Goal: Information Seeking & Learning: Find specific fact

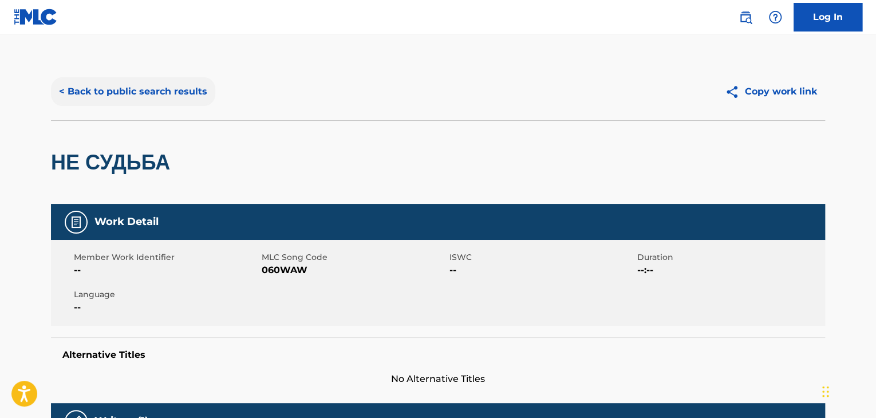
click at [75, 91] on button "< Back to public search results" at bounding box center [133, 91] width 164 height 29
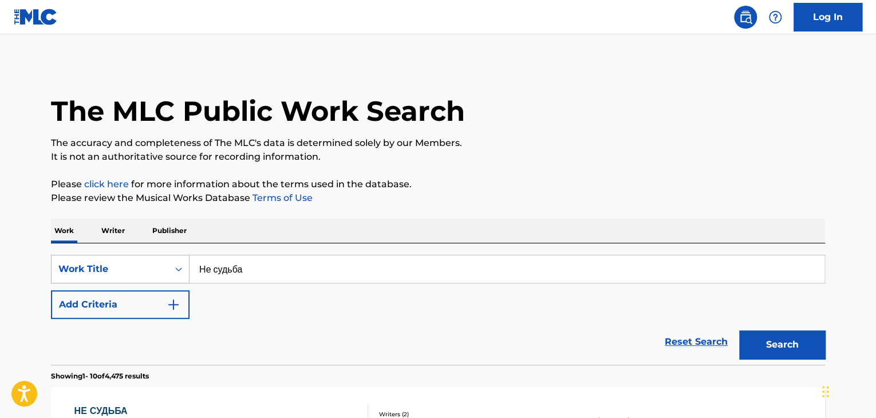
drag, startPoint x: 218, startPoint y: 265, endPoint x: 177, endPoint y: 255, distance: 41.7
click at [177, 255] on div "SearchWithCriteria9678a3f5-44e8-481c-be9e-4221509b13ba Work Title Не судьба" at bounding box center [438, 269] width 774 height 29
paste input "рылья"
type input "Крылья"
click at [760, 339] on button "Search" at bounding box center [782, 344] width 86 height 29
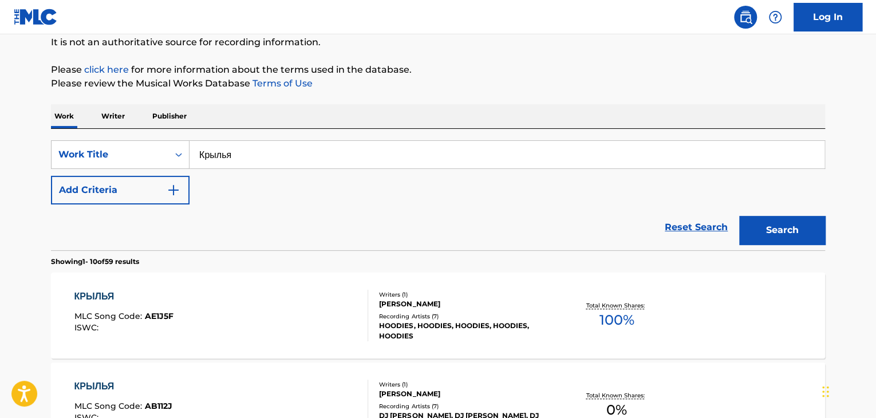
scroll to position [669, 0]
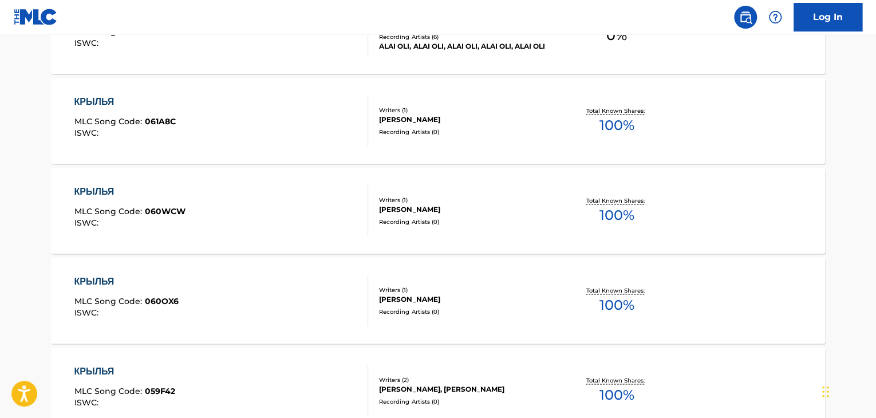
click at [309, 211] on div "КРЫЛЬЯ MLC Song Code : 060WCW ISWC :" at bounding box center [221, 211] width 294 height 52
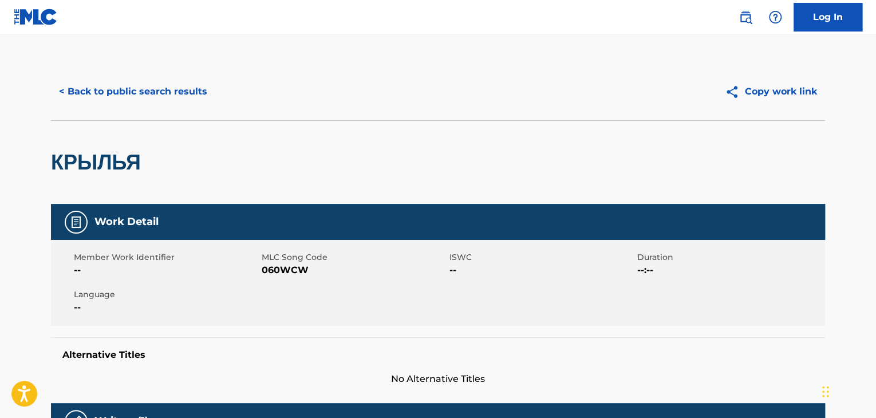
click at [304, 264] on span "060WCW" at bounding box center [354, 270] width 185 height 14
click at [300, 264] on span "060WCW" at bounding box center [354, 270] width 185 height 14
click at [298, 269] on span "060WCW" at bounding box center [354, 270] width 185 height 14
copy span "060WCW"
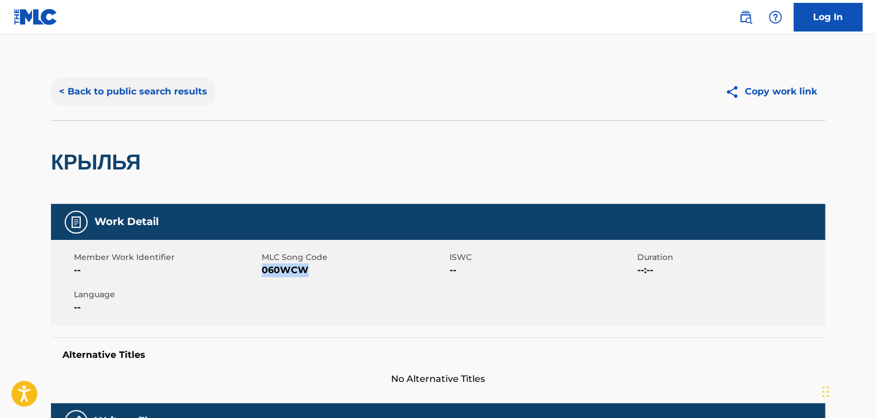
click at [160, 97] on button "< Back to public search results" at bounding box center [133, 91] width 164 height 29
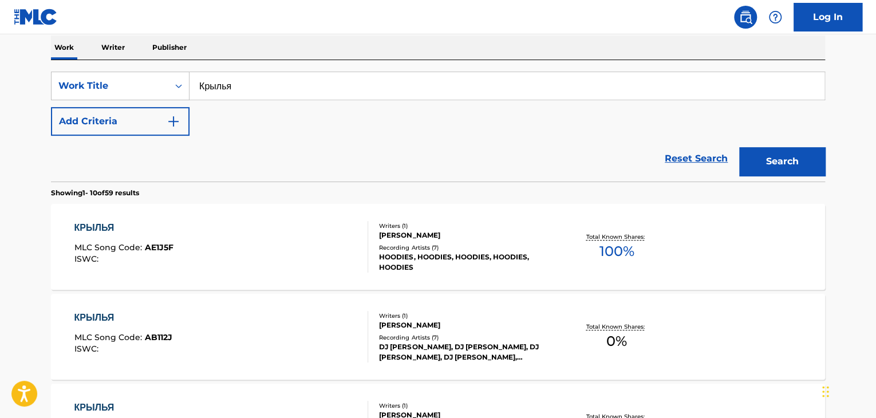
scroll to position [69, 0]
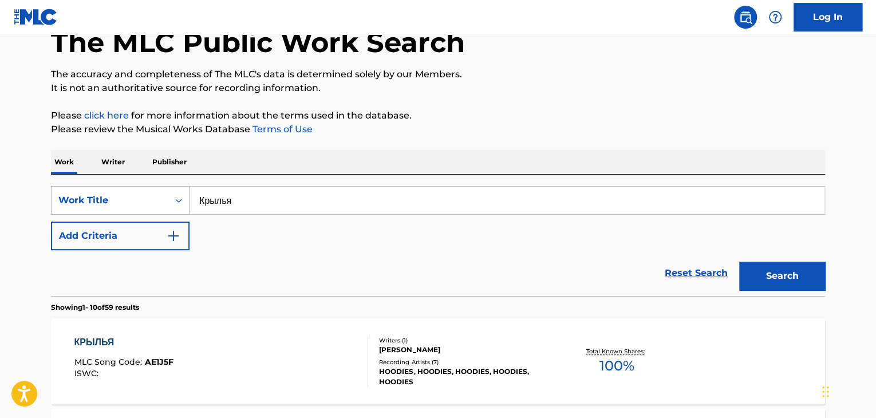
drag, startPoint x: 306, startPoint y: 202, endPoint x: 133, endPoint y: 193, distance: 172.6
click at [133, 193] on div "SearchWithCriteria9678a3f5-44e8-481c-be9e-4221509b13ba Work Title Крылья" at bounding box center [438, 200] width 774 height 29
paste input "енинград"
type input "[GEOGRAPHIC_DATA]"
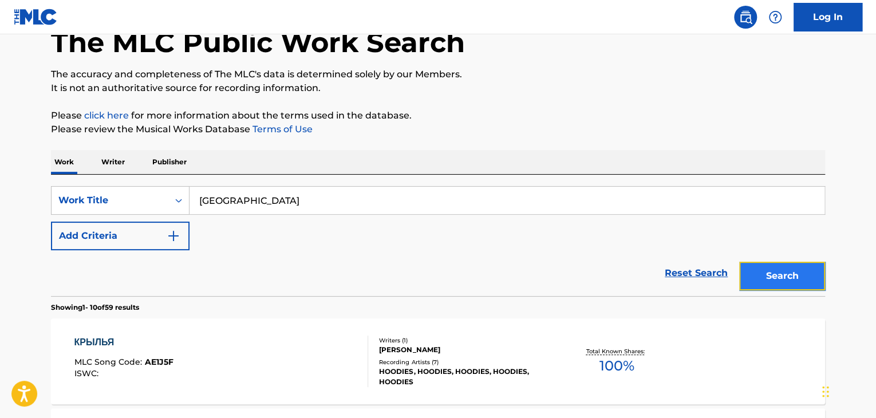
click at [760, 271] on button "Search" at bounding box center [782, 276] width 86 height 29
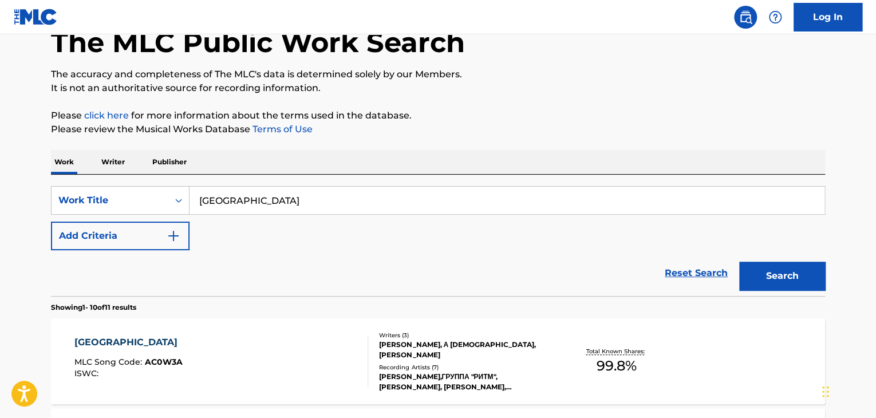
scroll to position [578, 0]
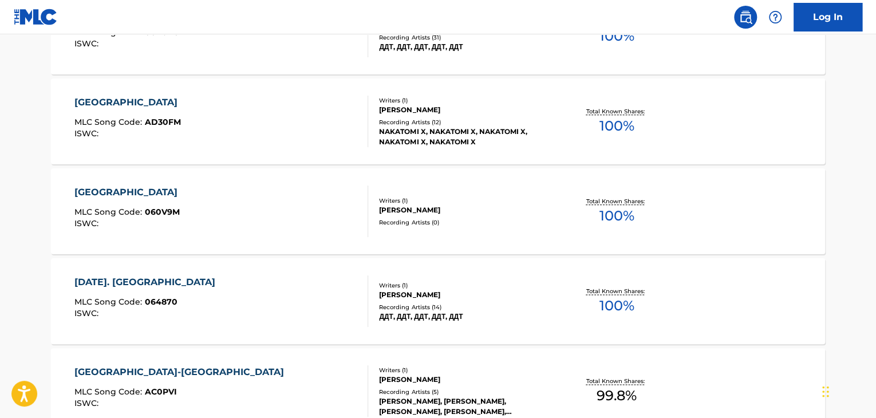
click at [455, 219] on div "Recording Artists ( 0 )" at bounding box center [465, 222] width 173 height 9
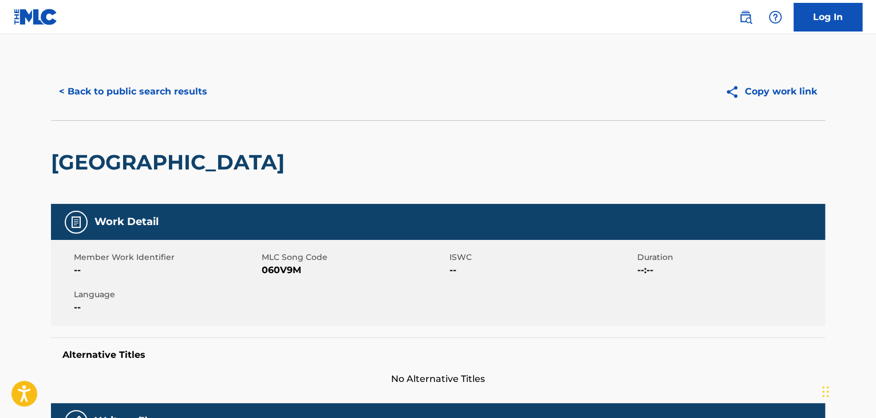
click at [293, 269] on span "060V9M" at bounding box center [354, 270] width 185 height 14
copy span "060V9M"
click at [199, 80] on button "< Back to public search results" at bounding box center [133, 91] width 164 height 29
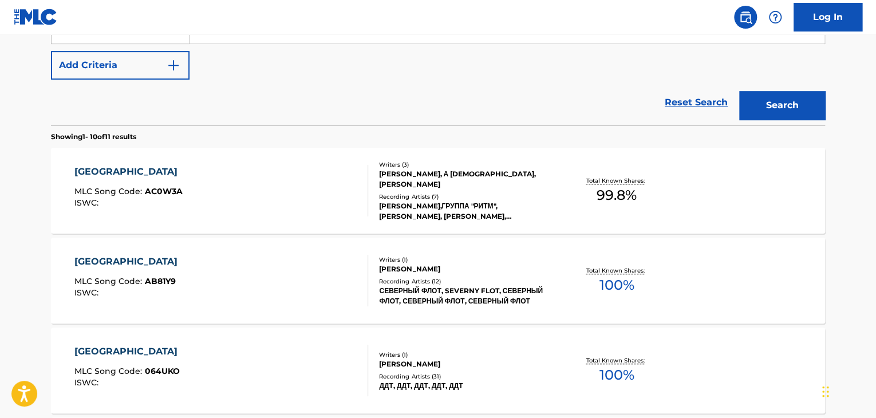
scroll to position [93, 0]
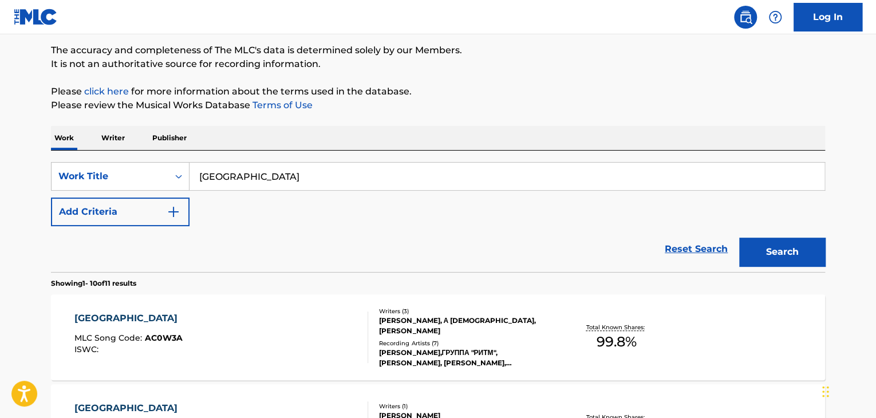
click at [361, 174] on div "SearchWithCriteria9678a3f5-44e8-481c-be9e-4221509b13ba Work Title [GEOGRAPHIC_D…" at bounding box center [438, 211] width 774 height 121
click at [359, 175] on input "[GEOGRAPHIC_DATA]" at bounding box center [507, 176] width 635 height 27
paste input "ёрное и белое"
type input "Чёрное и белое"
click at [805, 262] on button "Search" at bounding box center [782, 252] width 86 height 29
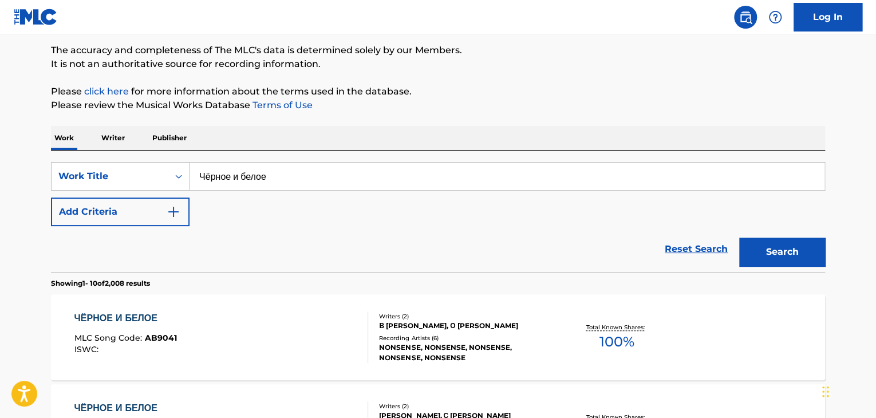
scroll to position [399, 0]
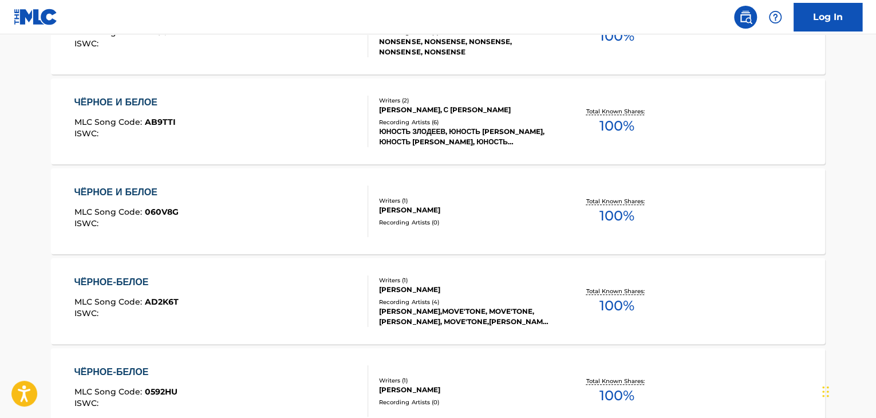
click at [516, 221] on div "Recording Artists ( 0 )" at bounding box center [465, 222] width 173 height 9
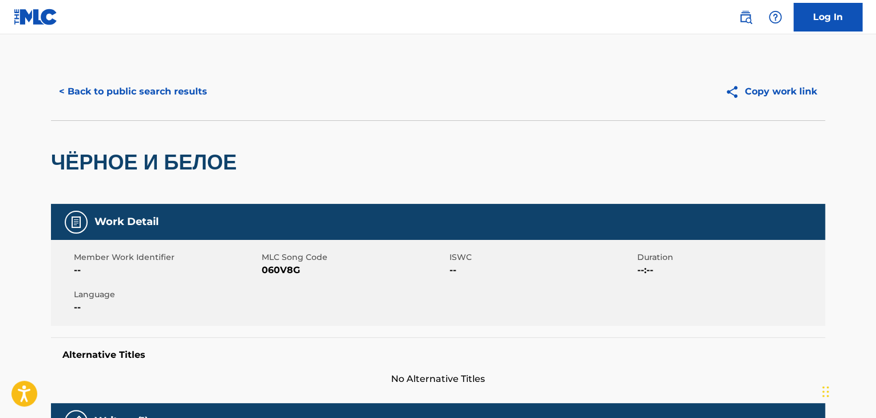
click at [292, 267] on span "060V8G" at bounding box center [354, 270] width 185 height 14
click at [293, 267] on span "060V8G" at bounding box center [354, 270] width 185 height 14
copy span "060V8G"
click at [211, 100] on div "< Back to public search results" at bounding box center [244, 91] width 387 height 29
click at [192, 97] on button "< Back to public search results" at bounding box center [133, 91] width 164 height 29
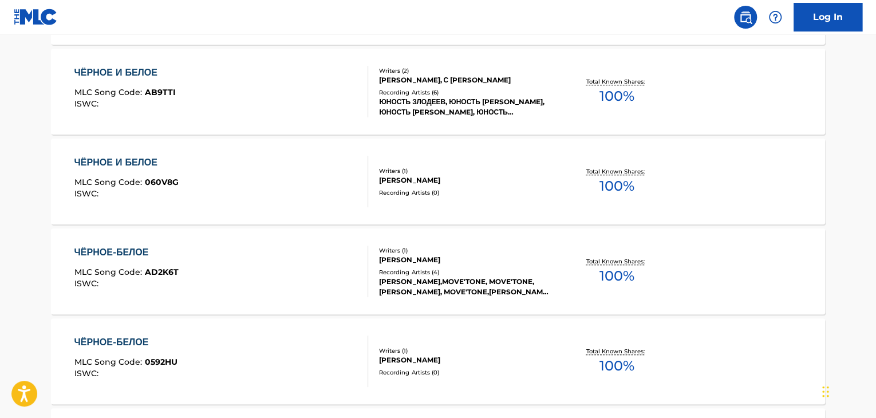
scroll to position [85, 0]
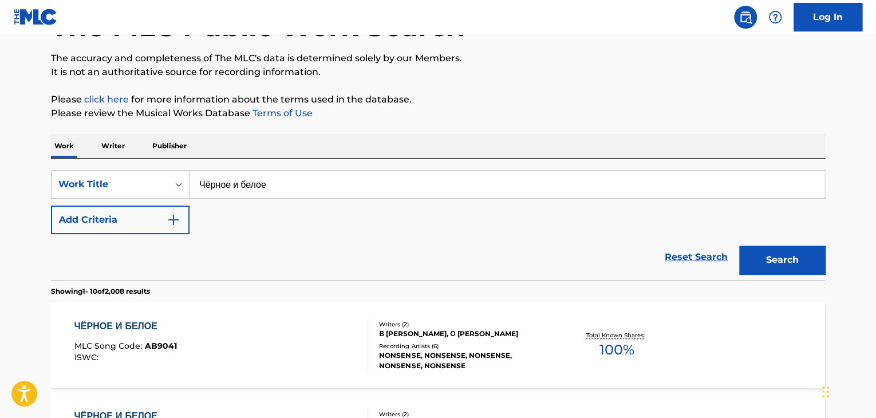
click at [369, 180] on input "Чёрное и белое" at bounding box center [507, 184] width 635 height 27
paste input "згой"
click at [793, 248] on button "Search" at bounding box center [782, 260] width 86 height 29
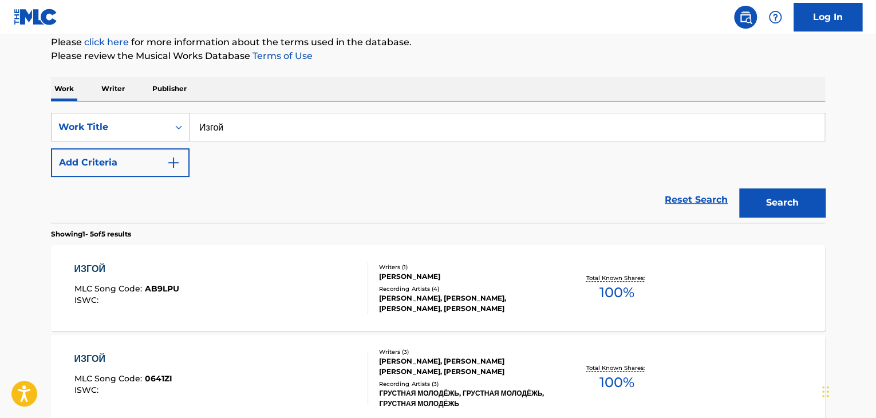
scroll to position [0, 0]
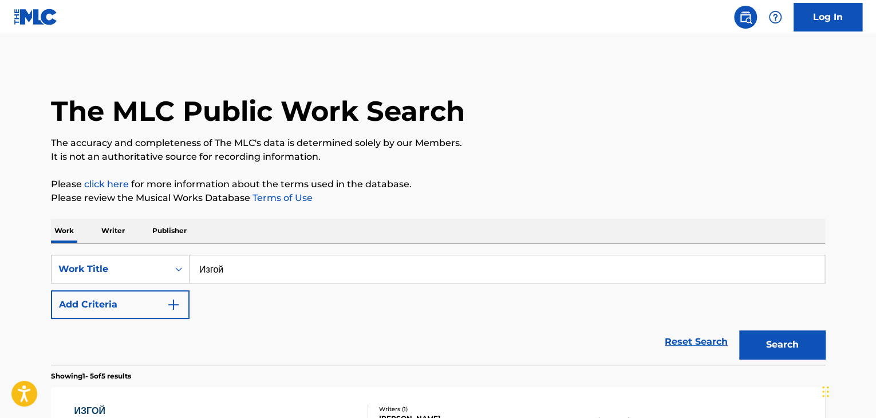
click at [109, 246] on div "SearchWithCriteria9678a3f5-44e8-481c-be9e-4221509b13ba Work Title Изгой Add Cri…" at bounding box center [438, 303] width 774 height 121
paste input "аллада о падшем интеллигенте"
type input "Баллада о падшем интеллигенте"
click at [765, 332] on button "Search" at bounding box center [782, 344] width 86 height 29
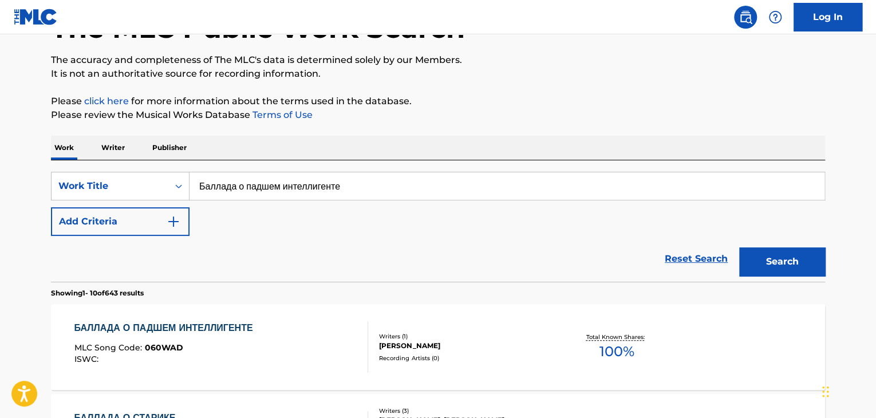
scroll to position [115, 0]
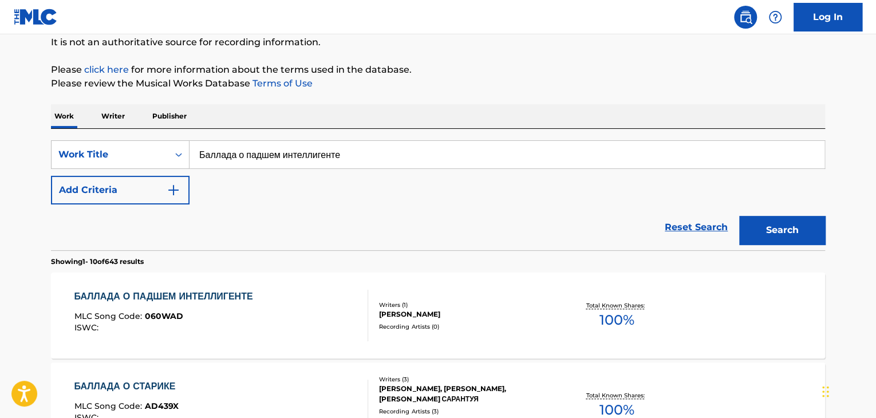
click at [259, 301] on div "БАЛЛАДА О ПАДШЕМ ИНТЕЛЛИГЕНТЕ" at bounding box center [166, 297] width 184 height 14
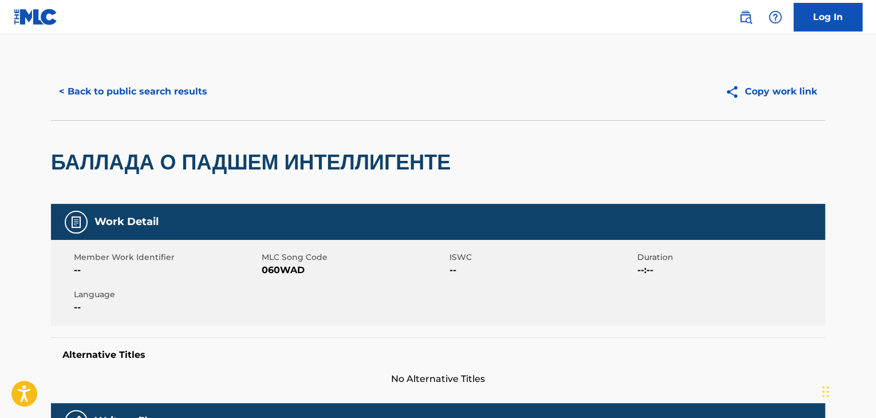
click at [275, 276] on span "060WAD" at bounding box center [354, 270] width 185 height 14
copy span "060WAD"
click at [163, 88] on button "< Back to public search results" at bounding box center [133, 91] width 164 height 29
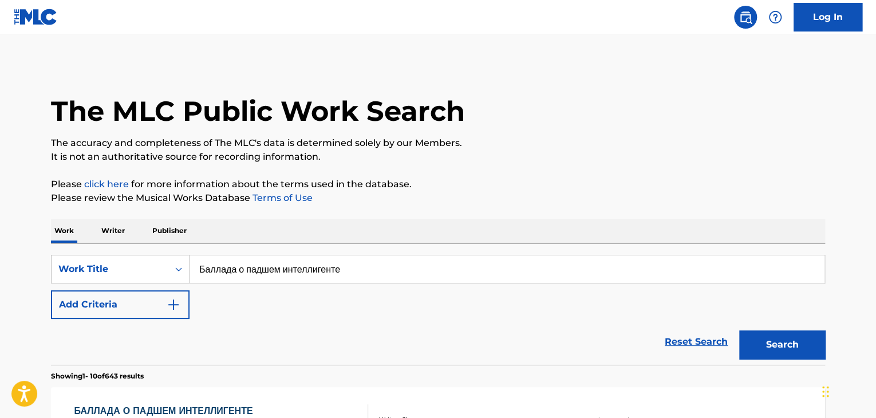
scroll to position [115, 0]
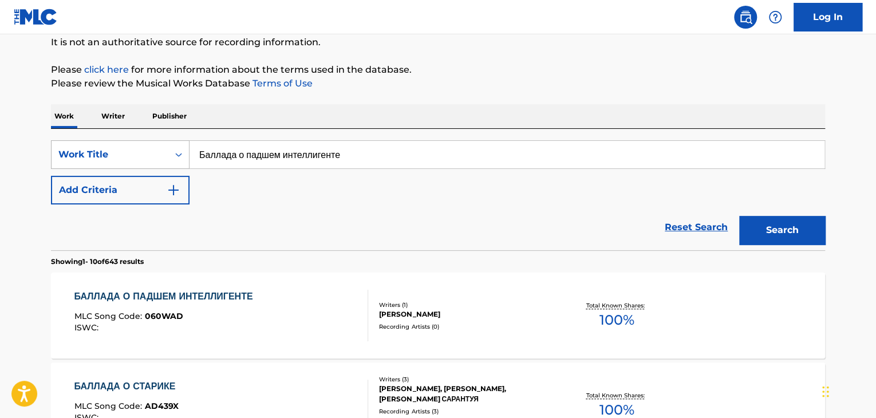
drag, startPoint x: 212, startPoint y: 166, endPoint x: 126, endPoint y: 154, distance: 87.2
click at [101, 165] on div "SearchWithCriteria9678a3f5-44e8-481c-be9e-4221509b13ba Work Title Баллада о пад…" at bounding box center [438, 154] width 774 height 29
paste input "лван"
type input "Болван"
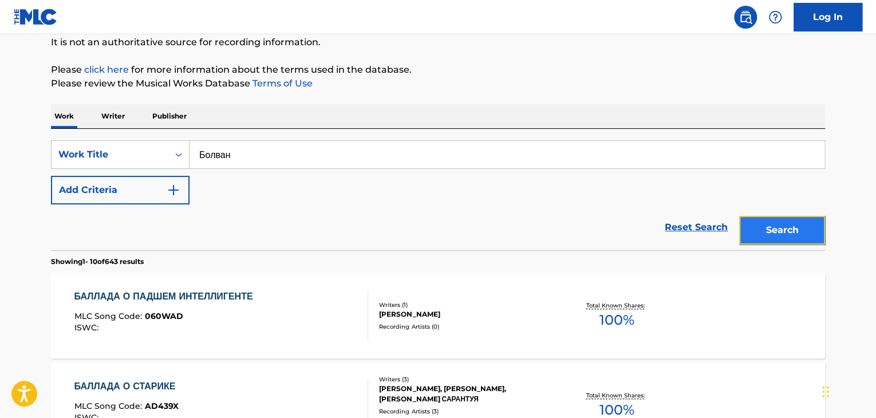
click at [789, 228] on button "Search" at bounding box center [782, 230] width 86 height 29
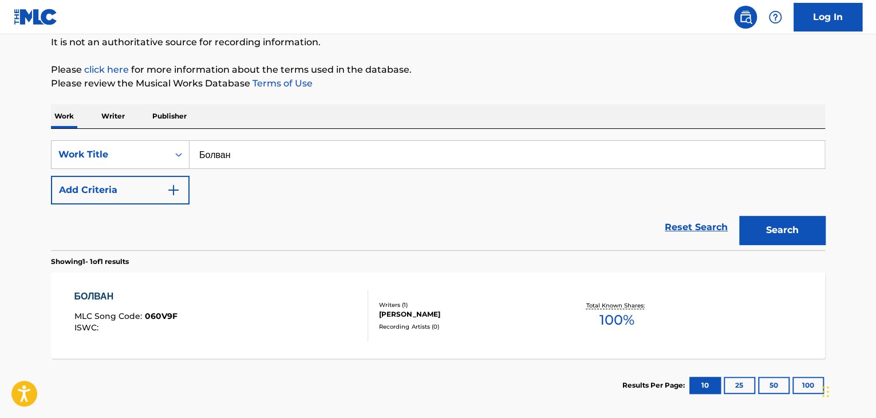
click at [211, 320] on div "БОЛВАН MLC Song Code : 060V9F ISWC :" at bounding box center [221, 316] width 294 height 52
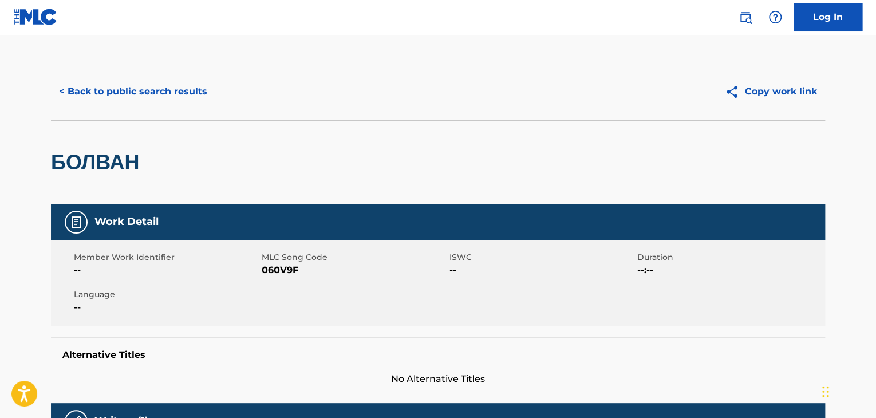
click at [280, 269] on span "060V9F" at bounding box center [354, 270] width 185 height 14
copy span "060V9F"
click at [137, 94] on button "< Back to public search results" at bounding box center [133, 91] width 164 height 29
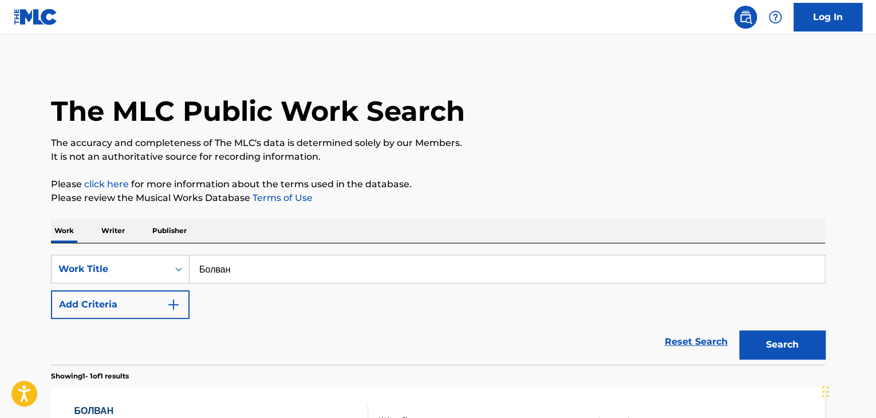
scroll to position [115, 0]
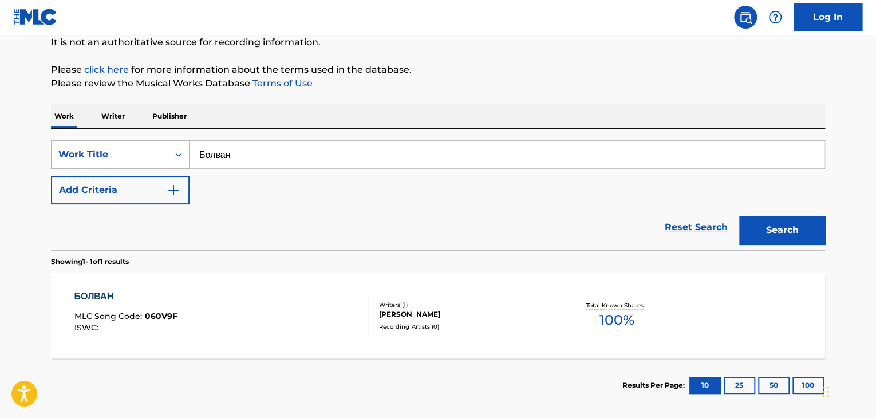
drag, startPoint x: 305, startPoint y: 164, endPoint x: 170, endPoint y: 147, distance: 136.2
click at [162, 154] on div "SearchWithCriteria9678a3f5-44e8-481c-be9e-4221509b13ba Work Title Болван" at bounding box center [438, 154] width 774 height 29
paste input "онолог проснувшегося комара"
type input "Монолог проснувшегося комара"
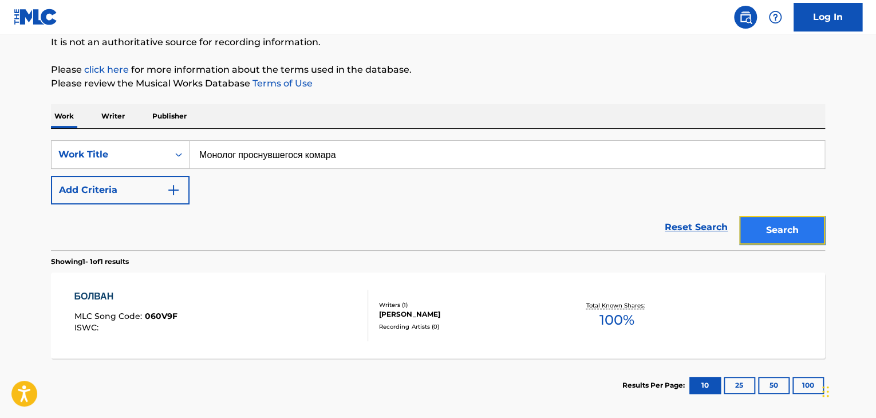
click at [769, 225] on button "Search" at bounding box center [782, 230] width 86 height 29
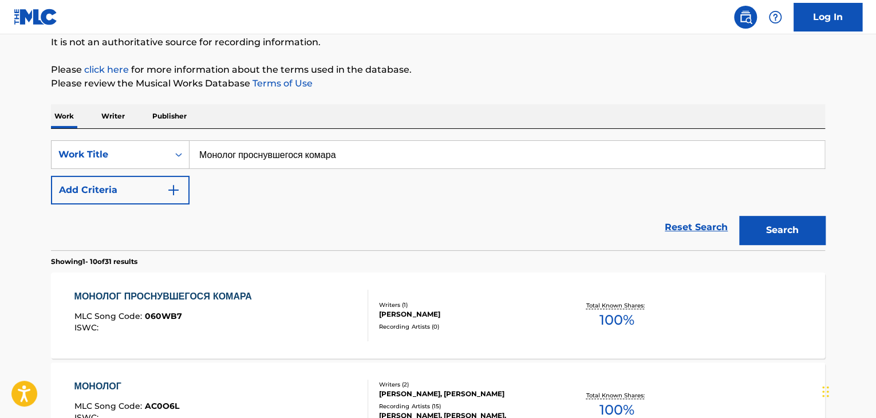
click at [252, 305] on div "МОНОЛОГ ПРОСНУВШЕГОСЯ КОМАРА MLC Song Code : 060WB7 ISWC :" at bounding box center [165, 316] width 183 height 52
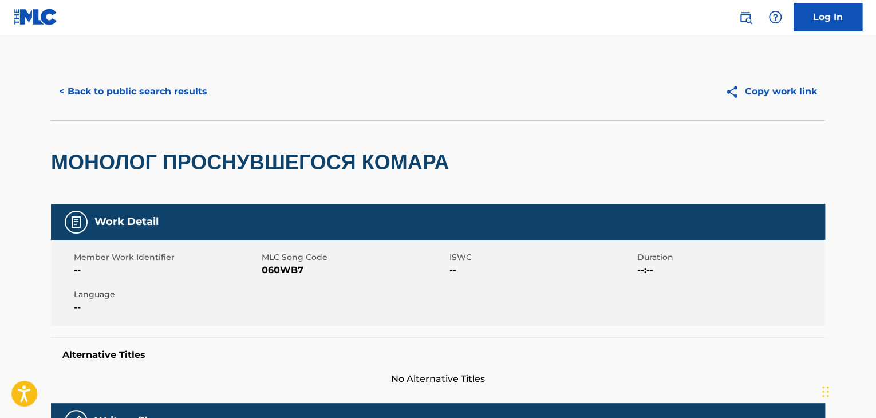
click at [272, 267] on span "060WB7" at bounding box center [354, 270] width 185 height 14
copy span "060WB7"
click at [158, 99] on button "< Back to public search results" at bounding box center [133, 91] width 164 height 29
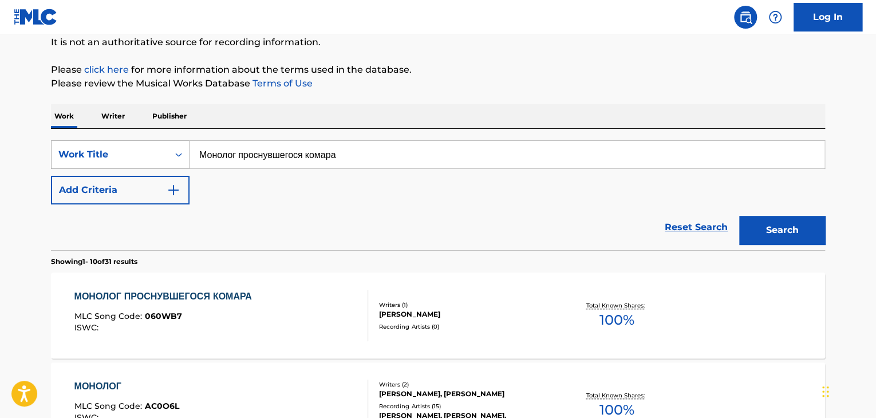
drag, startPoint x: 413, startPoint y: 145, endPoint x: 163, endPoint y: 151, distance: 250.4
click at [163, 151] on div "SearchWithCriteria9678a3f5-44e8-481c-be9e-4221509b13ba Work Title Монолог просн…" at bounding box center [438, 154] width 774 height 29
paste input "аллада о мёртвом шутнике"
type input "Баллада о мёртвом шутнике"
click at [768, 227] on button "Search" at bounding box center [782, 230] width 86 height 29
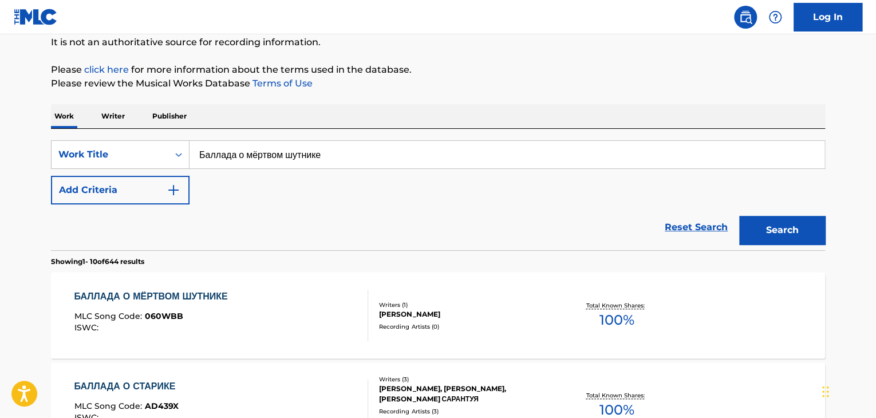
click at [529, 306] on div "Writers ( 1 )" at bounding box center [465, 305] width 173 height 9
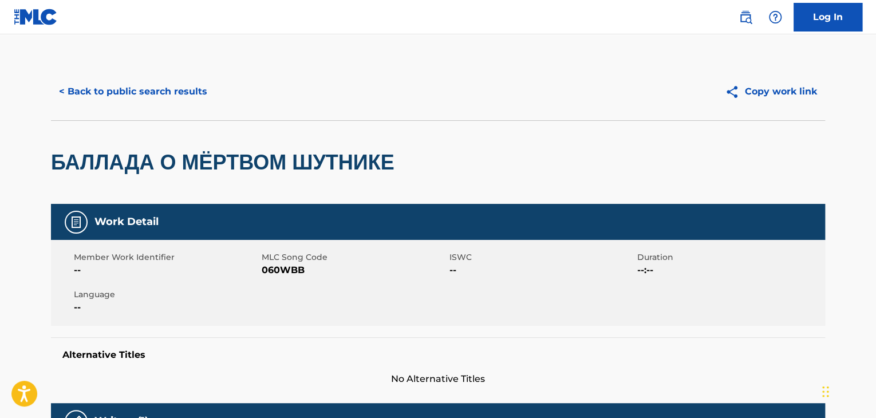
click at [290, 271] on span "060WBB" at bounding box center [354, 270] width 185 height 14
copy span "060WBB"
click at [176, 109] on div "< Back to public search results Copy work link" at bounding box center [438, 91] width 774 height 57
click at [191, 97] on button "< Back to public search results" at bounding box center [133, 91] width 164 height 29
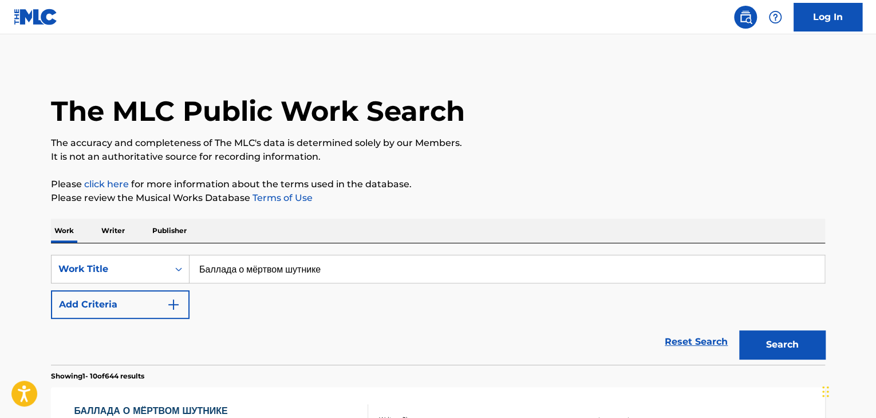
scroll to position [115, 0]
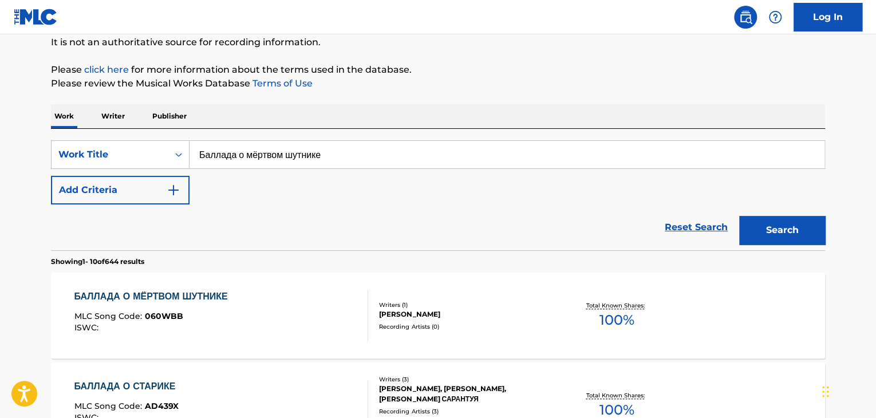
drag, startPoint x: 213, startPoint y: 161, endPoint x: 293, endPoint y: 153, distance: 80.6
click at [139, 161] on div "SearchWithCriteria9678a3f5-44e8-481c-be9e-4221509b13ba Work Title Баллада о мёр…" at bounding box center [438, 154] width 774 height 29
paste input "очь"
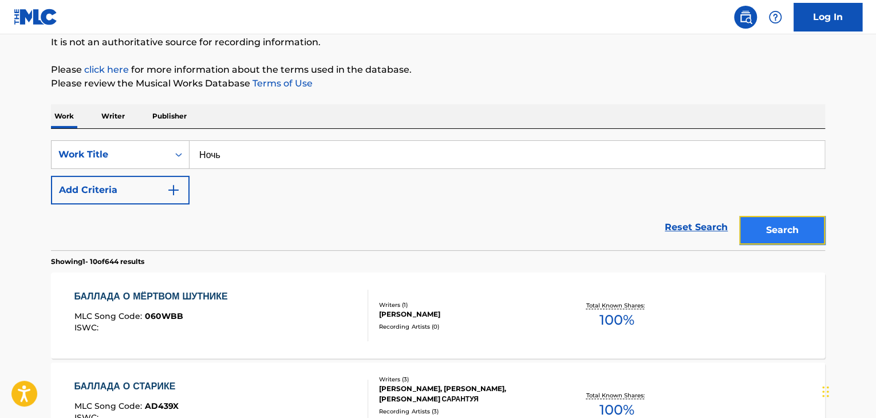
click at [754, 229] on button "Search" at bounding box center [782, 230] width 86 height 29
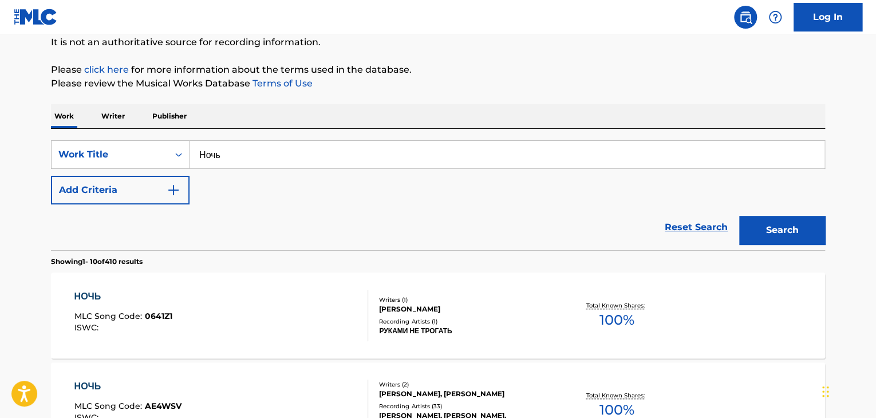
scroll to position [172, 0]
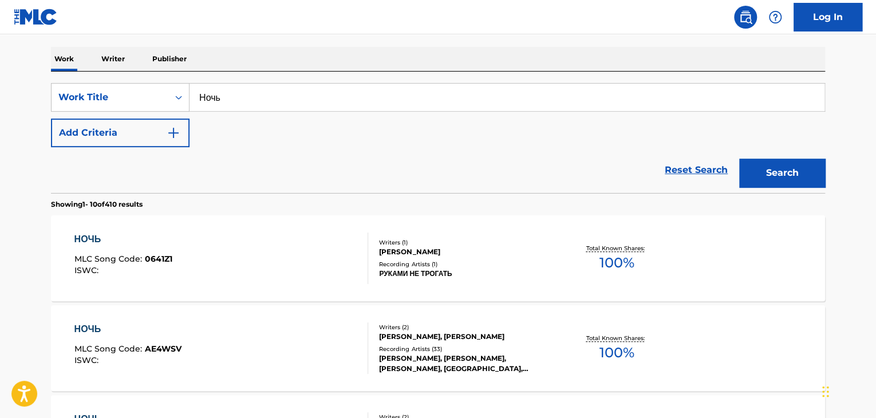
drag, startPoint x: 236, startPoint y: 90, endPoint x: 46, endPoint y: 96, distance: 189.7
click at [54, 96] on div "SearchWithCriteria9678a3f5-44e8-481c-be9e-4221509b13ba Work Title Ночь" at bounding box center [438, 97] width 774 height 29
paste input "ород стукачей"
click at [739, 159] on button "Search" at bounding box center [782, 173] width 86 height 29
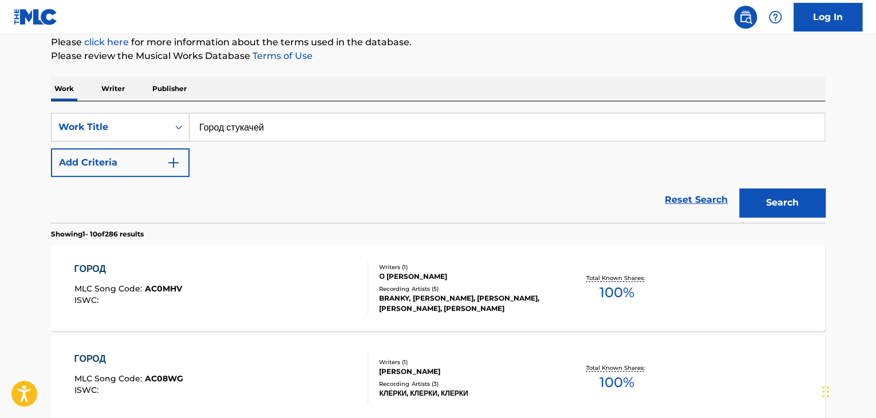
scroll to position [115, 0]
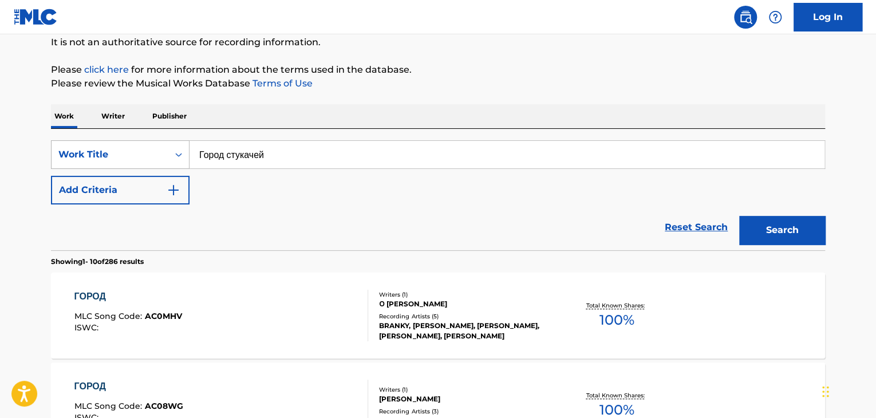
drag, startPoint x: 313, startPoint y: 166, endPoint x: 124, endPoint y: 167, distance: 188.4
click at [128, 167] on div "SearchWithCriteria9678a3f5-44e8-481c-be9e-4221509b13ba Work Title Город стукачей" at bounding box center [438, 154] width 774 height 29
paste input "ороткая прогулка"
type input "Короткая прогулка"
click at [803, 231] on button "Search" at bounding box center [782, 230] width 86 height 29
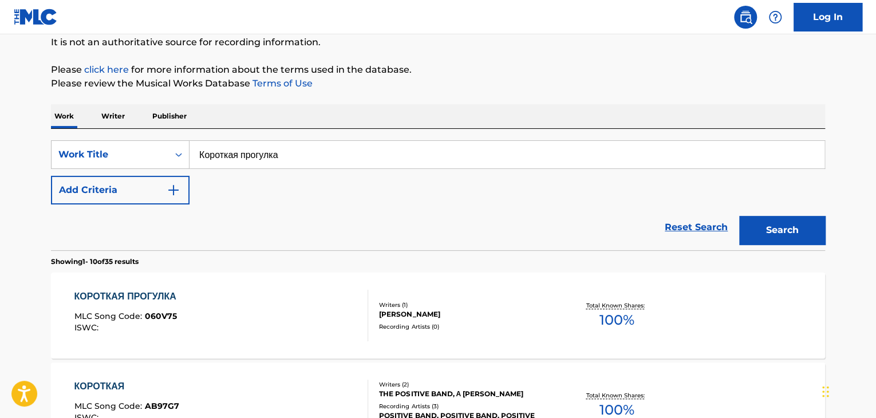
click at [220, 302] on div "КОРОТКАЯ ПРОГУЛКА MLC Song Code : 060V75 ISWC :" at bounding box center [221, 316] width 294 height 52
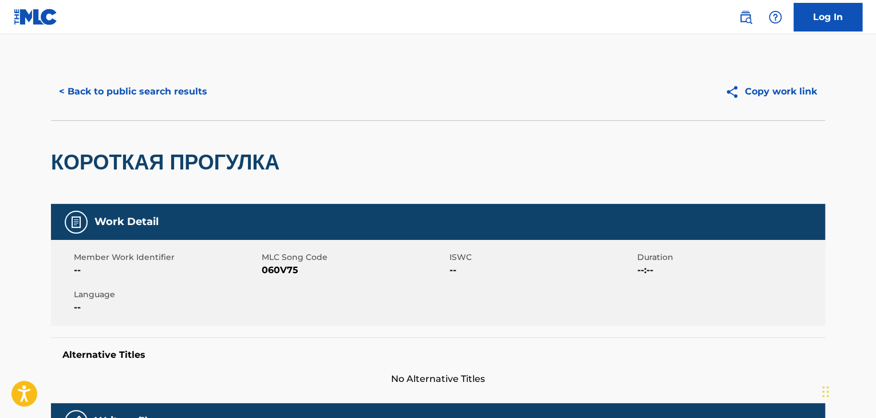
click at [269, 269] on span "060V75" at bounding box center [354, 270] width 185 height 14
copy span "060V75"
click at [163, 84] on button "< Back to public search results" at bounding box center [133, 91] width 164 height 29
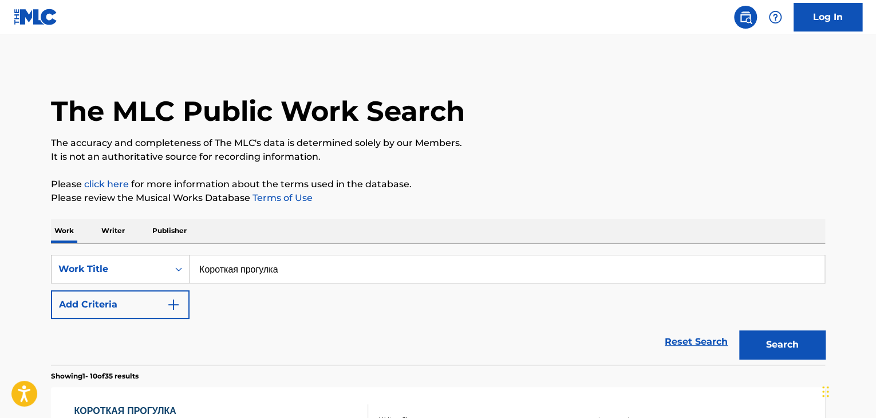
scroll to position [115, 0]
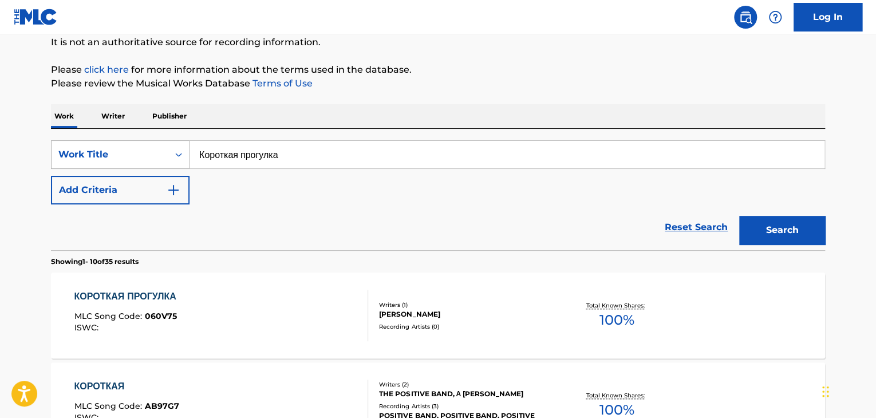
drag, startPoint x: 352, startPoint y: 151, endPoint x: 183, endPoint y: 152, distance: 169.0
click at [194, 153] on input "Короткая прогулка" at bounding box center [507, 154] width 635 height 27
paste input "[DEMOGRAPHIC_DATA]"
type input "Дедушка"
click at [806, 223] on button "Search" at bounding box center [782, 230] width 86 height 29
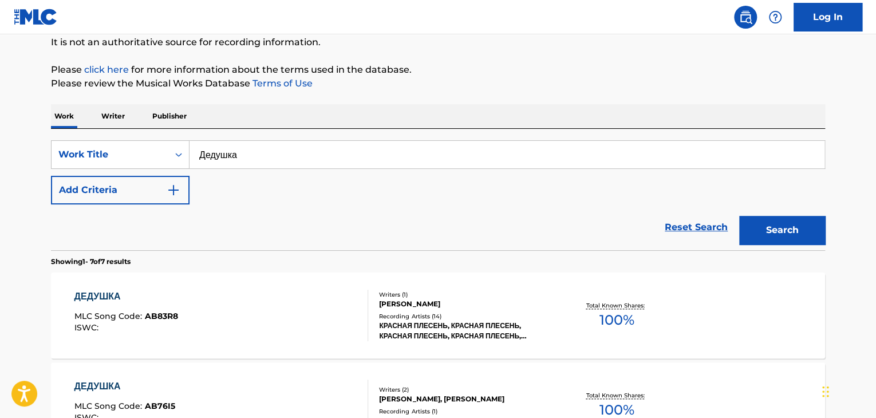
scroll to position [399, 0]
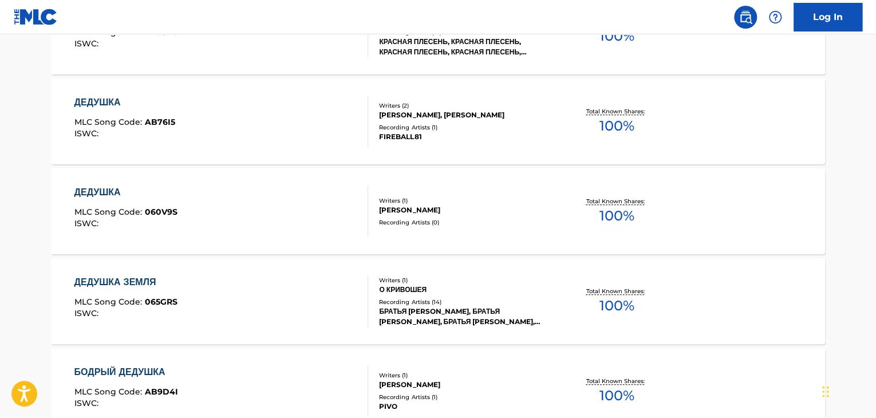
click at [173, 202] on div "ДЕДУШКА MLC Song Code : 060V9S ISWC :" at bounding box center [125, 212] width 103 height 52
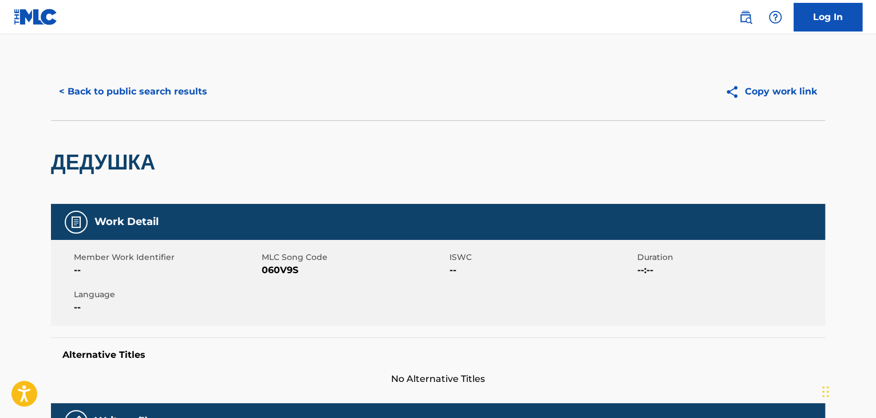
click at [288, 269] on span "060V9S" at bounding box center [354, 270] width 185 height 14
copy span "060V9S"
click at [152, 110] on div "< Back to public search results Copy work link" at bounding box center [438, 91] width 774 height 57
click at [152, 104] on button "< Back to public search results" at bounding box center [133, 91] width 164 height 29
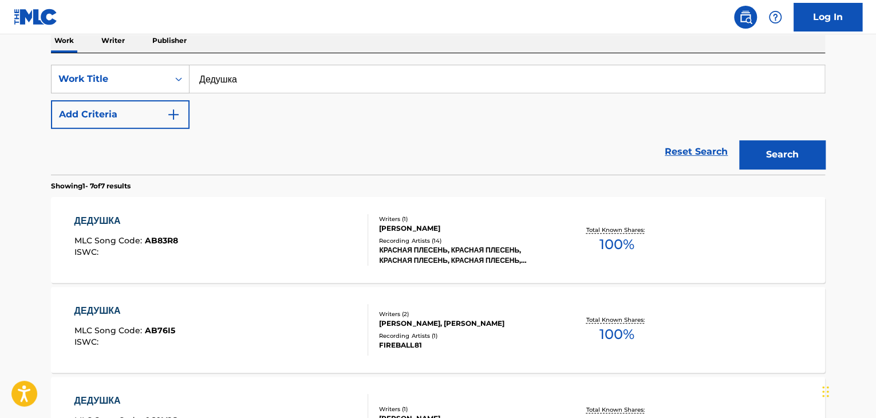
scroll to position [85, 0]
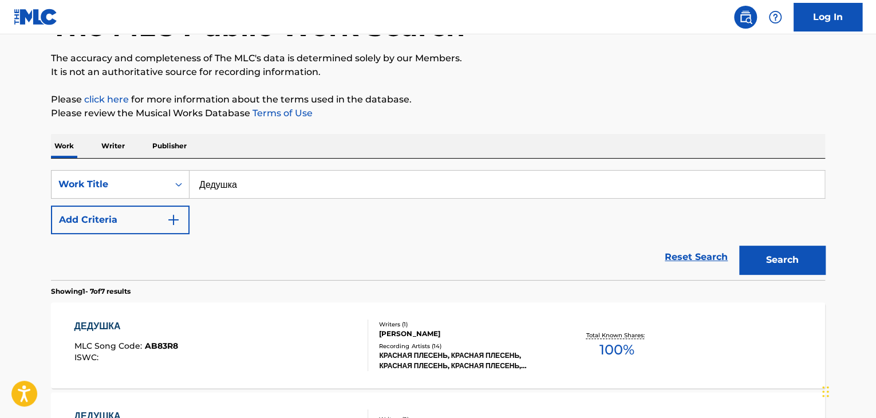
drag, startPoint x: 295, startPoint y: 187, endPoint x: 230, endPoint y: 190, distance: 65.3
click at [156, 187] on div "SearchWithCriteria9678a3f5-44e8-481c-be9e-4221509b13ba Work Title Дедушка" at bounding box center [438, 184] width 774 height 29
paste input "оя правд"
type input "Моя правда"
click at [790, 259] on button "Search" at bounding box center [782, 260] width 86 height 29
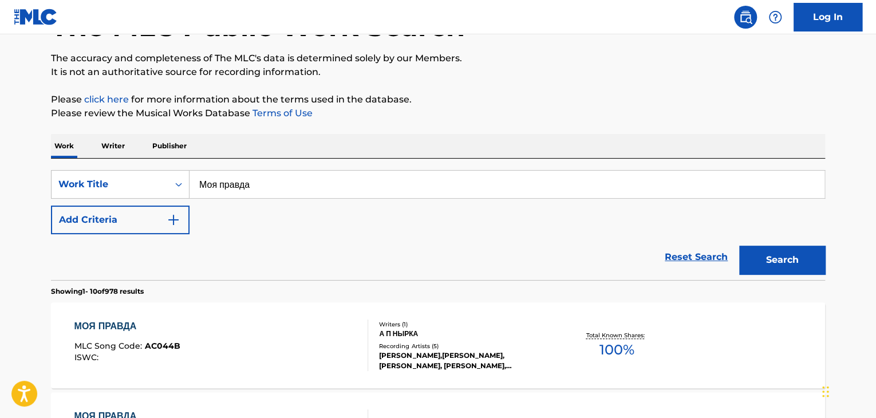
scroll to position [309, 0]
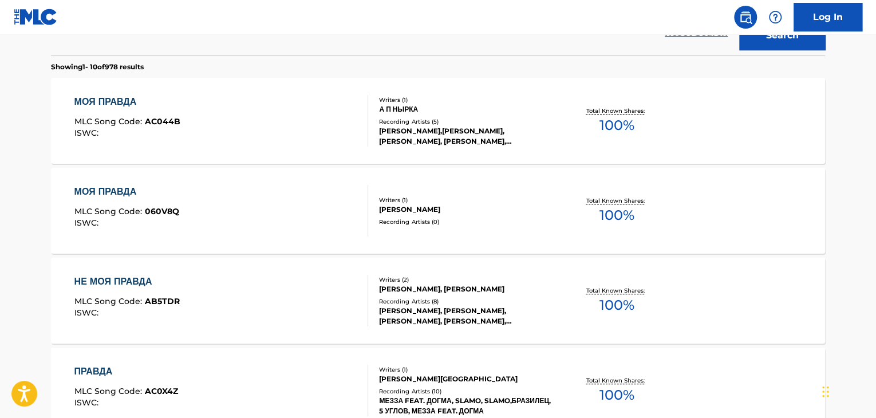
click at [405, 205] on div "[PERSON_NAME]" at bounding box center [465, 209] width 173 height 10
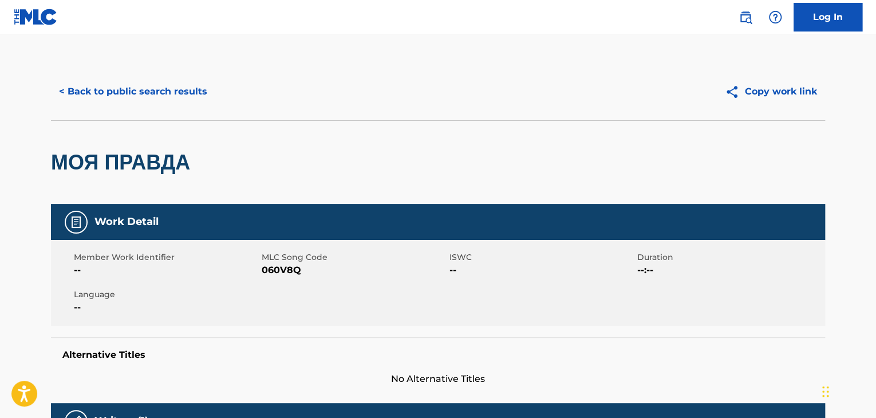
click at [284, 269] on span "060V8Q" at bounding box center [354, 270] width 185 height 14
copy span "060V8Q"
click at [181, 122] on div "МОЯ ПРАВДА" at bounding box center [123, 162] width 145 height 83
click at [181, 104] on button "< Back to public search results" at bounding box center [133, 91] width 164 height 29
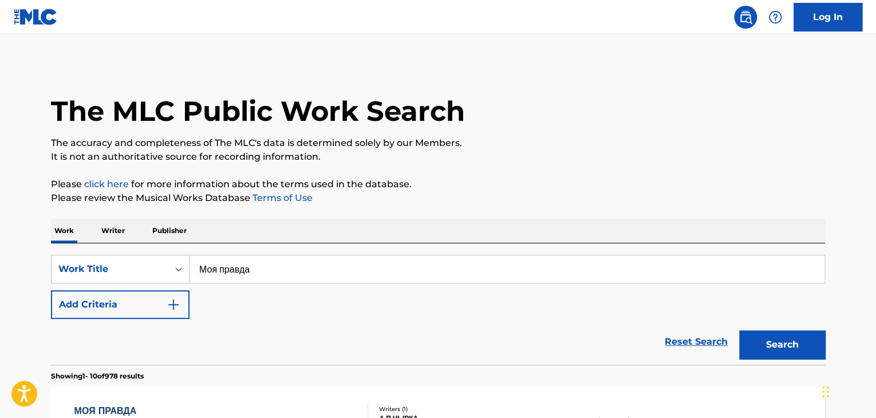
drag, startPoint x: 344, startPoint y: 258, endPoint x: 190, endPoint y: 263, distance: 154.1
click at [190, 267] on input "Моя правда" at bounding box center [507, 268] width 635 height 27
paste input "нгелы и птицы"
type input "Ангелы и птицы"
click at [778, 333] on button "Search" at bounding box center [782, 344] width 86 height 29
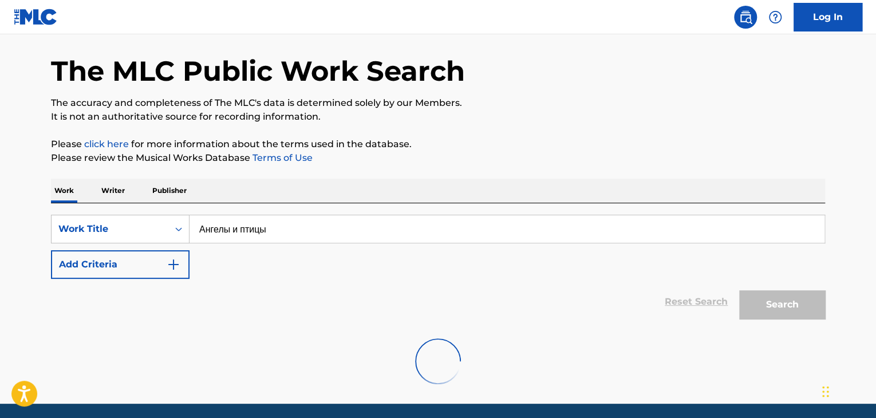
scroll to position [81, 0]
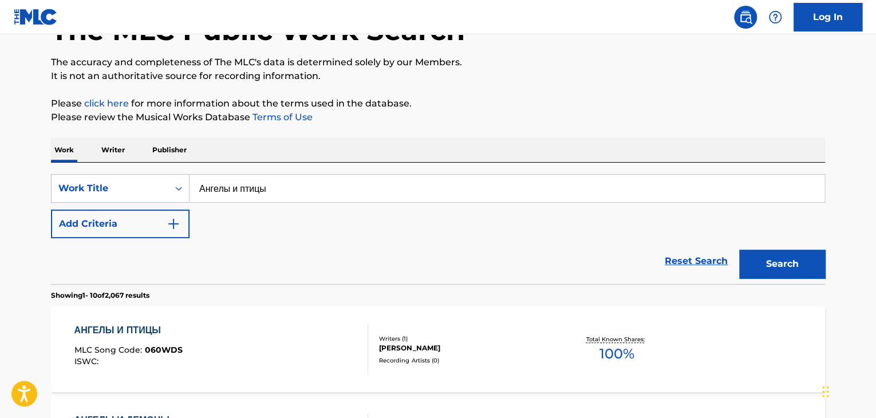
click at [215, 343] on div "АНГЕЛЫ И ПТИЦЫ MLC Song Code : 060WDS ISWC :" at bounding box center [221, 350] width 294 height 52
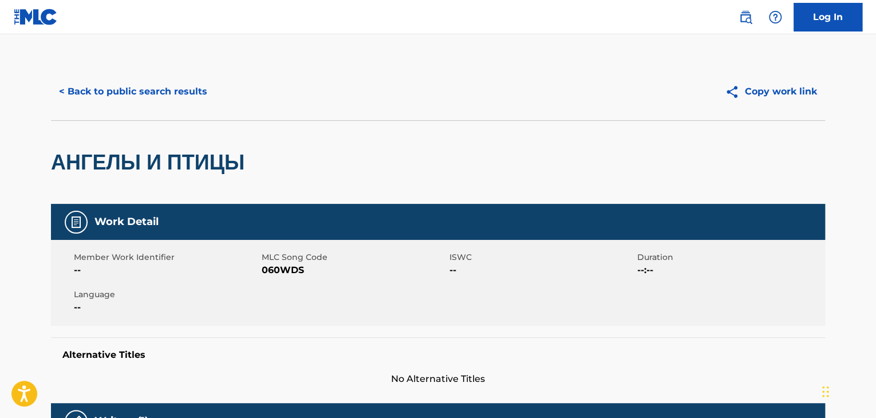
click at [280, 276] on span "060WDS" at bounding box center [354, 270] width 185 height 14
click at [154, 85] on button "< Back to public search results" at bounding box center [133, 91] width 164 height 29
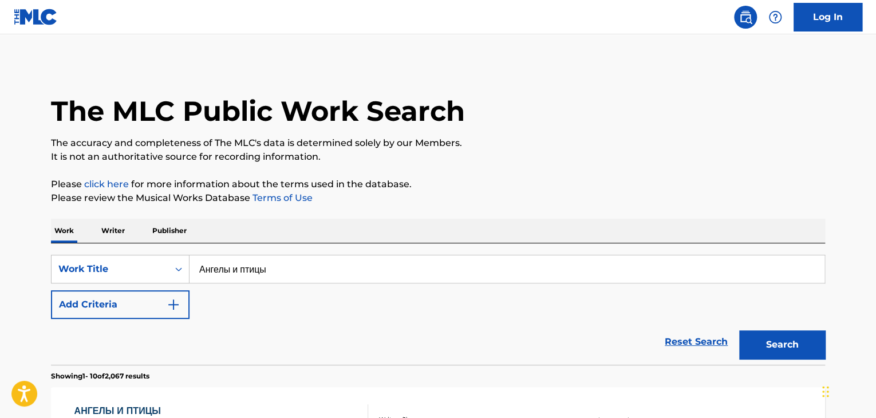
scroll to position [81, 0]
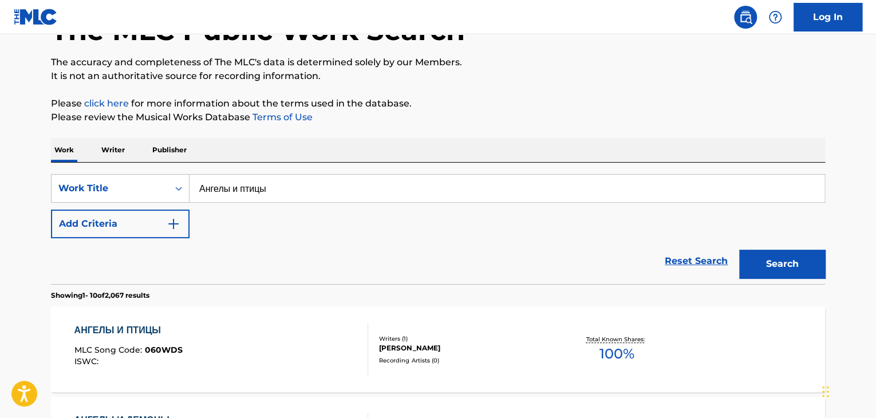
drag, startPoint x: 261, startPoint y: 191, endPoint x: 222, endPoint y: 189, distance: 38.4
click at [224, 189] on input "Ангелы и птицы" at bounding box center [507, 188] width 635 height 27
paste input "уравли над городом"
paste input "Search Form"
type input "[GEOGRAPHIC_DATA] над городом"
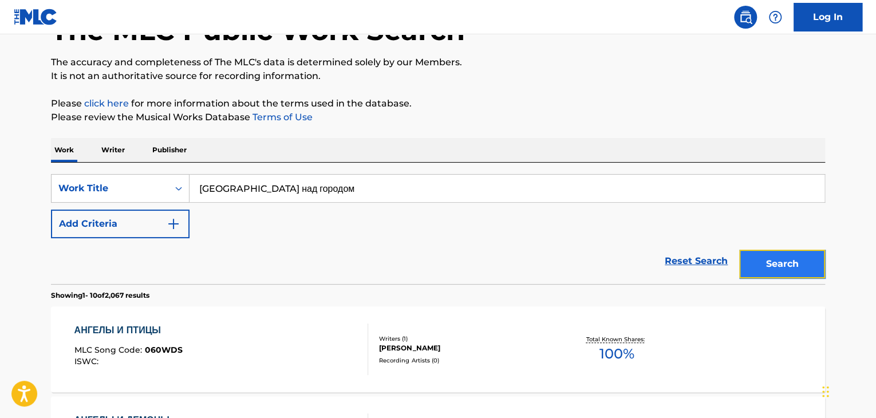
click at [809, 262] on button "Search" at bounding box center [782, 264] width 86 height 29
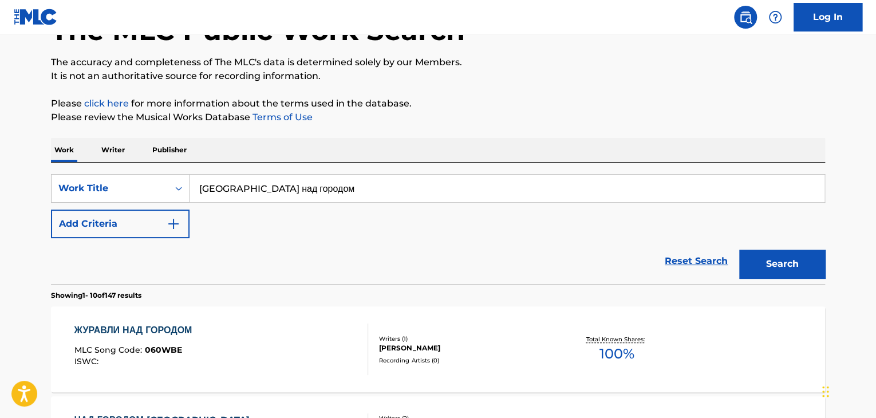
click at [236, 314] on div "ЖУРАВЛИ НАД ГОРОДОМ MLC Song Code : 060WBE ISWC : Writers ( 1 ) [PERSON_NAME] R…" at bounding box center [438, 349] width 774 height 86
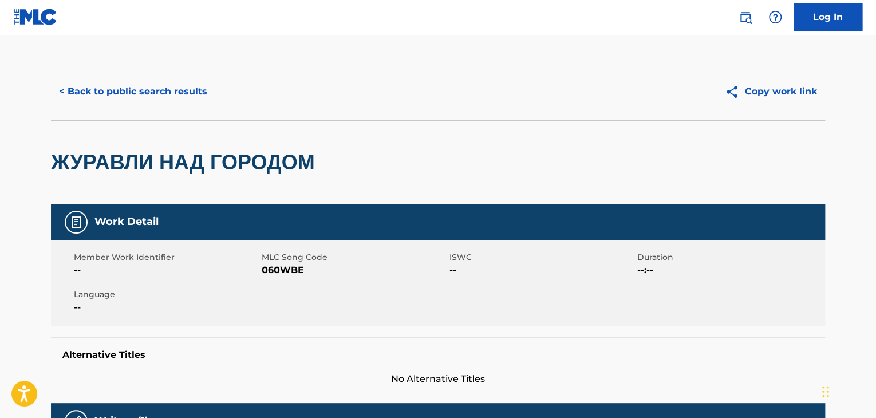
click at [289, 263] on span "060WBE" at bounding box center [354, 270] width 185 height 14
click at [173, 95] on button "< Back to public search results" at bounding box center [133, 91] width 164 height 29
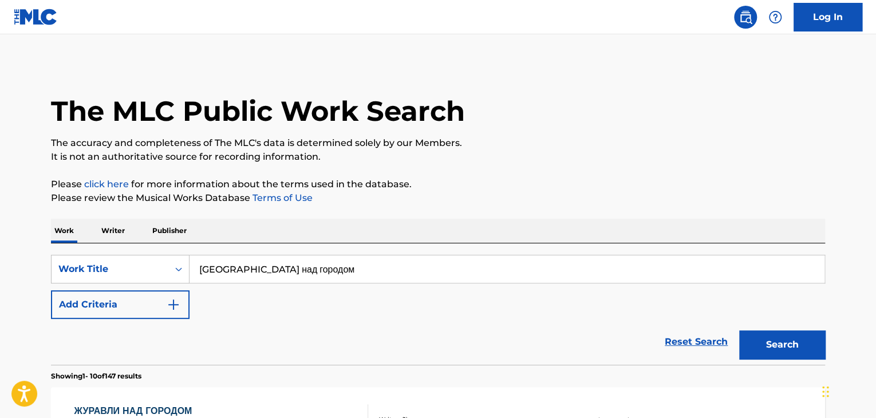
scroll to position [81, 0]
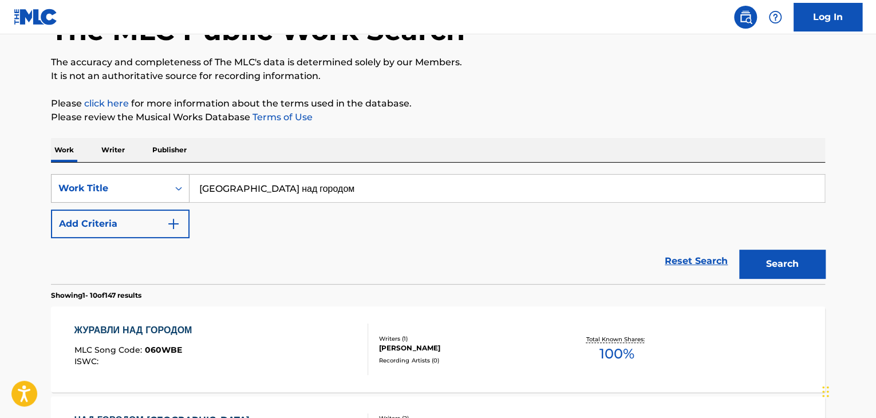
drag, startPoint x: 336, startPoint y: 190, endPoint x: 108, endPoint y: 192, distance: 228.5
click at [121, 198] on div "SearchWithCriteria9678a3f5-44e8-481c-be9e-4221509b13ba Work Title Журавли над г…" at bounding box center [438, 188] width 774 height 29
paste input "[PERSON_NAME]"
type input "[PERSON_NAME]"
click at [739, 250] on button "Search" at bounding box center [782, 264] width 86 height 29
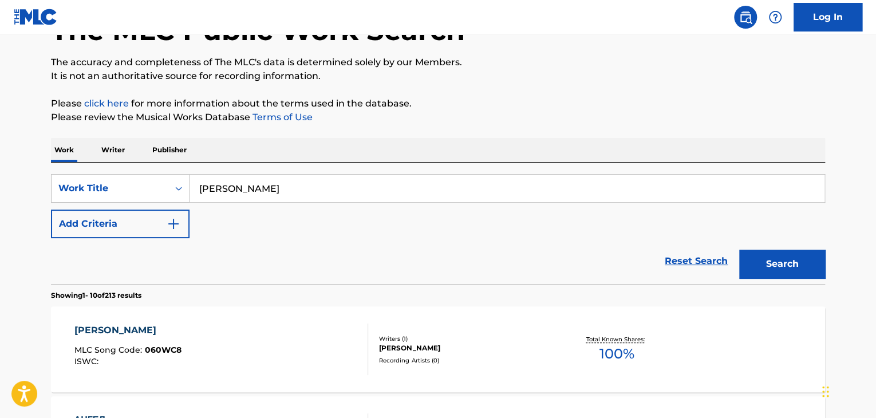
click at [438, 349] on div "[PERSON_NAME]" at bounding box center [465, 348] width 173 height 10
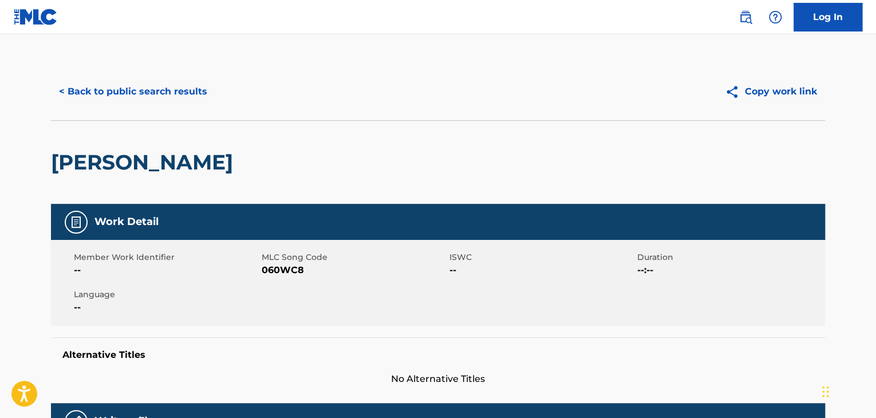
click at [275, 274] on span "060WC8" at bounding box center [354, 270] width 185 height 14
click at [183, 167] on h2 "[PERSON_NAME]" at bounding box center [145, 162] width 188 height 26
click at [152, 88] on button "< Back to public search results" at bounding box center [133, 91] width 164 height 29
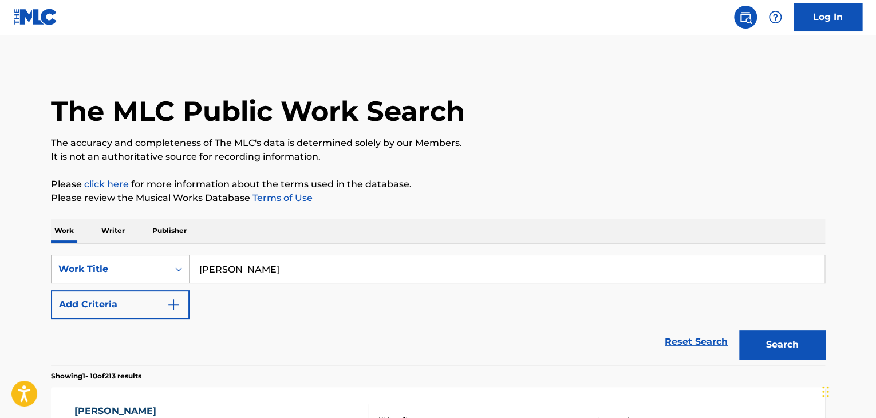
scroll to position [81, 0]
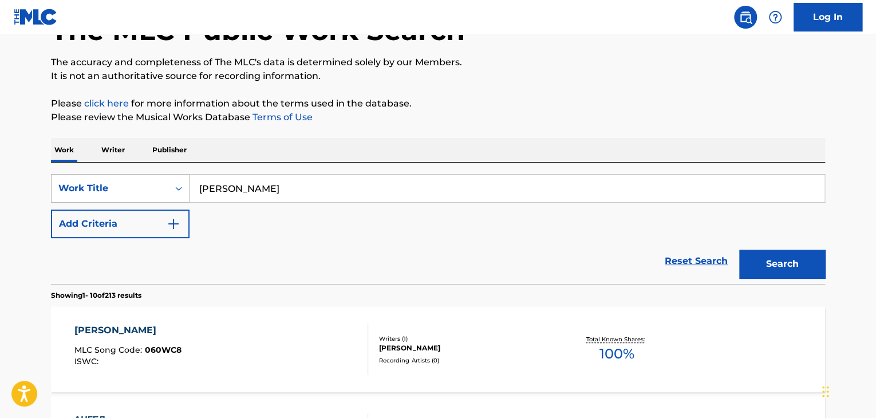
drag, startPoint x: 296, startPoint y: 189, endPoint x: 140, endPoint y: 183, distance: 155.9
click at [142, 184] on div "SearchWithCriteria9678a3f5-44e8-481c-be9e-4221509b13ba Work Title [PERSON_NAME]" at bounding box center [438, 188] width 774 height 29
paste input "етроном тишины"
type input "Метроном тишины"
click at [754, 263] on button "Search" at bounding box center [782, 264] width 86 height 29
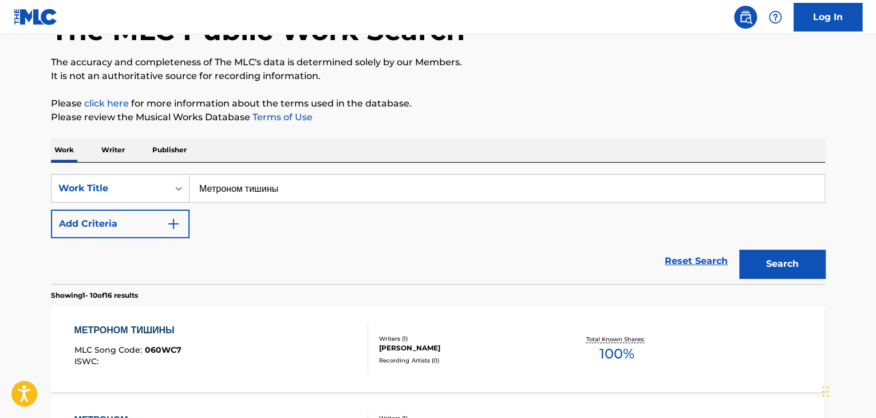
click at [470, 334] on div "Writers ( 1 )" at bounding box center [465, 338] width 173 height 9
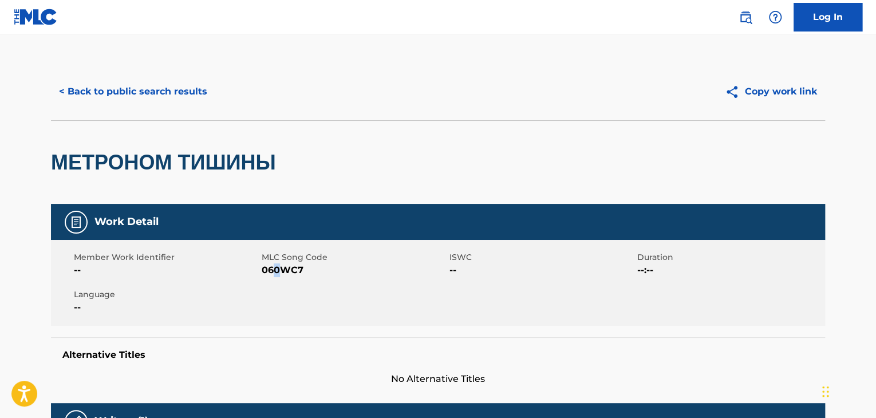
click at [275, 269] on span "060WC7" at bounding box center [354, 270] width 185 height 14
click at [275, 270] on span "060WC7" at bounding box center [354, 270] width 185 height 14
click at [140, 88] on button "< Back to public search results" at bounding box center [133, 91] width 164 height 29
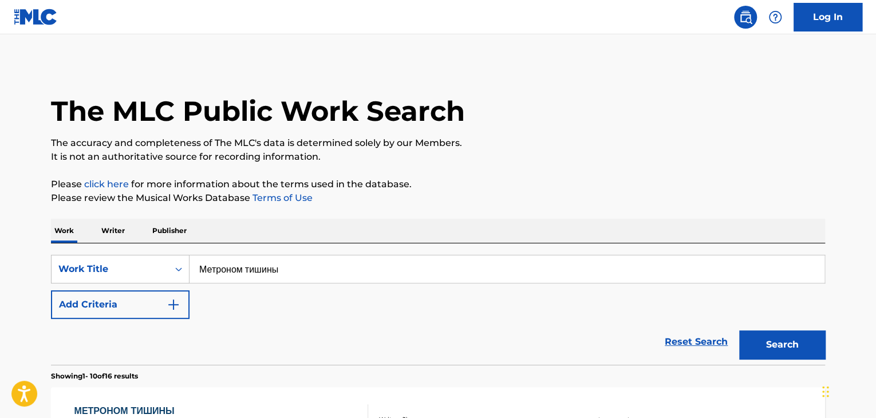
scroll to position [81, 0]
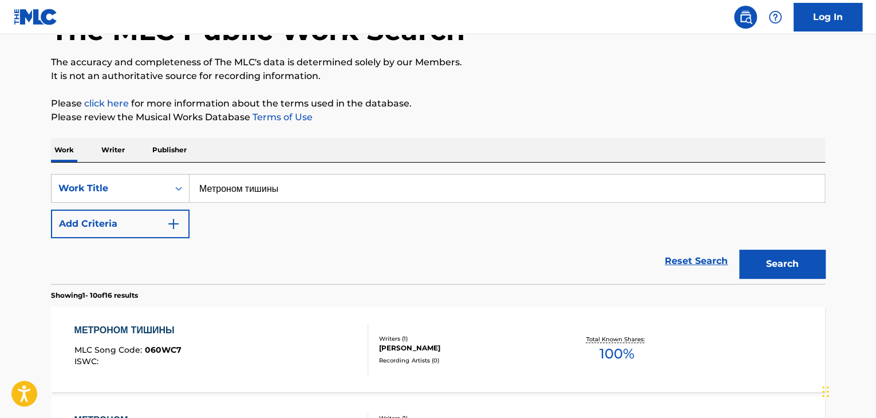
drag, startPoint x: 356, startPoint y: 186, endPoint x: 193, endPoint y: 182, distance: 162.7
click at [193, 182] on input "Метроном тишины" at bounding box center [507, 188] width 635 height 27
paste input "езвременным"
type input "Безвременным"
click at [747, 250] on button "Search" at bounding box center [782, 264] width 86 height 29
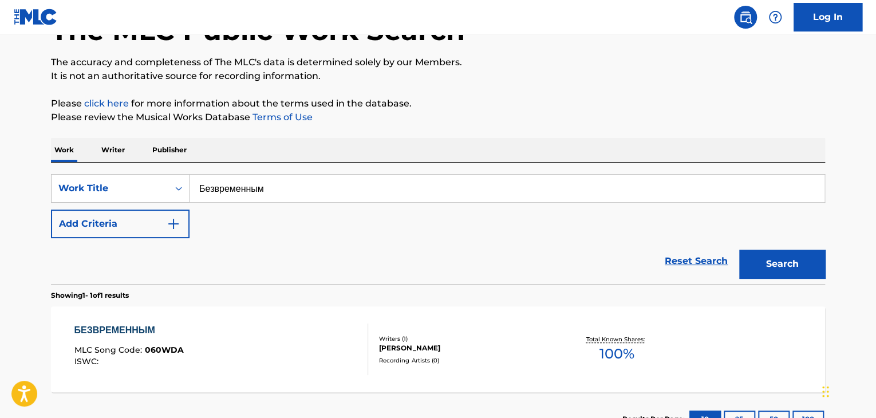
click at [306, 333] on div "БЕЗВРЕМЕННЫМ MLC Song Code : 060WDA ISWC :" at bounding box center [221, 350] width 294 height 52
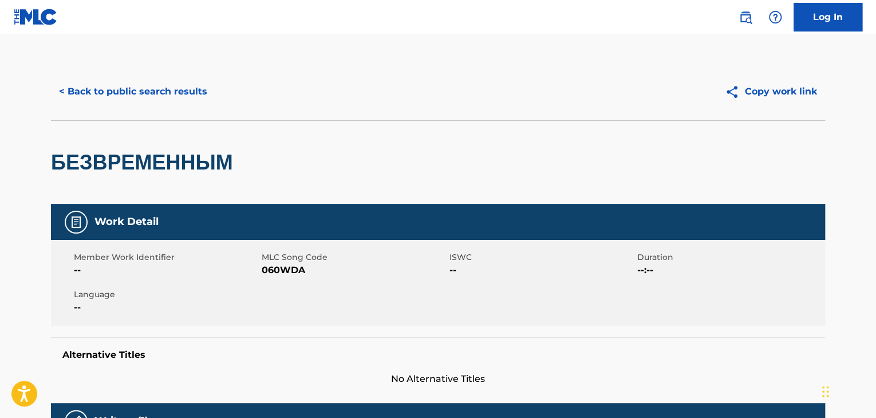
click at [268, 277] on span "060WDA" at bounding box center [354, 270] width 185 height 14
click at [153, 106] on div "< Back to public search results Copy work link" at bounding box center [438, 91] width 774 height 57
click at [172, 97] on button "< Back to public search results" at bounding box center [133, 91] width 164 height 29
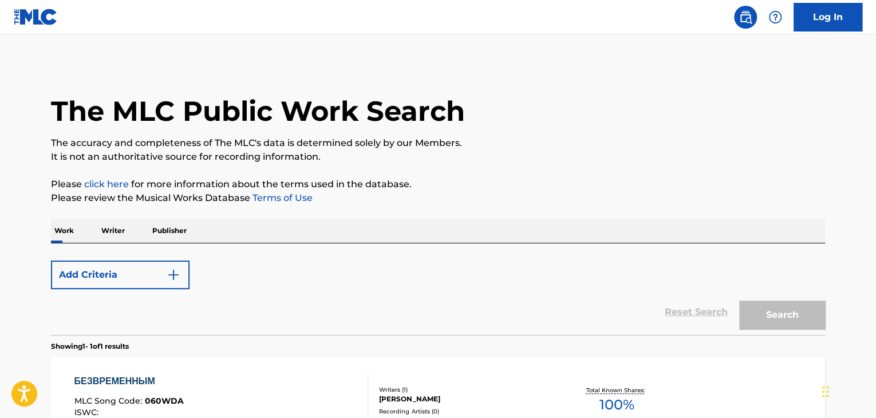
scroll to position [81, 0]
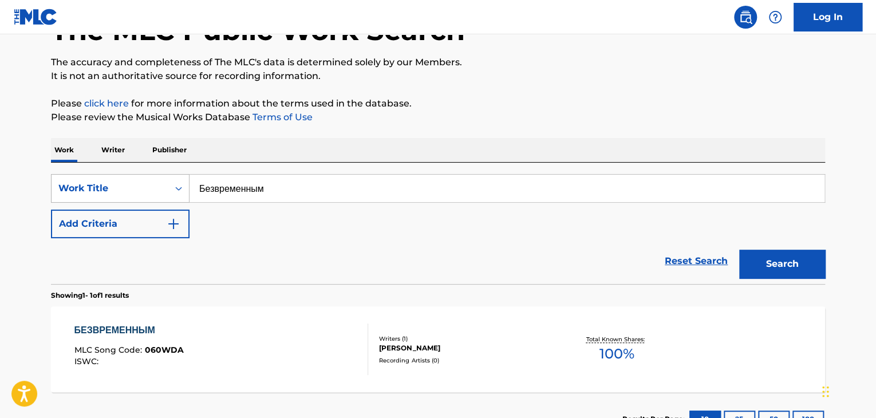
click at [120, 192] on div "SearchWithCriteria9678a3f5-44e8-481c-be9e-4221509b13ba Work Title Безвременным" at bounding box center [438, 188] width 774 height 29
paste input "ядом навсегда"
type input "Рядом навсегда"
click at [770, 263] on button "Search" at bounding box center [782, 264] width 86 height 29
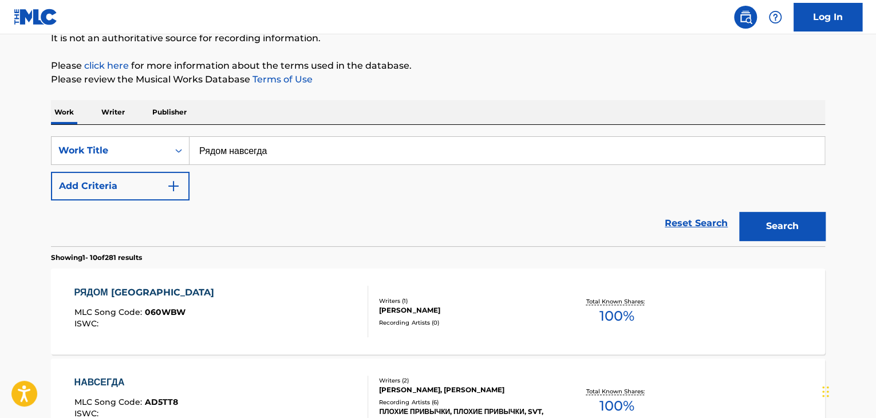
scroll to position [138, 0]
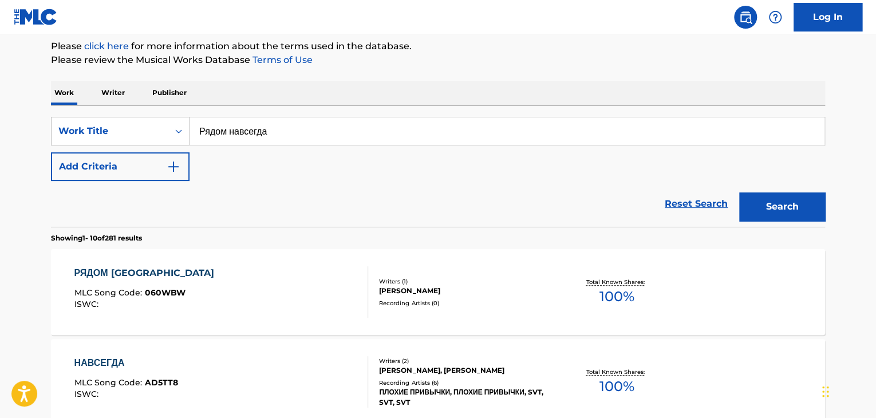
click at [489, 286] on div "[PERSON_NAME]" at bounding box center [465, 291] width 173 height 10
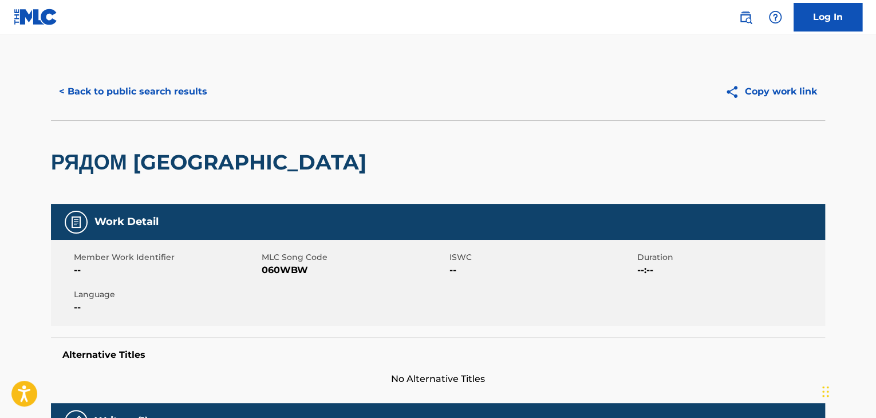
click at [281, 257] on span "MLC Song Code" at bounding box center [354, 257] width 185 height 12
click at [281, 273] on span "060WBW" at bounding box center [354, 270] width 185 height 14
click at [143, 93] on button "< Back to public search results" at bounding box center [133, 91] width 164 height 29
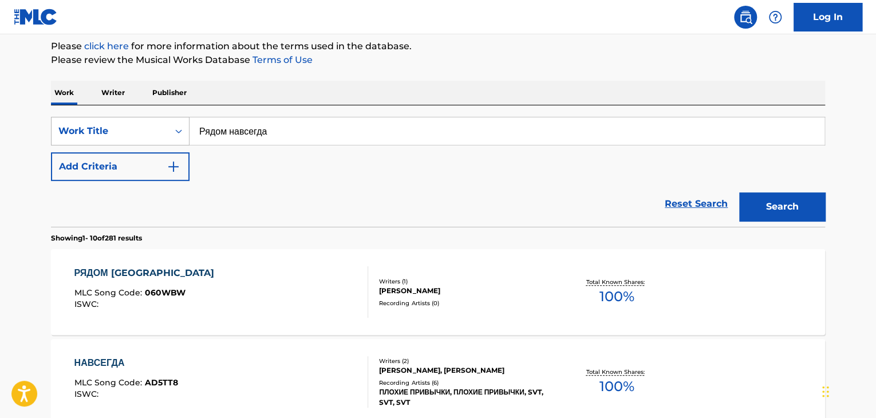
click at [140, 133] on div "SearchWithCriteria9678a3f5-44e8-481c-be9e-4221509b13ba Work Title Рядом навсегда" at bounding box center [438, 131] width 774 height 29
paste input "течеству"
click at [757, 196] on button "Search" at bounding box center [782, 206] width 86 height 29
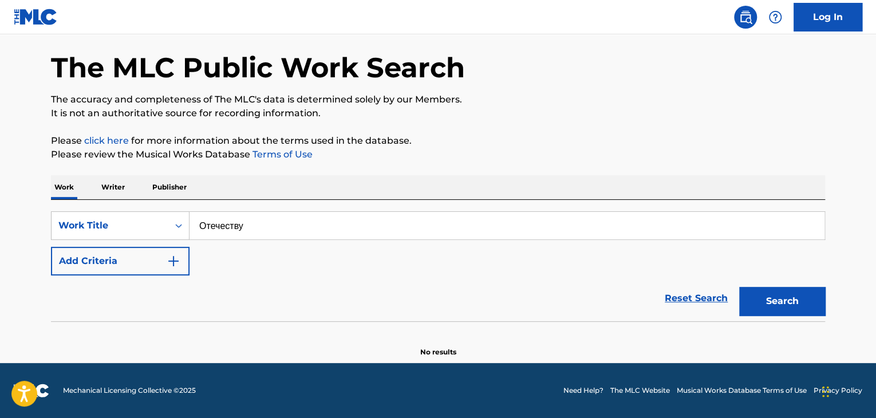
scroll to position [44, 0]
click at [137, 219] on div "SearchWithCriteria9678a3f5-44e8-481c-be9e-4221509b13ba Work Title Отечеству" at bounding box center [438, 225] width 774 height 29
paste input "ельмешка"
type input "Пельмешка"
click at [794, 292] on button "Search" at bounding box center [782, 301] width 86 height 29
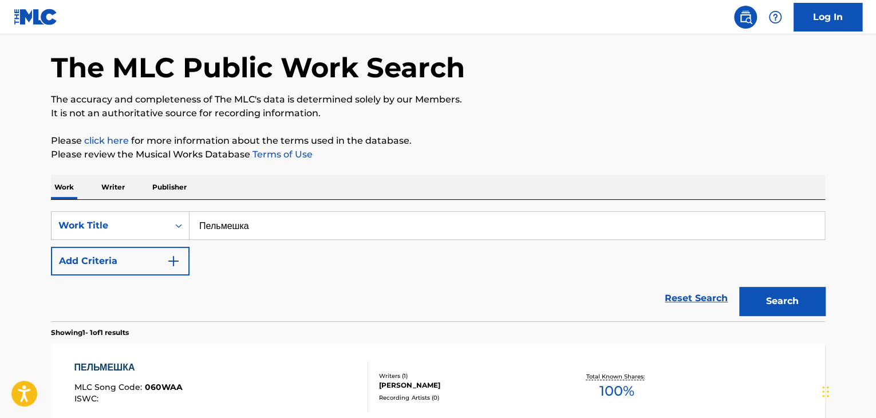
click at [553, 383] on div "Total Known Shares: 100 %" at bounding box center [616, 386] width 129 height 35
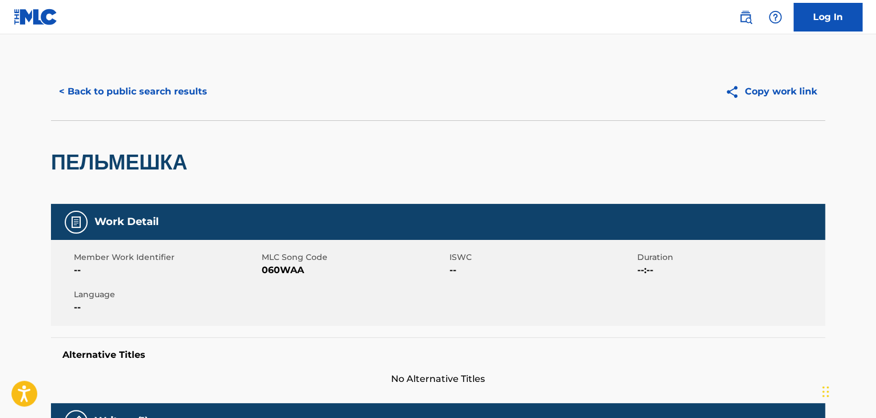
click at [276, 262] on span "MLC Song Code" at bounding box center [354, 257] width 185 height 12
click at [277, 270] on span "060WAA" at bounding box center [354, 270] width 185 height 14
click at [112, 82] on button "< Back to public search results" at bounding box center [133, 91] width 164 height 29
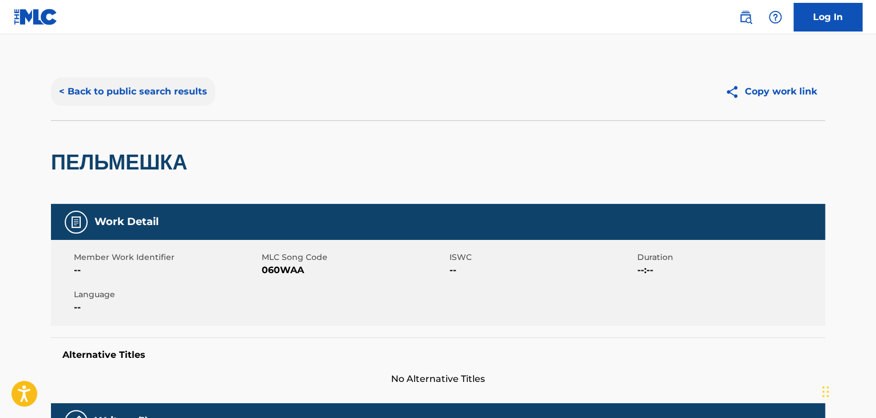
scroll to position [44, 0]
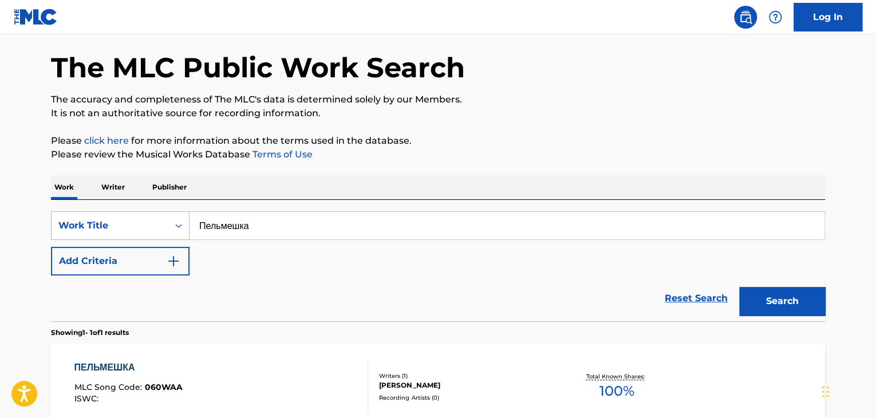
drag, startPoint x: 291, startPoint y: 226, endPoint x: 163, endPoint y: 214, distance: 128.9
click at [162, 218] on div "SearchWithCriteria9678a3f5-44e8-481c-be9e-4221509b13ba Work Title Пельмешка" at bounding box center [438, 225] width 774 height 29
paste input "озврат"
type input "Возврат"
click at [762, 290] on button "Search" at bounding box center [782, 301] width 86 height 29
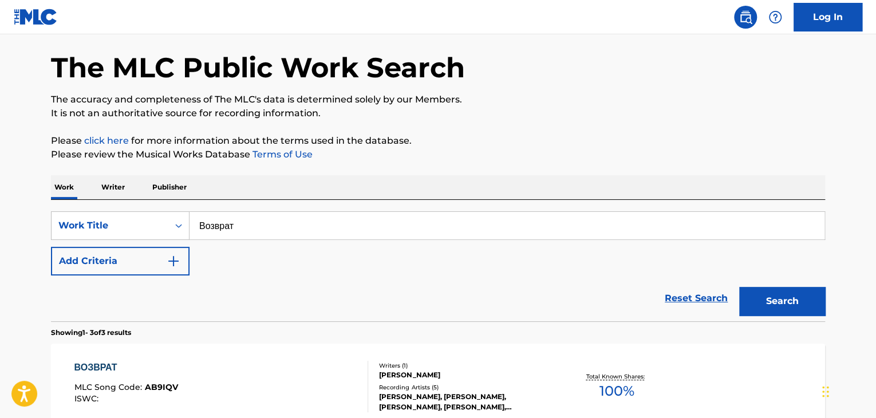
scroll to position [349, 0]
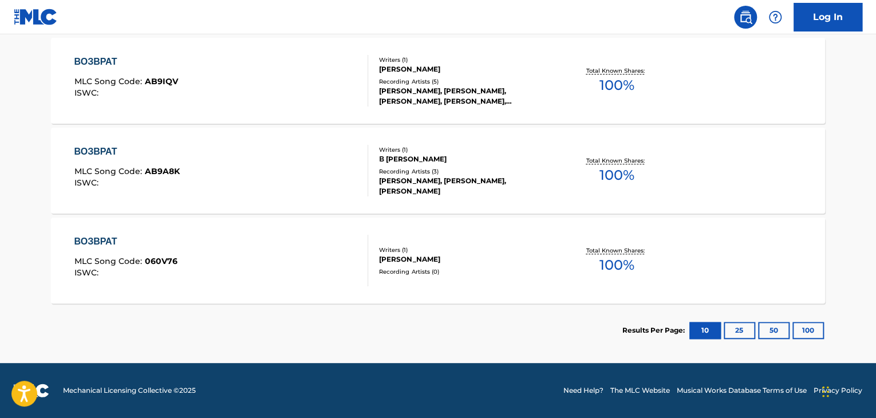
click at [252, 251] on div "ВОЗВРАТ MLC Song Code : 060V76 ISWC :" at bounding box center [221, 261] width 294 height 52
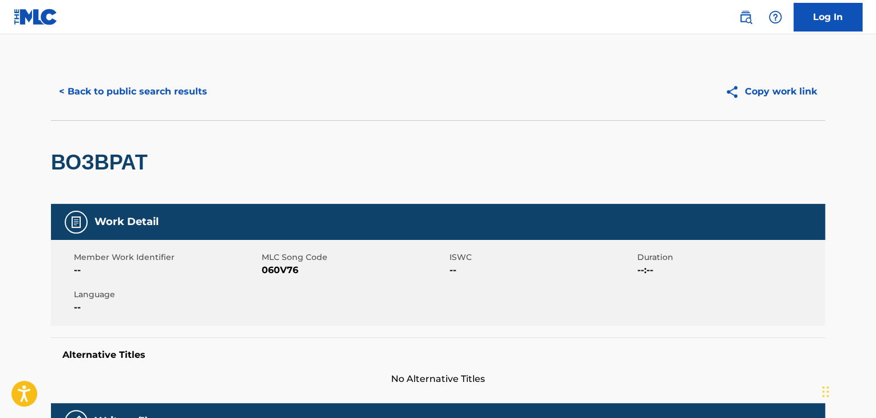
click at [293, 275] on span "060V76" at bounding box center [354, 270] width 185 height 14
click at [159, 104] on button "< Back to public search results" at bounding box center [133, 91] width 164 height 29
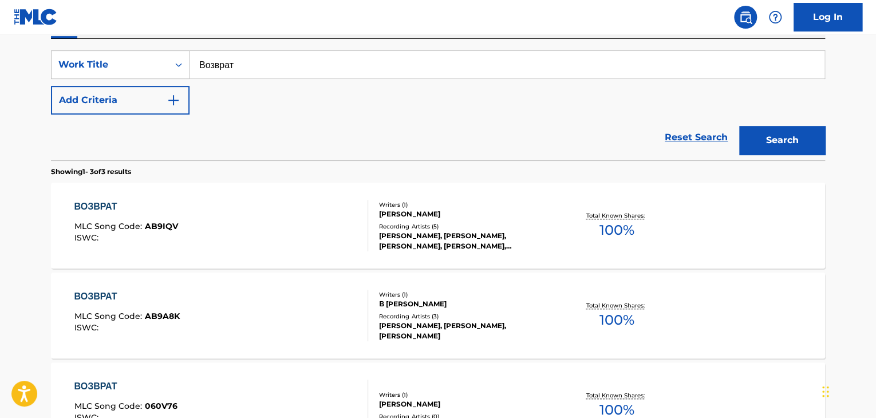
scroll to position [63, 0]
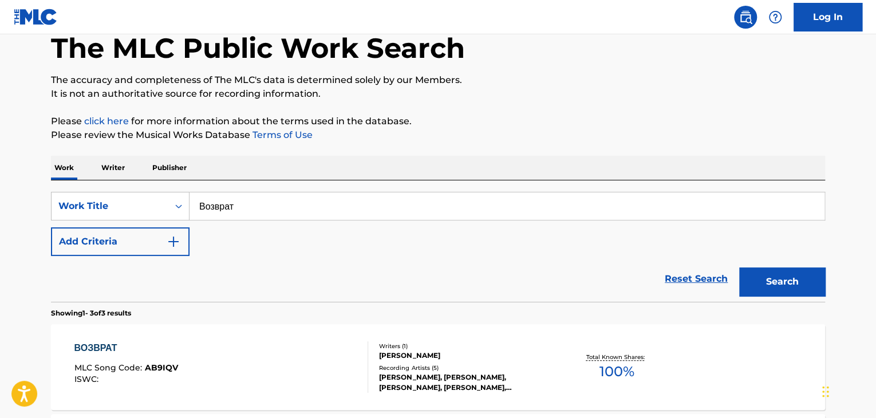
click at [208, 206] on input "Возврат" at bounding box center [507, 205] width 635 height 27
paste input "ердик"
paste input "Search Form"
type input "Вердикт"
click at [797, 275] on button "Search" at bounding box center [782, 281] width 86 height 29
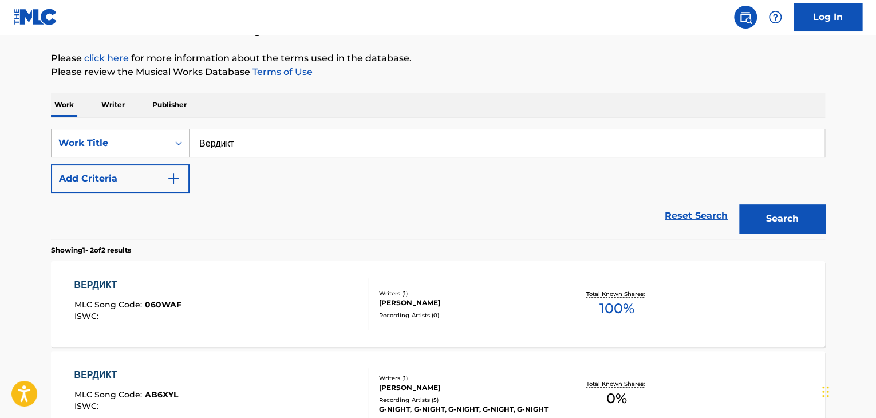
scroll to position [178, 0]
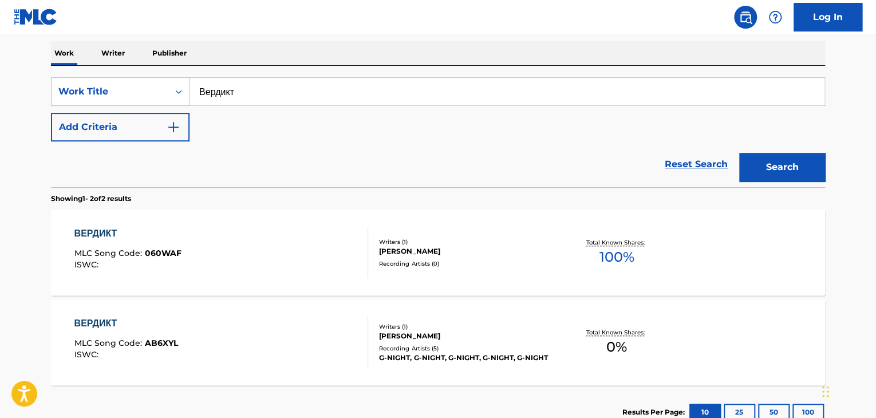
click at [318, 261] on div "ВЕРДИКТ MLC Song Code : 060WAF ISWC :" at bounding box center [221, 253] width 294 height 52
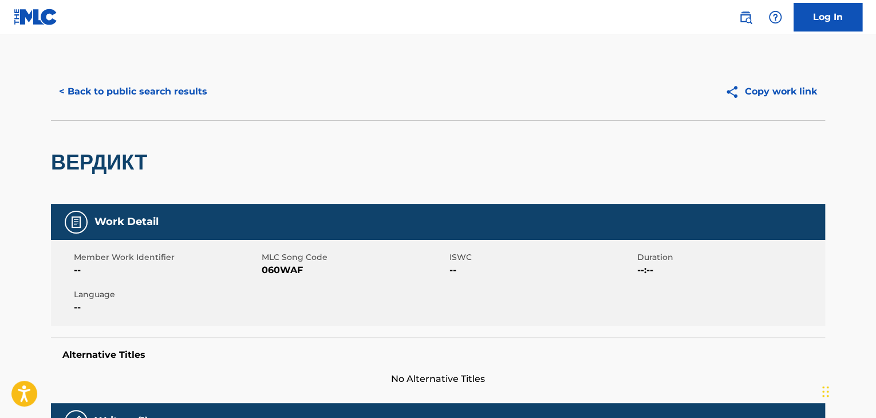
click at [276, 270] on span "060WAF" at bounding box center [354, 270] width 185 height 14
click at [172, 93] on button "< Back to public search results" at bounding box center [133, 91] width 164 height 29
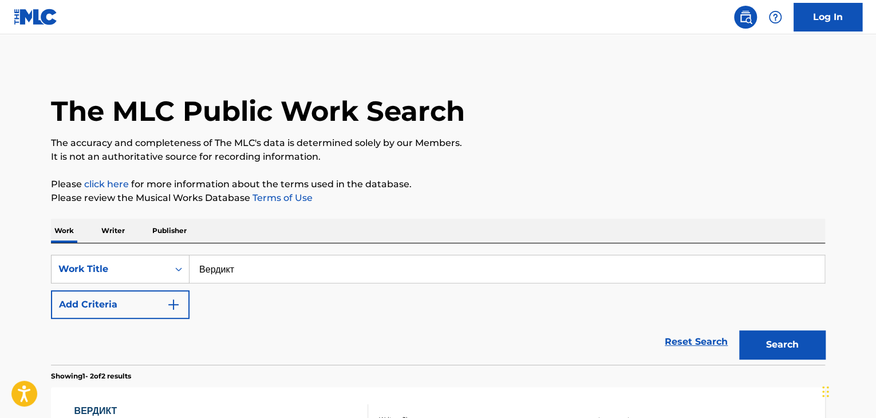
scroll to position [178, 0]
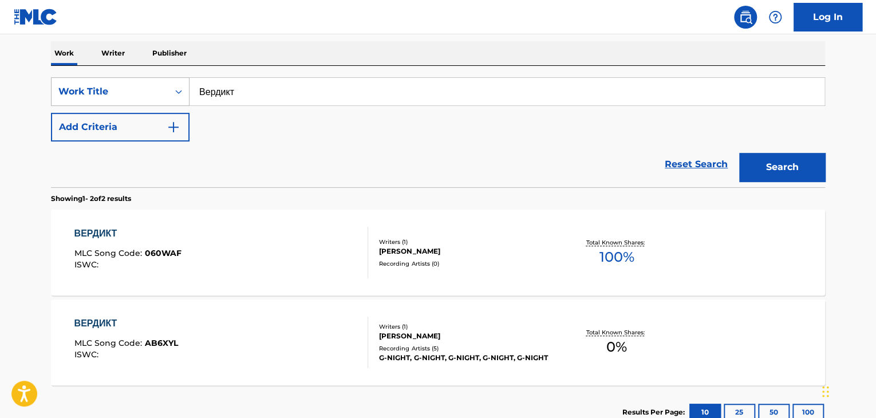
drag, startPoint x: 326, startPoint y: 99, endPoint x: 164, endPoint y: 95, distance: 161.6
click at [167, 95] on div "SearchWithCriteria9678a3f5-44e8-481c-be9e-4221509b13ba Work Title Вердикт" at bounding box center [438, 91] width 774 height 29
paste input "уквы"
type input "Буквы"
click at [753, 152] on div "Search" at bounding box center [780, 164] width 92 height 46
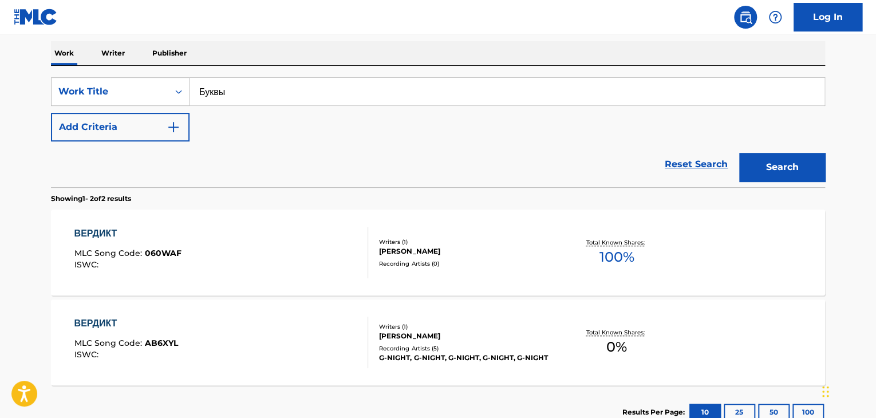
click at [785, 185] on div "Search" at bounding box center [780, 164] width 92 height 46
drag, startPoint x: 777, startPoint y: 166, endPoint x: 766, endPoint y: 166, distance: 10.9
click at [777, 166] on button "Search" at bounding box center [782, 167] width 86 height 29
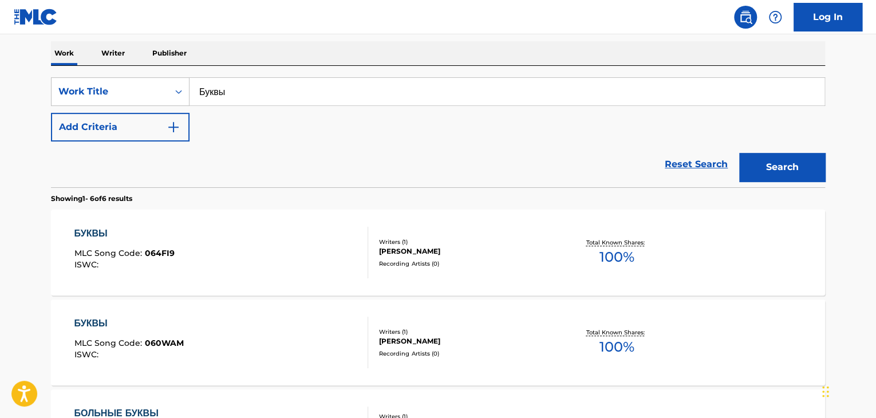
click at [225, 343] on div "БУКВЫ MLC Song Code : 060WAM ISWC :" at bounding box center [221, 343] width 294 height 52
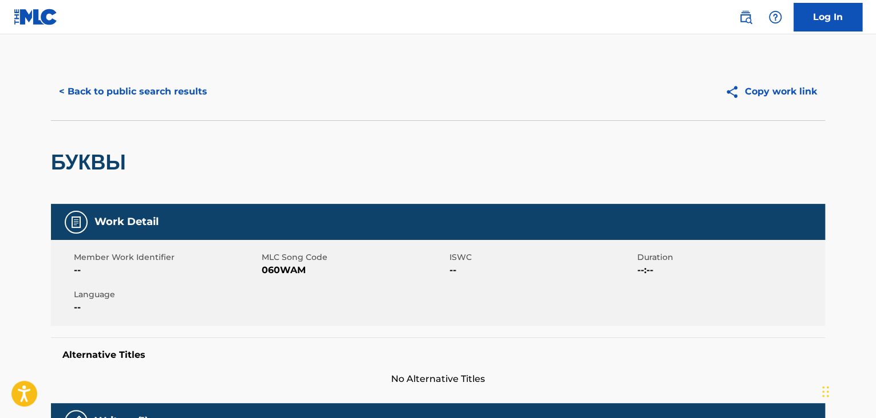
click at [290, 273] on span "060WAM" at bounding box center [354, 270] width 185 height 14
click at [139, 104] on button "< Back to public search results" at bounding box center [133, 91] width 164 height 29
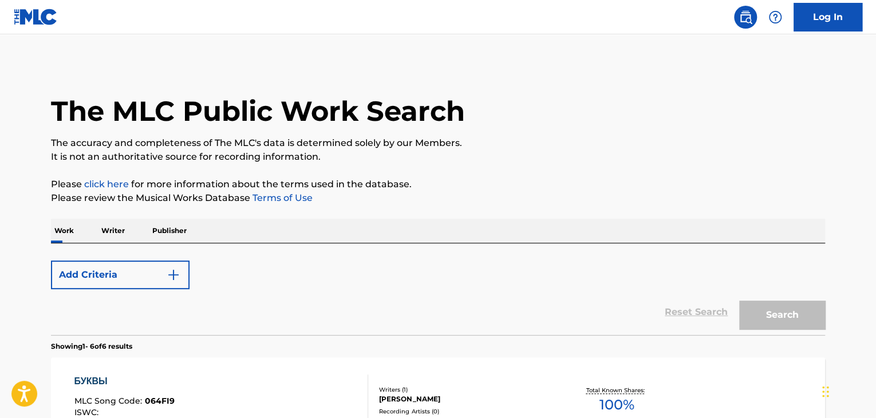
scroll to position [178, 0]
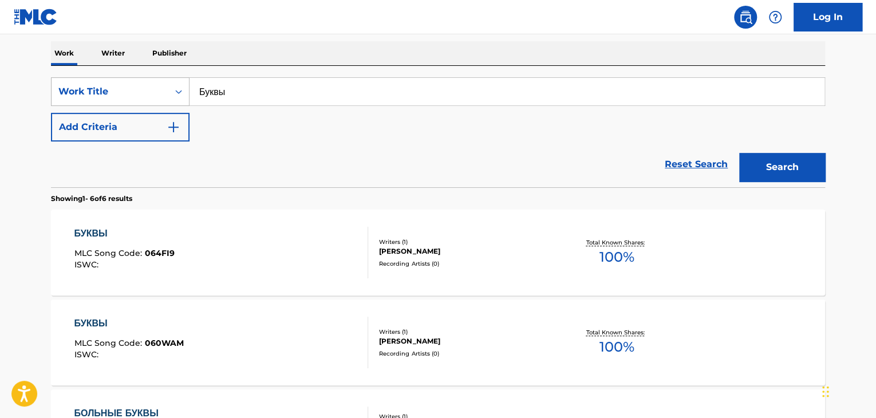
click at [163, 101] on div "SearchWithCriteria9678a3f5-44e8-481c-be9e-4221509b13ba Work Title Буквы" at bounding box center [438, 91] width 774 height 29
paste input "месте"
type input "Вместе"
click at [777, 153] on button "Search" at bounding box center [782, 167] width 86 height 29
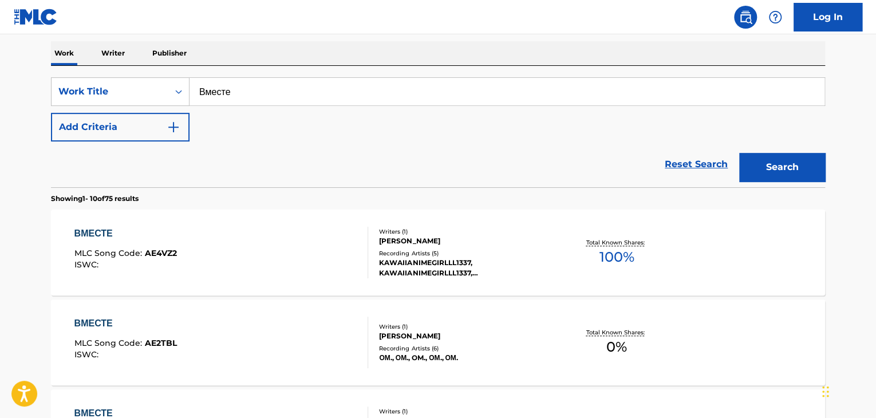
scroll to position [578, 0]
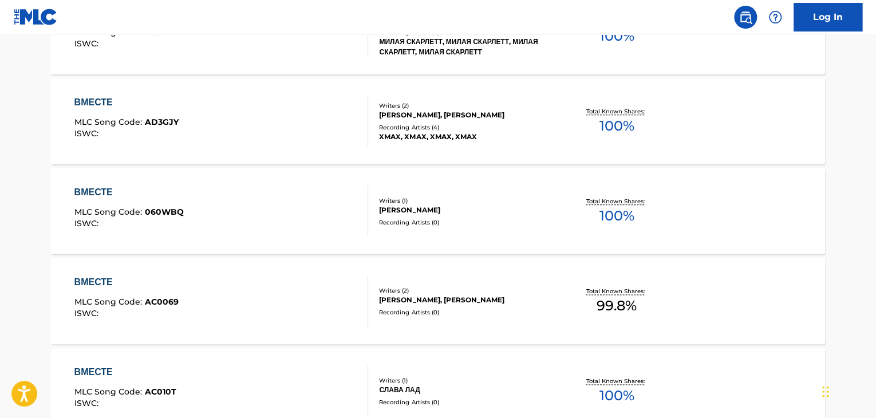
click at [259, 220] on div "ВМЕСТЕ MLC Song Code : 060WBQ ISWC :" at bounding box center [221, 212] width 294 height 52
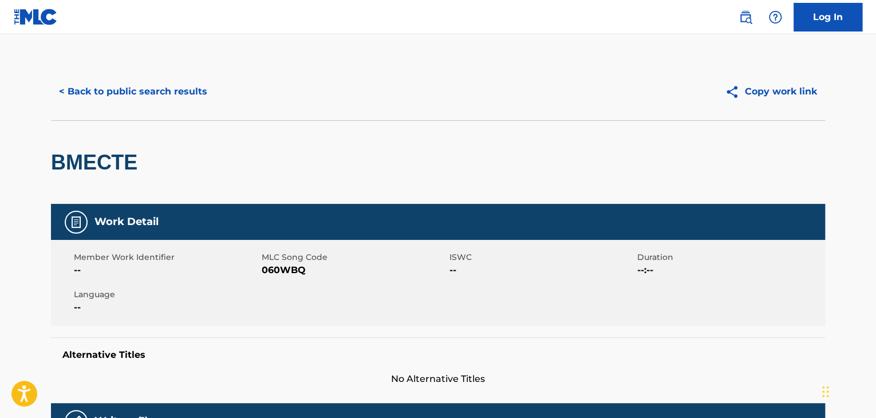
click at [278, 273] on span "060WBQ" at bounding box center [354, 270] width 185 height 14
click at [104, 76] on div "< Back to public search results Copy work link" at bounding box center [438, 91] width 774 height 57
click at [122, 92] on button "< Back to public search results" at bounding box center [133, 91] width 164 height 29
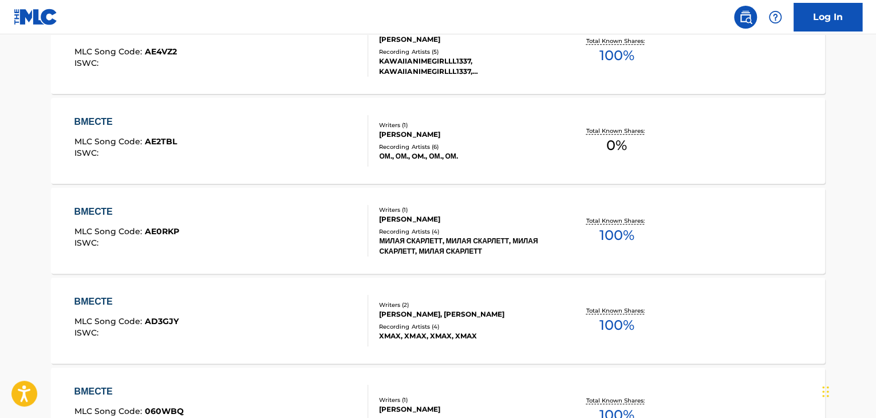
scroll to position [150, 0]
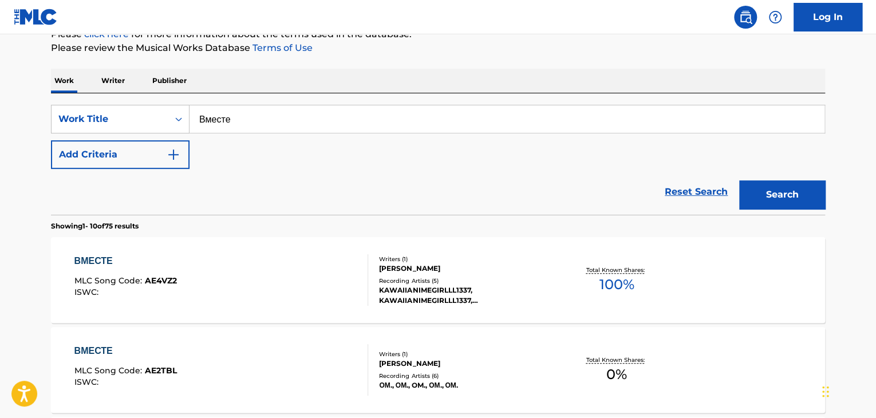
drag, startPoint x: 255, startPoint y: 117, endPoint x: 190, endPoint y: 133, distance: 66.5
click at [195, 131] on input "Вместе" at bounding box center [507, 118] width 635 height 27
paste input "лые паруса [GEOGRAPHIC_DATA]"
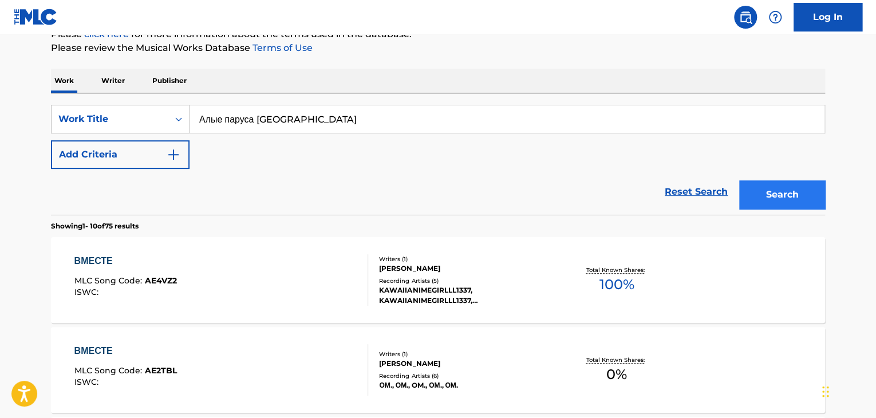
type input "Алые паруса [GEOGRAPHIC_DATA]"
click at [757, 183] on button "Search" at bounding box center [782, 194] width 86 height 29
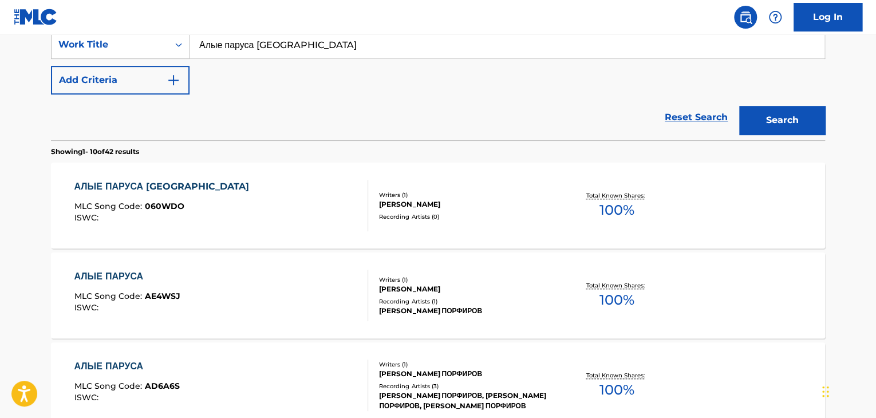
scroll to position [265, 0]
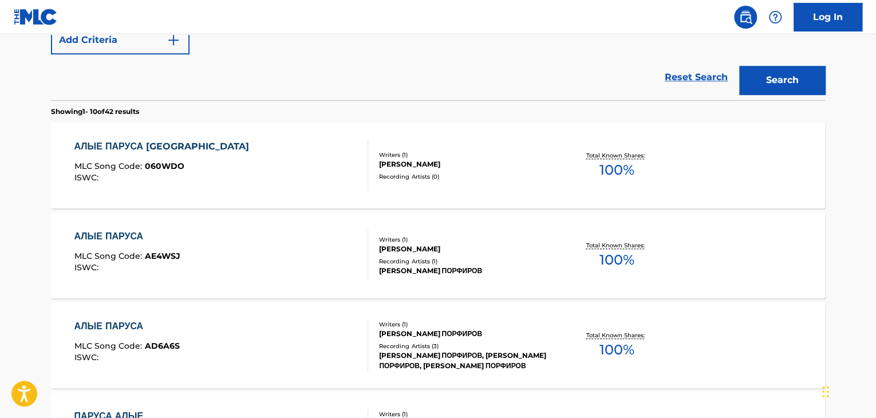
click at [317, 166] on div "АЛЫЕ ПАРУСА [GEOGRAPHIC_DATA] MLC Song Code : 060WDO ISWC :" at bounding box center [221, 166] width 294 height 52
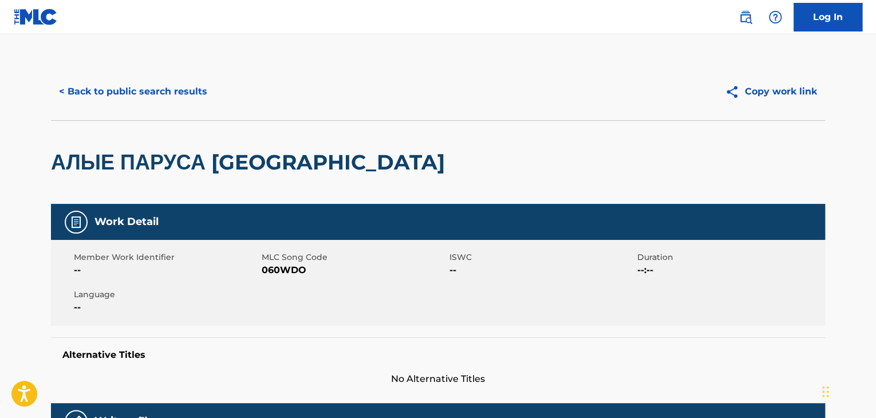
click at [293, 275] on span "060WDO" at bounding box center [354, 270] width 185 height 14
click at [152, 94] on button "< Back to public search results" at bounding box center [133, 91] width 164 height 29
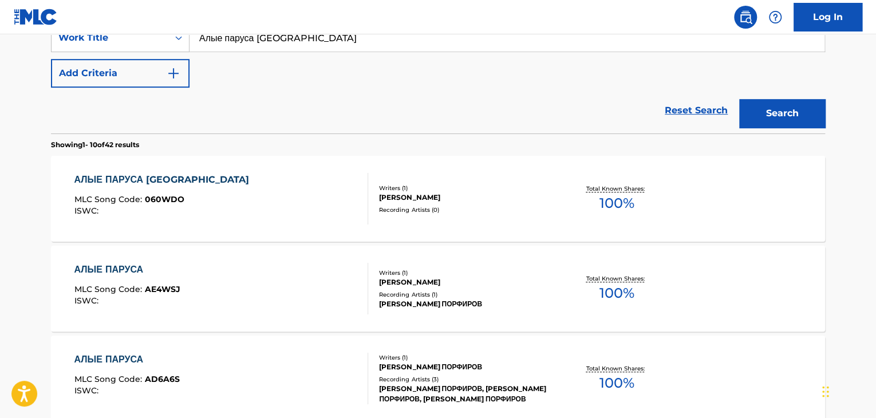
scroll to position [65, 0]
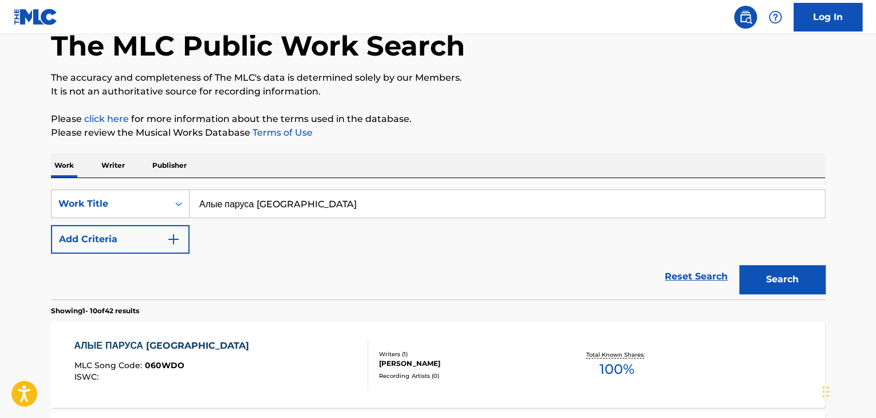
drag, startPoint x: 353, startPoint y: 188, endPoint x: 245, endPoint y: 211, distance: 110.8
click at [213, 200] on div "SearchWithCriteria9678a3f5-44e8-481c-be9e-4221509b13ba Work Title Алые паруса П…" at bounding box center [438, 238] width 774 height 121
drag, startPoint x: 213, startPoint y: 205, endPoint x: 281, endPoint y: 218, distance: 68.9
click at [206, 205] on input "Алые паруса [GEOGRAPHIC_DATA]" at bounding box center [507, 203] width 635 height 27
paste input "оронация"
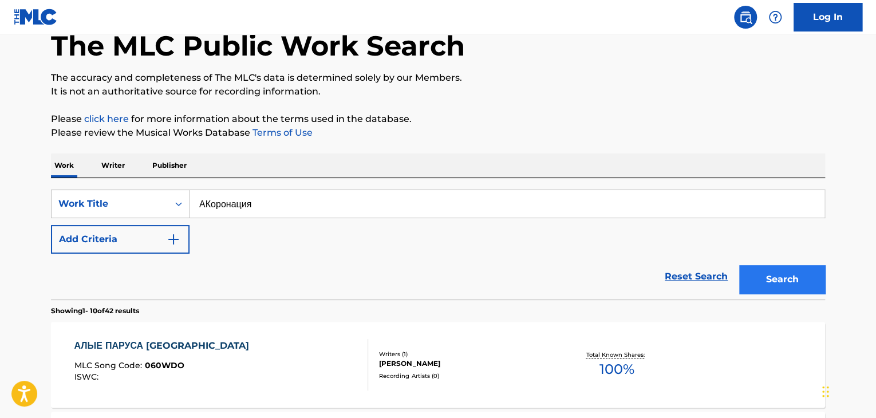
paste input "Search Form"
type input "Коронация"
click at [775, 277] on button "Search" at bounding box center [782, 279] width 86 height 29
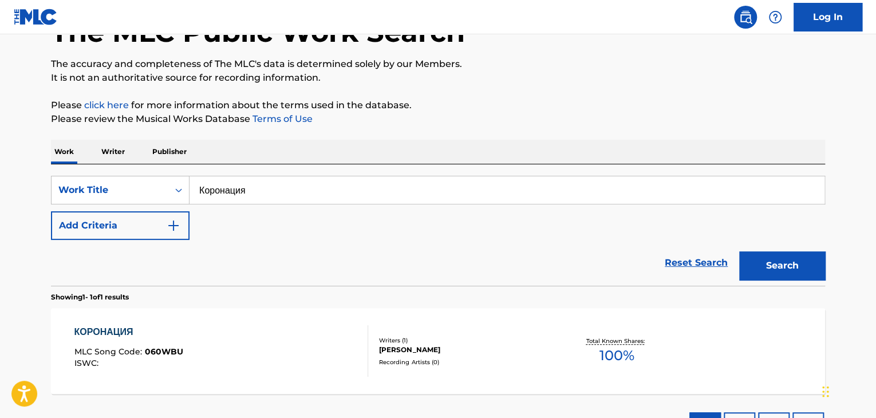
scroll to position [81, 0]
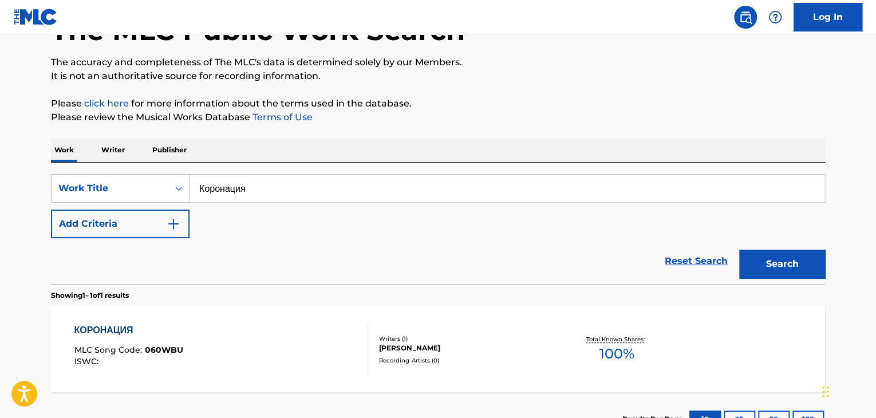
click at [411, 349] on div "[PERSON_NAME]" at bounding box center [465, 348] width 173 height 10
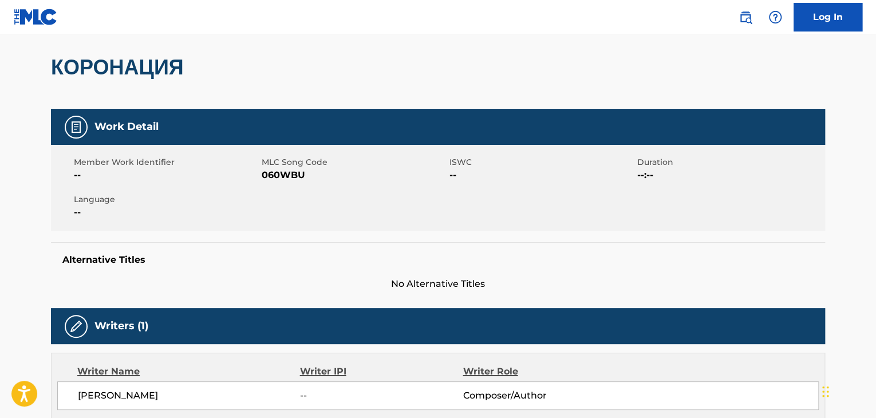
scroll to position [115, 0]
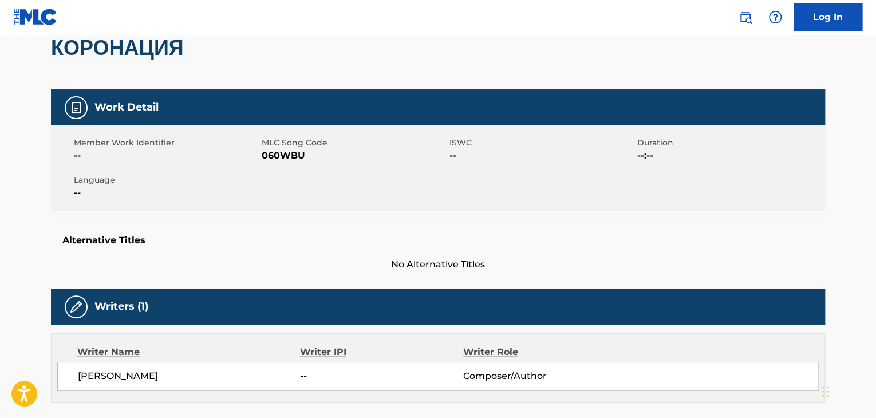
click at [287, 147] on span "MLC Song Code" at bounding box center [354, 143] width 185 height 12
click at [290, 158] on span "060WBU" at bounding box center [354, 156] width 185 height 14
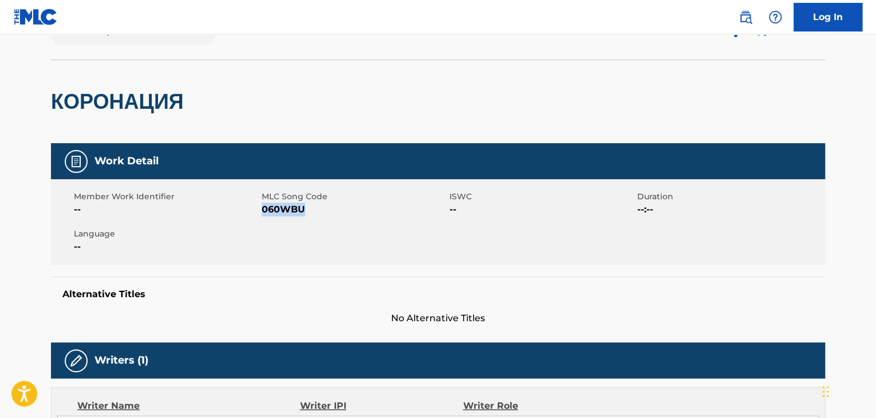
scroll to position [0, 0]
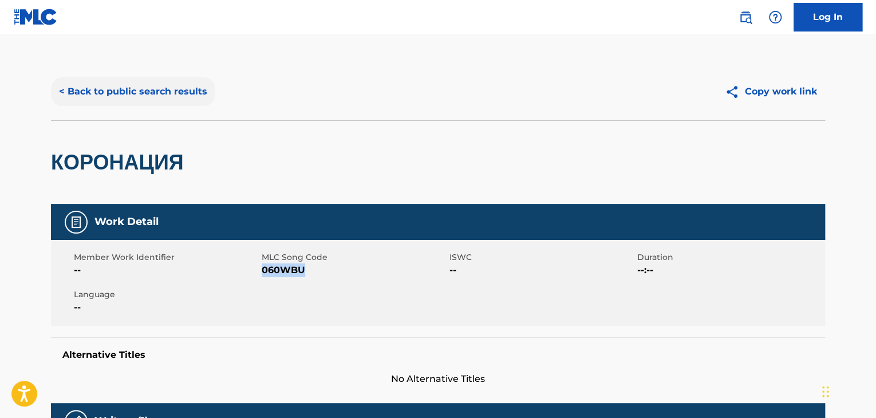
click at [118, 83] on button "< Back to public search results" at bounding box center [133, 91] width 164 height 29
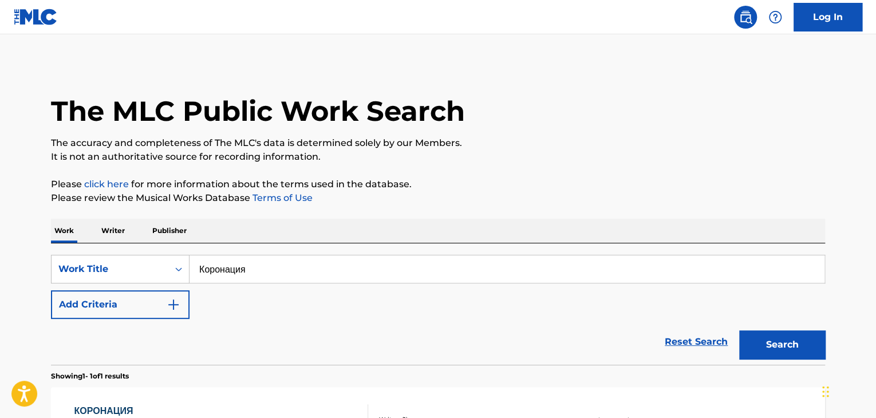
scroll to position [81, 0]
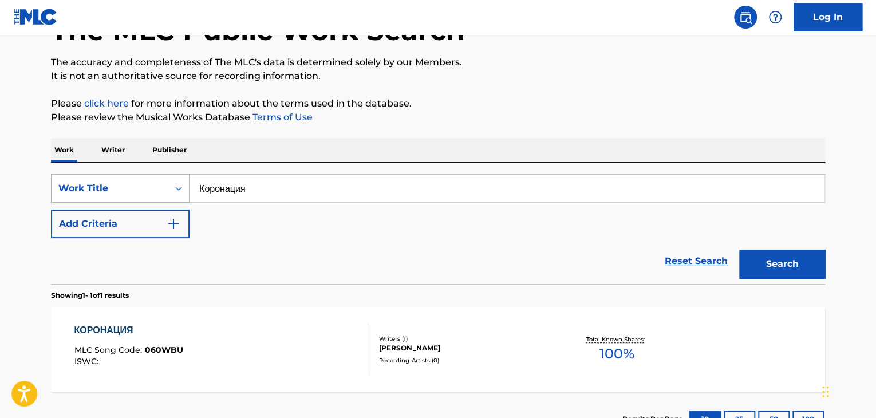
drag, startPoint x: 316, startPoint y: 180, endPoint x: 134, endPoint y: 188, distance: 182.3
click at [134, 188] on div "SearchWithCriteria9678a3f5-44e8-481c-be9e-4221509b13ba Work Title Коронация" at bounding box center [438, 188] width 774 height 29
paste input "мей"
type input "Змей"
click at [773, 264] on button "Search" at bounding box center [782, 264] width 86 height 29
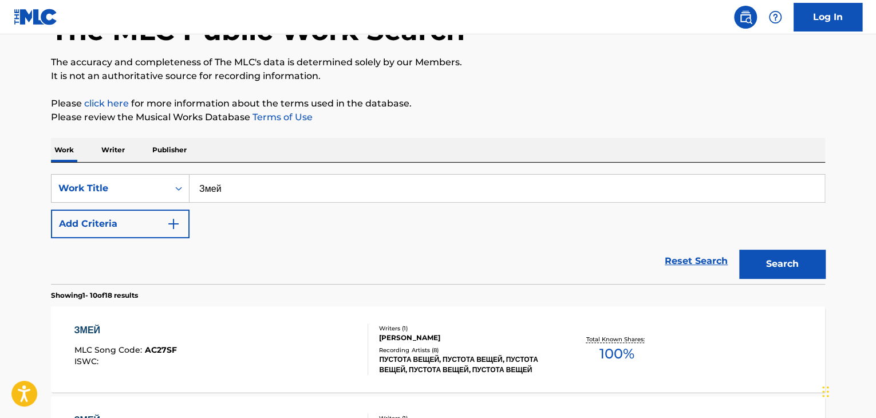
scroll to position [489, 0]
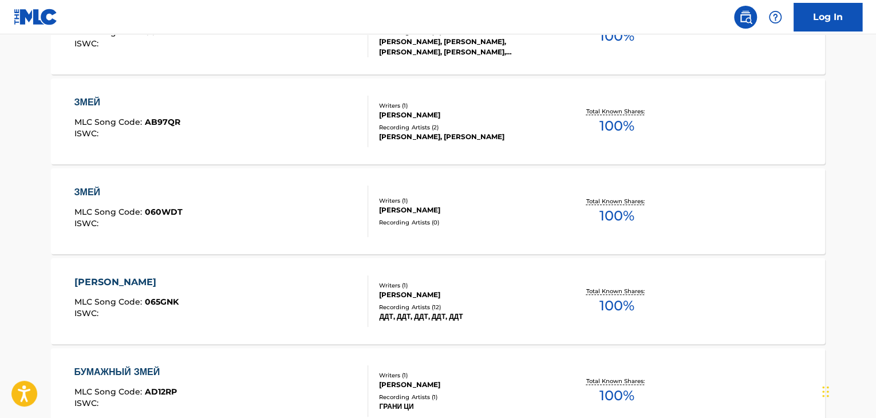
click at [262, 210] on div "ЗМЕЙ MLC Song Code : 060WDT ISWC :" at bounding box center [221, 212] width 294 height 52
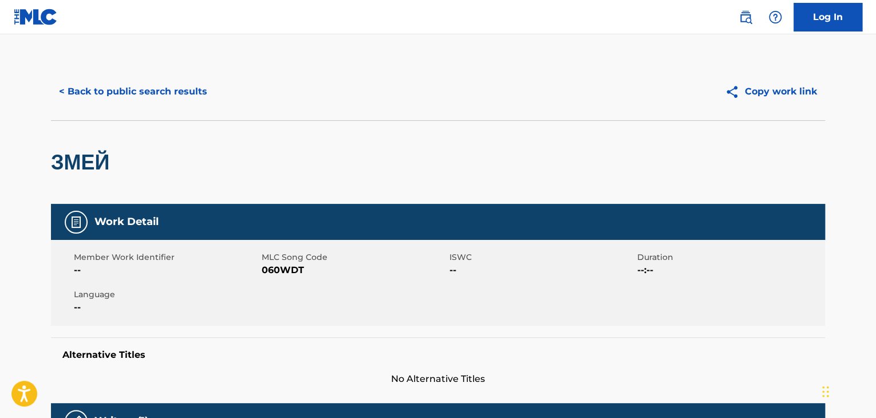
click at [284, 269] on span "060WDT" at bounding box center [354, 270] width 185 height 14
click at [117, 84] on button "< Back to public search results" at bounding box center [133, 91] width 164 height 29
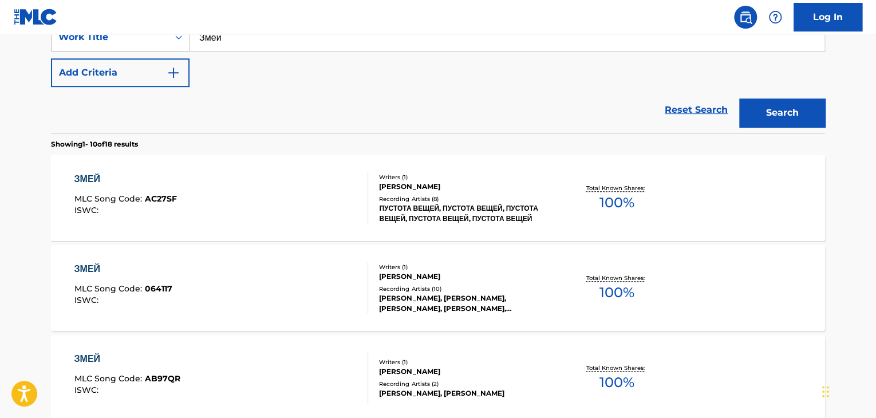
scroll to position [175, 0]
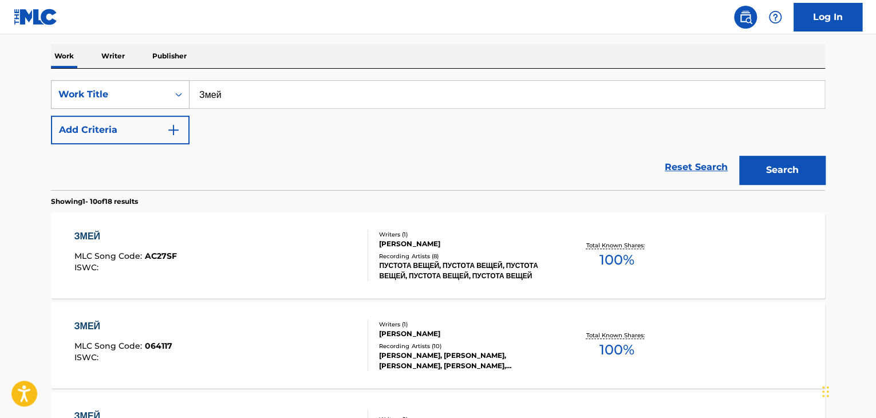
drag, startPoint x: 249, startPoint y: 90, endPoint x: 96, endPoint y: 101, distance: 153.3
click at [98, 101] on div "SearchWithCriteria9678a3f5-44e8-481c-be9e-4221509b13ba Work Title Змей" at bounding box center [438, 94] width 774 height 29
paste input "ебо городов"
type input "Небо городов"
click at [770, 171] on button "Search" at bounding box center [782, 170] width 86 height 29
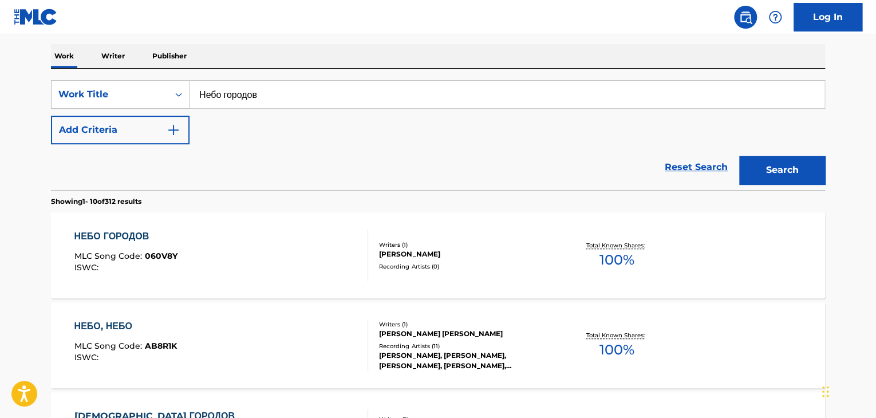
click at [239, 257] on div "НЕБО ГОРОДОВ MLC Song Code : 060V8Y ISWC :" at bounding box center [221, 256] width 294 height 52
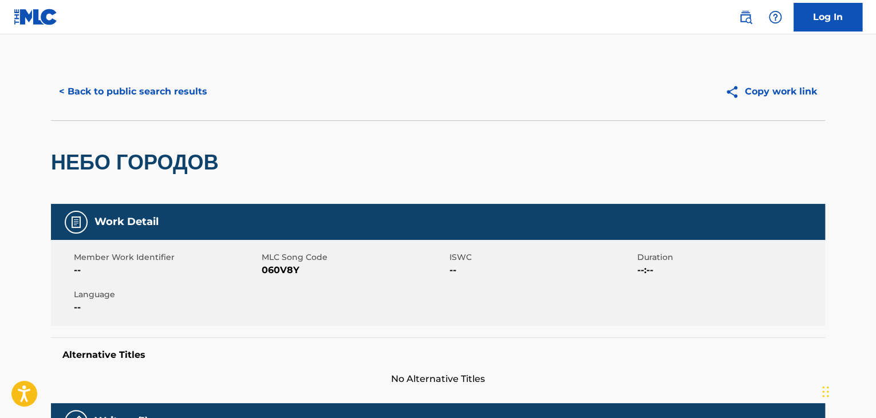
click at [277, 269] on span "060V8Y" at bounding box center [354, 270] width 185 height 14
click at [126, 78] on button "< Back to public search results" at bounding box center [133, 91] width 164 height 29
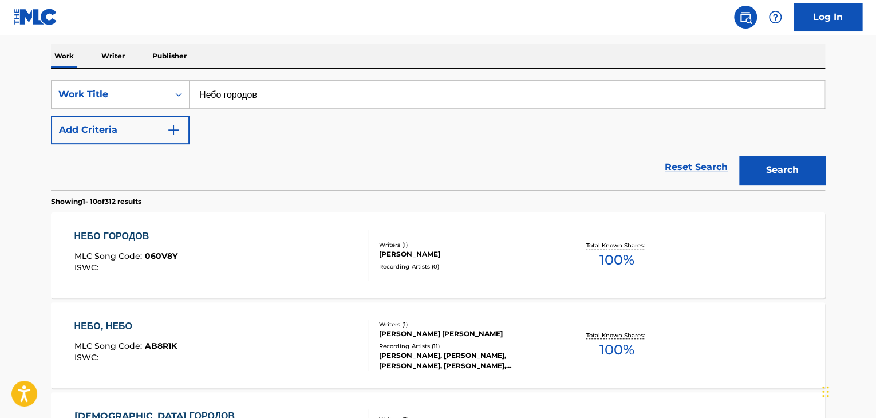
drag, startPoint x: 301, startPoint y: 93, endPoint x: 349, endPoint y: 135, distance: 64.1
click at [205, 101] on input "Небо городов" at bounding box center [507, 94] width 635 height 27
paste input "виатор"
paste input "Search Form"
type input "Авиатор"
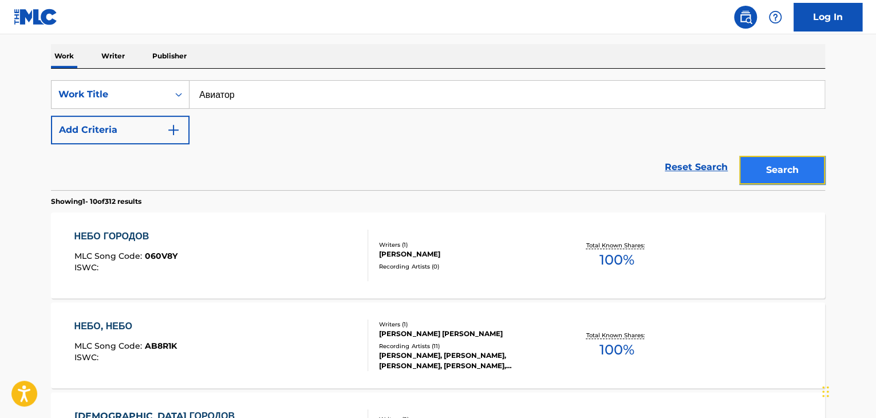
click at [784, 170] on button "Search" at bounding box center [782, 170] width 86 height 29
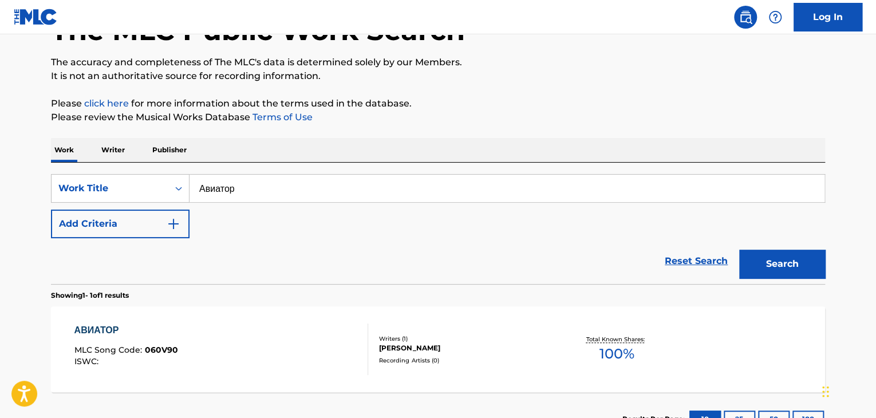
scroll to position [170, 0]
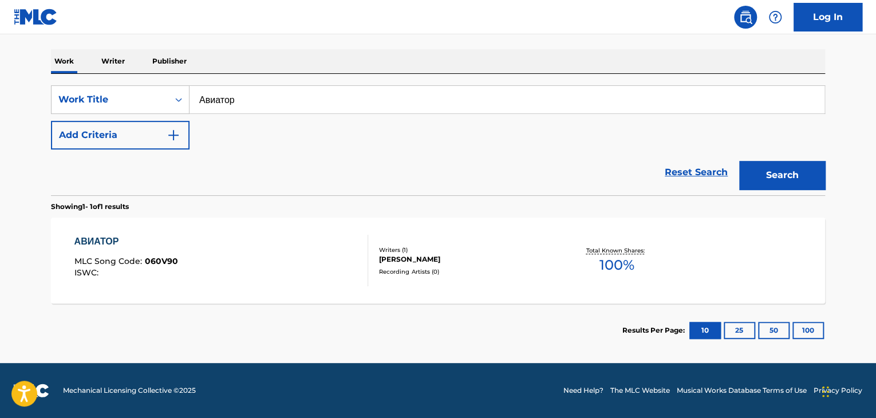
click at [250, 269] on div "АВИАТОР MLC Song Code : 060V90 ISWC :" at bounding box center [221, 261] width 294 height 52
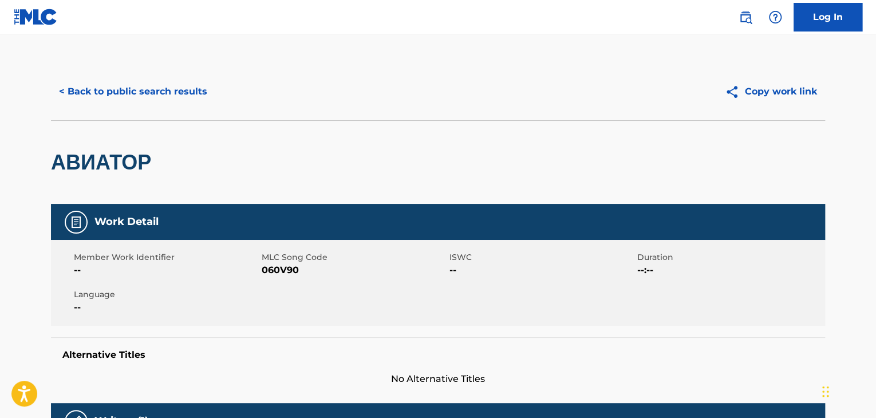
click at [290, 267] on span "060V90" at bounding box center [354, 270] width 185 height 14
click at [137, 74] on div "< Back to public search results Copy work link" at bounding box center [438, 91] width 774 height 57
click at [151, 90] on button "< Back to public search results" at bounding box center [133, 91] width 164 height 29
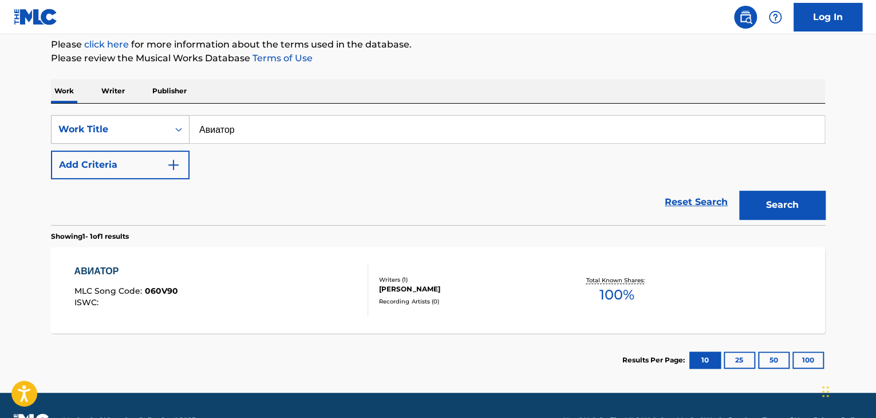
drag, startPoint x: 282, startPoint y: 133, endPoint x: 134, endPoint y: 133, distance: 147.8
click at [134, 133] on div "SearchWithCriteria9678a3f5-44e8-481c-be9e-4221509b13ba Work Title Авиатор" at bounding box center [438, 129] width 774 height 29
paste input "айка"
type input "Чайка"
click at [799, 207] on button "Search" at bounding box center [782, 205] width 86 height 29
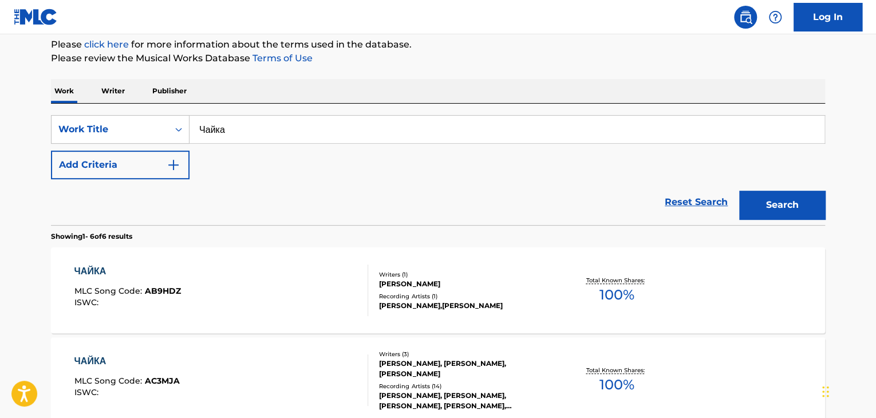
scroll to position [489, 0]
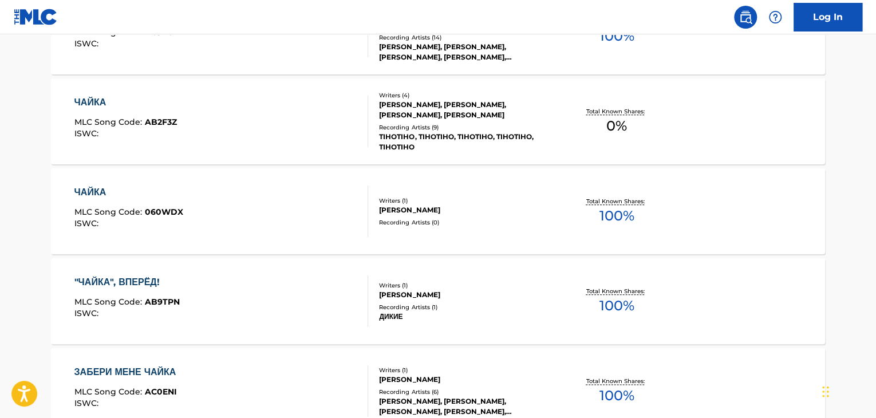
click at [247, 211] on div "ЧАЙКА MLC Song Code : 060WDX ISWC :" at bounding box center [221, 212] width 294 height 52
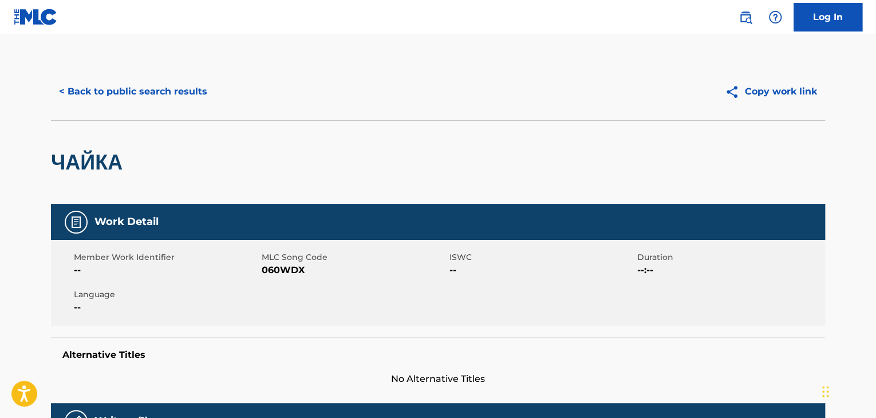
click at [283, 271] on span "060WDX" at bounding box center [354, 270] width 185 height 14
click at [137, 108] on div "< Back to public search results Copy work link" at bounding box center [438, 91] width 774 height 57
click at [147, 97] on button "< Back to public search results" at bounding box center [133, 91] width 164 height 29
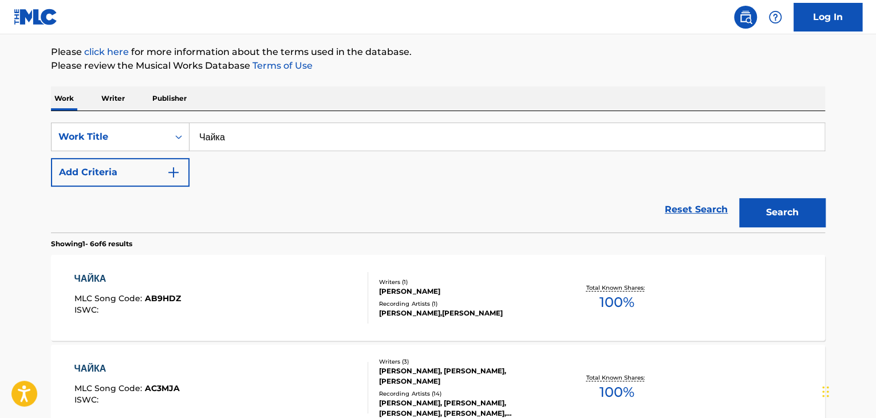
scroll to position [60, 0]
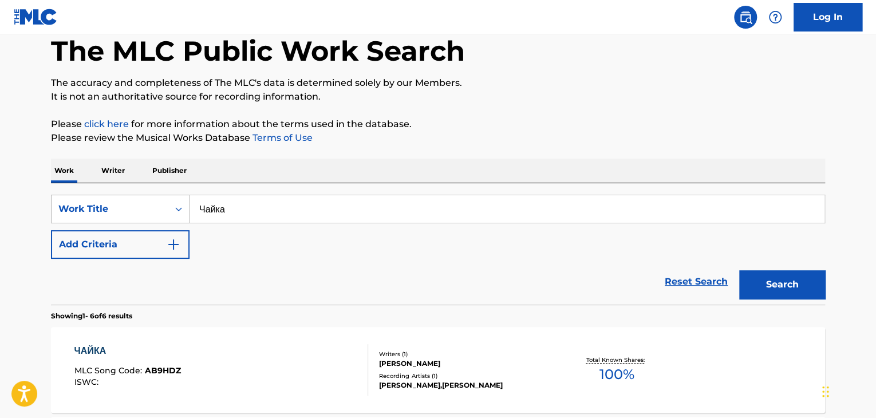
drag, startPoint x: 190, startPoint y: 206, endPoint x: 137, endPoint y: 207, distance: 52.7
click at [137, 207] on div "SearchWithCriteria9678a3f5-44e8-481c-be9e-4221509b13ba Work Title Чайка" at bounding box center [438, 209] width 774 height 29
paste input "тыре буквы"
type input "Четыре буквы"
click at [776, 280] on button "Search" at bounding box center [782, 284] width 86 height 29
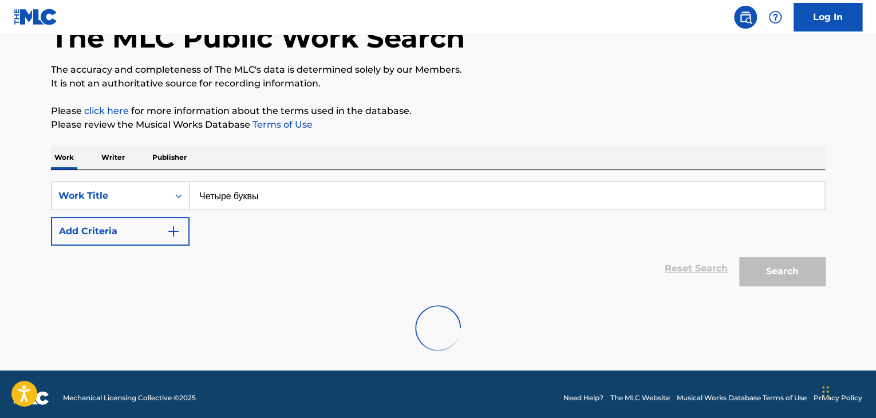
scroll to position [81, 0]
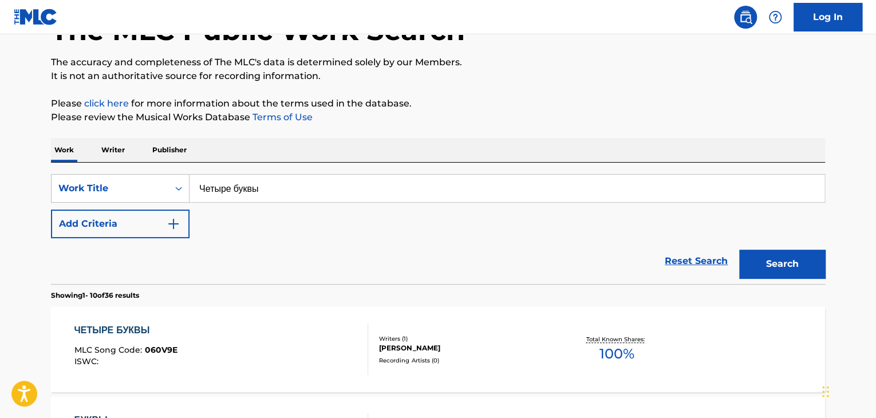
click at [259, 330] on div "ЧЕТЫРЕ БУКВЫ MLC Song Code : 060V9E ISWC :" at bounding box center [221, 350] width 294 height 52
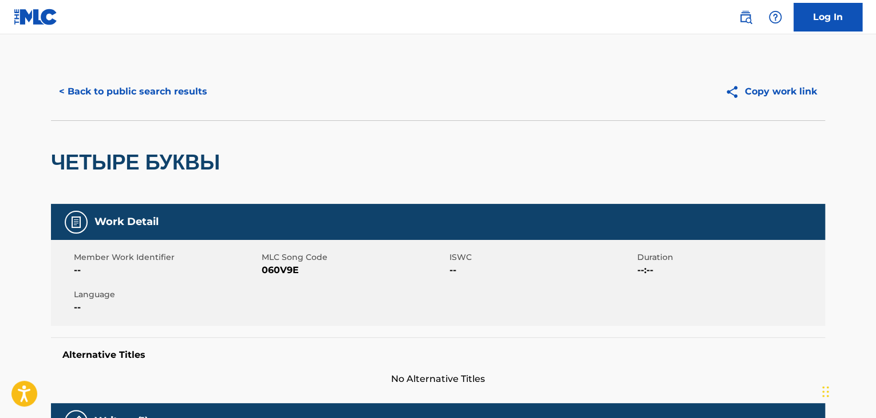
click at [293, 267] on span "060V9E" at bounding box center [354, 270] width 185 height 14
click at [139, 72] on div "< Back to public search results Copy work link" at bounding box center [438, 91] width 774 height 57
click at [142, 97] on button "< Back to public search results" at bounding box center [133, 91] width 164 height 29
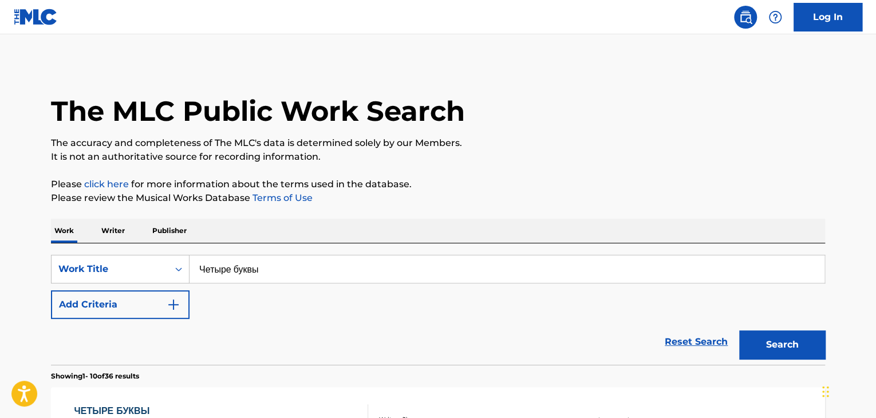
scroll to position [81, 0]
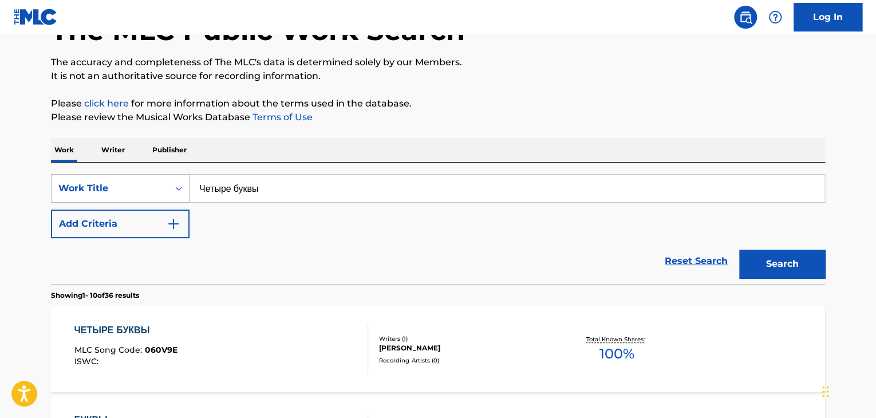
drag, startPoint x: 286, startPoint y: 180, endPoint x: 184, endPoint y: 184, distance: 102.6
click at [188, 186] on div "SearchWithCriteria9678a3f5-44e8-481c-be9e-4221509b13ba Work Title Четыре буквы" at bounding box center [438, 188] width 774 height 29
paste input "13/14"
type input "13/14"
click at [739, 250] on button "Search" at bounding box center [782, 264] width 86 height 29
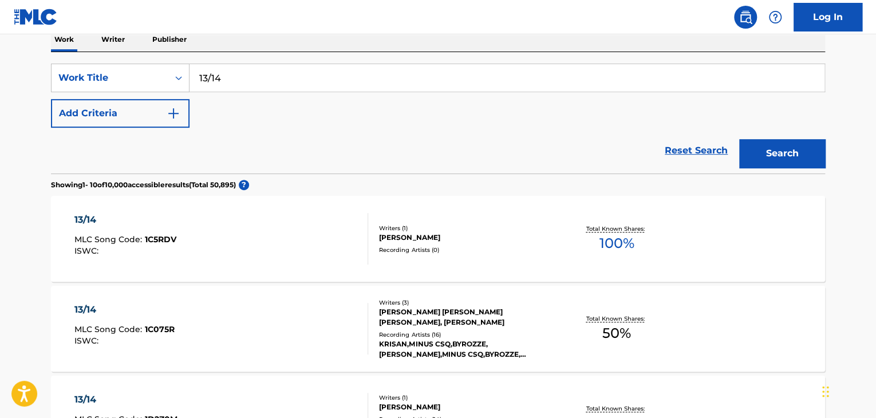
scroll to position [195, 0]
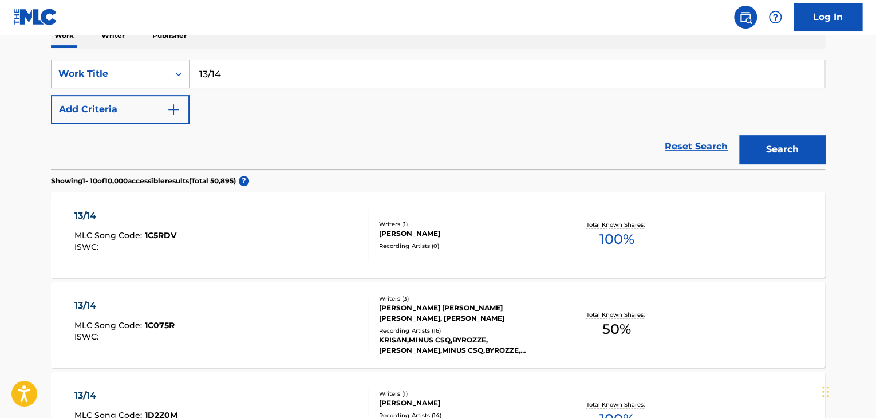
click at [313, 237] on div "13/14 MLC Song Code : 1C5RDV ISWC :" at bounding box center [221, 235] width 294 height 52
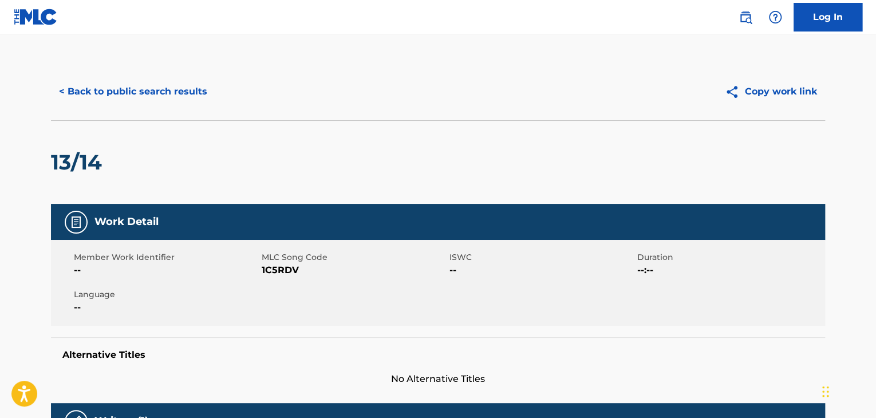
click at [281, 273] on span "1C5RDV" at bounding box center [354, 270] width 185 height 14
click at [160, 65] on div "< Back to public search results Copy work link" at bounding box center [438, 91] width 774 height 57
click at [196, 103] on button "< Back to public search results" at bounding box center [133, 91] width 164 height 29
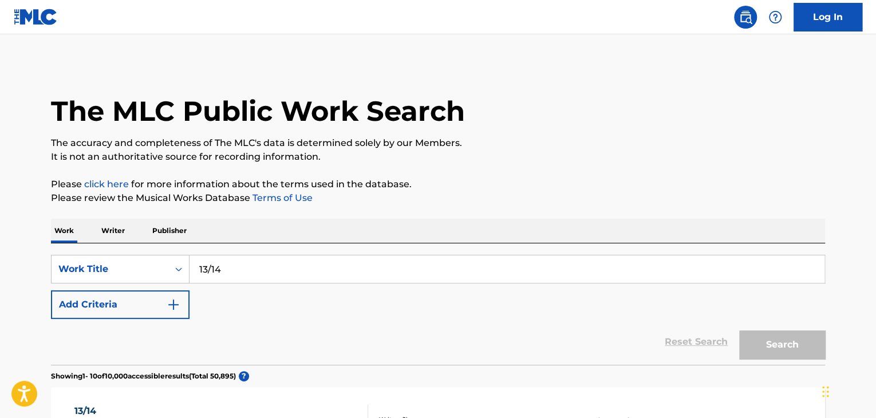
scroll to position [195, 0]
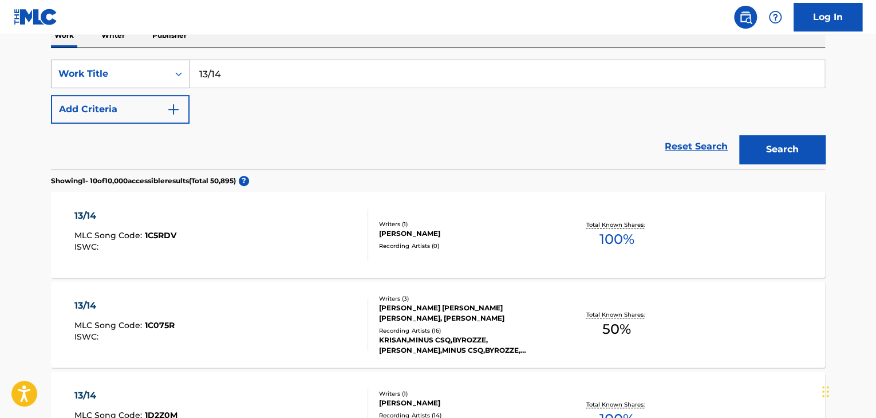
drag, startPoint x: 282, startPoint y: 65, endPoint x: 144, endPoint y: 72, distance: 138.2
click at [144, 72] on div "SearchWithCriteria9678a3f5-44e8-481c-be9e-4221509b13ba Work Title 13/14" at bounding box center [438, 74] width 774 height 29
paste input "Снег ложится на землю"
type input "Снег ложится на землю"
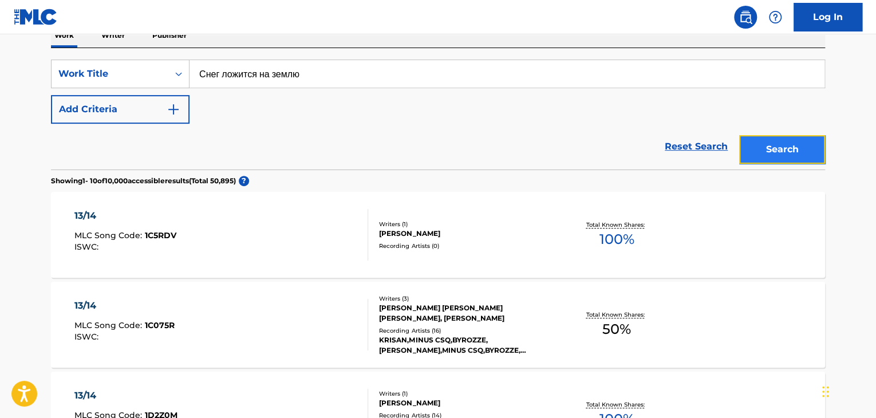
click at [764, 138] on button "Search" at bounding box center [782, 149] width 86 height 29
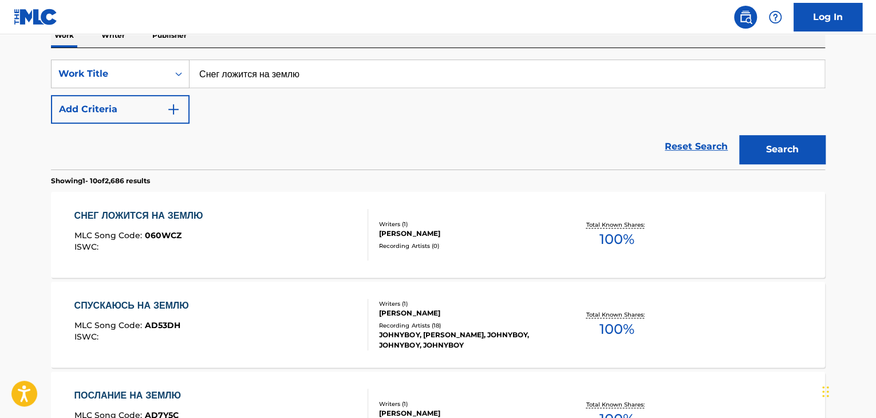
click at [397, 235] on div "[PERSON_NAME]" at bounding box center [465, 234] width 173 height 10
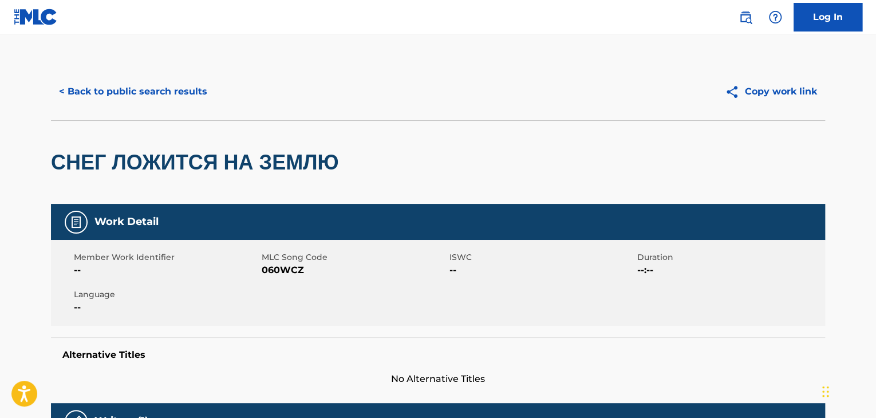
click at [287, 274] on span "060WCZ" at bounding box center [354, 270] width 185 height 14
click at [171, 112] on div "< Back to public search results Copy work link" at bounding box center [438, 91] width 774 height 57
click at [182, 95] on button "< Back to public search results" at bounding box center [133, 91] width 164 height 29
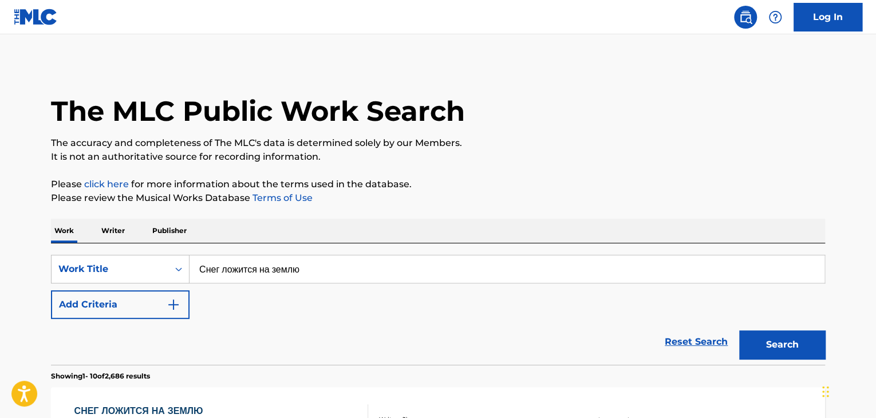
scroll to position [195, 0]
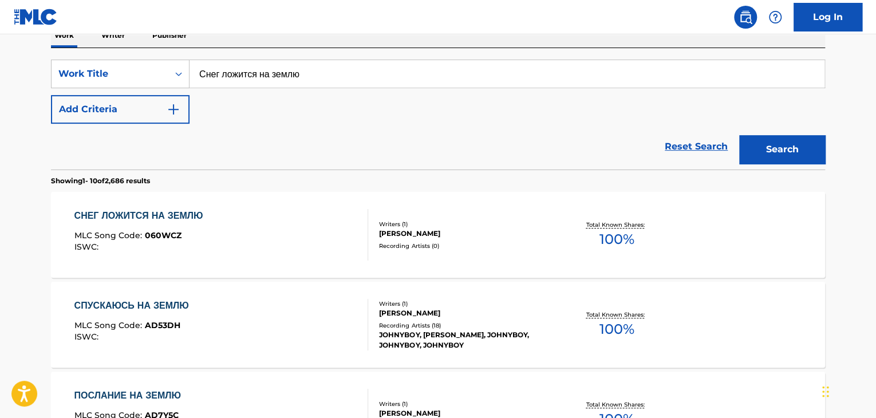
drag, startPoint x: 364, startPoint y: 65, endPoint x: 207, endPoint y: 88, distance: 158.6
click at [78, 72] on div "SearchWithCriteria9678a3f5-44e8-481c-be9e-4221509b13ba Work Title Снег ложится …" at bounding box center [438, 74] width 774 height 29
paste input "ужой"
type input "Чужой"
click at [764, 145] on button "Search" at bounding box center [782, 149] width 86 height 29
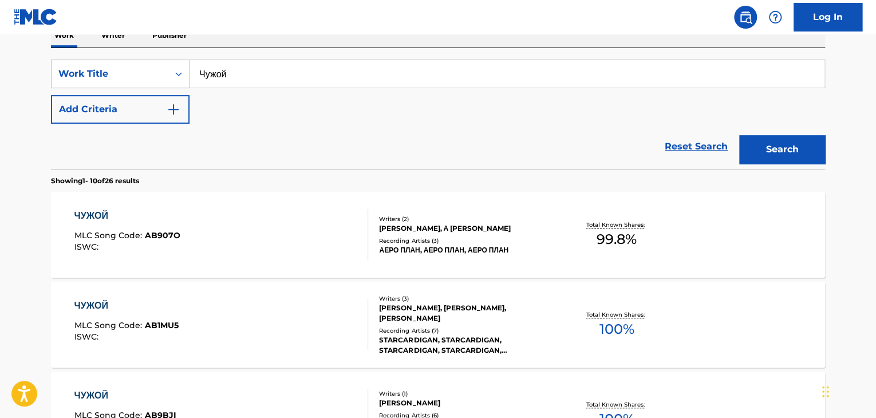
scroll to position [489, 0]
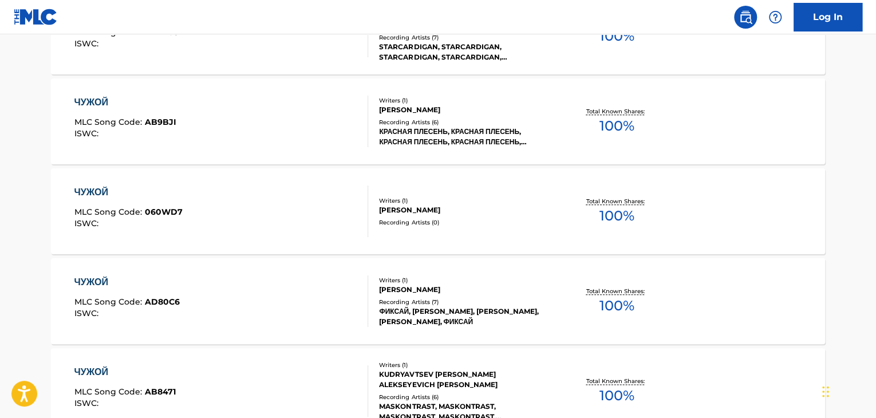
click at [430, 196] on div "Writers ( 1 )" at bounding box center [465, 200] width 173 height 9
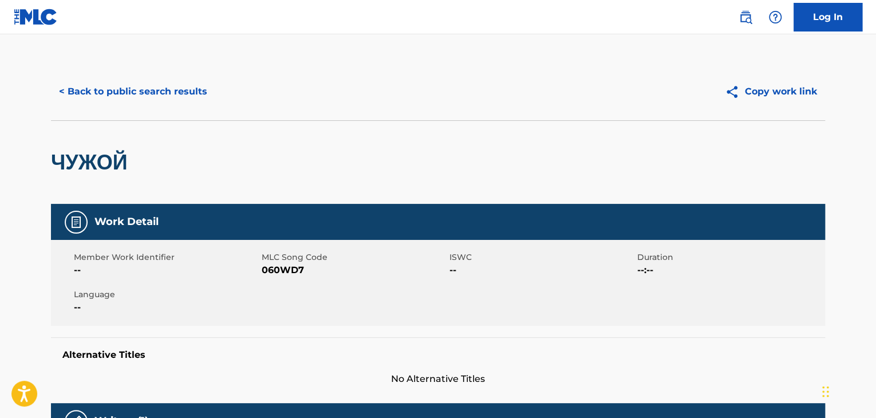
click at [275, 273] on span "060WD7" at bounding box center [354, 270] width 185 height 14
click at [141, 97] on button "< Back to public search results" at bounding box center [133, 91] width 164 height 29
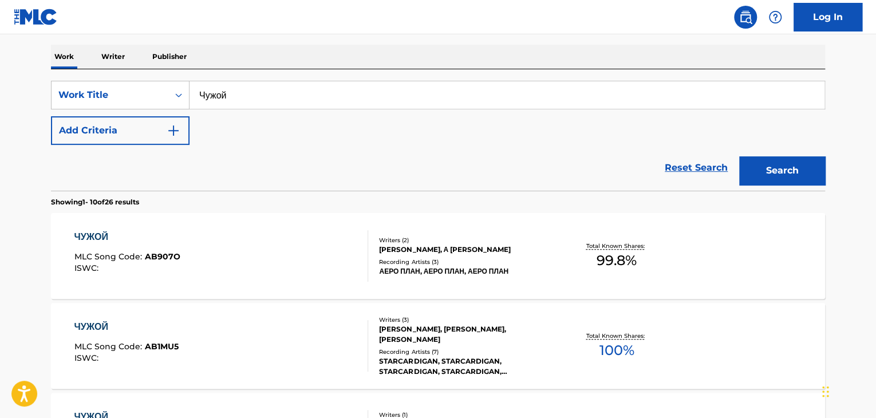
scroll to position [117, 0]
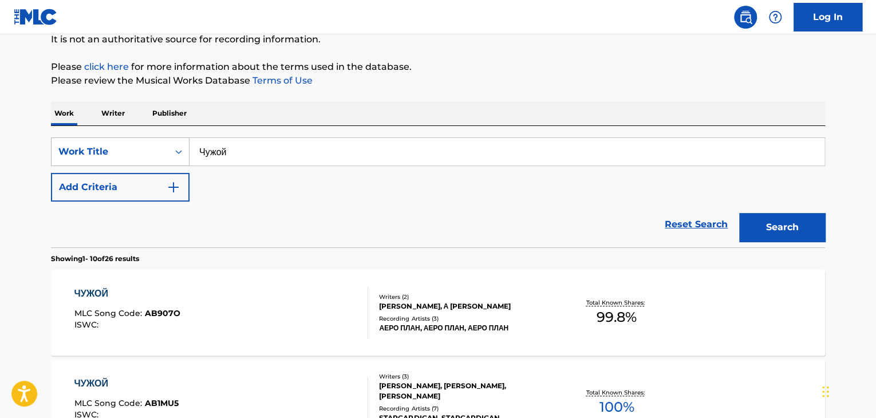
drag, startPoint x: 268, startPoint y: 149, endPoint x: 131, endPoint y: 152, distance: 137.5
click at [131, 152] on div "SearchWithCriteria9678a3f5-44e8-481c-be9e-4221509b13ba Work Title Чужой" at bounding box center [438, 151] width 774 height 29
paste input "оследняя осень"
type input "Последняя осень"
click at [770, 234] on button "Search" at bounding box center [782, 227] width 86 height 29
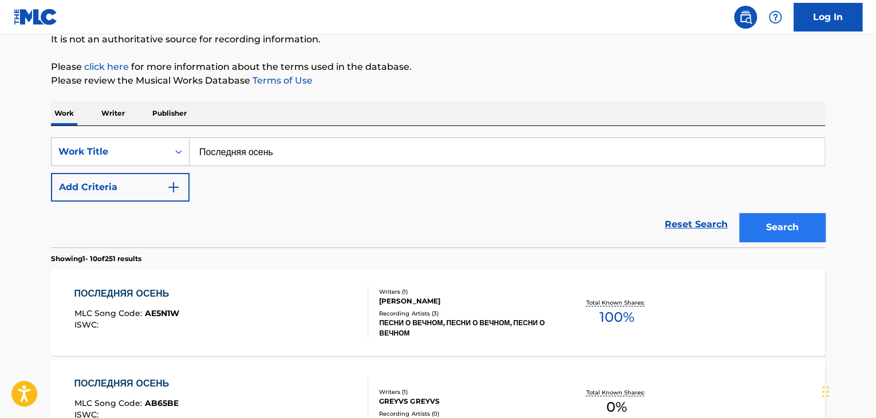
scroll to position [399, 0]
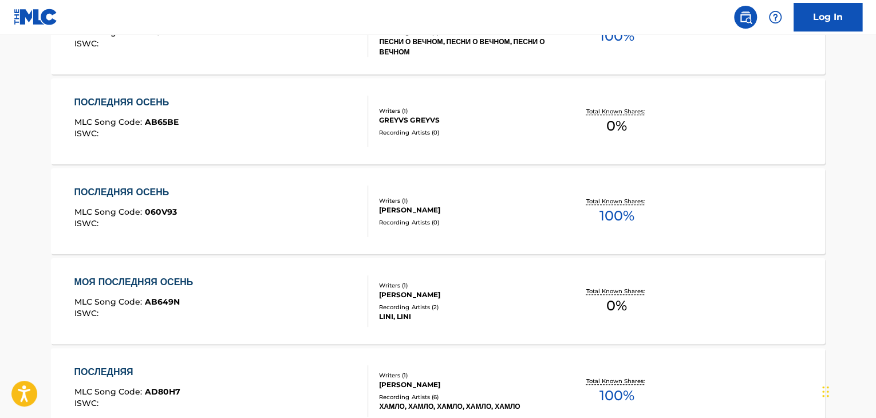
click at [493, 225] on div "Recording Artists ( 0 )" at bounding box center [465, 222] width 173 height 9
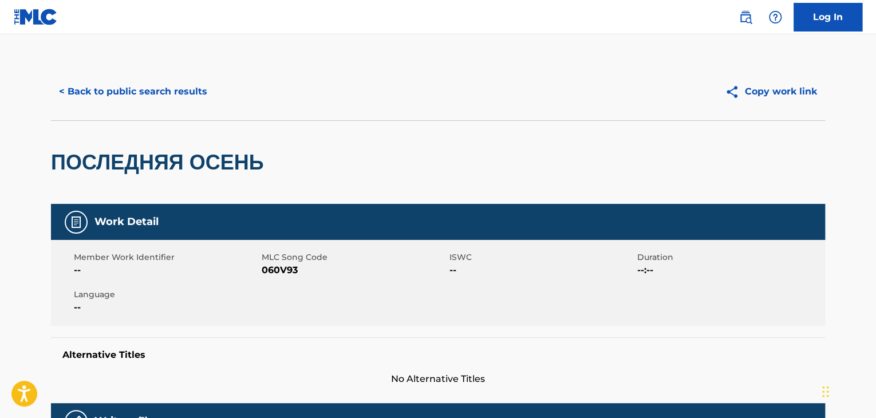
click at [261, 278] on div "Member Work Identifier -- MLC Song Code 060V93 ISWC -- Duration --:-- Language …" at bounding box center [438, 283] width 774 height 86
click at [78, 82] on button "< Back to public search results" at bounding box center [133, 91] width 164 height 29
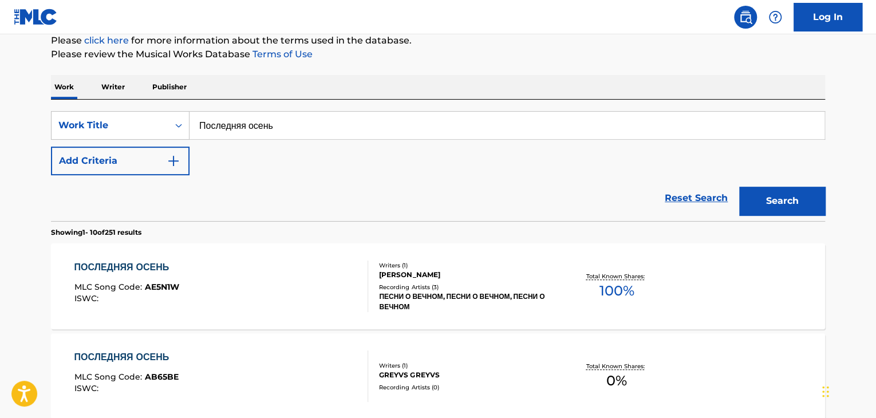
scroll to position [142, 0]
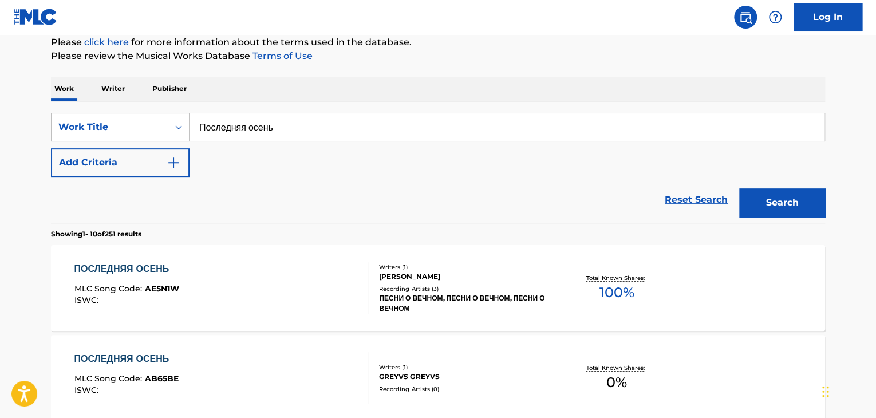
drag, startPoint x: 62, startPoint y: 129, endPoint x: 43, endPoint y: 129, distance: 19.5
paste input "алы 21 века"
type input "Балы 21 века"
click at [761, 195] on button "Search" at bounding box center [782, 202] width 86 height 29
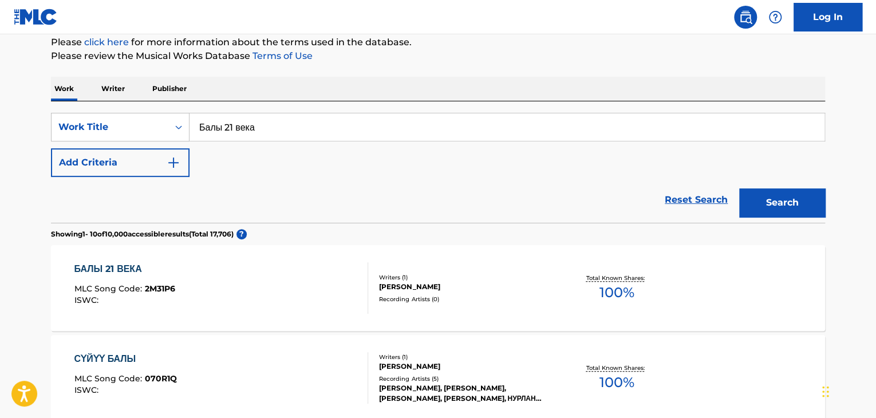
click at [406, 274] on div "Writers ( 1 )" at bounding box center [465, 277] width 173 height 9
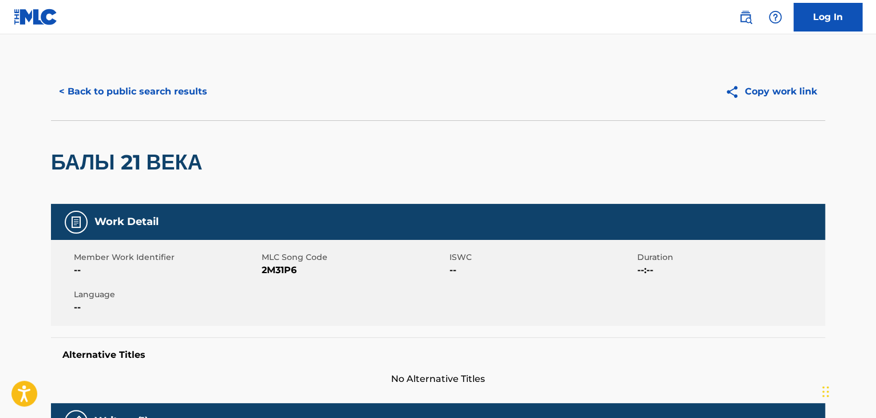
click at [271, 269] on span "2M31P6" at bounding box center [354, 270] width 185 height 14
click at [72, 71] on div "< Back to public search results Copy work link" at bounding box center [438, 91] width 774 height 57
click at [80, 88] on button "< Back to public search results" at bounding box center [133, 91] width 164 height 29
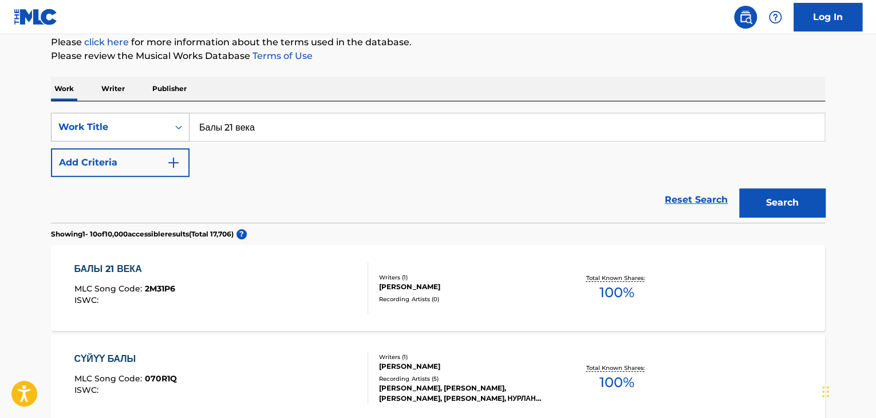
click at [84, 113] on div "SearchWithCriteria9678a3f5-44e8-481c-be9e-4221509b13ba Work Title Балы 21 века" at bounding box center [438, 127] width 774 height 29
paste input "ритме город"
type input "В ритме города"
click at [765, 198] on button "Search" at bounding box center [782, 202] width 86 height 29
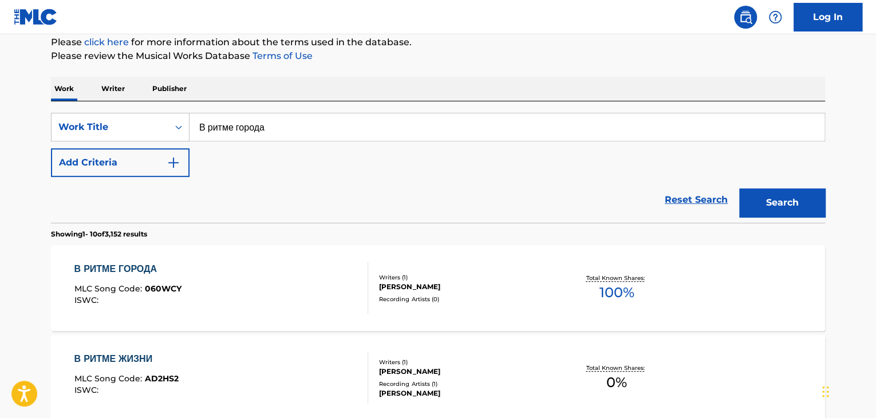
click at [336, 288] on div "В РИТМЕ ГОРОДА MLC Song Code : 060WCY ISWC :" at bounding box center [221, 288] width 294 height 52
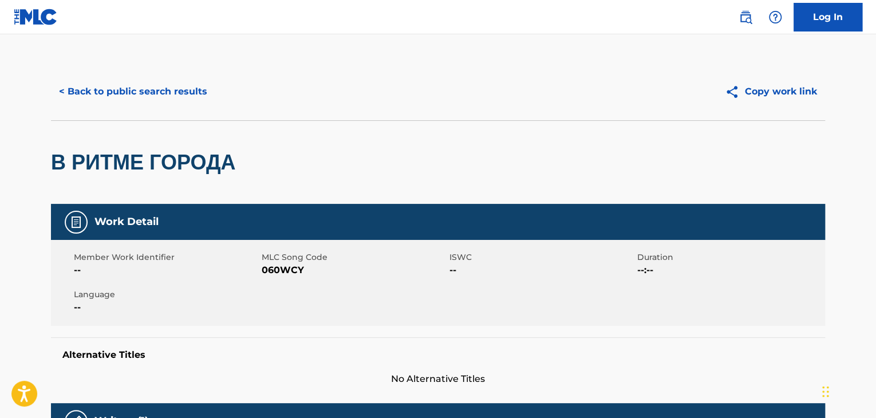
click at [274, 270] on span "060WCY" at bounding box center [354, 270] width 185 height 14
click at [97, 72] on div "< Back to public search results Copy work link" at bounding box center [438, 91] width 774 height 57
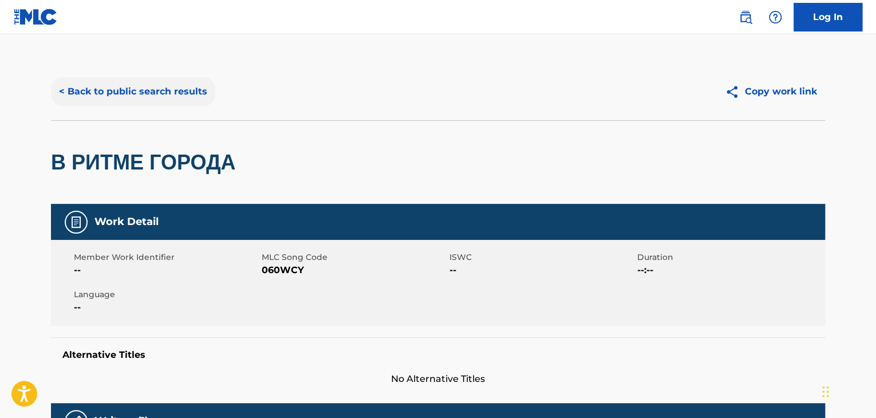
click at [93, 95] on button "< Back to public search results" at bounding box center [133, 91] width 164 height 29
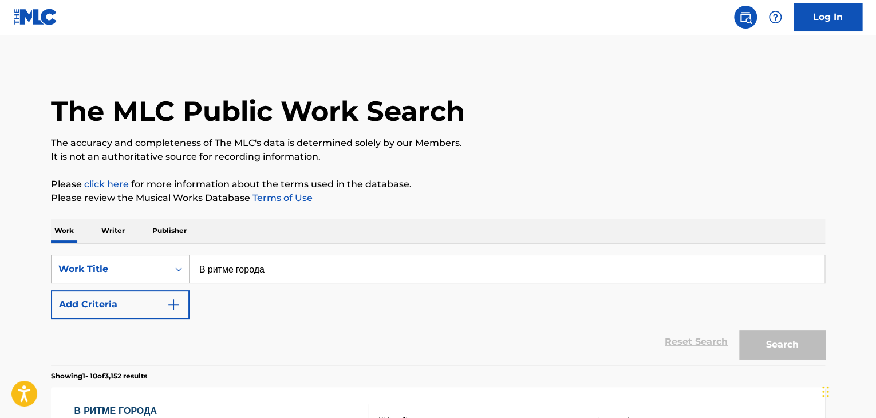
scroll to position [142, 0]
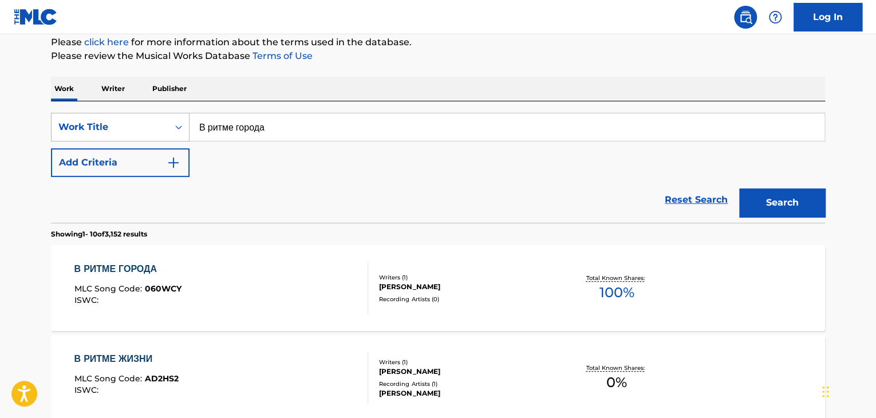
drag, startPoint x: 307, startPoint y: 125, endPoint x: 131, endPoint y: 128, distance: 176.4
click at [131, 128] on div "SearchWithCriteria9678a3f5-44e8-481c-be9e-4221509b13ba Work Title В ритме города" at bounding box center [438, 127] width 774 height 29
paste input "имн детств"
type input "Гимн детства"
click at [809, 214] on button "Search" at bounding box center [782, 202] width 86 height 29
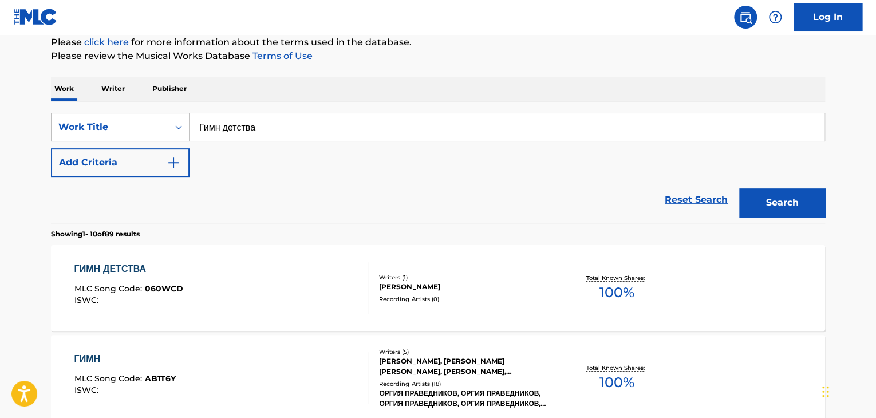
click at [267, 284] on div "ГИМН ДЕТСТВА MLC Song Code : 060WCD ISWC :" at bounding box center [221, 288] width 294 height 52
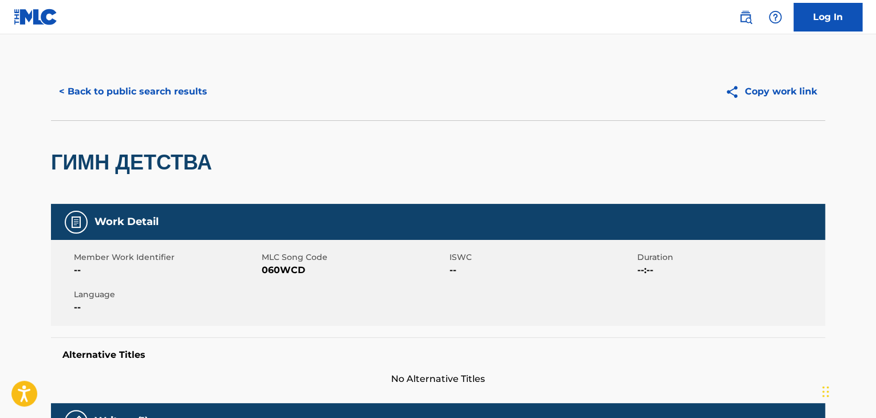
click at [274, 272] on span "060WCD" at bounding box center [354, 270] width 185 height 14
click at [160, 86] on button "< Back to public search results" at bounding box center [133, 91] width 164 height 29
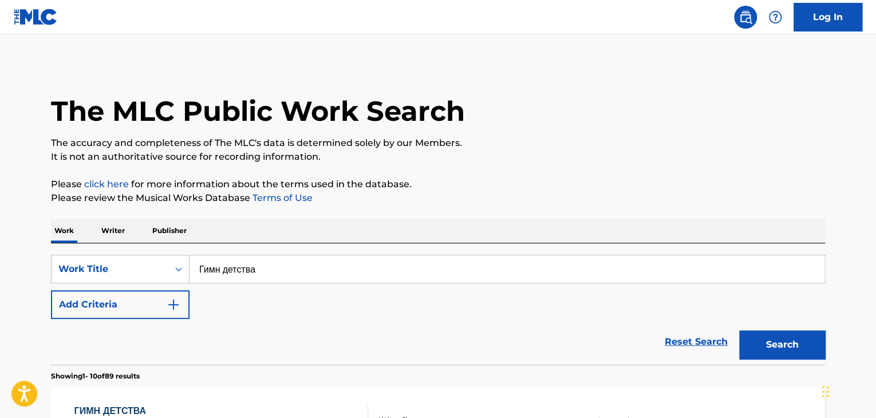
scroll to position [142, 0]
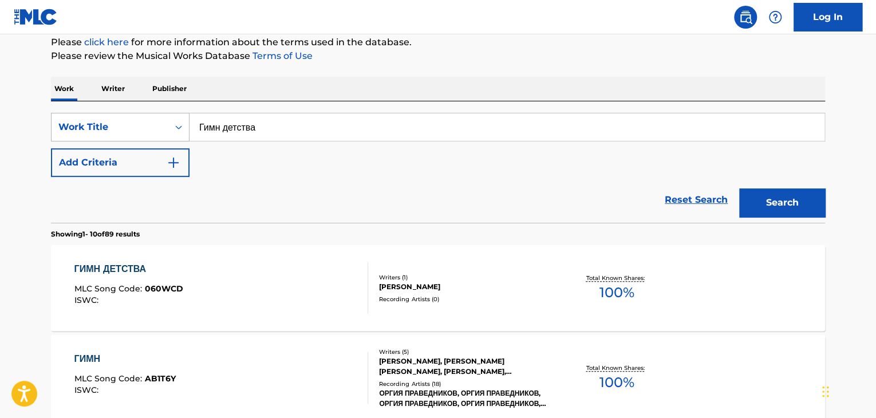
drag, startPoint x: 294, startPoint y: 121, endPoint x: 91, endPoint y: 121, distance: 203.3
click at [91, 121] on div "SearchWithCriteria9678a3f5-44e8-481c-be9e-4221509b13ba Work Title Гимн детства" at bounding box center [438, 127] width 774 height 29
paste input "адо просто дойти, ребят"
type input "Надо просто дойти, ребята"
click at [753, 193] on button "Search" at bounding box center [782, 202] width 86 height 29
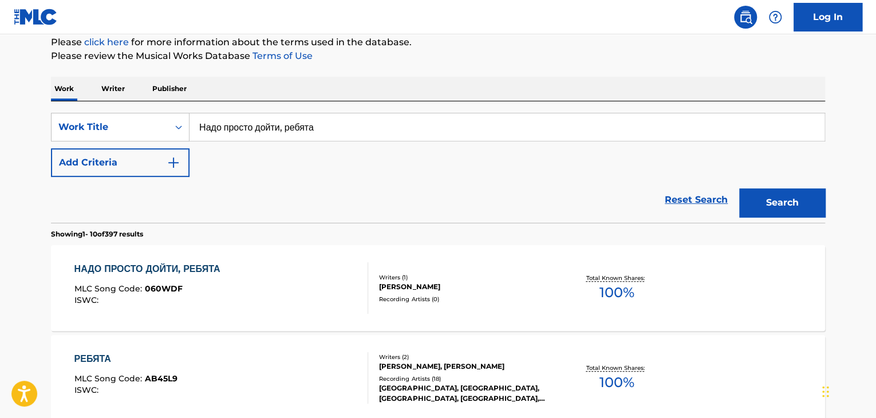
click at [519, 300] on div "Recording Artists ( 0 )" at bounding box center [465, 299] width 173 height 9
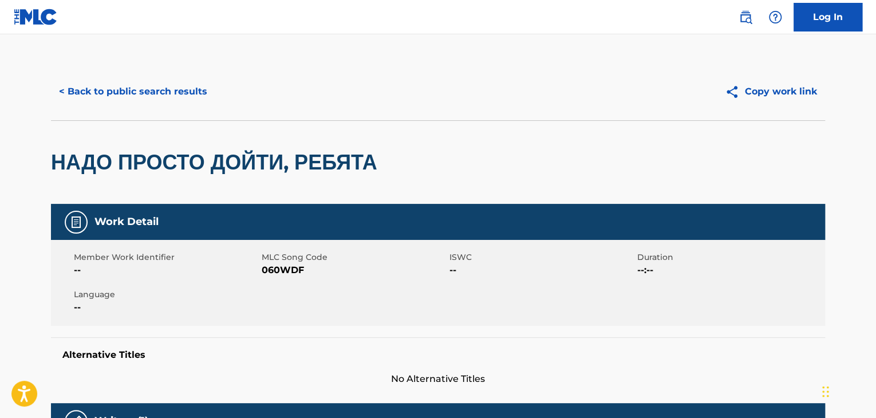
click at [278, 275] on span "060WDF" at bounding box center [354, 270] width 185 height 14
click at [180, 99] on button "< Back to public search results" at bounding box center [133, 91] width 164 height 29
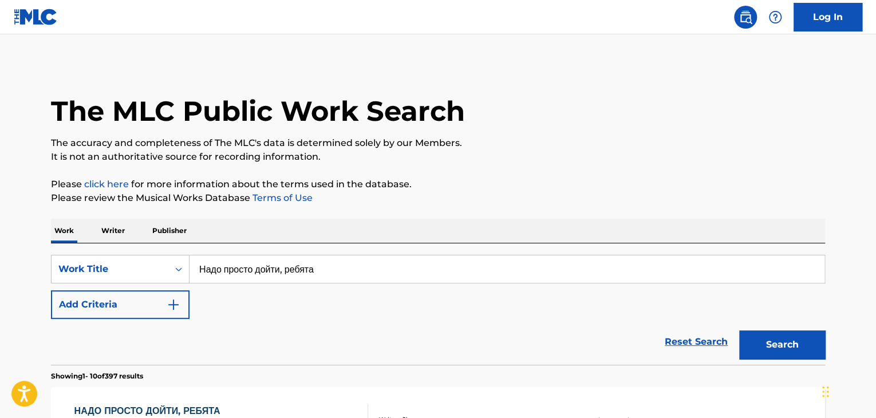
scroll to position [142, 0]
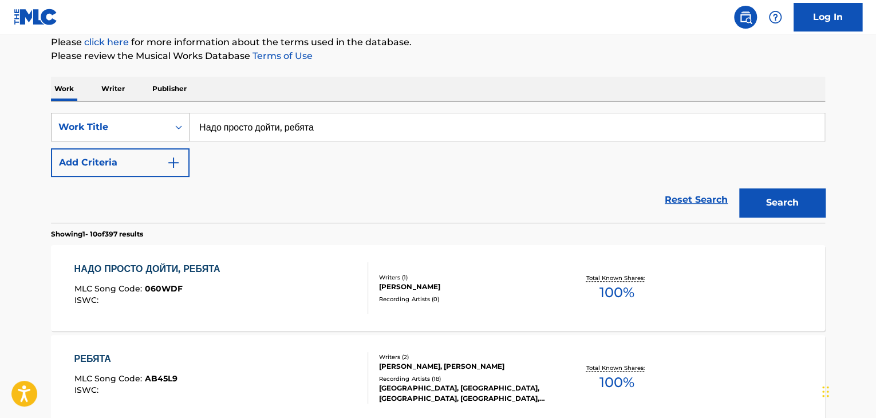
drag, startPoint x: 396, startPoint y: 131, endPoint x: 112, endPoint y: 132, distance: 284.1
click at [117, 132] on div "SearchWithCriteria9678a3f5-44e8-481c-be9e-4221509b13ba Work Title Надо просто д…" at bounding box center [438, 127] width 774 height 29
paste input "освящение ждущим"
type input "Посвящение ждущим"
click at [784, 215] on button "Search" at bounding box center [782, 202] width 86 height 29
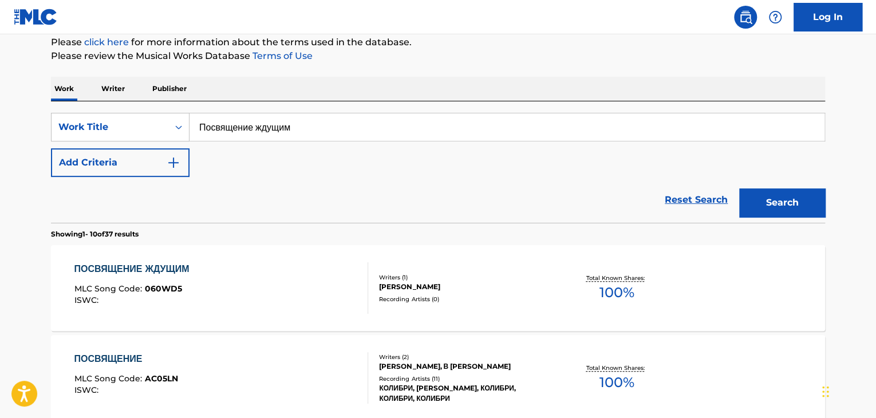
click at [400, 291] on div "[PERSON_NAME]" at bounding box center [465, 287] width 173 height 10
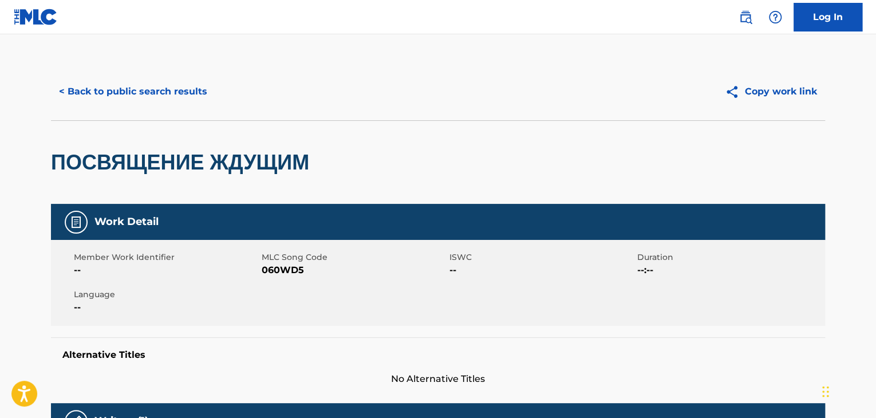
click at [285, 267] on span "060WD5" at bounding box center [354, 270] width 185 height 14
click at [144, 99] on button "< Back to public search results" at bounding box center [133, 91] width 164 height 29
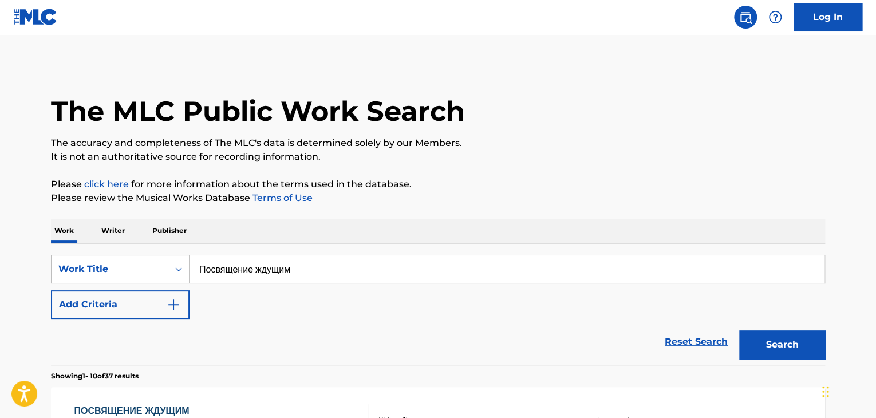
scroll to position [142, 0]
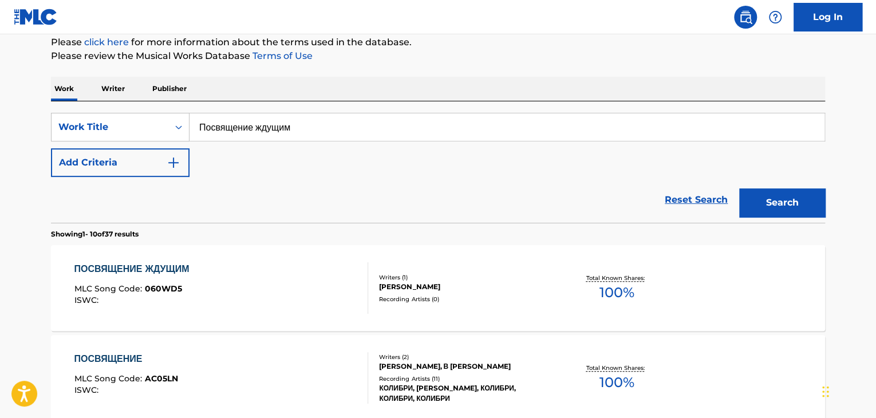
drag, startPoint x: 48, startPoint y: 129, endPoint x: 27, endPoint y: 128, distance: 20.1
paste input "горы"
type input "В горы"
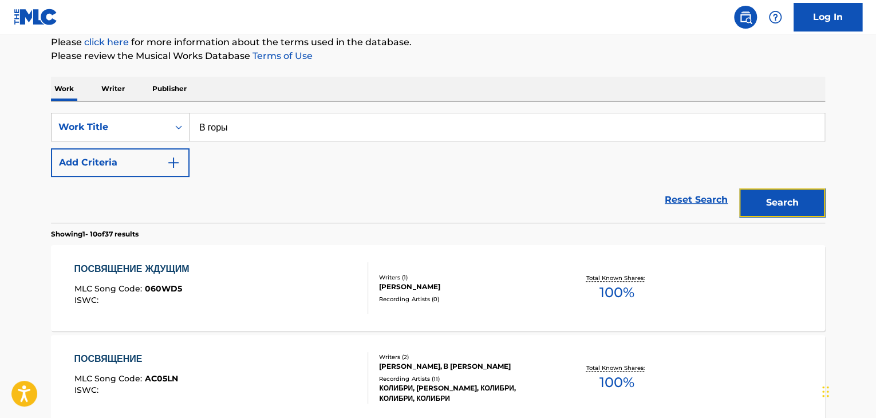
click at [800, 207] on button "Search" at bounding box center [782, 202] width 86 height 29
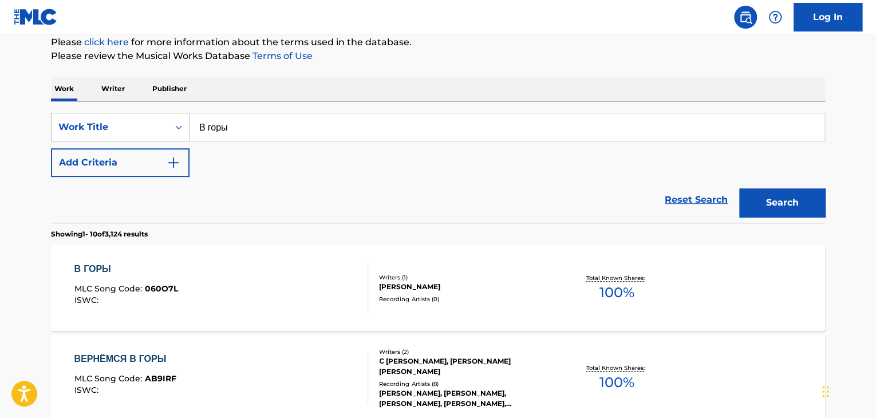
click at [387, 285] on div "[PERSON_NAME]" at bounding box center [465, 287] width 173 height 10
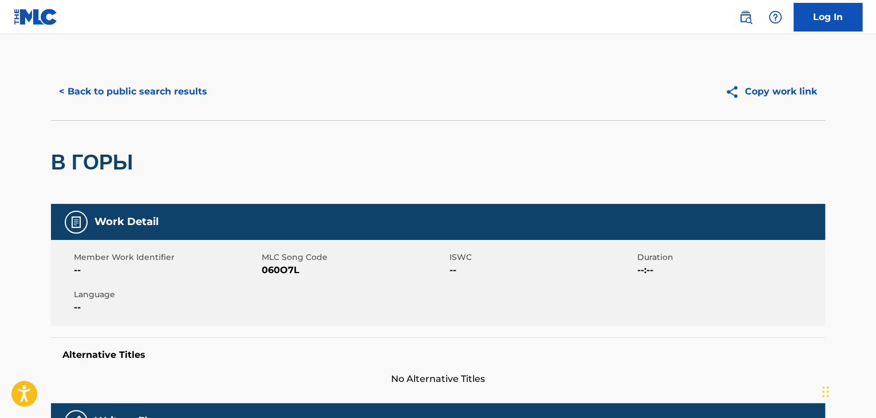
click at [280, 271] on span "060O7L" at bounding box center [354, 270] width 185 height 14
click at [151, 98] on button "< Back to public search results" at bounding box center [133, 91] width 164 height 29
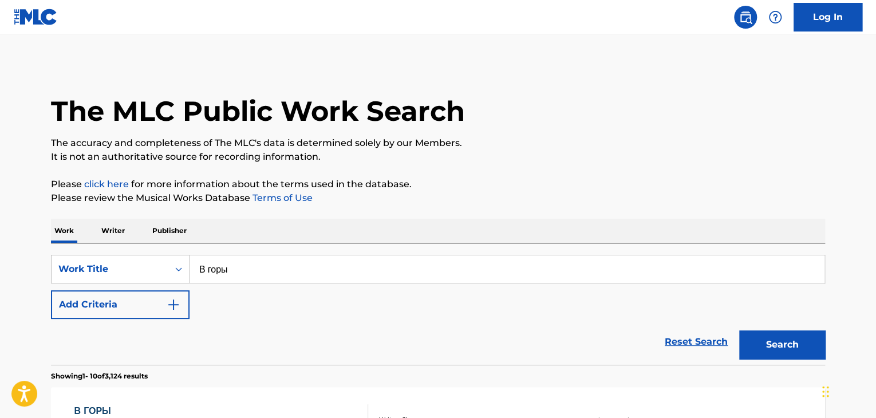
scroll to position [142, 0]
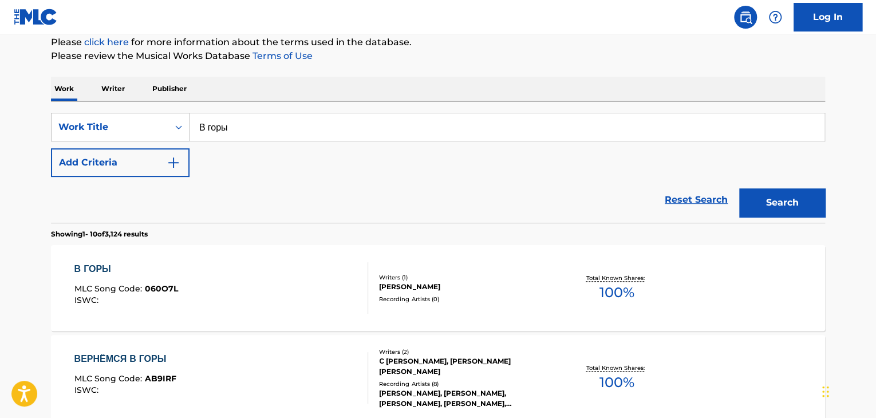
drag, startPoint x: 364, startPoint y: 145, endPoint x: 143, endPoint y: 145, distance: 221.7
click at [143, 145] on div "SearchWithCriteria9678a3f5-44e8-481c-be9e-4221509b13ba Work Title В горы Add Cr…" at bounding box center [438, 145] width 774 height 64
drag, startPoint x: 367, startPoint y: 128, endPoint x: 176, endPoint y: 135, distance: 190.3
click at [179, 133] on div "SearchWithCriteria9678a3f5-44e8-481c-be9e-4221509b13ba Work Title В горы" at bounding box center [438, 127] width 774 height 29
paste input "а перевалом"
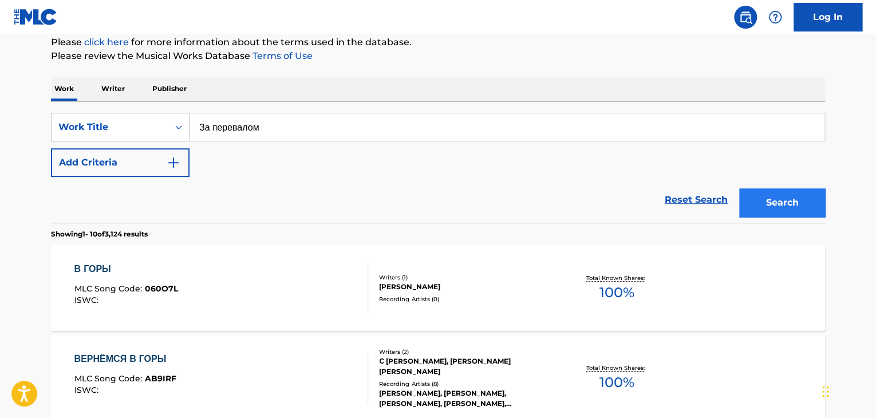
type input "За перевалом"
click at [783, 200] on button "Search" at bounding box center [782, 202] width 86 height 29
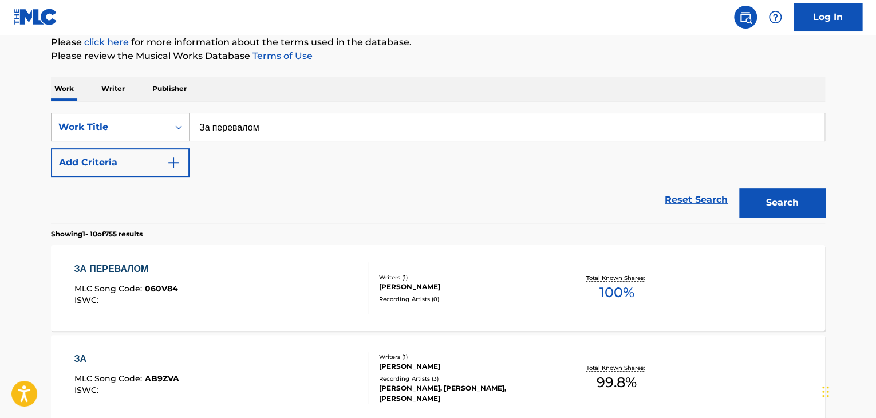
click at [312, 277] on div "ЗА ПЕРЕВАЛОМ MLC Song Code : 060V84 ISWC :" at bounding box center [221, 288] width 294 height 52
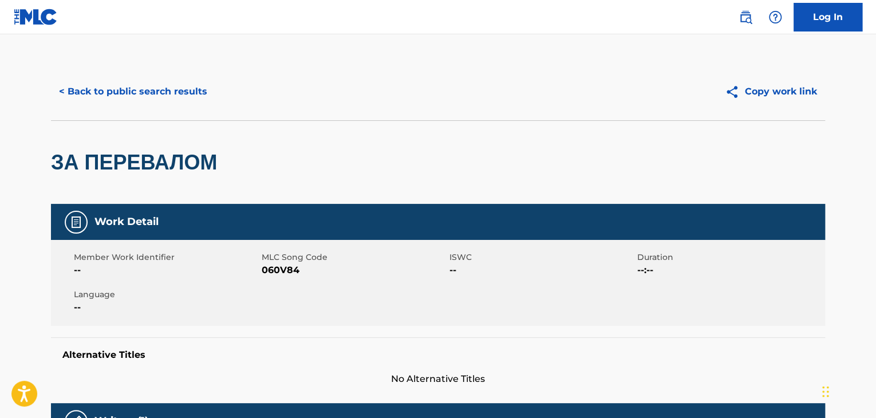
click at [280, 268] on span "060V84" at bounding box center [354, 270] width 185 height 14
click at [143, 93] on button "< Back to public search results" at bounding box center [133, 91] width 164 height 29
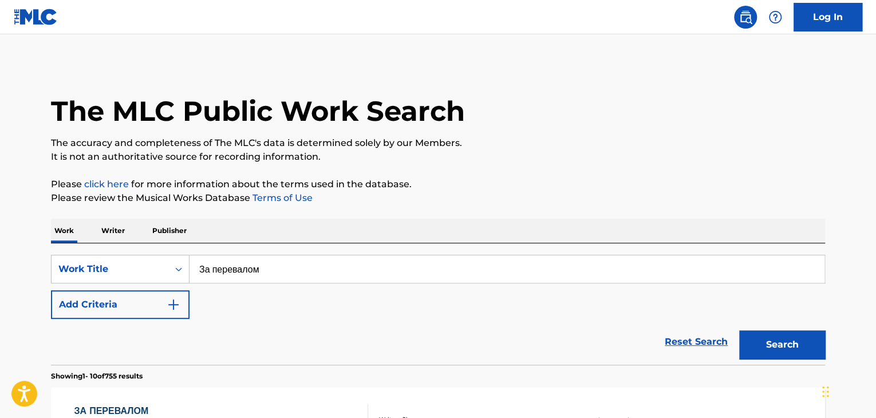
scroll to position [142, 0]
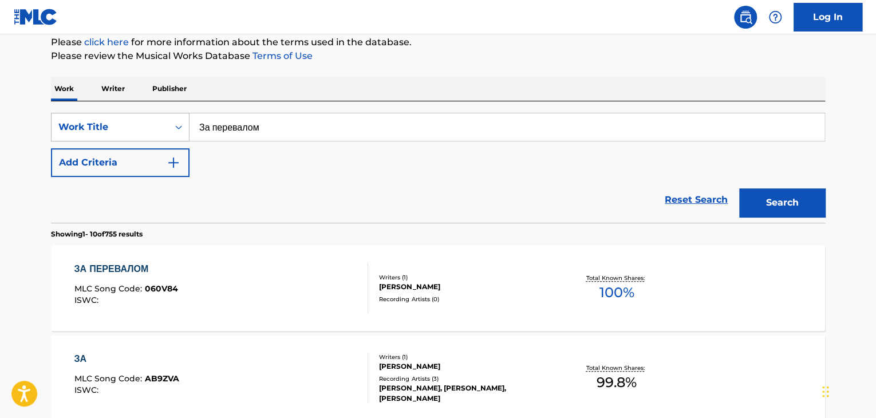
click at [170, 120] on div "SearchWithCriteria9678a3f5-44e8-481c-be9e-4221509b13ba Work Title За перевалом" at bounding box center [438, 127] width 774 height 29
paste input "осква-[GEOGRAPHIC_DATA]"
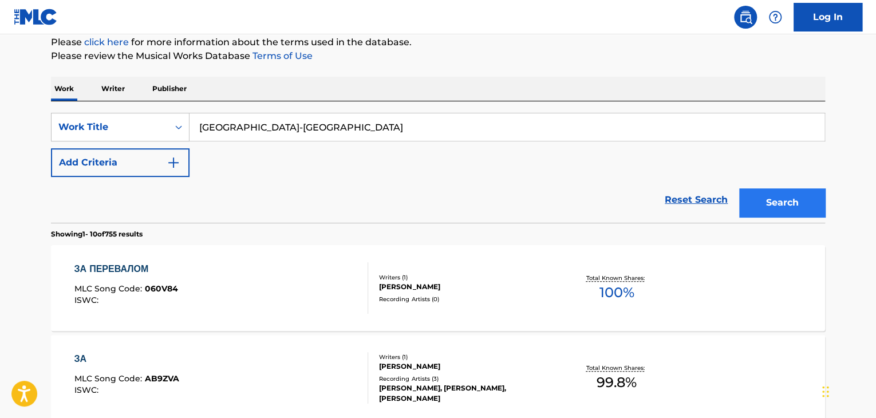
type input "[GEOGRAPHIC_DATA]-[GEOGRAPHIC_DATA]"
click at [768, 196] on button "Search" at bounding box center [782, 202] width 86 height 29
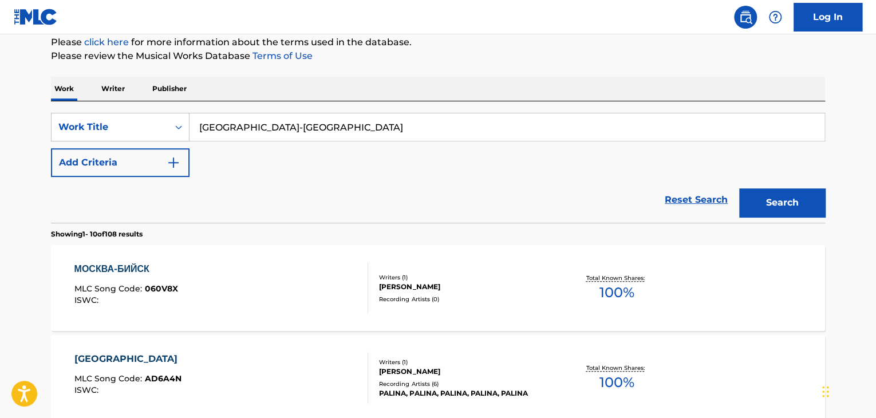
click at [424, 282] on div "[PERSON_NAME]" at bounding box center [465, 287] width 173 height 10
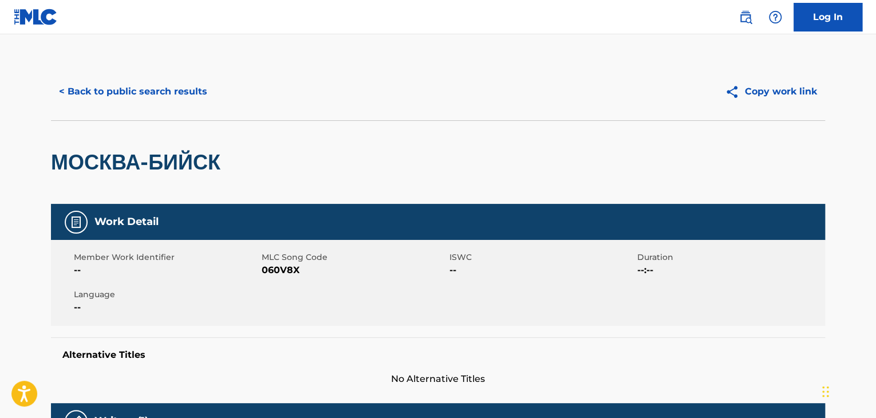
click at [294, 271] on span "060V8X" at bounding box center [354, 270] width 185 height 14
click at [190, 85] on button "< Back to public search results" at bounding box center [133, 91] width 164 height 29
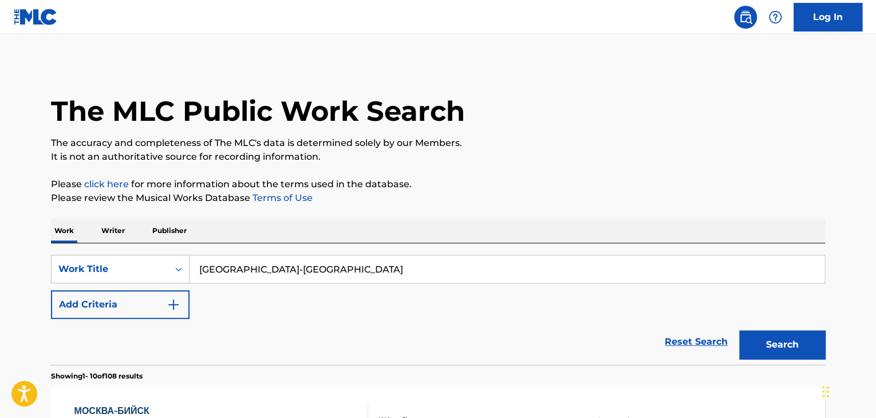
scroll to position [142, 0]
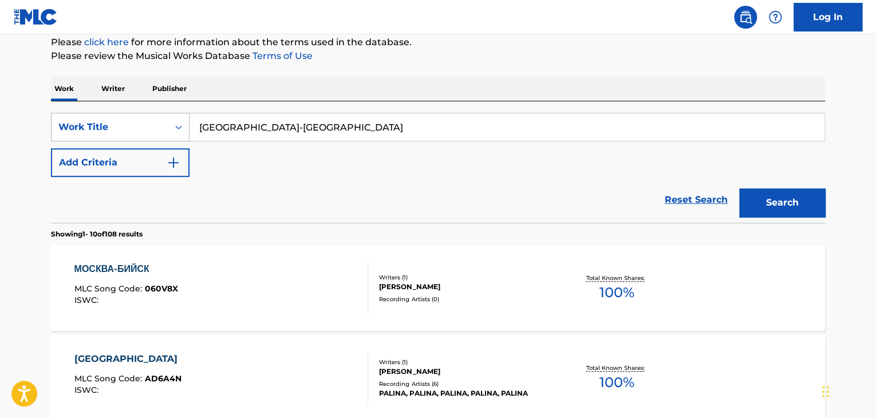
drag, startPoint x: 238, startPoint y: 127, endPoint x: 133, endPoint y: 129, distance: 105.4
click at [135, 127] on div "SearchWithCriteria9678a3f5-44e8-481c-be9e-4221509b13ba Work Title [GEOGRAPHIC_D…" at bounding box center [438, 127] width 774 height 29
paste input "рузьям"
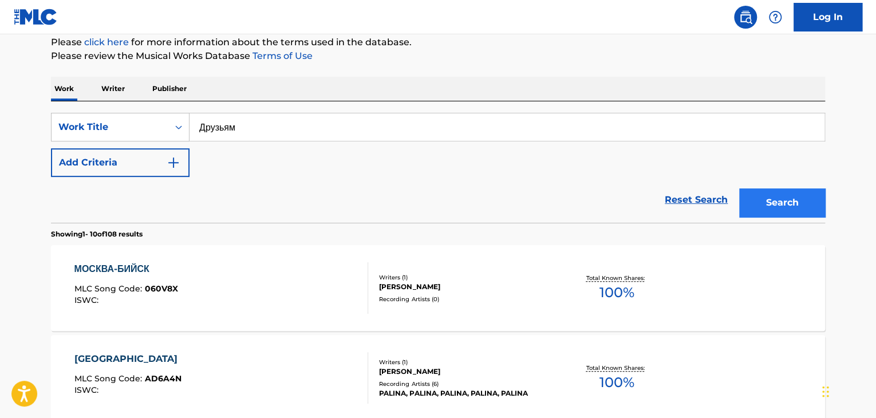
type input "Друзьям"
click at [795, 198] on button "Search" at bounding box center [782, 202] width 86 height 29
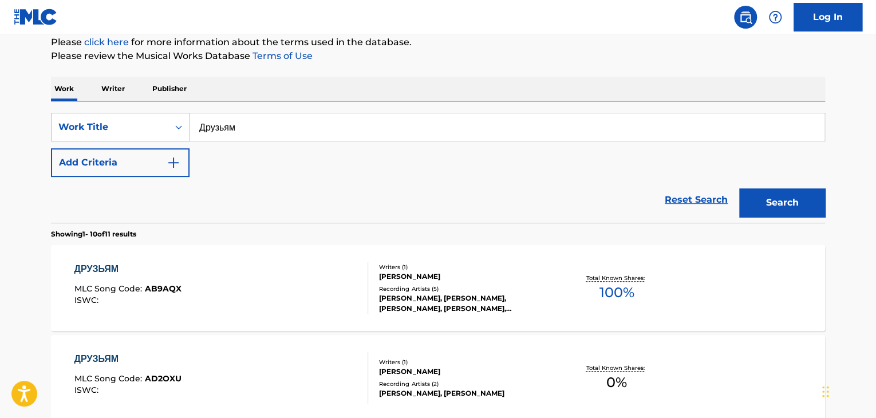
scroll to position [489, 0]
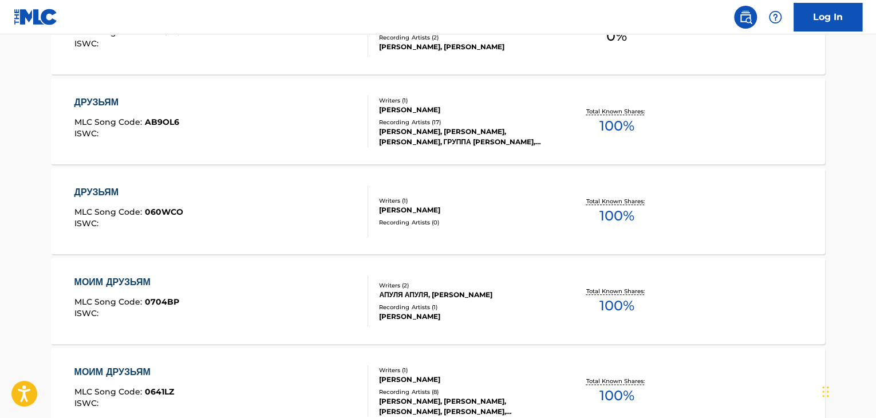
click at [430, 205] on div "[PERSON_NAME]" at bounding box center [465, 210] width 173 height 10
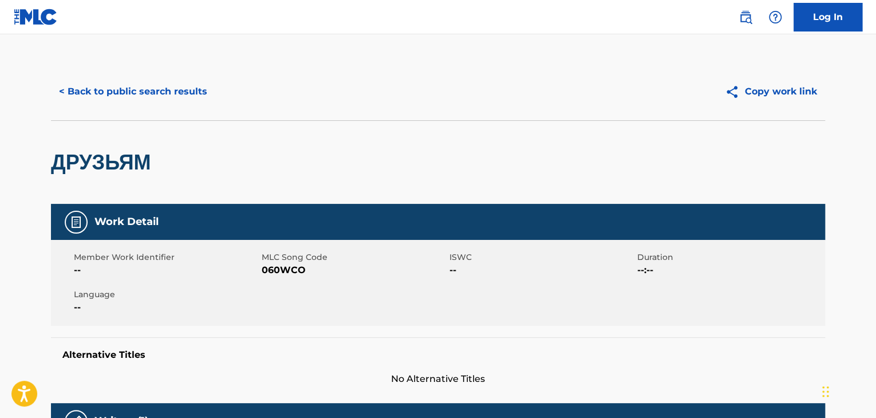
click at [280, 266] on span "060WCO" at bounding box center [354, 270] width 185 height 14
click at [163, 92] on button "< Back to public search results" at bounding box center [133, 91] width 164 height 29
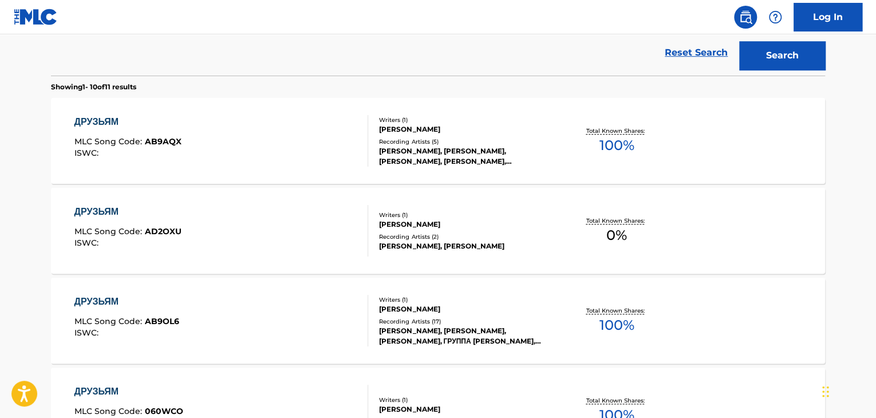
scroll to position [60, 0]
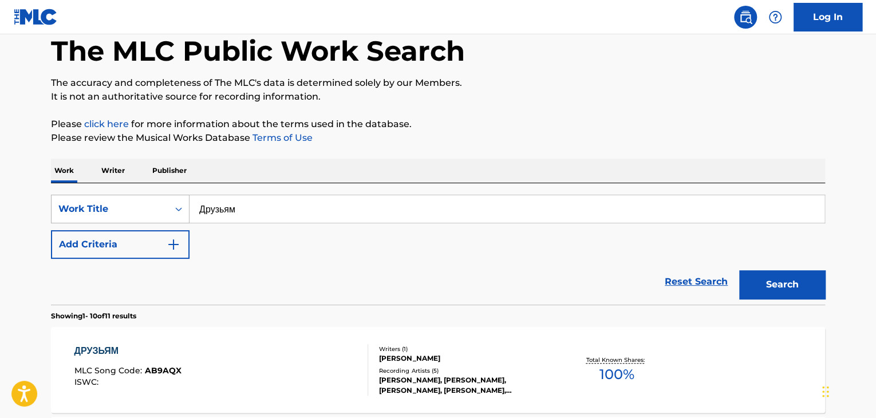
drag, startPoint x: 225, startPoint y: 203, endPoint x: 112, endPoint y: 200, distance: 112.9
click at [112, 200] on div "SearchWithCriteria9678a3f5-44e8-481c-be9e-4221509b13ba Work Title Друзьям" at bounding box center [438, 209] width 774 height 29
paste input "о вершин"
type input "До вершин"
click at [790, 287] on button "Search" at bounding box center [782, 284] width 86 height 29
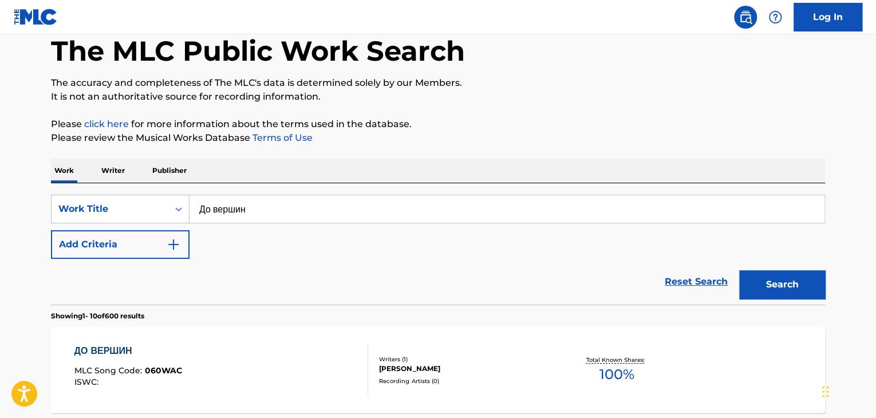
click at [412, 365] on div "[PERSON_NAME]" at bounding box center [465, 369] width 173 height 10
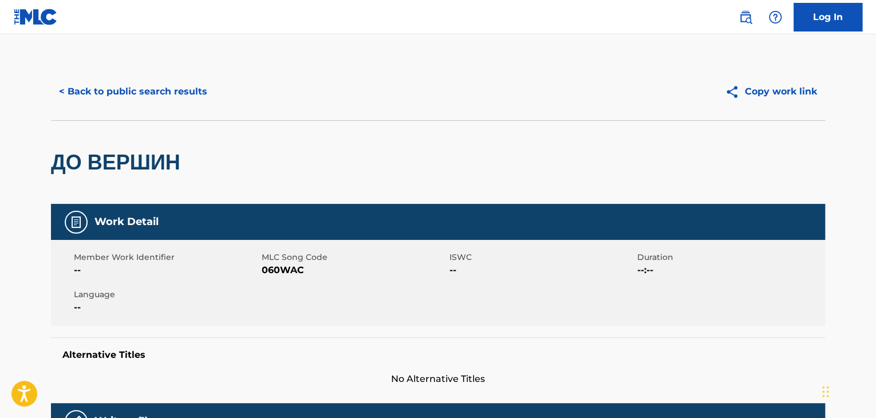
click at [288, 277] on div "Member Work Identifier -- MLC Song Code 060WAC ISWC -- Duration --:-- Language …" at bounding box center [438, 283] width 774 height 86
click at [153, 78] on button "< Back to public search results" at bounding box center [133, 91] width 164 height 29
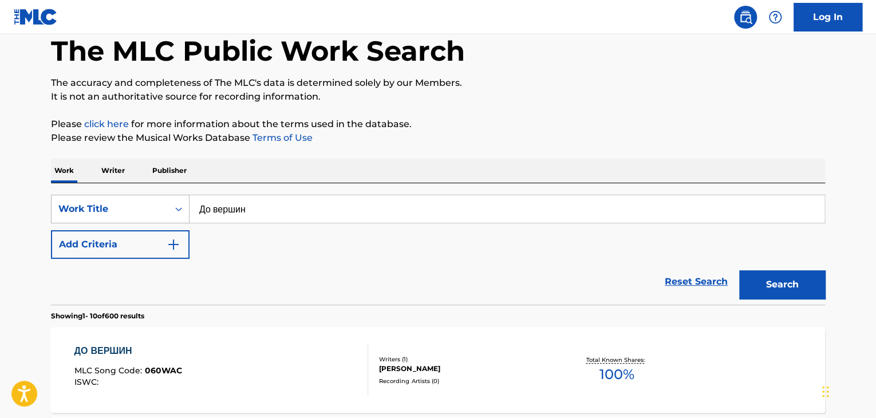
click at [159, 198] on div "SearchWithCriteria9678a3f5-44e8-481c-be9e-4221509b13ba Work Title До вершин" at bounding box center [438, 209] width 774 height 29
paste input "[DEMOGRAPHIC_DATA], ребята, моторы"
type input "Берегите, ребята, моторы"
click at [769, 275] on button "Search" at bounding box center [782, 284] width 86 height 29
click at [243, 351] on div "БЕРЕГИТЕ, РЕБЯТА, МОТОРЫ MLC Song Code : 060WEC ISWC :" at bounding box center [221, 370] width 294 height 52
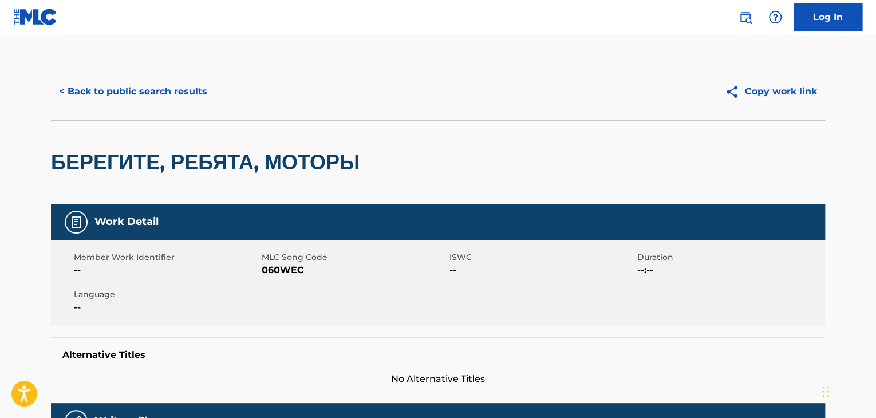
click at [286, 265] on span "060WEC" at bounding box center [354, 270] width 185 height 14
click at [139, 95] on button "< Back to public search results" at bounding box center [133, 91] width 164 height 29
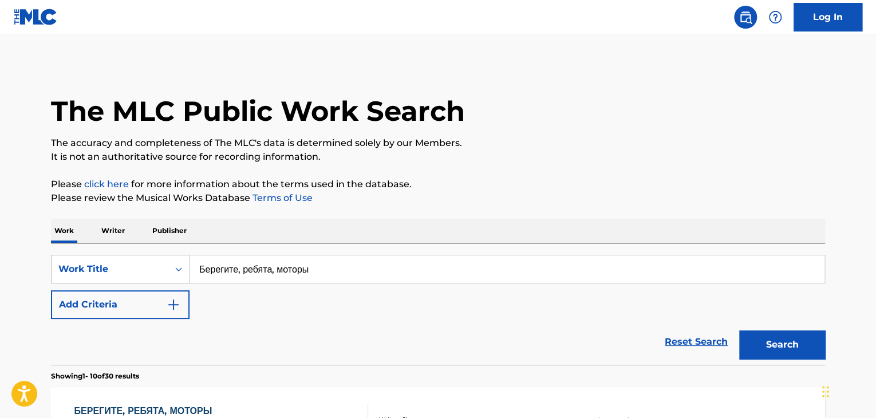
scroll to position [60, 0]
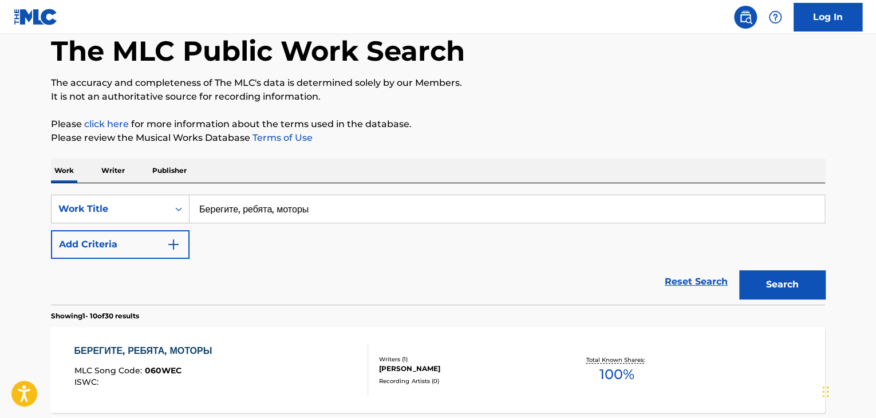
drag, startPoint x: 390, startPoint y: 214, endPoint x: 192, endPoint y: 212, distance: 197.6
click at [192, 212] on input "Берегите, ребята, моторы" at bounding box center [507, 208] width 635 height 27
paste input "е бойтесь обрывов"
type input "Не бойтесь обрывов"
click at [788, 285] on button "Search" at bounding box center [782, 284] width 86 height 29
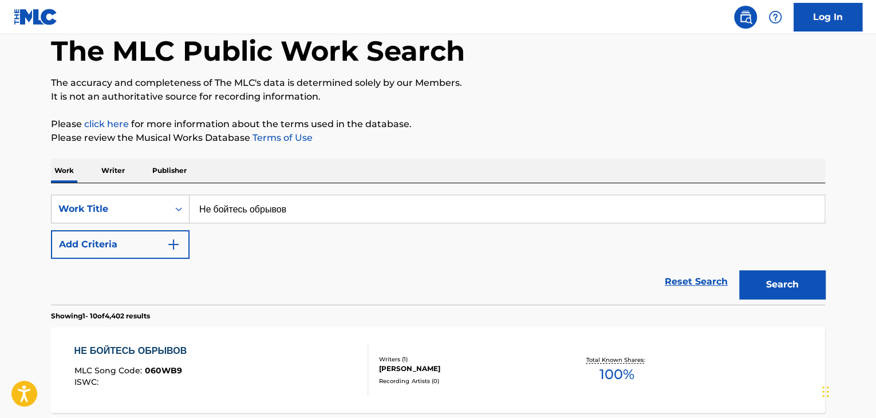
click at [406, 359] on div "Writers ( 1 )" at bounding box center [465, 359] width 173 height 9
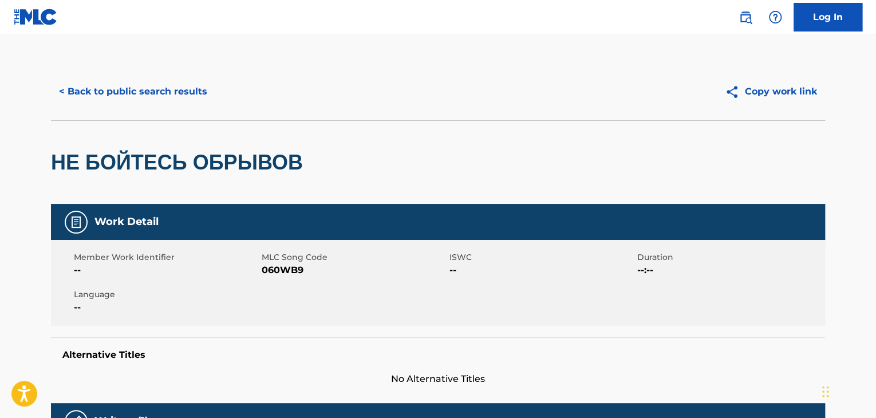
click at [290, 264] on span "060WB9" at bounding box center [354, 270] width 185 height 14
click at [152, 88] on button "< Back to public search results" at bounding box center [133, 91] width 164 height 29
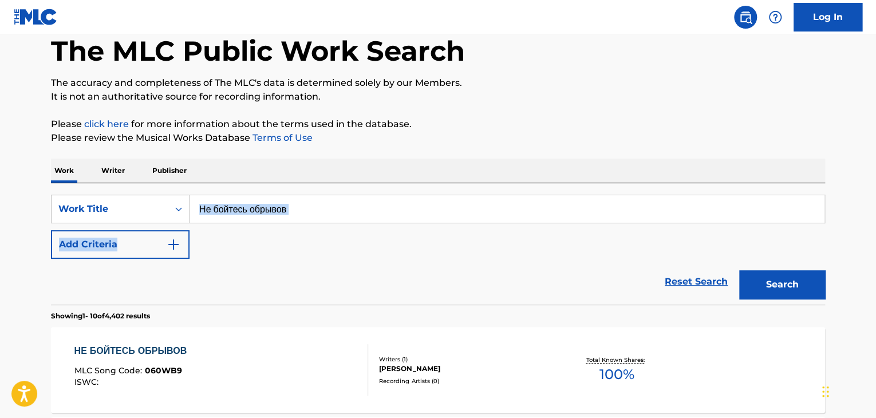
drag, startPoint x: 261, startPoint y: 217, endPoint x: 245, endPoint y: 232, distance: 21.9
click at [208, 217] on div "SearchWithCriteria9678a3f5-44e8-481c-be9e-4221509b13ba Work Title Не бойтесь об…" at bounding box center [438, 227] width 774 height 64
click at [326, 203] on input "Не бойтесь обрывов" at bounding box center [507, 208] width 635 height 27
paste input "рёхвершинной"
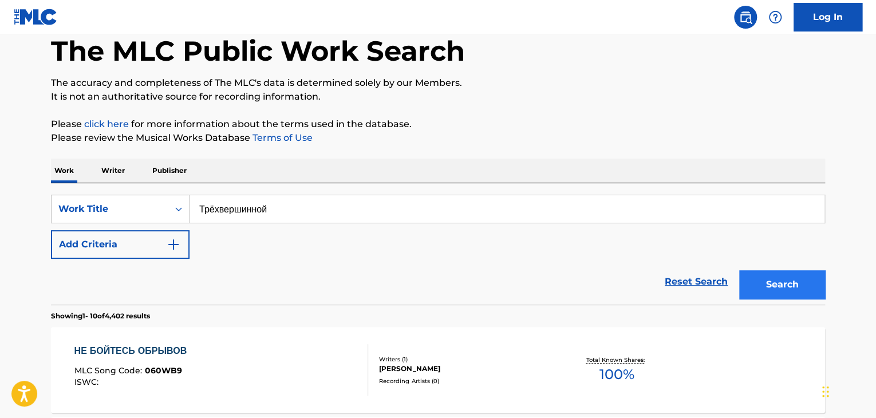
type input "Трёхвершинной"
click at [747, 279] on div "Reset Search Search" at bounding box center [438, 282] width 774 height 46
click at [757, 282] on button "Search" at bounding box center [782, 284] width 86 height 29
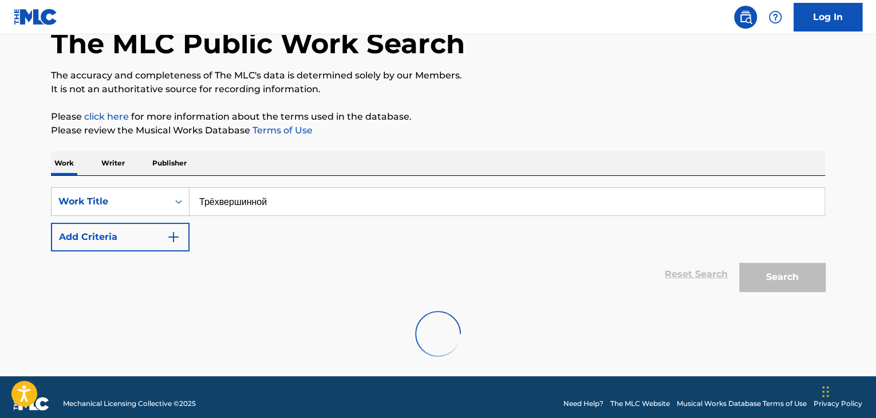
scroll to position [81, 0]
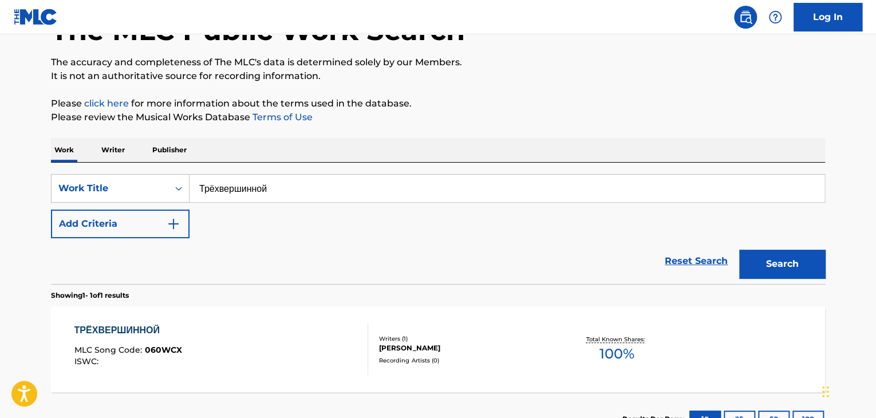
click at [395, 344] on div "[PERSON_NAME]" at bounding box center [465, 348] width 173 height 10
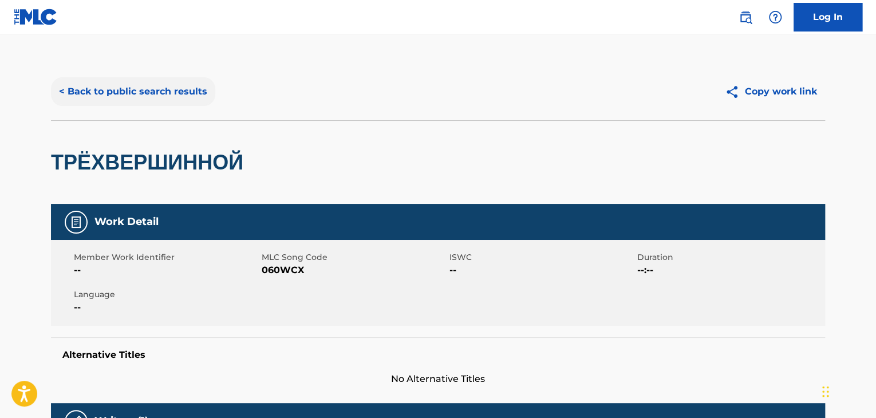
click at [143, 89] on button "< Back to public search results" at bounding box center [133, 91] width 164 height 29
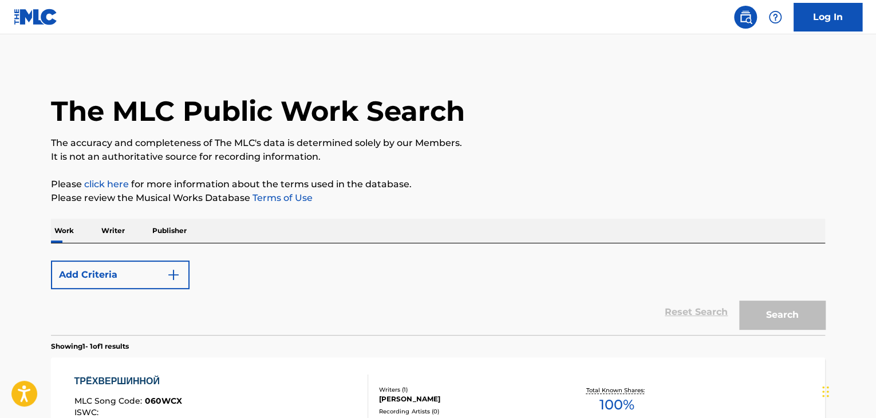
scroll to position [81, 0]
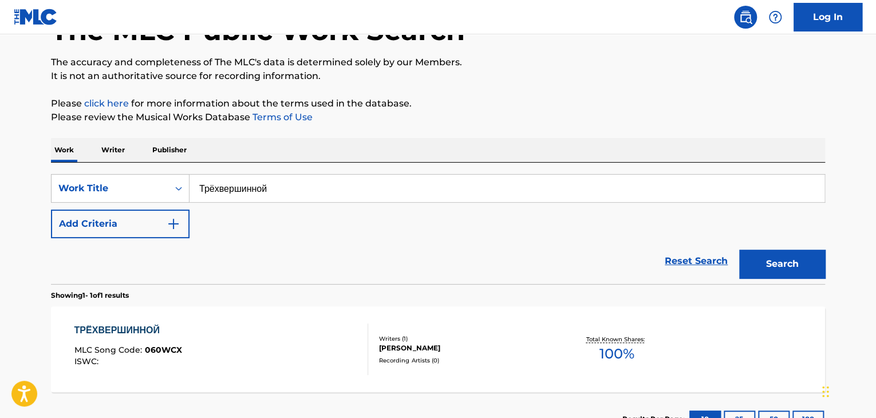
click at [363, 344] on div at bounding box center [363, 350] width 9 height 52
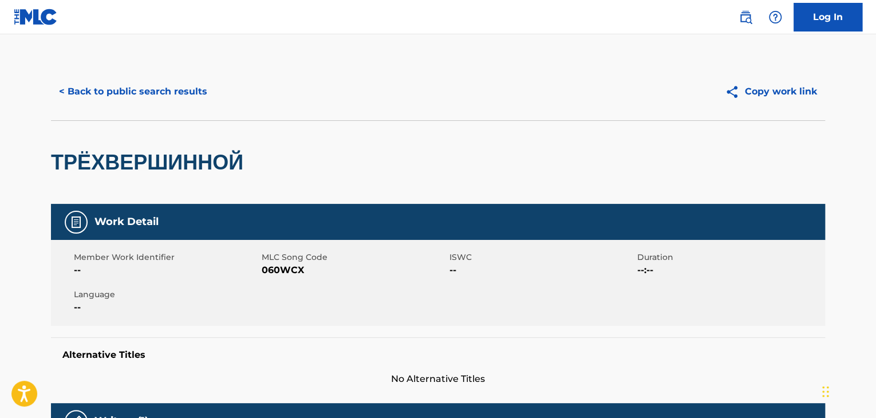
click at [289, 271] on span "060WCX" at bounding box center [354, 270] width 185 height 14
click at [151, 91] on button "< Back to public search results" at bounding box center [133, 91] width 164 height 29
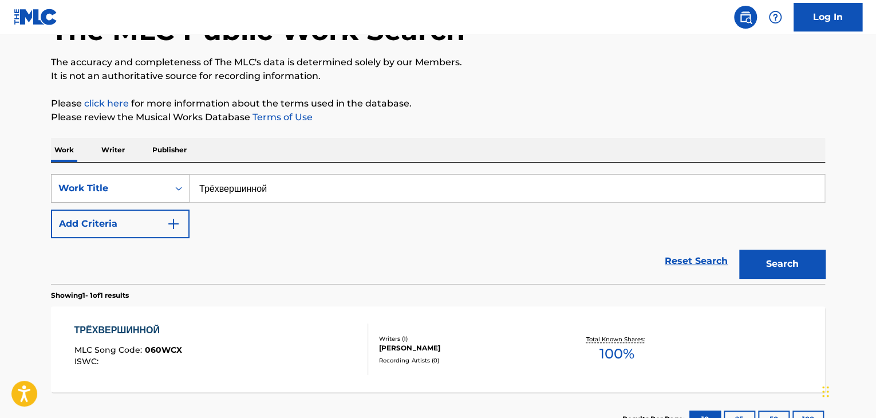
drag, startPoint x: 284, startPoint y: 200, endPoint x: 89, endPoint y: 191, distance: 194.9
click at [83, 195] on div "SearchWithCriteria9678a3f5-44e8-481c-be9e-4221509b13ba Work Title Трёхвершинной" at bounding box center [438, 188] width 774 height 29
paste input "ртак Кешьян"
type input "[PERSON_NAME]"
click at [778, 254] on button "Search" at bounding box center [782, 264] width 86 height 29
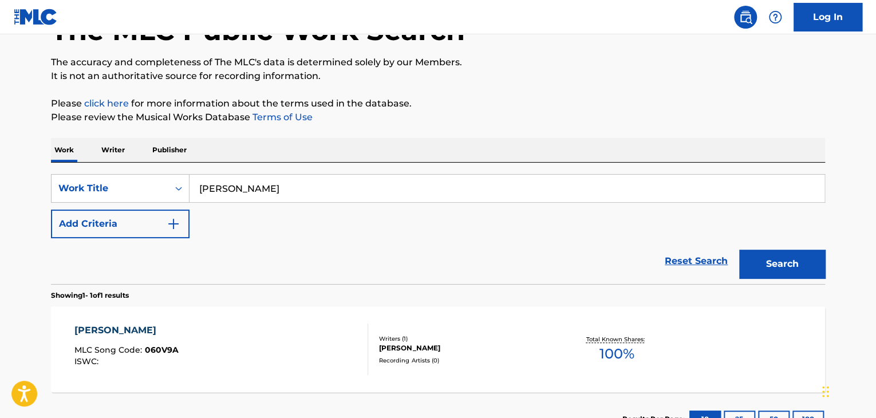
click at [424, 343] on div "[PERSON_NAME]" at bounding box center [465, 348] width 173 height 10
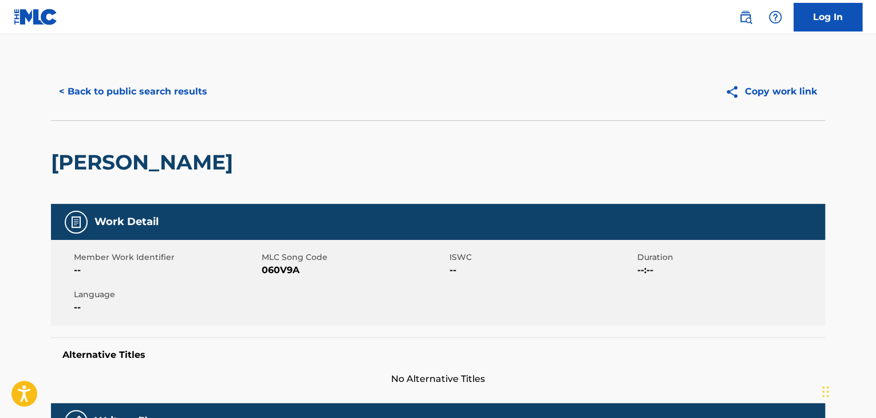
click at [286, 271] on span "060V9A" at bounding box center [354, 270] width 185 height 14
click at [124, 93] on button "< Back to public search results" at bounding box center [133, 91] width 164 height 29
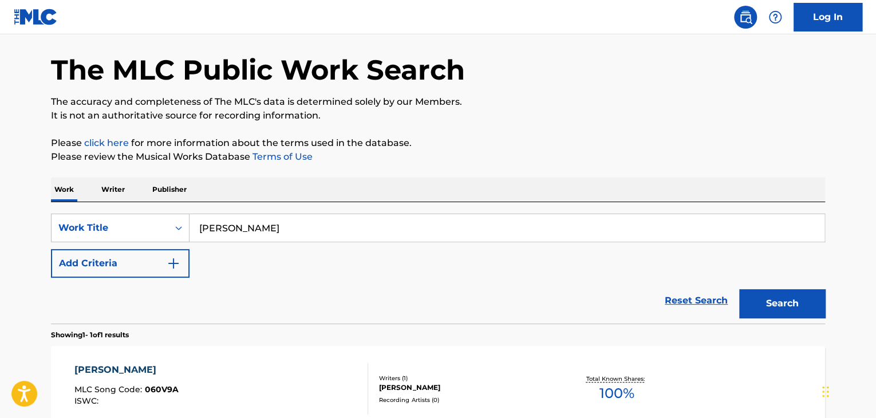
scroll to position [23, 0]
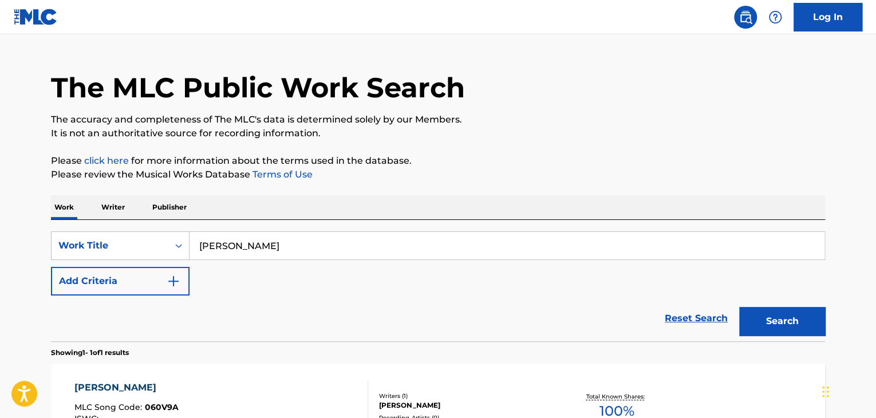
drag, startPoint x: 298, startPoint y: 249, endPoint x: 210, endPoint y: 252, distance: 88.3
click at [213, 249] on input "[PERSON_NAME]" at bounding box center [507, 245] width 635 height 27
paste input "Суждение о щенках"
paste input "Search Form"
type input "Суждение о щенках"
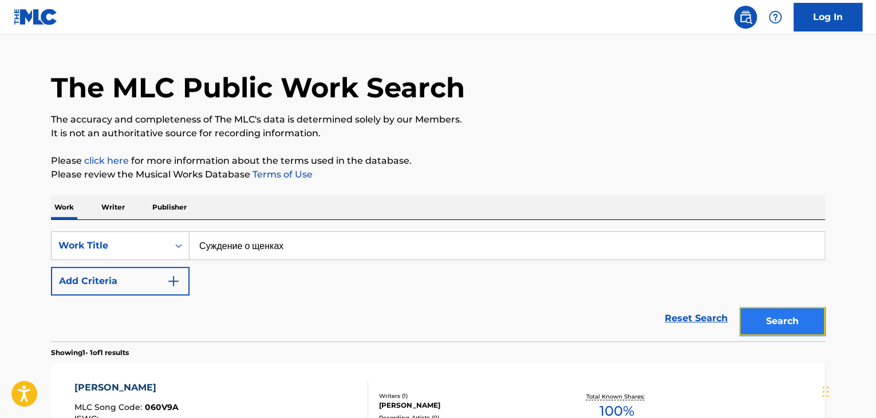
click at [822, 318] on button "Search" at bounding box center [782, 321] width 86 height 29
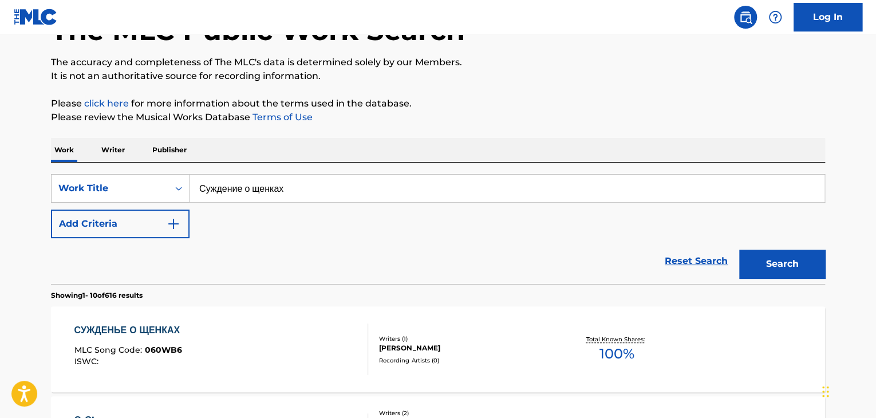
scroll to position [195, 0]
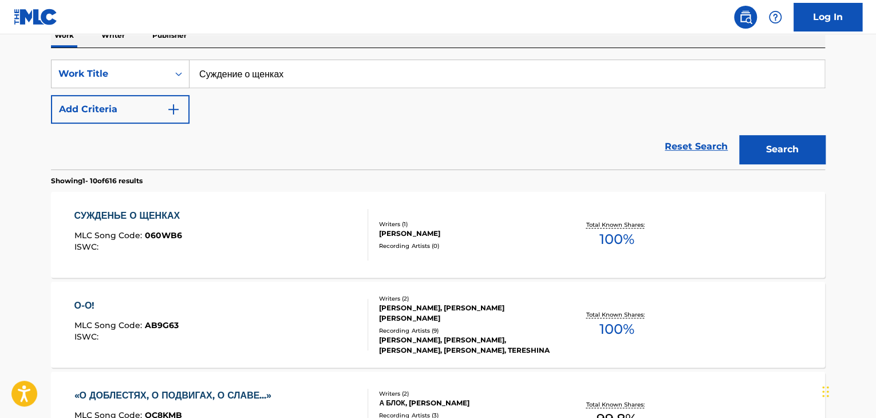
click at [422, 226] on div "Writers ( 1 )" at bounding box center [465, 224] width 173 height 9
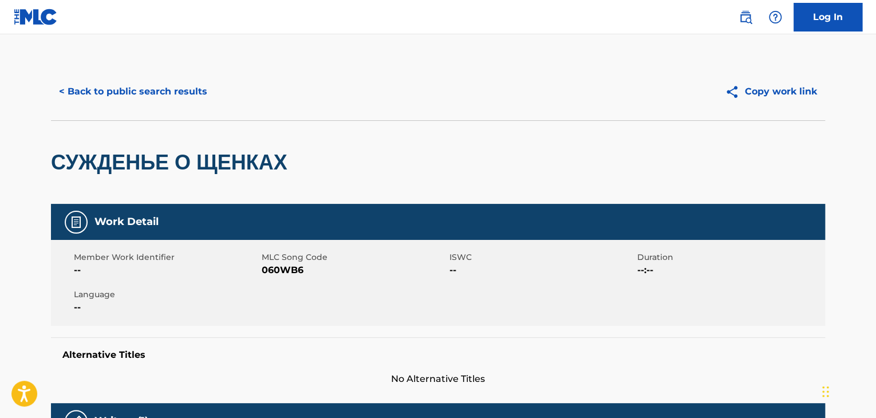
click at [280, 268] on span "060WB6" at bounding box center [354, 270] width 185 height 14
click at [128, 98] on button "< Back to public search results" at bounding box center [133, 91] width 164 height 29
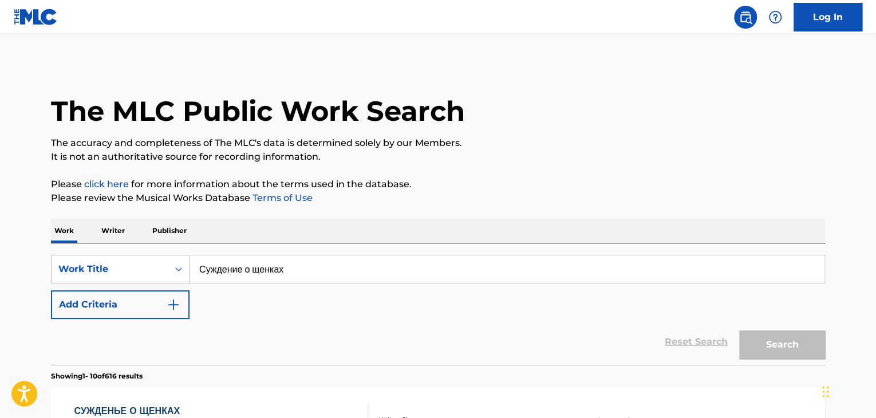
scroll to position [195, 0]
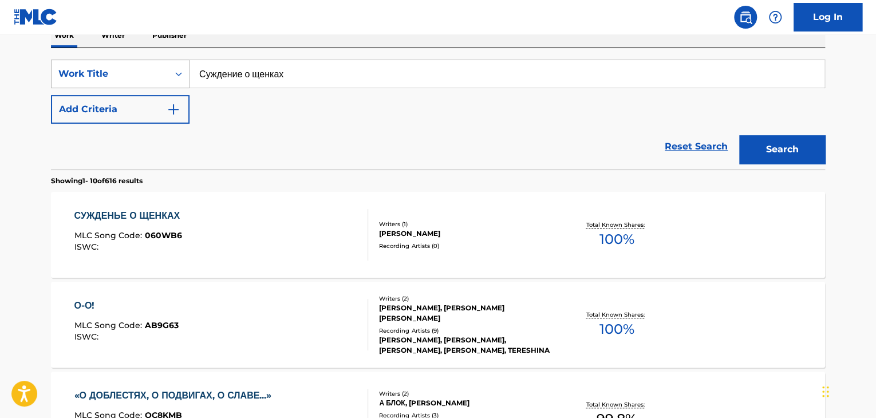
drag, startPoint x: 185, startPoint y: 70, endPoint x: 174, endPoint y: 70, distance: 10.9
click at [174, 70] on div "SearchWithCriteria9678a3f5-44e8-481c-be9e-4221509b13ba Work Title Суждение о ще…" at bounding box center [438, 74] width 774 height 29
paste input "родяги"
type input "Бродяги"
drag, startPoint x: 751, startPoint y: 149, endPoint x: 568, endPoint y: 123, distance: 184.7
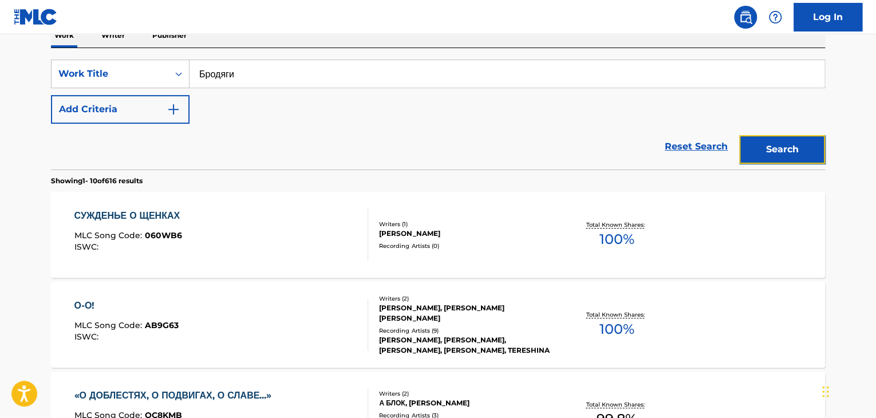
click at [751, 151] on button "Search" at bounding box center [782, 149] width 86 height 29
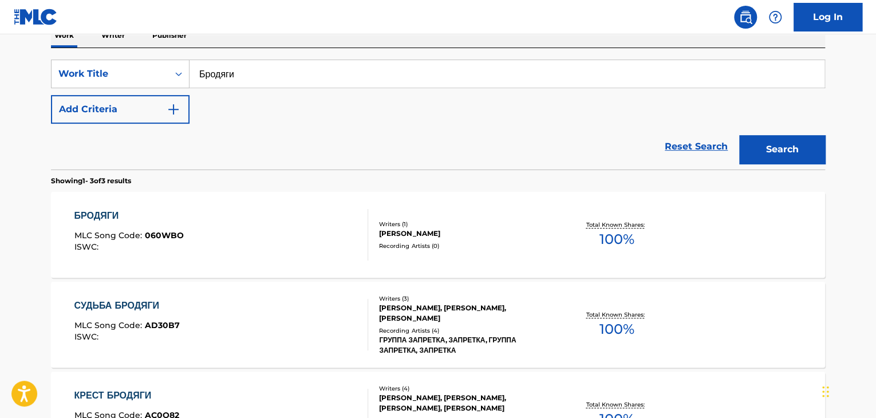
click at [455, 230] on div "[PERSON_NAME]" at bounding box center [465, 234] width 173 height 10
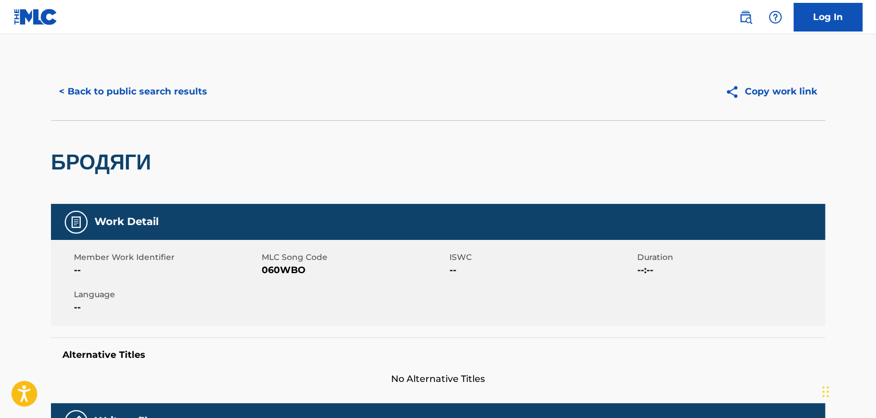
click at [277, 277] on span "060WBO" at bounding box center [354, 270] width 185 height 14
click at [94, 90] on button "< Back to public search results" at bounding box center [133, 91] width 164 height 29
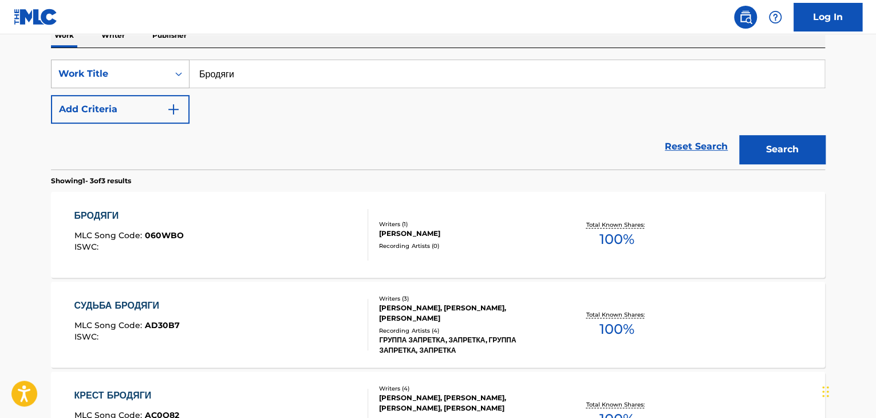
drag, startPoint x: 160, startPoint y: 71, endPoint x: 109, endPoint y: 70, distance: 51.6
click at [110, 70] on div "SearchWithCriteria9678a3f5-44e8-481c-be9e-4221509b13ba Work Title Бродяги" at bounding box center [438, 74] width 774 height 29
paste input "обеда"
type input "Победа"
click at [799, 153] on button "Search" at bounding box center [782, 149] width 86 height 29
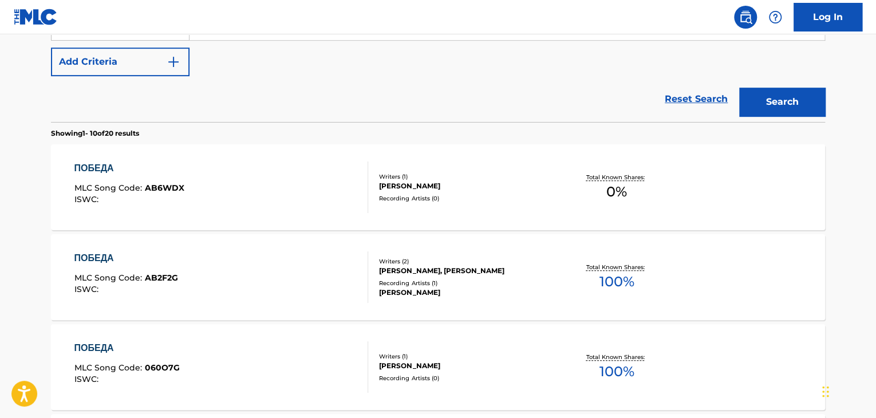
scroll to position [310, 0]
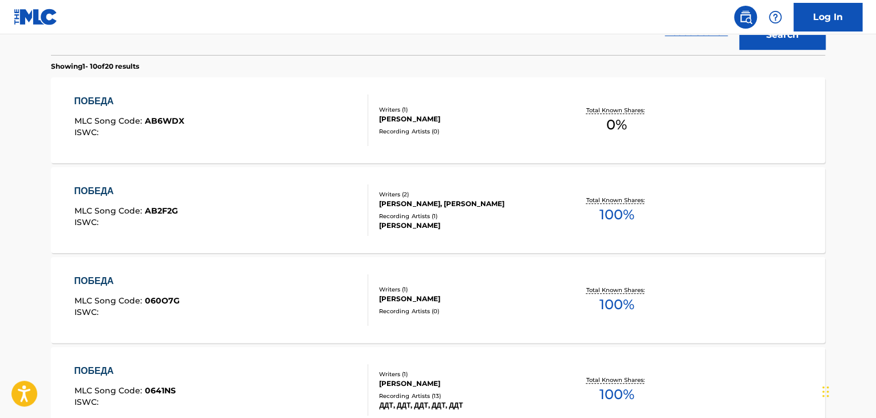
click at [416, 294] on div "[PERSON_NAME]" at bounding box center [465, 299] width 173 height 10
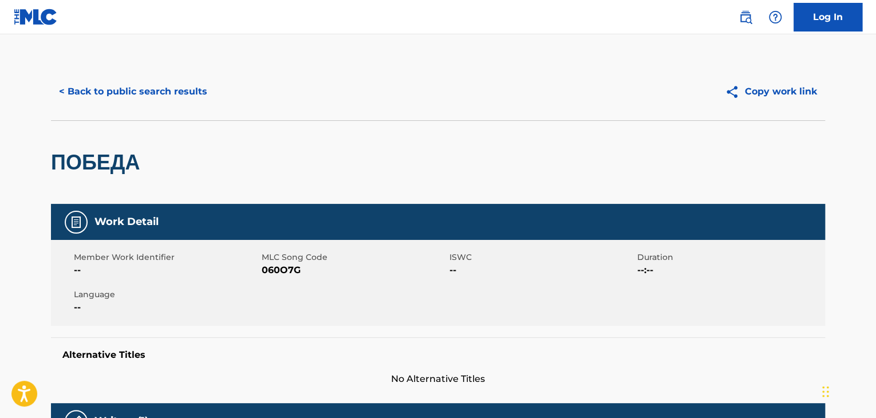
click at [285, 270] on span "060O7G" at bounding box center [354, 270] width 185 height 14
click at [166, 93] on button "< Back to public search results" at bounding box center [133, 91] width 164 height 29
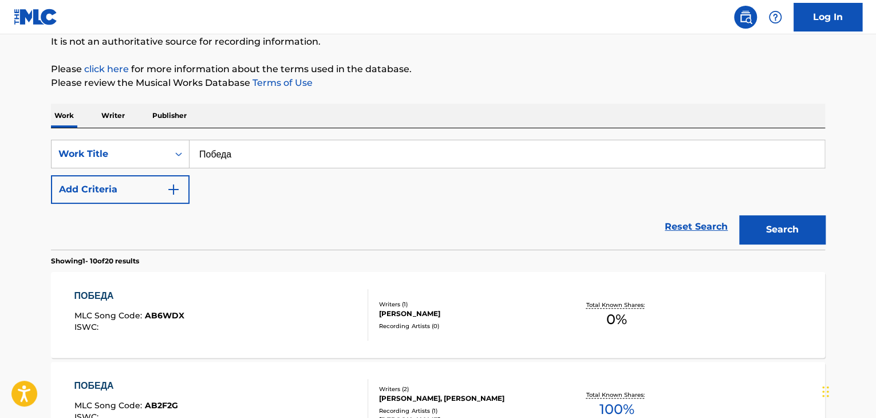
scroll to position [111, 0]
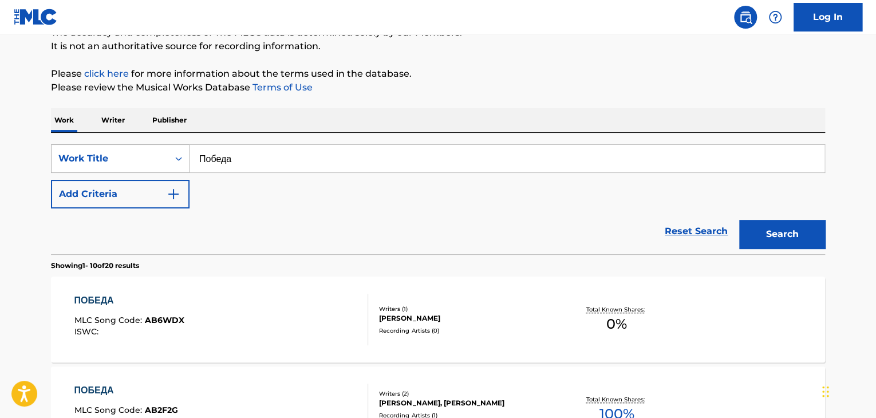
drag, startPoint x: 389, startPoint y: 149, endPoint x: 115, endPoint y: 145, distance: 273.8
click at [110, 145] on div "SearchWithCriteria9678a3f5-44e8-481c-be9e-4221509b13ba Work Title Победа" at bounding box center [438, 158] width 774 height 29
paste input "асовщик"
type input "Часовщик"
click at [802, 238] on button "Search" at bounding box center [782, 234] width 86 height 29
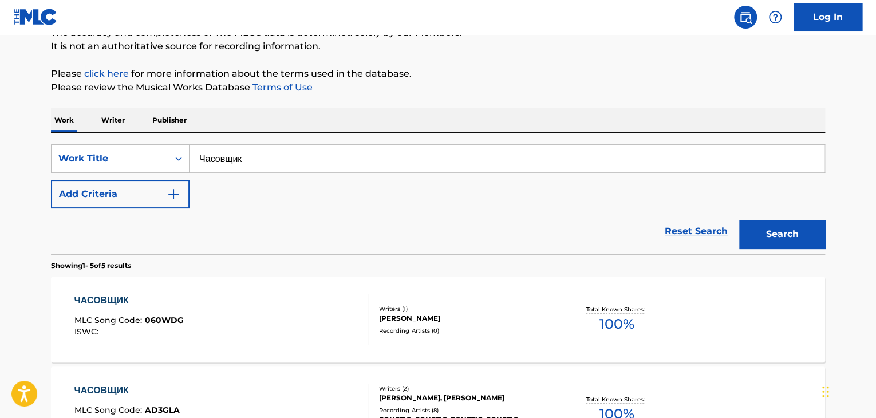
click at [436, 305] on div "Writers ( 1 )" at bounding box center [465, 309] width 173 height 9
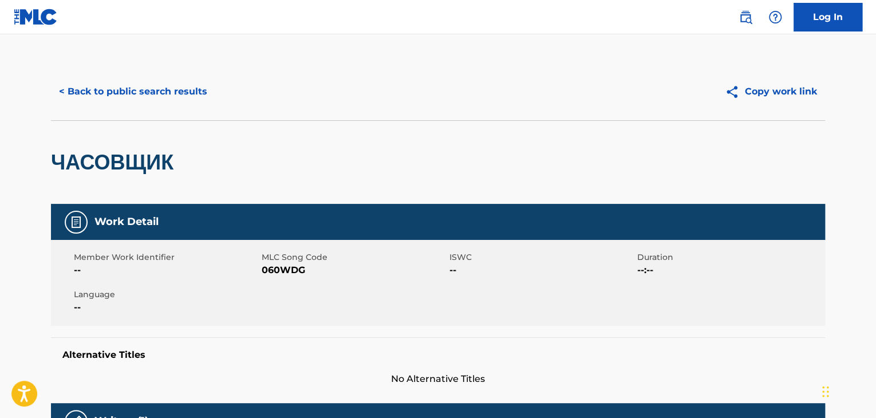
click at [268, 264] on span "060WDG" at bounding box center [354, 270] width 185 height 14
click at [110, 101] on button "< Back to public search results" at bounding box center [133, 91] width 164 height 29
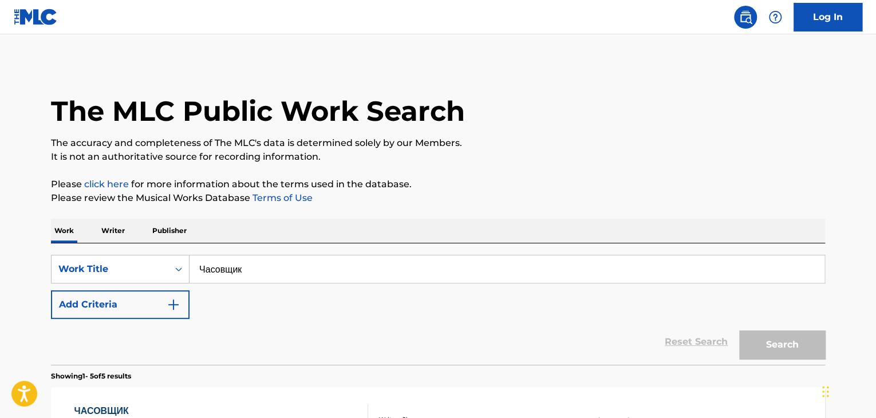
scroll to position [111, 0]
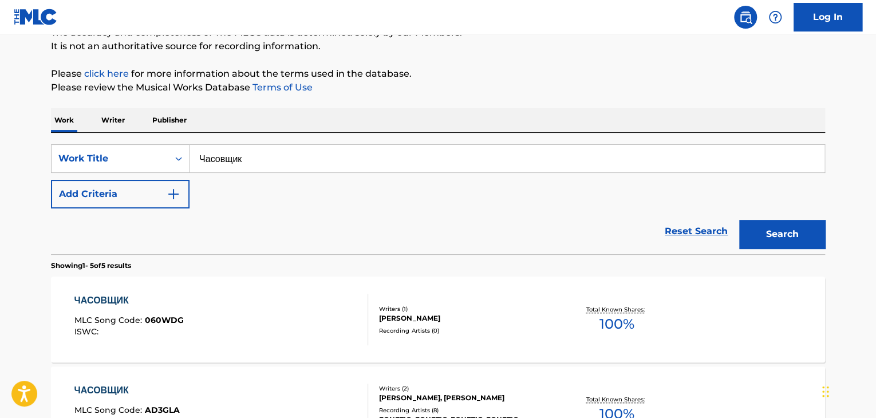
click at [133, 143] on div "SearchWithCriteria9678a3f5-44e8-481c-be9e-4221509b13ba Work Title Часовщик Add …" at bounding box center [438, 193] width 774 height 121
paste input "ра"
type input "Эра"
click at [802, 236] on button "Search" at bounding box center [782, 234] width 86 height 29
click at [442, 319] on div "[PERSON_NAME]" at bounding box center [465, 318] width 173 height 10
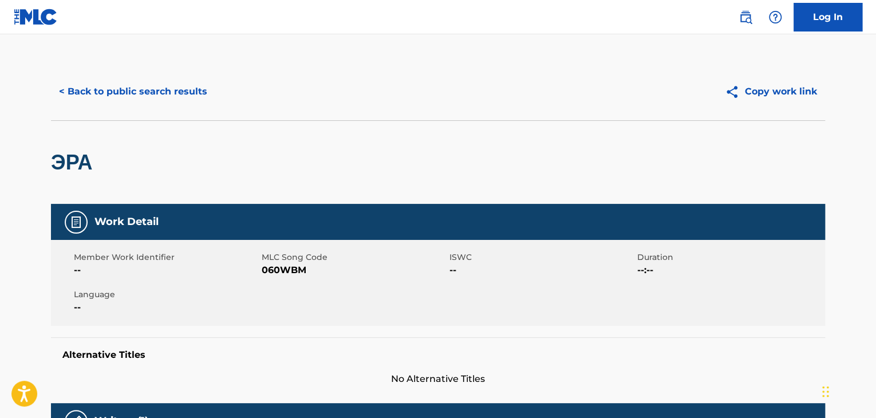
click at [285, 280] on div "Member Work Identifier -- MLC Song Code 060WBM ISWC -- Duration --:-- Language …" at bounding box center [438, 283] width 774 height 86
click at [285, 273] on span "060WBM" at bounding box center [354, 270] width 185 height 14
click at [140, 93] on button "< Back to public search results" at bounding box center [133, 91] width 164 height 29
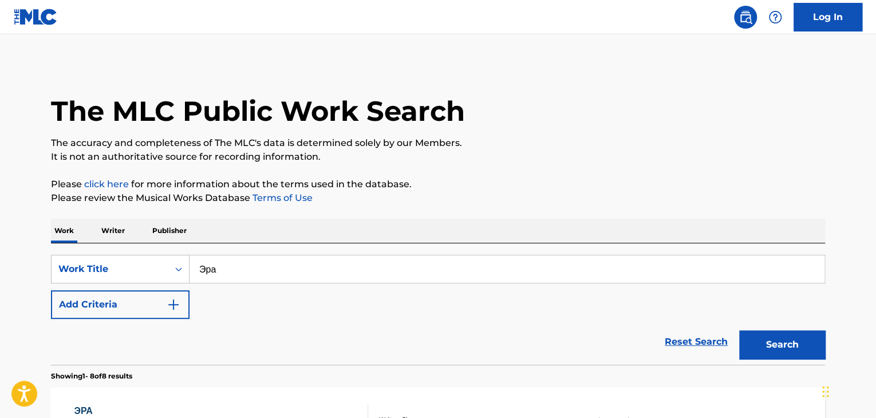
scroll to position [111, 0]
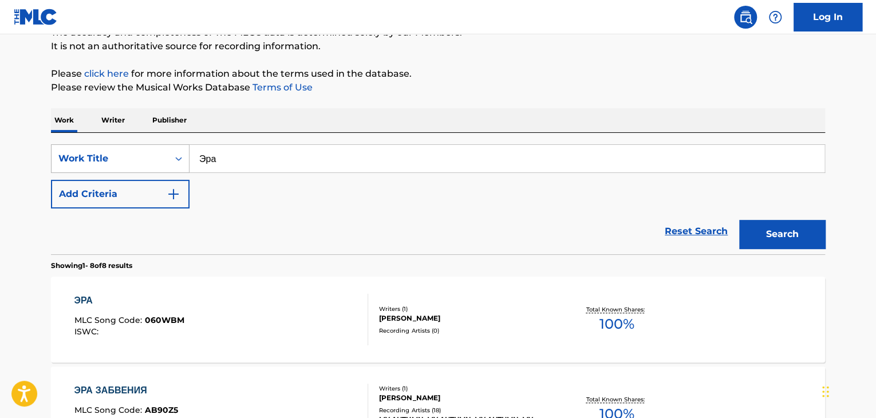
drag, startPoint x: 334, startPoint y: 149, endPoint x: 132, endPoint y: 154, distance: 202.2
click at [132, 154] on div "SearchWithCriteria9678a3f5-44e8-481c-be9e-4221509b13ba Work Title Эра" at bounding box center [438, 158] width 774 height 29
paste input "елый шум"
click at [772, 228] on button "Search" at bounding box center [782, 234] width 86 height 29
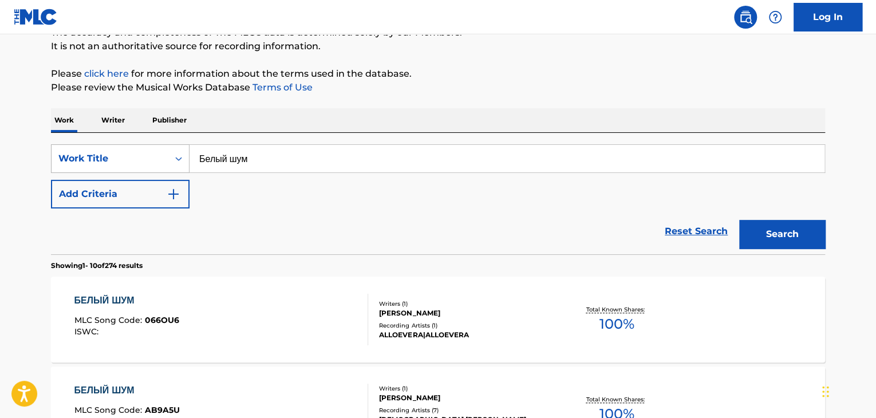
drag, startPoint x: 295, startPoint y: 152, endPoint x: 160, endPoint y: 157, distance: 134.7
click at [171, 157] on div "SearchWithCriteria9678a3f5-44e8-481c-be9e-4221509b13ba Work Title Белый шум" at bounding box center [438, 158] width 774 height 29
paste input "читель"
type input "Учитель"
click at [789, 235] on button "Search" at bounding box center [782, 234] width 86 height 29
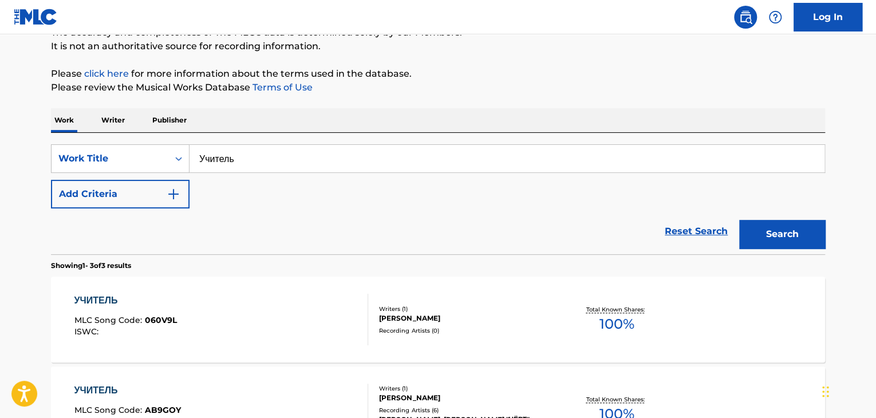
click at [363, 306] on div at bounding box center [363, 320] width 9 height 52
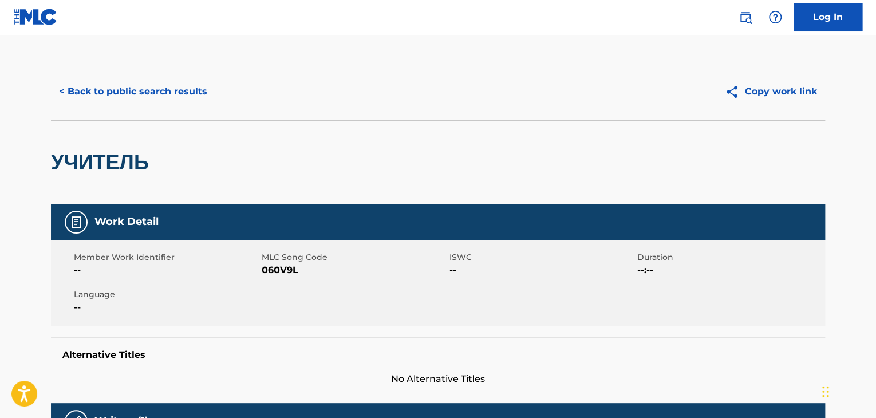
click at [281, 274] on span "060V9L" at bounding box center [354, 270] width 185 height 14
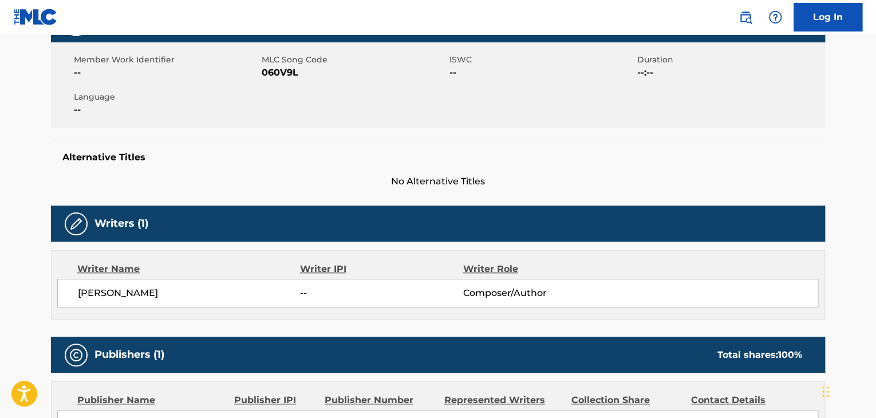
scroll to position [110, 0]
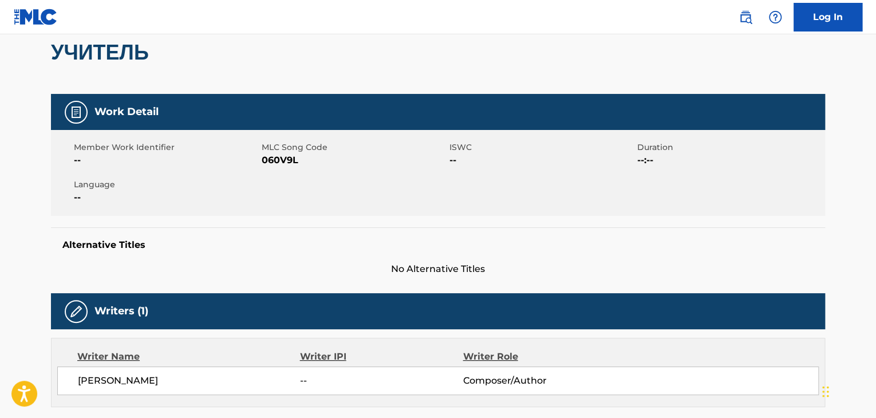
click at [288, 168] on div "Member Work Identifier -- MLC Song Code 060V9L ISWC -- Duration --:-- Language …" at bounding box center [438, 173] width 774 height 86
click at [124, 48] on h2 "УЧИТЕЛЬ" at bounding box center [103, 53] width 104 height 26
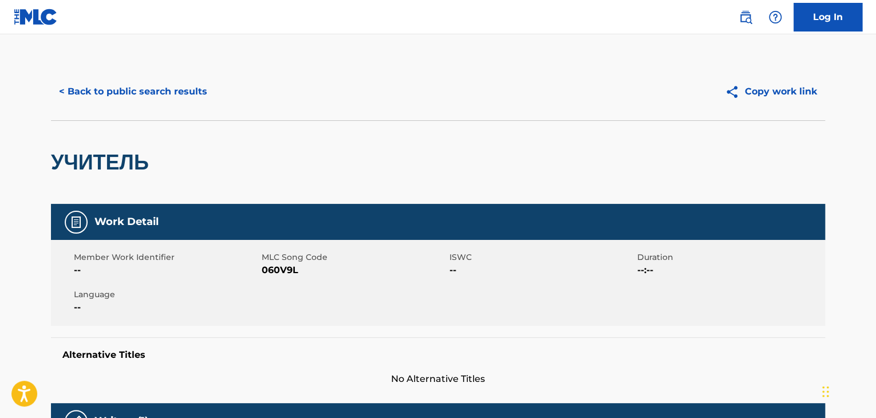
scroll to position [0, 0]
click at [149, 93] on button "< Back to public search results" at bounding box center [133, 91] width 164 height 29
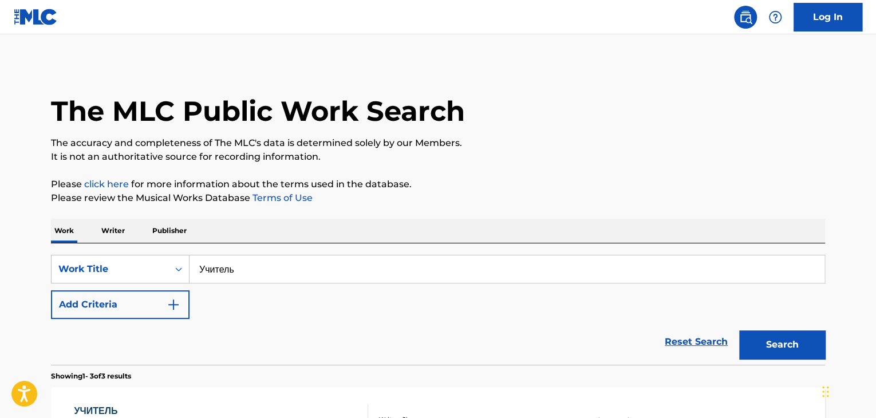
scroll to position [111, 0]
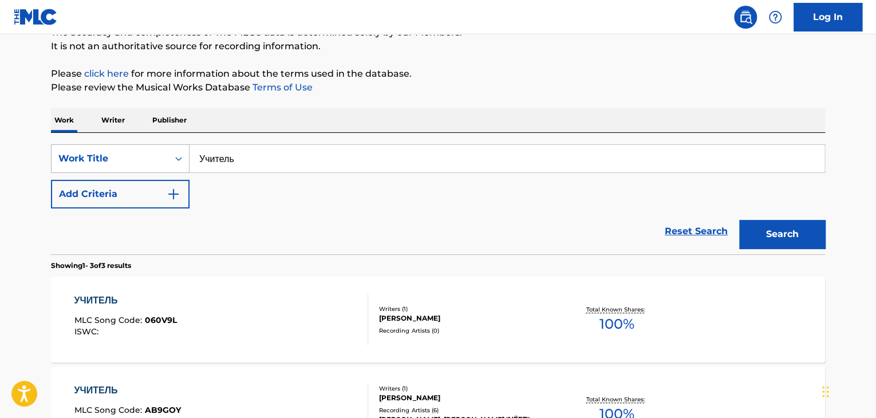
drag, startPoint x: 306, startPoint y: 157, endPoint x: 103, endPoint y: 154, distance: 203.3
click at [106, 157] on div "SearchWithCriteria9678a3f5-44e8-481c-be9e-4221509b13ba Work Title Учитель" at bounding box center [438, 158] width 774 height 29
paste input "юди"
type input "Люди"
click at [809, 233] on button "Search" at bounding box center [782, 234] width 86 height 29
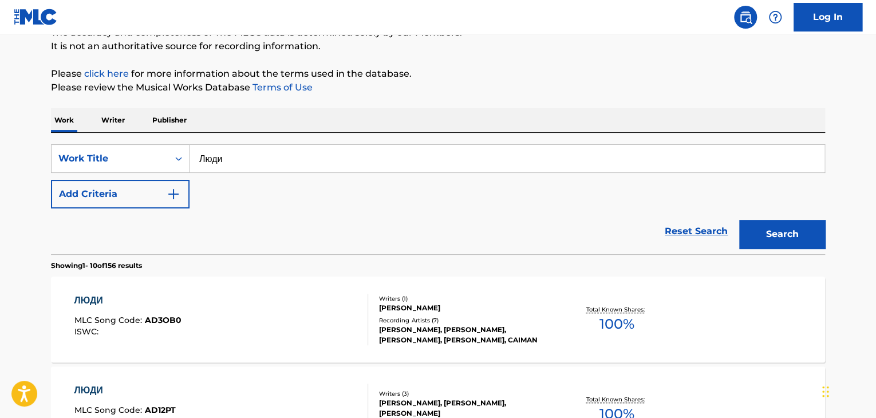
scroll to position [669, 0]
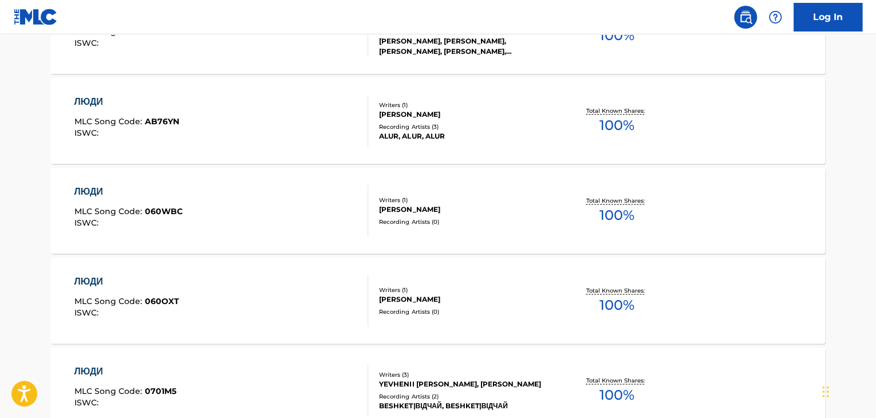
click at [447, 212] on div "[PERSON_NAME]" at bounding box center [465, 209] width 173 height 10
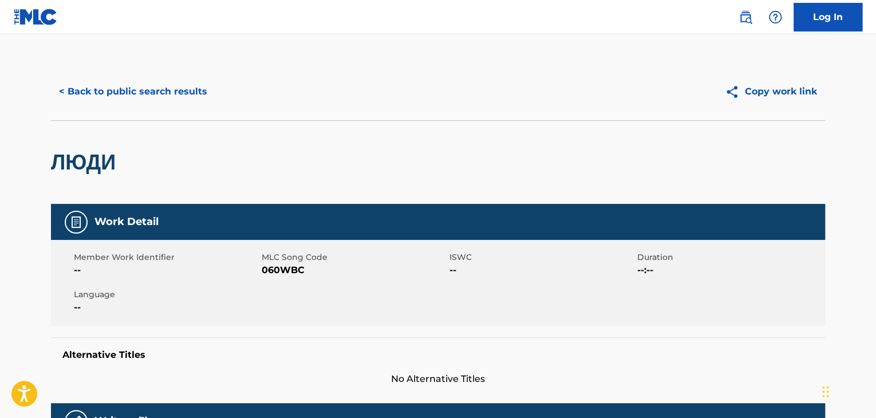
click at [271, 261] on span "MLC Song Code" at bounding box center [354, 257] width 185 height 12
click at [277, 275] on span "060WBC" at bounding box center [354, 270] width 185 height 14
click at [132, 95] on button "< Back to public search results" at bounding box center [133, 91] width 164 height 29
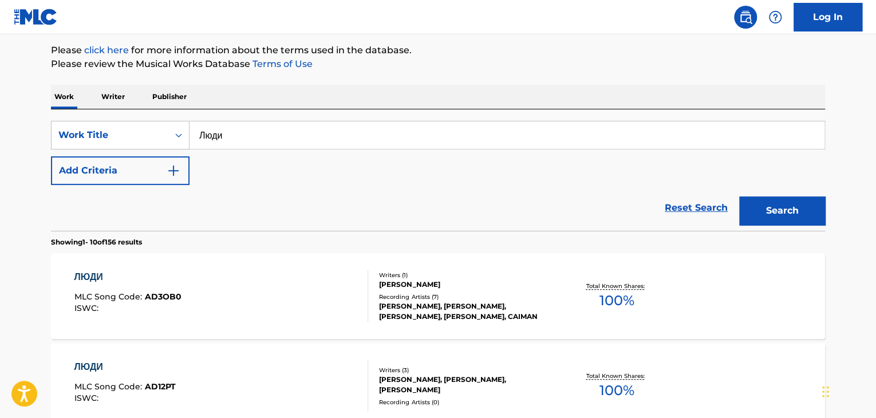
scroll to position [126, 0]
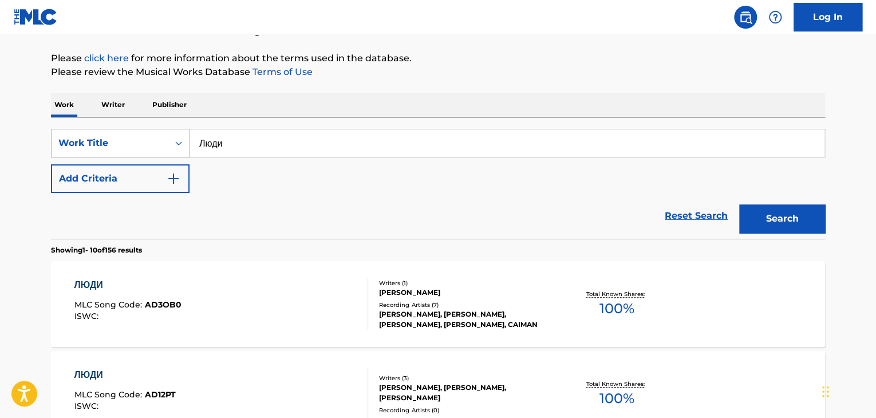
drag, startPoint x: 373, startPoint y: 143, endPoint x: 153, endPoint y: 142, distance: 219.4
click at [153, 142] on div "SearchWithCriteria9678a3f5-44e8-481c-be9e-4221509b13ba Work Title Люди" at bounding box center [438, 143] width 774 height 29
paste input "кно"
type input "Окно"
click at [739, 204] on button "Search" at bounding box center [782, 218] width 86 height 29
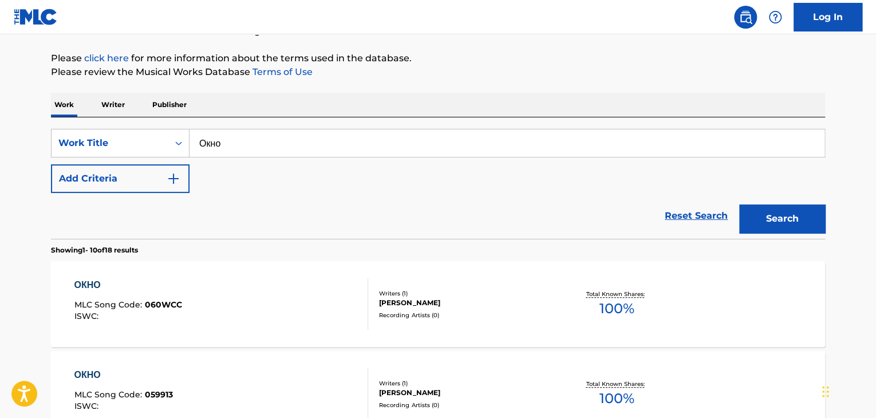
click at [293, 307] on div "ОКНО MLC Song Code : 060WCC ISWC :" at bounding box center [221, 304] width 294 height 52
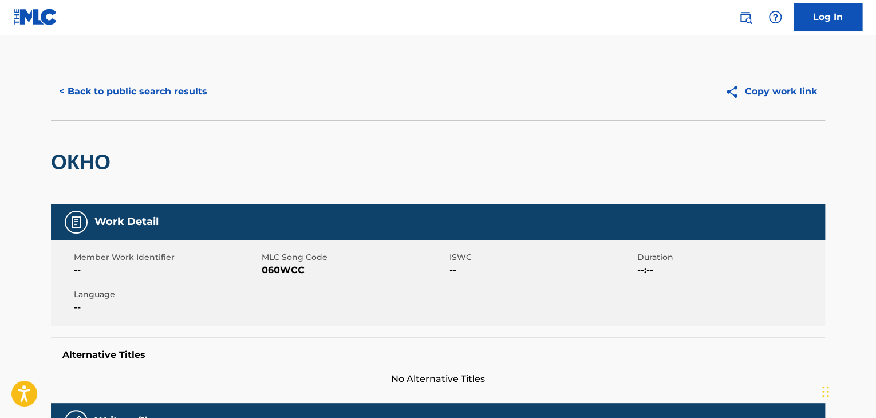
click at [268, 269] on span "060WCC" at bounding box center [354, 270] width 185 height 14
click at [178, 104] on button "< Back to public search results" at bounding box center [133, 91] width 164 height 29
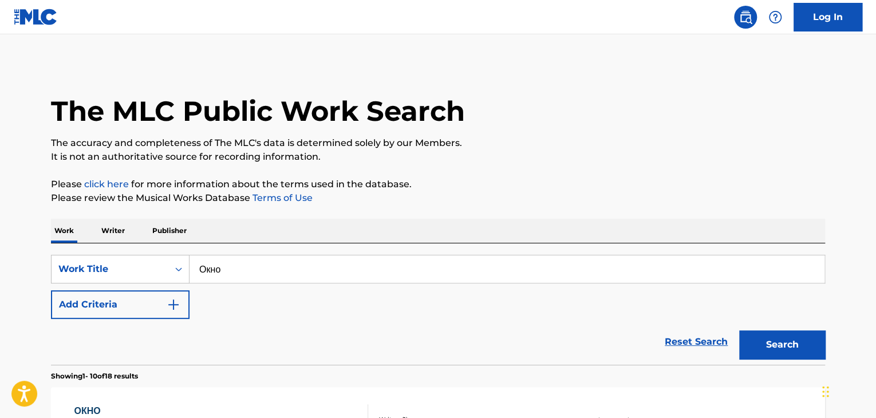
scroll to position [126, 0]
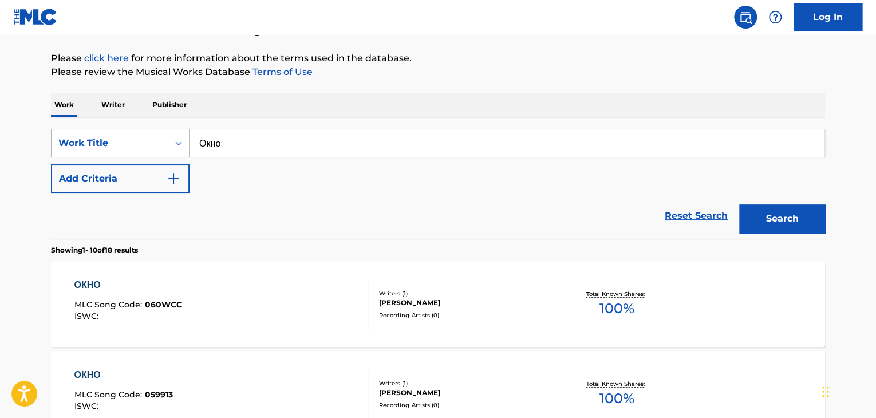
drag, startPoint x: 279, startPoint y: 143, endPoint x: 188, endPoint y: 134, distance: 91.5
click at [153, 140] on div "SearchWithCriteria9678a3f5-44e8-481c-be9e-4221509b13ba Work Title Окно" at bounding box center [438, 143] width 774 height 29
paste input "кол"
type input "Укол"
click at [800, 219] on button "Search" at bounding box center [782, 218] width 86 height 29
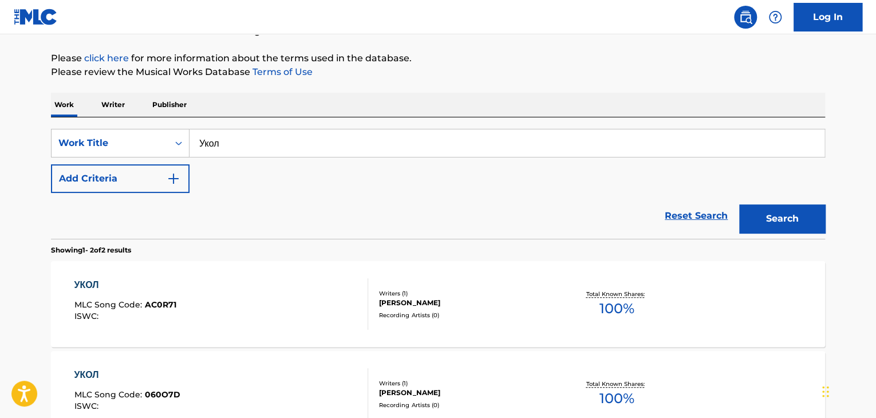
click at [431, 385] on div "Writers ( 1 )" at bounding box center [465, 383] width 173 height 9
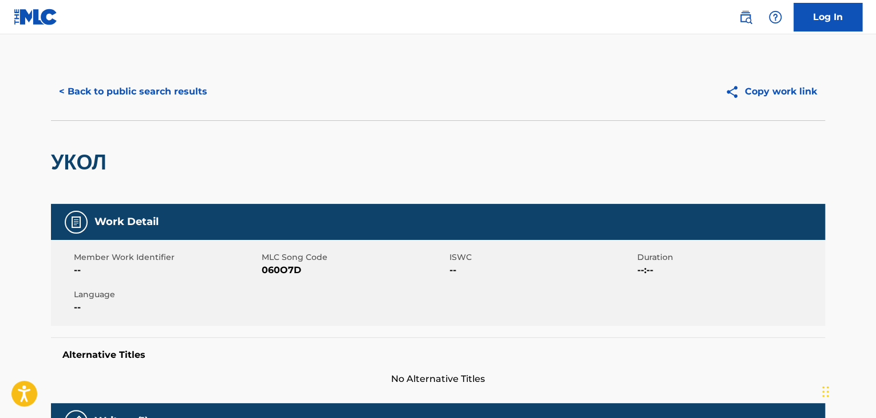
click at [273, 265] on span "060O7D" at bounding box center [354, 270] width 185 height 14
click at [149, 104] on button "< Back to public search results" at bounding box center [133, 91] width 164 height 29
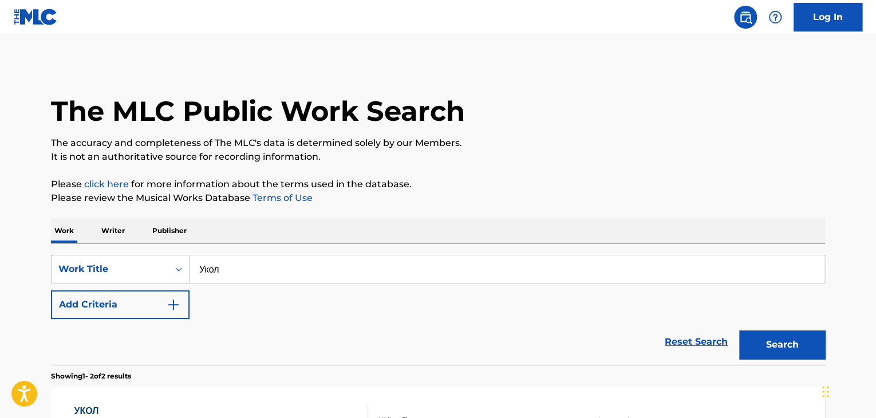
scroll to position [126, 0]
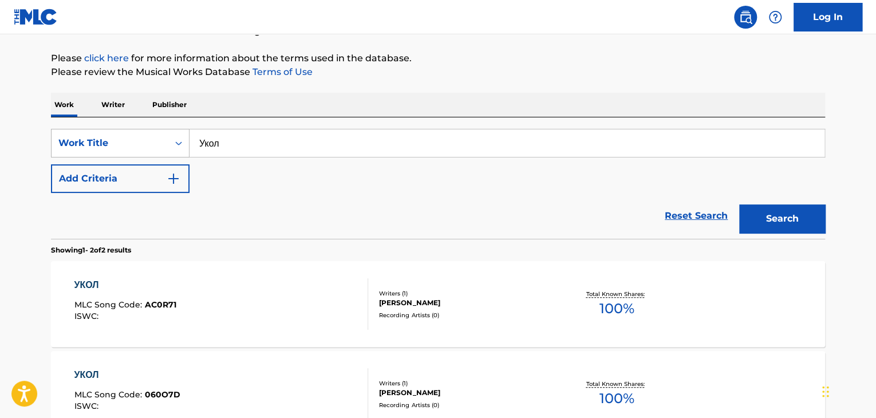
drag, startPoint x: 308, startPoint y: 141, endPoint x: 100, endPoint y: 137, distance: 207.4
click at [105, 139] on div "SearchWithCriteria9678a3f5-44e8-481c-be9e-4221509b13ba Work Title Укол" at bounding box center [438, 143] width 774 height 29
paste input "ринцы не уходят"
type input "Принцы не уходят"
click at [770, 214] on button "Search" at bounding box center [782, 218] width 86 height 29
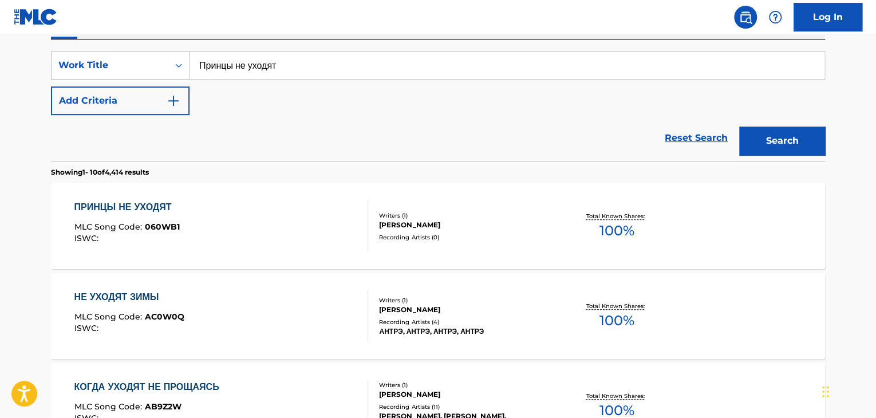
scroll to position [241, 0]
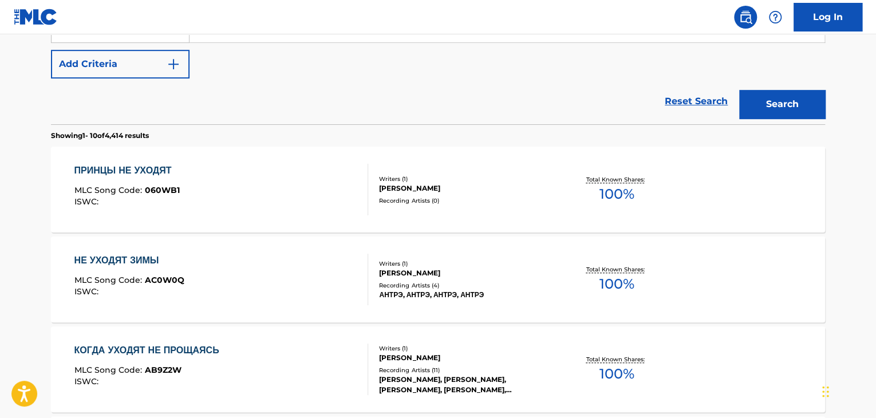
click at [306, 175] on div "ПРИНЦЫ НЕ УХОДЯТ MLC Song Code : 060WB1 ISWC :" at bounding box center [221, 190] width 294 height 52
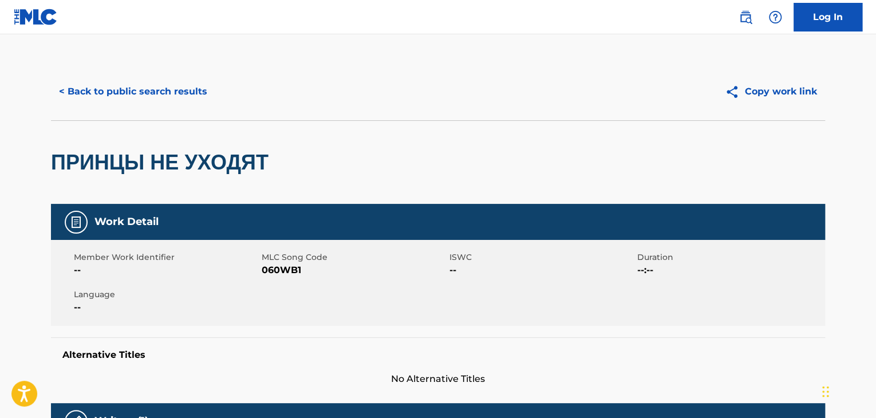
click at [288, 262] on span "MLC Song Code" at bounding box center [354, 257] width 185 height 12
click at [287, 267] on span "060WB1" at bounding box center [354, 270] width 185 height 14
click at [188, 90] on button "< Back to public search results" at bounding box center [133, 91] width 164 height 29
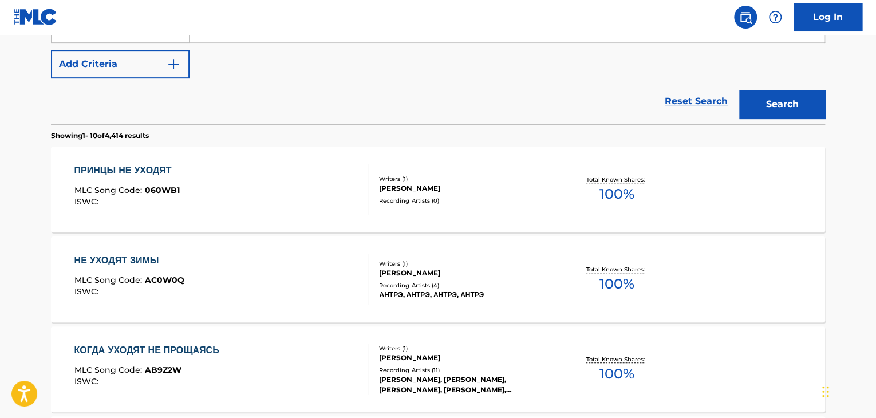
scroll to position [183, 0]
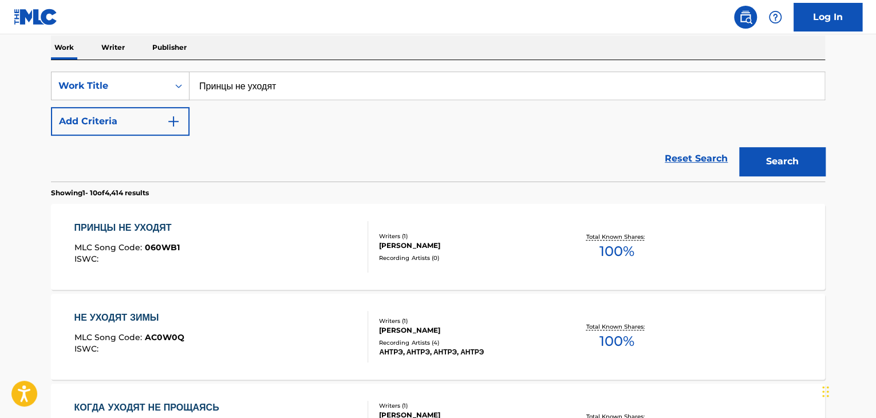
drag, startPoint x: 352, startPoint y: 95, endPoint x: 282, endPoint y: 119, distance: 74.3
click at [173, 95] on div "SearchWithCriteria9678a3f5-44e8-481c-be9e-4221509b13ba Work Title Принцы не ухо…" at bounding box center [438, 86] width 774 height 29
paste input "корый поезд"
click at [795, 151] on button "Search" at bounding box center [782, 161] width 86 height 29
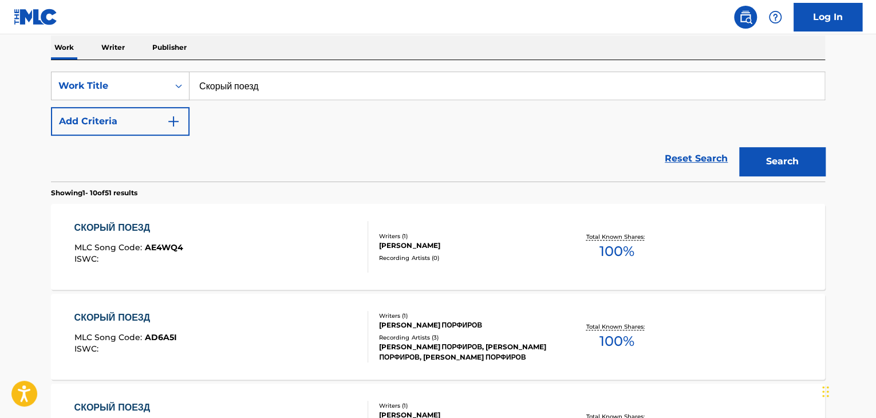
click at [475, 90] on input "Скорый поезд" at bounding box center [507, 85] width 635 height 27
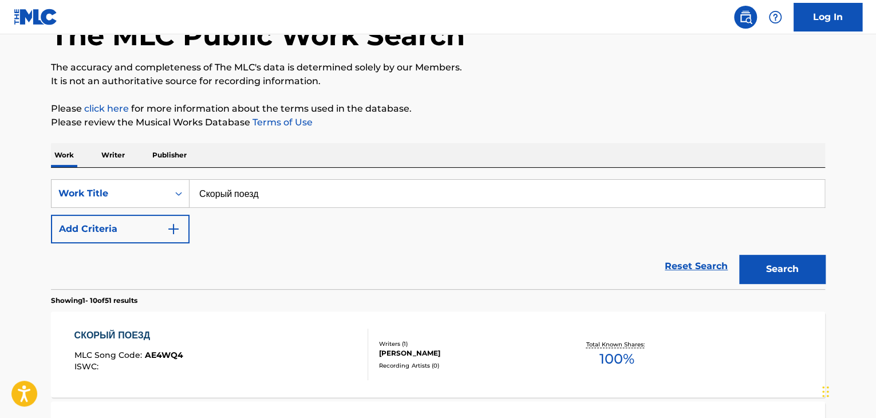
scroll to position [69, 0]
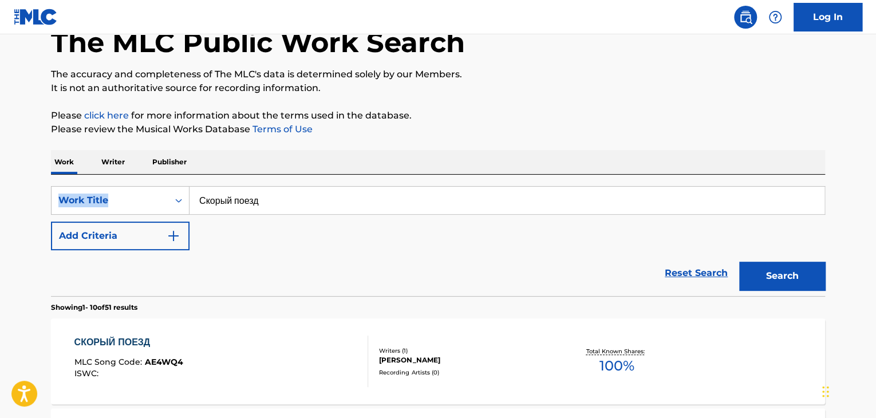
click at [299, 203] on input "Скорый поезд" at bounding box center [507, 200] width 635 height 27
drag, startPoint x: 309, startPoint y: 203, endPoint x: 152, endPoint y: 202, distance: 156.9
click at [153, 203] on div "SearchWithCriteria9678a3f5-44e8-481c-be9e-4221509b13ba Work Title Скорый поезд" at bounding box center [438, 200] width 774 height 29
paste input "роспекты"
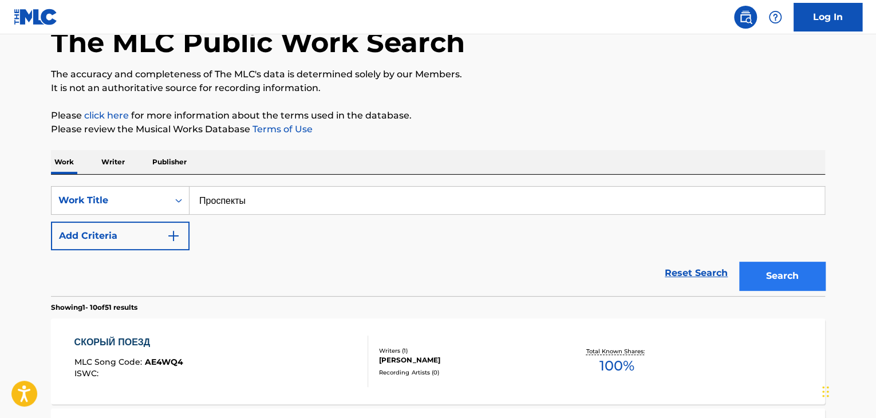
type input "Проспекты"
click at [766, 276] on button "Search" at bounding box center [782, 276] width 86 height 29
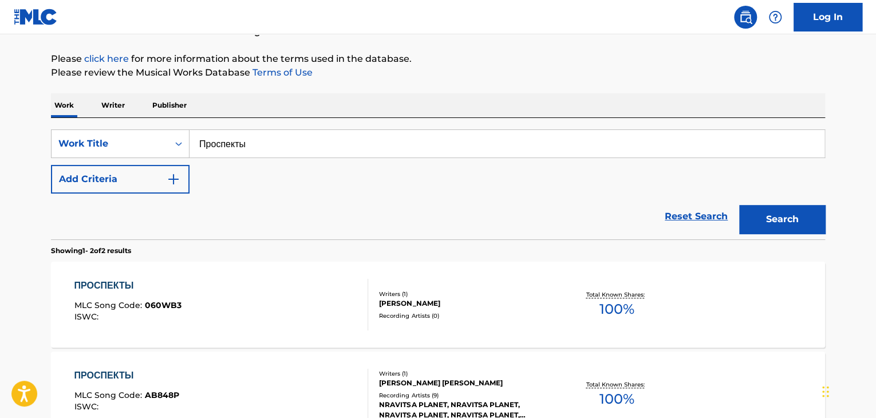
scroll to position [126, 0]
click at [402, 301] on div "[PERSON_NAME]" at bounding box center [465, 303] width 173 height 10
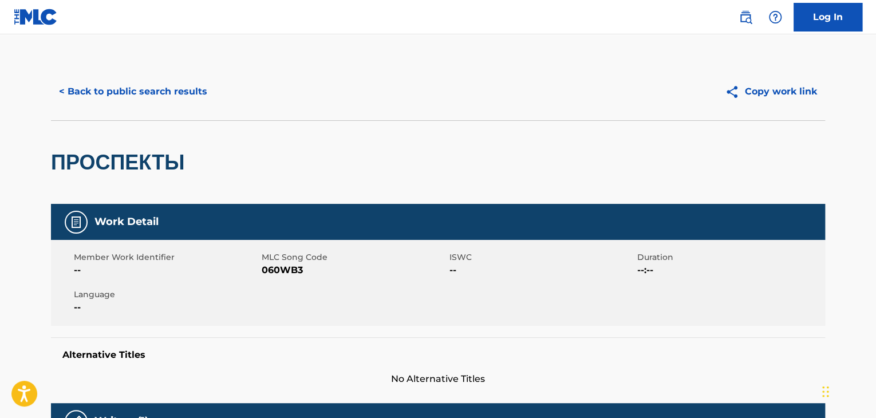
click at [283, 267] on span "060WB3" at bounding box center [354, 270] width 185 height 14
click at [200, 81] on button "< Back to public search results" at bounding box center [133, 91] width 164 height 29
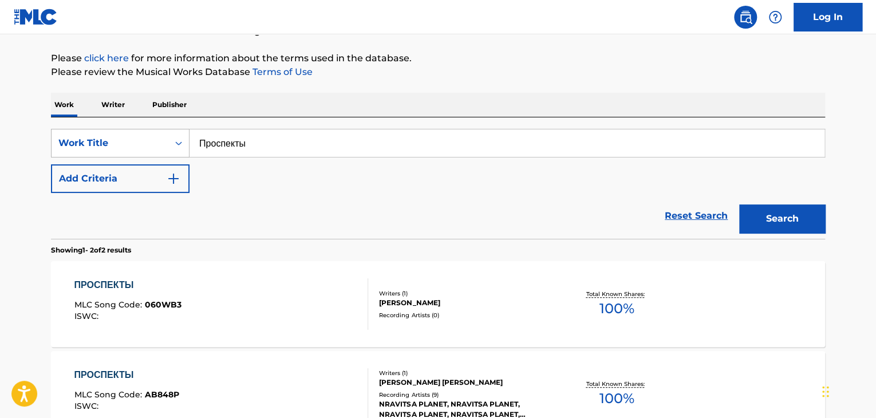
drag, startPoint x: 190, startPoint y: 144, endPoint x: 183, endPoint y: 153, distance: 11.5
click at [129, 140] on div "SearchWithCriteria9678a3f5-44e8-481c-be9e-4221509b13ba Work Title Проспекты" at bounding box center [438, 143] width 774 height 29
paste input "ог"
type input "[DEMOGRAPHIC_DATA]"
click at [772, 210] on button "Search" at bounding box center [782, 218] width 86 height 29
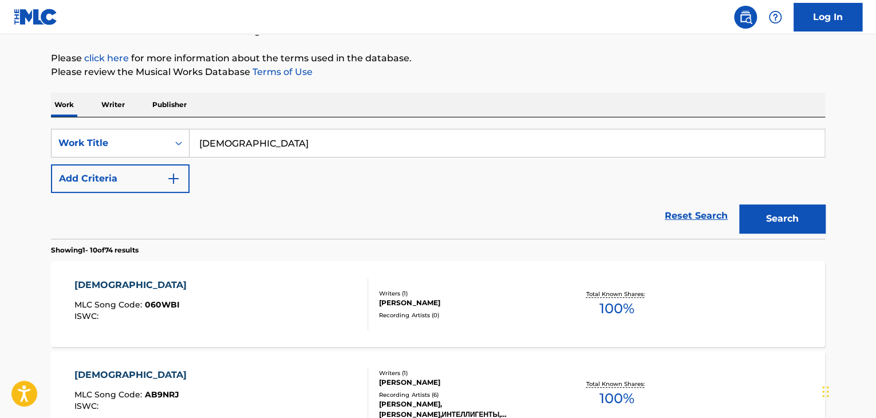
click at [407, 306] on div "[PERSON_NAME]" at bounding box center [465, 303] width 173 height 10
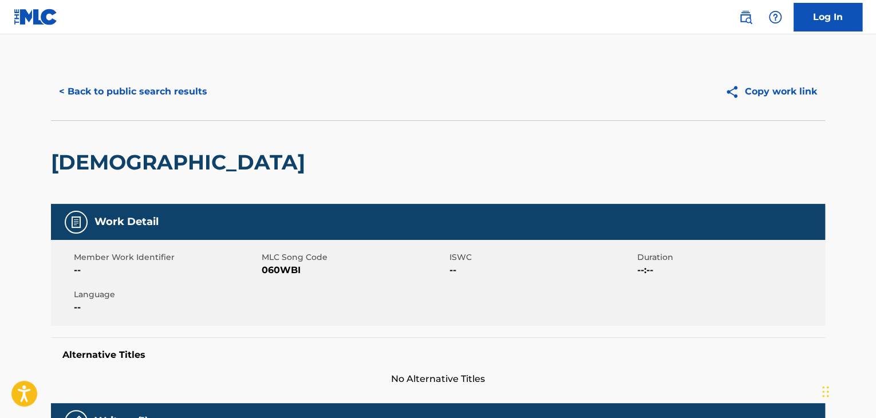
click at [273, 265] on span "060WBI" at bounding box center [354, 270] width 185 height 14
click at [113, 92] on button "< Back to public search results" at bounding box center [133, 91] width 164 height 29
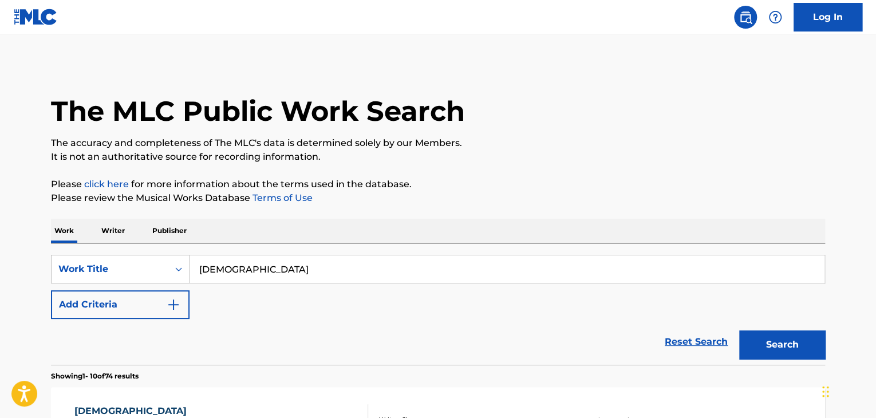
scroll to position [126, 0]
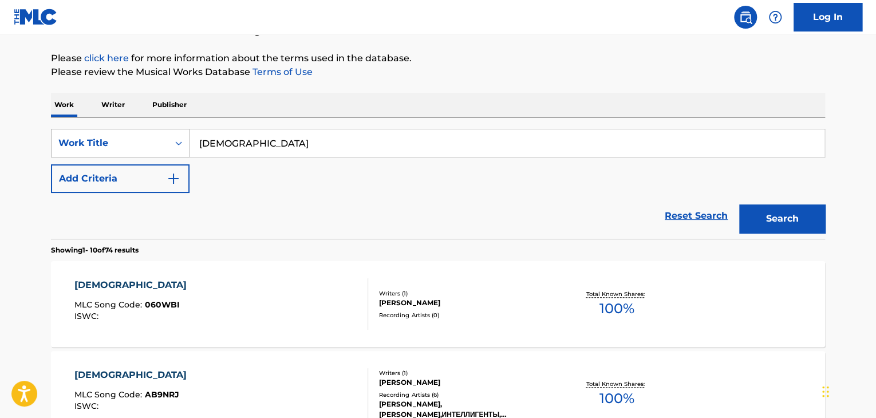
drag, startPoint x: 296, startPoint y: 136, endPoint x: 125, endPoint y: 128, distance: 170.3
click at [125, 129] on div "SearchWithCriteria9678a3f5-44e8-481c-be9e-4221509b13ba Work Title [DEMOGRAPHIC_…" at bounding box center [438, 143] width 774 height 29
paste input "он разума"
type input "Сон разума"
click at [770, 214] on button "Search" at bounding box center [782, 218] width 86 height 29
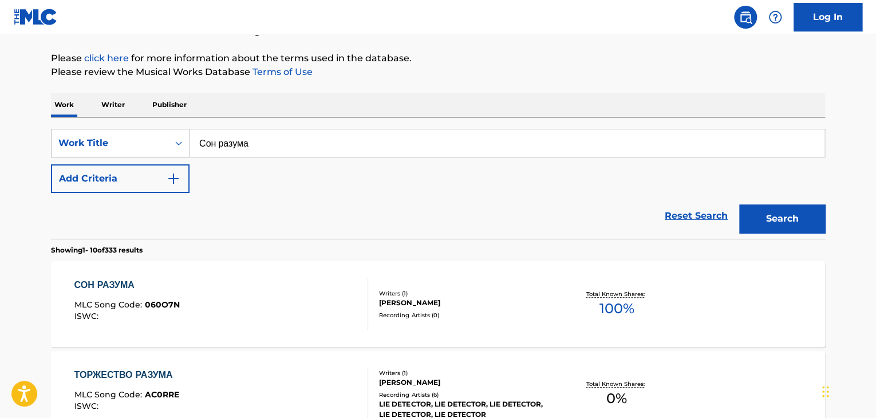
click at [277, 308] on div "СОН РАЗУМА MLC Song Code : 060O7N ISWC :" at bounding box center [221, 304] width 294 height 52
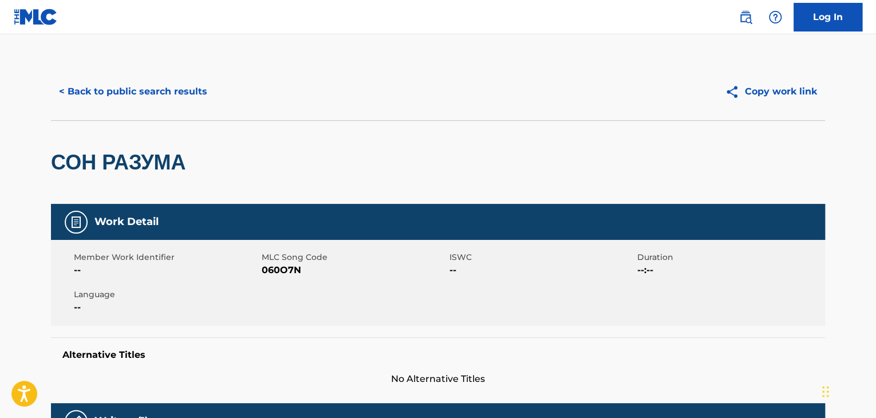
click at [287, 273] on span "060O7N" at bounding box center [354, 270] width 185 height 14
click at [178, 83] on button "< Back to public search results" at bounding box center [133, 91] width 164 height 29
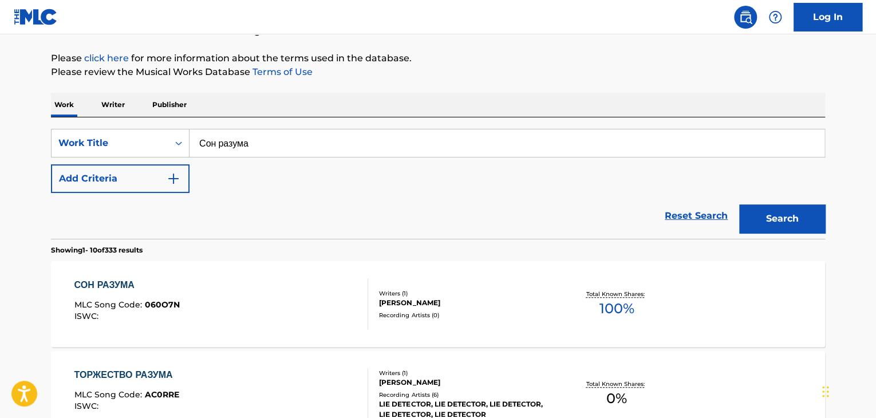
drag, startPoint x: 258, startPoint y: 139, endPoint x: 270, endPoint y: 147, distance: 14.5
click at [167, 139] on div "SearchWithCriteria9678a3f5-44e8-481c-be9e-4221509b13ba Work Title Сон разума" at bounding box center [438, 143] width 774 height 29
paste input "ират"
type input "Пират"
click at [747, 211] on button "Search" at bounding box center [782, 218] width 86 height 29
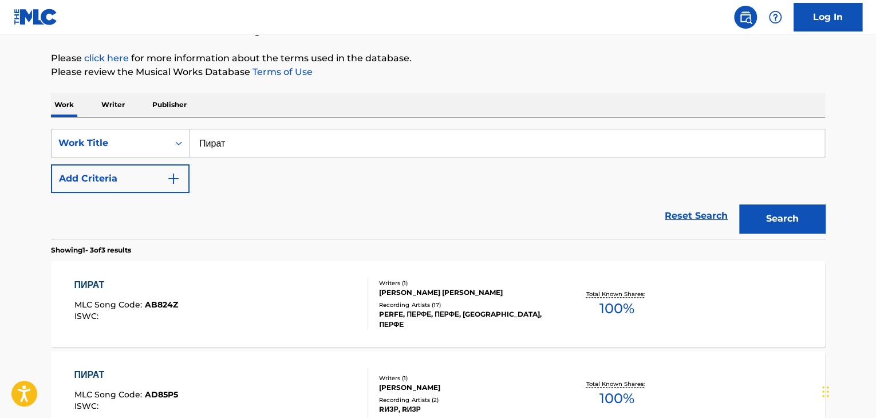
scroll to position [349, 0]
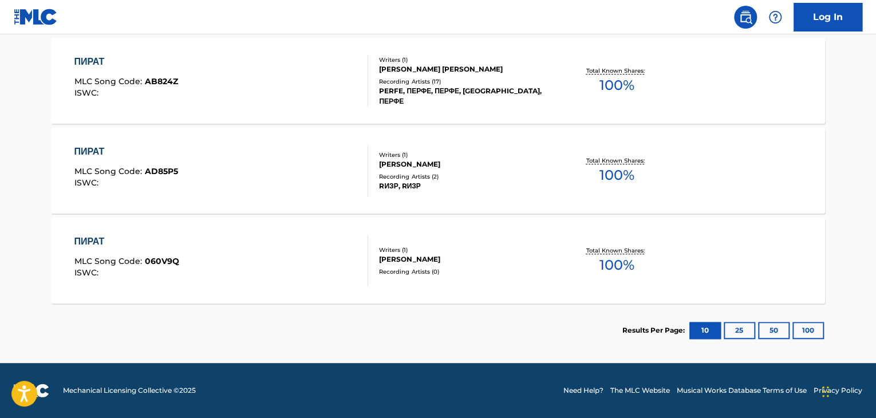
click at [415, 271] on div "Recording Artists ( 0 )" at bounding box center [465, 271] width 173 height 9
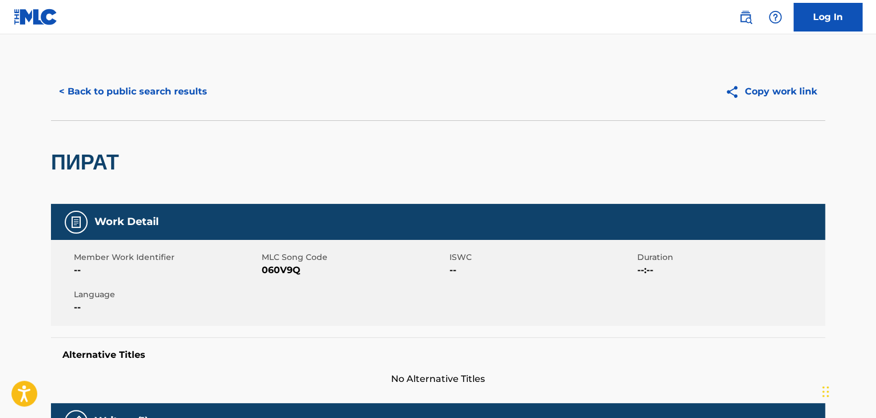
click at [288, 269] on span "060V9Q" at bounding box center [354, 270] width 185 height 14
click at [106, 95] on button "< Back to public search results" at bounding box center [133, 91] width 164 height 29
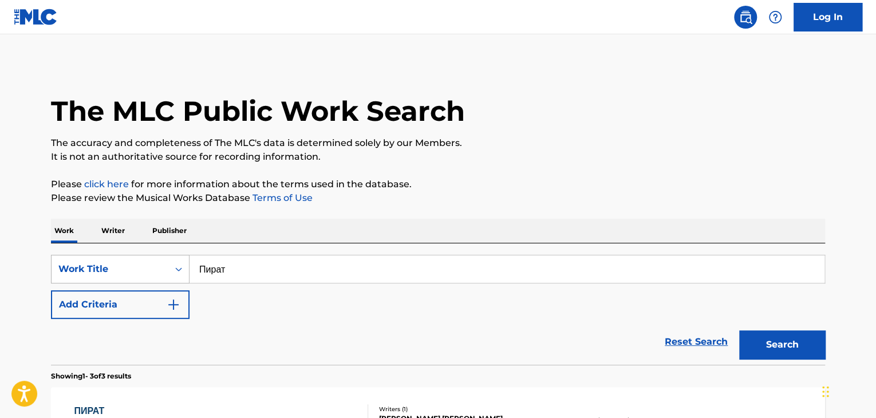
drag, startPoint x: 257, startPoint y: 269, endPoint x: 138, endPoint y: 262, distance: 119.3
click at [140, 262] on div "SearchWithCriteria9678a3f5-44e8-481c-be9e-4221509b13ba Work Title Пират" at bounding box center [438, 269] width 774 height 29
paste input "убикон"
type input "Рубикон"
click at [754, 337] on button "Search" at bounding box center [782, 344] width 86 height 29
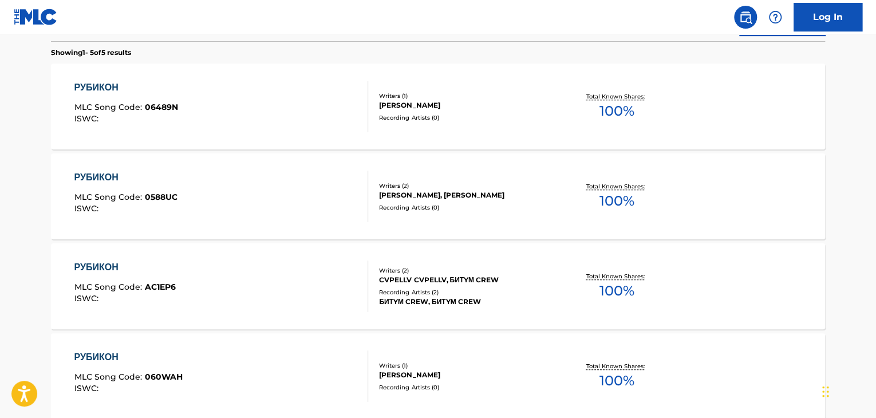
scroll to position [344, 0]
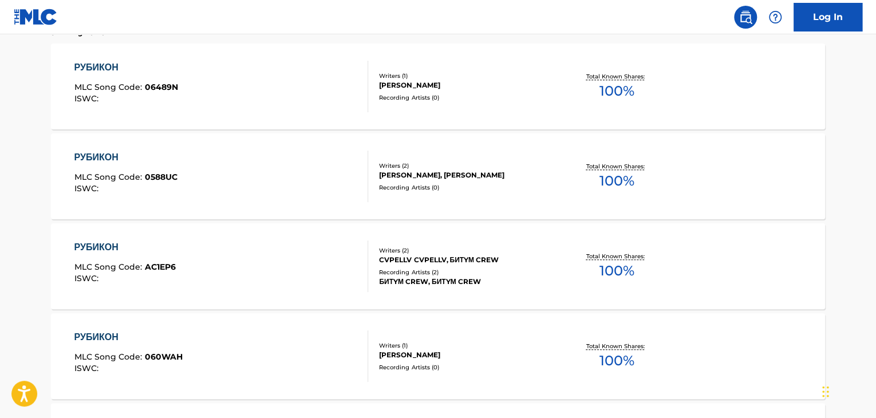
click at [439, 347] on div "Writers ( 1 )" at bounding box center [465, 345] width 173 height 9
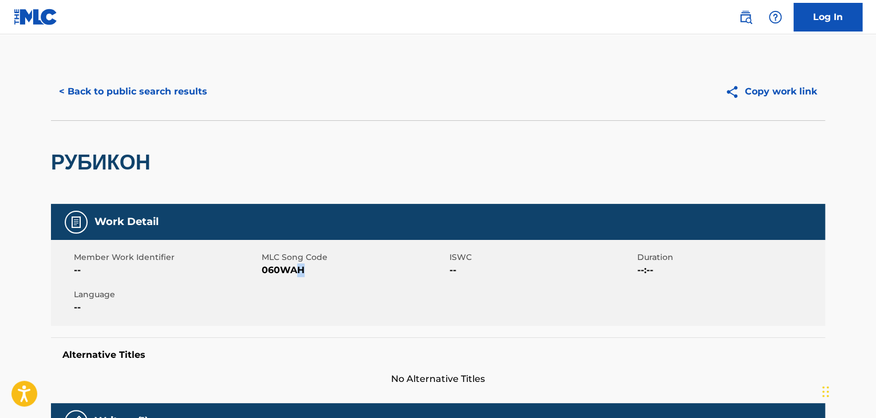
click at [300, 277] on span "060WAH" at bounding box center [354, 270] width 185 height 14
click at [294, 271] on span "060WAH" at bounding box center [354, 270] width 185 height 14
click at [168, 95] on button "< Back to public search results" at bounding box center [133, 91] width 164 height 29
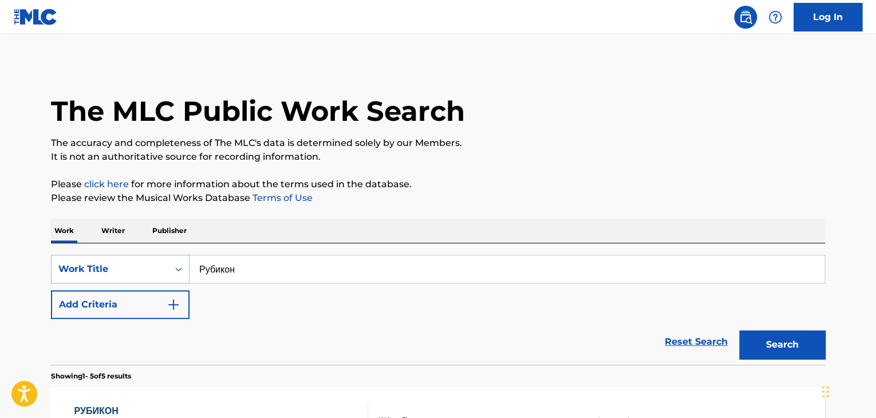
drag, startPoint x: 288, startPoint y: 264, endPoint x: 120, endPoint y: 261, distance: 168.4
click at [125, 263] on div "SearchWithCriteria9678a3f5-44e8-481c-be9e-4221509b13ba Work Title Рубикон" at bounding box center [438, 269] width 774 height 29
paste input "везда"
click at [793, 349] on button "Search" at bounding box center [782, 344] width 86 height 29
drag, startPoint x: 255, startPoint y: 262, endPoint x: 178, endPoint y: 245, distance: 79.2
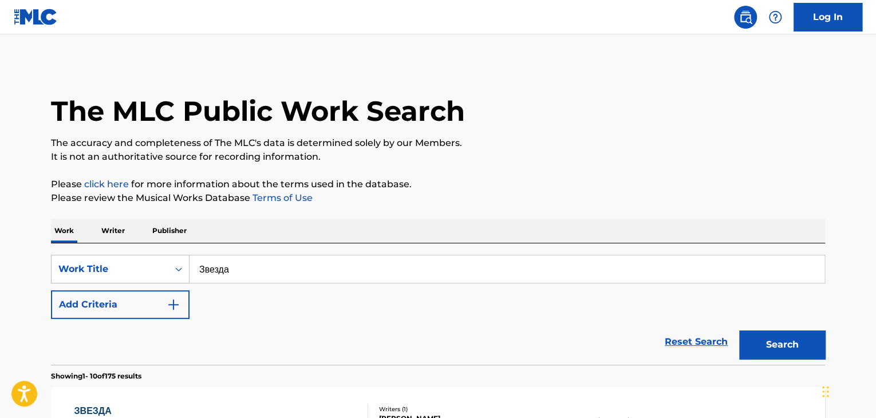
click at [139, 246] on div "SearchWithCriteria9678a3f5-44e8-481c-be9e-4221509b13ba Work Title Звезда Add Cr…" at bounding box center [438, 303] width 774 height 121
paste input "улиганы"
click at [756, 337] on button "Search" at bounding box center [782, 344] width 86 height 29
drag, startPoint x: 297, startPoint y: 271, endPoint x: 133, endPoint y: 266, distance: 163.9
click at [133, 266] on div "SearchWithCriteria9678a3f5-44e8-481c-be9e-4221509b13ba Work Title Хулиганы" at bounding box center [438, 269] width 774 height 29
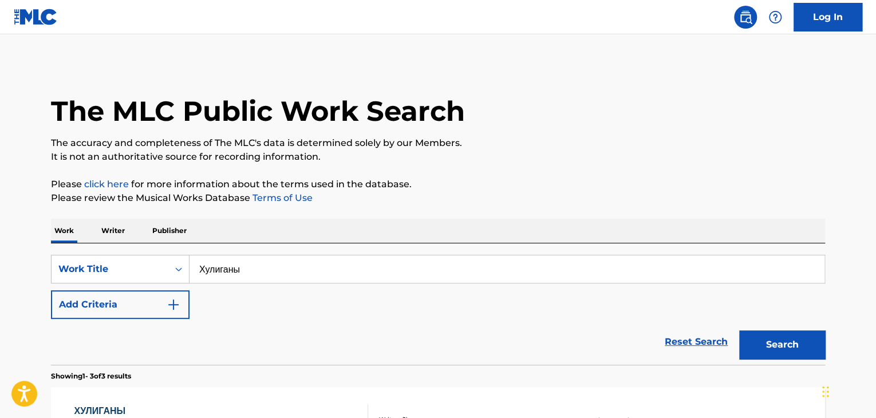
paste input "онтаж"
type input "Монтаж"
click at [739, 330] on button "Search" at bounding box center [782, 344] width 86 height 29
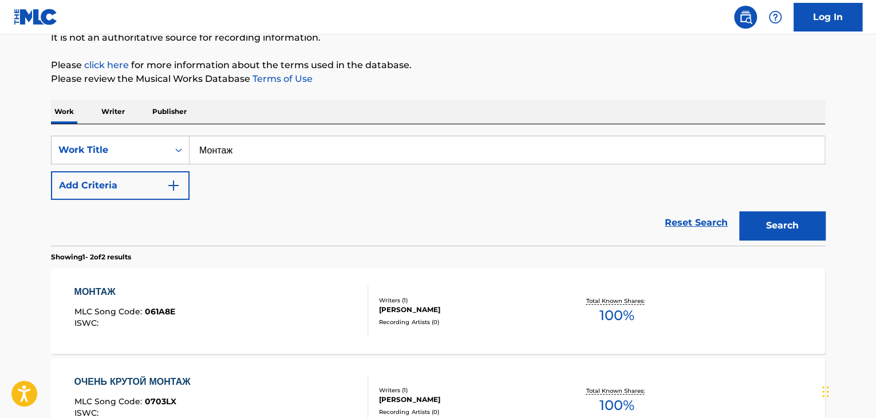
scroll to position [138, 0]
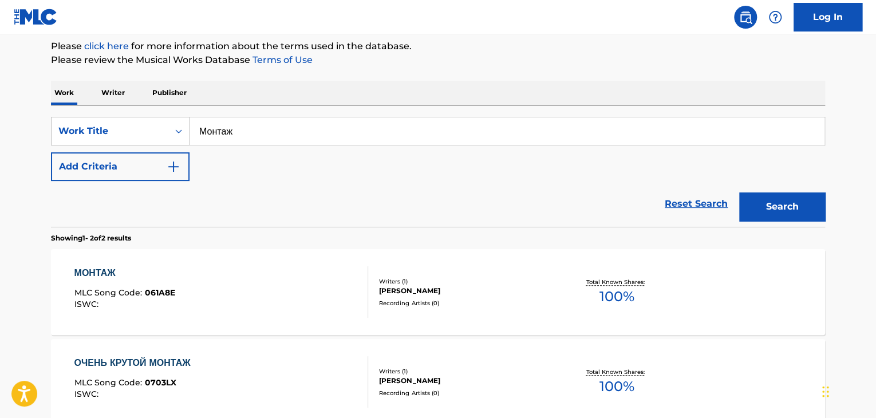
click at [477, 299] on div "Recording Artists ( 0 )" at bounding box center [465, 303] width 173 height 9
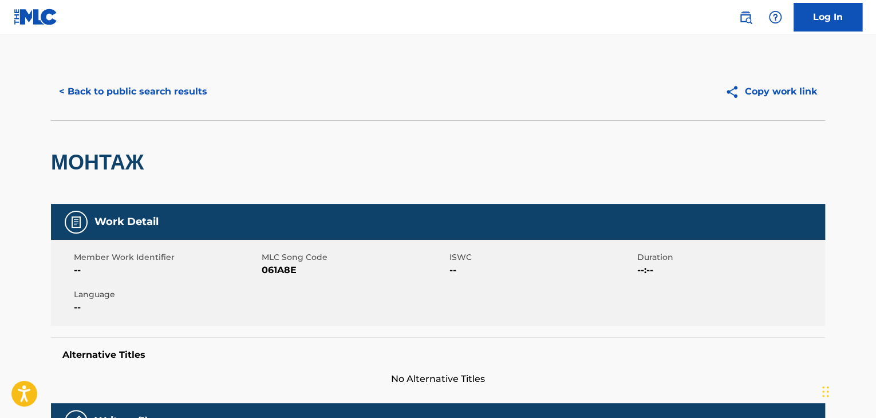
click at [278, 270] on span "061A8E" at bounding box center [354, 270] width 185 height 14
click at [200, 65] on div "< Back to public search results Copy work link" at bounding box center [438, 91] width 774 height 57
click at [180, 92] on button "< Back to public search results" at bounding box center [133, 91] width 164 height 29
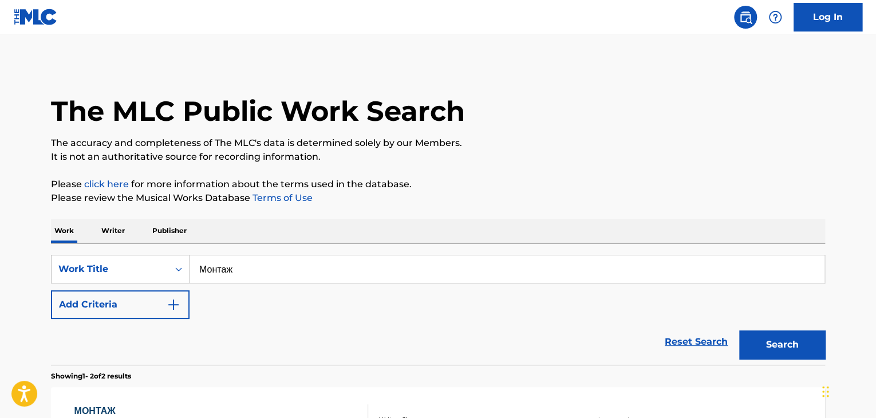
scroll to position [138, 0]
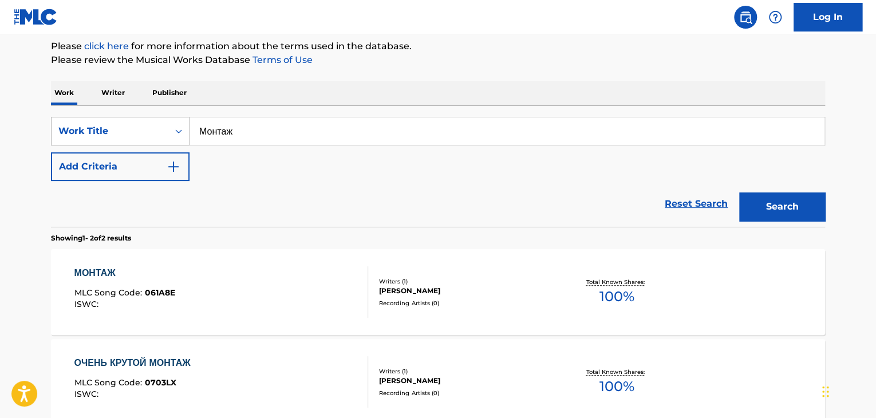
drag, startPoint x: 344, startPoint y: 124, endPoint x: 127, endPoint y: 132, distance: 216.7
click at [131, 133] on div "SearchWithCriteria9678a3f5-44e8-481c-be9e-4221509b13ba Work Title Монтаж" at bounding box center [438, 131] width 774 height 29
paste input "улиганы"
type input "Хулиганы"
click at [779, 204] on button "Search" at bounding box center [782, 206] width 86 height 29
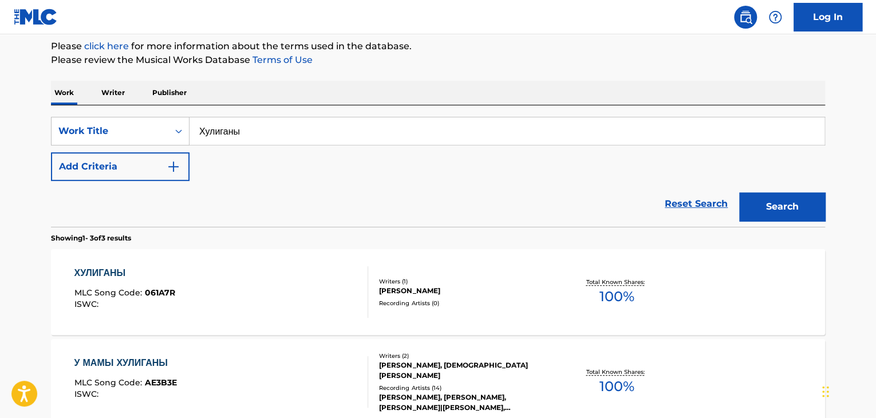
click at [414, 297] on div "Writers ( 1 ) [PERSON_NAME] Recording Artists ( 0 )" at bounding box center [460, 292] width 184 height 30
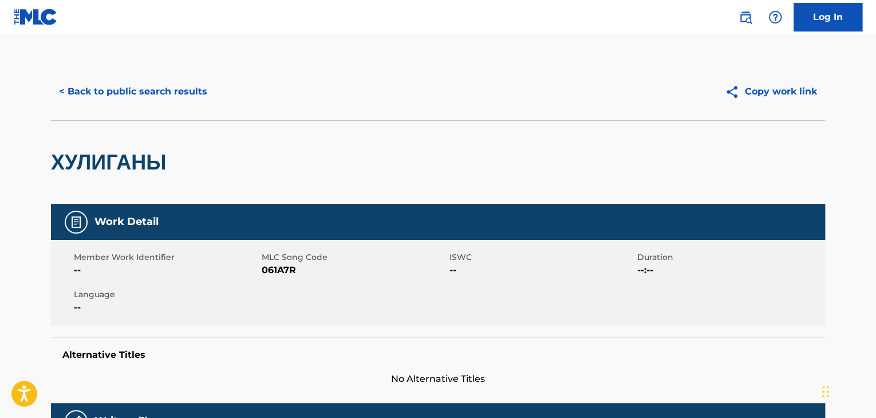
click at [259, 270] on div "Member Work Identifier --" at bounding box center [168, 264] width 188 height 26
click at [269, 270] on span "061A7R" at bounding box center [354, 270] width 185 height 14
click at [163, 82] on button "< Back to public search results" at bounding box center [133, 91] width 164 height 29
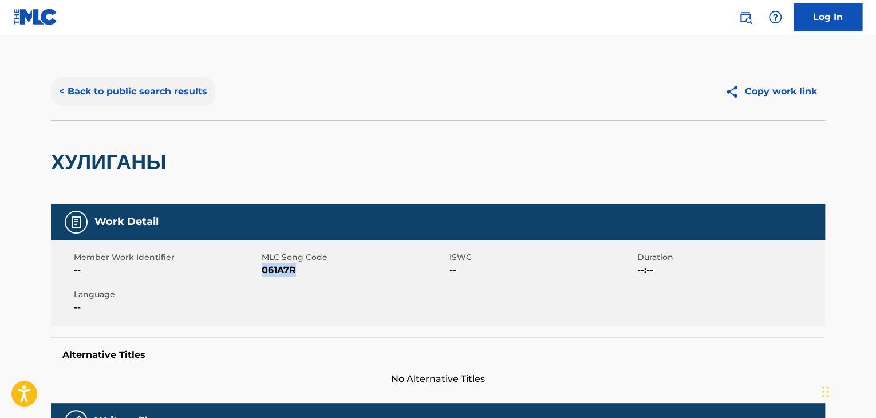
scroll to position [138, 0]
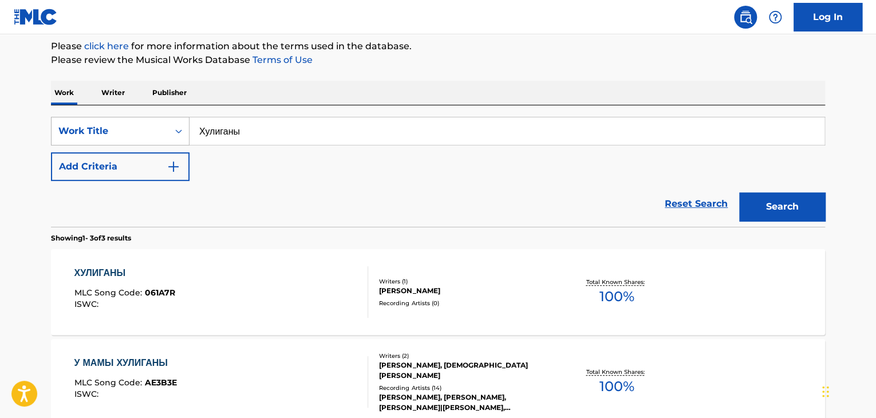
drag, startPoint x: 290, startPoint y: 138, endPoint x: 124, endPoint y: 133, distance: 166.2
click at [130, 136] on div "SearchWithCriteria9678a3f5-44e8-481c-be9e-4221509b13ba Work Title Хулиганы" at bounding box center [438, 131] width 774 height 29
paste input "везда"
click at [751, 204] on button "Search" at bounding box center [782, 206] width 86 height 29
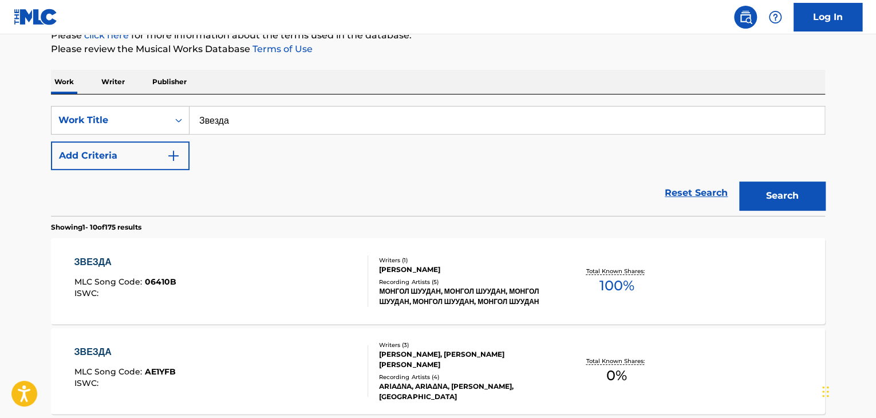
scroll to position [23, 0]
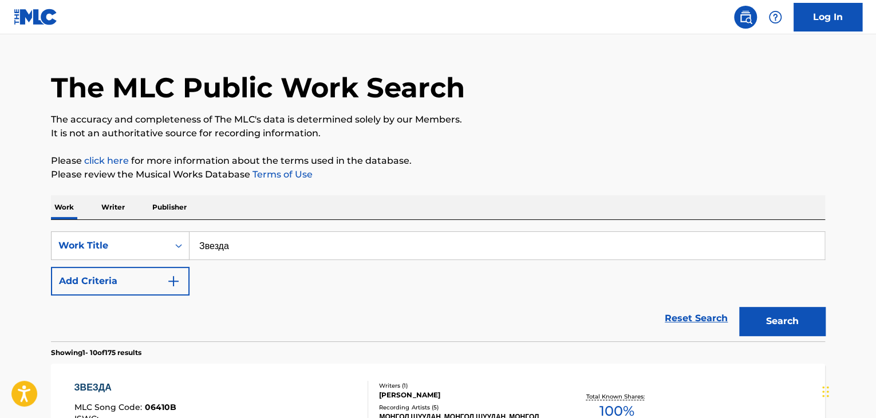
drag, startPoint x: 267, startPoint y: 238, endPoint x: 237, endPoint y: 248, distance: 31.3
click at [151, 234] on div "SearchWithCriteria9678a3f5-44e8-481c-be9e-4221509b13ba Work Title Звезда" at bounding box center [438, 245] width 774 height 29
paste input "кн"
type input "Окна"
click at [773, 314] on button "Search" at bounding box center [782, 321] width 86 height 29
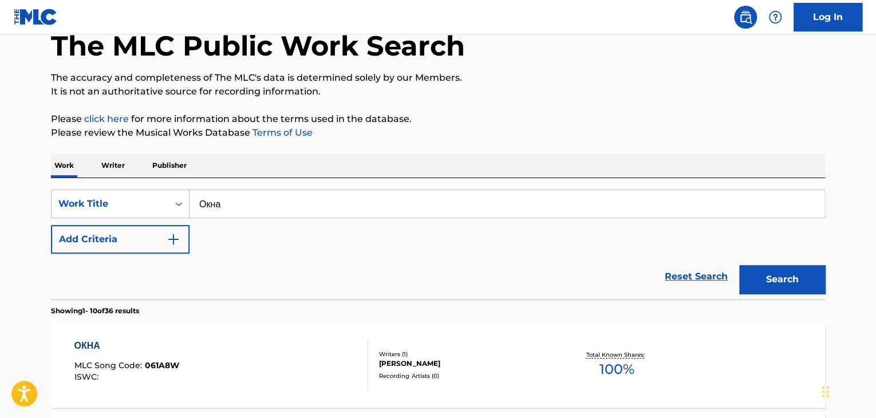
scroll to position [138, 0]
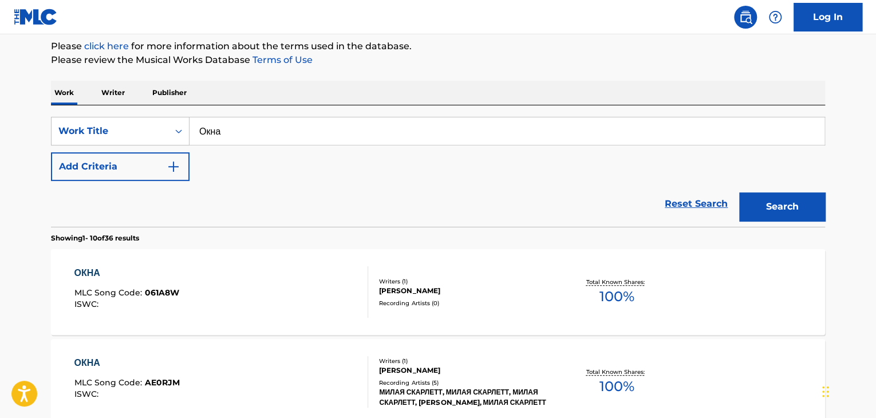
click at [423, 294] on div "[PERSON_NAME]" at bounding box center [465, 291] width 173 height 10
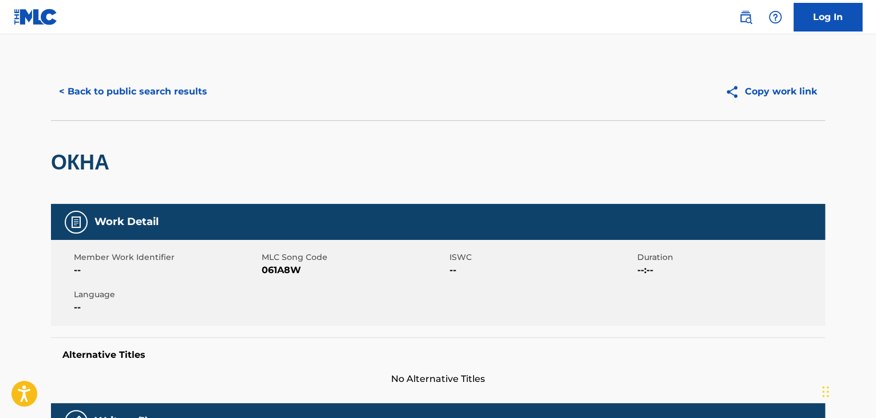
click at [272, 263] on span "061A8W" at bounding box center [354, 270] width 185 height 14
click at [137, 104] on button "< Back to public search results" at bounding box center [133, 91] width 164 height 29
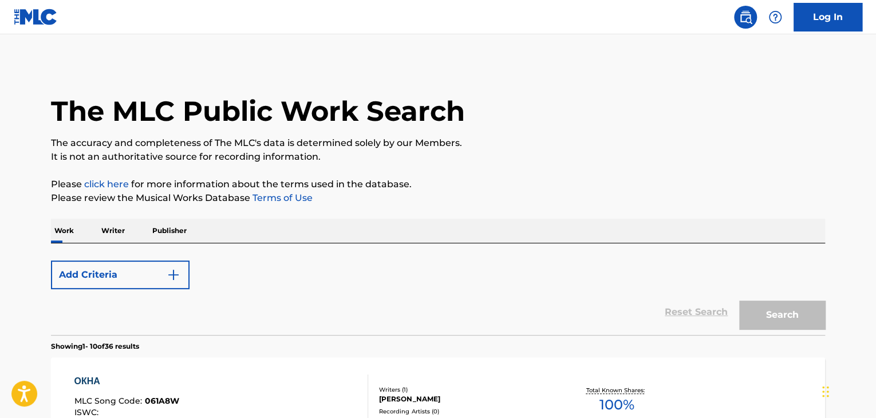
scroll to position [138, 0]
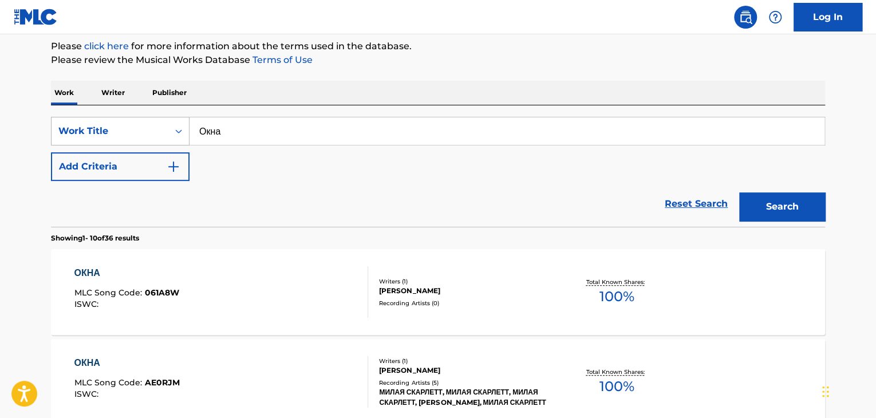
drag, startPoint x: 289, startPoint y: 135, endPoint x: 111, endPoint y: 124, distance: 178.5
click at [115, 127] on div "SearchWithCriteria9678a3f5-44e8-481c-be9e-4221509b13ba Work Title Окна" at bounding box center [438, 131] width 774 height 29
paste input "езвременье"
type input "Безвременье"
click at [770, 201] on button "Search" at bounding box center [782, 206] width 86 height 29
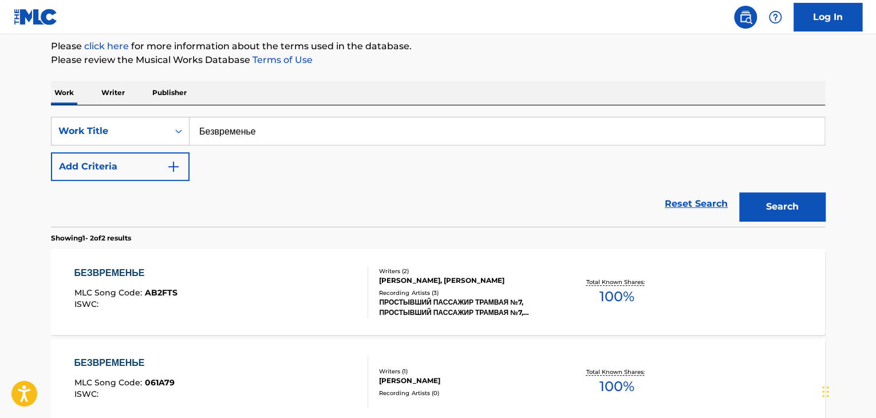
click at [433, 376] on div "[PERSON_NAME]" at bounding box center [465, 381] width 173 height 10
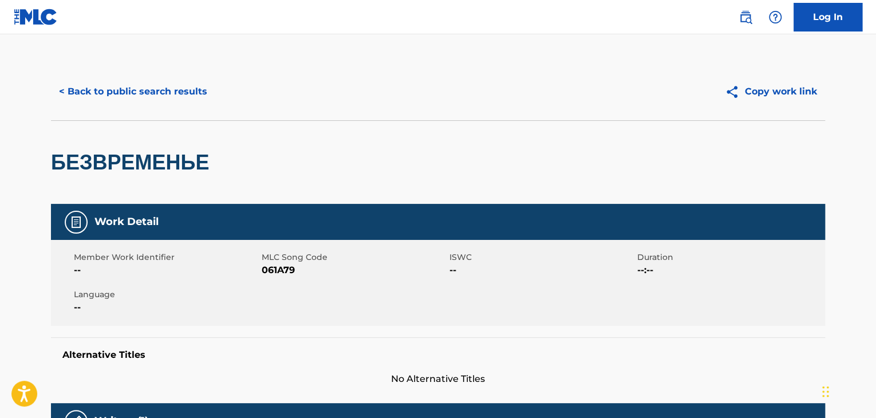
click at [289, 270] on span "061A79" at bounding box center [354, 270] width 185 height 14
click at [142, 81] on button "< Back to public search results" at bounding box center [133, 91] width 164 height 29
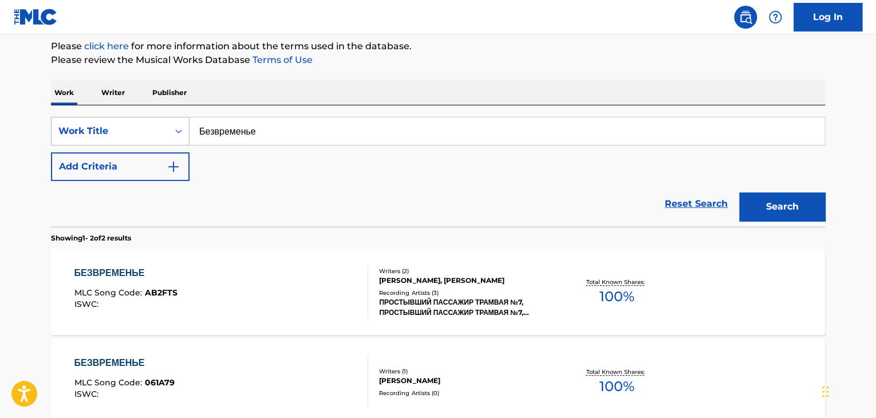
drag, startPoint x: 302, startPoint y: 125, endPoint x: 141, endPoint y: 128, distance: 161.0
click at [141, 128] on div "SearchWithCriteria9678a3f5-44e8-481c-be9e-4221509b13ba Work Title Безвременье" at bounding box center [438, 131] width 774 height 29
paste input "ро рок"
type input "Про рок"
click at [766, 201] on button "Search" at bounding box center [782, 206] width 86 height 29
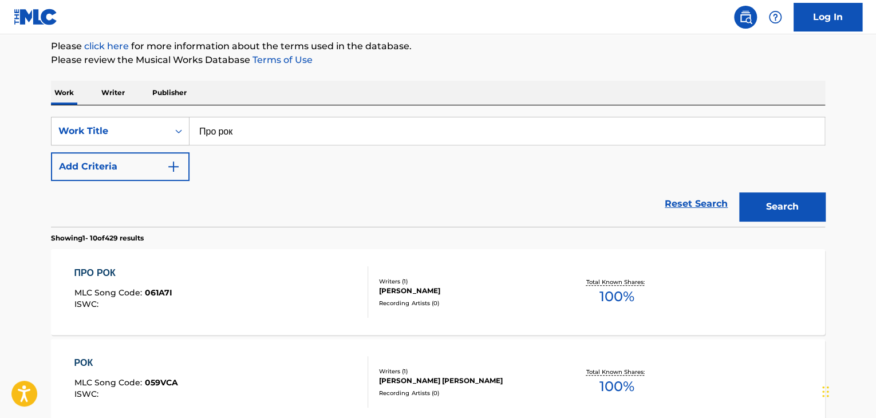
click at [339, 282] on div "ПРО РОК MLC Song Code : 061A7I ISWC :" at bounding box center [221, 292] width 294 height 52
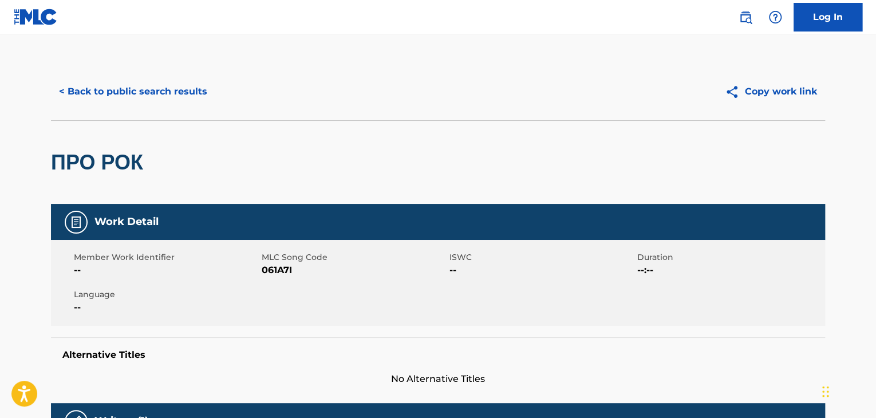
click at [268, 271] on span "061A7I" at bounding box center [354, 270] width 185 height 14
click at [141, 101] on button "< Back to public search results" at bounding box center [133, 91] width 164 height 29
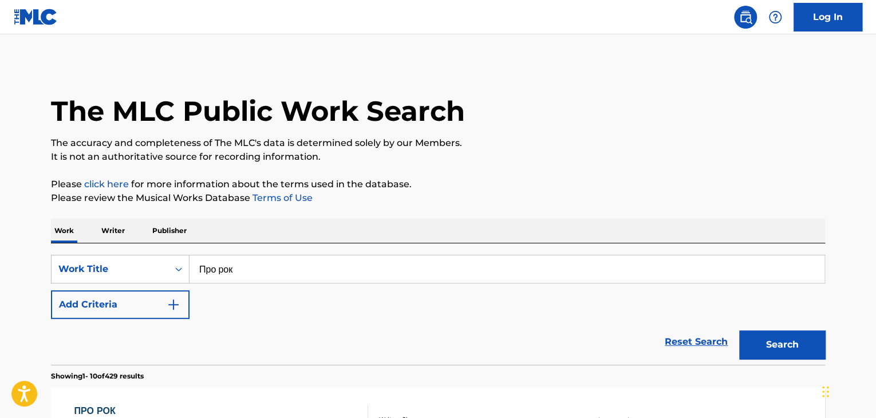
scroll to position [138, 0]
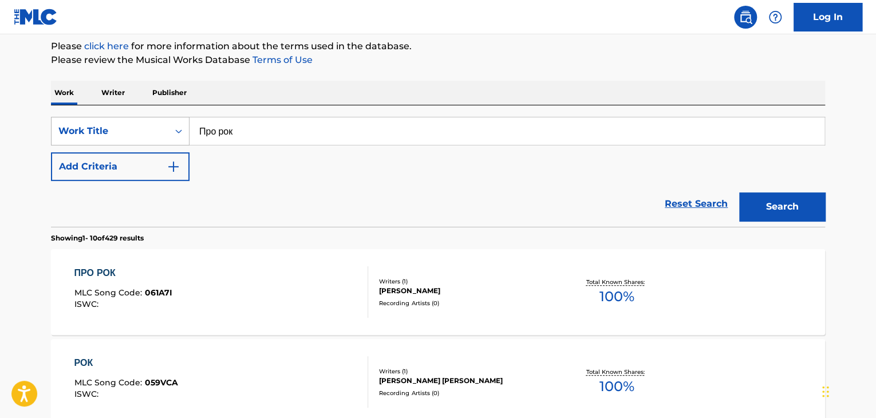
drag, startPoint x: 271, startPoint y: 130, endPoint x: 137, endPoint y: 130, distance: 134.0
click at [137, 130] on div "SearchWithCriteria9678a3f5-44e8-481c-be9e-4221509b13ba Work Title Про рок" at bounding box center [438, 131] width 774 height 29
paste input "ень Невы"
type input "Тень Невы"
click at [777, 204] on button "Search" at bounding box center [782, 206] width 86 height 29
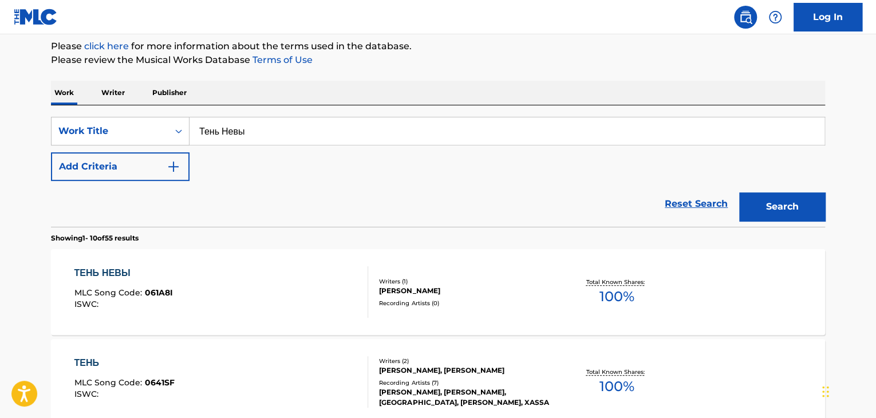
click at [235, 282] on div "ТЕНЬ НЕВЫ MLC Song Code : 061A8I ISWC :" at bounding box center [221, 292] width 294 height 52
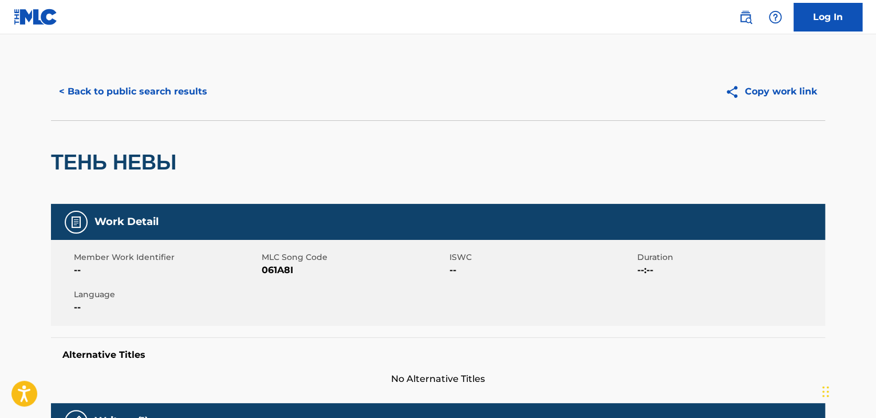
click at [271, 272] on span "061A8I" at bounding box center [354, 270] width 185 height 14
click at [155, 98] on button "< Back to public search results" at bounding box center [133, 91] width 164 height 29
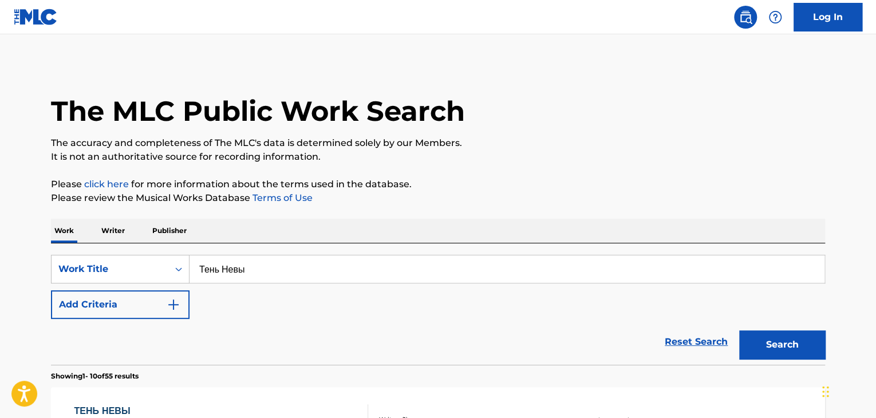
scroll to position [138, 0]
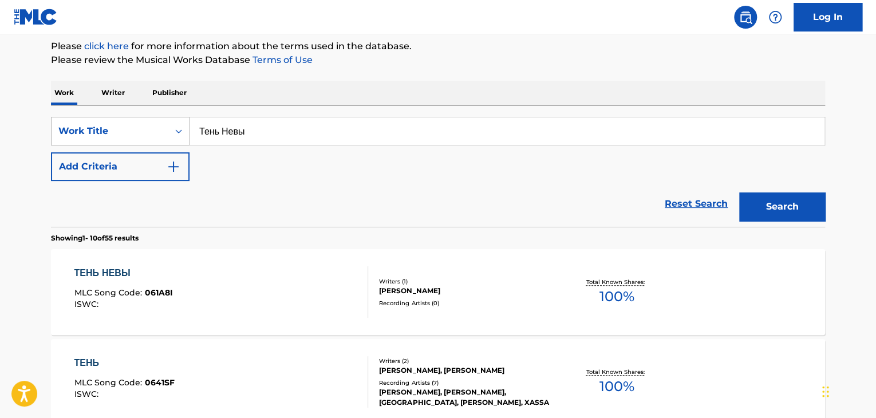
click at [69, 130] on div "SearchWithCriteria9678a3f5-44e8-481c-be9e-4221509b13ba Work Title Тень Невы" at bounding box center [438, 131] width 774 height 29
paste input "очке"
type input "Дочке"
click at [762, 202] on button "Search" at bounding box center [782, 206] width 86 height 29
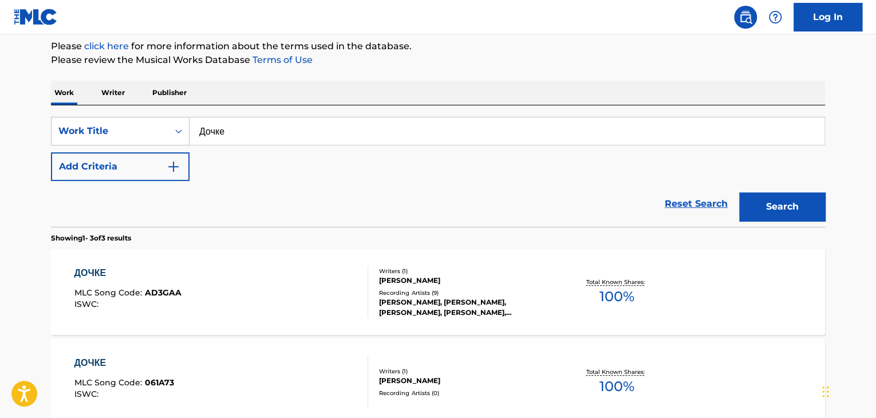
click at [293, 374] on div "ДОЧКЕ MLC Song Code : 061A73 ISWC :" at bounding box center [221, 382] width 294 height 52
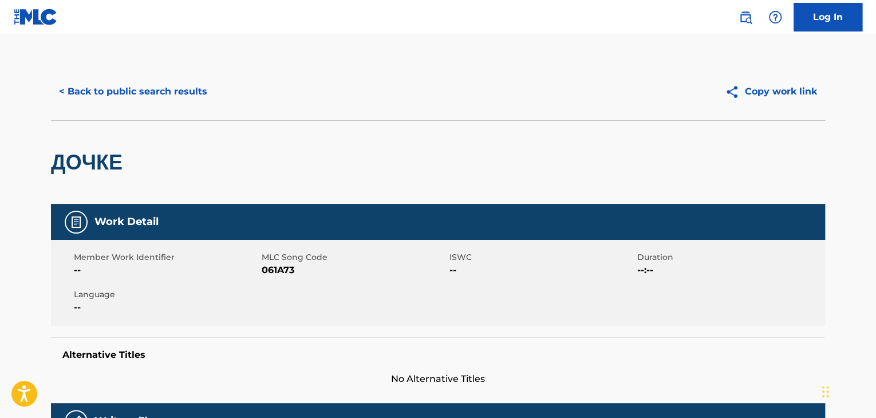
click at [267, 265] on span "061A73" at bounding box center [354, 270] width 185 height 14
click at [127, 92] on button "< Back to public search results" at bounding box center [133, 91] width 164 height 29
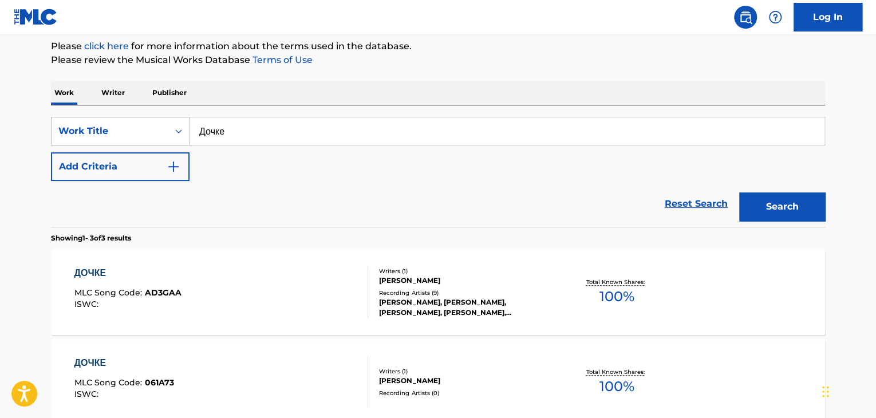
drag, startPoint x: 293, startPoint y: 131, endPoint x: 105, endPoint y: 132, distance: 187.3
click at [105, 132] on div "SearchWithCriteria9678a3f5-44e8-481c-be9e-4221509b13ba Work Title Дочке" at bounding box center [438, 131] width 774 height 29
paste input "уеду на север"
type input "Я уеду на север"
click at [787, 207] on button "Search" at bounding box center [782, 206] width 86 height 29
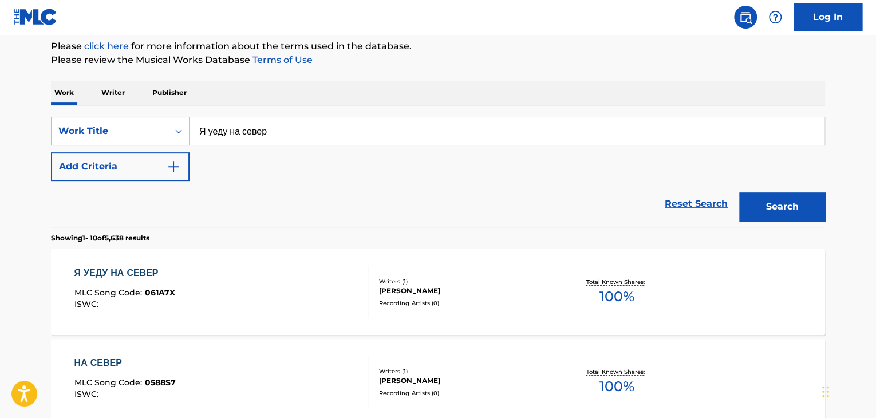
click at [247, 292] on div "Я УЕДУ НА СЕВЕР MLC Song Code : 061A7X ISWC :" at bounding box center [221, 292] width 294 height 52
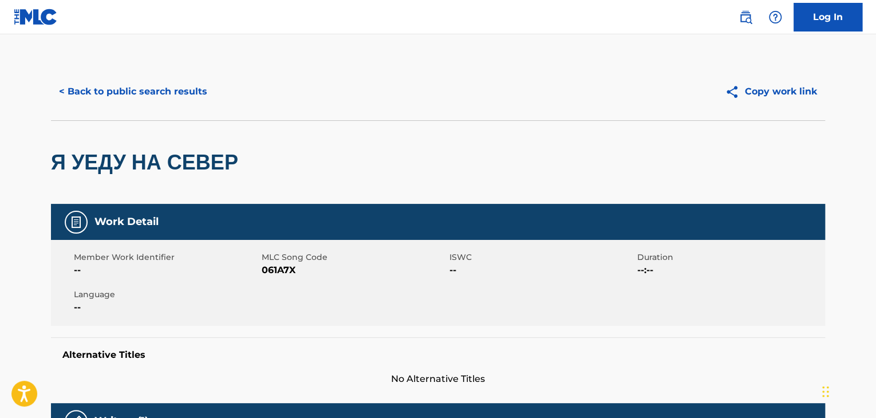
click at [284, 271] on span "061A7X" at bounding box center [354, 270] width 185 height 14
click at [164, 100] on button "< Back to public search results" at bounding box center [133, 91] width 164 height 29
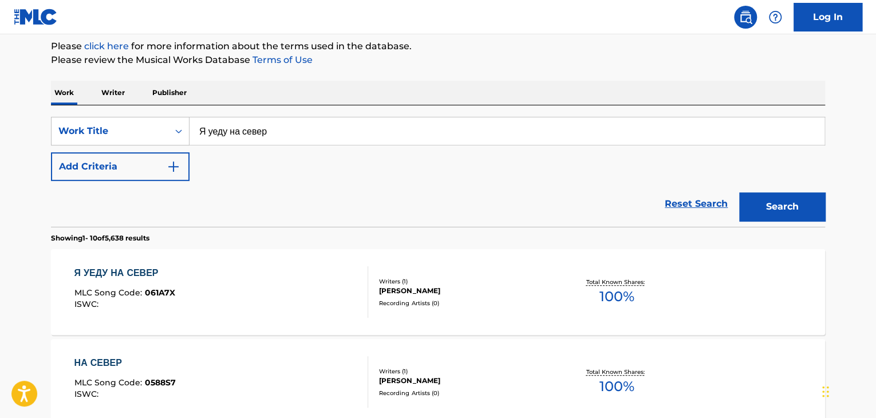
drag, startPoint x: 318, startPoint y: 125, endPoint x: 120, endPoint y: 131, distance: 197.7
paste input "еатр улиц"
paste input "Театр улиц"
type input "Театр улиц"
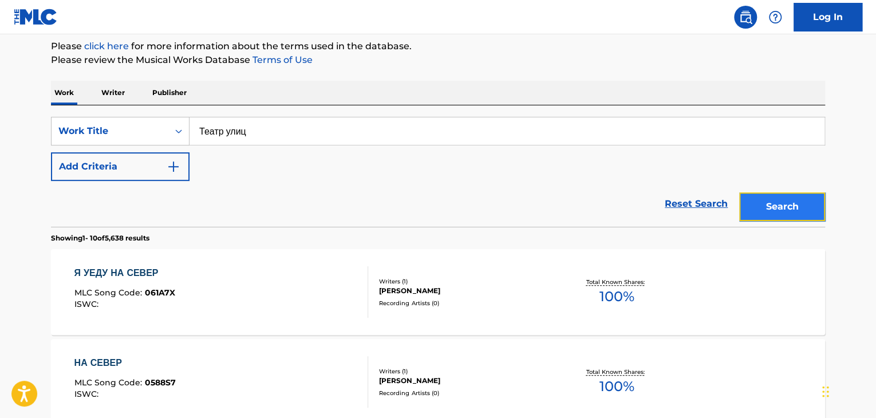
click at [781, 207] on button "Search" at bounding box center [782, 206] width 86 height 29
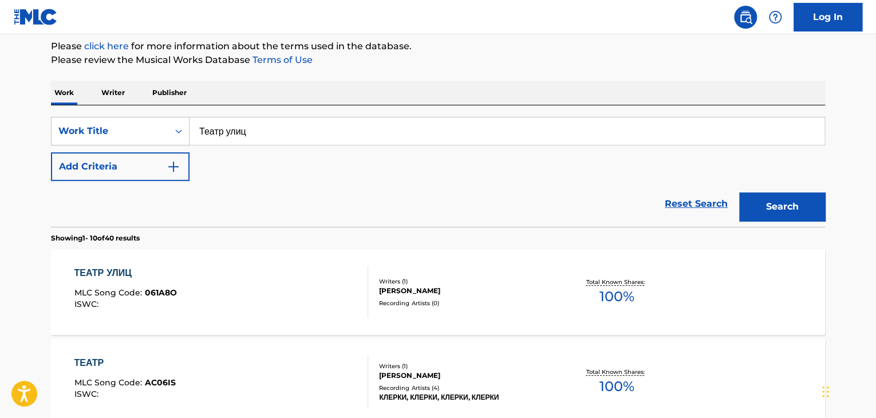
click at [360, 297] on div at bounding box center [363, 292] width 9 height 52
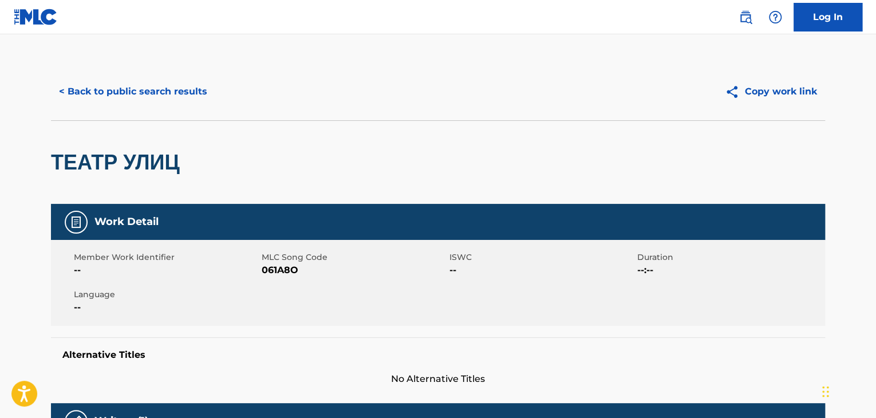
click at [290, 263] on span "061A8O" at bounding box center [354, 270] width 185 height 14
click at [160, 84] on button "< Back to public search results" at bounding box center [133, 91] width 164 height 29
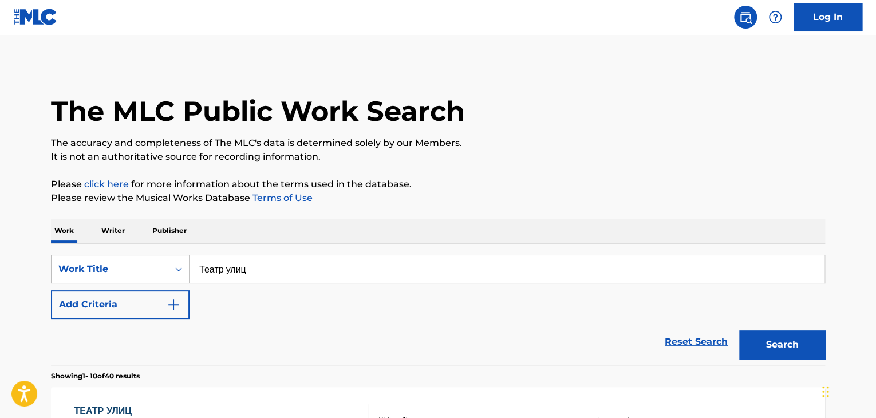
scroll to position [138, 0]
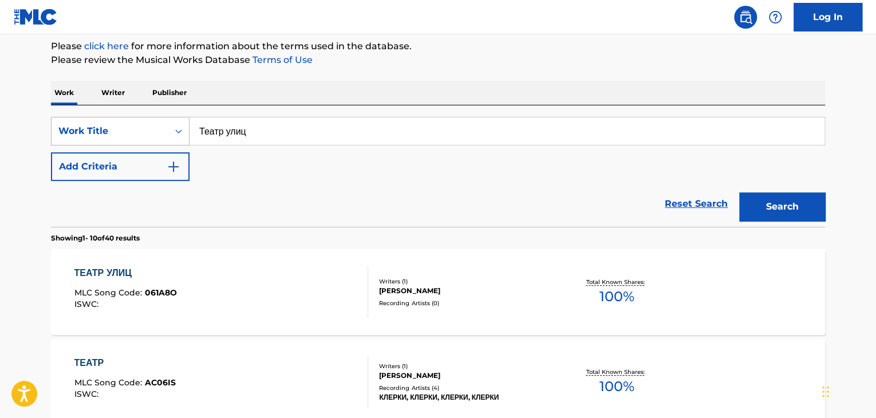
drag, startPoint x: 310, startPoint y: 136, endPoint x: 90, endPoint y: 136, distance: 219.9
click at [93, 136] on div "SearchWithCriteria9678a3f5-44e8-481c-be9e-4221509b13ba Work Title Театр улиц" at bounding box center [438, 131] width 774 height 29
paste input "сина из пепсина"
type input "Псина из пепсина"
click at [761, 205] on button "Search" at bounding box center [782, 206] width 86 height 29
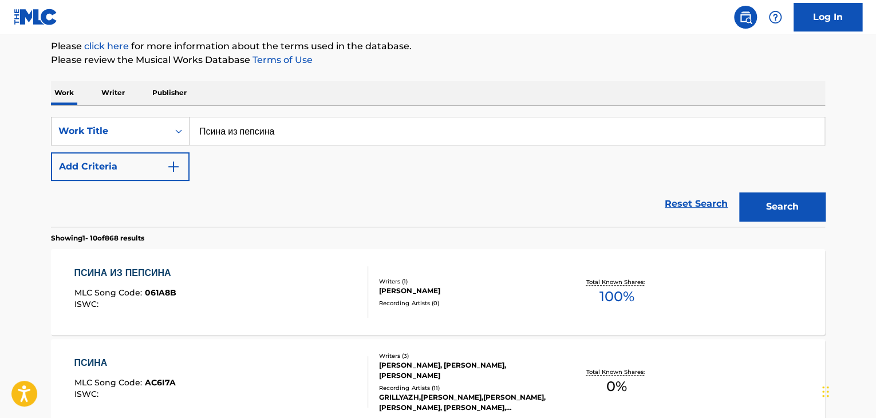
click at [321, 284] on div "ПСИНА ИЗ ПЕПСИНА MLC Song Code : 061A8B ISWC :" at bounding box center [221, 292] width 294 height 52
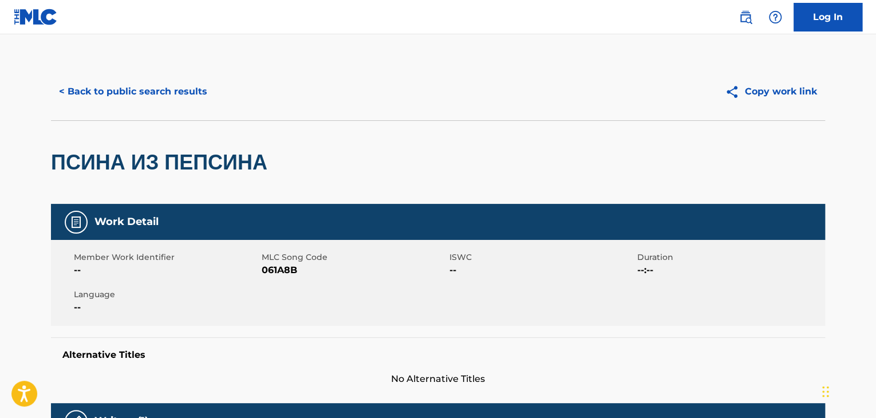
click at [288, 267] on span "061A8B" at bounding box center [354, 270] width 185 height 14
click at [179, 99] on button "< Back to public search results" at bounding box center [133, 91] width 164 height 29
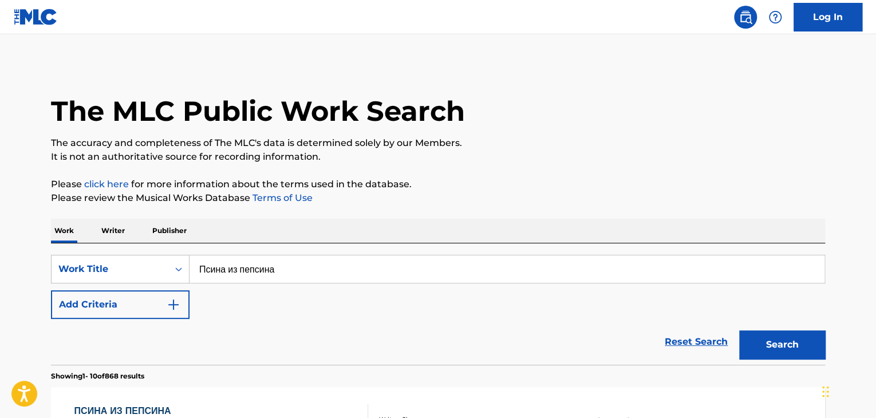
scroll to position [138, 0]
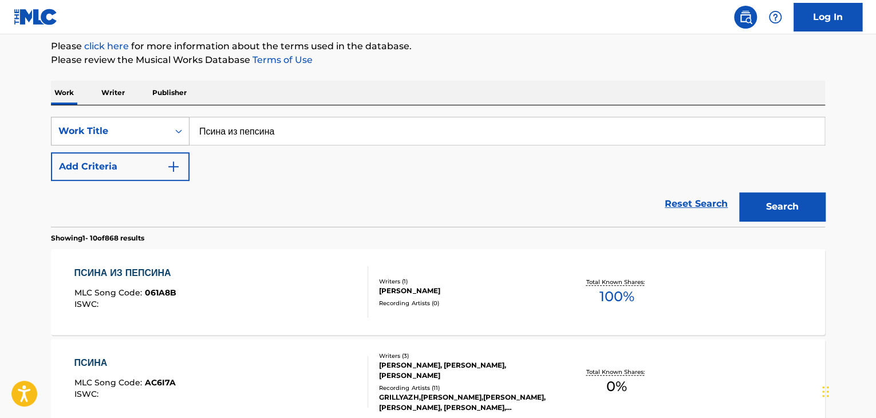
drag, startPoint x: 312, startPoint y: 128, endPoint x: 153, endPoint y: 128, distance: 159.2
click at [158, 128] on div "SearchWithCriteria9678a3f5-44e8-481c-be9e-4221509b13ba Work Title Псина из пепс…" at bounding box center [438, 131] width 774 height 29
paste input "еадекватный адекват"
type input "Неадекватный адекват"
click at [758, 208] on button "Search" at bounding box center [782, 206] width 86 height 29
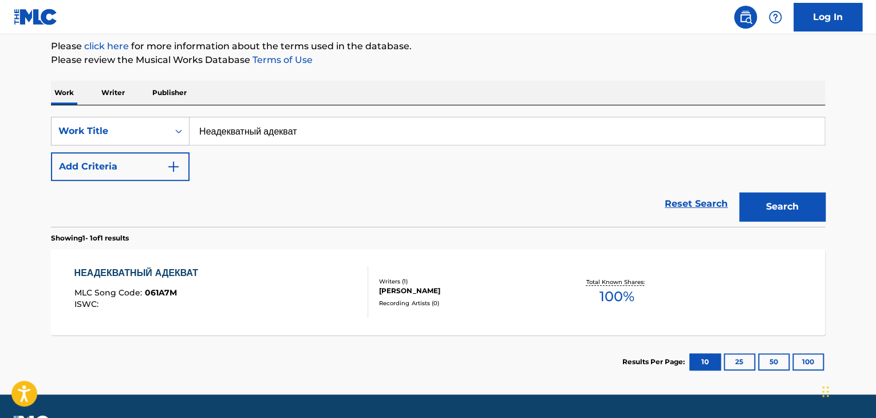
click at [272, 298] on div "НЕАДЕКВАТНЫЙ АДЕКВАТ MLC Song Code : 061A7M ISWC :" at bounding box center [221, 292] width 294 height 52
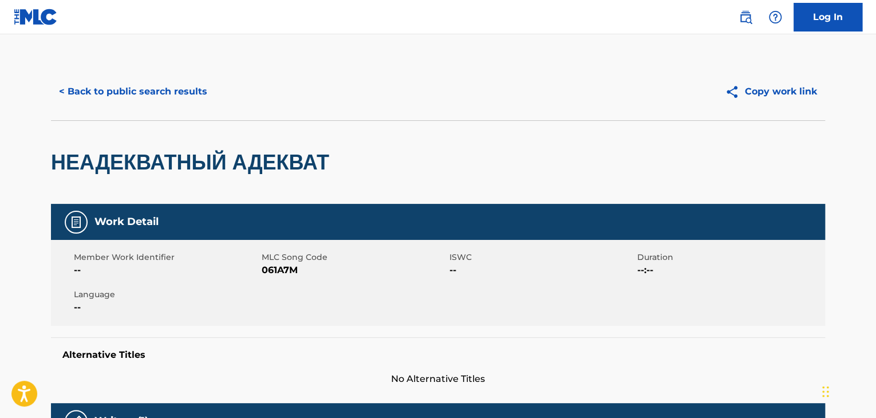
click at [269, 268] on span "061A7M" at bounding box center [354, 270] width 185 height 14
click at [128, 96] on button "< Back to public search results" at bounding box center [133, 91] width 164 height 29
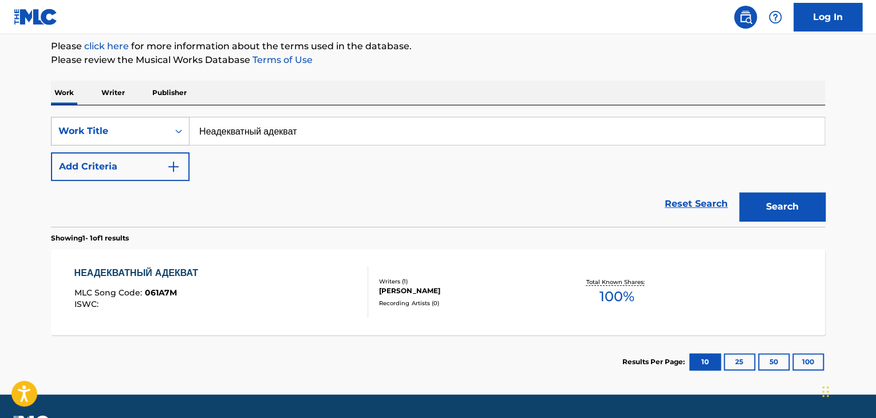
drag, startPoint x: 380, startPoint y: 131, endPoint x: 179, endPoint y: 131, distance: 201.6
click at [91, 131] on div "SearchWithCriteria9678a3f5-44e8-481c-be9e-4221509b13ba Work Title Неадекватный …" at bounding box center [438, 131] width 774 height 29
paste input "лой шу"
type input "Злой шут"
click at [794, 215] on button "Search" at bounding box center [782, 206] width 86 height 29
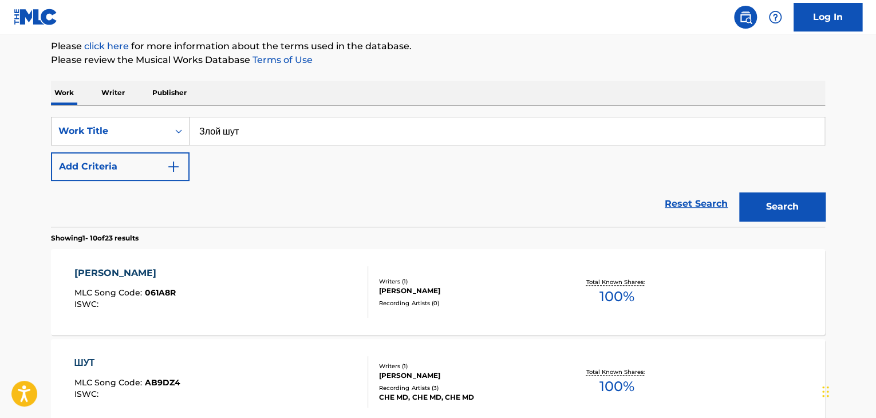
click at [296, 292] on div "ЗЛОЙ ШУТ MLC Song Code : 061A8R ISWC :" at bounding box center [221, 292] width 294 height 52
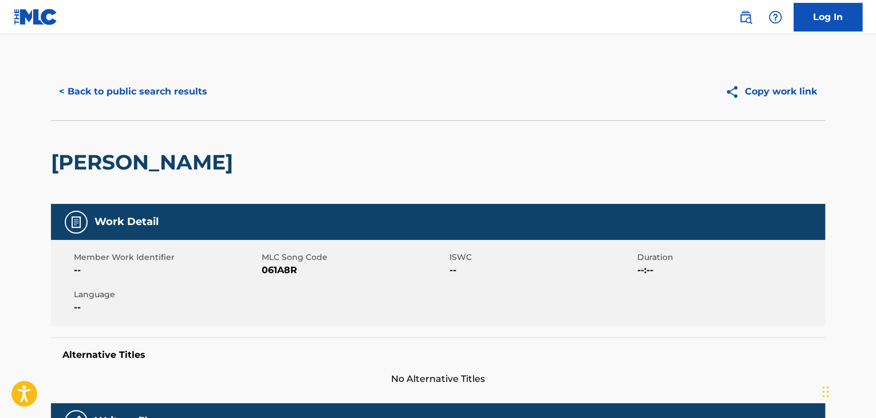
click at [288, 275] on span "061A8R" at bounding box center [354, 270] width 185 height 14
click at [129, 97] on button "< Back to public search results" at bounding box center [133, 91] width 164 height 29
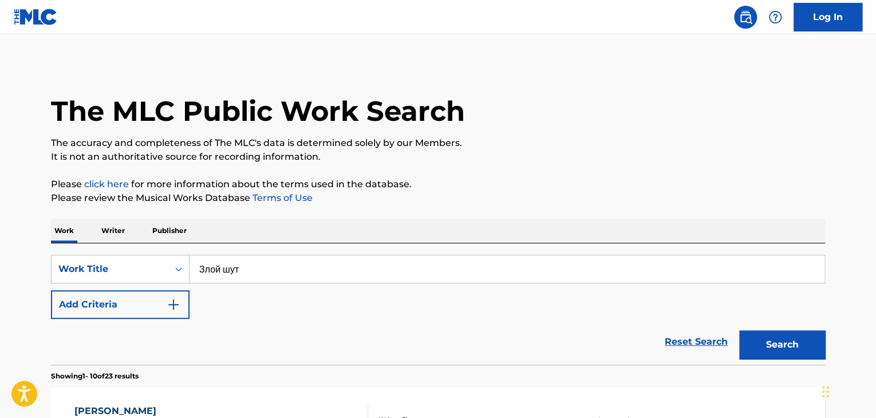
scroll to position [138, 0]
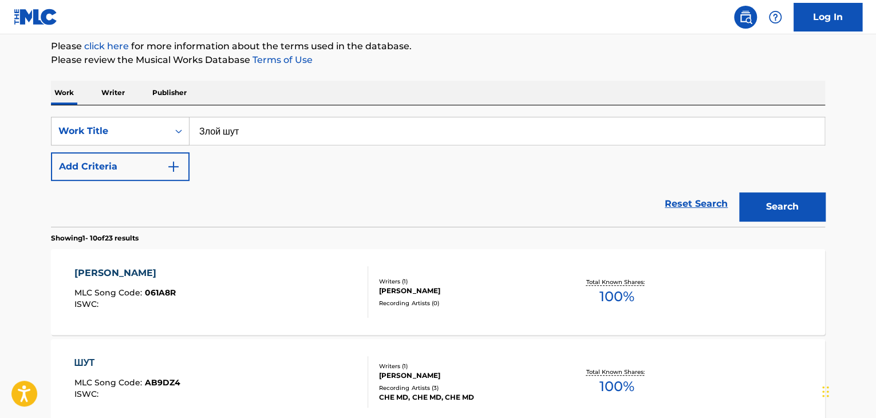
drag, startPoint x: 194, startPoint y: 131, endPoint x: 0, endPoint y: 131, distance: 194.2
paste input "мби"
type input "Зомби"
click at [793, 209] on button "Search" at bounding box center [782, 206] width 86 height 29
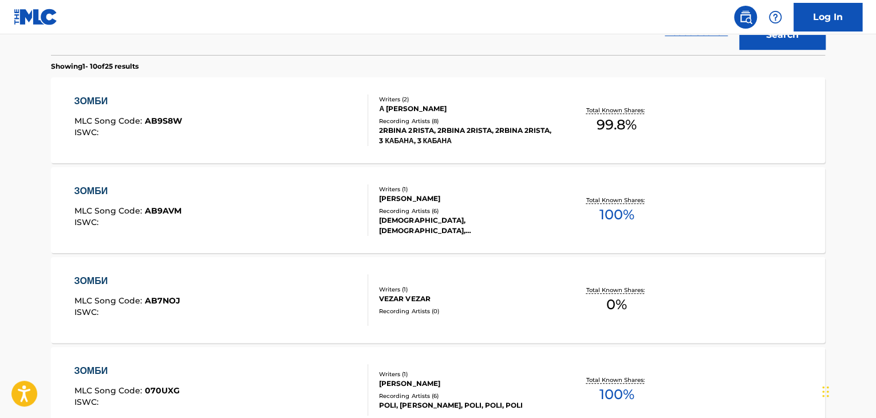
scroll to position [984, 0]
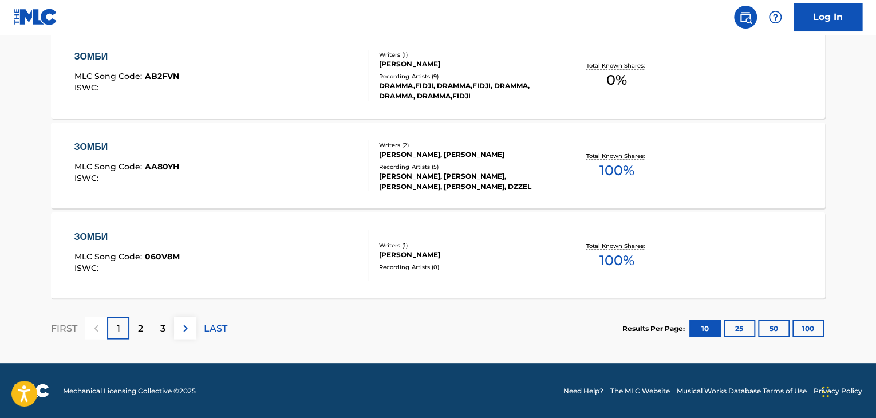
click at [440, 255] on div "[PERSON_NAME]" at bounding box center [465, 254] width 173 height 10
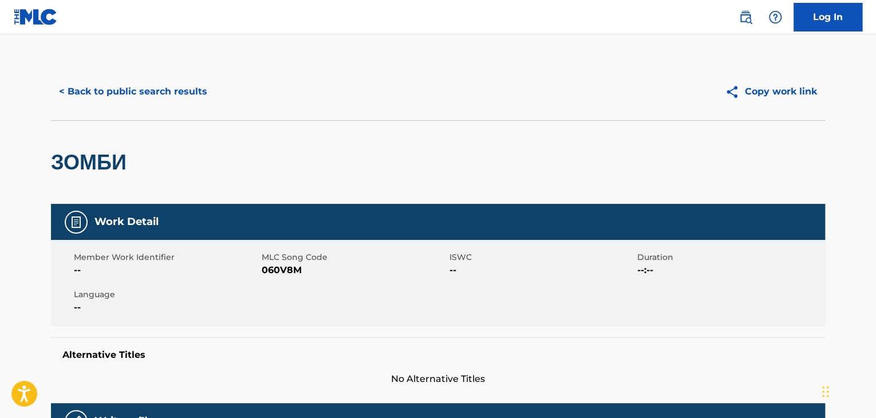
click at [273, 273] on span "060V8M" at bounding box center [354, 270] width 185 height 14
click at [170, 102] on button "< Back to public search results" at bounding box center [133, 91] width 164 height 29
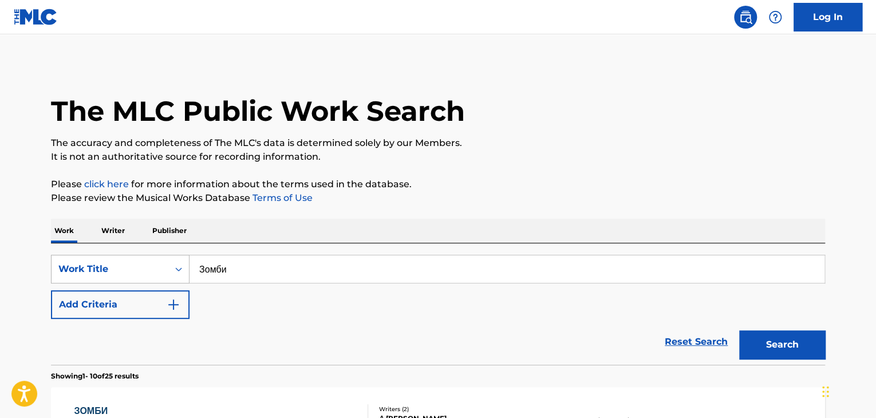
drag, startPoint x: 298, startPoint y: 269, endPoint x: 157, endPoint y: 269, distance: 141.5
click at [157, 269] on div "SearchWithCriteria9678a3f5-44e8-481c-be9e-4221509b13ba Work Title Зомби" at bounding box center [438, 269] width 774 height 29
paste input "[PERSON_NAME] в пещере"
type input "Старик в пещере"
click at [493, 195] on p "Please review the Musical Works Database Terms of Use" at bounding box center [438, 198] width 774 height 14
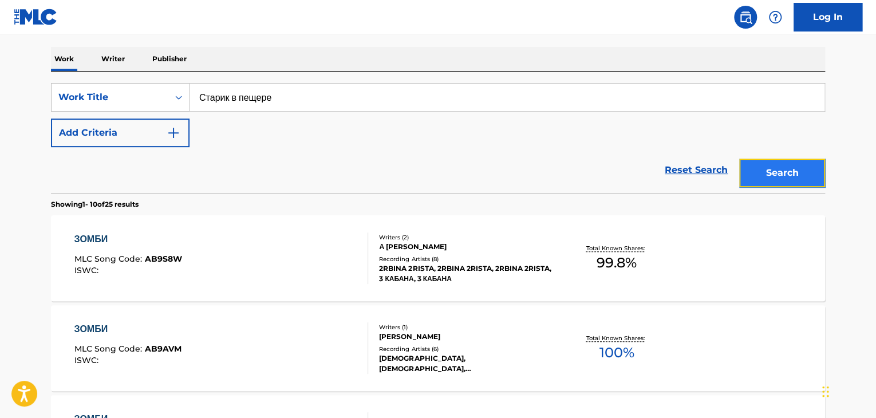
click at [791, 181] on button "Search" at bounding box center [782, 173] width 86 height 29
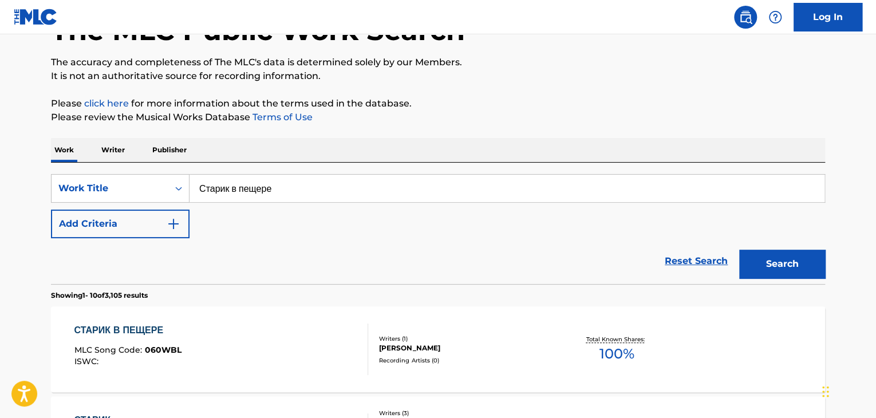
scroll to position [172, 0]
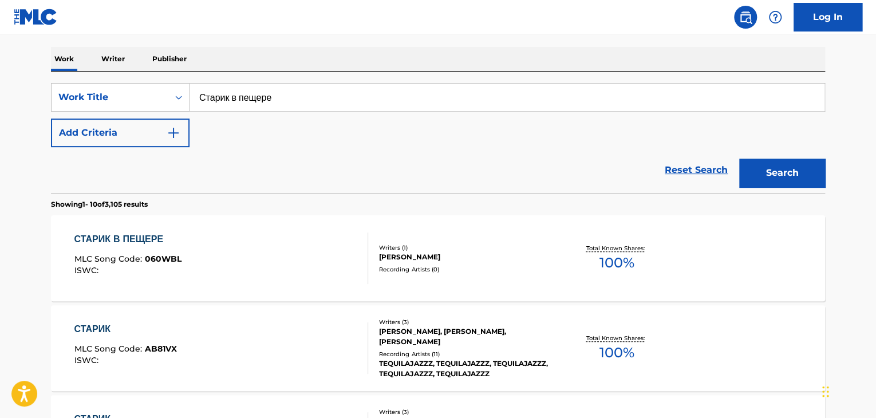
click at [439, 257] on div "[PERSON_NAME]" at bounding box center [465, 257] width 173 height 10
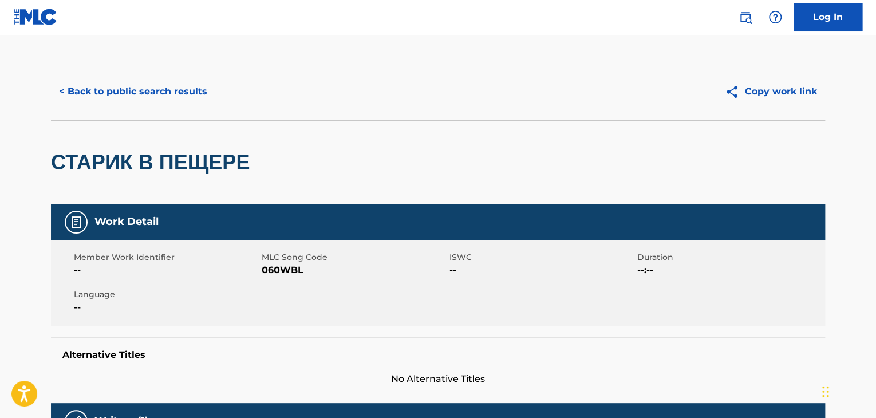
click at [288, 273] on span "060WBL" at bounding box center [354, 270] width 185 height 14
click at [173, 94] on button "< Back to public search results" at bounding box center [133, 91] width 164 height 29
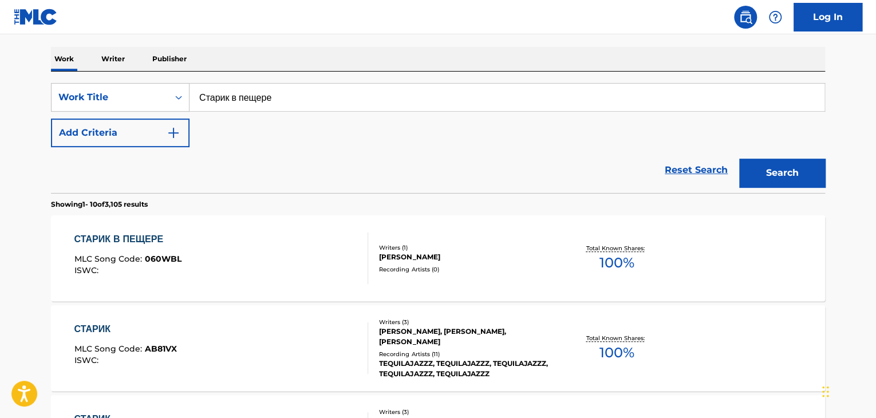
drag, startPoint x: 348, startPoint y: 105, endPoint x: 190, endPoint y: 106, distance: 157.5
click at [125, 105] on div "SearchWithCriteria9678a3f5-44e8-481c-be9e-4221509b13ba Work Title Старик в пеще…" at bounding box center [438, 97] width 774 height 29
paste input "ам"
type input "Маме"
click at [824, 162] on button "Search" at bounding box center [782, 173] width 86 height 29
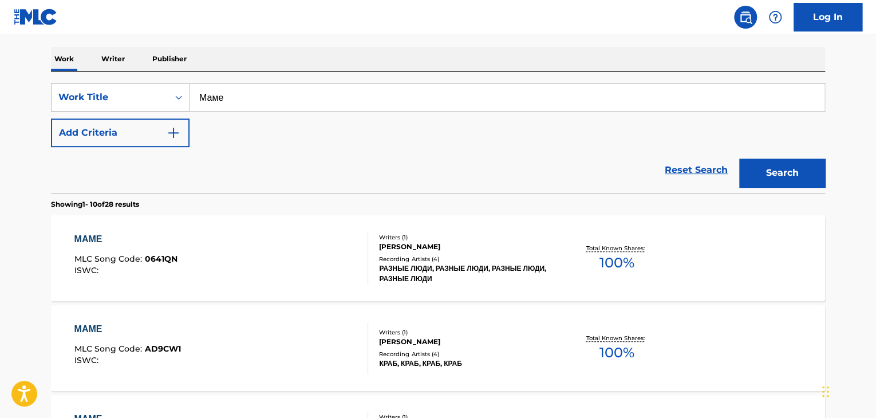
scroll to position [848, 0]
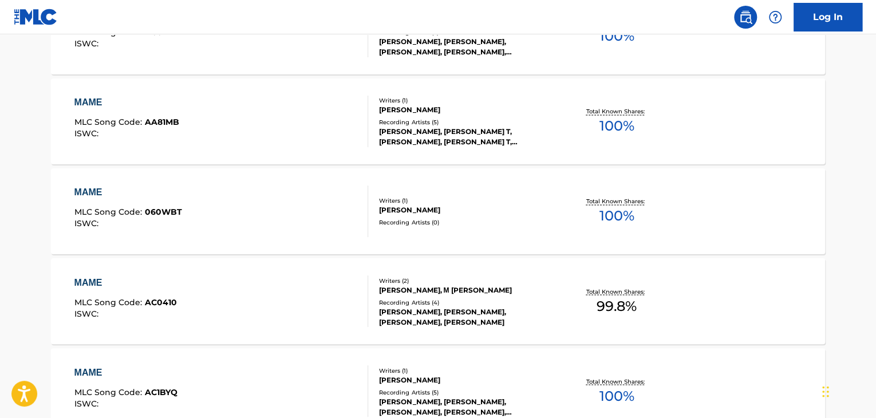
click at [275, 207] on div "МАМЕ MLC Song Code : 060WBT ISWC :" at bounding box center [221, 212] width 294 height 52
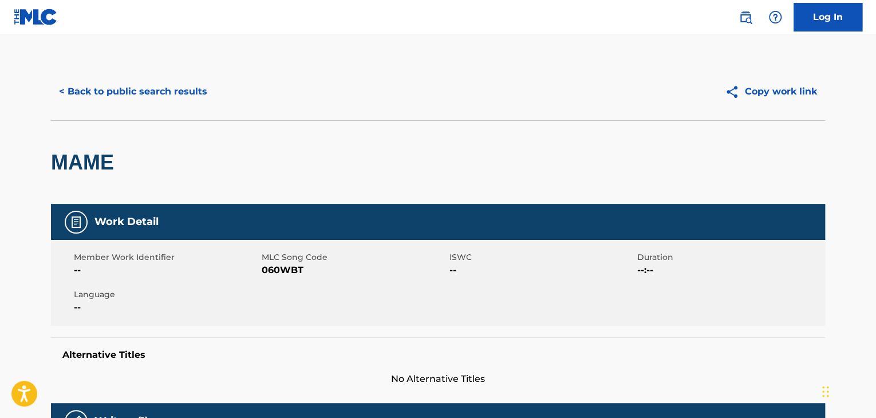
click at [286, 273] on span "060WBT" at bounding box center [354, 270] width 185 height 14
click at [171, 91] on button "< Back to public search results" at bounding box center [133, 91] width 164 height 29
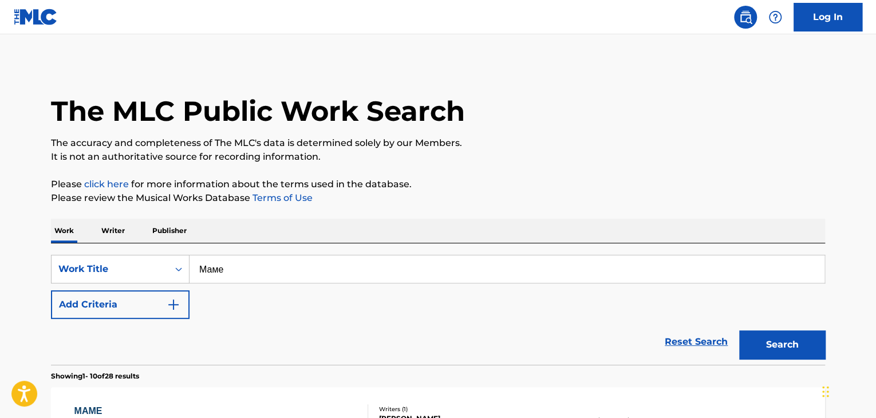
drag, startPoint x: 226, startPoint y: 264, endPoint x: 199, endPoint y: 259, distance: 27.3
click at [199, 259] on input "Маме" at bounding box center [507, 268] width 635 height 27
paste input "раздник под дождём"
type input "Праздник под дождём"
click at [773, 345] on button "Search" at bounding box center [782, 344] width 86 height 29
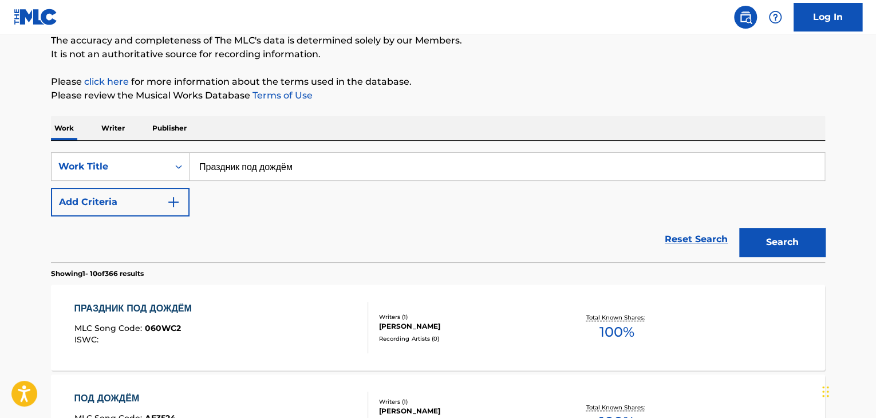
scroll to position [229, 0]
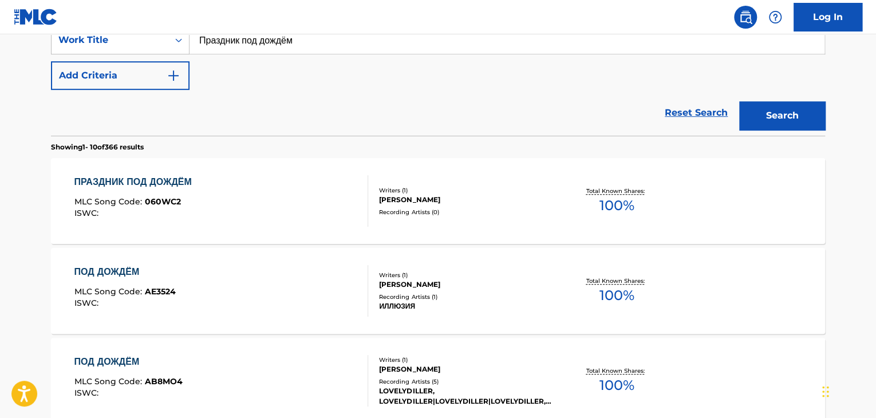
click at [435, 215] on div "Recording Artists ( 0 )" at bounding box center [465, 212] width 173 height 9
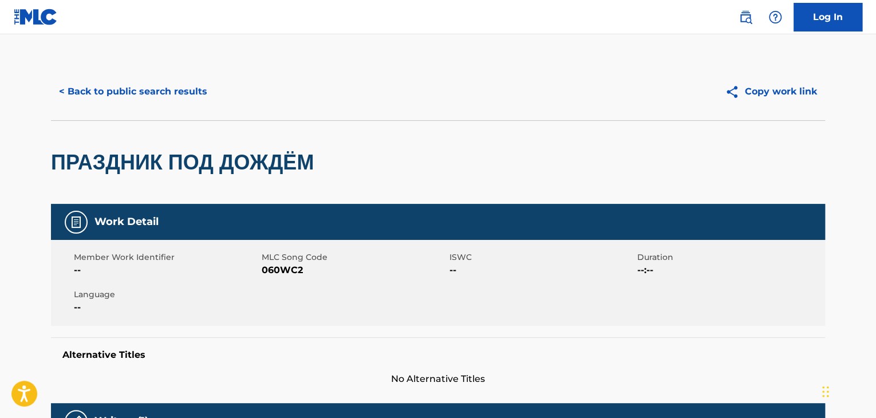
click at [280, 271] on span "060WC2" at bounding box center [354, 270] width 185 height 14
click at [126, 84] on button "< Back to public search results" at bounding box center [133, 91] width 164 height 29
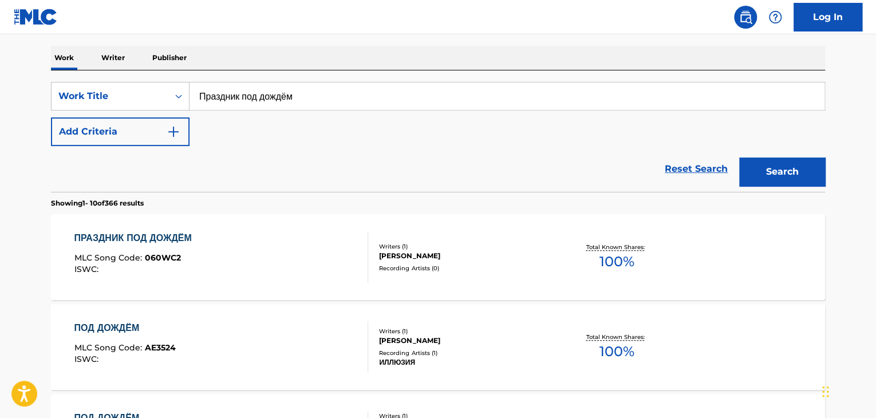
scroll to position [115, 0]
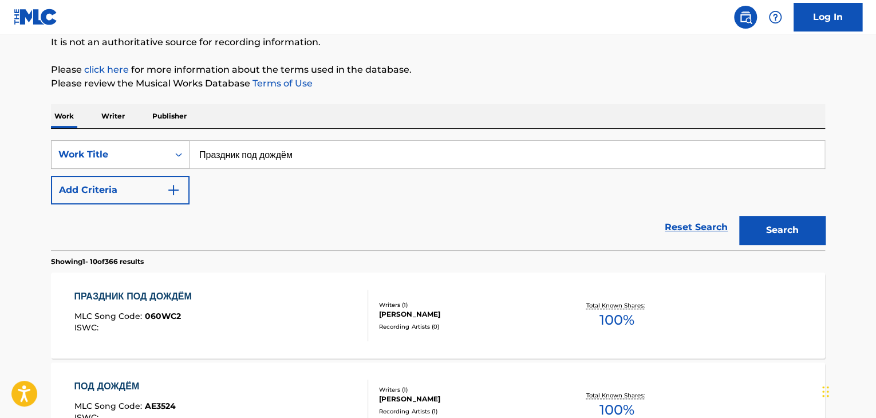
drag, startPoint x: 316, startPoint y: 148, endPoint x: 92, endPoint y: 149, distance: 224.5
click at [92, 149] on div "SearchWithCriteria9678a3f5-44e8-481c-be9e-4221509b13ba Work Title Праздник под …" at bounding box center [438, 154] width 774 height 29
paste input "рошенный щенок"
type input "Брошенный щенок"
click at [793, 230] on button "Search" at bounding box center [782, 230] width 86 height 29
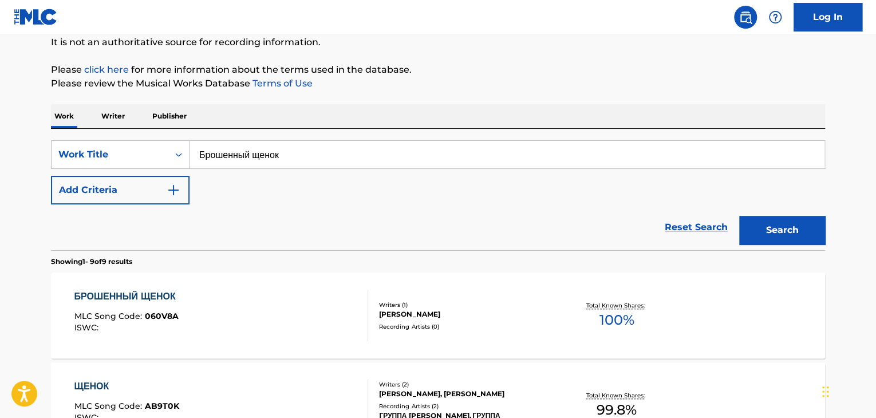
click at [410, 306] on div "Writers ( 1 )" at bounding box center [465, 305] width 173 height 9
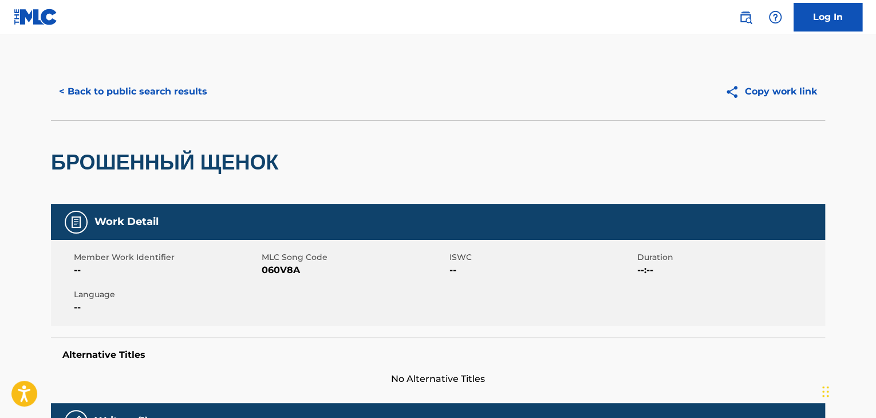
click at [284, 273] on span "060V8A" at bounding box center [354, 270] width 185 height 14
click at [163, 99] on button "< Back to public search results" at bounding box center [133, 91] width 164 height 29
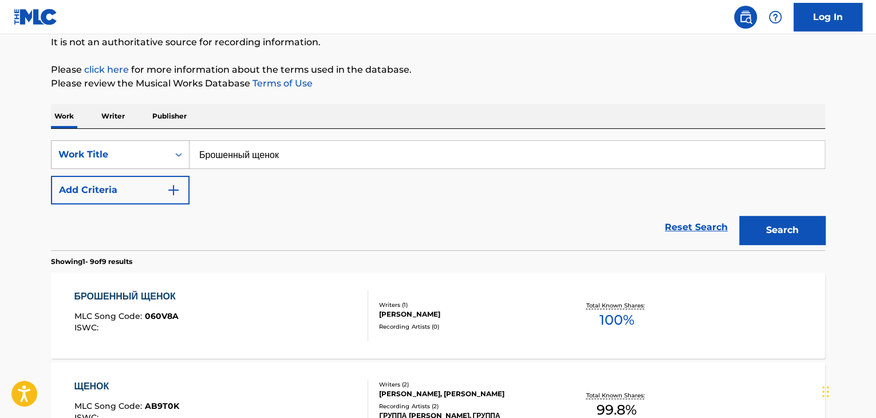
drag, startPoint x: 242, startPoint y: 144, endPoint x: 166, endPoint y: 145, distance: 76.2
click at [170, 145] on div "SearchWithCriteria9678a3f5-44e8-481c-be9e-4221509b13ba Work Title Брошенный щен…" at bounding box center [438, 189] width 774 height 121
drag, startPoint x: 323, startPoint y: 147, endPoint x: 124, endPoint y: 156, distance: 199.0
click at [127, 156] on div "SearchWithCriteria9678a3f5-44e8-481c-be9e-4221509b13ba Work Title Брошенный щен…" at bounding box center [438, 154] width 774 height 29
paste input "емная жизнь"
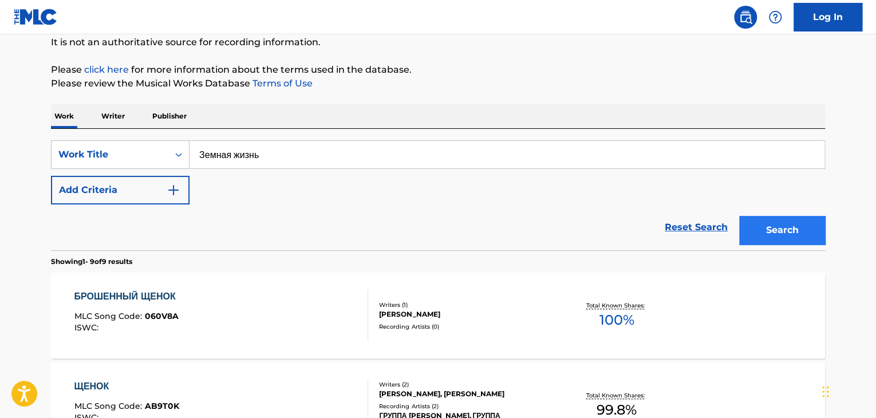
type input "Земная жизнь"
click at [793, 227] on button "Search" at bounding box center [782, 230] width 86 height 29
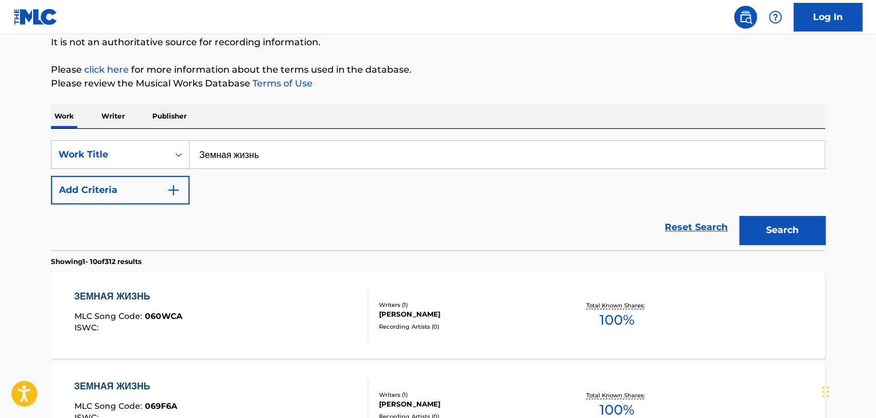
click at [515, 282] on div "ЗЕМНАЯ ЖИЗНЬ MLC Song Code : 060WCA ISWC : Writers ( 1 ) [PERSON_NAME] Recordin…" at bounding box center [438, 316] width 774 height 86
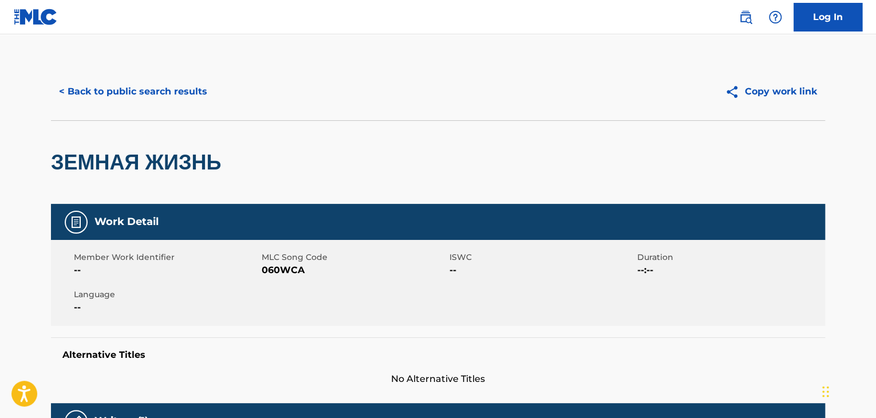
click at [288, 275] on span "060WCA" at bounding box center [354, 270] width 185 height 14
click at [135, 108] on div "< Back to public search results Copy work link" at bounding box center [438, 91] width 774 height 57
click at [169, 98] on button "< Back to public search results" at bounding box center [133, 91] width 164 height 29
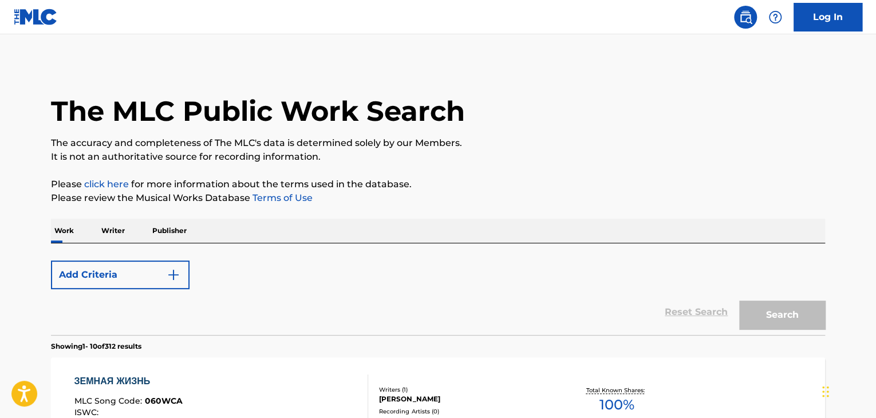
scroll to position [115, 0]
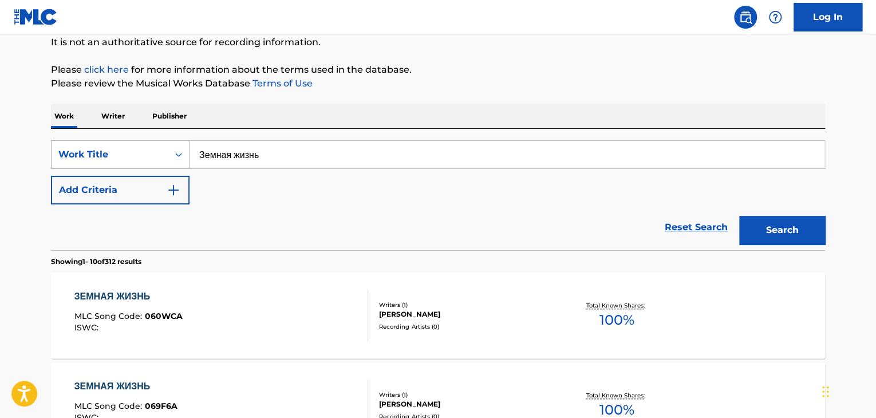
drag, startPoint x: 242, startPoint y: 147, endPoint x: 166, endPoint y: 147, distance: 76.2
click at [172, 147] on div "SearchWithCriteria9678a3f5-44e8-481c-be9e-4221509b13ba Work Title Земная жизнь" at bounding box center [438, 154] width 774 height 29
paste input "есенка надеющегося на встречу"
type input "Песенка надеющегося на встречу"
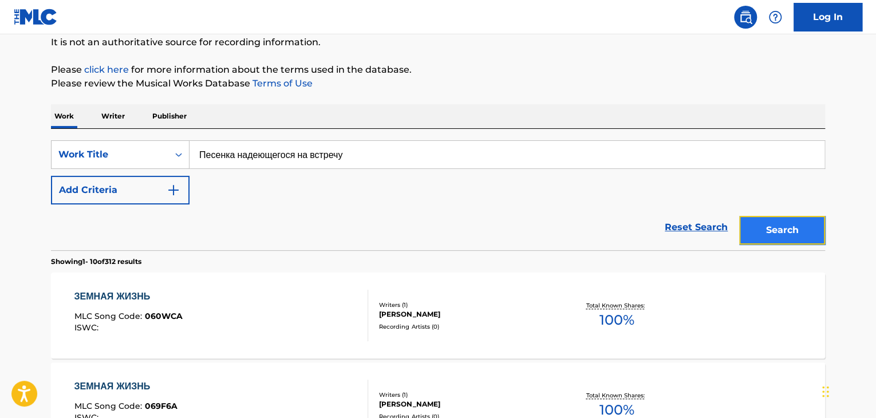
click at [772, 223] on button "Search" at bounding box center [782, 230] width 86 height 29
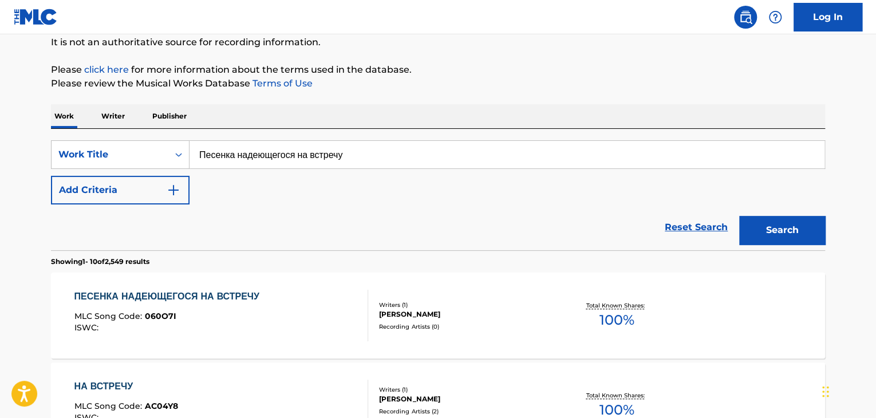
click at [369, 302] on div "Writers ( 1 ) [PERSON_NAME] Recording Artists ( 0 )" at bounding box center [460, 316] width 184 height 30
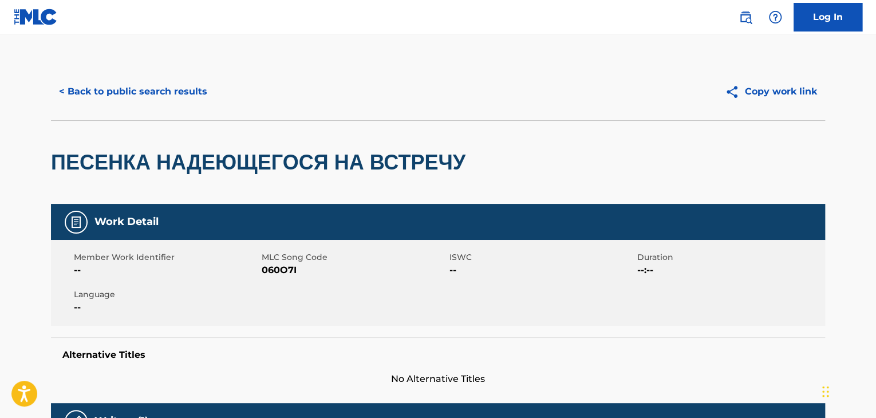
click at [262, 271] on span "060O7I" at bounding box center [354, 270] width 185 height 14
click at [117, 88] on button "< Back to public search results" at bounding box center [133, 91] width 164 height 29
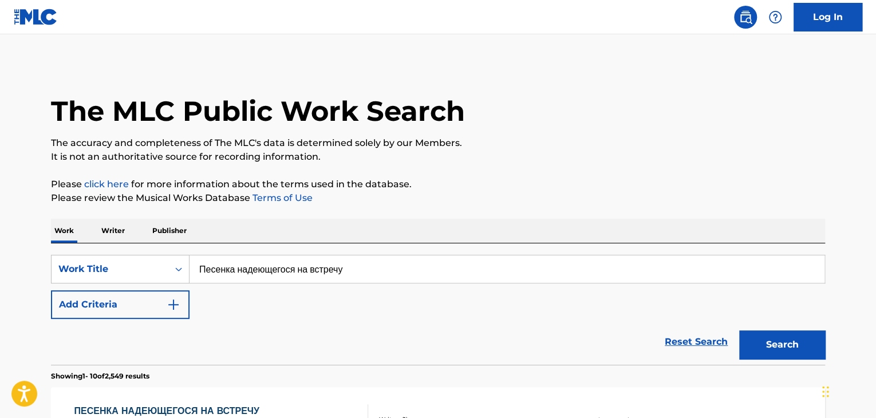
scroll to position [115, 0]
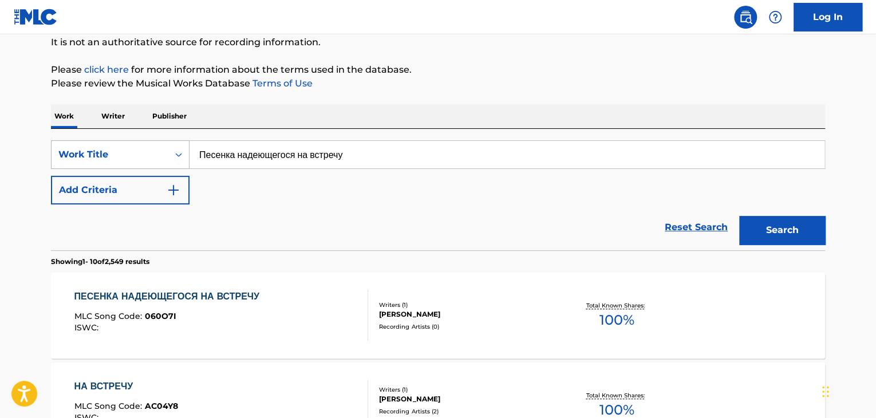
drag, startPoint x: 395, startPoint y: 153, endPoint x: 97, endPoint y: 153, distance: 297.3
click at [97, 153] on div "SearchWithCriteria9678a3f5-44e8-481c-be9e-4221509b13ba Work Title Песенка надею…" at bounding box center [438, 154] width 774 height 29
paste input "усть запомнят меня весёлым"
type input "Пусть запомнят меня весёлым"
click at [785, 230] on button "Search" at bounding box center [782, 230] width 86 height 29
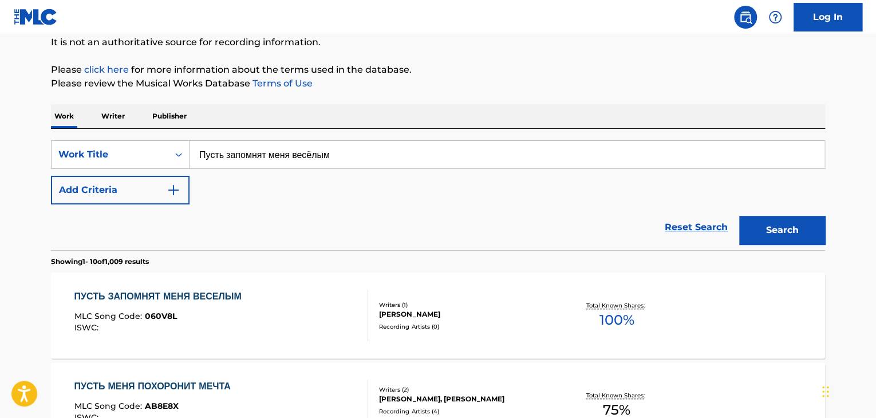
click at [439, 323] on div "Recording Artists ( 0 )" at bounding box center [465, 326] width 173 height 9
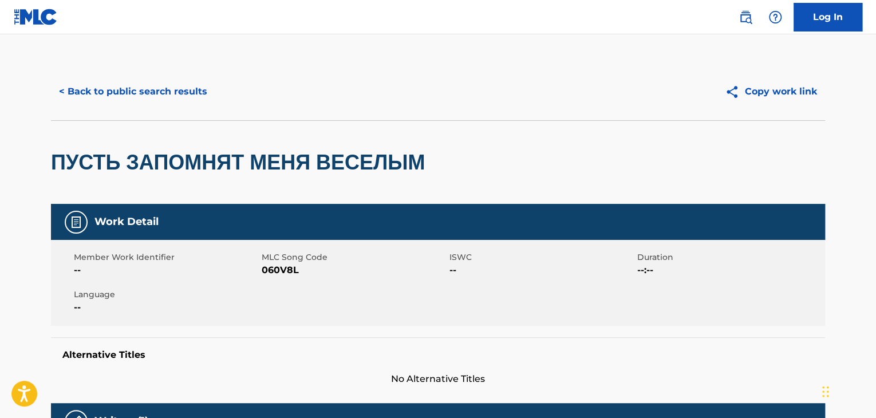
click at [271, 274] on span "060V8L" at bounding box center [354, 270] width 185 height 14
click at [165, 89] on button "< Back to public search results" at bounding box center [133, 91] width 164 height 29
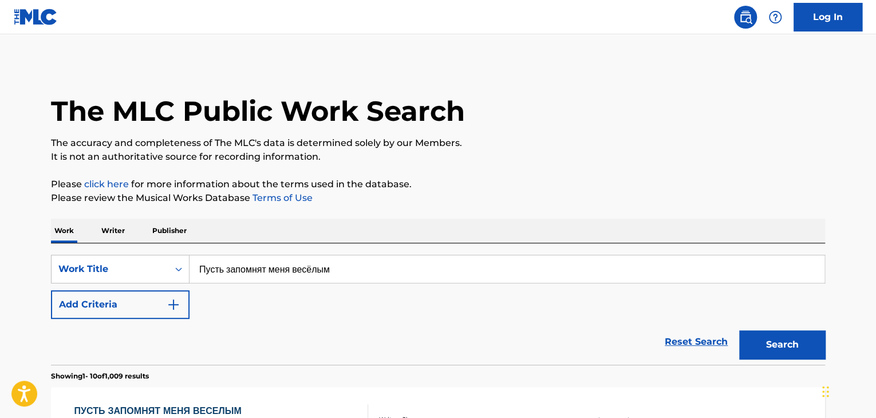
scroll to position [115, 0]
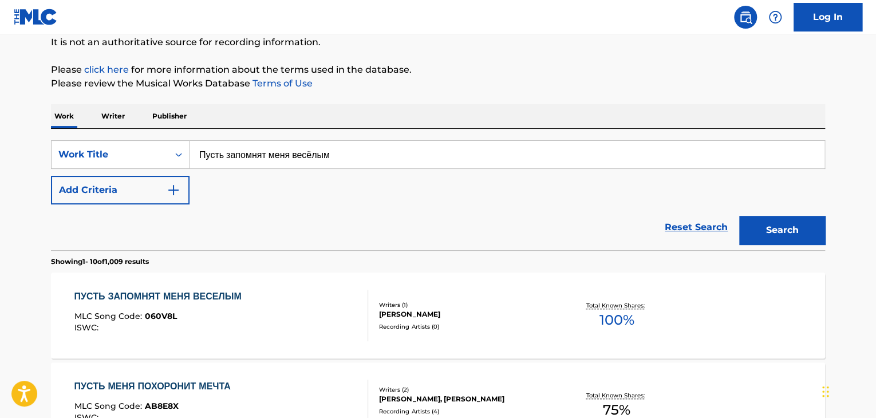
drag, startPoint x: 378, startPoint y: 153, endPoint x: 29, endPoint y: 144, distance: 348.9
paste input "удеса уходящие"
type input "Чудеса уходящие"
click at [790, 218] on button "Search" at bounding box center [782, 230] width 86 height 29
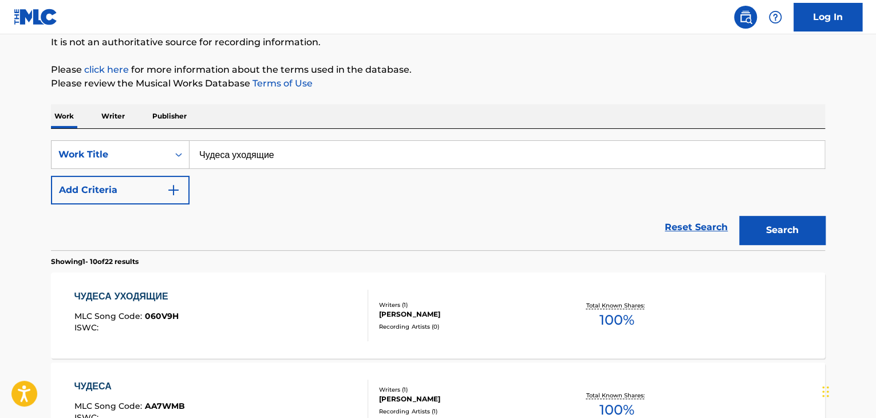
click at [423, 303] on div "Writers ( 1 )" at bounding box center [465, 305] width 173 height 9
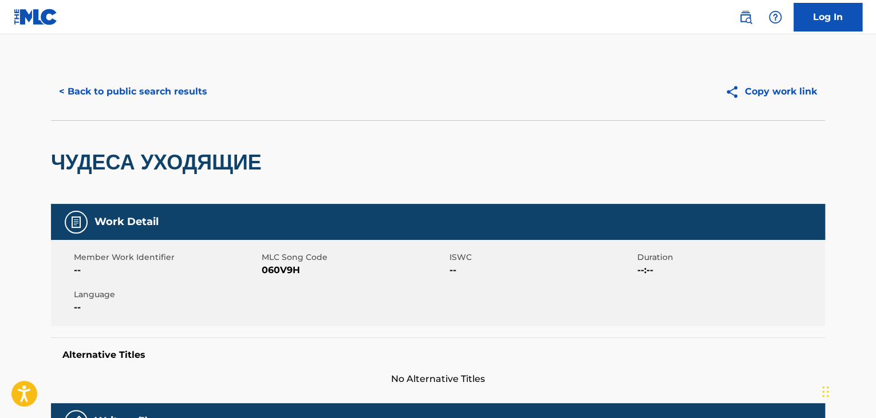
click at [271, 269] on span "060V9H" at bounding box center [354, 270] width 185 height 14
click at [134, 90] on button "< Back to public search results" at bounding box center [133, 91] width 164 height 29
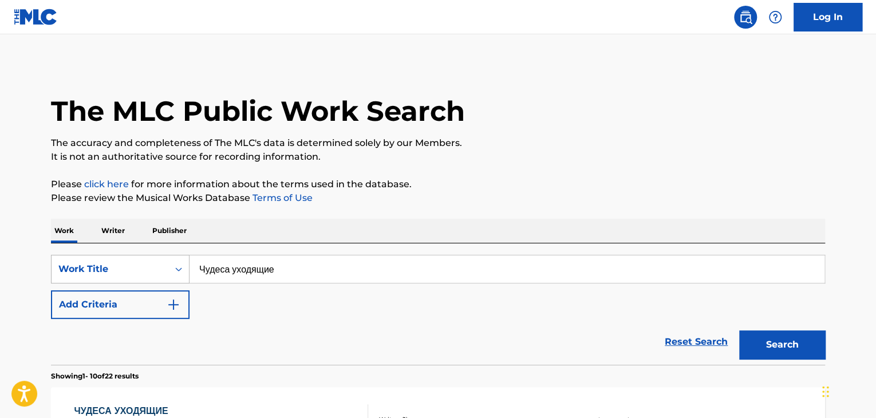
drag, startPoint x: 214, startPoint y: 263, endPoint x: 151, endPoint y: 263, distance: 62.4
click at [151, 263] on div "SearchWithCriteria9678a3f5-44e8-481c-be9e-4221509b13ba Work Title Чудеса уходящ…" at bounding box center [438, 269] width 774 height 29
paste input "ечера России"
type input "Вечера [GEOGRAPHIC_DATA]"
click at [786, 340] on button "Search" at bounding box center [782, 344] width 86 height 29
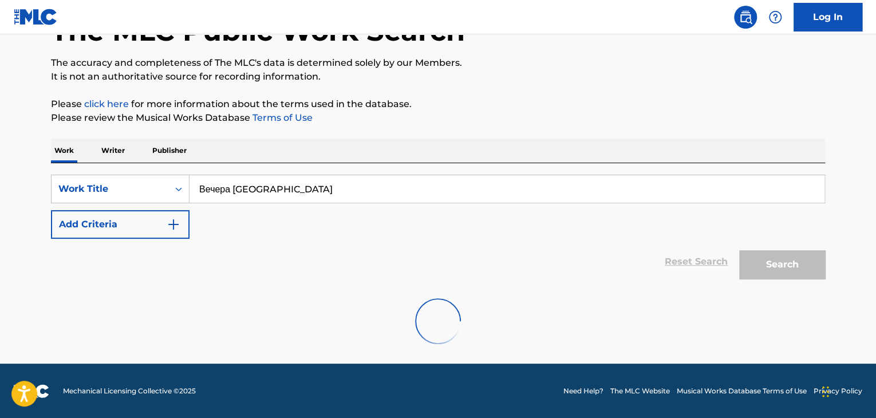
scroll to position [81, 0]
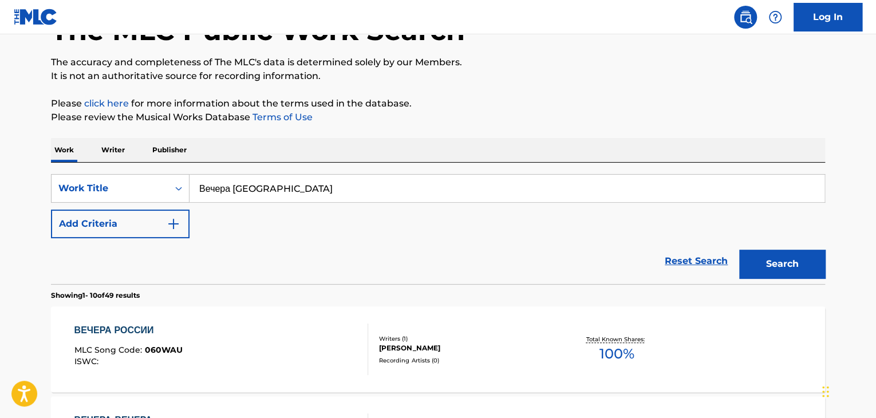
click at [426, 338] on div "Writers ( 1 )" at bounding box center [465, 338] width 173 height 9
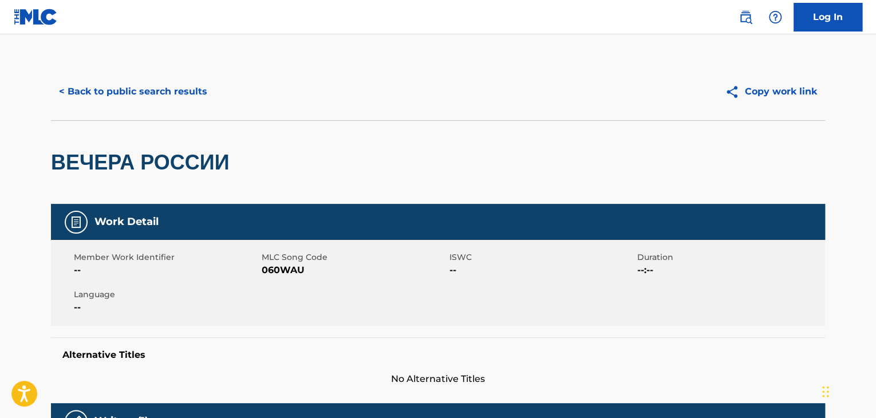
click at [277, 271] on span "060WAU" at bounding box center [354, 270] width 185 height 14
click at [117, 99] on button "< Back to public search results" at bounding box center [133, 91] width 164 height 29
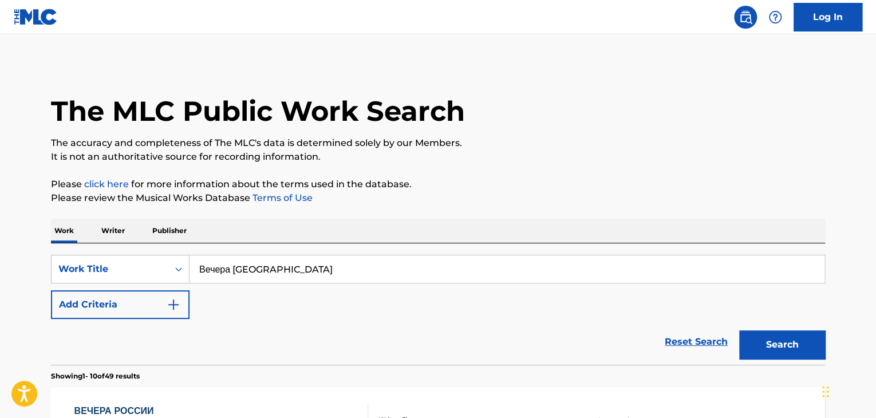
scroll to position [81, 0]
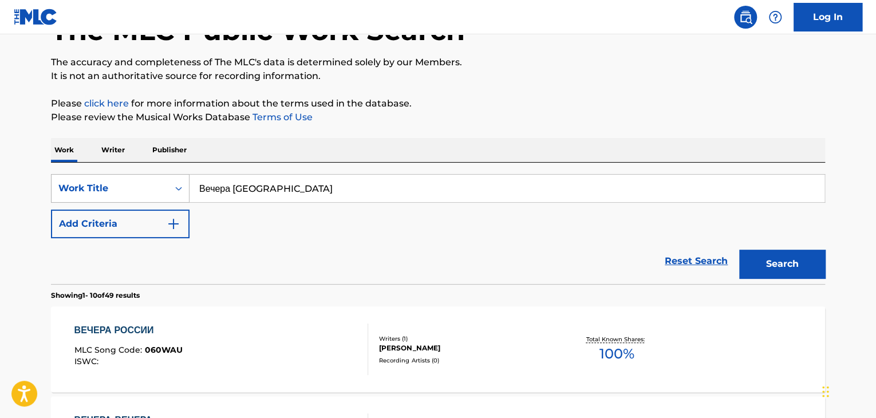
drag, startPoint x: 292, startPoint y: 187, endPoint x: 132, endPoint y: 189, distance: 159.8
click at [132, 189] on div "SearchWithCriteria9678a3f5-44e8-481c-be9e-4221509b13ba Work Title Вечера [GEOGR…" at bounding box center [438, 188] width 774 height 29
paste input "ежпланетный паломник"
type input "Межпланетный паломник"
click at [758, 257] on button "Search" at bounding box center [782, 264] width 86 height 29
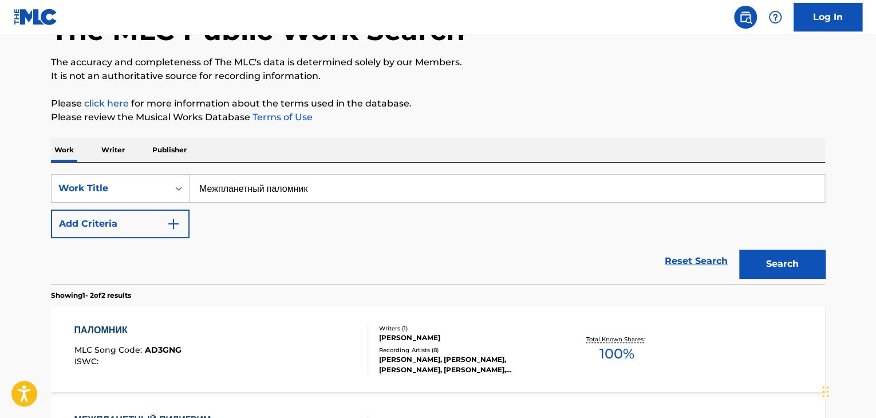
scroll to position [259, 0]
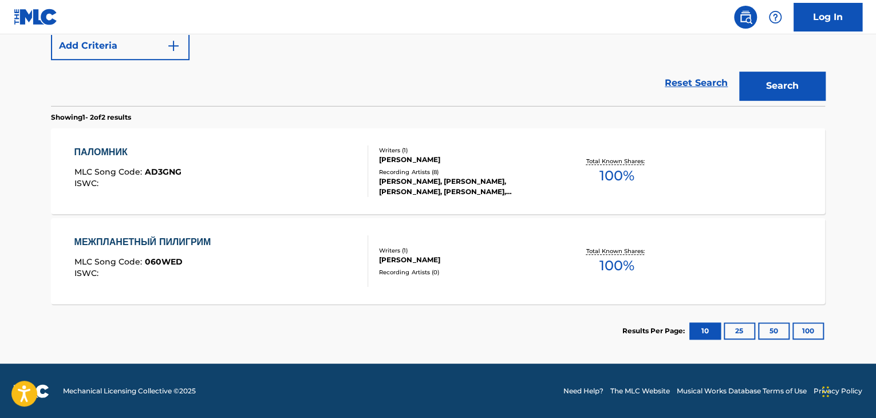
click at [428, 252] on div "Writers ( 1 )" at bounding box center [465, 250] width 173 height 9
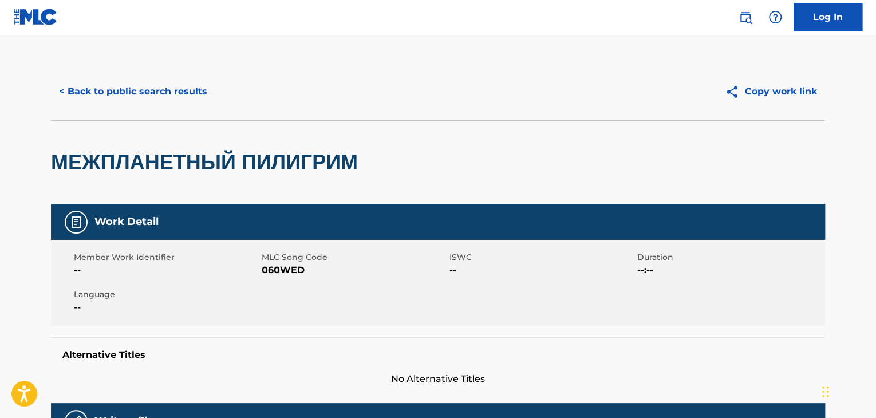
click at [262, 265] on span "060WED" at bounding box center [354, 270] width 185 height 14
click at [142, 104] on button "< Back to public search results" at bounding box center [133, 91] width 164 height 29
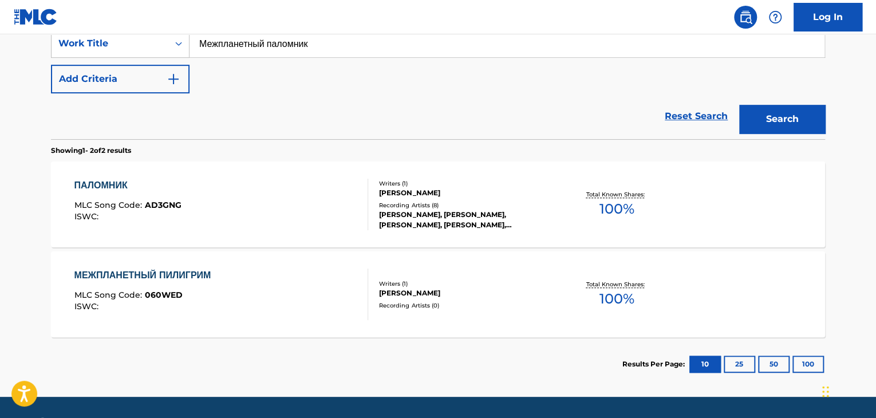
scroll to position [172, 0]
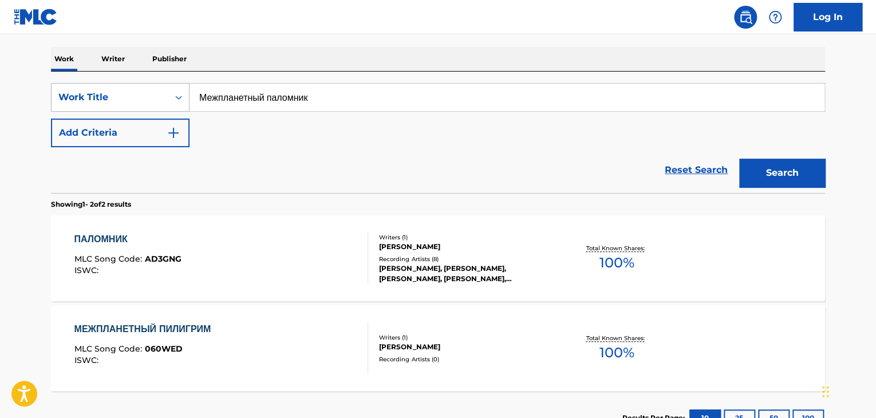
drag, startPoint x: 369, startPoint y: 93, endPoint x: 104, endPoint y: 95, distance: 265.2
click at [107, 94] on div "SearchWithCriteria9678a3f5-44e8-481c-be9e-4221509b13ba Work Title Межпланетный …" at bounding box center [438, 97] width 774 height 29
paste input "[PERSON_NAME]"
type input "Три волчонка"
click at [771, 172] on button "Search" at bounding box center [782, 173] width 86 height 29
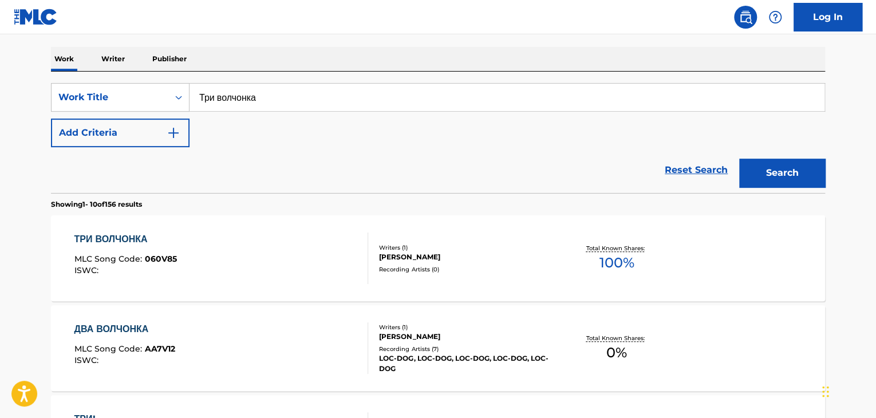
click at [399, 271] on div "Recording Artists ( 0 )" at bounding box center [465, 269] width 173 height 9
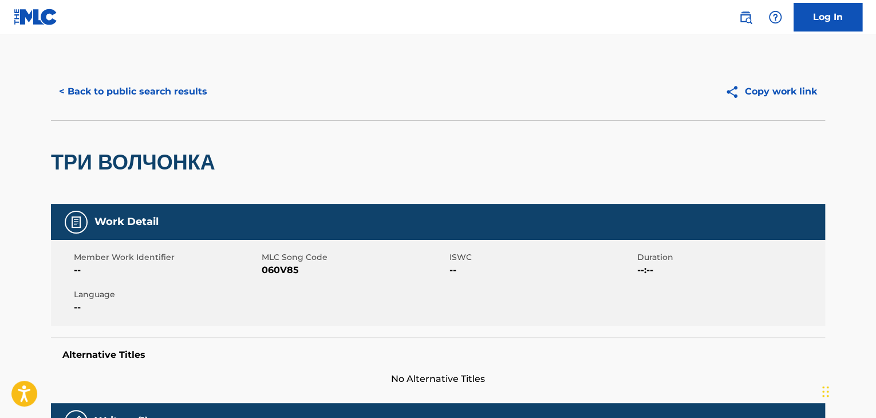
click at [272, 263] on span "060V85" at bounding box center [354, 270] width 185 height 14
click at [168, 102] on button "< Back to public search results" at bounding box center [133, 91] width 164 height 29
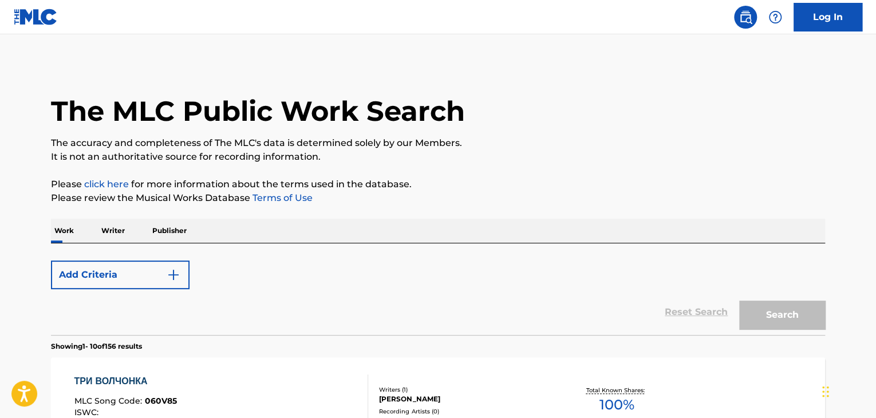
scroll to position [172, 0]
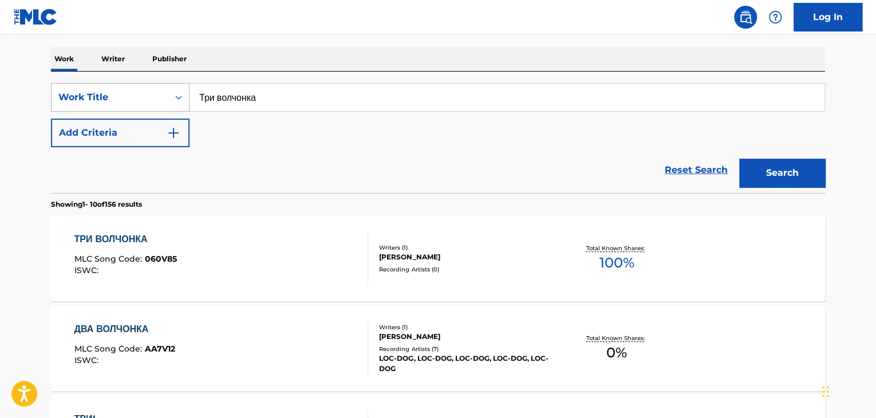
drag, startPoint x: 331, startPoint y: 101, endPoint x: 133, endPoint y: 101, distance: 198.2
click at [103, 101] on div "SearchWithCriteria9678a3f5-44e8-481c-be9e-4221509b13ba Work Title Три волчонка" at bounding box center [438, 97] width 774 height 29
paste
type input "Рулетка-жизнь"
click at [788, 170] on button "Search" at bounding box center [782, 173] width 86 height 29
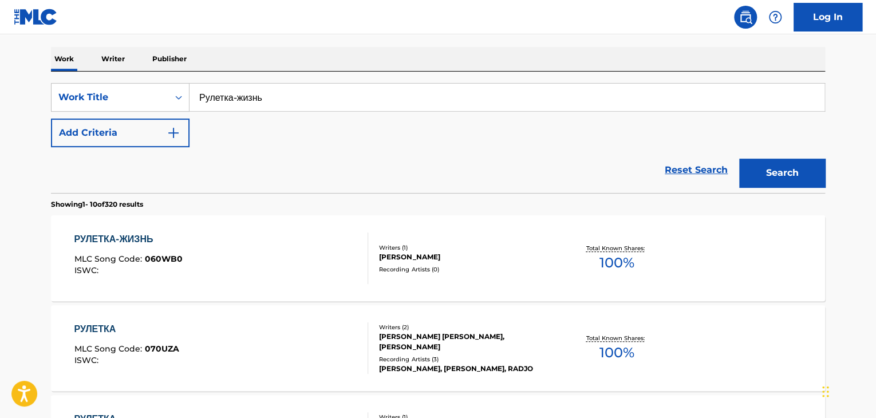
click at [406, 263] on div "Writers ( 1 ) [PERSON_NAME] Recording Artists ( 0 )" at bounding box center [460, 258] width 184 height 30
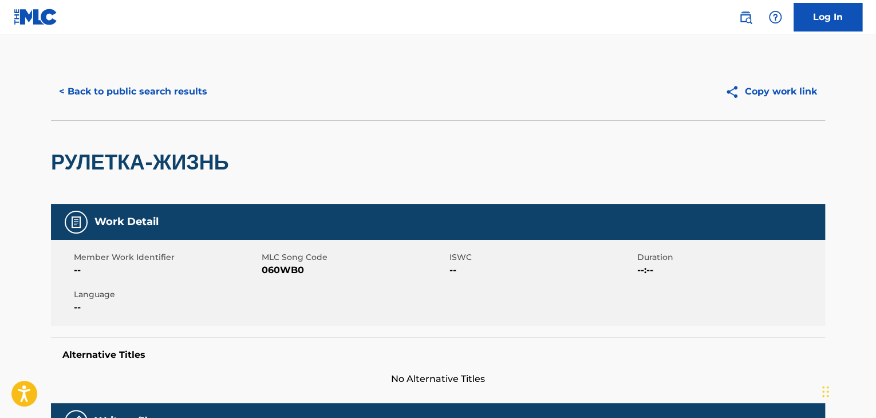
click at [276, 271] on span "060WB0" at bounding box center [354, 270] width 185 height 14
click at [191, 103] on button "< Back to public search results" at bounding box center [133, 91] width 164 height 29
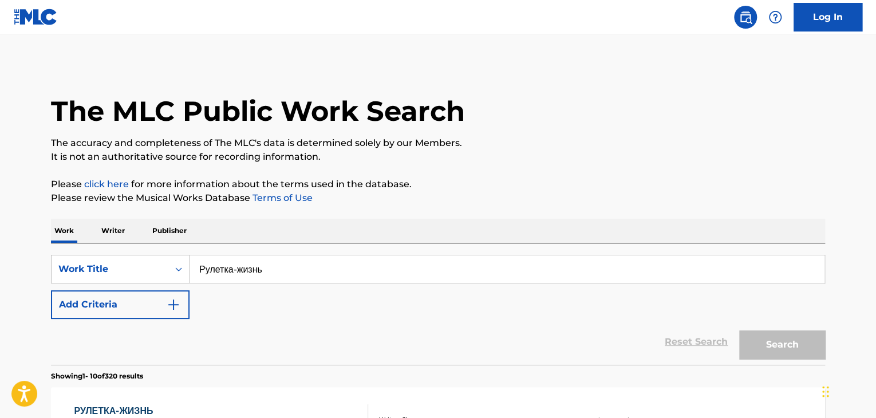
scroll to position [172, 0]
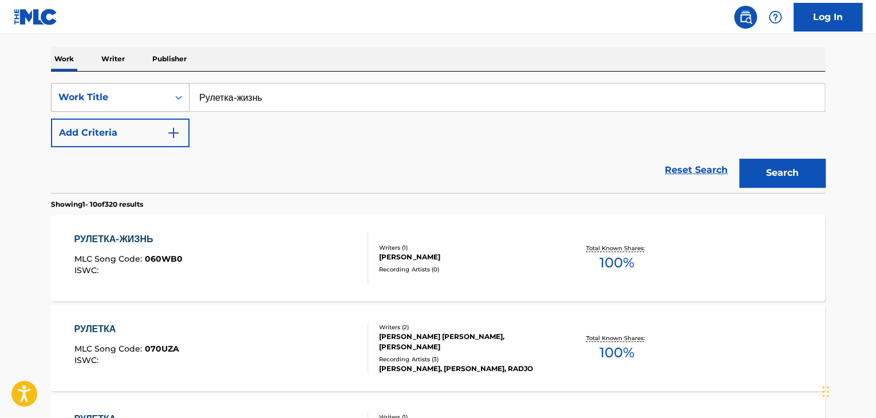
drag, startPoint x: 355, startPoint y: 95, endPoint x: 157, endPoint y: 97, distance: 197.6
click at [157, 97] on div "SearchWithCriteria9678a3f5-44e8-481c-be9e-4221509b13ba Work Title Рулетка-жизнь" at bounding box center [438, 97] width 774 height 29
type input "Душа"
drag, startPoint x: 718, startPoint y: 166, endPoint x: 749, endPoint y: 179, distance: 33.8
click at [720, 167] on link "Reset Search" at bounding box center [696, 170] width 74 height 25
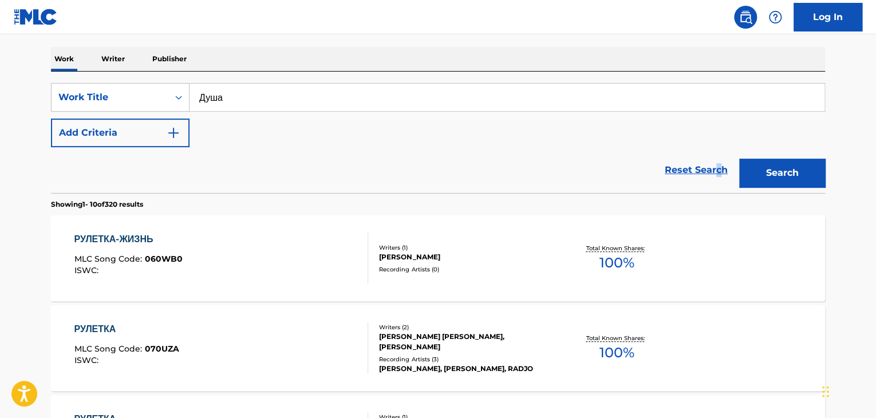
scroll to position [44, 0]
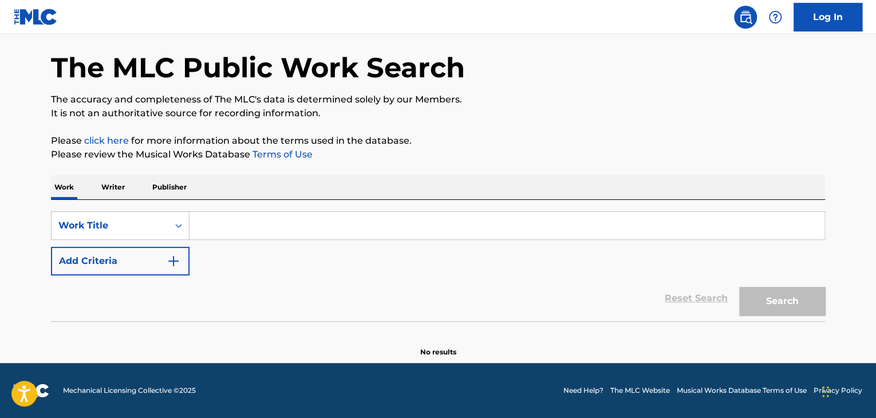
click at [298, 216] on input "Search Form" at bounding box center [507, 225] width 635 height 27
click at [802, 309] on button "Search" at bounding box center [782, 301] width 86 height 29
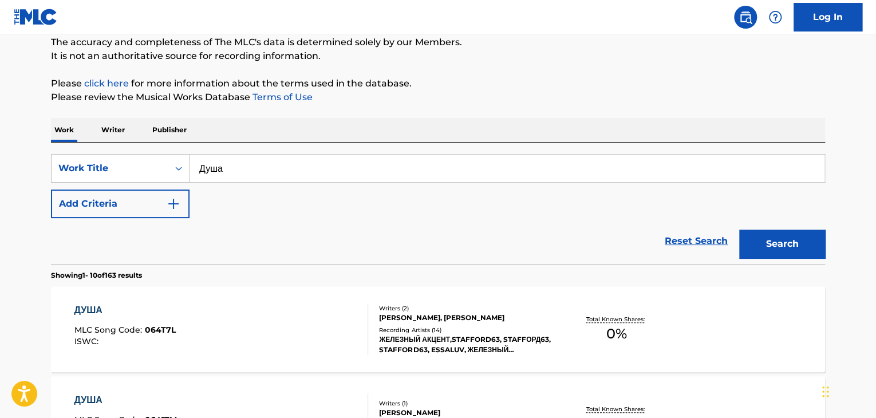
scroll to position [0, 0]
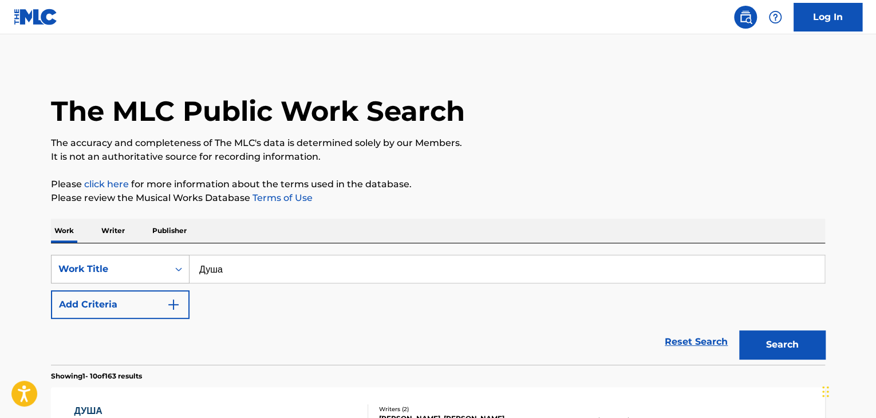
drag, startPoint x: 263, startPoint y: 266, endPoint x: 180, endPoint y: 265, distance: 83.1
click at [180, 265] on div "SearchWithCriteria9678a3f5-44e8-481c-be9e-4221509b13ba Work Title Душа" at bounding box center [438, 269] width 774 height 29
type input "Просветление"
click at [739, 330] on button "Search" at bounding box center [782, 344] width 86 height 29
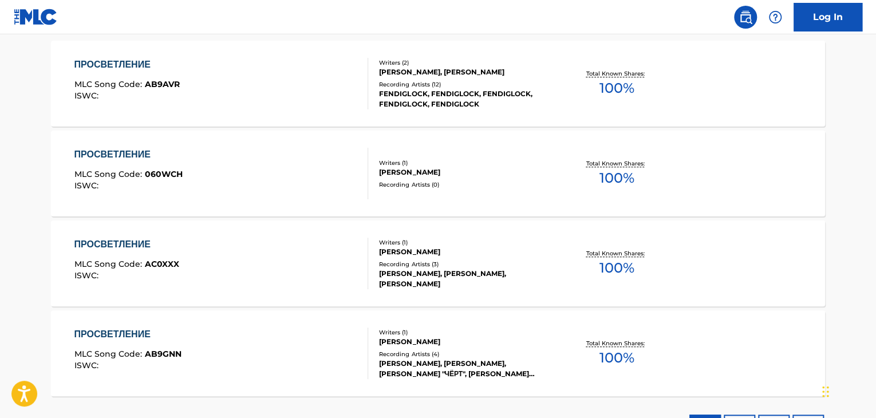
scroll to position [367, 0]
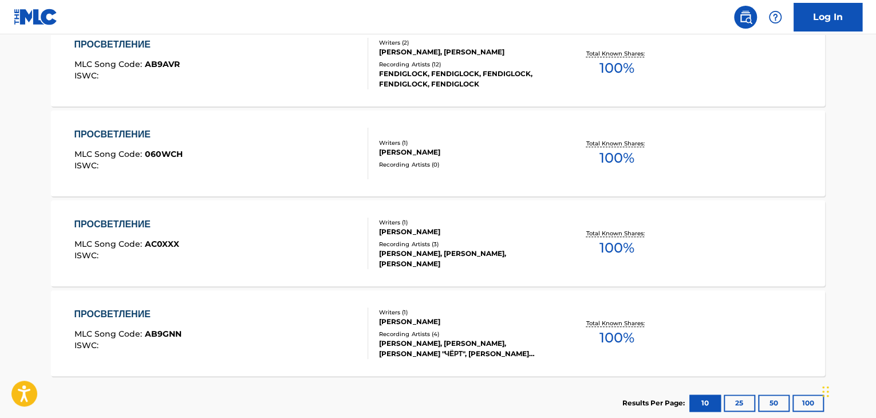
click at [426, 164] on div "Recording Artists ( 0 )" at bounding box center [465, 164] width 173 height 9
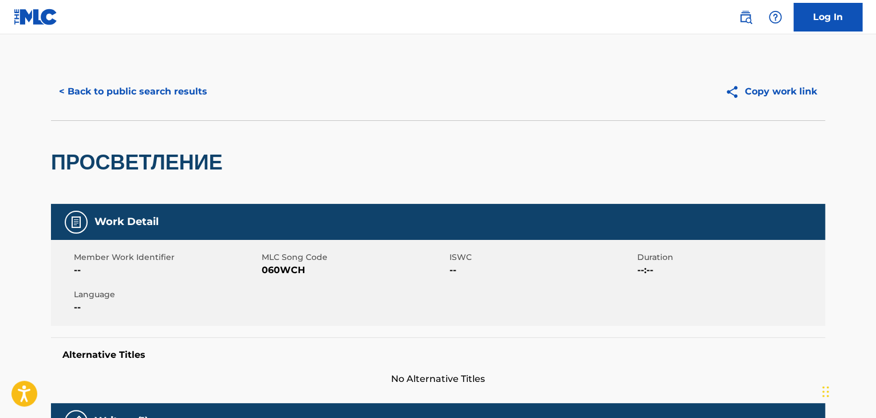
click at [279, 271] on span "060WCH" at bounding box center [354, 270] width 185 height 14
click at [165, 84] on button "< Back to public search results" at bounding box center [133, 91] width 164 height 29
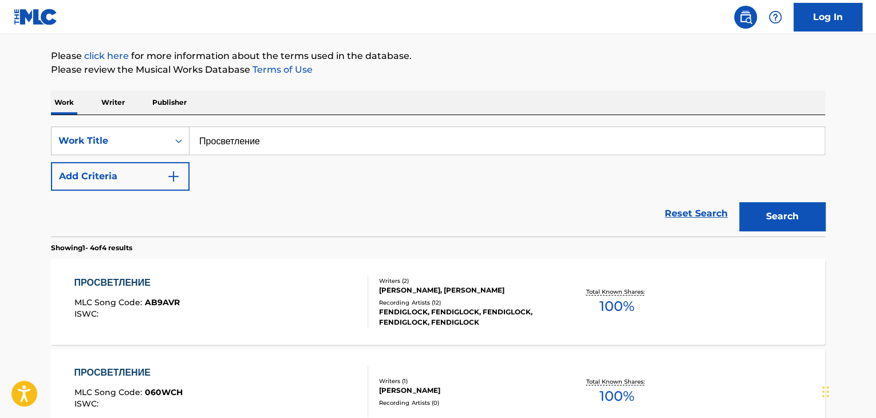
scroll to position [110, 0]
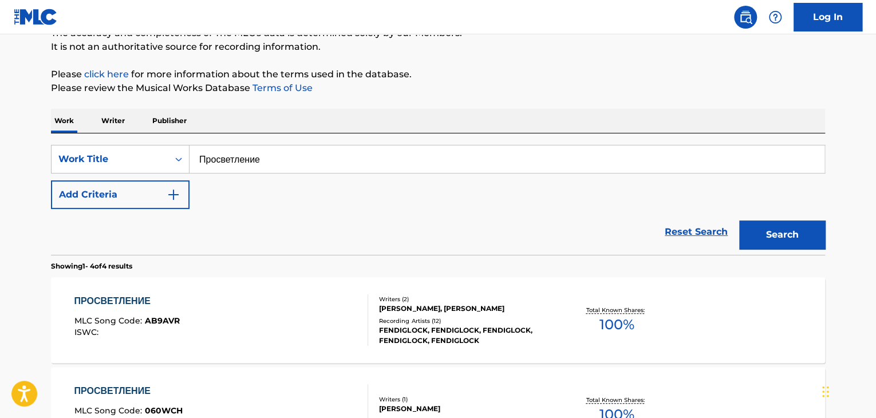
drag, startPoint x: 344, startPoint y: 119, endPoint x: 322, endPoint y: 133, distance: 26.1
click at [333, 119] on div "Work Writer Publisher" at bounding box center [438, 121] width 774 height 24
drag, startPoint x: 309, startPoint y: 148, endPoint x: 170, endPoint y: 149, distance: 139.8
click at [171, 149] on div "SearchWithCriteria9678a3f5-44e8-481c-be9e-4221509b13ba Work Title Просветление" at bounding box center [438, 159] width 774 height 29
type input "Полетели"
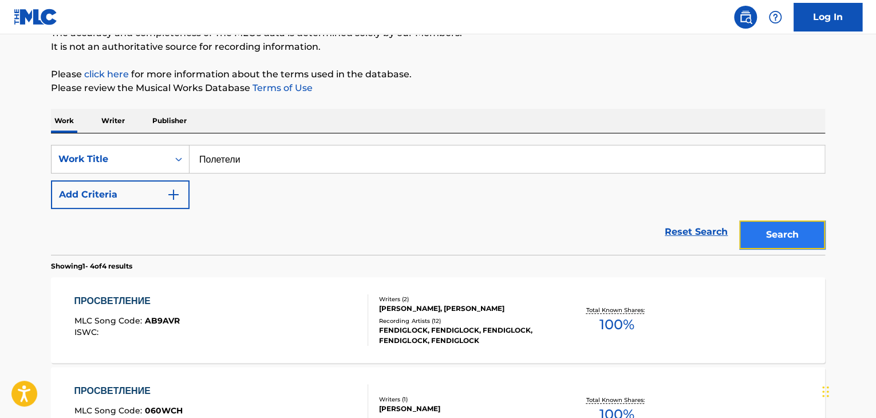
click at [759, 228] on button "Search" at bounding box center [782, 235] width 86 height 29
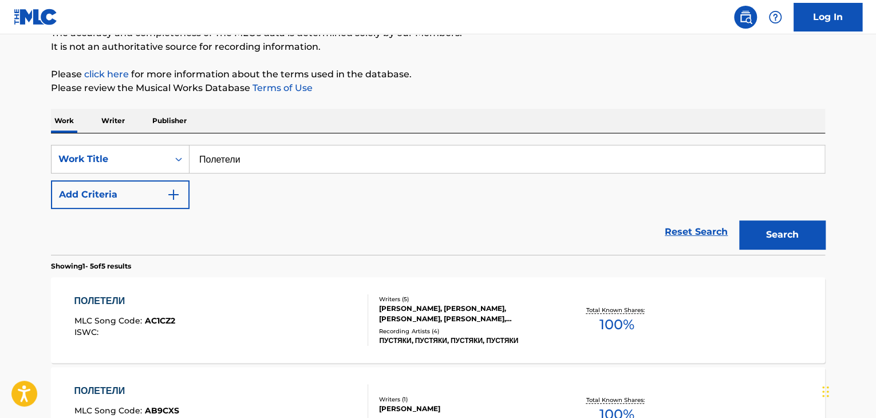
scroll to position [399, 0]
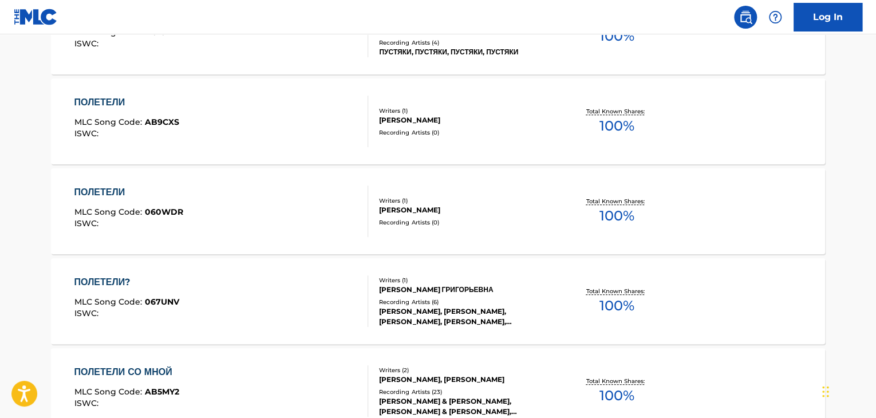
click at [447, 215] on div "Writers ( 1 ) [PERSON_NAME] Recording Artists ( 0 )" at bounding box center [460, 211] width 184 height 30
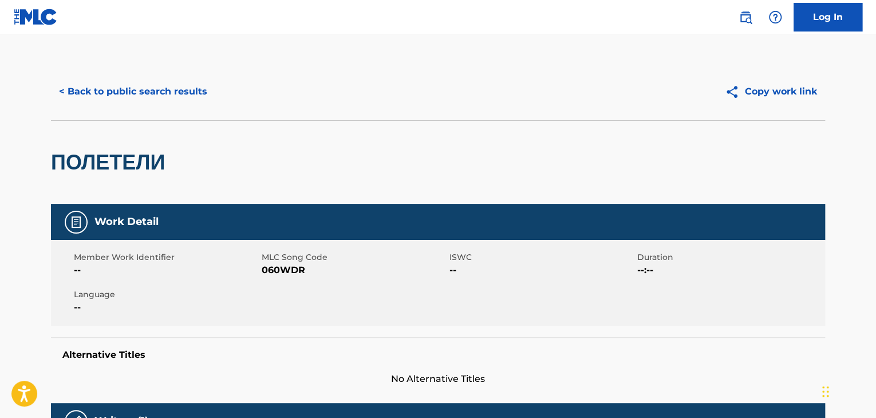
click at [280, 264] on span "060WDR" at bounding box center [354, 270] width 185 height 14
click at [184, 100] on button "< Back to public search results" at bounding box center [133, 91] width 164 height 29
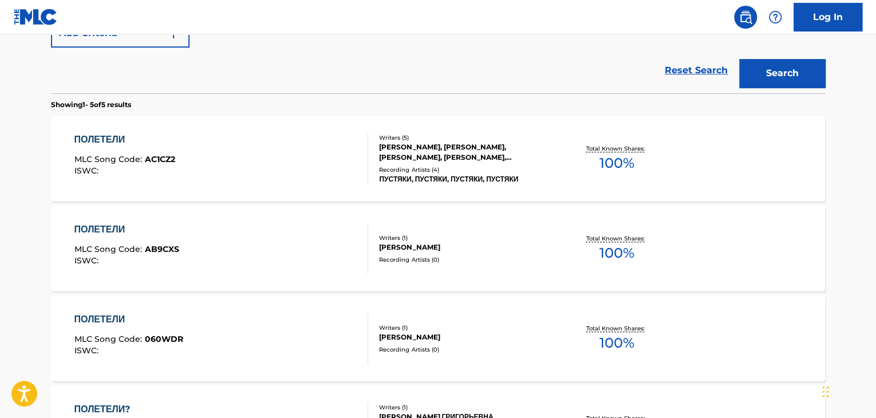
scroll to position [85, 0]
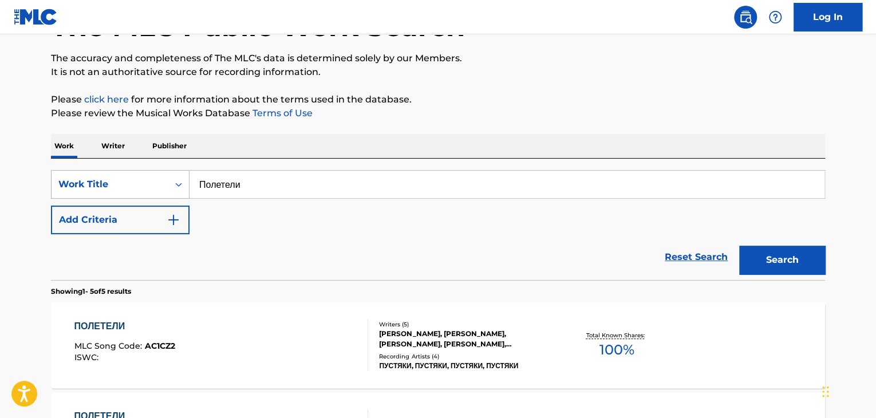
drag, startPoint x: 223, startPoint y: 181, endPoint x: 136, endPoint y: 181, distance: 87.1
click at [137, 181] on div "SearchWithCriteria9678a3f5-44e8-481c-be9e-4221509b13ba Work Title Полетели" at bounding box center [438, 184] width 774 height 29
type input "Колокола"
click at [794, 246] on button "Search" at bounding box center [782, 260] width 86 height 29
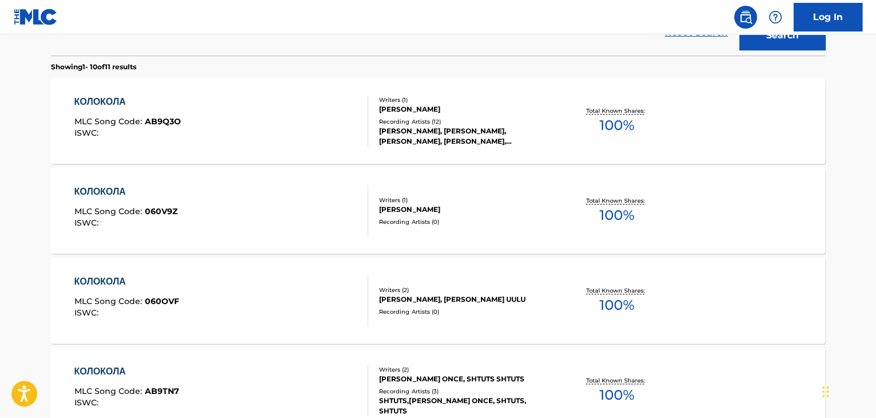
click at [411, 213] on div "[PERSON_NAME]" at bounding box center [465, 209] width 173 height 10
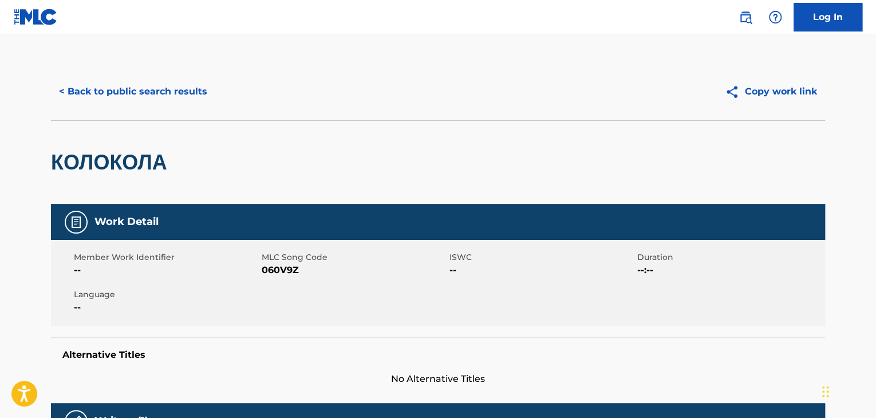
click at [296, 269] on span "060V9Z" at bounding box center [354, 270] width 185 height 14
click at [286, 271] on span "060V9Z" at bounding box center [354, 270] width 185 height 14
click at [172, 97] on button "< Back to public search results" at bounding box center [133, 91] width 164 height 29
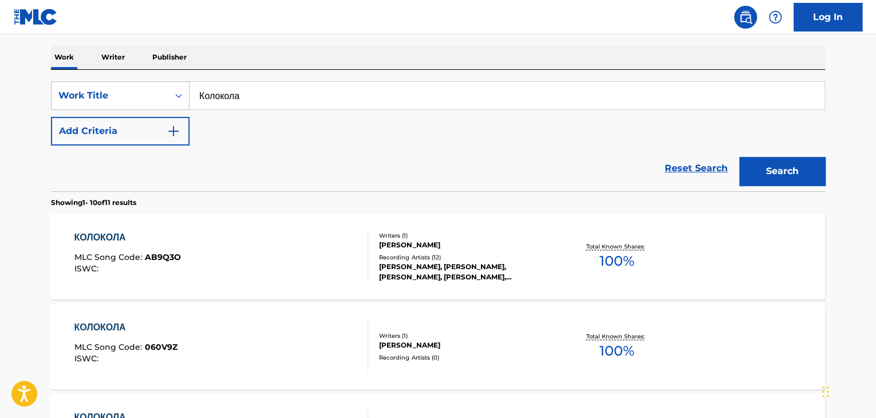
scroll to position [167, 0]
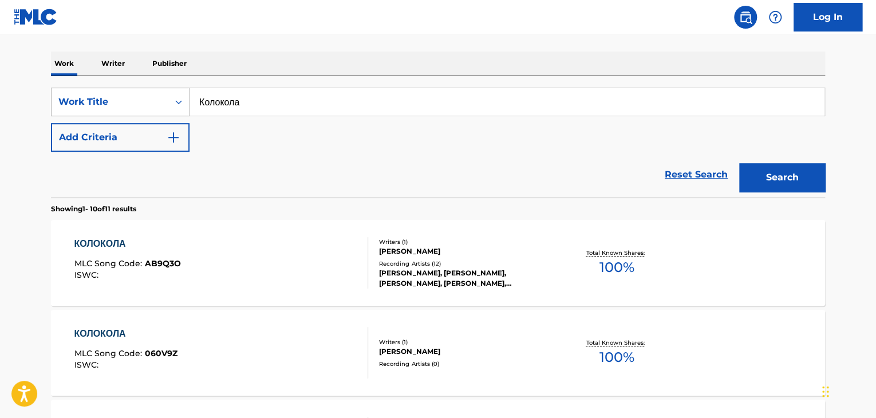
drag, startPoint x: 299, startPoint y: 100, endPoint x: 162, endPoint y: 107, distance: 137.1
click at [163, 106] on div "SearchWithCriteria9678a3f5-44e8-481c-be9e-4221509b13ba Work Title Колокола" at bounding box center [438, 102] width 774 height 29
click at [769, 171] on button "Search" at bounding box center [782, 177] width 86 height 29
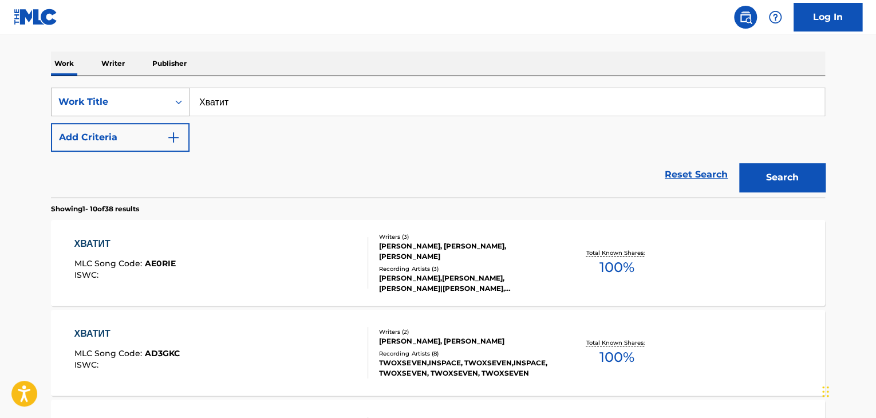
drag, startPoint x: 246, startPoint y: 101, endPoint x: 103, endPoint y: 105, distance: 143.8
click at [105, 104] on div "SearchWithCriteria9678a3f5-44e8-481c-be9e-4221509b13ba Work Title Хватит" at bounding box center [438, 102] width 774 height 29
type input "Мгновение"
click at [739, 163] on button "Search" at bounding box center [782, 177] width 86 height 29
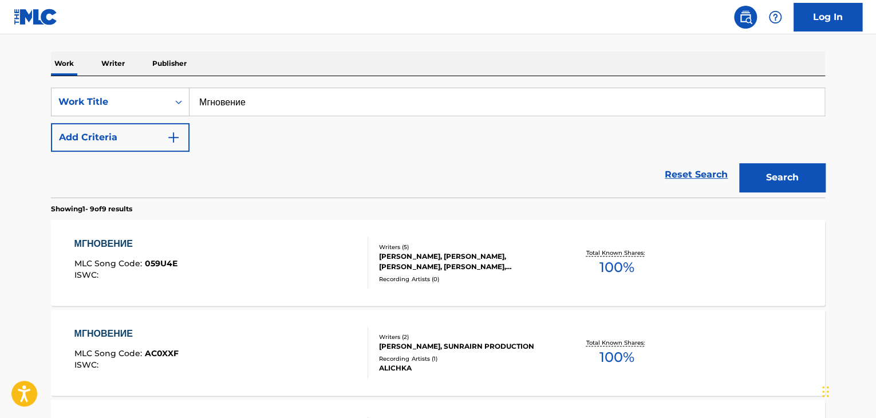
scroll to position [399, 0]
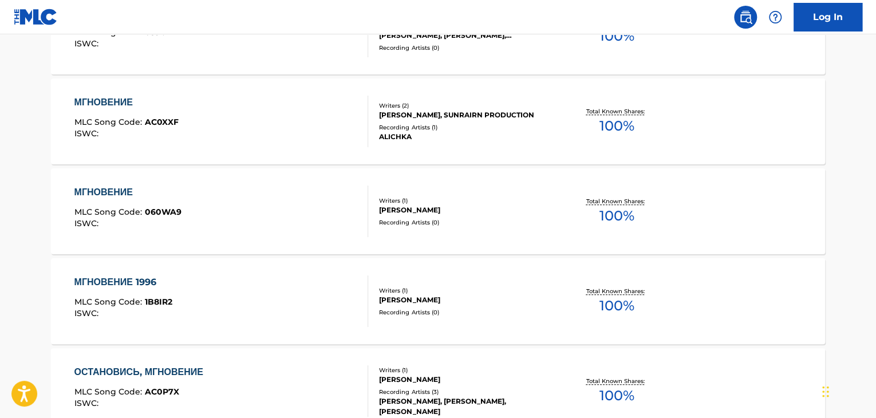
click at [394, 198] on div "Writers ( 1 )" at bounding box center [465, 200] width 173 height 9
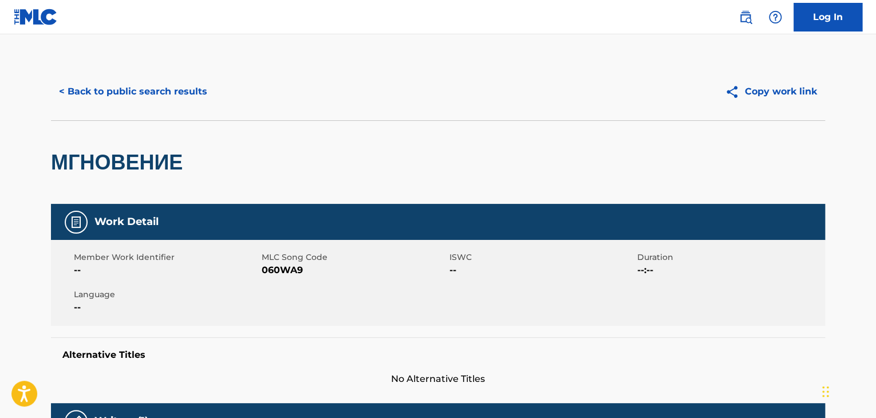
click at [289, 264] on span "060WA9" at bounding box center [354, 270] width 185 height 14
click at [198, 99] on button "< Back to public search results" at bounding box center [133, 91] width 164 height 29
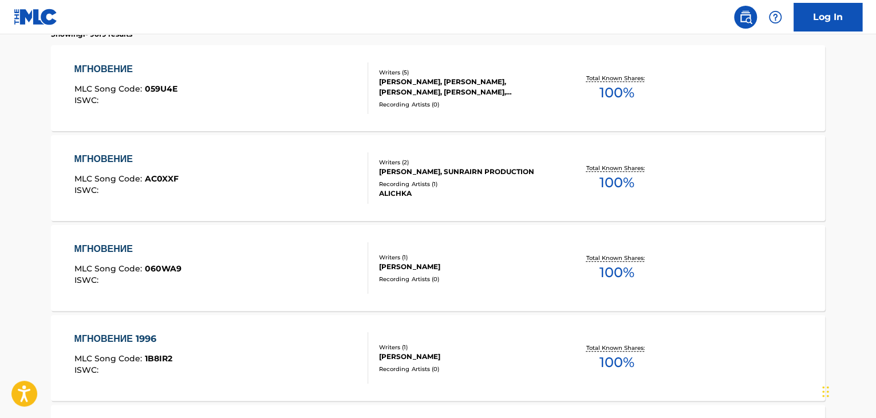
scroll to position [199, 0]
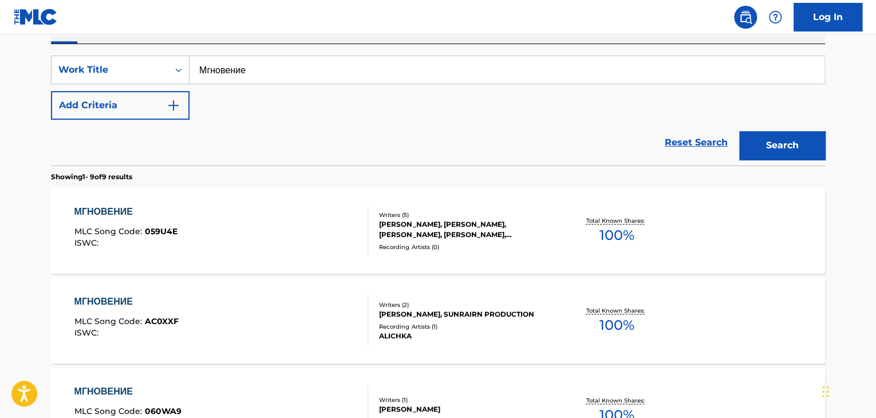
drag, startPoint x: 269, startPoint y: 78, endPoint x: 233, endPoint y: 97, distance: 40.5
click at [171, 80] on div "SearchWithCriteria9678a3f5-44e8-481c-be9e-4221509b13ba Work Title Мгновение" at bounding box center [438, 70] width 774 height 29
type input "Светлояр"
click at [793, 138] on button "Search" at bounding box center [782, 145] width 86 height 29
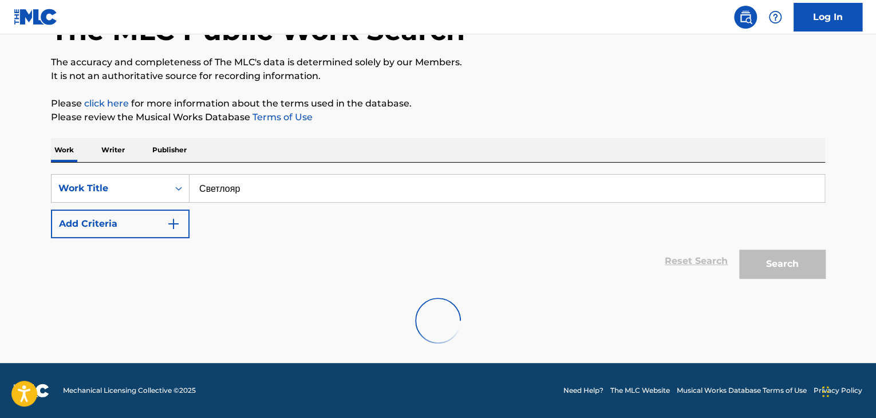
scroll to position [170, 0]
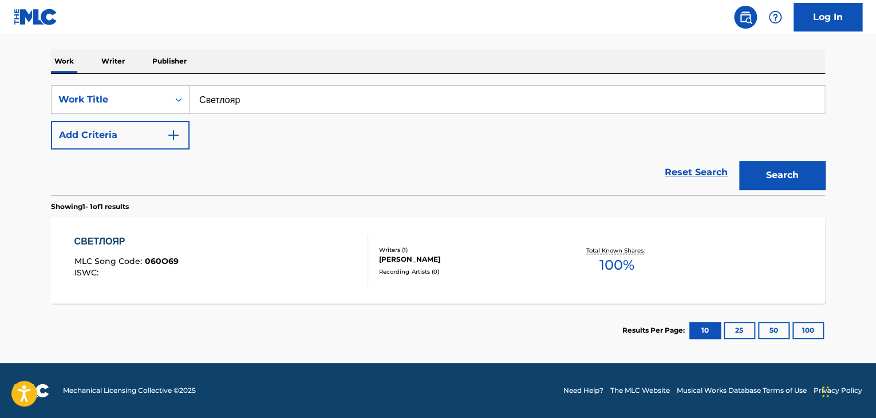
click at [334, 250] on div "СВЕТЛОЯР MLC Song Code : 060O69 ISWC :" at bounding box center [221, 261] width 294 height 52
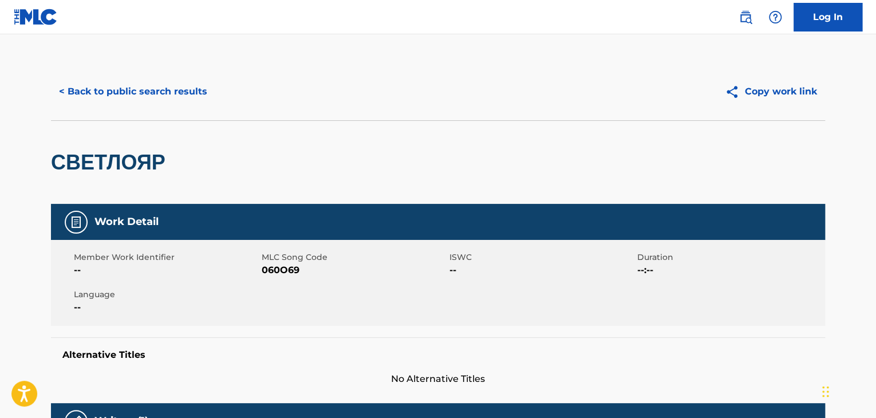
click at [276, 265] on span "060O69" at bounding box center [354, 270] width 185 height 14
click at [206, 86] on button "< Back to public search results" at bounding box center [133, 91] width 164 height 29
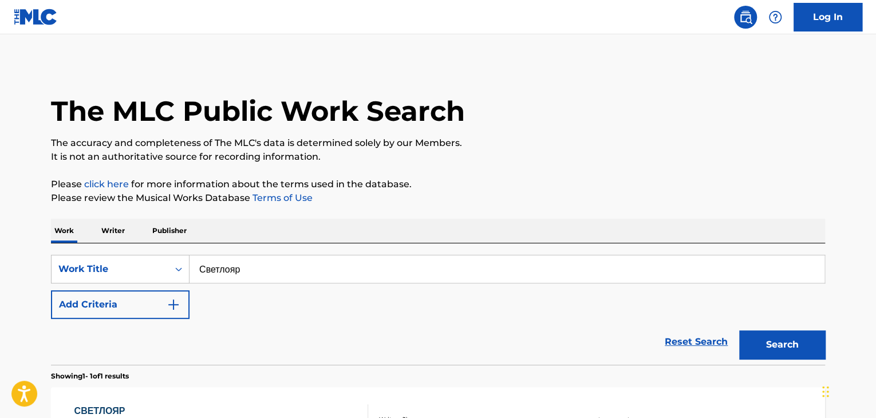
scroll to position [140, 0]
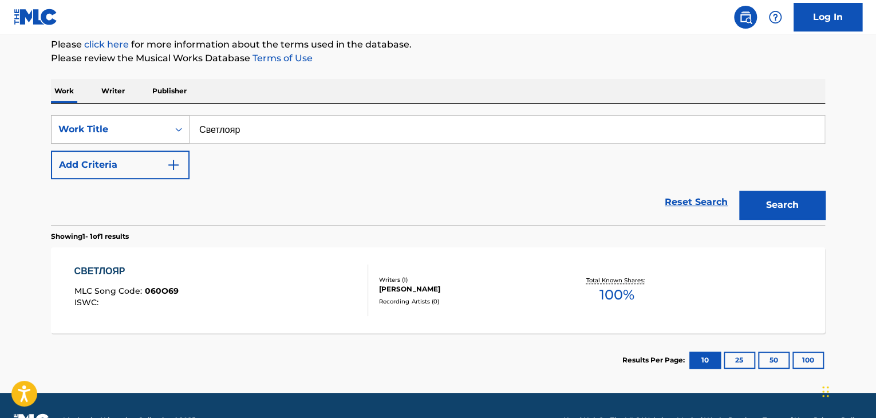
drag, startPoint x: 274, startPoint y: 122, endPoint x: 175, endPoint y: 128, distance: 99.3
click at [181, 123] on div "SearchWithCriteria9678a3f5-44e8-481c-be9e-4221509b13ba Work Title Светлояр" at bounding box center [438, 129] width 774 height 29
type input "Мы вместе"
click at [739, 191] on button "Search" at bounding box center [782, 205] width 86 height 29
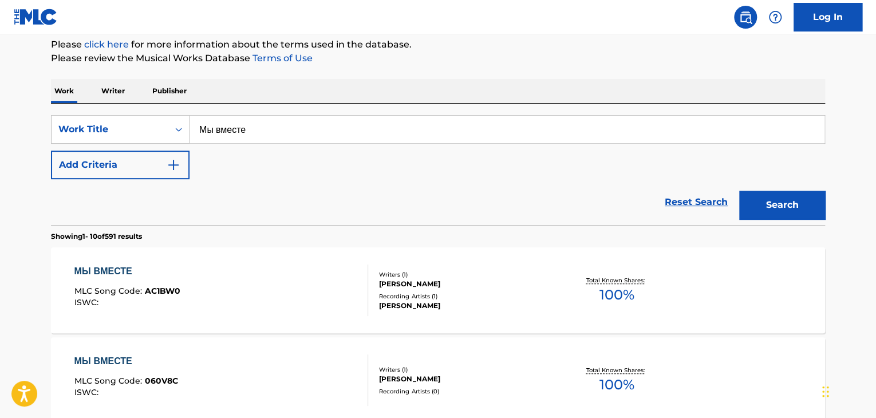
click at [410, 374] on div "[PERSON_NAME]" at bounding box center [465, 379] width 173 height 10
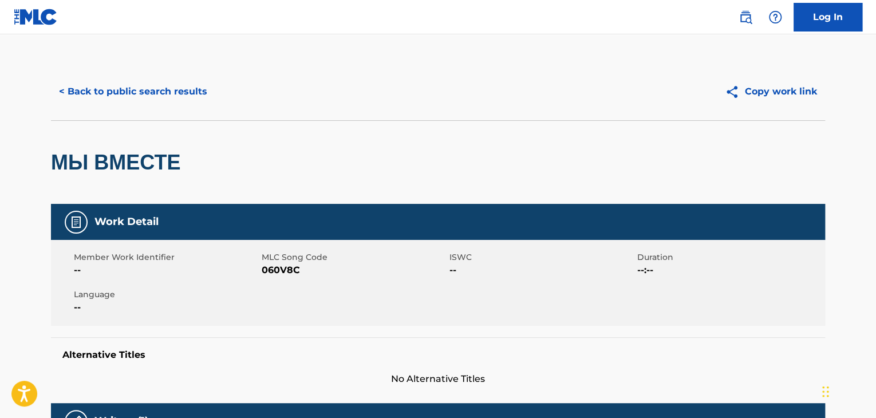
click at [271, 269] on span "060V8C" at bounding box center [354, 270] width 185 height 14
click at [162, 91] on button "< Back to public search results" at bounding box center [133, 91] width 164 height 29
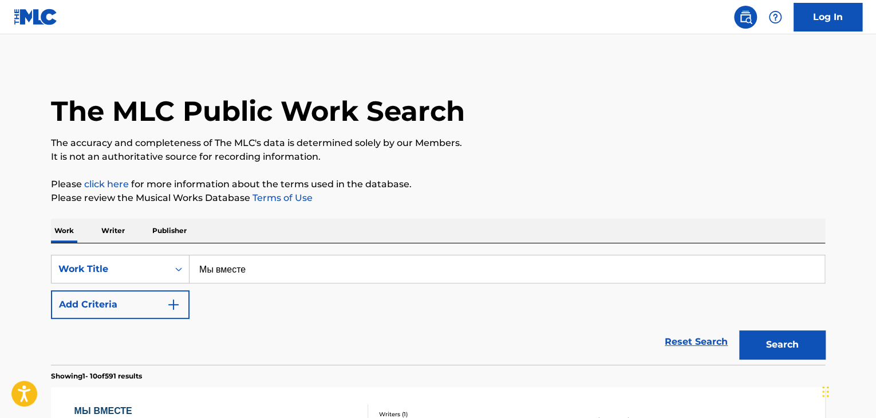
scroll to position [140, 0]
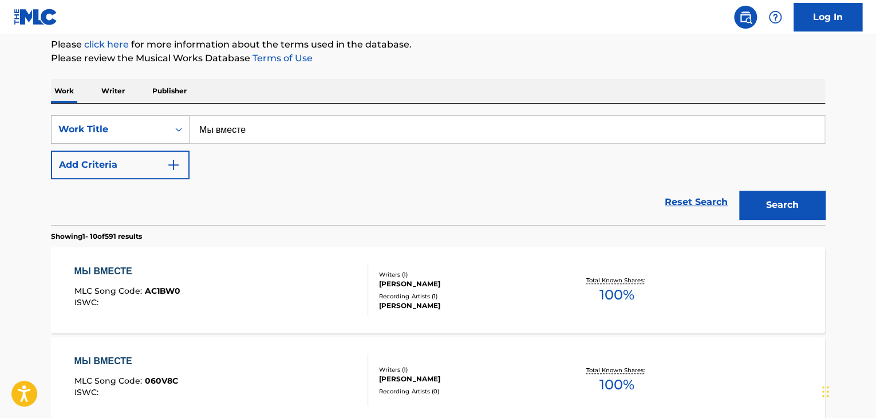
drag, startPoint x: 323, startPoint y: 120, endPoint x: 144, endPoint y: 120, distance: 178.7
click at [144, 120] on div "SearchWithCriteria9678a3f5-44e8-481c-be9e-4221509b13ba Work Title Мы вместе" at bounding box center [438, 129] width 774 height 29
type input "Лифт"
click at [750, 207] on button "Search" at bounding box center [782, 205] width 86 height 29
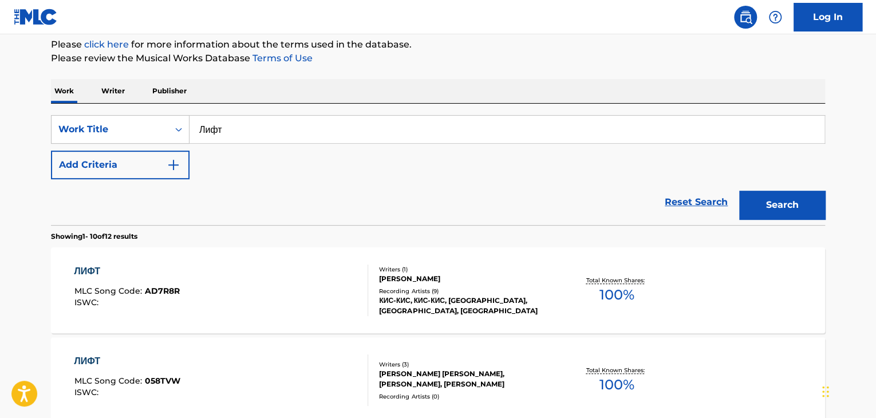
scroll to position [938, 0]
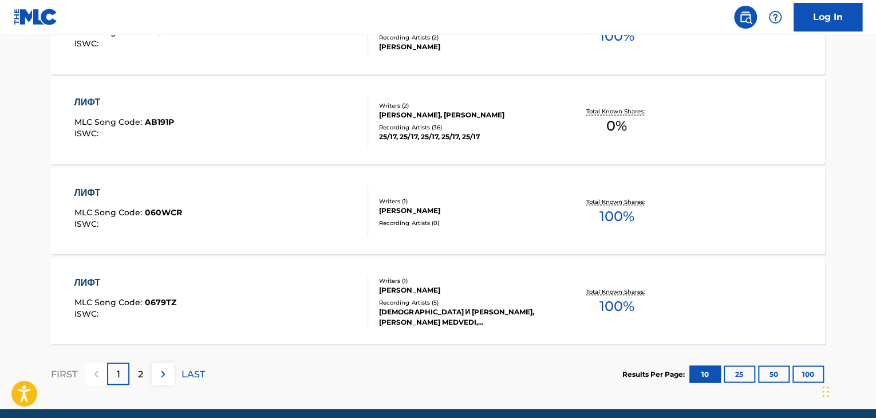
click at [475, 213] on div "[PERSON_NAME]" at bounding box center [465, 210] width 173 height 10
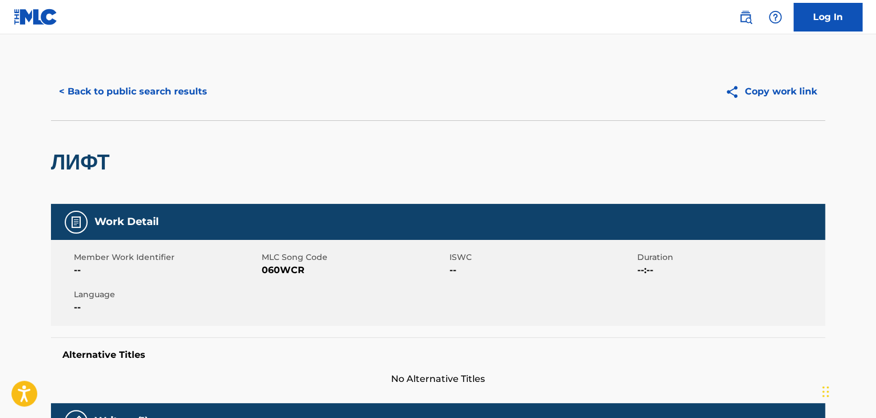
click at [288, 270] on span "060WCR" at bounding box center [354, 270] width 185 height 14
click at [286, 270] on span "060WCR" at bounding box center [354, 270] width 185 height 14
click at [167, 85] on button "< Back to public search results" at bounding box center [133, 91] width 164 height 29
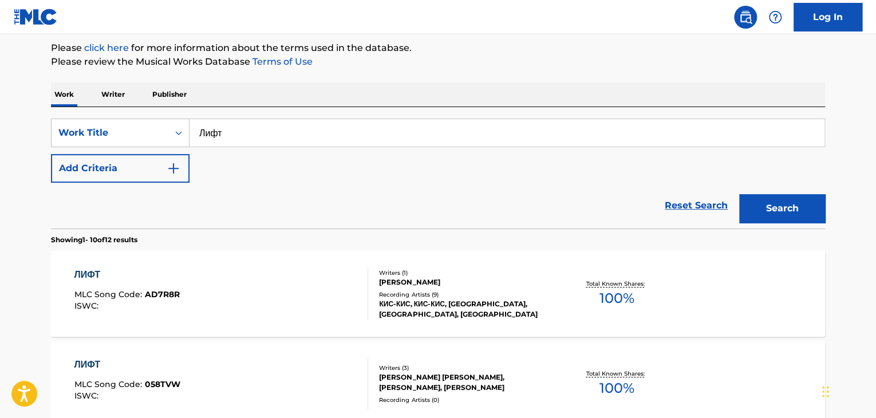
scroll to position [52, 0]
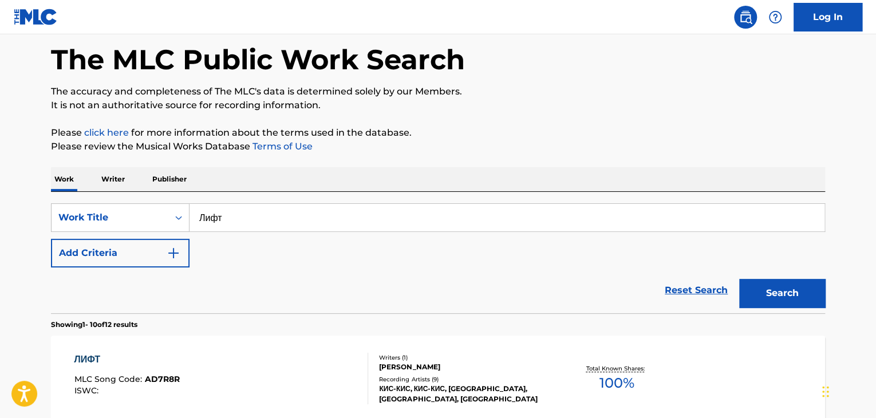
drag, startPoint x: 259, startPoint y: 218, endPoint x: 213, endPoint y: 222, distance: 46.0
click at [158, 218] on div "SearchWithCriteria9678a3f5-44e8-481c-be9e-4221509b13ba Work Title Лифт" at bounding box center [438, 217] width 774 height 29
type input "Грызня"
click at [787, 292] on button "Search" at bounding box center [782, 293] width 86 height 29
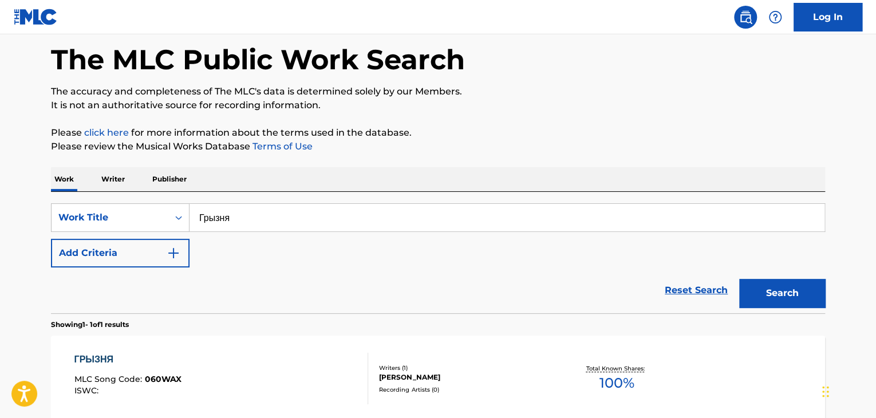
click at [428, 376] on div "[PERSON_NAME]" at bounding box center [465, 377] width 173 height 10
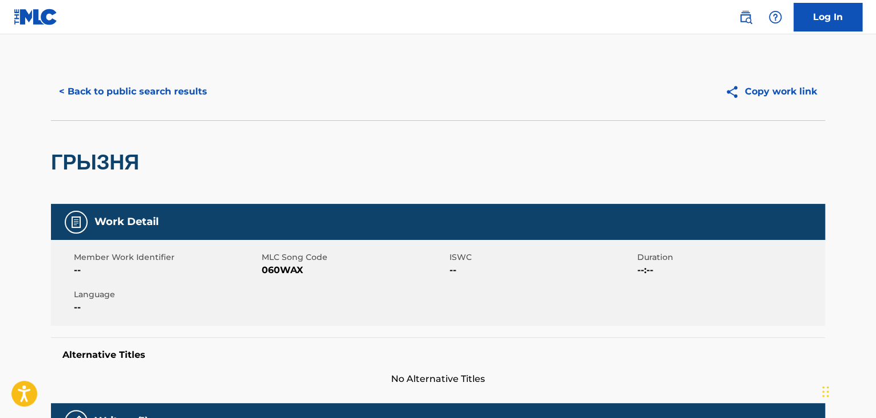
click at [280, 269] on span "060WAX" at bounding box center [354, 270] width 185 height 14
click at [158, 106] on div "< Back to public search results Copy work link" at bounding box center [438, 91] width 774 height 57
click at [166, 108] on div "< Back to public search results Copy work link" at bounding box center [438, 91] width 774 height 57
click at [166, 103] on button "< Back to public search results" at bounding box center [133, 91] width 164 height 29
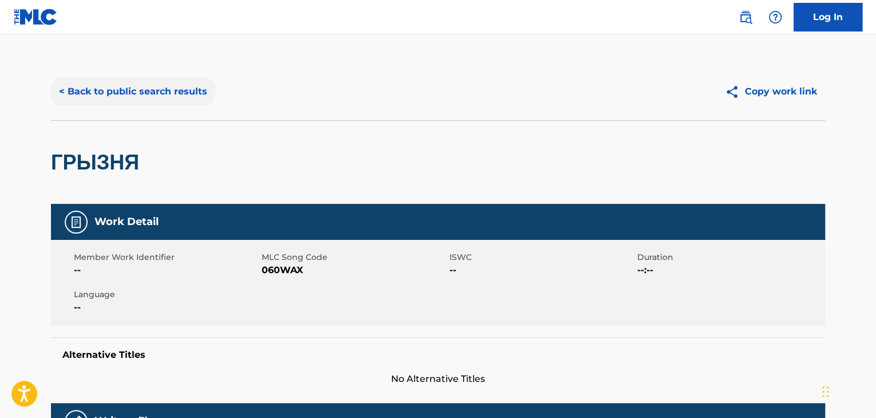
scroll to position [52, 0]
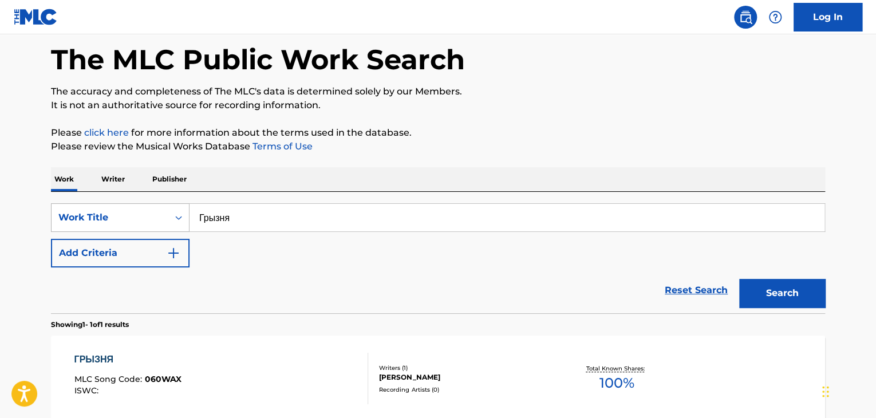
drag, startPoint x: 314, startPoint y: 209, endPoint x: 179, endPoint y: 209, distance: 135.2
click at [180, 209] on div "SearchWithCriteria9678a3f5-44e8-481c-be9e-4221509b13ba Work Title Грызня" at bounding box center [438, 217] width 774 height 29
type input "Камни"
click at [762, 289] on button "Search" at bounding box center [782, 293] width 86 height 29
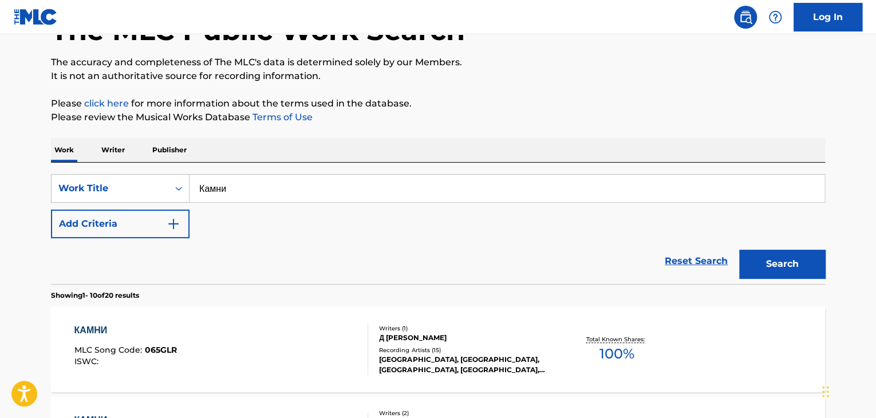
scroll to position [669, 0]
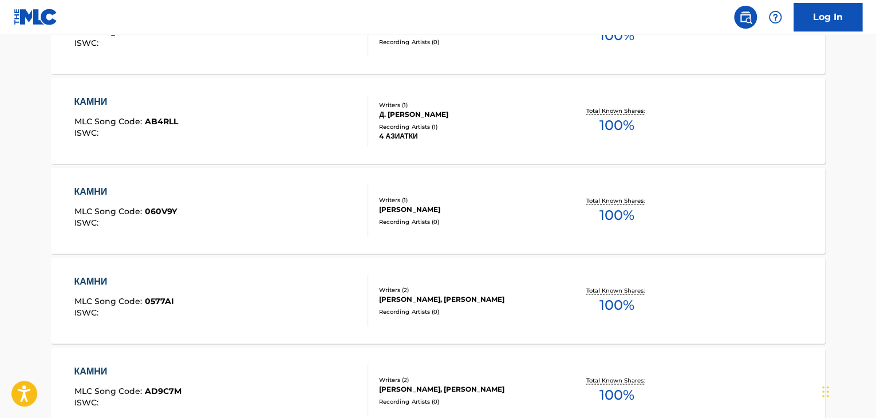
click at [404, 209] on div "[PERSON_NAME]" at bounding box center [465, 209] width 173 height 10
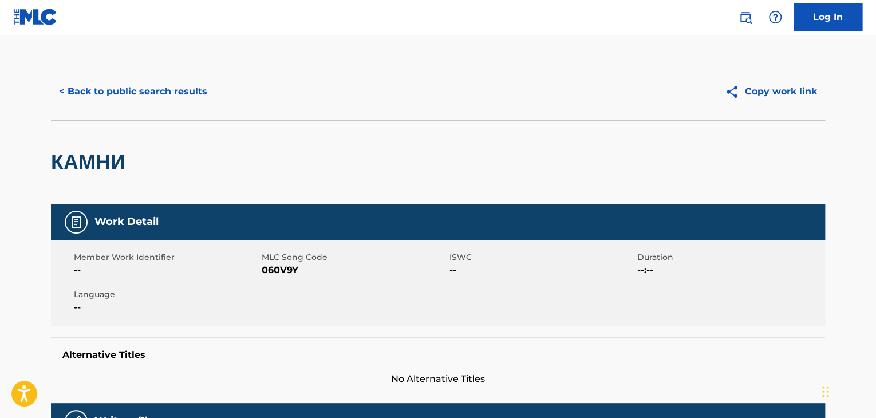
click at [274, 271] on span "060V9Y" at bounding box center [354, 270] width 185 height 14
click at [273, 270] on span "060V9Y" at bounding box center [354, 270] width 185 height 14
click at [175, 102] on button "< Back to public search results" at bounding box center [133, 91] width 164 height 29
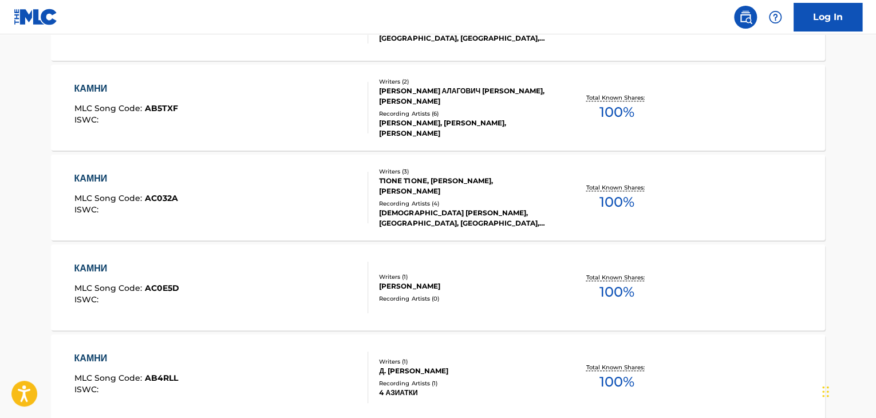
scroll to position [126, 0]
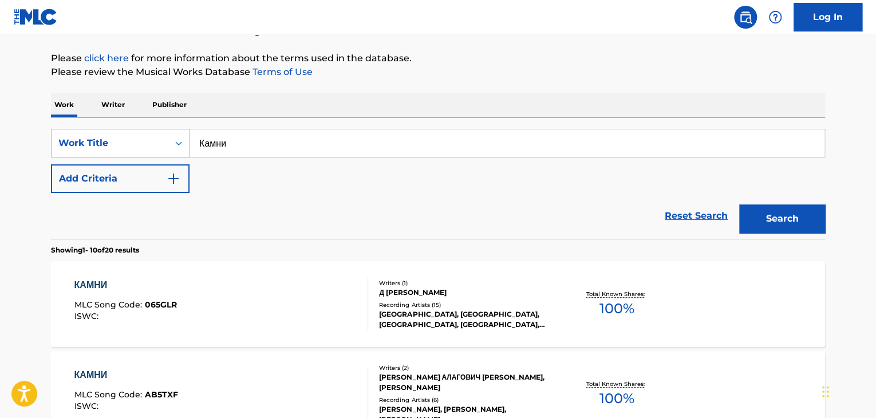
drag, startPoint x: 281, startPoint y: 156, endPoint x: 183, endPoint y: 156, distance: 97.9
click at [186, 156] on div "SearchWithCriteria9678a3f5-44e8-481c-be9e-4221509b13ba Work Title Камни" at bounding box center [438, 143] width 774 height 29
type input "Тайные миры"
click at [742, 203] on div "Search" at bounding box center [780, 216] width 92 height 46
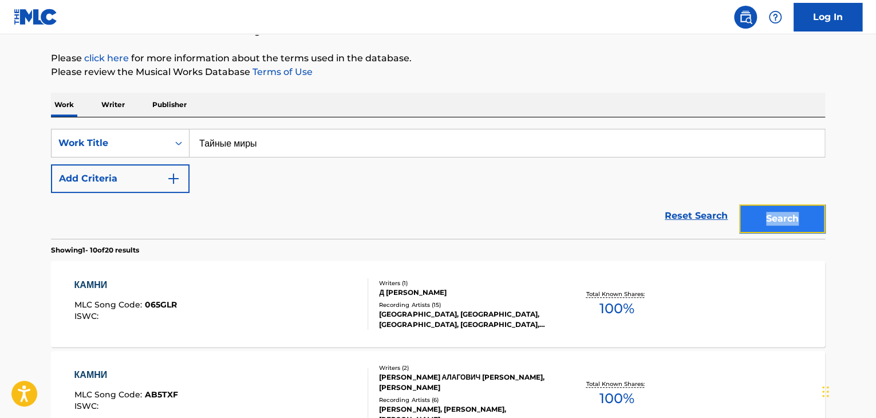
click at [750, 214] on button "Search" at bounding box center [782, 218] width 86 height 29
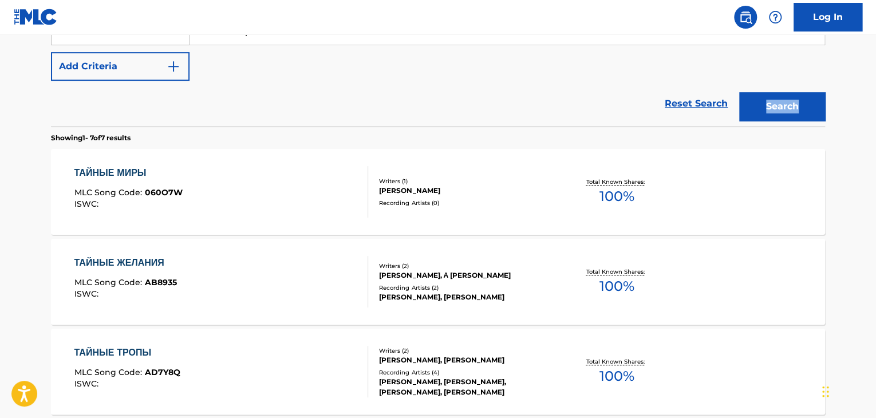
scroll to position [241, 0]
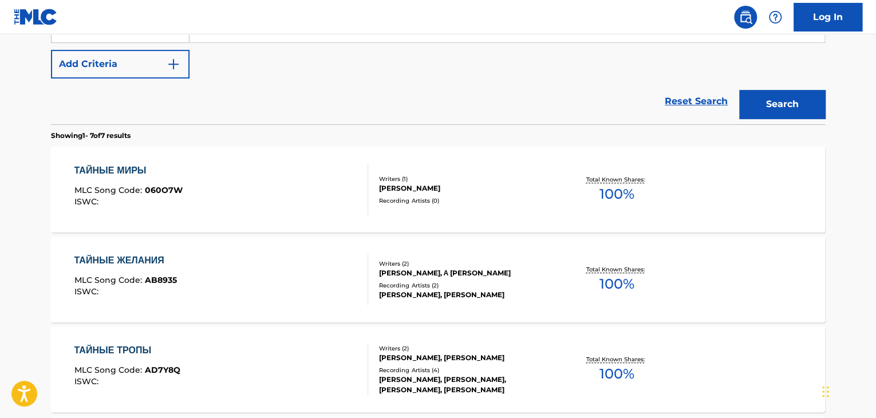
click at [424, 191] on div "[PERSON_NAME]" at bounding box center [465, 188] width 173 height 10
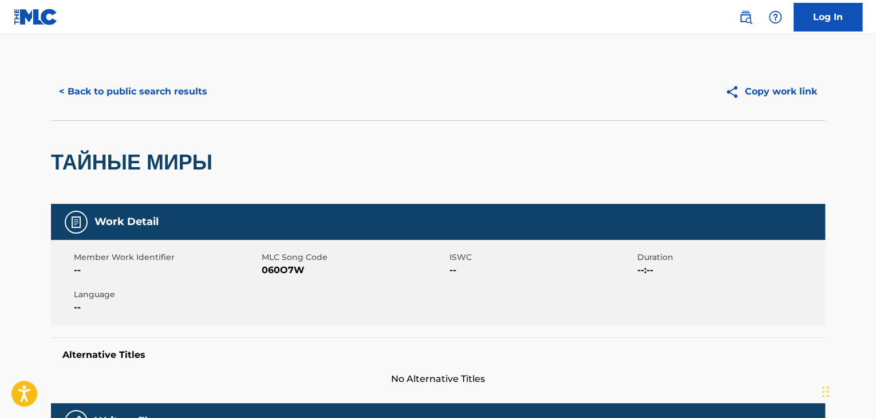
click at [292, 262] on span "MLC Song Code" at bounding box center [354, 257] width 185 height 12
click at [289, 269] on span "060O7W" at bounding box center [354, 270] width 185 height 14
click at [168, 90] on button "< Back to public search results" at bounding box center [133, 91] width 164 height 29
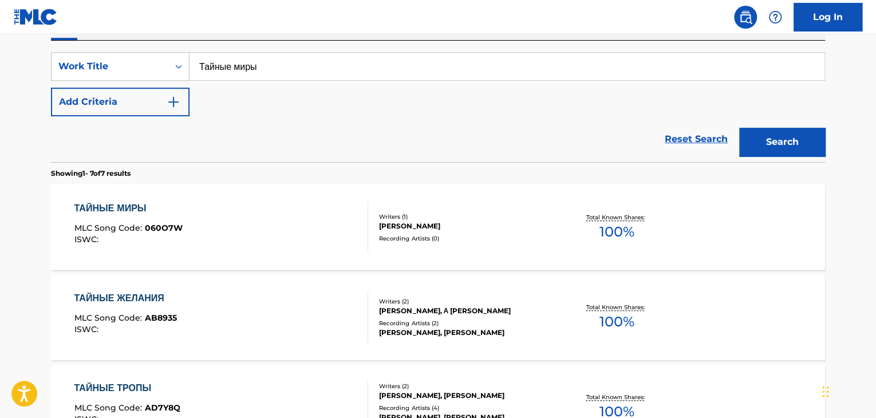
scroll to position [183, 0]
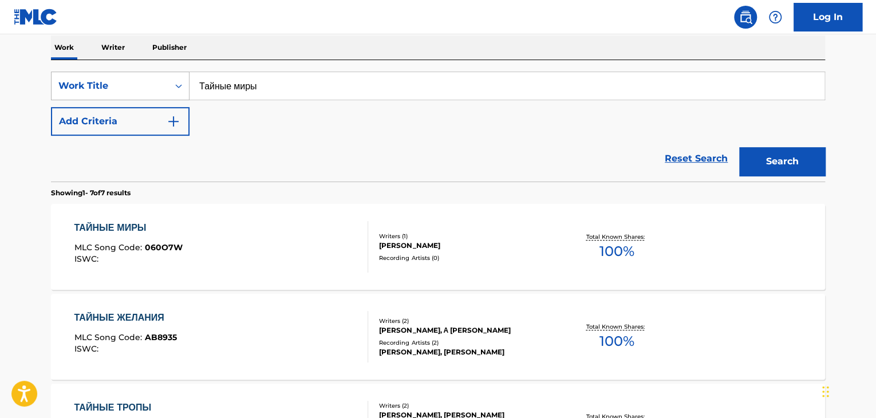
drag, startPoint x: 328, startPoint y: 89, endPoint x: 174, endPoint y: 97, distance: 154.3
click at [128, 89] on div "SearchWithCriteria9678a3f5-44e8-481c-be9e-4221509b13ba Work Title Тайные миры" at bounding box center [438, 86] width 774 height 29
type input "Трубка"
click at [764, 163] on button "Search" at bounding box center [782, 161] width 86 height 29
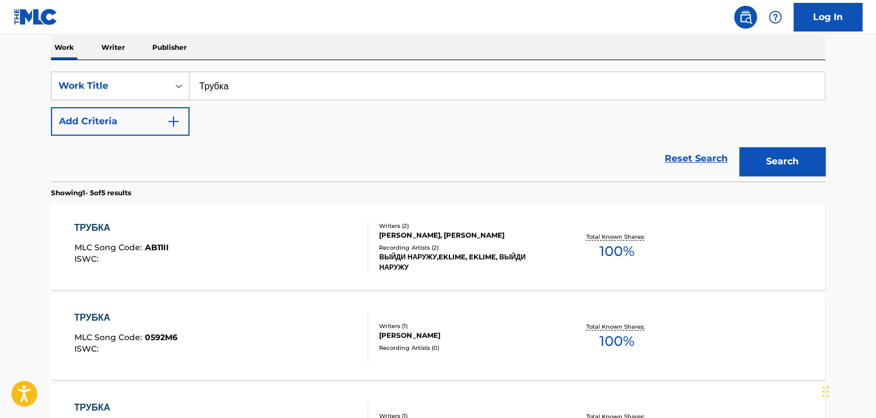
scroll to position [399, 0]
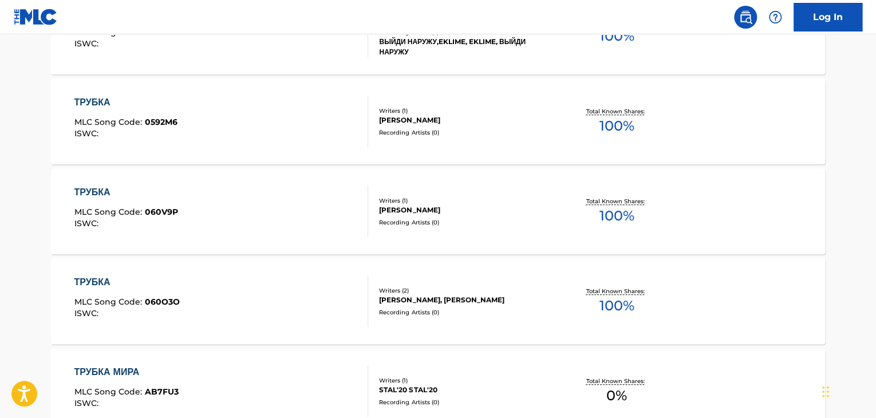
click at [460, 214] on div "[PERSON_NAME]" at bounding box center [465, 210] width 173 height 10
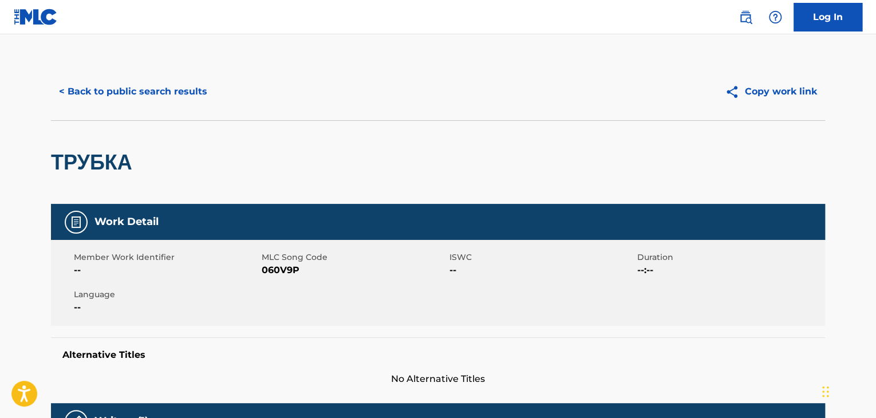
click at [262, 273] on span "060V9P" at bounding box center [354, 270] width 185 height 14
click at [153, 97] on button "< Back to public search results" at bounding box center [133, 91] width 164 height 29
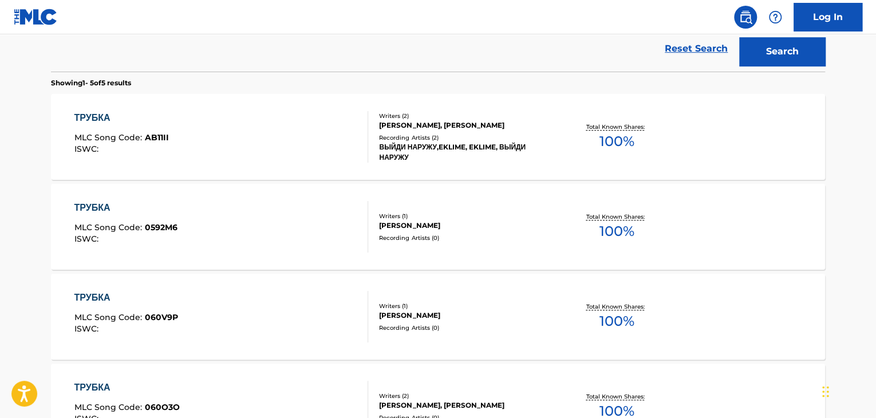
scroll to position [142, 0]
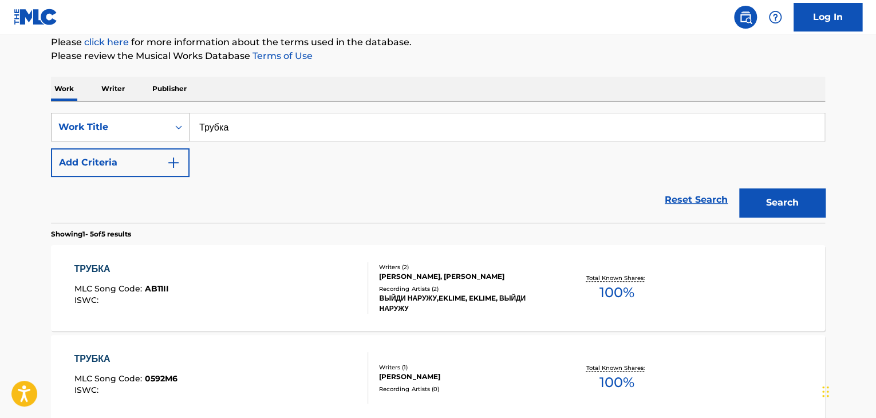
drag, startPoint x: 198, startPoint y: 121, endPoint x: 160, endPoint y: 121, distance: 37.2
click at [160, 121] on div "SearchWithCriteria9678a3f5-44e8-481c-be9e-4221509b13ba Work Title Трубка" at bounding box center [438, 127] width 774 height 29
type input "Банкомат судьбы"
click at [779, 200] on button "Search" at bounding box center [782, 202] width 86 height 29
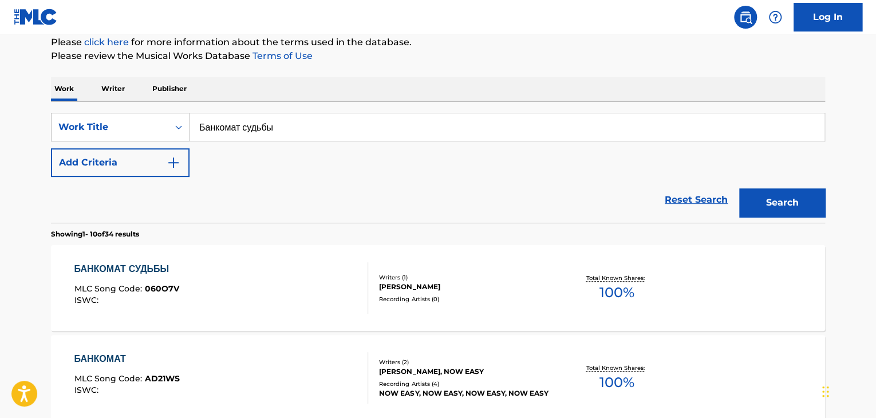
click at [465, 290] on div "[PERSON_NAME]" at bounding box center [465, 287] width 173 height 10
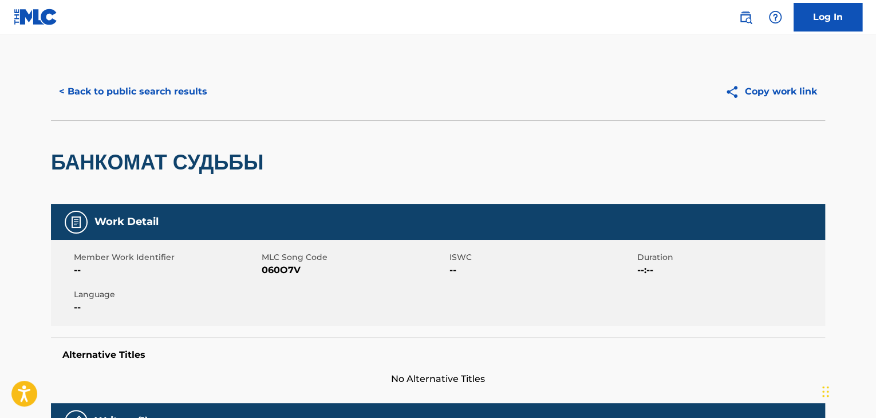
click at [285, 277] on span "060O7V" at bounding box center [354, 270] width 185 height 14
click at [284, 276] on span "060O7V" at bounding box center [354, 270] width 185 height 14
click at [284, 270] on span "060O7V" at bounding box center [354, 270] width 185 height 14
click at [131, 97] on button "< Back to public search results" at bounding box center [133, 91] width 164 height 29
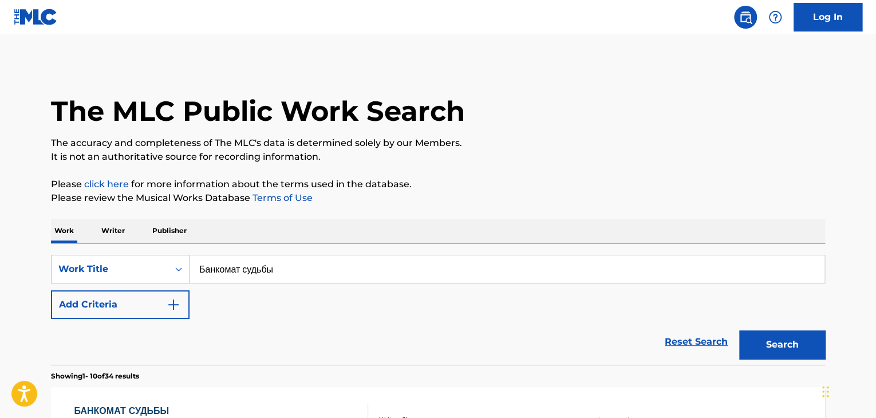
scroll to position [142, 0]
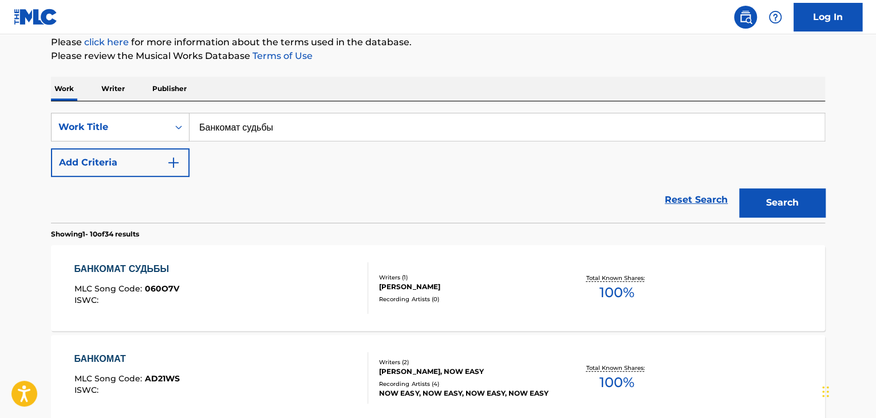
drag, startPoint x: 250, startPoint y: 130, endPoint x: 285, endPoint y: 136, distance: 36.1
click at [103, 130] on div "SearchWithCriteria9678a3f5-44e8-481c-be9e-4221509b13ba Work Title Банкомат судь…" at bounding box center [438, 127] width 774 height 29
type input "Аваллон"
click at [762, 210] on button "Search" at bounding box center [782, 202] width 86 height 29
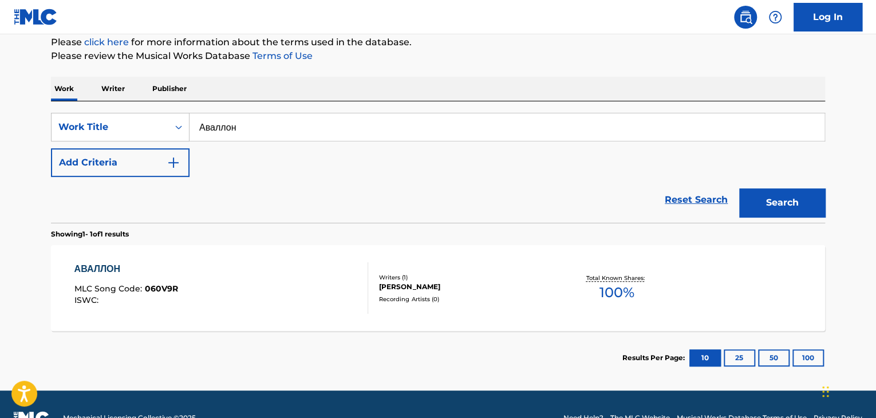
click at [411, 285] on div "[PERSON_NAME]" at bounding box center [465, 287] width 173 height 10
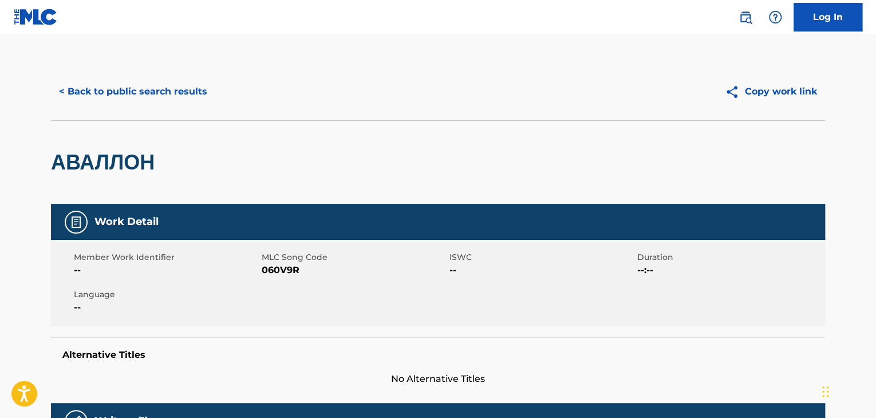
click at [273, 277] on div "Member Work Identifier -- MLC Song Code 060V9R ISWC -- Duration --:-- Language …" at bounding box center [438, 283] width 774 height 86
click at [271, 274] on span "060V9R" at bounding box center [354, 270] width 185 height 14
click at [152, 96] on button "< Back to public search results" at bounding box center [133, 91] width 164 height 29
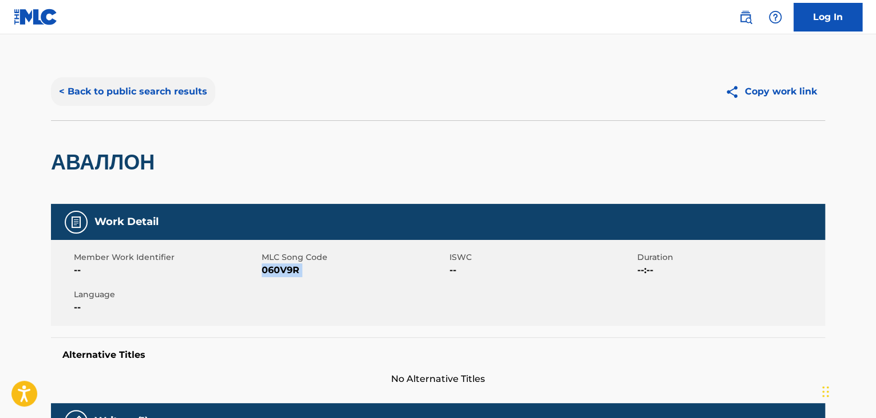
scroll to position [140, 0]
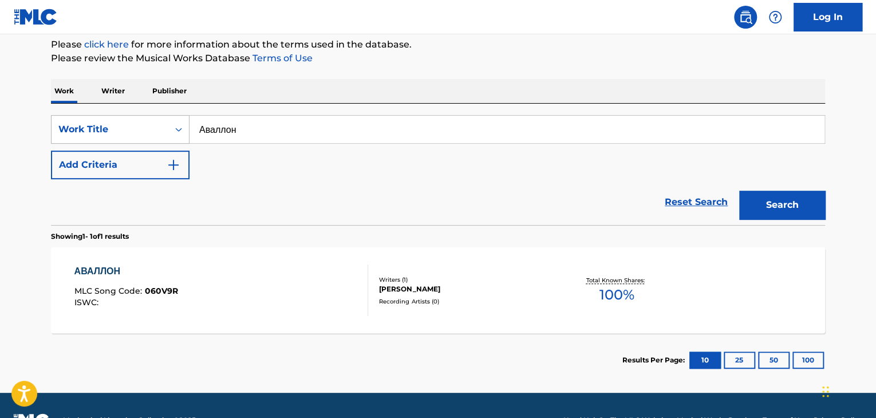
click at [106, 128] on div "SearchWithCriteria9678a3f5-44e8-481c-be9e-4221509b13ba Work Title Аваллон" at bounding box center [438, 129] width 774 height 29
click at [806, 204] on button "Search" at bounding box center [782, 205] width 86 height 29
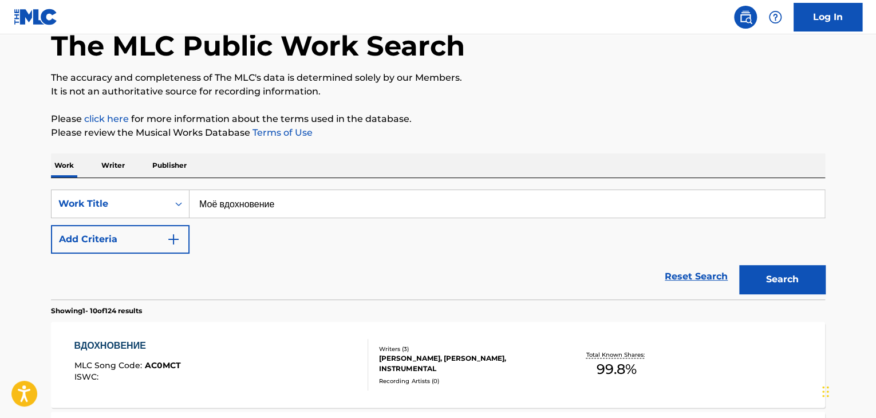
scroll to position [0, 0]
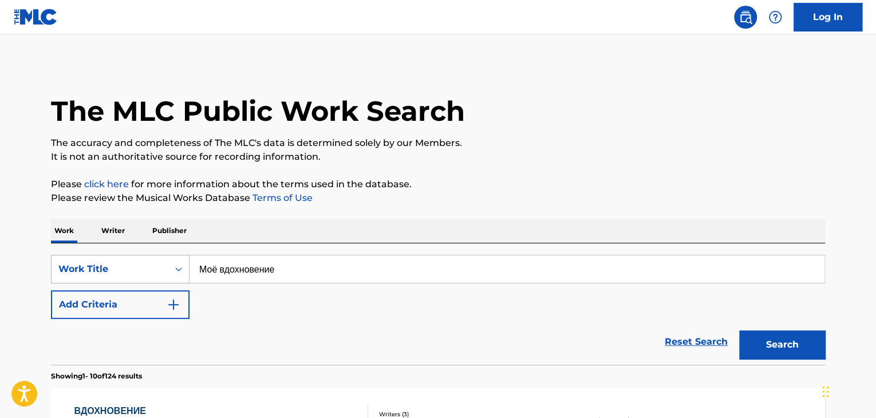
drag, startPoint x: 307, startPoint y: 259, endPoint x: 127, endPoint y: 257, distance: 179.9
click at [129, 257] on div "SearchWithCriteria9678a3f5-44e8-481c-be9e-4221509b13ba Work Title Моё вдохновен…" at bounding box center [438, 269] width 774 height 29
type input "Гигабайты"
click at [779, 333] on button "Search" at bounding box center [782, 344] width 86 height 29
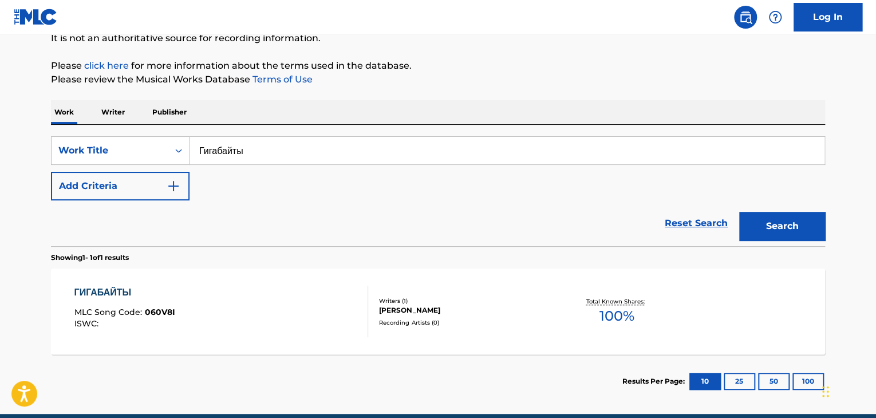
scroll to position [138, 0]
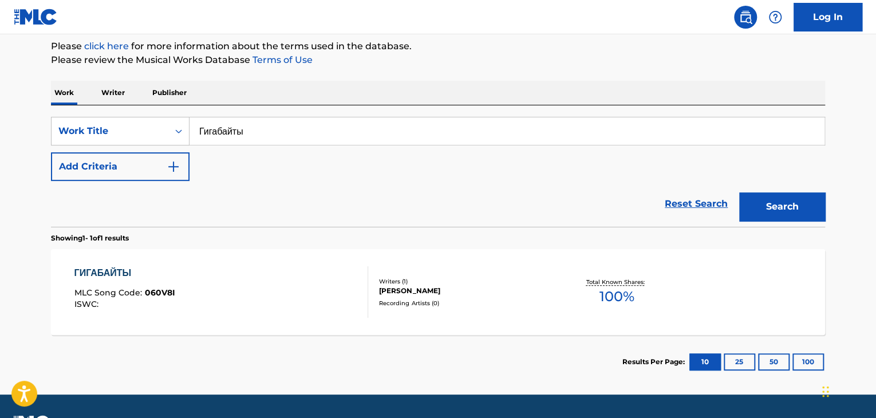
click at [439, 297] on div "Writers ( 1 ) [PERSON_NAME] Recording Artists ( 0 )" at bounding box center [460, 292] width 184 height 30
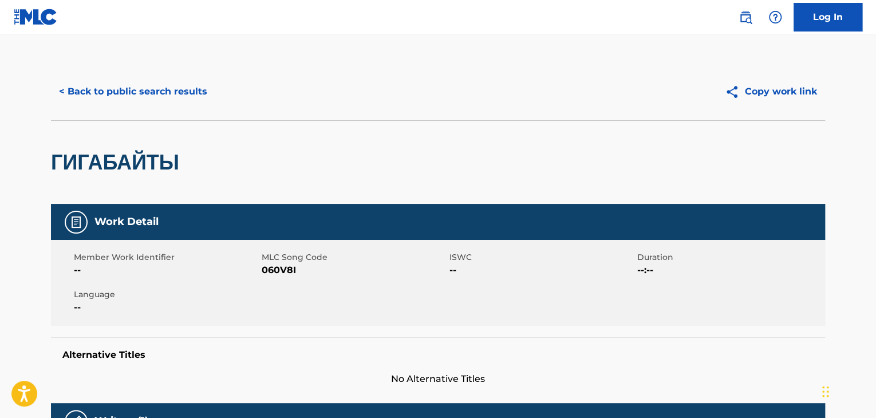
click at [289, 273] on span "060V8I" at bounding box center [354, 270] width 185 height 14
click at [288, 273] on span "060V8I" at bounding box center [354, 270] width 185 height 14
click at [162, 88] on button "< Back to public search results" at bounding box center [133, 91] width 164 height 29
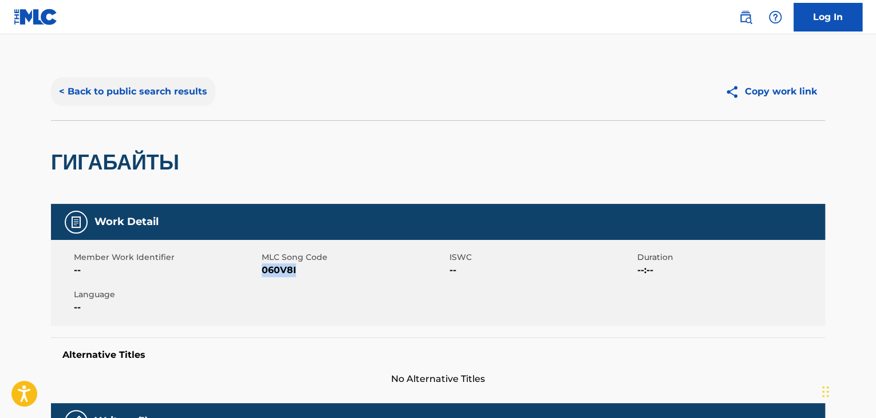
scroll to position [138, 0]
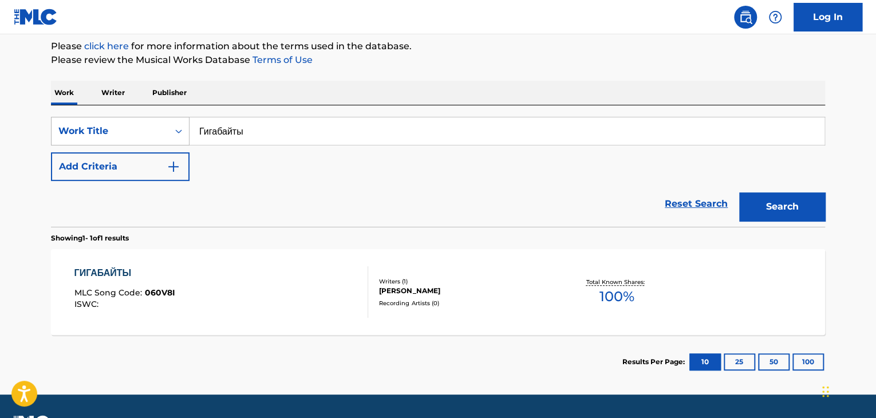
drag, startPoint x: 300, startPoint y: 137, endPoint x: 97, endPoint y: 137, distance: 203.3
click at [97, 137] on div "SearchWithCriteria9678a3f5-44e8-481c-be9e-4221509b13ba Work Title Гигабайты" at bounding box center [438, 131] width 774 height 29
type input "Человек, что умеет дружить"
click at [770, 204] on button "Search" at bounding box center [782, 206] width 86 height 29
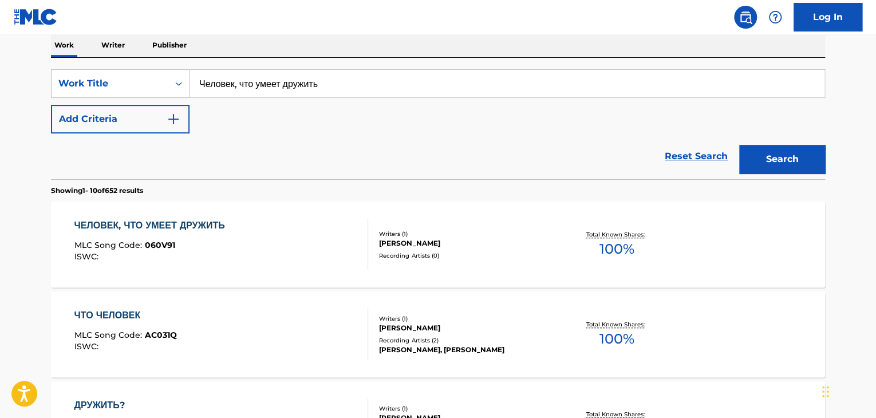
scroll to position [195, 0]
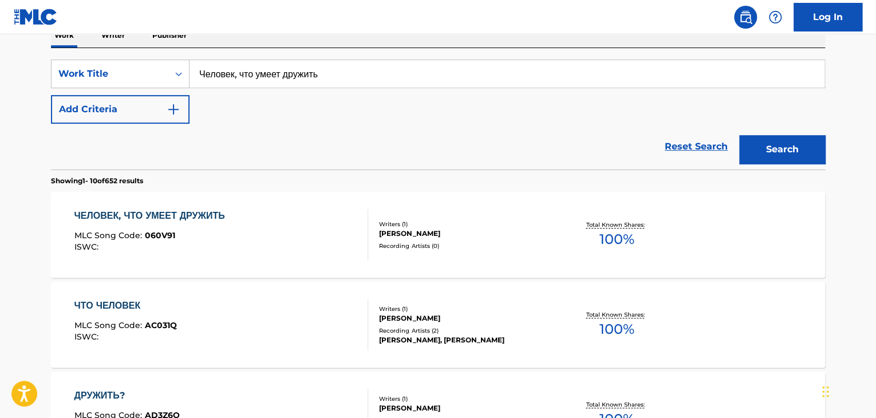
click at [207, 223] on div "ЧЕЛОВЕК, ЧТО УМЕЕТ ДРУЖИТЬ MLC Song Code : 060V91 ISWC :" at bounding box center [152, 235] width 156 height 52
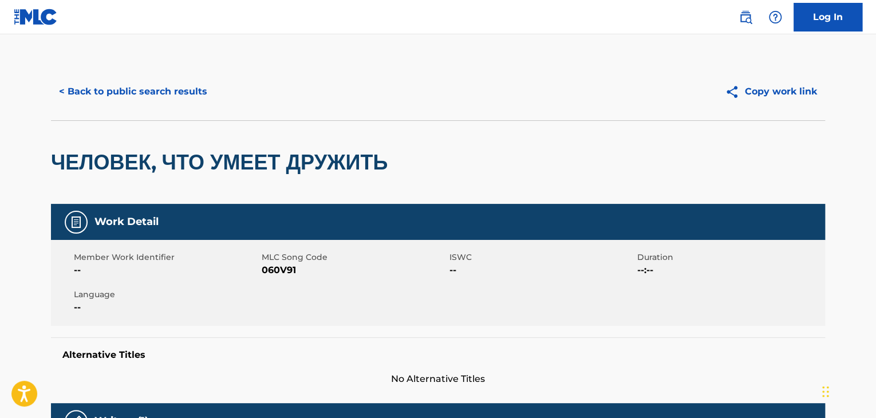
click at [275, 267] on span "060V91" at bounding box center [354, 270] width 185 height 14
click at [158, 96] on button "< Back to public search results" at bounding box center [133, 91] width 164 height 29
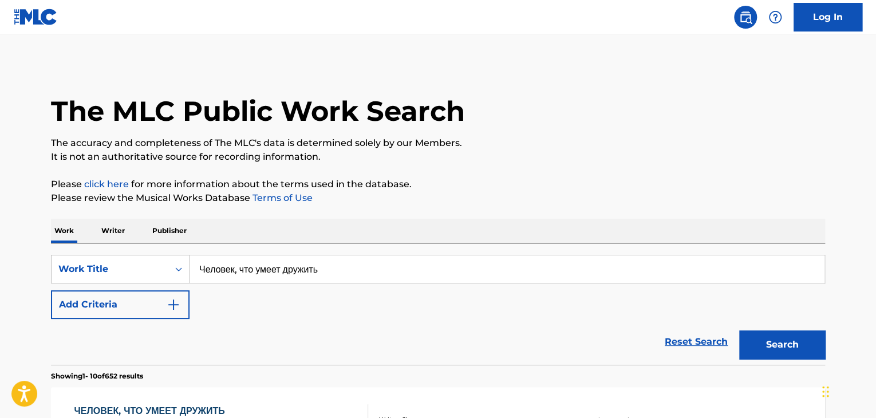
scroll to position [195, 0]
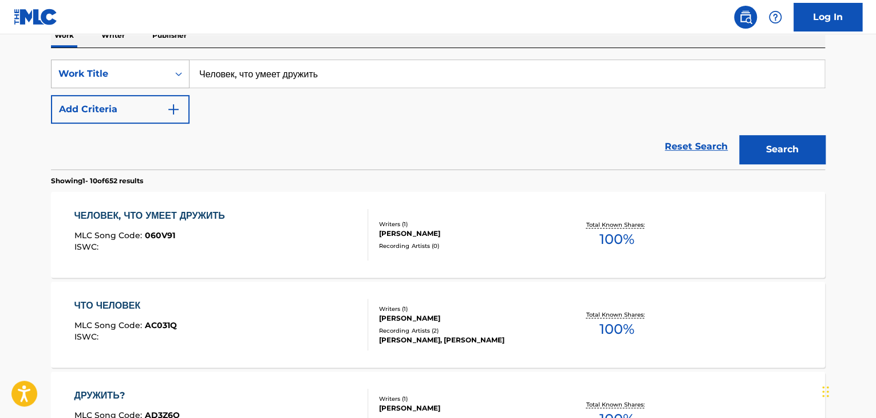
drag, startPoint x: 393, startPoint y: 73, endPoint x: 82, endPoint y: 71, distance: 310.4
click at [82, 71] on div "SearchWithCriteria9678a3f5-44e8-481c-be9e-4221509b13ba Work Title Человек, что …" at bounding box center [438, 74] width 774 height 29
type input "Парафраз"
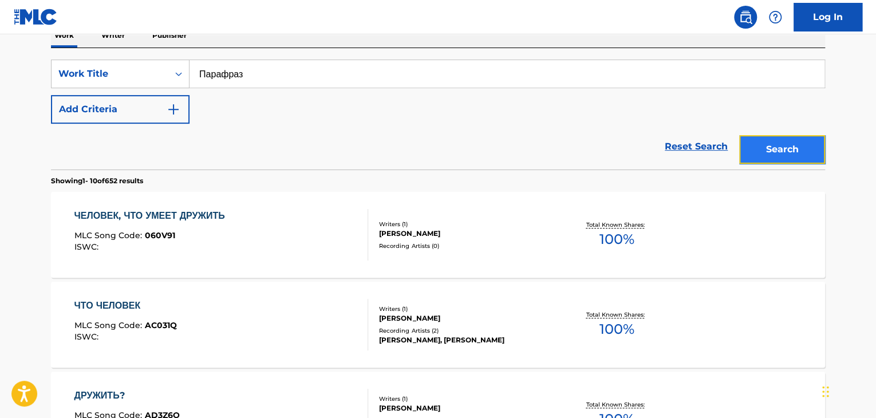
click at [774, 153] on button "Search" at bounding box center [782, 149] width 86 height 29
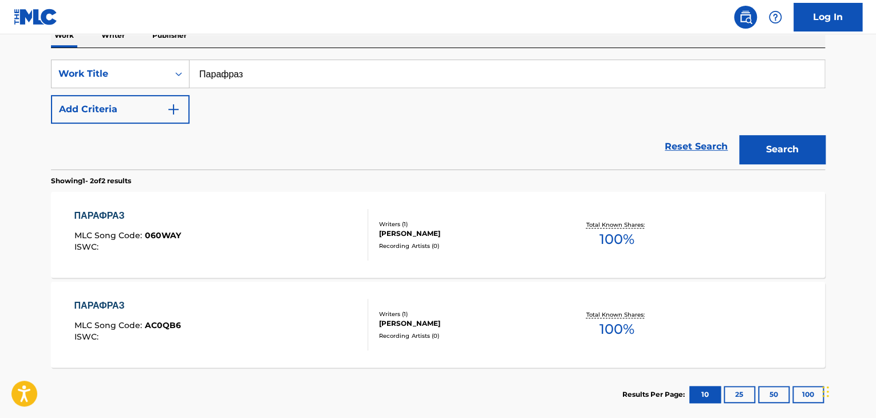
click at [364, 240] on div at bounding box center [363, 235] width 9 height 52
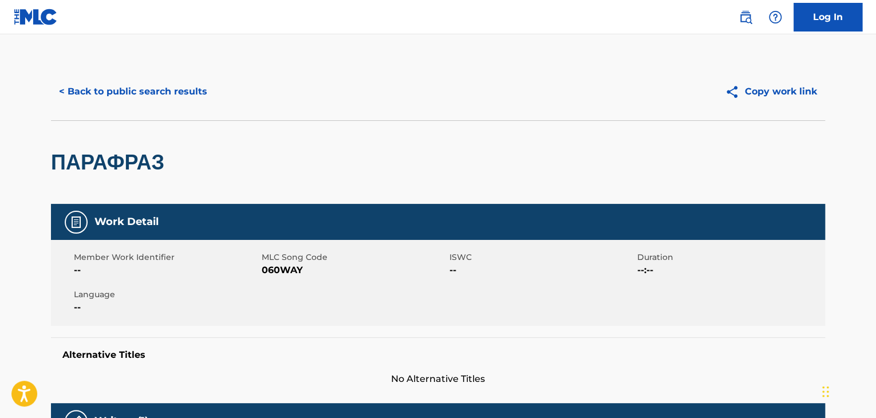
click at [275, 273] on span "060WAY" at bounding box center [354, 270] width 185 height 14
click at [190, 88] on button "< Back to public search results" at bounding box center [133, 91] width 164 height 29
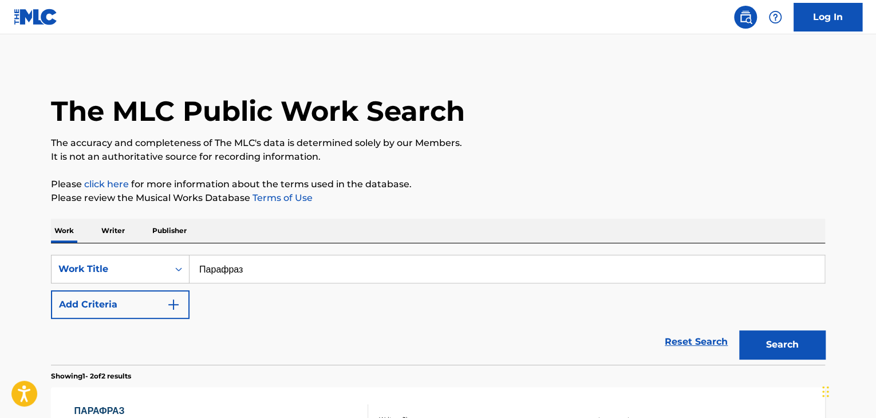
scroll to position [195, 0]
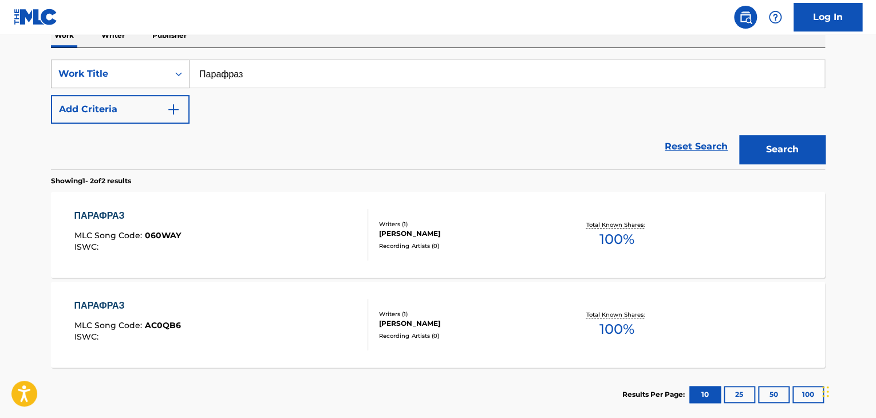
drag, startPoint x: 270, startPoint y: 73, endPoint x: 183, endPoint y: 81, distance: 87.4
click at [183, 81] on div "SearchWithCriteria9678a3f5-44e8-481c-be9e-4221509b13ba Work Title Парафраз" at bounding box center [438, 74] width 774 height 29
type input "Обострение"
click at [811, 156] on button "Search" at bounding box center [782, 149] width 86 height 29
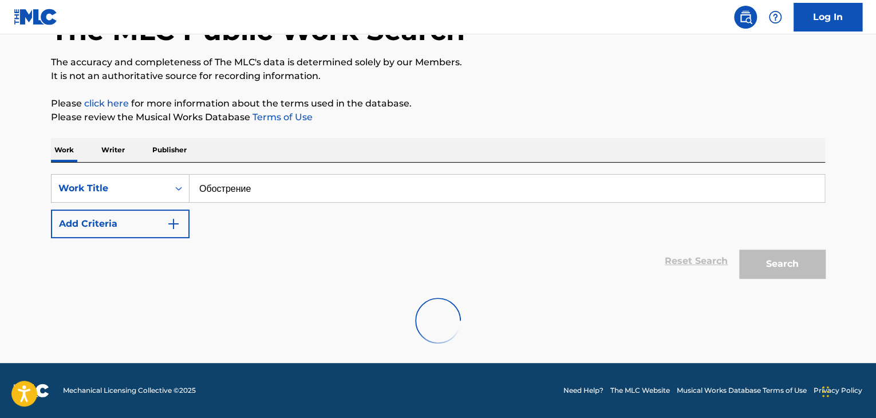
scroll to position [170, 0]
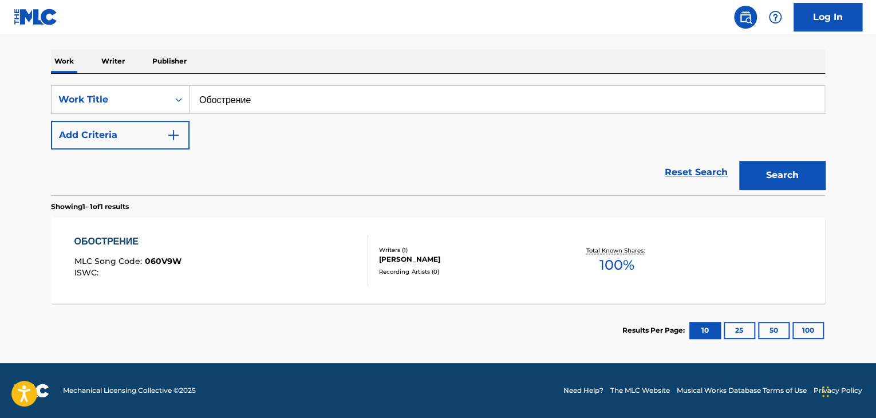
click at [304, 265] on div "ОБОСТРЕНИЕ MLC Song Code : 060V9W ISWC :" at bounding box center [221, 261] width 294 height 52
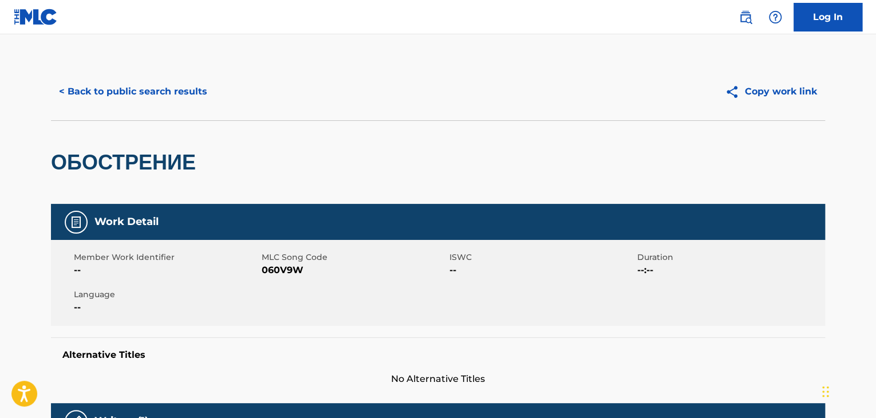
click at [288, 267] on span "060V9W" at bounding box center [354, 270] width 185 height 14
click at [182, 104] on button "< Back to public search results" at bounding box center [133, 91] width 164 height 29
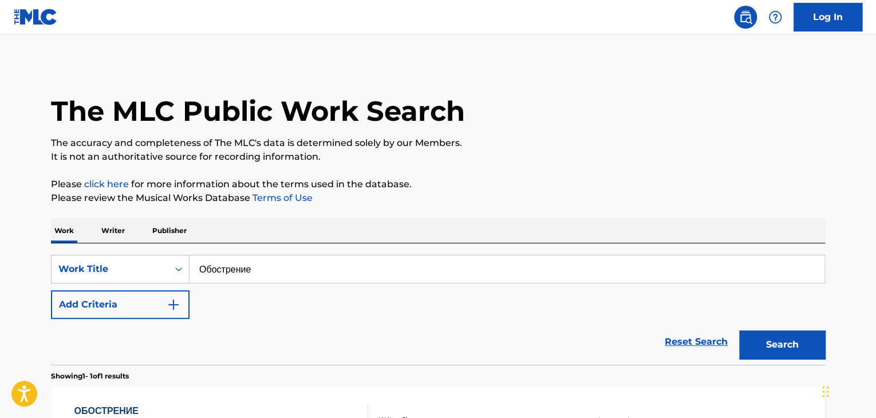
scroll to position [140, 0]
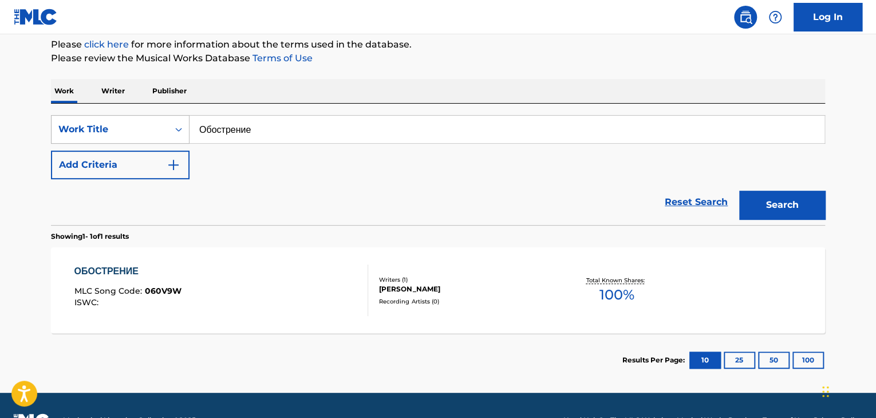
drag, startPoint x: 266, startPoint y: 136, endPoint x: 95, endPoint y: 133, distance: 171.3
click at [76, 136] on div "SearchWithCriteria9678a3f5-44e8-481c-be9e-4221509b13ba Work Title Обострение" at bounding box center [438, 129] width 774 height 29
type input "Души"
click at [769, 206] on button "Search" at bounding box center [782, 205] width 86 height 29
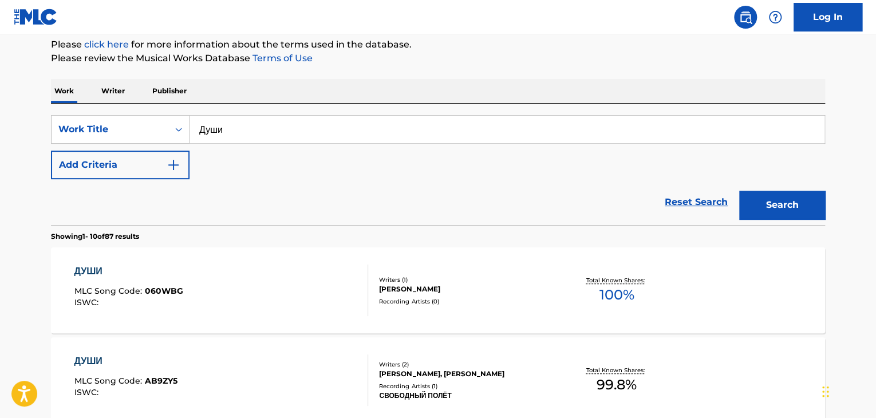
click at [406, 285] on div "[PERSON_NAME]" at bounding box center [465, 289] width 173 height 10
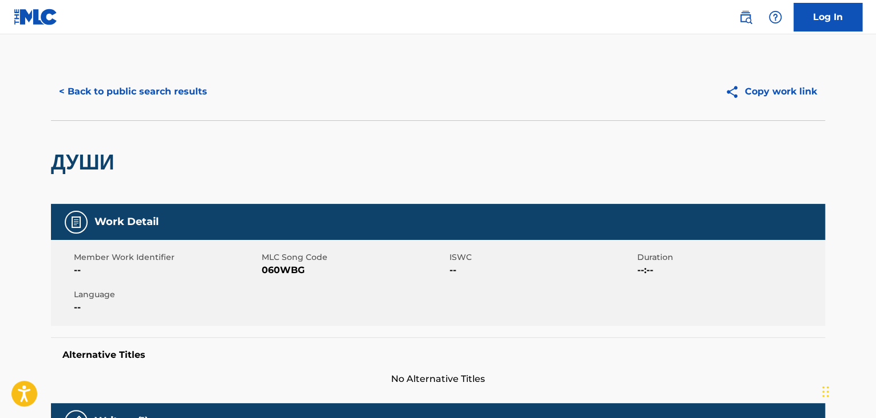
click at [276, 271] on span "060WBG" at bounding box center [354, 270] width 185 height 14
click at [191, 95] on button "< Back to public search results" at bounding box center [133, 91] width 164 height 29
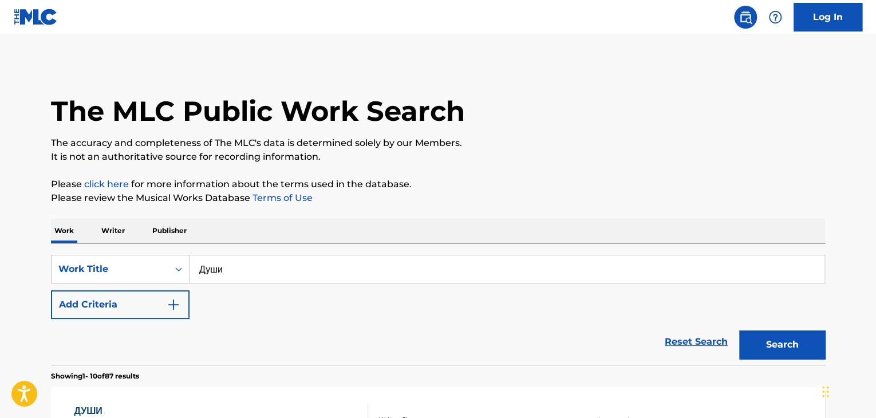
scroll to position [140, 0]
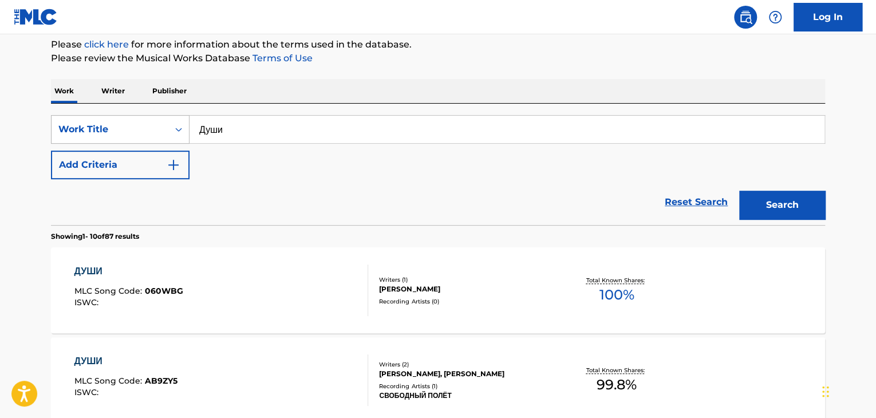
drag, startPoint x: 337, startPoint y: 119, endPoint x: 92, endPoint y: 126, distance: 245.2
click at [96, 126] on div "SearchWithCriteria9678a3f5-44e8-481c-be9e-4221509b13ba Work Title Души" at bounding box center [438, 129] width 774 height 29
type input "Тайга"
click at [751, 195] on button "Search" at bounding box center [782, 205] width 86 height 29
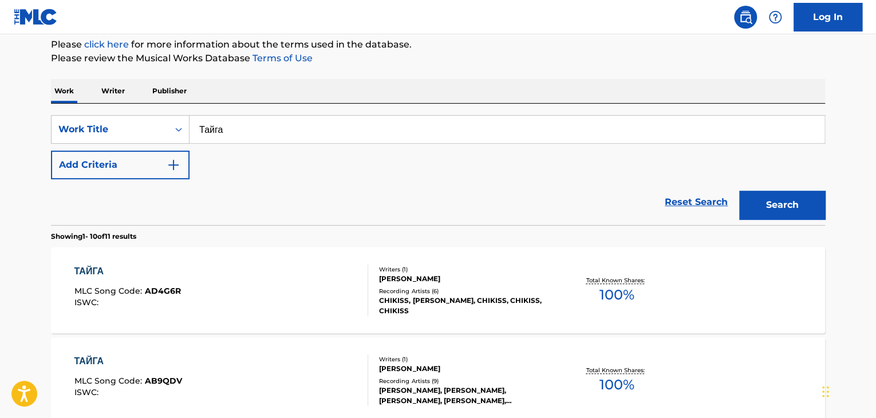
scroll to position [669, 0]
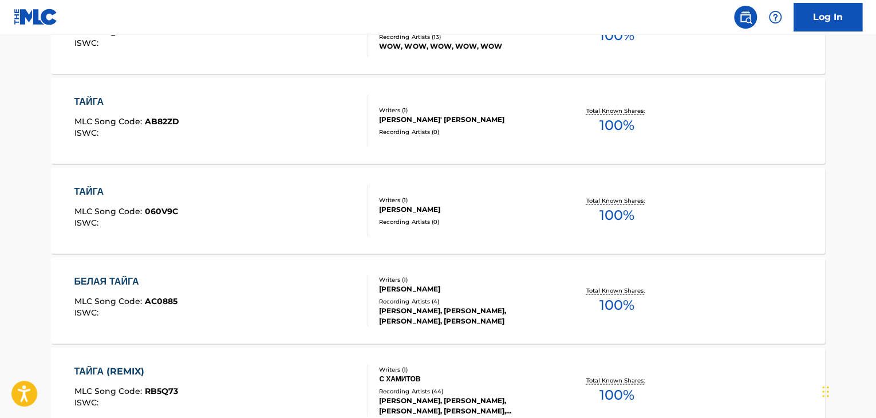
click at [414, 224] on div "Recording Artists ( 0 )" at bounding box center [465, 222] width 173 height 9
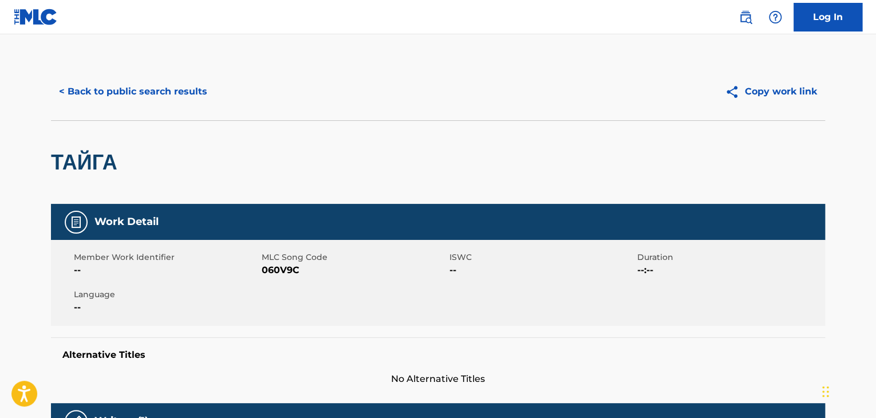
click at [273, 280] on div "Member Work Identifier -- MLC Song Code 060V9C ISWC -- Duration --:-- Language …" at bounding box center [438, 283] width 774 height 86
click at [271, 273] on span "060V9C" at bounding box center [354, 270] width 185 height 14
click at [161, 94] on button "< Back to public search results" at bounding box center [133, 91] width 164 height 29
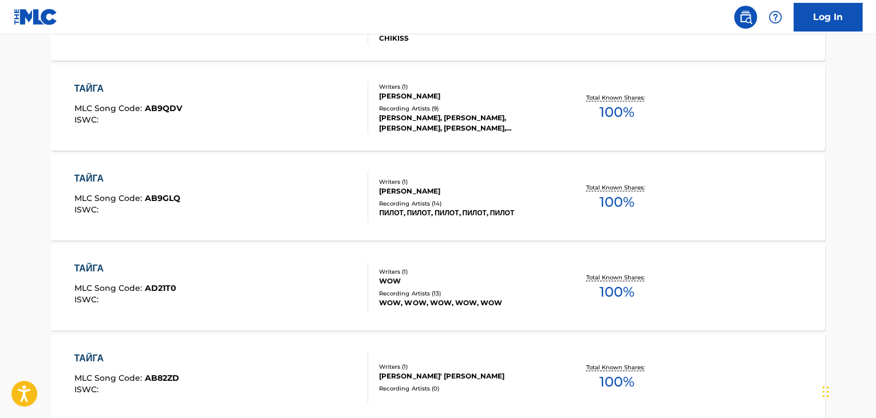
scroll to position [183, 0]
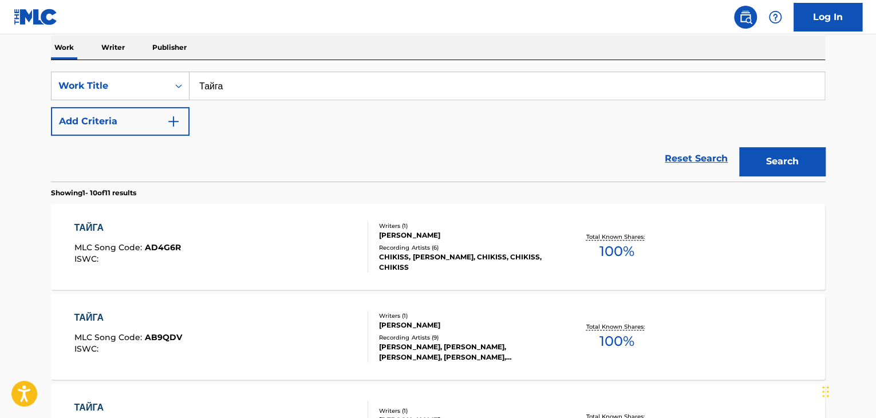
drag, startPoint x: 296, startPoint y: 94, endPoint x: 196, endPoint y: 99, distance: 99.2
click at [175, 94] on div "SearchWithCriteria9678a3f5-44e8-481c-be9e-4221509b13ba Work Title Тайга" at bounding box center [438, 86] width 774 height 29
type input "Аллеи"
click at [780, 156] on button "Search" at bounding box center [782, 161] width 86 height 29
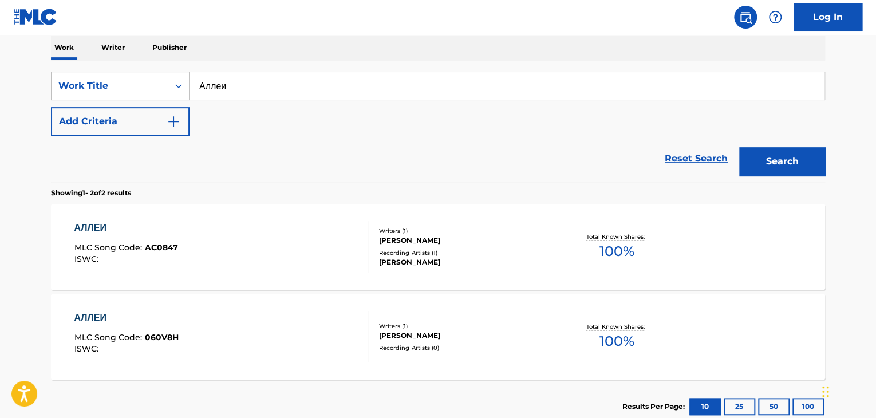
click at [379, 333] on div "[PERSON_NAME]" at bounding box center [465, 335] width 173 height 10
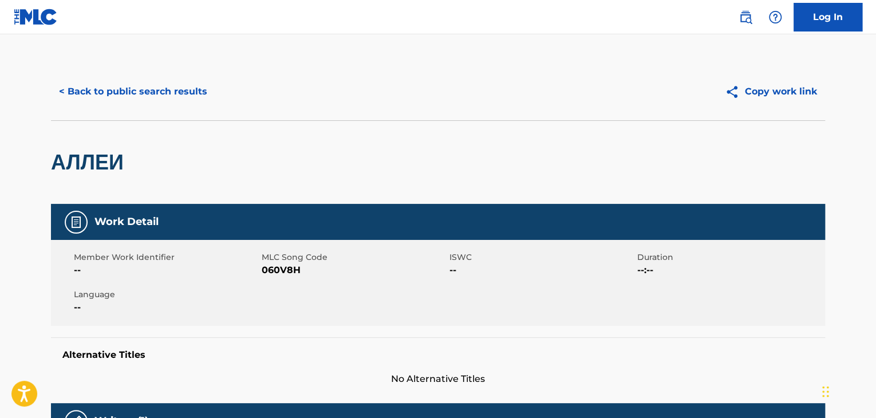
click at [282, 268] on span "060V8H" at bounding box center [354, 270] width 185 height 14
click at [176, 93] on button "< Back to public search results" at bounding box center [133, 91] width 164 height 29
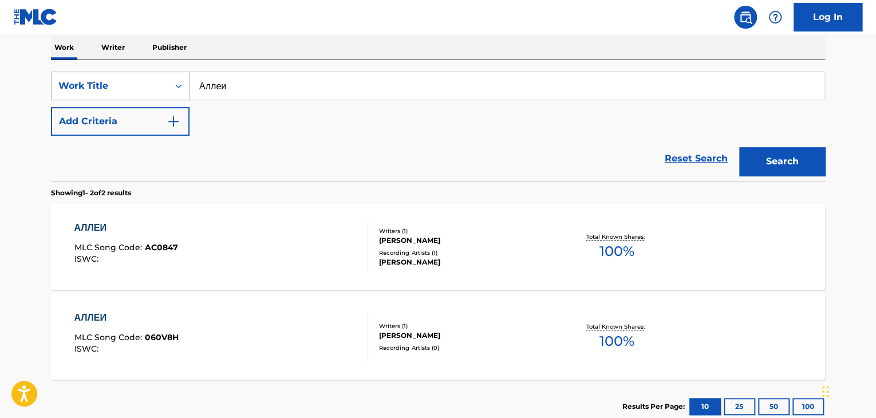
click at [154, 92] on div "SearchWithCriteria9678a3f5-44e8-481c-be9e-4221509b13ba Work Title Аллеи" at bounding box center [438, 86] width 774 height 29
type input "Брут"
click at [801, 156] on button "Search" at bounding box center [782, 161] width 86 height 29
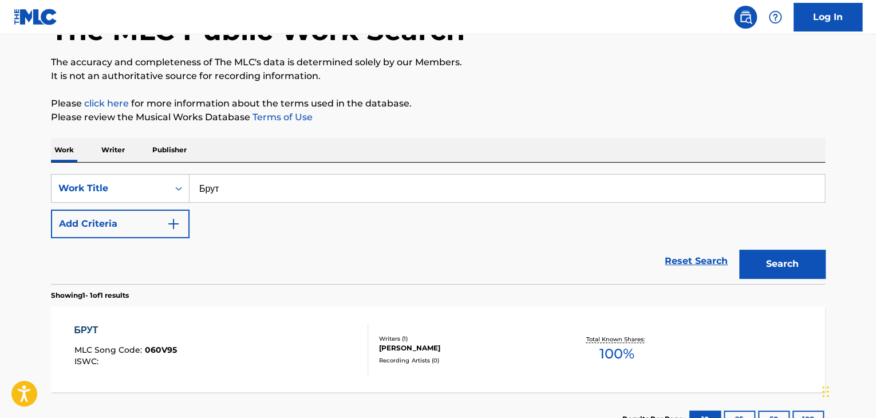
scroll to position [170, 0]
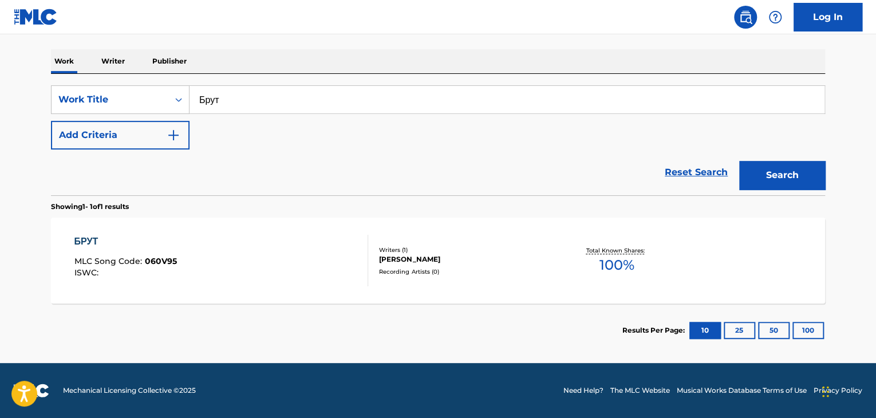
click at [416, 257] on div "[PERSON_NAME]" at bounding box center [465, 259] width 173 height 10
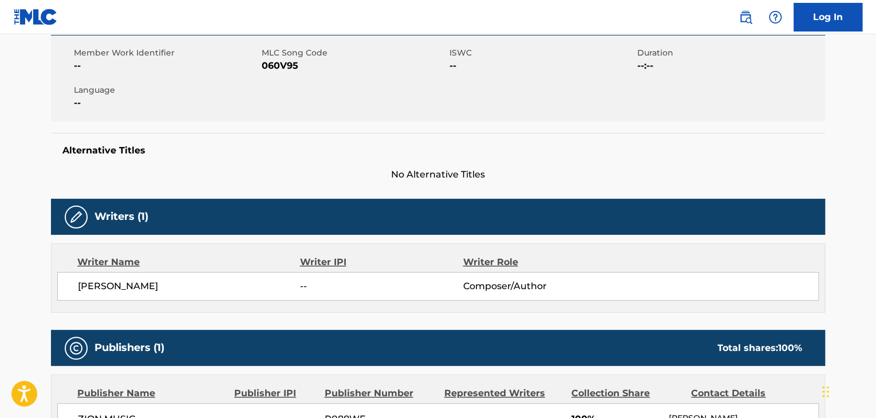
scroll to position [110, 0]
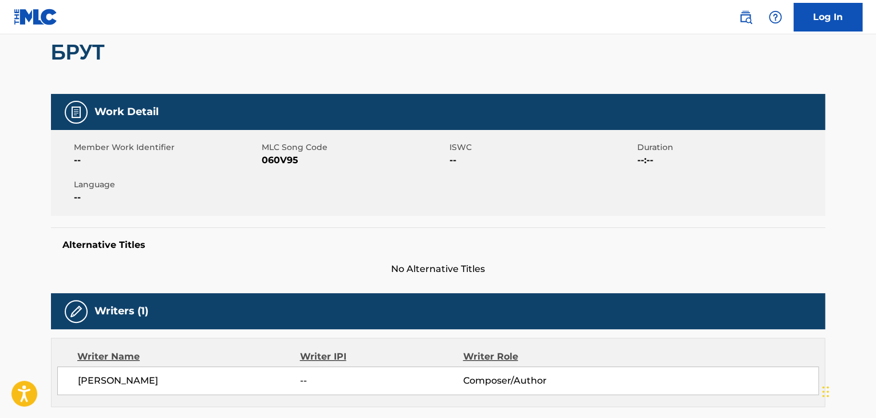
click at [274, 157] on span "060V95" at bounding box center [354, 160] width 185 height 14
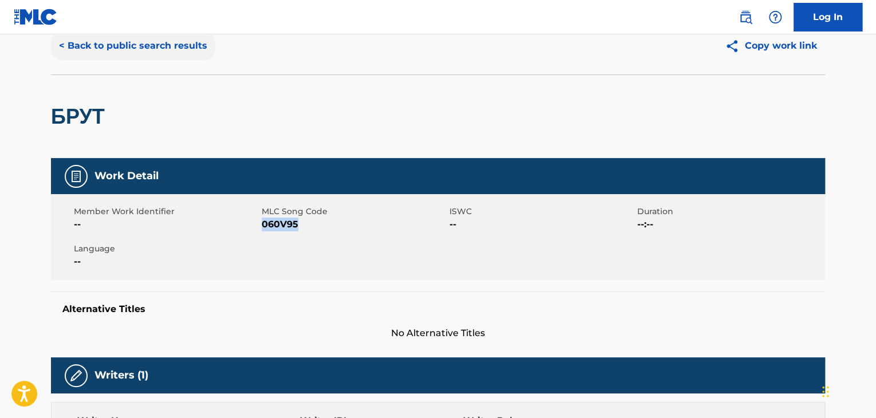
scroll to position [0, 0]
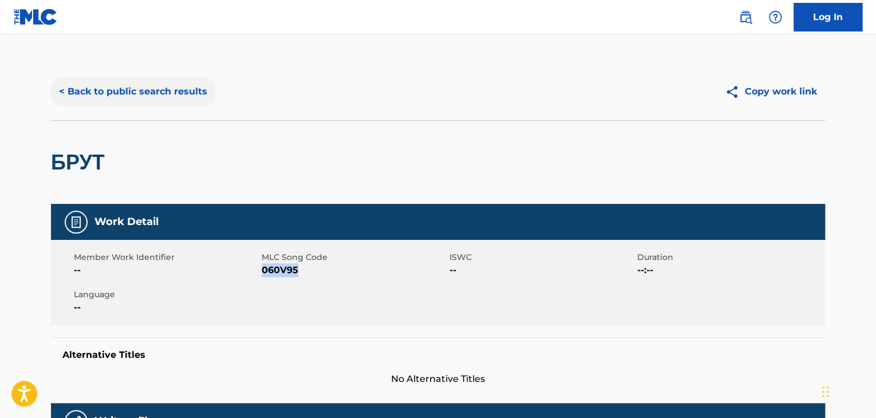
click at [115, 88] on button "< Back to public search results" at bounding box center [133, 91] width 164 height 29
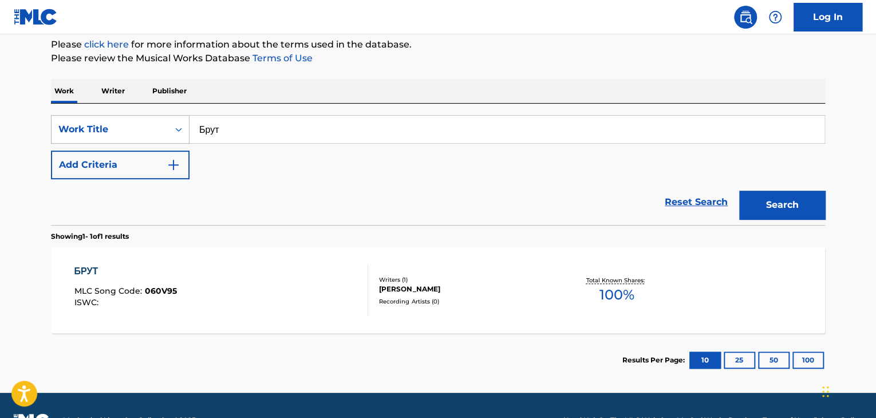
drag, startPoint x: 351, startPoint y: 123, endPoint x: 99, endPoint y: 133, distance: 251.7
click at [99, 133] on div "SearchWithCriteria9678a3f5-44e8-481c-be9e-4221509b13ba Work Title Брут" at bounding box center [438, 129] width 774 height 29
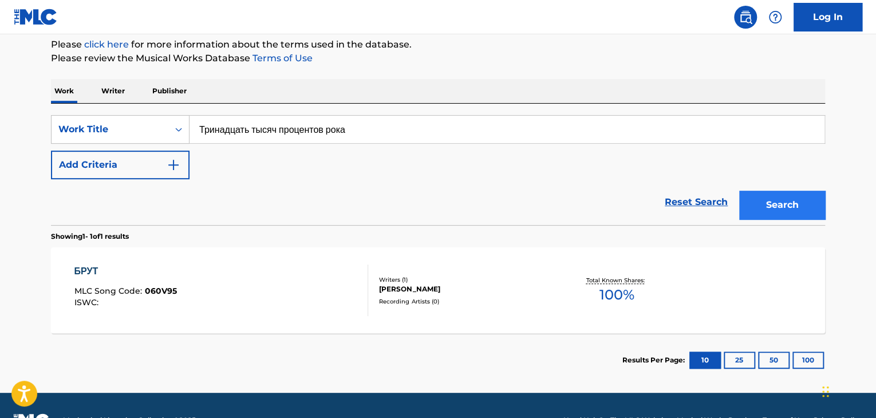
type input "Тринадцать тысяч процентов рока"
click at [790, 212] on button "Search" at bounding box center [782, 205] width 86 height 29
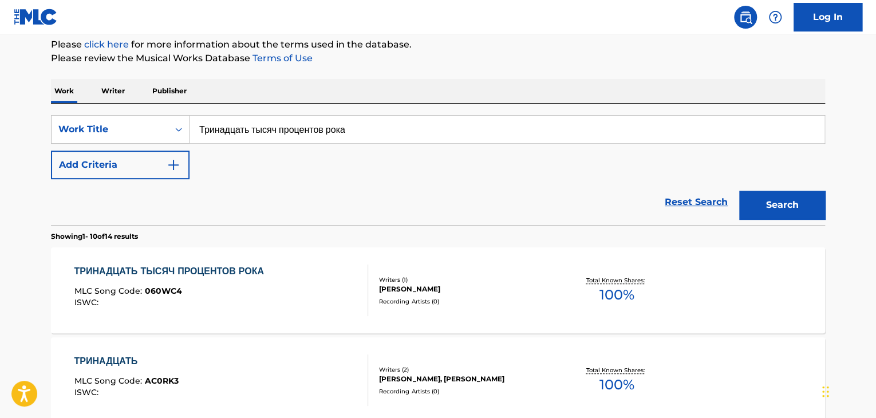
click at [434, 297] on div "Recording Artists ( 0 )" at bounding box center [465, 301] width 173 height 9
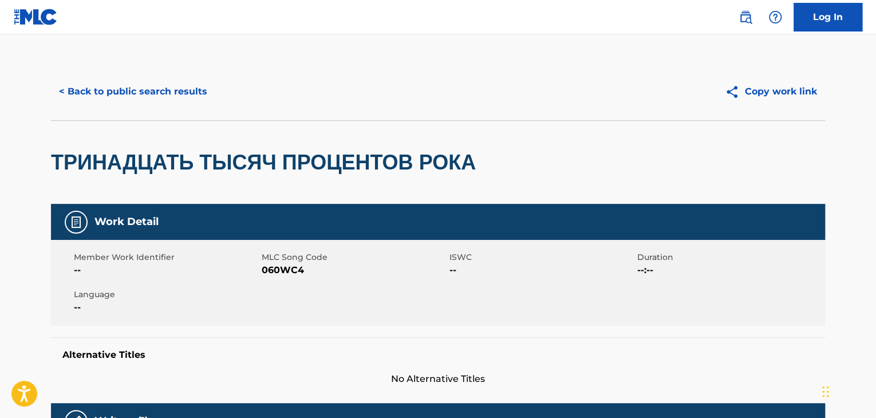
click at [278, 277] on span "060WC4" at bounding box center [354, 270] width 185 height 14
click at [187, 91] on button "< Back to public search results" at bounding box center [133, 91] width 164 height 29
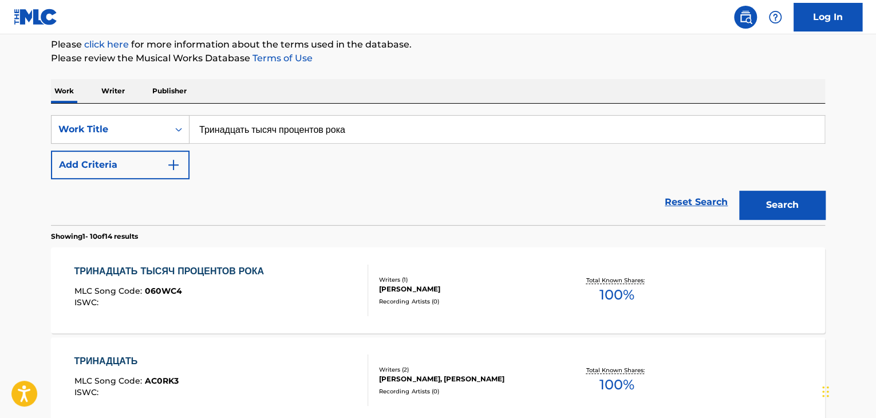
click at [367, 123] on input "Тринадцать тысяч процентов рока" at bounding box center [507, 129] width 635 height 27
type input "Творец"
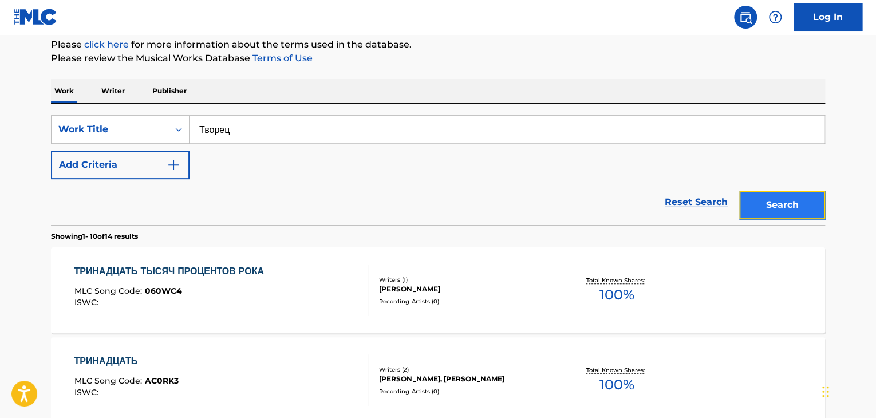
click at [763, 196] on button "Search" at bounding box center [782, 205] width 86 height 29
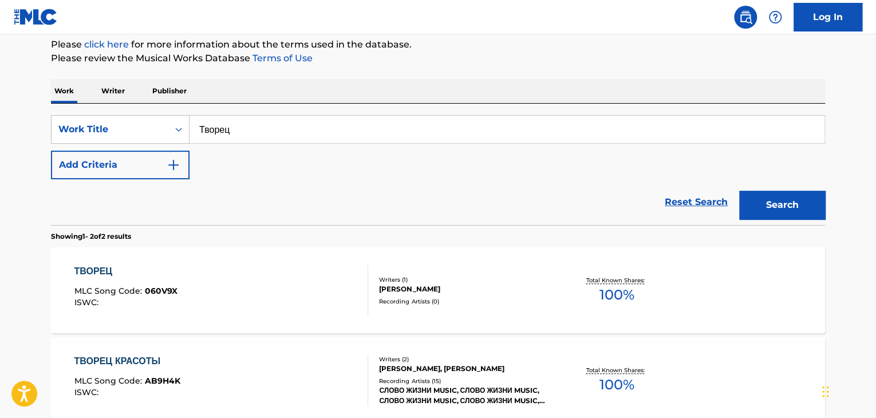
click
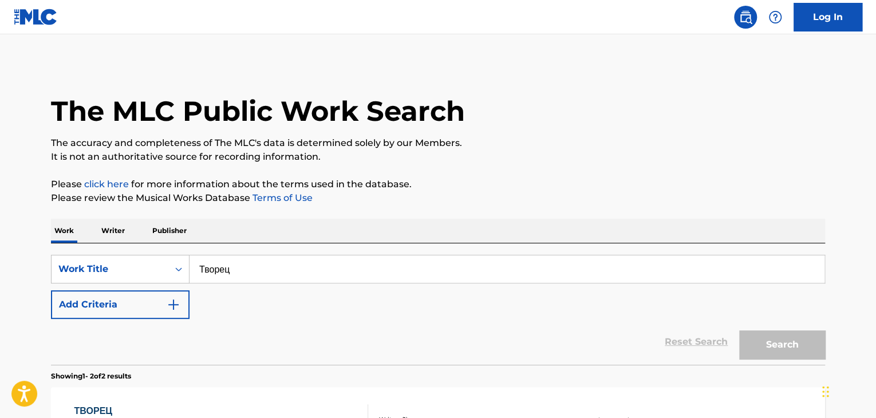
scroll to position [140, 0]
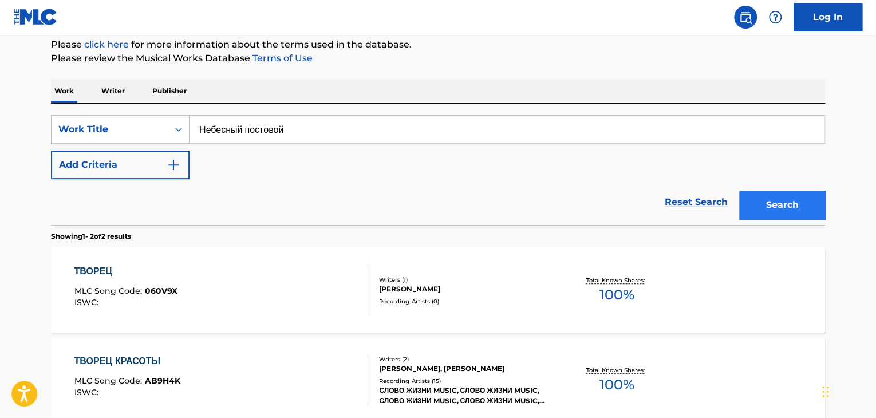
type input "Небесный постовой"
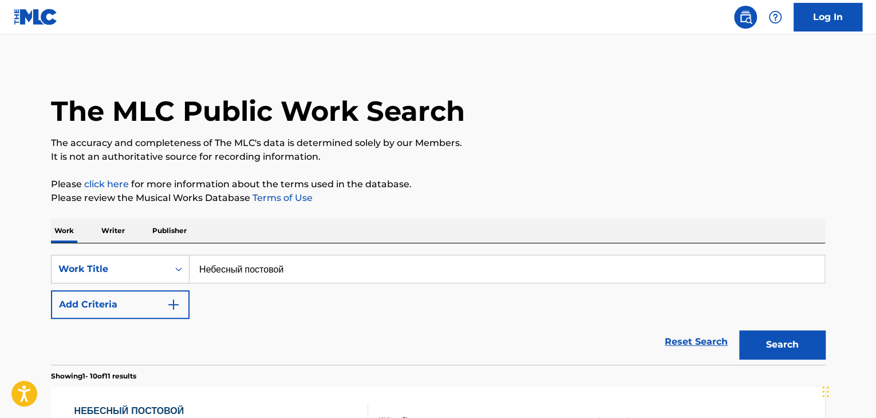
scroll to position [140, 0]
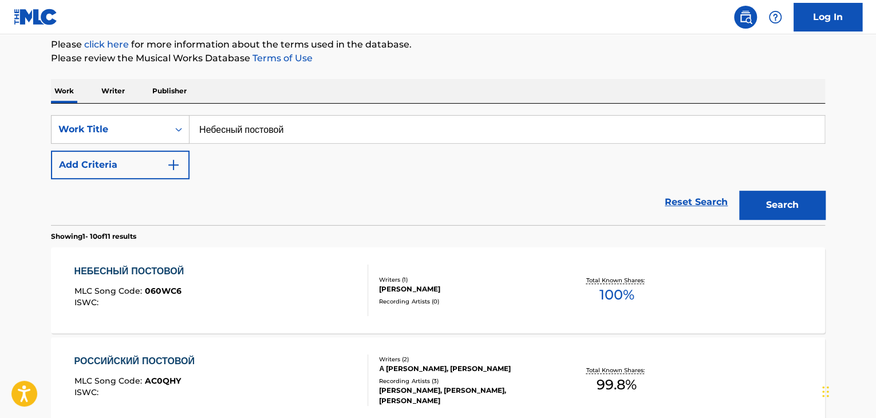
drag, startPoint x: 340, startPoint y: 117, endPoint x: 305, endPoint y: 170, distance: 63.4
type input "Ледовое"
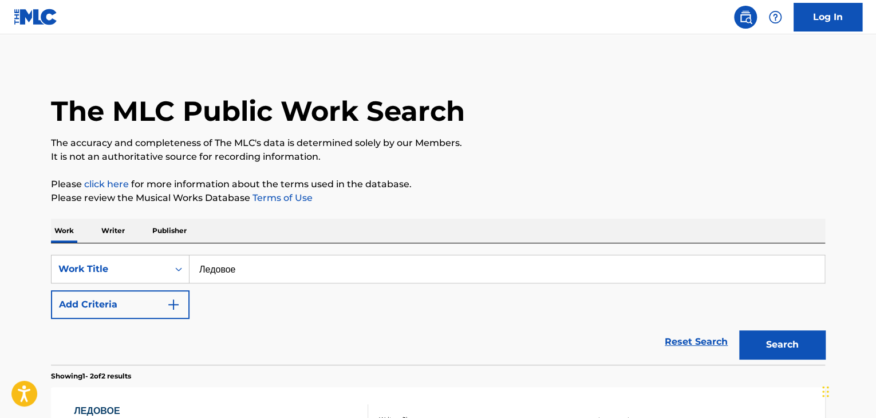
scroll to position [140, 0]
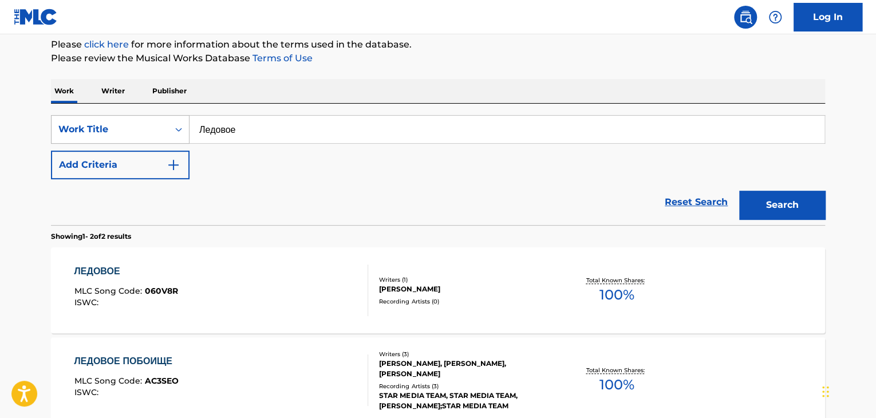
drag, startPoint x: 296, startPoint y: 129, endPoint x: 129, endPoint y: 128, distance: 166.1
type input "Тихая даль"
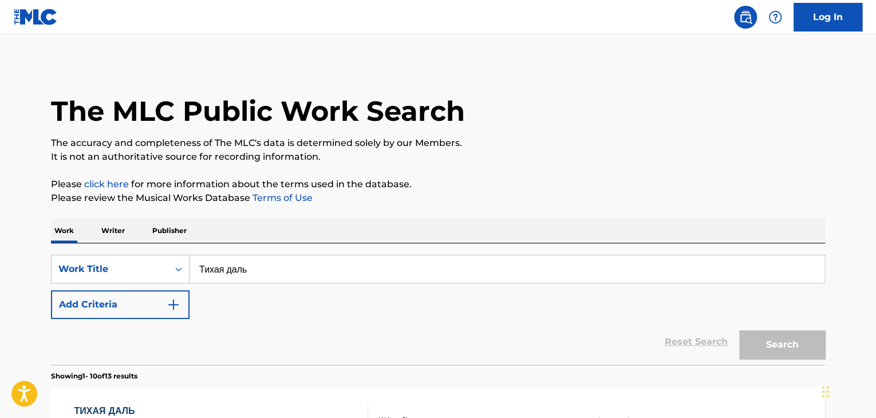
scroll to position [140, 0]
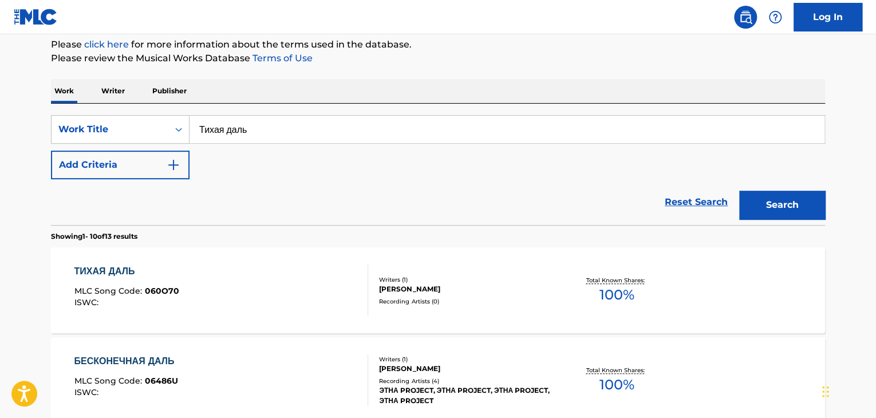
drag, startPoint x: 104, startPoint y: 132, endPoint x: 341, endPoint y: 161, distance: 238.8
type input "Вороны"
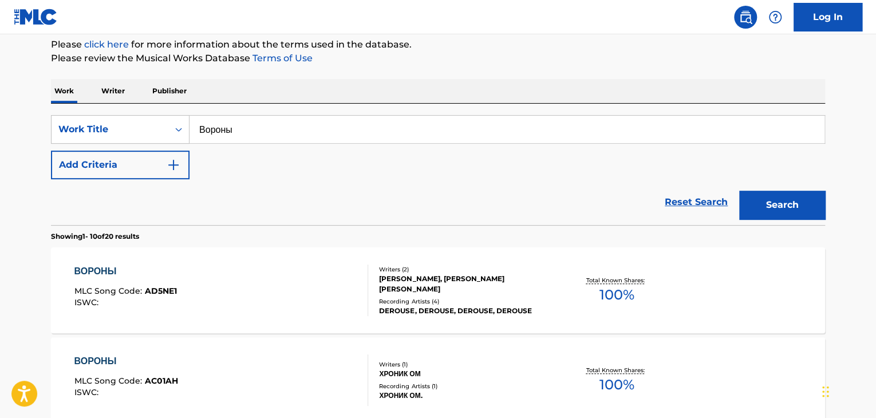
scroll to position [984, 0]
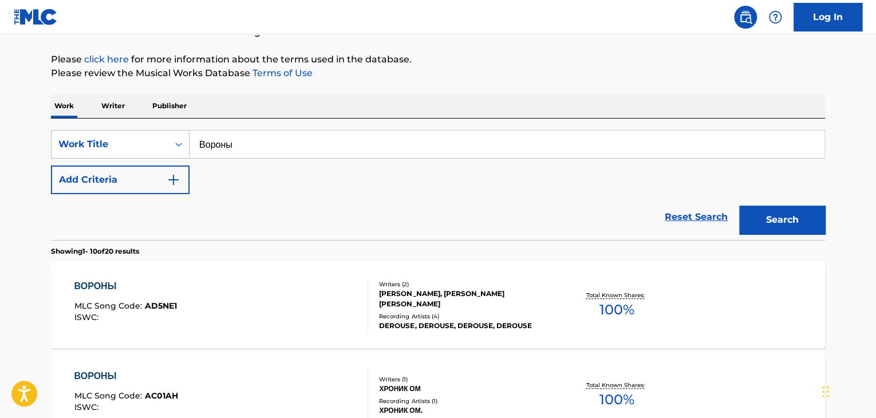
scroll to position [10, 0]
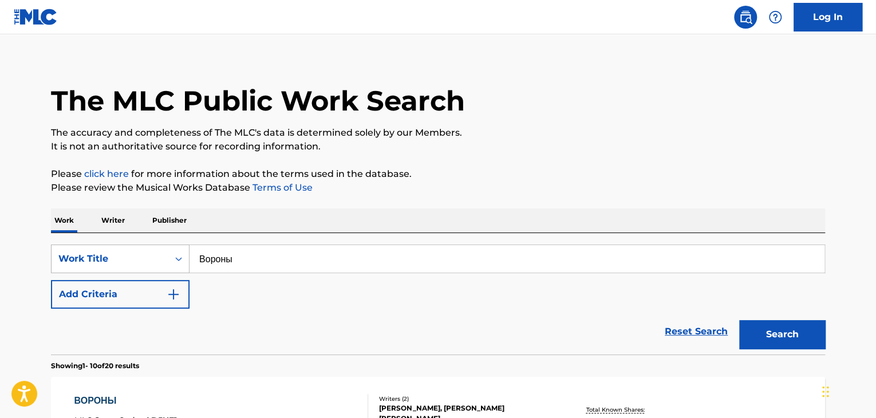
drag, startPoint x: 289, startPoint y: 251, endPoint x: 186, endPoint y: 267, distance: 104.9
type input "Молитва"
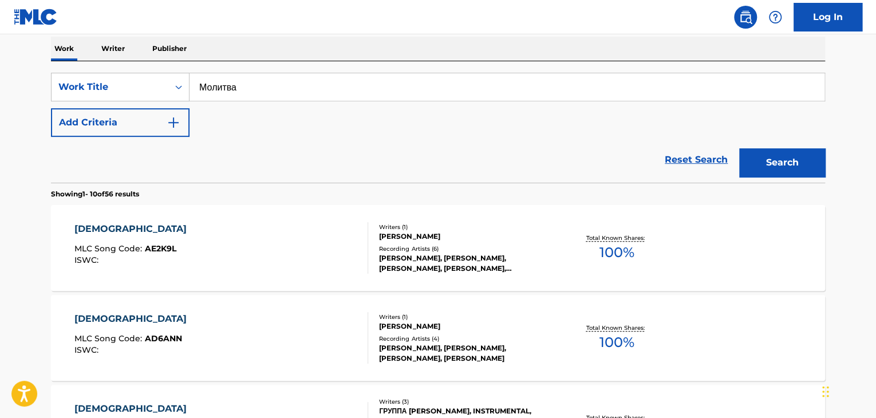
scroll to position [938, 0]
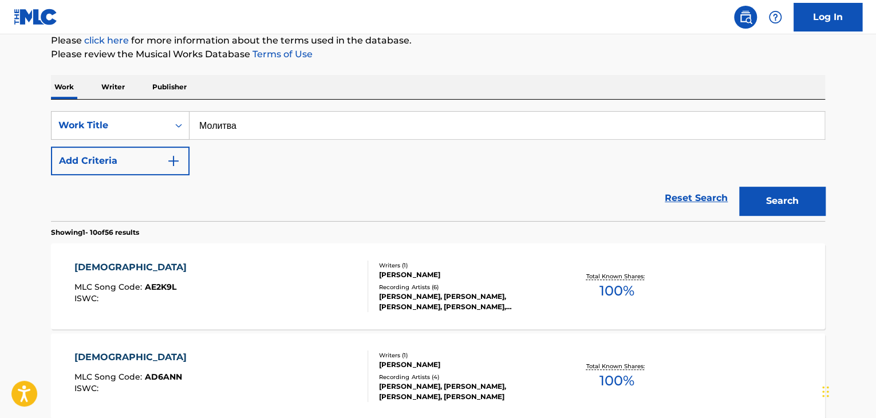
scroll to position [52, 0]
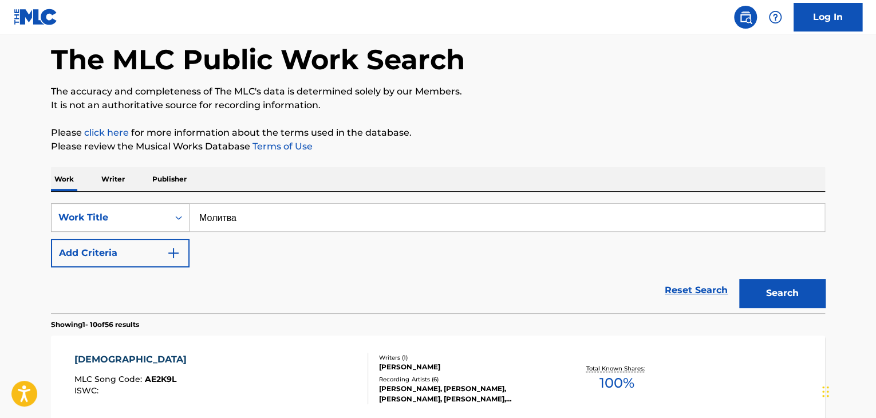
drag, startPoint x: 278, startPoint y: 223, endPoint x: 179, endPoint y: 223, distance: 99.1
type input "Маска"
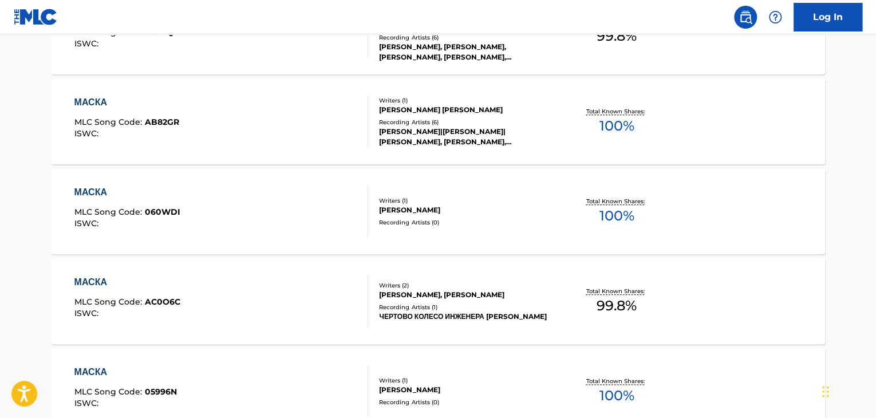
scroll to position [603, 0]
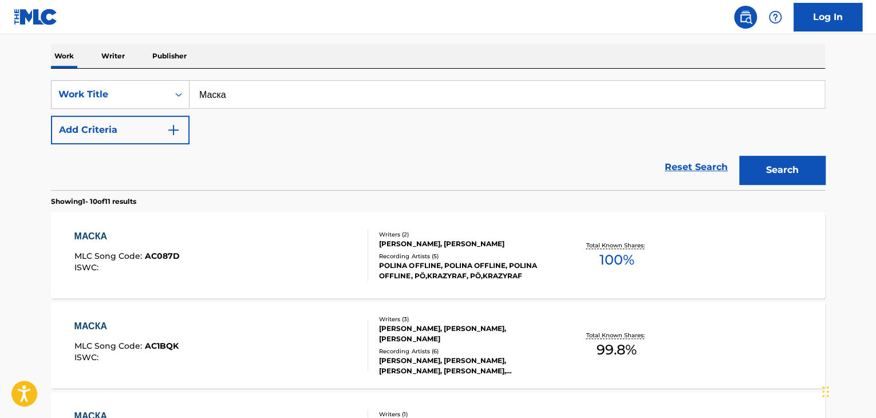
scroll to position [60, 0]
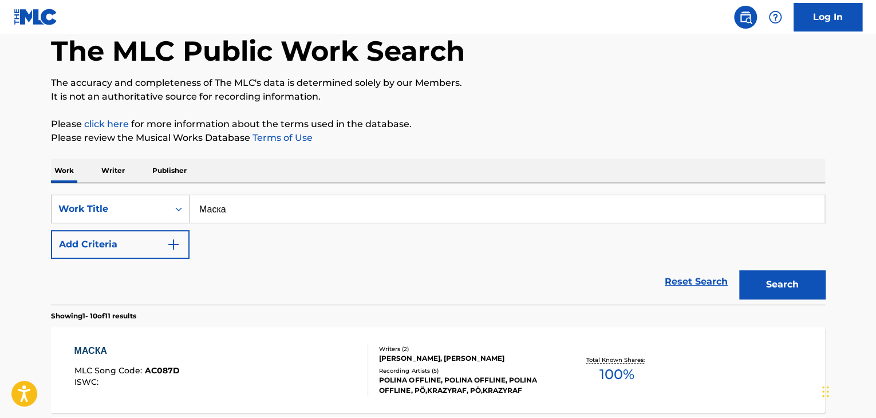
drag, startPoint x: 137, startPoint y: 214, endPoint x: 125, endPoint y: 210, distance: 12.7
type input "Теория заговора"
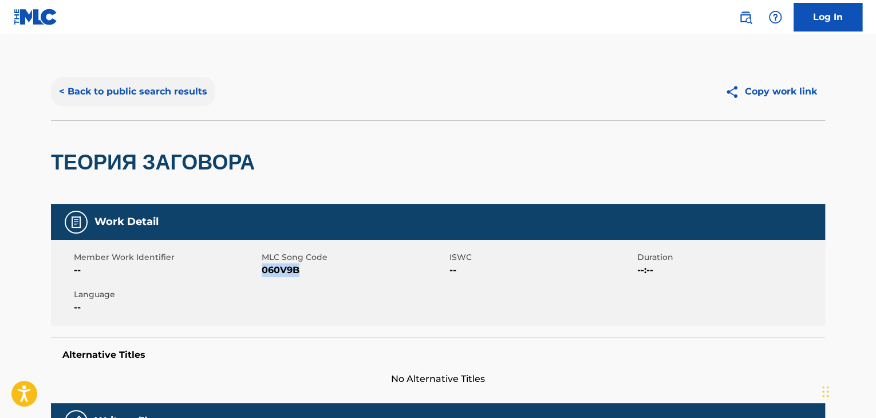
scroll to position [60, 0]
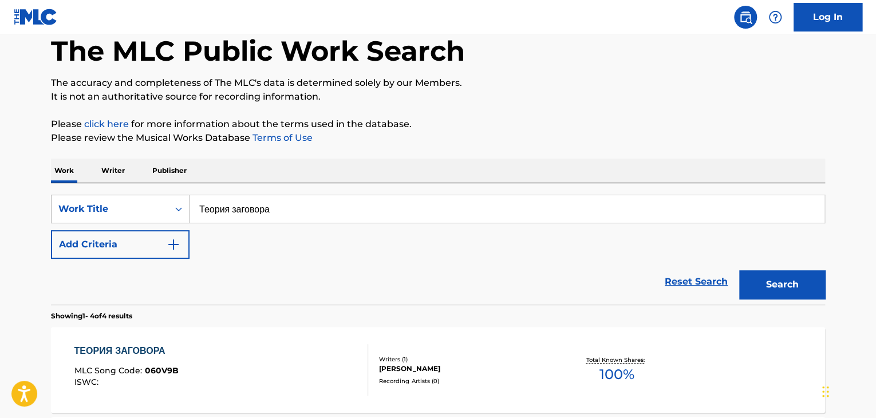
drag, startPoint x: 330, startPoint y: 216, endPoint x: 115, endPoint y: 212, distance: 216.0
type input "Фонарщики"
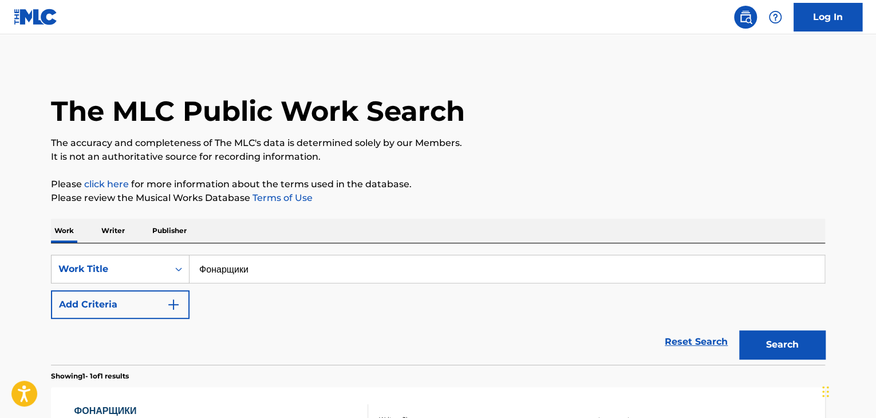
scroll to position [60, 0]
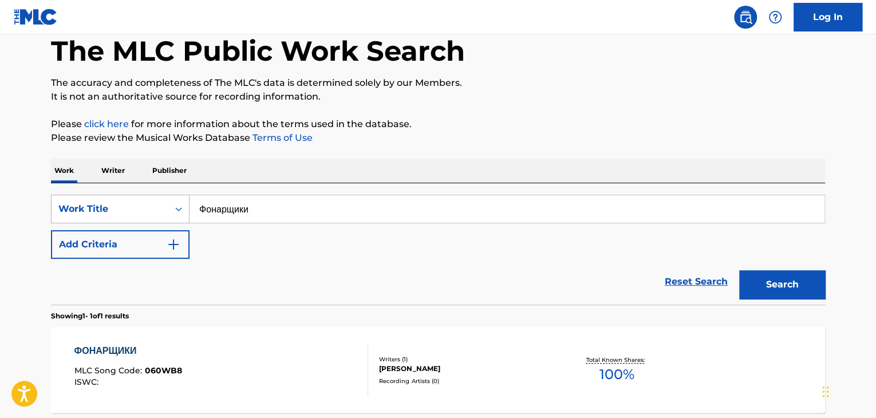
drag, startPoint x: 169, startPoint y: 207, endPoint x: 138, endPoint y: 207, distance: 30.9
type input "Мне снится"
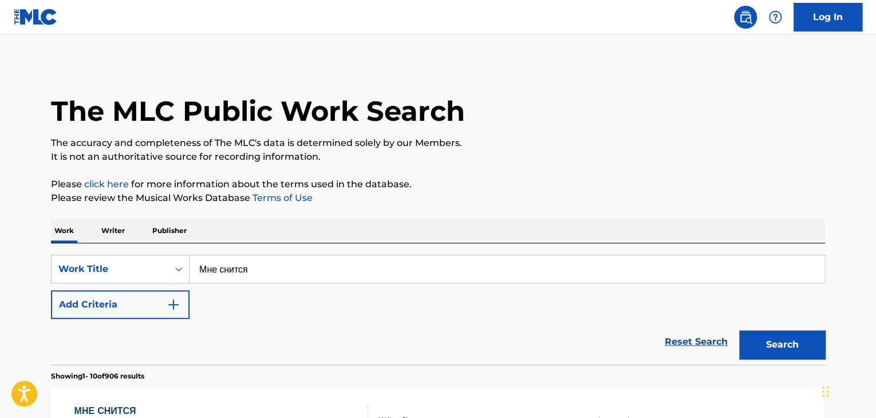
scroll to position [60, 0]
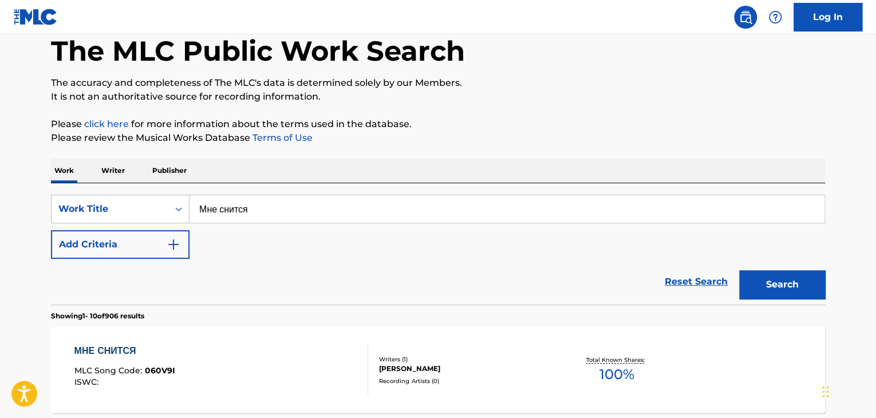
drag, startPoint x: 262, startPoint y: 204, endPoint x: 251, endPoint y: 229, distance: 26.9
type input "Петербургское вечернее"
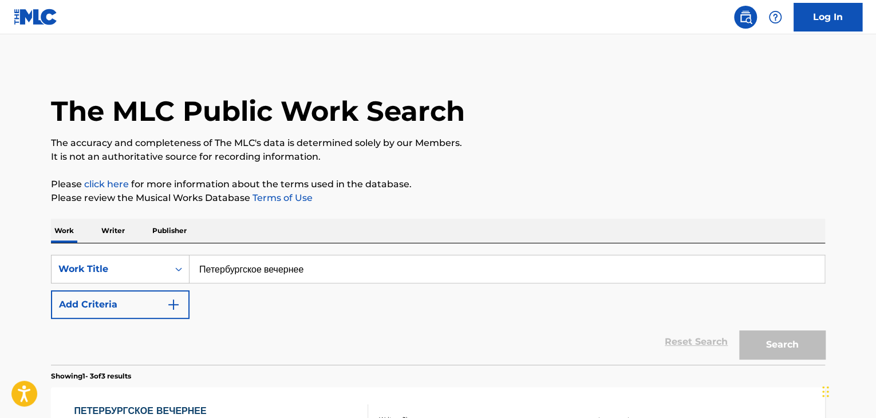
scroll to position [60, 0]
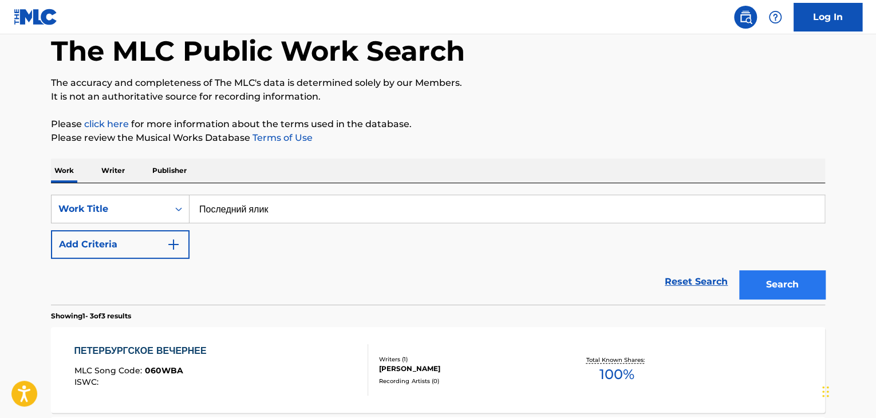
type input "Последний ялик"
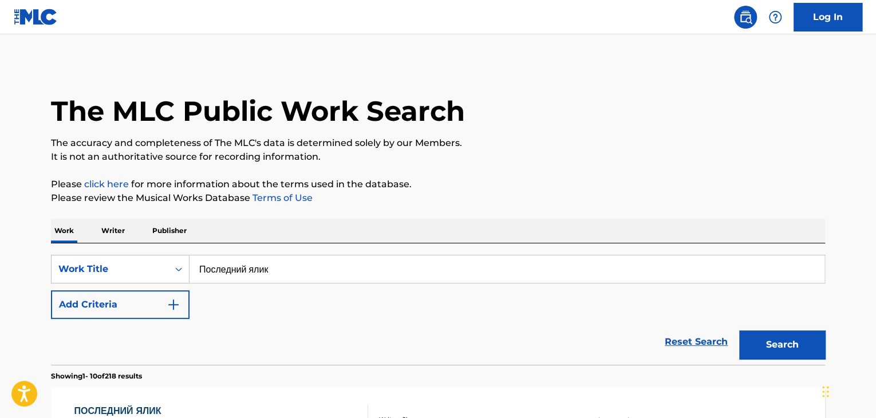
scroll to position [60, 0]
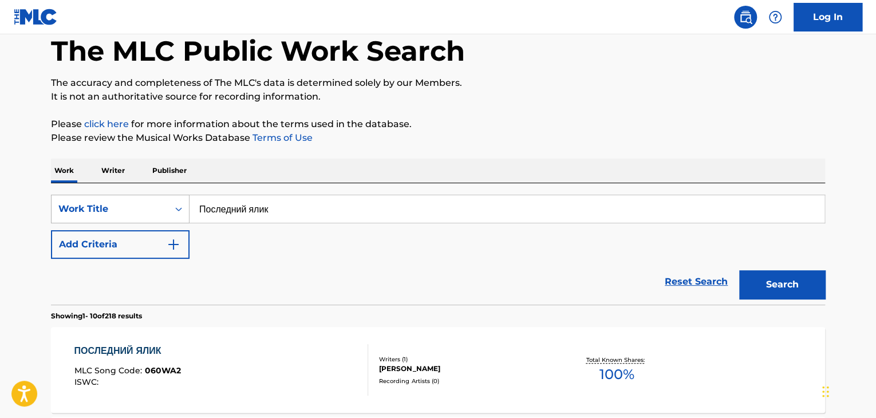
drag, startPoint x: 115, startPoint y: 210, endPoint x: 100, endPoint y: 211, distance: 14.9
type input "Клетка"
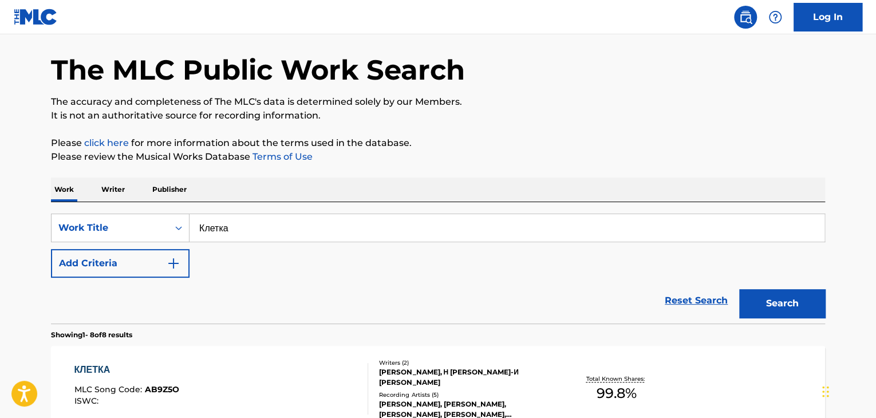
scroll to position [0, 0]
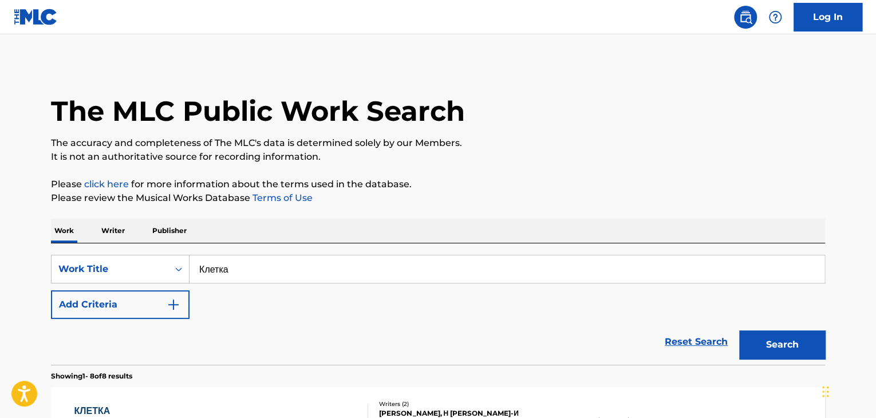
drag, startPoint x: 282, startPoint y: 262, endPoint x: 334, endPoint y: 323, distance: 80.8
type input "Ame"
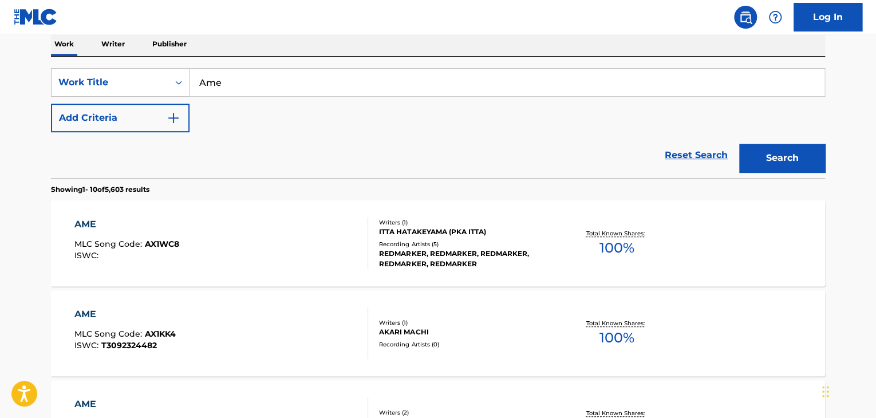
scroll to position [125, 0]
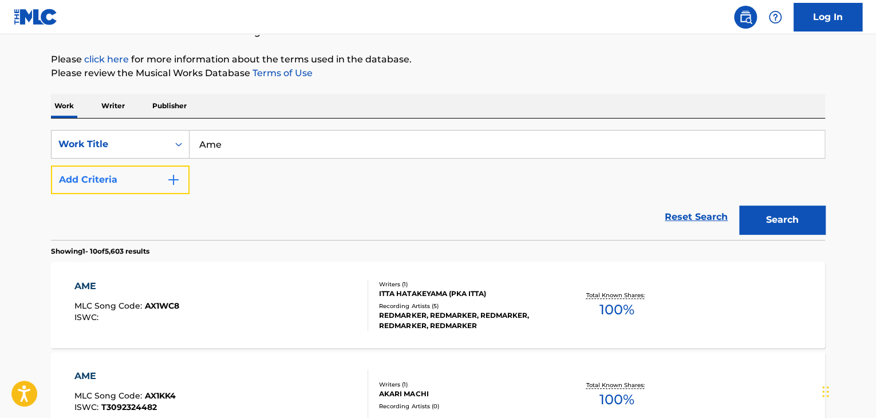
click at [140, 183] on button "Add Criteria" at bounding box center [120, 180] width 139 height 29
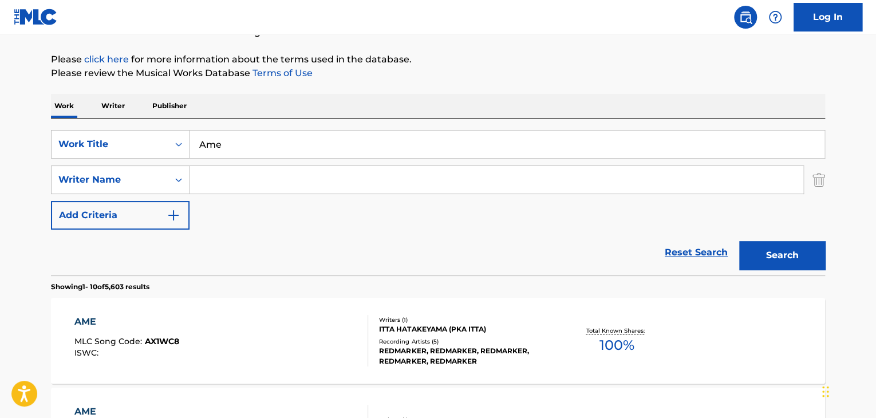
click at [227, 182] on input "Search Form" at bounding box center [497, 179] width 614 height 27
type input "[PERSON_NAME]"
click at [761, 238] on div "Search" at bounding box center [780, 253] width 92 height 46
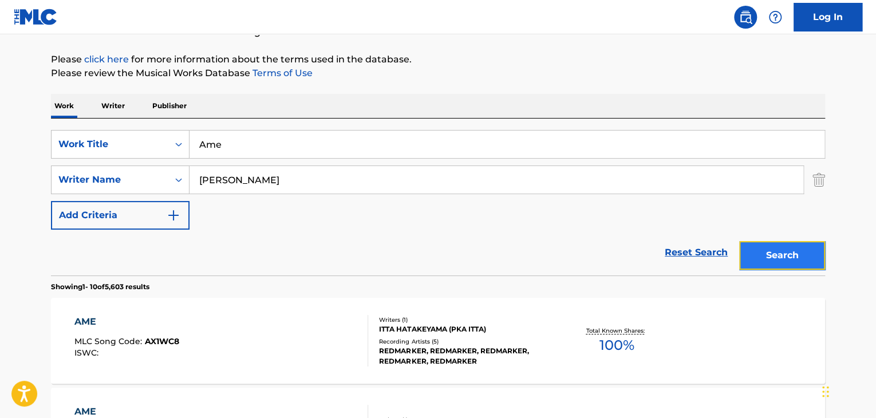
click at [743, 255] on button "Search" at bounding box center [782, 255] width 86 height 29
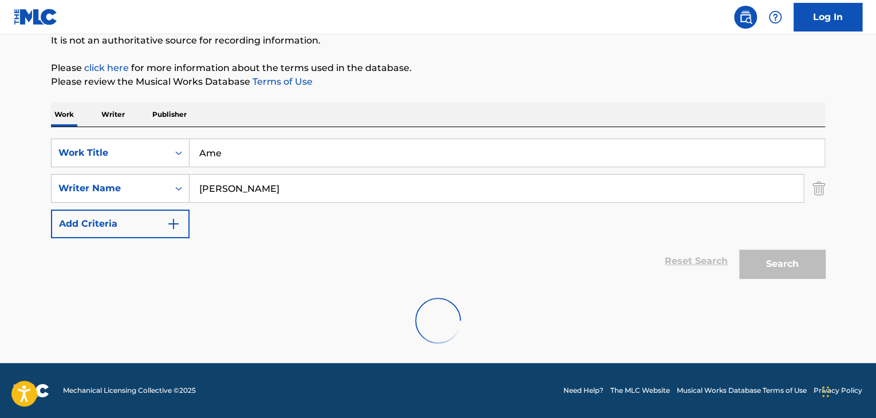
scroll to position [79, 0]
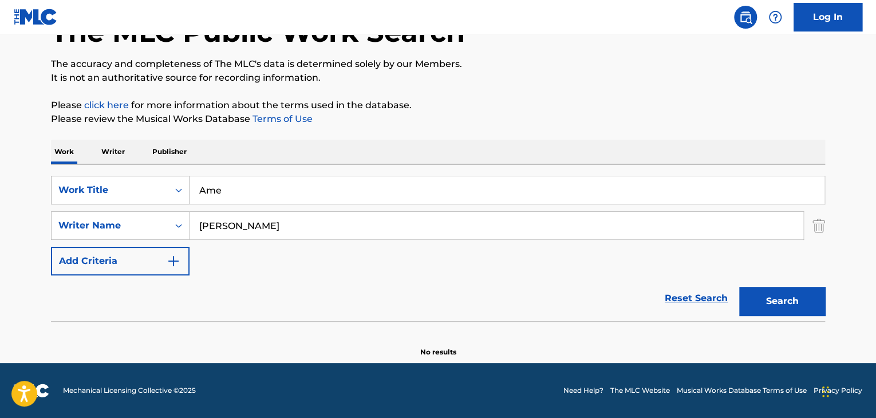
drag, startPoint x: 247, startPoint y: 175, endPoint x: 148, endPoint y: 175, distance: 99.1
click at [149, 176] on div "SearchWithCriteria9678a3f5-44e8-481c-be9e-4221509b13ba Work Title Ame" at bounding box center [438, 190] width 774 height 29
click at [820, 226] on img "Search Form" at bounding box center [819, 225] width 13 height 29
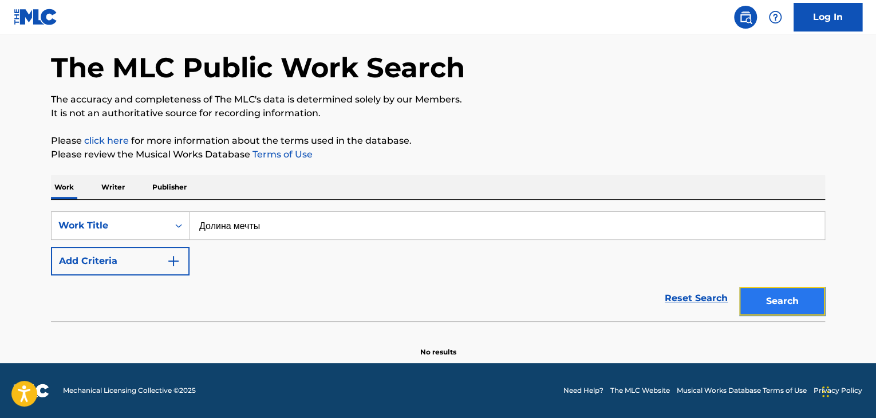
click at [785, 307] on button "Search" at bounding box center [782, 301] width 86 height 29
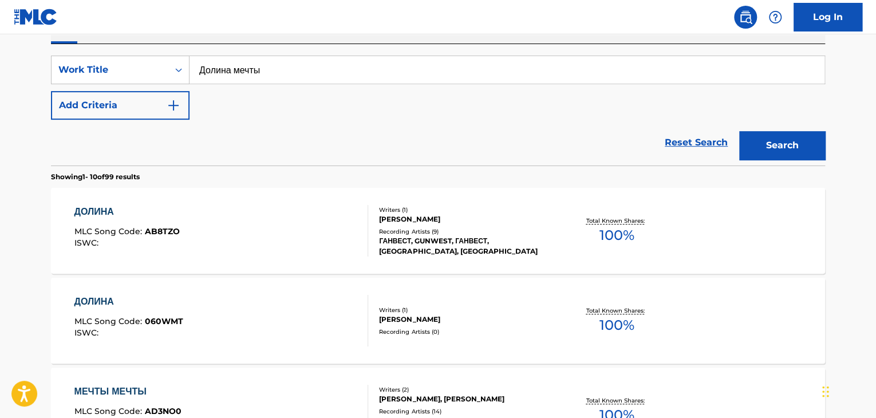
scroll to position [81, 0]
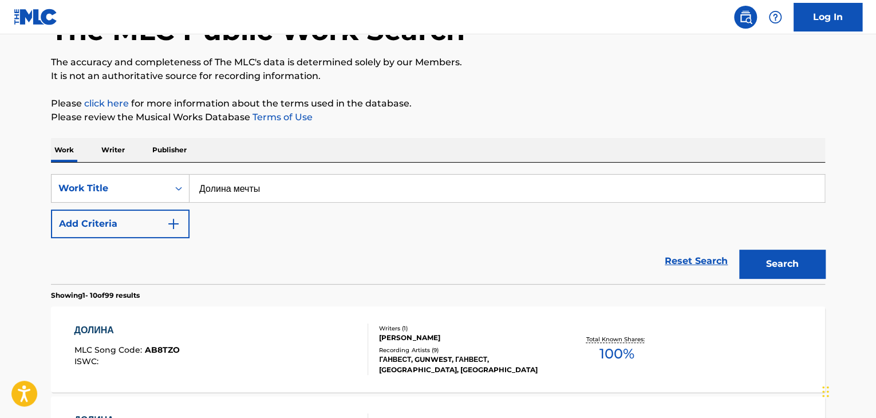
drag, startPoint x: 323, startPoint y: 180, endPoint x: 245, endPoint y: 178, distance: 78.5
click at [245, 178] on input "Долина мечты" at bounding box center [507, 188] width 635 height 27
click at [313, 186] on input "Долина мечты" at bounding box center [507, 188] width 635 height 27
drag, startPoint x: 313, startPoint y: 186, endPoint x: 115, endPoint y: 186, distance: 198.2
click at [115, 186] on div "SearchWithCriteria9678a3f5-44e8-481c-be9e-4221509b13ba Work Title Долина мечты" at bounding box center [438, 188] width 774 height 29
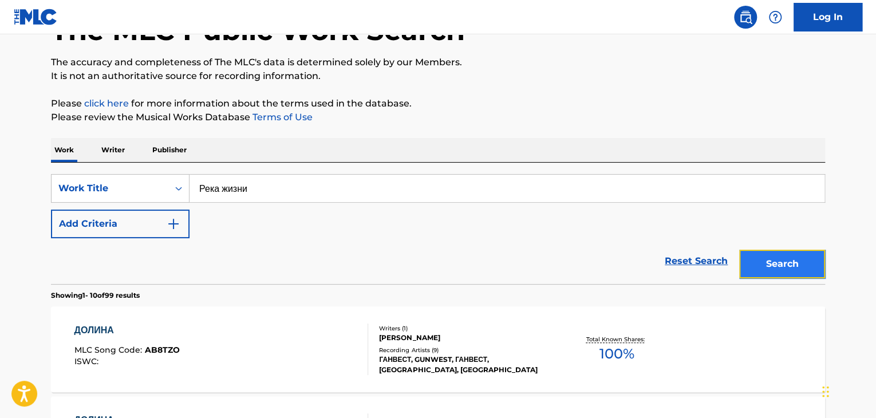
click at [798, 267] on button "Search" at bounding box center [782, 264] width 86 height 29
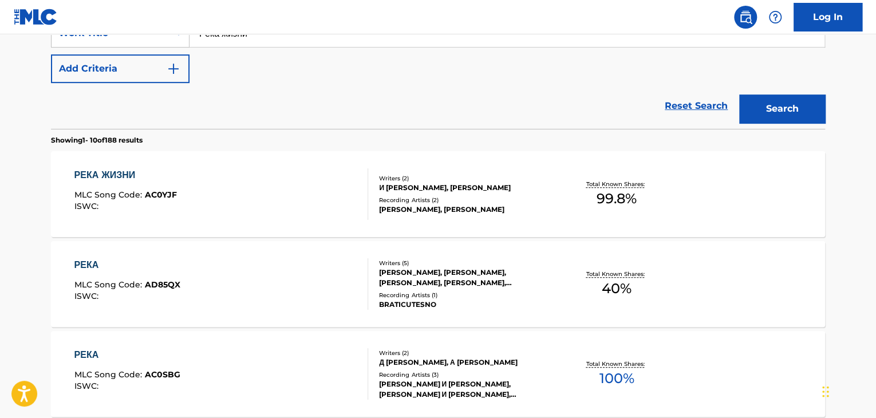
scroll to position [138, 0]
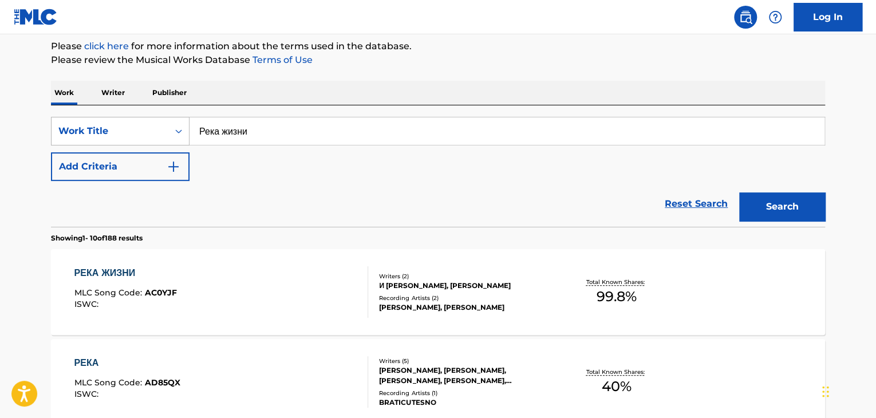
drag, startPoint x: 182, startPoint y: 131, endPoint x: 145, endPoint y: 131, distance: 36.7
click at [152, 131] on div "SearchWithCriteria9678a3f5-44e8-481c-be9e-4221509b13ba Work Title Река жизни" at bounding box center [438, 131] width 774 height 29
type input "Плачущие души"
click at [777, 204] on button "Search" at bounding box center [782, 206] width 86 height 29
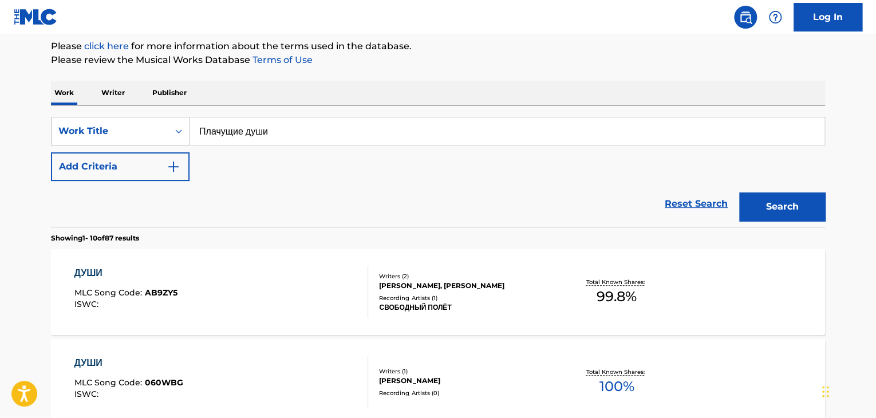
scroll to position [658, 0]
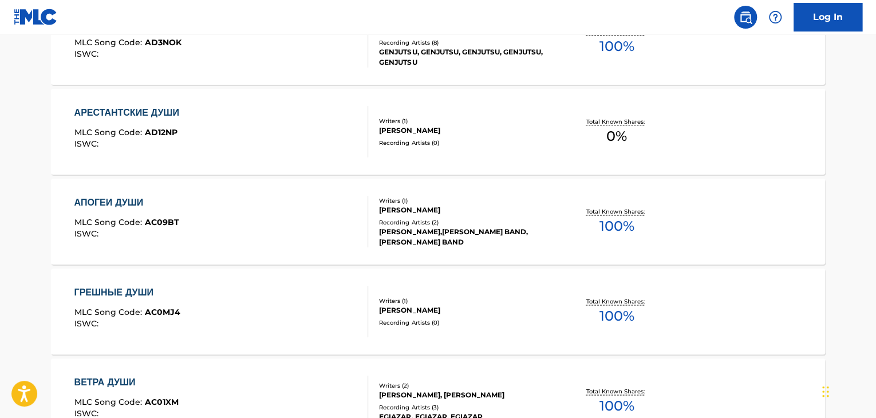
click at [204, 215] on div "АПОГЕИ ДУШИ MLC Song Code : AC09BT ISWC :" at bounding box center [221, 222] width 294 height 52
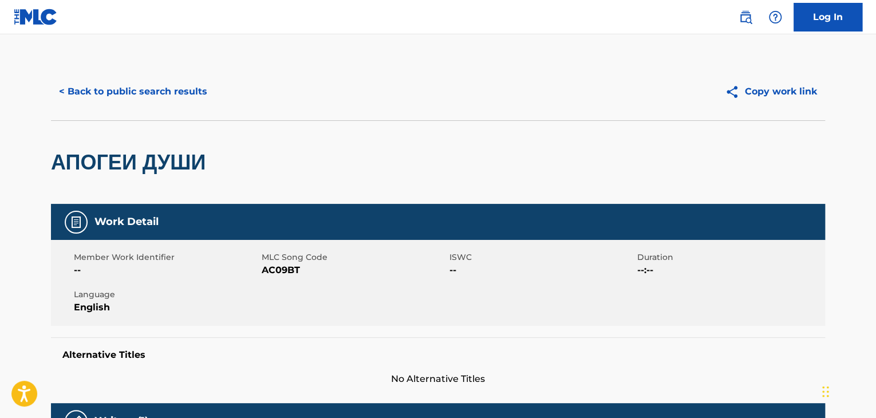
click at [273, 275] on span "AC09BT" at bounding box center [354, 270] width 185 height 14
click at [178, 97] on button "< Back to public search results" at bounding box center [133, 91] width 164 height 29
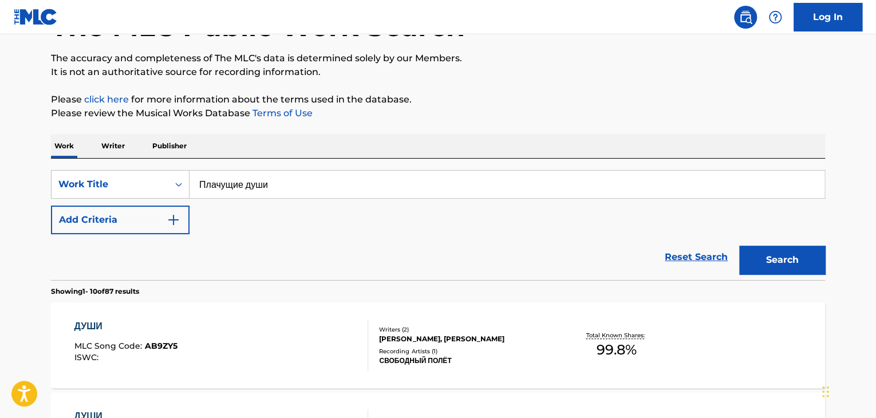
scroll to position [1, 0]
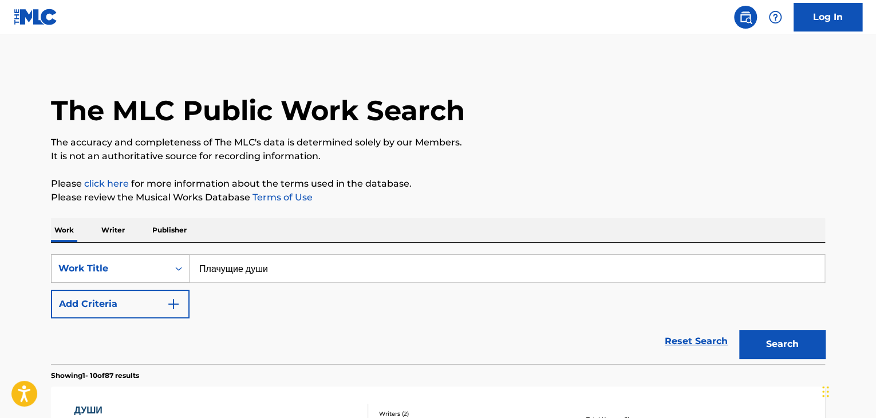
drag, startPoint x: 204, startPoint y: 268, endPoint x: 119, endPoint y: 266, distance: 84.8
click at [119, 266] on div "SearchWithCriteria9678a3f5-44e8-481c-be9e-4221509b13ba Work Title Плачущие души" at bounding box center [438, 268] width 774 height 29
click at [774, 342] on button "Search" at bounding box center [782, 344] width 86 height 29
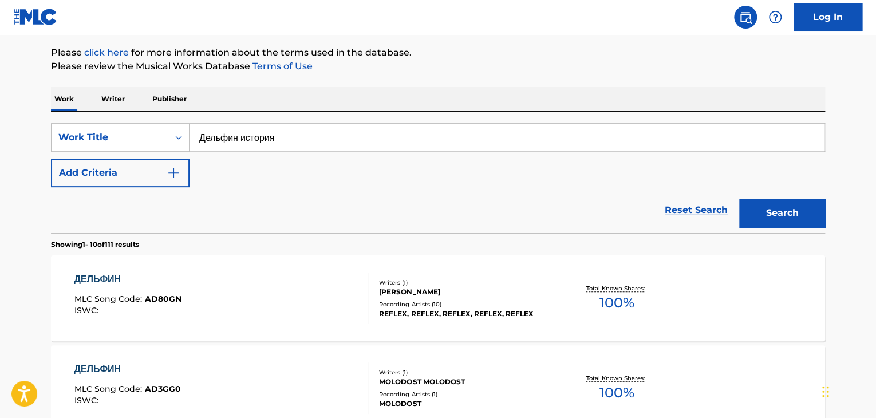
scroll to position [23, 0]
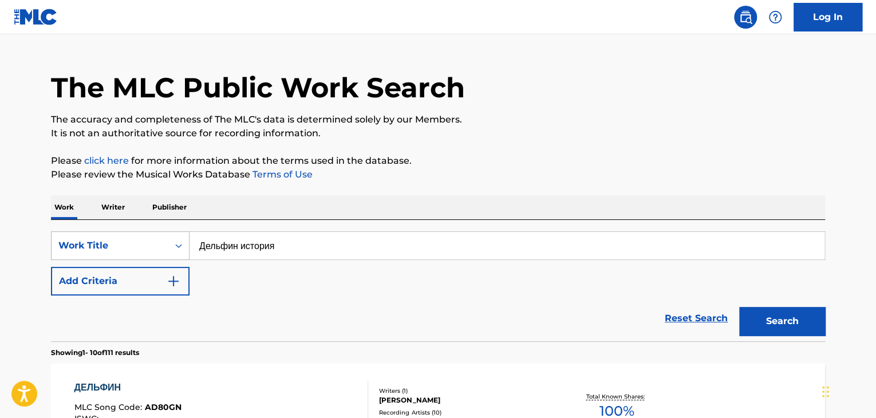
drag, startPoint x: 325, startPoint y: 241, endPoint x: 97, endPoint y: 239, distance: 228.5
click at [97, 239] on div "SearchWithCriteria9678a3f5-44e8-481c-be9e-4221509b13ba Work Title Дельфин истор…" at bounding box center [438, 245] width 774 height 29
click at [786, 318] on button "Search" at bounding box center [782, 321] width 86 height 29
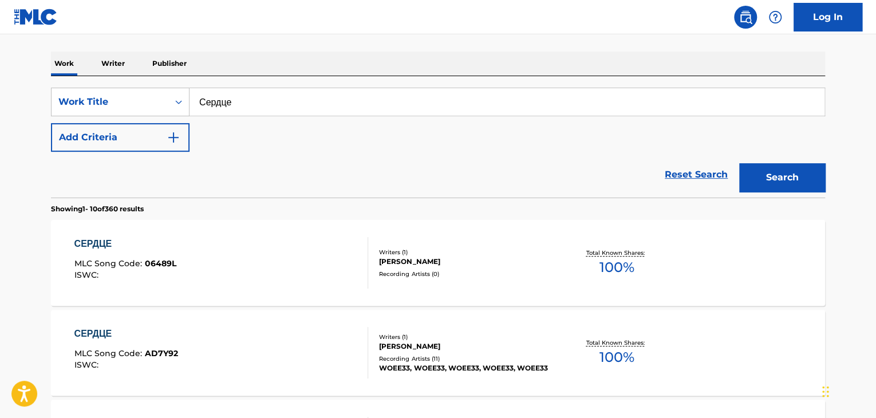
scroll to position [81, 0]
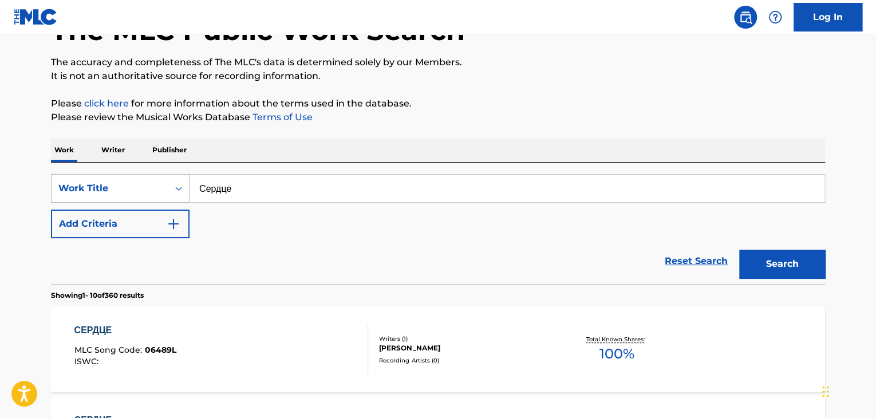
click at [122, 182] on div "SearchWithCriteria9678a3f5-44e8-481c-be9e-4221509b13ba Work Title Сердце" at bounding box center [438, 188] width 774 height 29
click at [796, 273] on button "Search" at bounding box center [782, 264] width 86 height 29
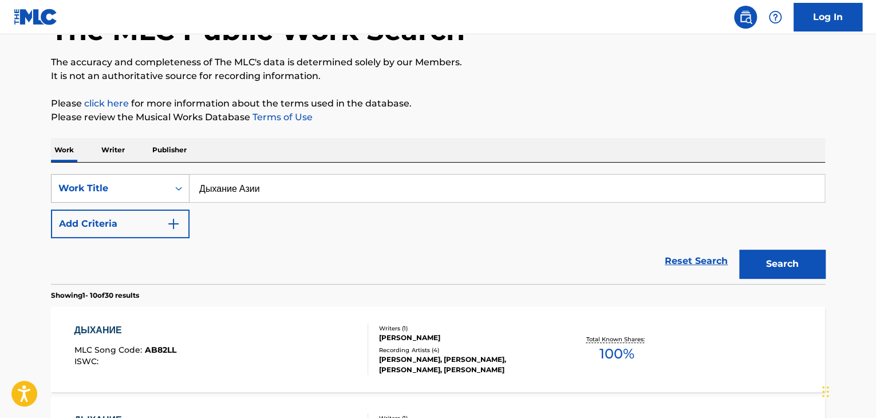
click at [160, 191] on div "SearchWithCriteria9678a3f5-44e8-481c-be9e-4221509b13ba Work Title Дыхание Азии" at bounding box center [438, 188] width 774 height 29
click at [791, 263] on button "Search" at bounding box center [782, 264] width 86 height 29
drag, startPoint x: 330, startPoint y: 187, endPoint x: 165, endPoint y: 179, distance: 165.1
click at [166, 179] on div "SearchWithCriteria9678a3f5-44e8-481c-be9e-4221509b13ba Work Title Дорога к другу" at bounding box center [438, 188] width 774 height 29
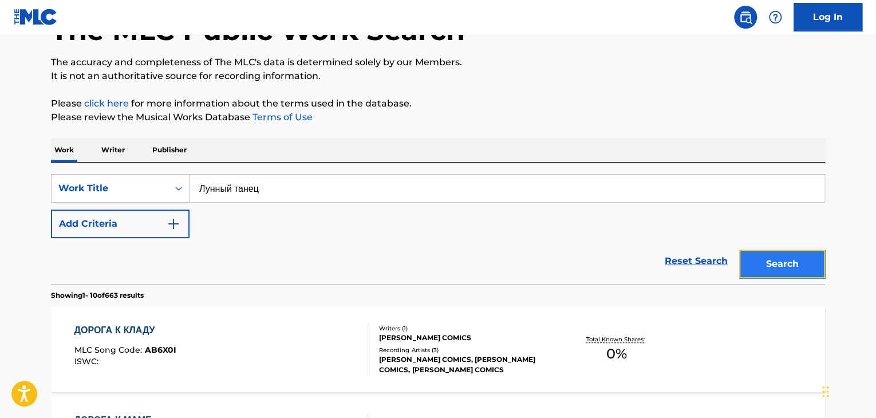
click at [793, 268] on button "Search" at bounding box center [782, 264] width 86 height 29
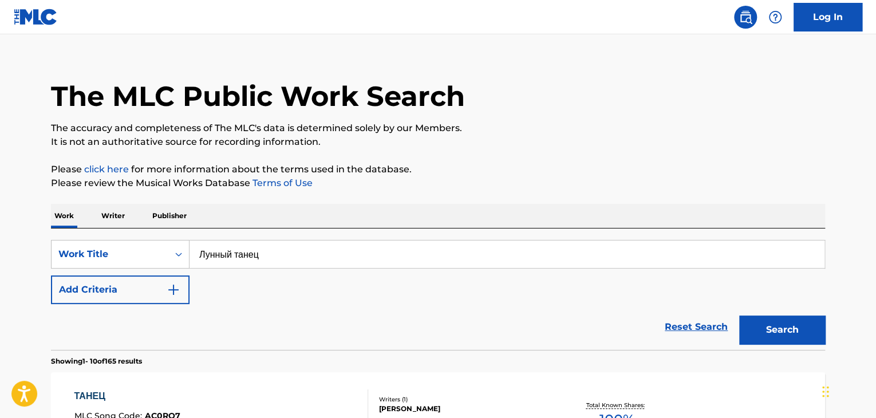
scroll to position [0, 0]
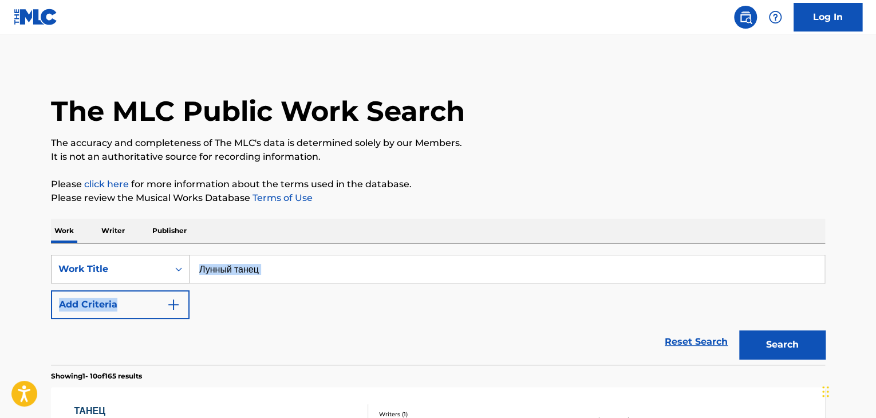
drag, startPoint x: 292, startPoint y: 285, endPoint x: 139, endPoint y: 280, distance: 153.6
click at [144, 280] on div "SearchWithCriteria9678a3f5-44e8-481c-be9e-4221509b13ba Work Title Лунный танец …" at bounding box center [438, 287] width 774 height 64
click at [306, 266] on input "Лунный танец" at bounding box center [507, 268] width 635 height 27
drag, startPoint x: 321, startPoint y: 264, endPoint x: 78, endPoint y: 256, distance: 243.0
click at [78, 256] on div "SearchWithCriteria9678a3f5-44e8-481c-be9e-4221509b13ba Work Title Лунный танец" at bounding box center [438, 269] width 774 height 29
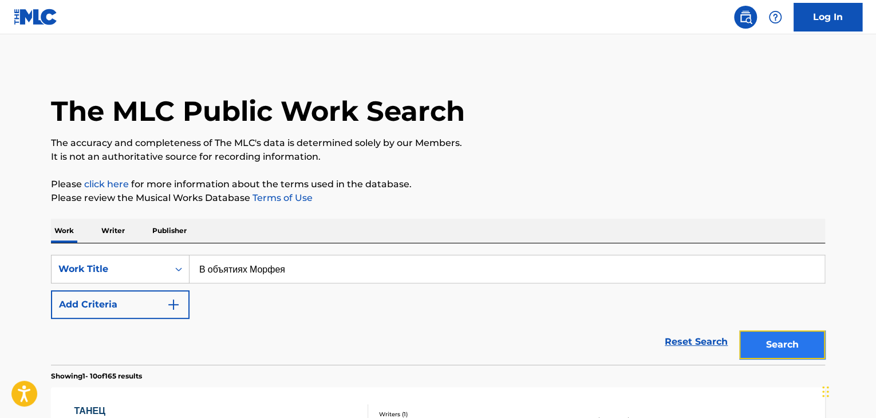
click at [795, 348] on button "Search" at bounding box center [782, 344] width 86 height 29
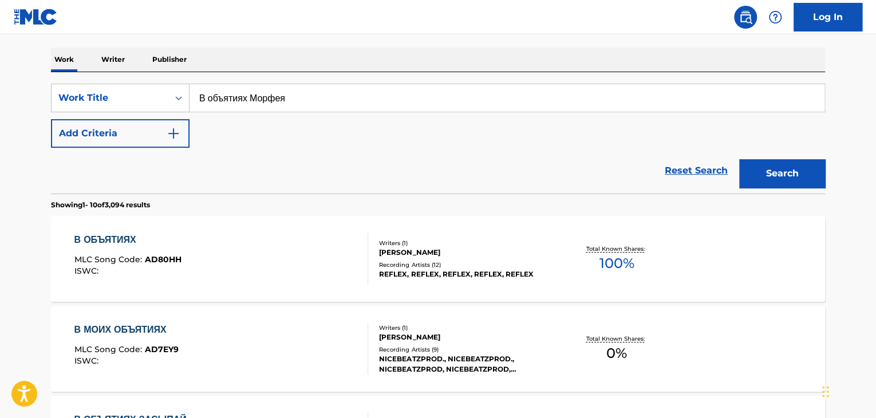
scroll to position [172, 0]
drag, startPoint x: 313, startPoint y: 102, endPoint x: 140, endPoint y: 101, distance: 173.0
click at [143, 101] on div "SearchWithCriteria9678a3f5-44e8-481c-be9e-4221509b13ba Work Title В объятиях Мо…" at bounding box center [438, 97] width 774 height 29
type input "Линии жизни"
click at [739, 159] on button "Search" at bounding box center [782, 173] width 86 height 29
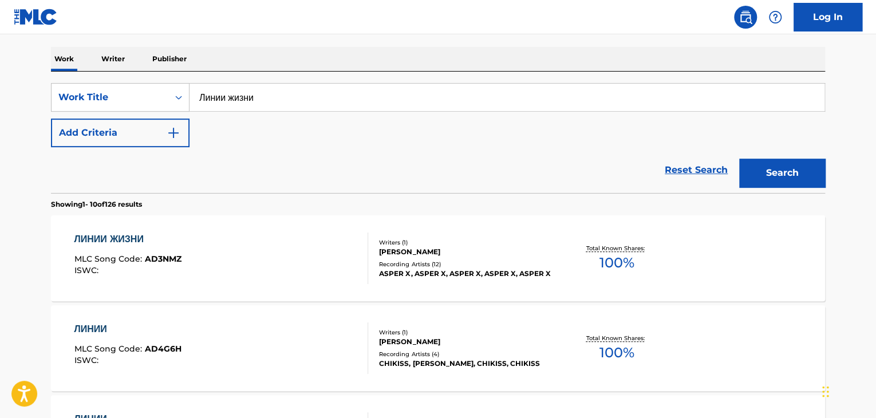
scroll to position [754, 0]
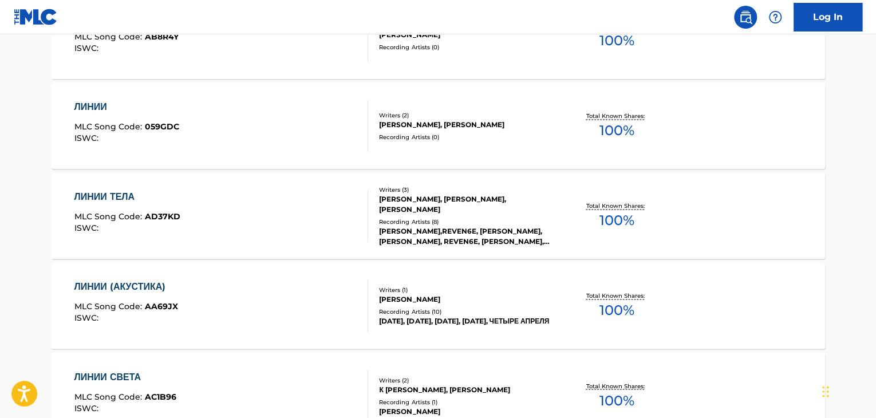
click at [466, 218] on div "Recording Artists ( 8 )" at bounding box center [465, 222] width 173 height 9
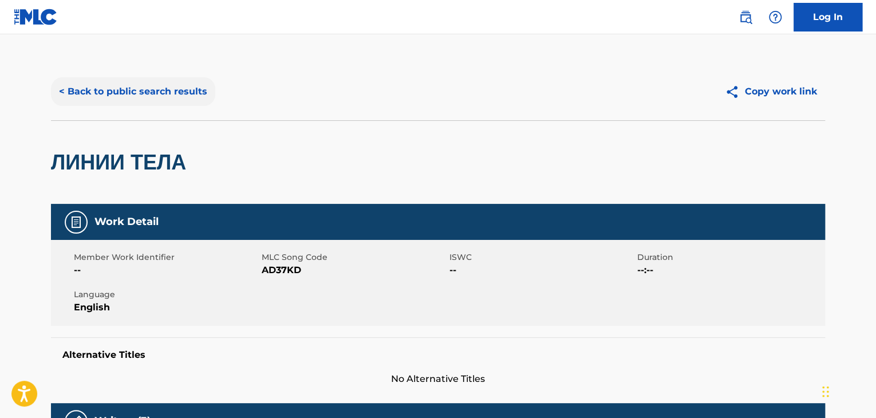
click at [158, 98] on button "< Back to public search results" at bounding box center [133, 91] width 164 height 29
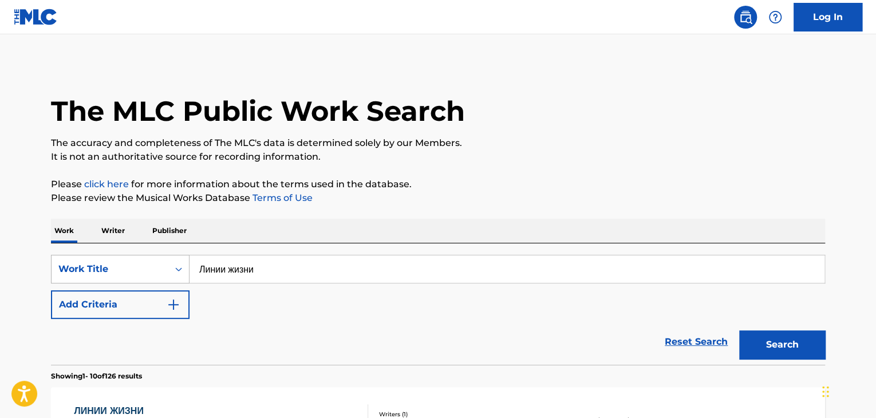
drag, startPoint x: 284, startPoint y: 263, endPoint x: 70, endPoint y: 259, distance: 213.7
click at [70, 259] on div "SearchWithCriteria9678a3f5-44e8-481c-be9e-4221509b13ba Work Title Линии жизни" at bounding box center [438, 269] width 774 height 29
type input "AC09BT"
click at [166, 268] on div "Work Title" at bounding box center [120, 269] width 139 height 29
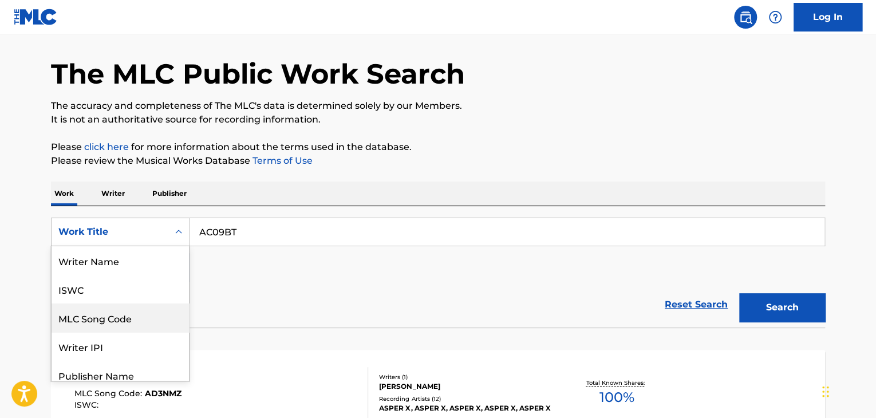
scroll to position [57, 0]
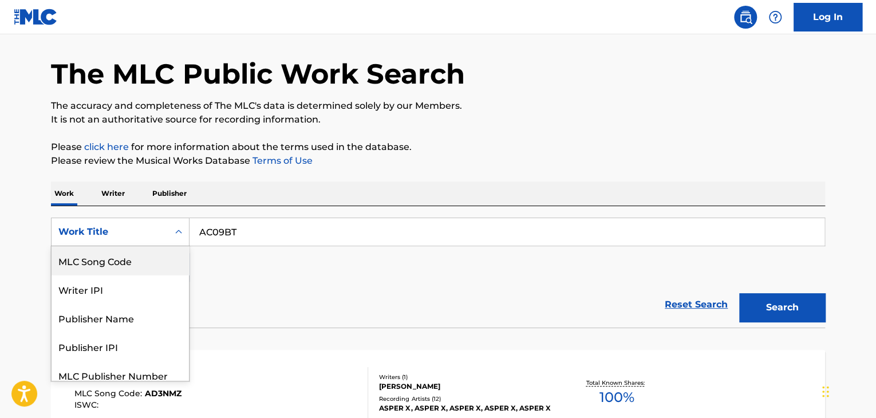
click at [151, 259] on div "MLC Song Code" at bounding box center [120, 260] width 137 height 29
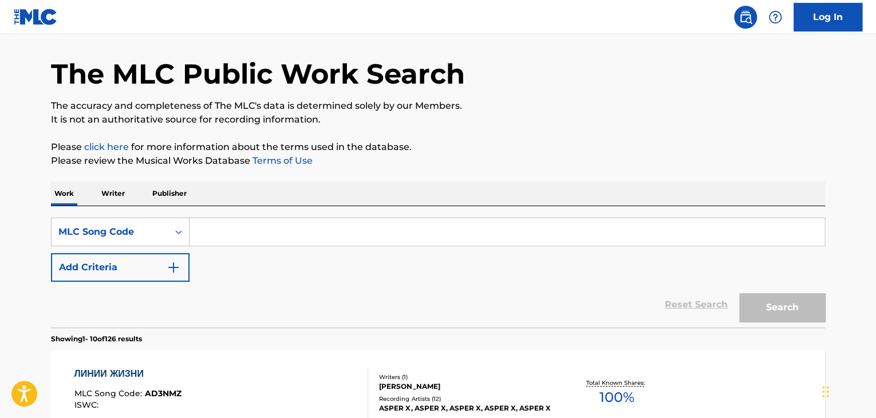
click at [259, 237] on input "Search Form" at bounding box center [507, 231] width 635 height 27
type input "AC09BT"
click at [800, 301] on button "Search" at bounding box center [782, 307] width 86 height 29
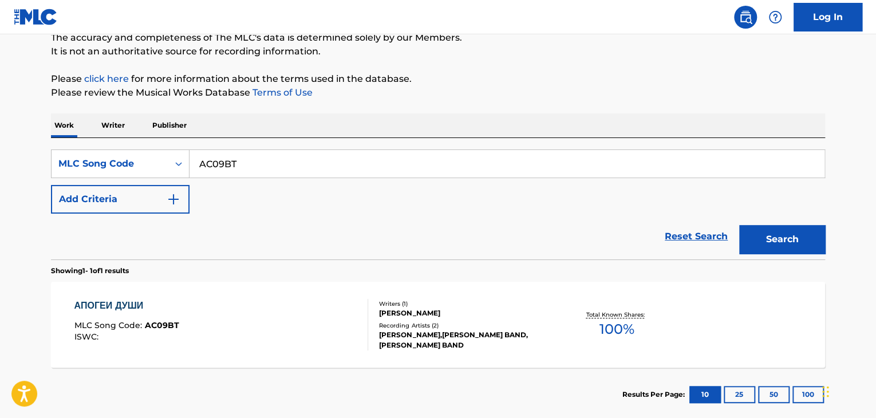
scroll to position [152, 0]
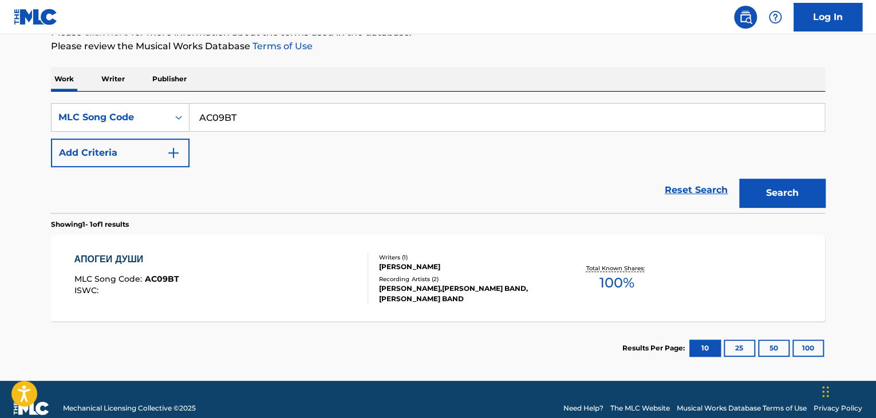
click at [462, 275] on div "Recording Artists ( 2 )" at bounding box center [465, 279] width 173 height 9
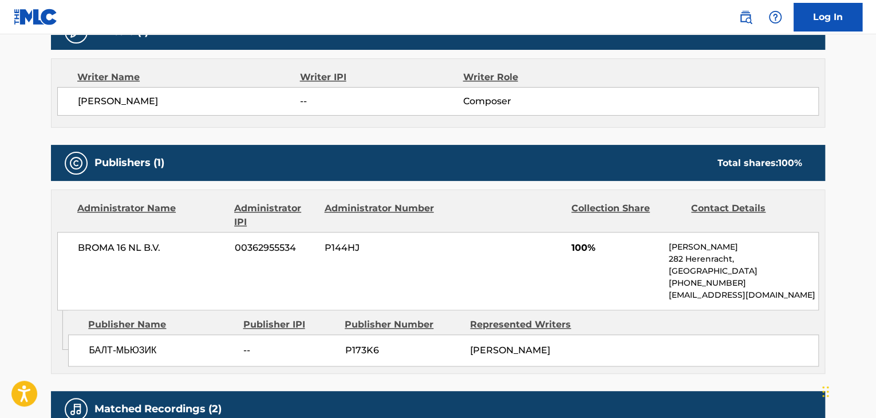
scroll to position [401, 0]
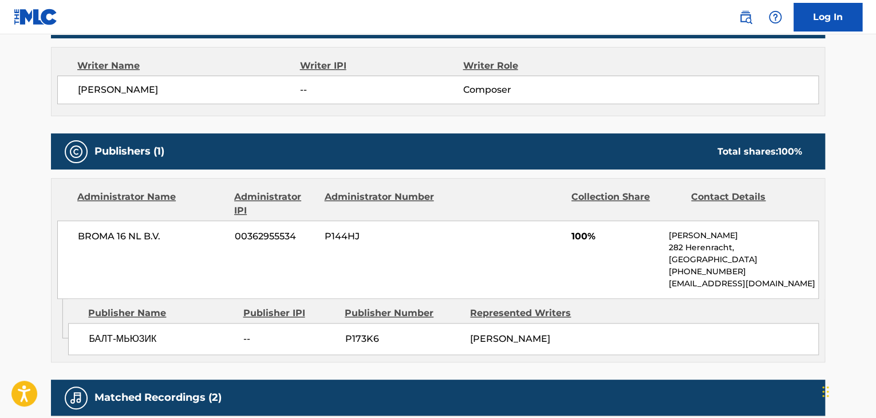
drag, startPoint x: 165, startPoint y: 89, endPoint x: 27, endPoint y: 85, distance: 137.5
click at [27, 85] on main "< Back to public search results Copy work link АПОГЕИ ДУШИ Work Detail Member W…" at bounding box center [438, 84] width 876 height 903
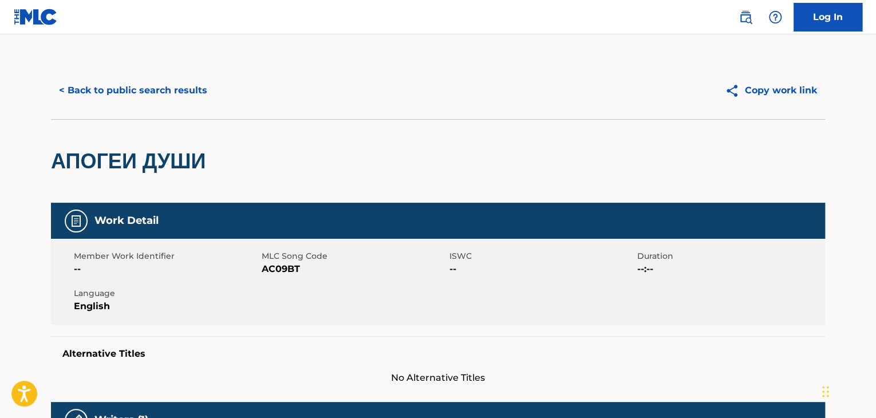
scroll to position [0, 0]
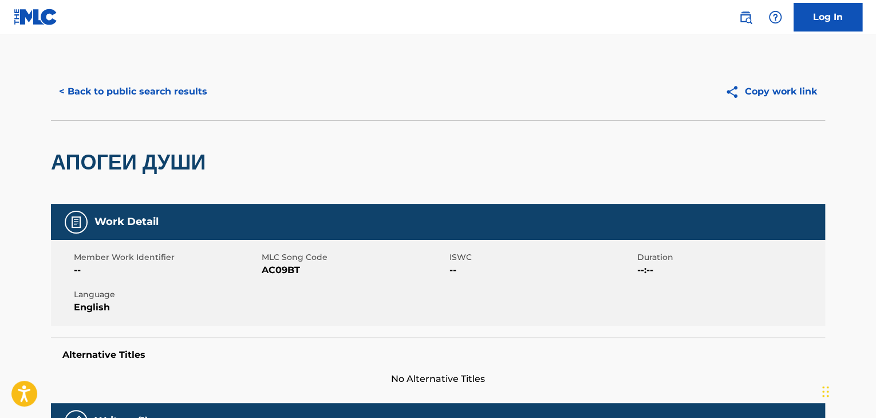
click at [167, 76] on div "< Back to public search results Copy work link" at bounding box center [438, 91] width 774 height 57
click at [171, 92] on button "< Back to public search results" at bounding box center [133, 91] width 164 height 29
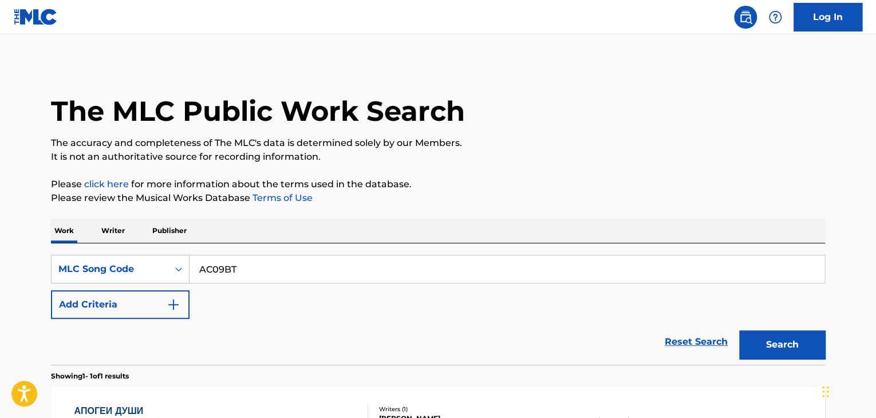
scroll to position [140, 0]
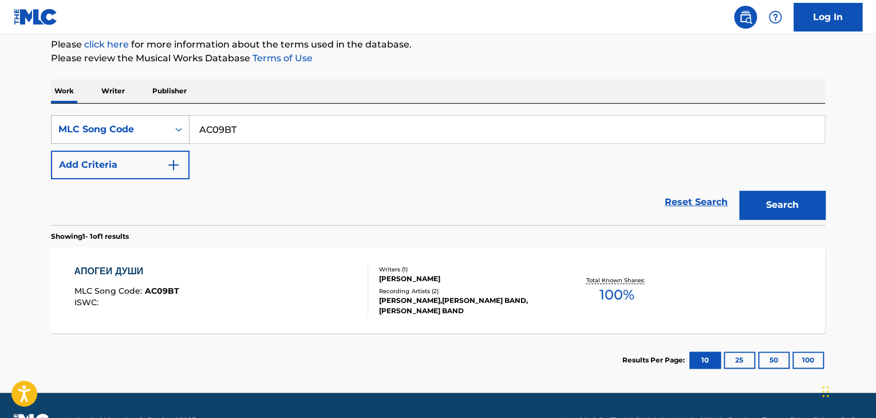
drag, startPoint x: 361, startPoint y: 108, endPoint x: 65, endPoint y: 115, distance: 296.2
click at [65, 115] on div "SearchWithCriteria40135ad1-53e5-44ec-9769-1720f2d6cc43 MLC Song Code AC09BT Add…" at bounding box center [438, 164] width 774 height 121
click at [344, 132] on input "AC09BT" at bounding box center [507, 129] width 635 height 27
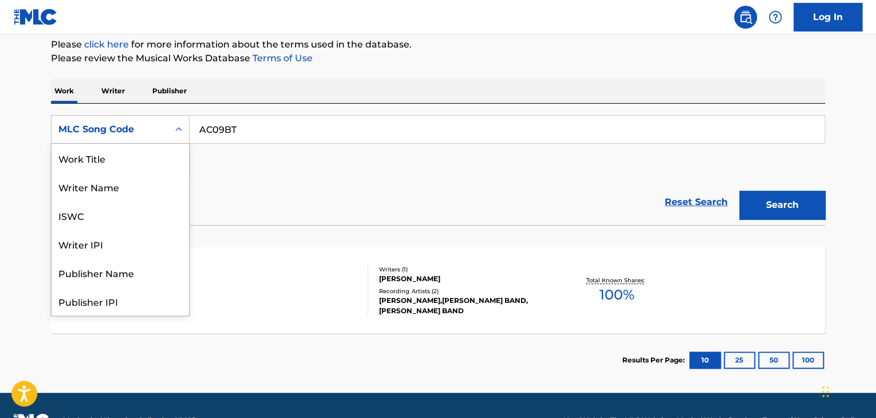
click at [151, 132] on div "MLC Song Code" at bounding box center [109, 130] width 103 height 14
click at [132, 163] on div "Work Title" at bounding box center [120, 158] width 137 height 29
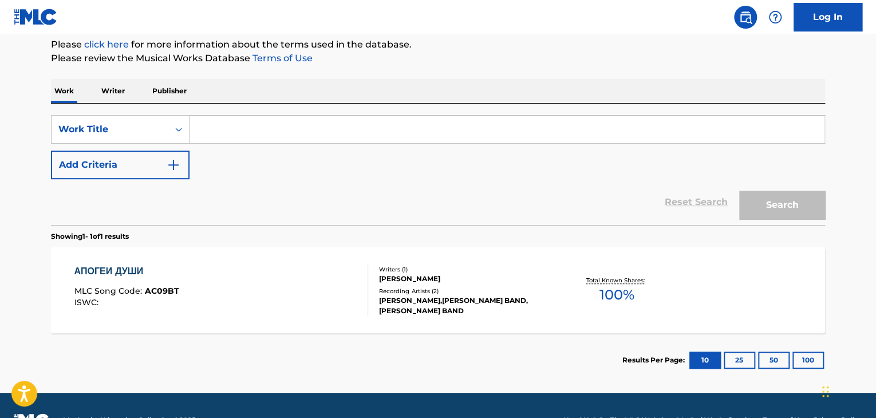
click at [218, 129] on input "Search Form" at bounding box center [507, 129] width 635 height 27
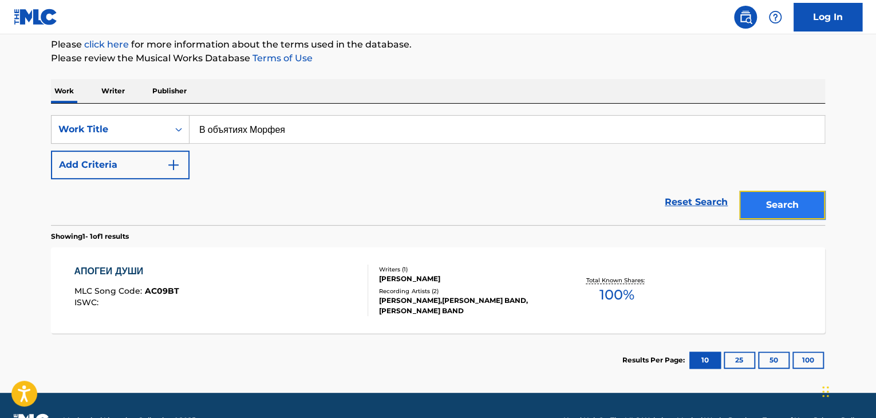
click at [769, 205] on button "Search" at bounding box center [782, 205] width 86 height 29
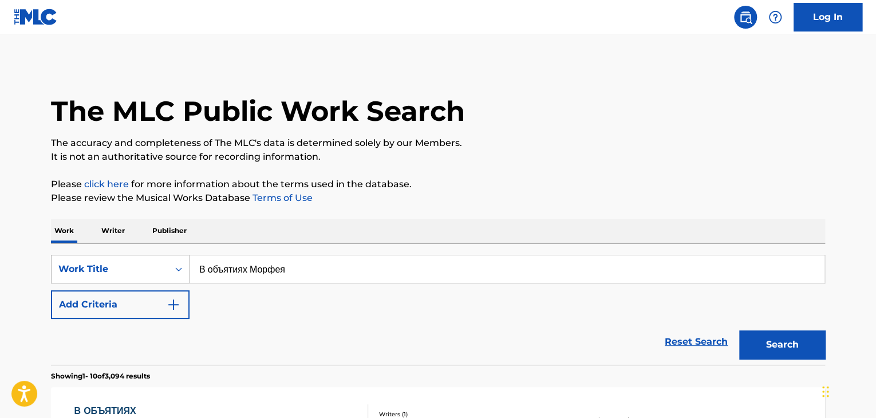
drag, startPoint x: 324, startPoint y: 266, endPoint x: 126, endPoint y: 258, distance: 198.3
click at [126, 257] on div "SearchWithCriteria32164cc6-0e82-4215-aef4-2f5a65218453 Work Title В объятиях Мо…" at bounding box center [438, 269] width 774 height 29
type input "Линии жизни"
click at [814, 343] on button "Search" at bounding box center [782, 344] width 86 height 29
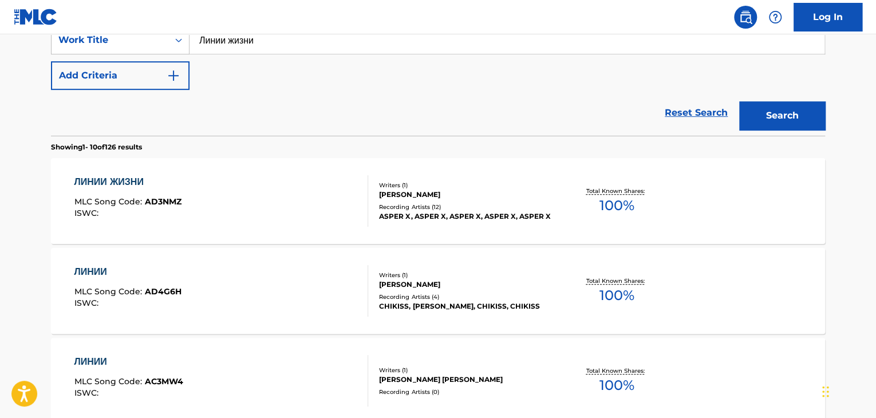
scroll to position [754, 0]
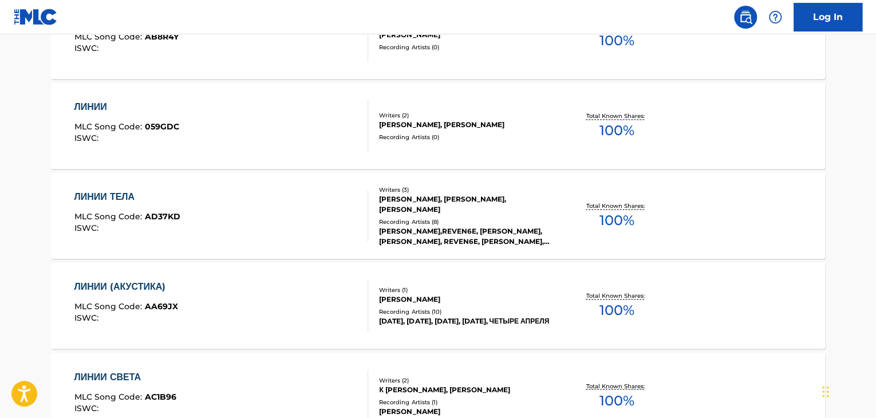
click at [452, 224] on div "Recording Artists ( 8 )" at bounding box center [465, 222] width 173 height 9
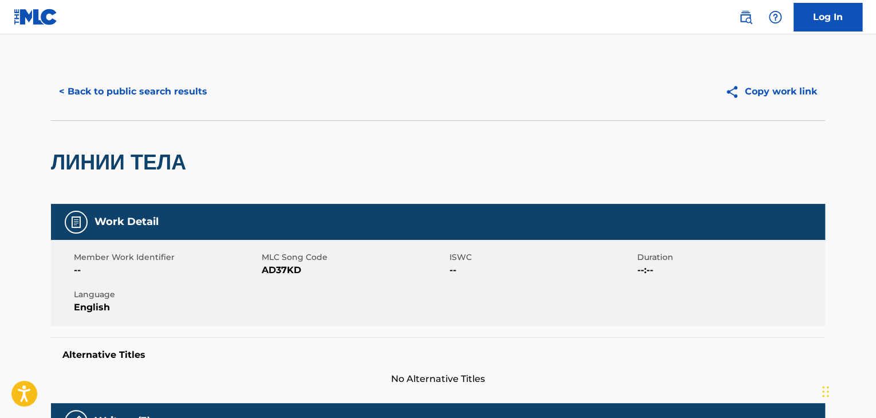
scroll to position [310, 0]
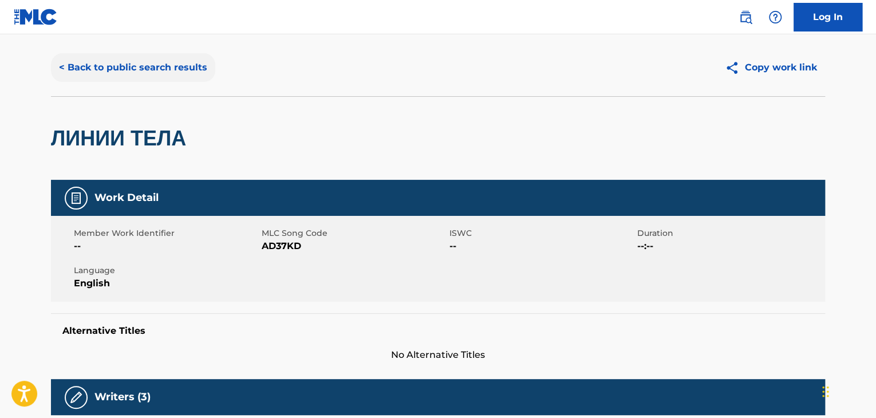
click at [170, 70] on button "< Back to public search results" at bounding box center [133, 67] width 164 height 29
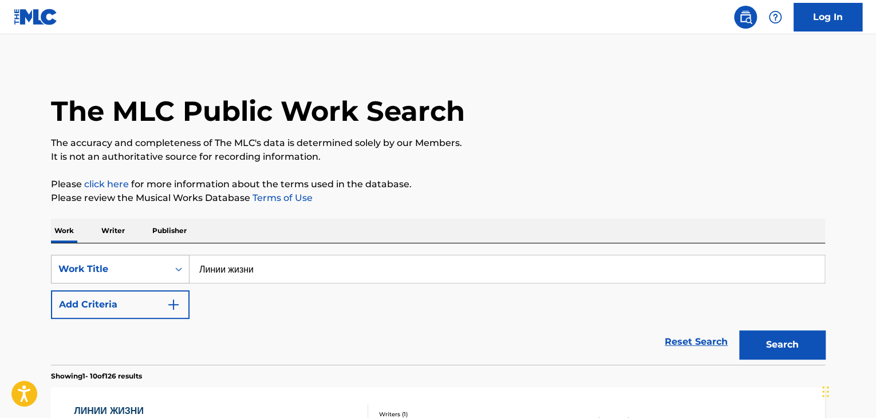
click at [168, 255] on div "SearchWithCriteria32164cc6-0e82-4215-aef4-2f5a65218453 Work Title Линии жизни A…" at bounding box center [438, 303] width 774 height 121
drag, startPoint x: 370, startPoint y: 258, endPoint x: 418, endPoint y: 327, distance: 83.9
click at [153, 257] on div "SearchWithCriteria32164cc6-0e82-4215-aef4-2f5a65218453 Work Title Линии жизни" at bounding box center [438, 269] width 774 height 29
click at [777, 340] on button "Search" at bounding box center [782, 344] width 86 height 29
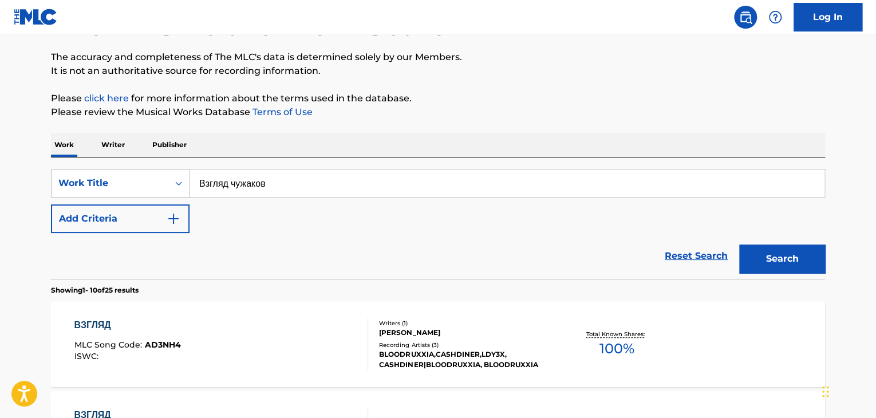
scroll to position [66, 0]
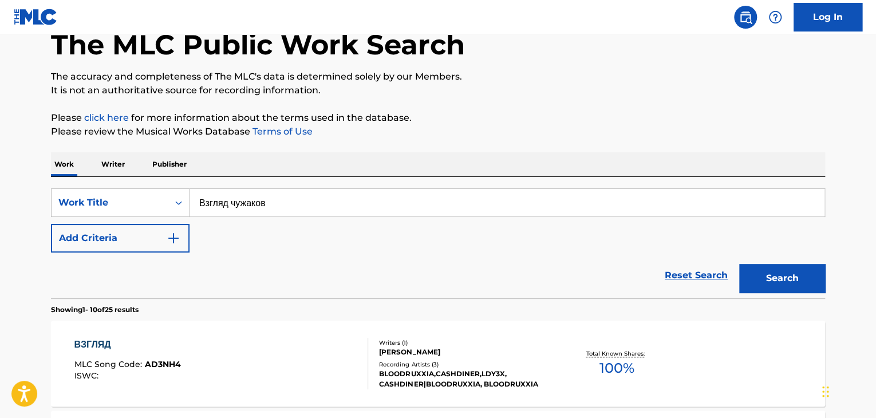
drag, startPoint x: 302, startPoint y: 154, endPoint x: 288, endPoint y: 172, distance: 23.3
click at [293, 166] on div "Work Writer Publisher" at bounding box center [438, 164] width 774 height 24
drag, startPoint x: 301, startPoint y: 200, endPoint x: 95, endPoint y: 208, distance: 206.3
click at [95, 208] on div "SearchWithCriteria32164cc6-0e82-4215-aef4-2f5a65218453 Work Title Взгляд чужаков" at bounding box center [438, 202] width 774 height 29
click at [786, 265] on button "Search" at bounding box center [782, 278] width 86 height 29
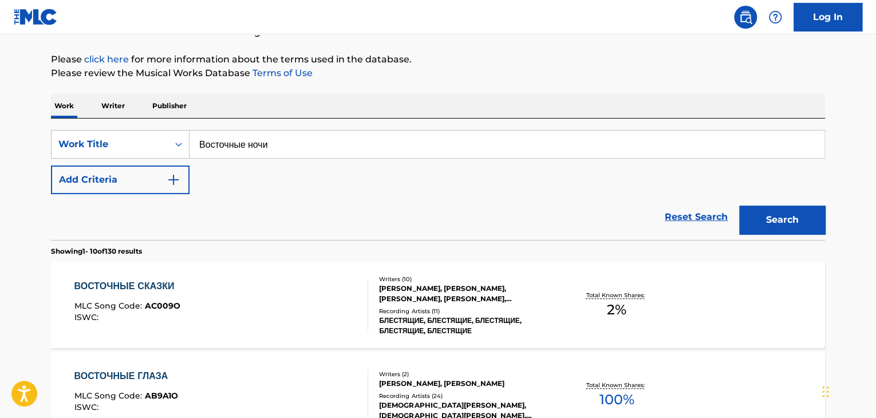
scroll to position [10, 0]
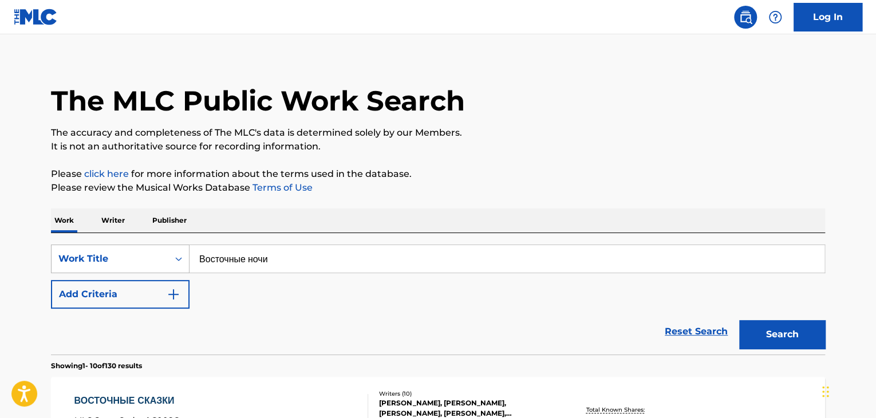
drag, startPoint x: 318, startPoint y: 264, endPoint x: 65, endPoint y: 262, distance: 253.2
click at [68, 262] on div "SearchWithCriteria32164cc6-0e82-4215-aef4-2f5a65218453 Work Title Восточные ночи" at bounding box center [438, 259] width 774 height 29
click at [769, 334] on button "Search" at bounding box center [782, 334] width 86 height 29
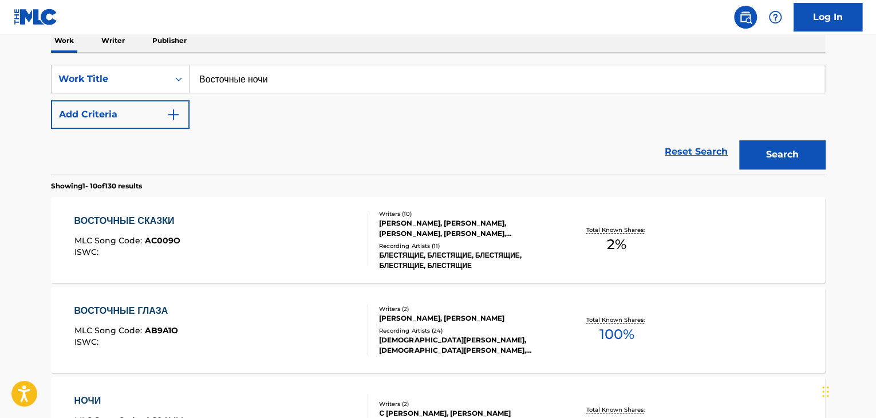
scroll to position [23, 0]
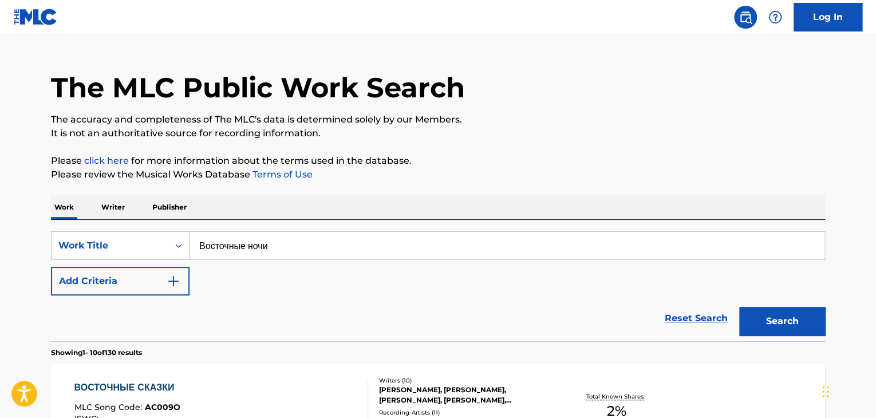
drag, startPoint x: 260, startPoint y: 257, endPoint x: 215, endPoint y: 255, distance: 44.7
click at [181, 252] on div "SearchWithCriteria32164cc6-0e82-4215-aef4-2f5a65218453 Work Title Восточные ночи" at bounding box center [438, 245] width 774 height 29
drag, startPoint x: 296, startPoint y: 246, endPoint x: 133, endPoint y: 237, distance: 162.9
click at [133, 237] on div "SearchWithCriteria32164cc6-0e82-4215-aef4-2f5a65218453 Work Title Восточные ночи" at bounding box center [438, 245] width 774 height 29
click at [748, 317] on button "Search" at bounding box center [782, 321] width 86 height 29
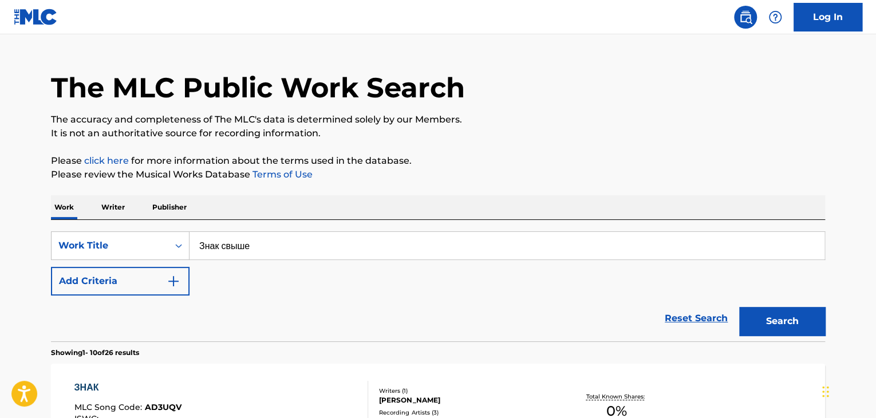
scroll to position [138, 0]
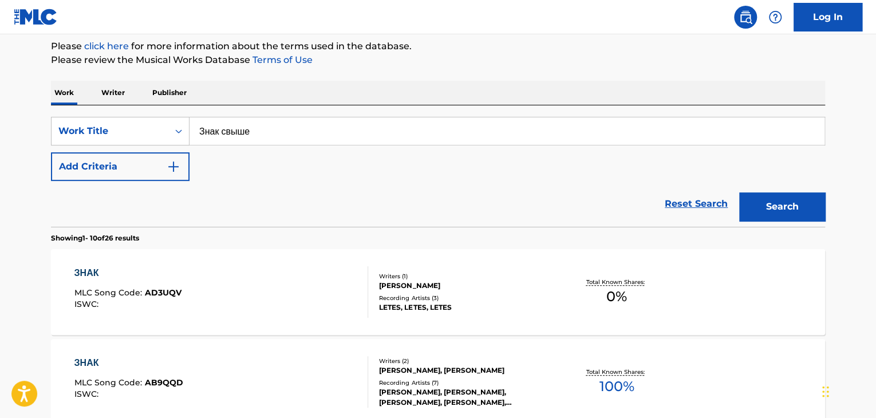
drag, startPoint x: 307, startPoint y: 133, endPoint x: 37, endPoint y: 133, distance: 270.3
type input "Home in heaven"
click at [774, 200] on button "Search" at bounding box center [782, 206] width 86 height 29
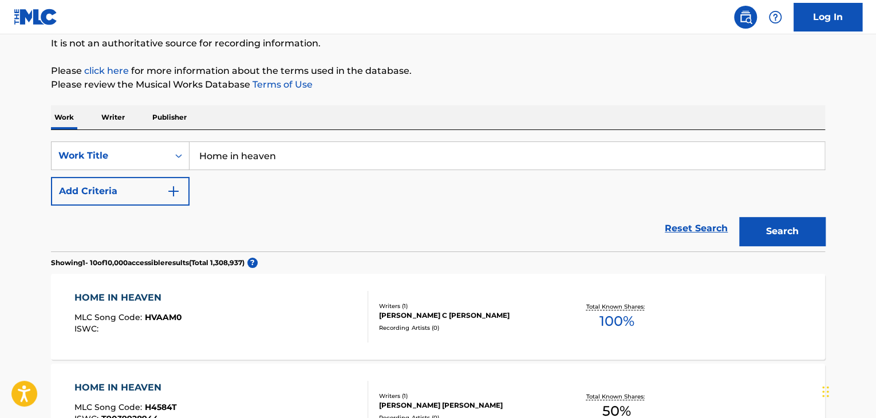
scroll to position [0, 0]
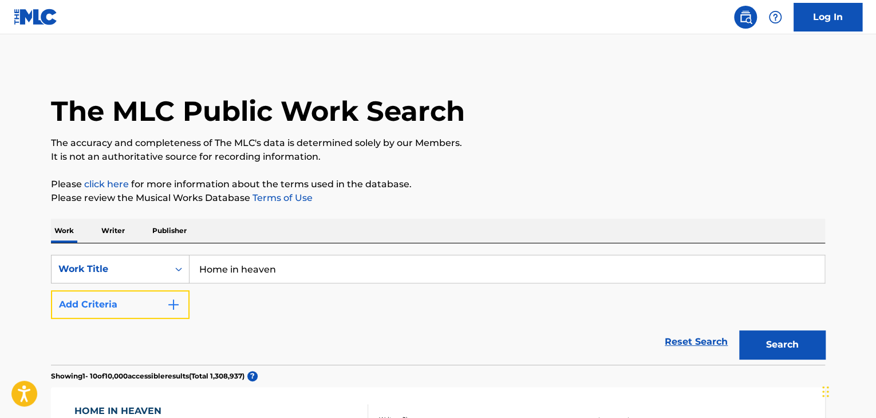
click at [167, 305] on img "Search Form" at bounding box center [174, 305] width 14 height 14
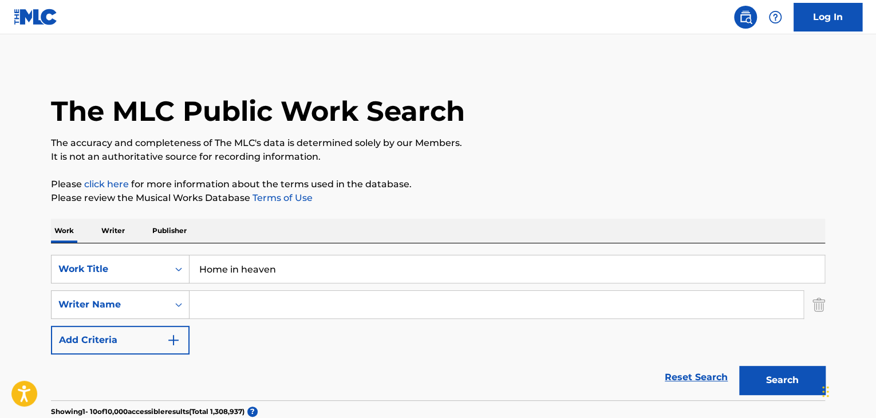
drag, startPoint x: 166, startPoint y: 302, endPoint x: 223, endPoint y: 292, distance: 57.7
click at [221, 292] on input "Search Form" at bounding box center [497, 304] width 614 height 27
click at [758, 387] on button "Search" at bounding box center [782, 380] width 86 height 29
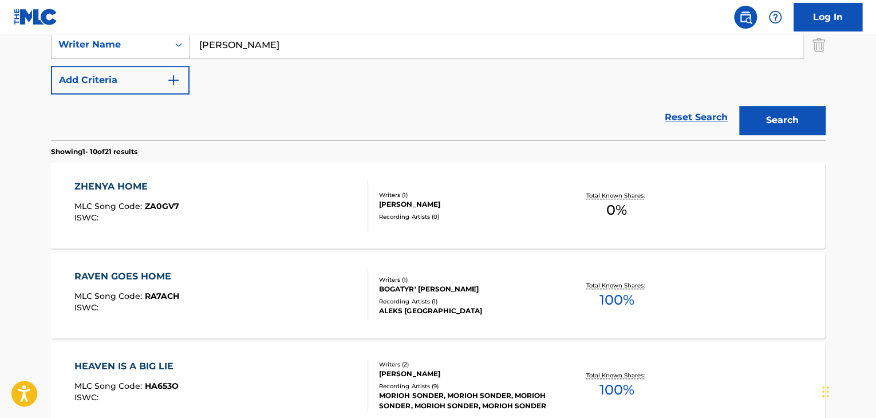
scroll to position [174, 0]
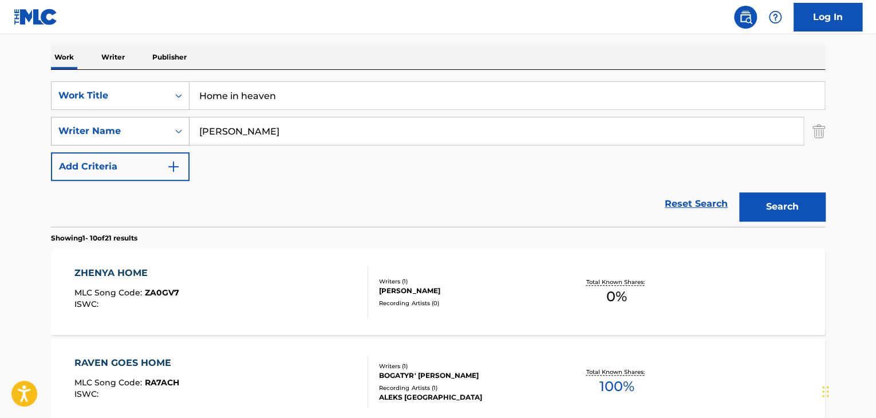
drag, startPoint x: 294, startPoint y: 117, endPoint x: 113, endPoint y: 120, distance: 180.4
click at [113, 120] on div "SearchWithCriteriab29ce012-87bf-4c88-a67d-a18a10c50666 Writer Name [PERSON_NAME]" at bounding box center [438, 131] width 774 height 29
type input "[PERSON_NAME]"
click at [763, 211] on button "Search" at bounding box center [782, 206] width 86 height 29
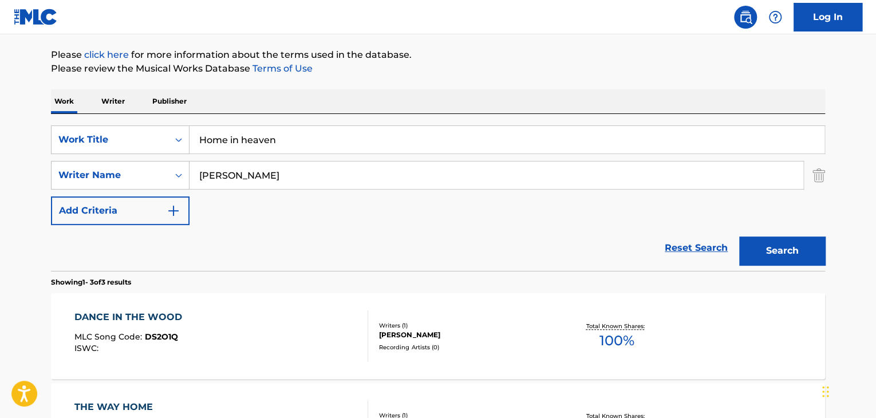
scroll to position [0, 0]
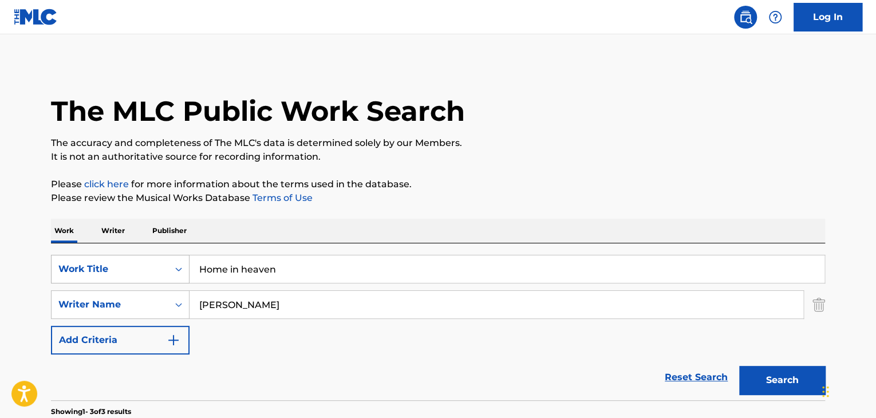
drag, startPoint x: 301, startPoint y: 266, endPoint x: 129, endPoint y: 261, distance: 171.9
click at [99, 262] on div "SearchWithCriteria32164cc6-0e82-4215-aef4-2f5a65218453 Work Title Home in heaven" at bounding box center [438, 269] width 774 height 29
click at [761, 385] on button "Search" at bounding box center [782, 380] width 86 height 29
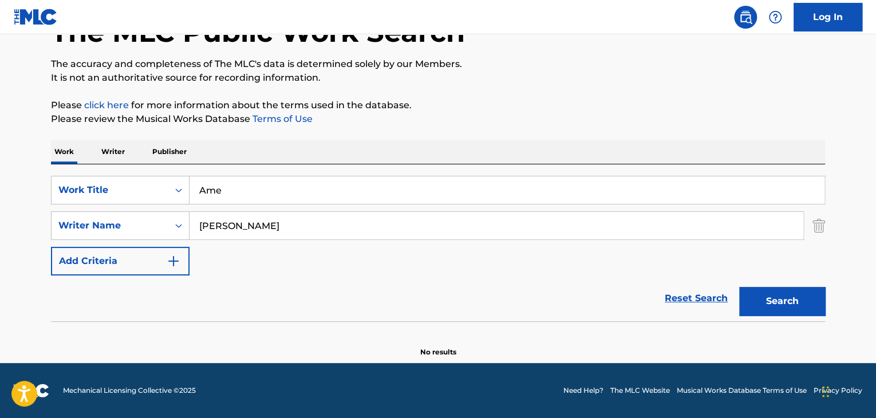
scroll to position [79, 0]
drag, startPoint x: 247, startPoint y: 189, endPoint x: 132, endPoint y: 191, distance: 114.6
click at [119, 182] on div "SearchWithCriteria32164cc6-0e82-4215-aef4-2f5a65218453 Work Title Ame" at bounding box center [438, 190] width 774 height 29
click at [792, 289] on button "Search" at bounding box center [782, 301] width 86 height 29
drag, startPoint x: 376, startPoint y: 191, endPoint x: 179, endPoint y: 188, distance: 197.0
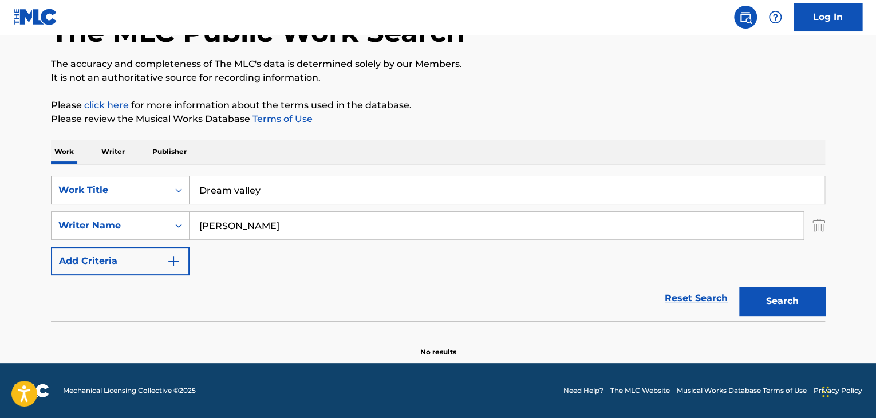
click at [186, 188] on div "SearchWithCriteria32164cc6-0e82-4215-aef4-2f5a65218453 Work Title Dream valley" at bounding box center [438, 190] width 774 height 29
click at [814, 305] on button "Search" at bounding box center [782, 301] width 86 height 29
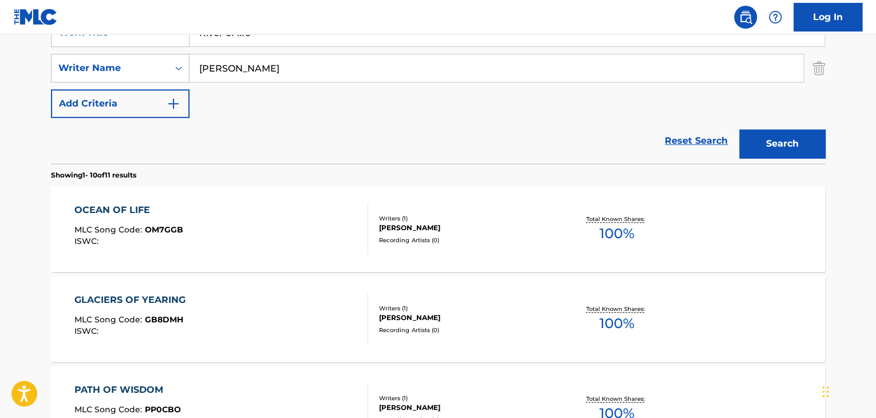
scroll to position [194, 0]
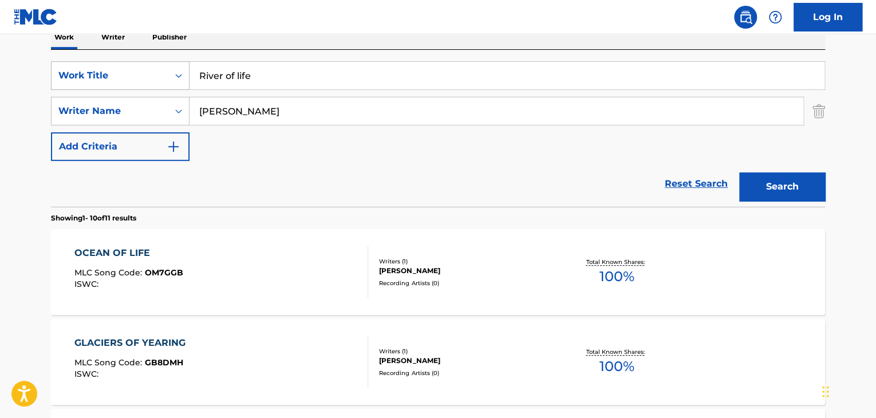
drag, startPoint x: 324, startPoint y: 81, endPoint x: 170, endPoint y: 85, distance: 154.1
click at [158, 80] on div "SearchWithCriteria32164cc6-0e82-4215-aef4-2f5a65218453 Work Title River of life" at bounding box center [438, 75] width 774 height 29
click at [803, 190] on button "Search" at bounding box center [782, 186] width 86 height 29
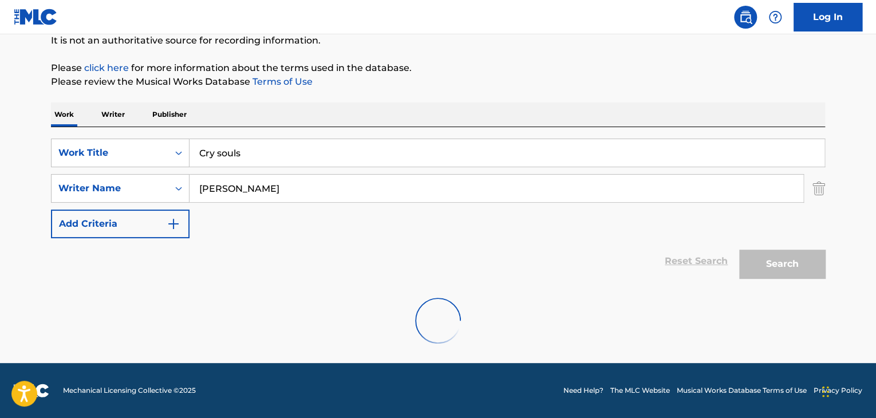
scroll to position [79, 0]
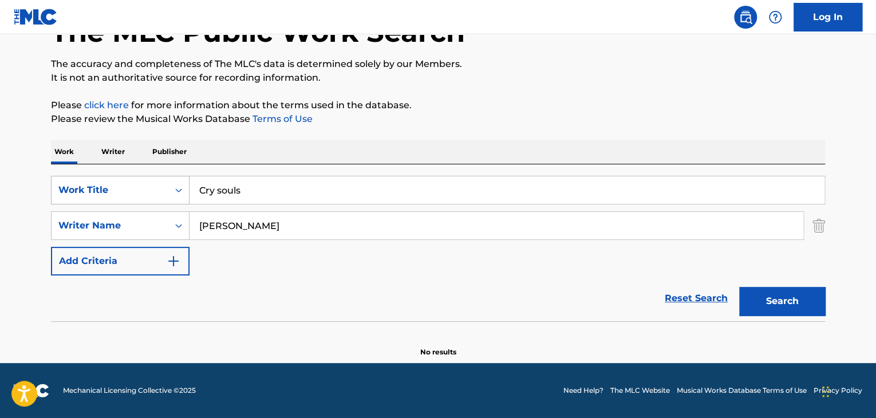
drag, startPoint x: 302, startPoint y: 185, endPoint x: 143, endPoint y: 184, distance: 159.2
click at [143, 184] on div "SearchWithCriteria32164cc6-0e82-4215-aef4-2f5a65218453 Work Title Cry souls" at bounding box center [438, 190] width 774 height 29
click at [765, 300] on button "Search" at bounding box center [782, 301] width 86 height 29
drag, startPoint x: 296, startPoint y: 188, endPoint x: 136, endPoint y: 184, distance: 159.8
click at [139, 186] on div "SearchWithCriteria32164cc6-0e82-4215-aef4-2f5a65218453 Work Title Dolfin story" at bounding box center [438, 190] width 774 height 29
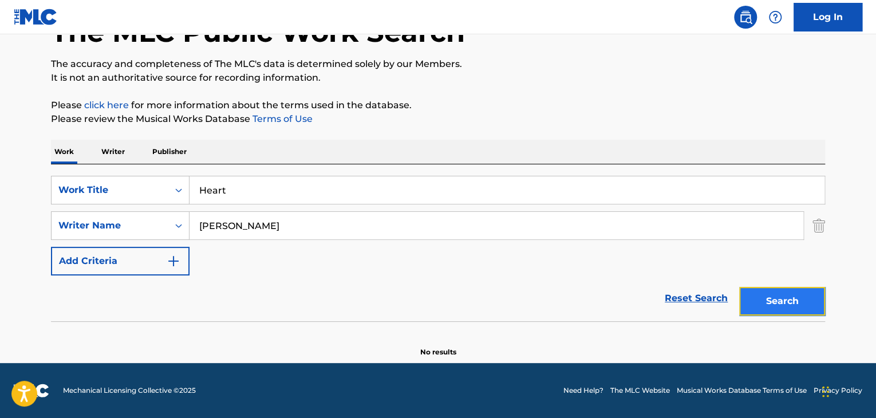
click at [760, 304] on button "Search" at bounding box center [782, 301] width 86 height 29
drag, startPoint x: 343, startPoint y: 188, endPoint x: 192, endPoint y: 192, distance: 150.7
click at [195, 190] on input "Heart" at bounding box center [507, 189] width 635 height 27
click at [776, 293] on button "Search" at bounding box center [782, 301] width 86 height 29
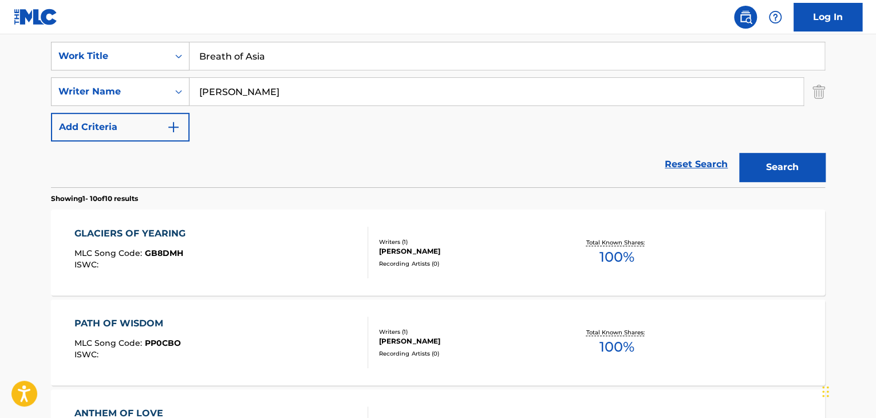
scroll to position [194, 0]
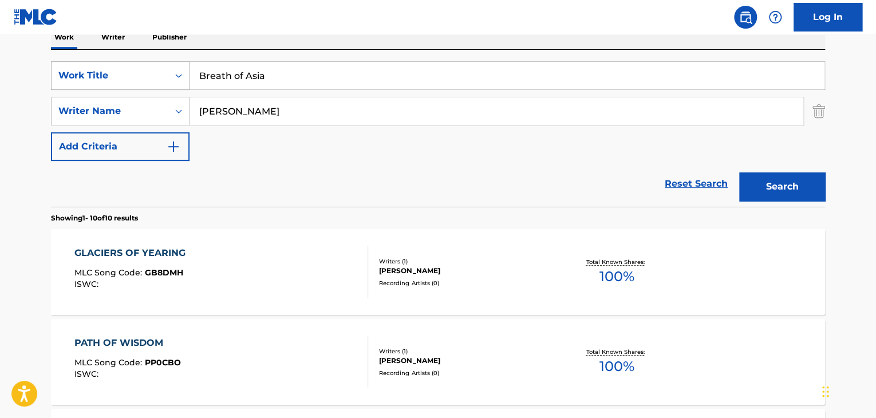
drag, startPoint x: 312, startPoint y: 84, endPoint x: 124, endPoint y: 84, distance: 188.4
click at [124, 84] on div "SearchWithCriteria32164cc6-0e82-4215-aef4-2f5a65218453 Work Title Breath of Asia" at bounding box center [438, 75] width 774 height 29
click at [800, 187] on button "Search" at bounding box center [782, 186] width 86 height 29
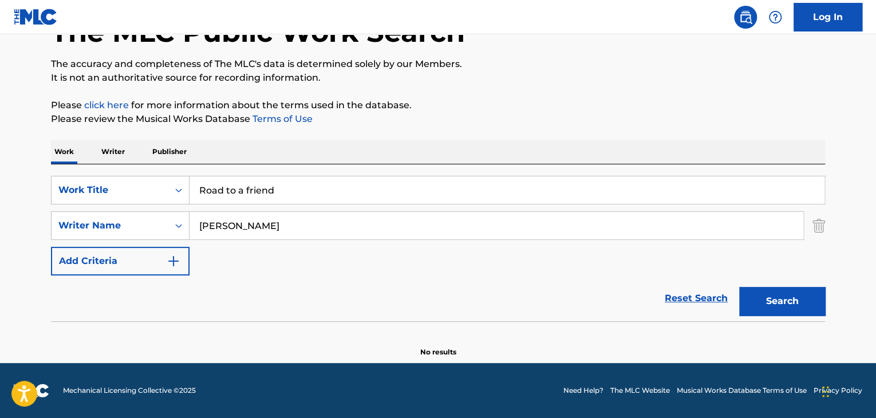
scroll to position [79, 0]
drag, startPoint x: 298, startPoint y: 182, endPoint x: 192, endPoint y: 184, distance: 105.4
click at [192, 182] on input "Road to a friend" at bounding box center [507, 189] width 635 height 27
click at [747, 290] on button "Search" at bounding box center [782, 301] width 86 height 29
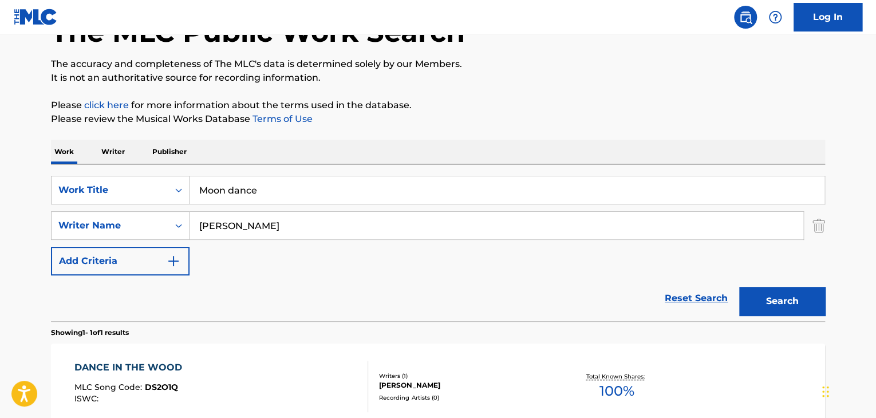
drag, startPoint x: 376, startPoint y: 191, endPoint x: 191, endPoint y: 187, distance: 185.0
click at [196, 188] on input "Moon dance" at bounding box center [507, 189] width 635 height 27
click at [795, 309] on button "Search" at bounding box center [782, 301] width 86 height 29
drag, startPoint x: 353, startPoint y: 194, endPoint x: 135, endPoint y: 183, distance: 217.9
click at [140, 183] on div "SearchWithCriteria32164cc6-0e82-4215-aef4-2f5a65218453 Work Title In the arms o…" at bounding box center [438, 190] width 774 height 29
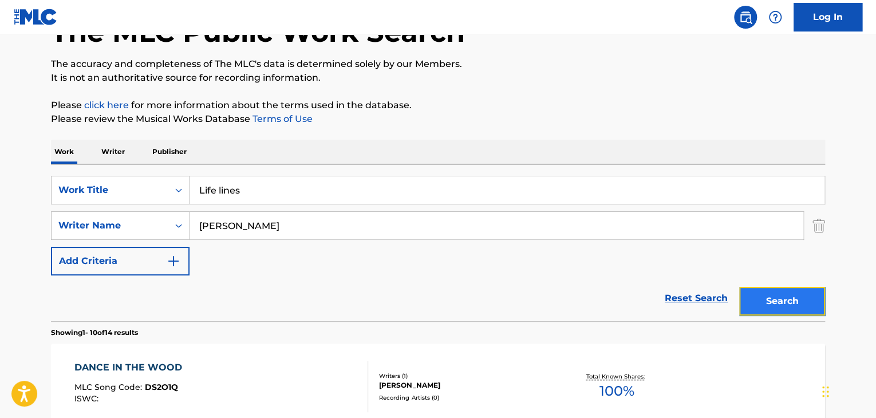
click at [763, 303] on button "Search" at bounding box center [782, 301] width 86 height 29
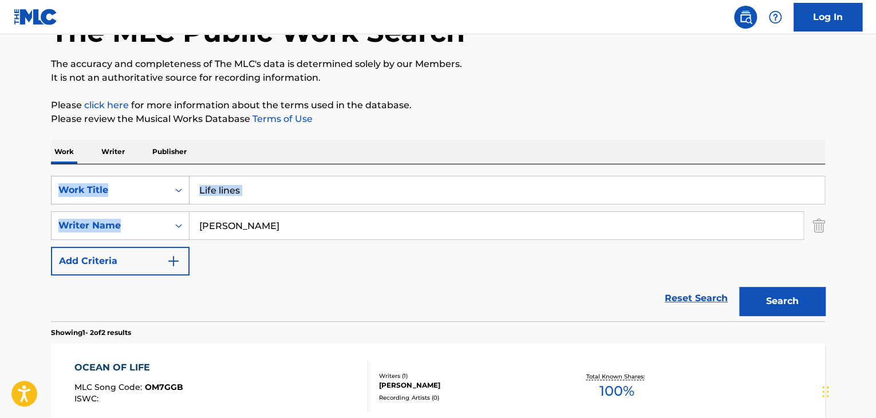
drag, startPoint x: 344, startPoint y: 204, endPoint x: 62, endPoint y: 195, distance: 281.4
click at [62, 195] on div "SearchWithCriteria32164cc6-0e82-4215-aef4-2f5a65218453 Work Title Life lines Se…" at bounding box center [438, 226] width 774 height 100
click at [443, 186] on input "Life lines" at bounding box center [507, 189] width 635 height 27
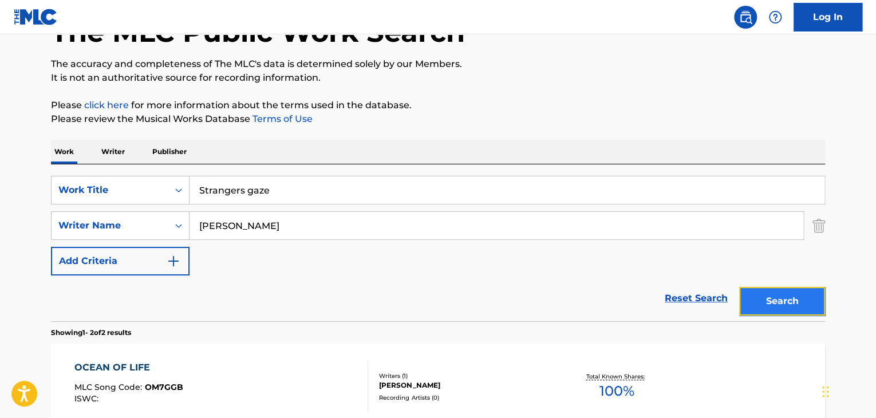
click at [743, 297] on button "Search" at bounding box center [782, 301] width 86 height 29
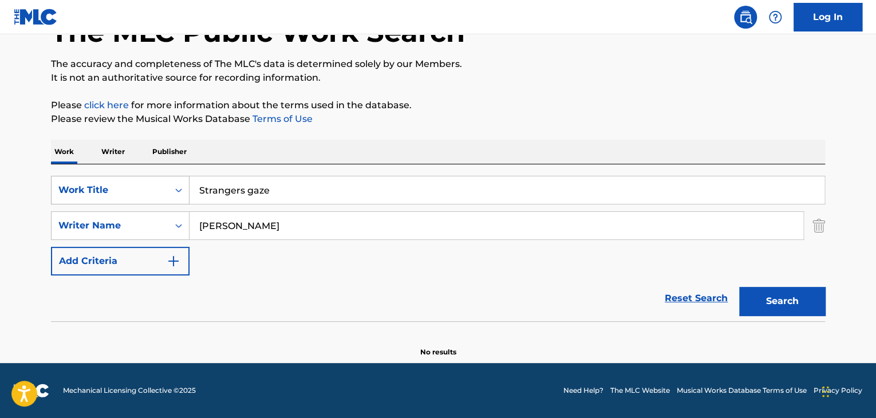
drag, startPoint x: 314, startPoint y: 191, endPoint x: 122, endPoint y: 189, distance: 192.5
click at [133, 189] on div "SearchWithCriteria32164cc6-0e82-4215-aef4-2f5a65218453 Work Title Strangers gaze" at bounding box center [438, 190] width 774 height 29
click at [841, 307] on main "The MLC Public Work Search The accuracy and completeness of The MLC's data is d…" at bounding box center [438, 159] width 876 height 408
click at [806, 308] on button "Search" at bounding box center [782, 301] width 86 height 29
drag, startPoint x: 340, startPoint y: 193, endPoint x: 102, endPoint y: 200, distance: 237.8
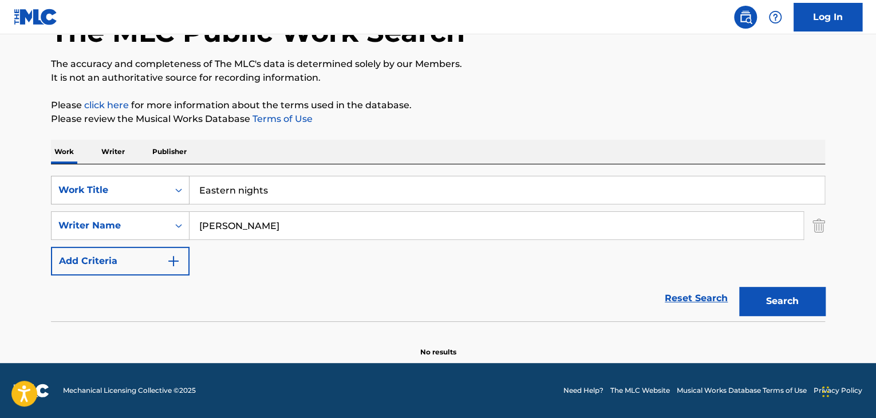
click at [105, 200] on div "SearchWithCriteria32164cc6-0e82-4215-aef4-2f5a65218453 Work Title Eastern nights" at bounding box center [438, 190] width 774 height 29
click at [774, 300] on button "Search" at bounding box center [782, 301] width 86 height 29
drag, startPoint x: 394, startPoint y: 164, endPoint x: 104, endPoint y: 172, distance: 290.5
click at [104, 172] on div "SearchWithCriteria32164cc6-0e82-4215-aef4-2f5a65218453 Work Title Sign from abo…" at bounding box center [438, 242] width 774 height 157
click at [423, 202] on input "Sign from above" at bounding box center [507, 189] width 635 height 27
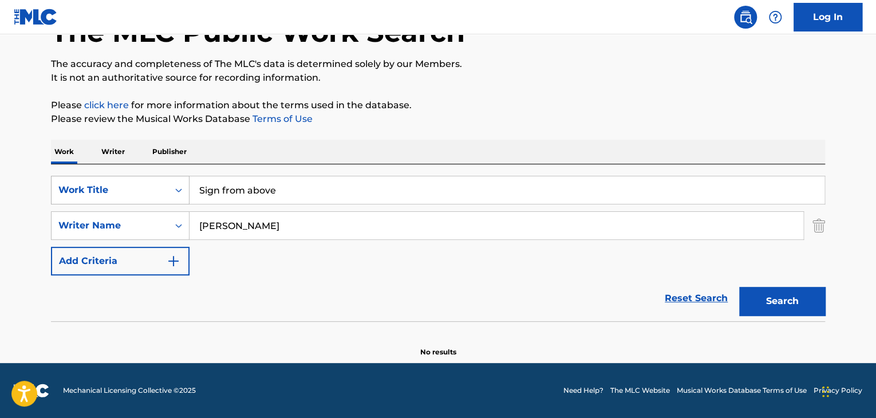
drag, startPoint x: 369, startPoint y: 188, endPoint x: 132, endPoint y: 188, distance: 237.1
click at [134, 188] on div "SearchWithCriteria32164cc6-0e82-4215-aef4-2f5a65218453 Work Title Sign from abo…" at bounding box center [438, 190] width 774 height 29
click at [775, 301] on button "Search" at bounding box center [782, 301] width 86 height 29
drag, startPoint x: 309, startPoint y: 183, endPoint x: 172, endPoint y: 183, distance: 136.9
click at [172, 183] on div "SearchWithCriteria32164cc6-0e82-4215-aef4-2f5a65218453 Work Title Eastern nights" at bounding box center [438, 190] width 774 height 29
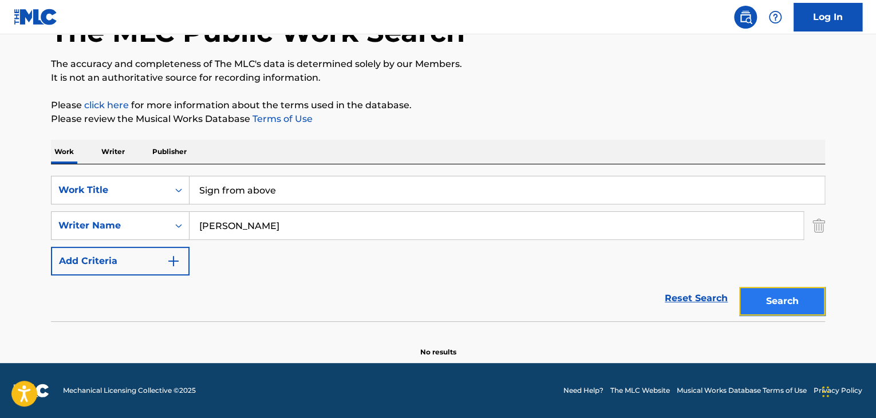
click at [776, 294] on button "Search" at bounding box center [782, 301] width 86 height 29
drag, startPoint x: 339, startPoint y: 177, endPoint x: 62, endPoint y: 176, distance: 277.2
click at [62, 176] on div "SearchWithCriteria32164cc6-0e82-4215-aef4-2f5a65218453 Work Title Sign from abo…" at bounding box center [438, 190] width 774 height 29
click at [761, 304] on button "Search" at bounding box center [782, 301] width 86 height 29
click at [814, 229] on img "Search Form" at bounding box center [819, 225] width 13 height 29
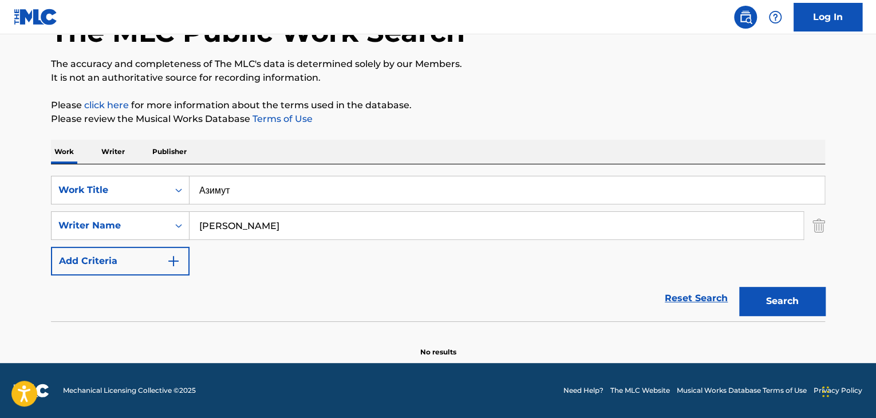
scroll to position [44, 0]
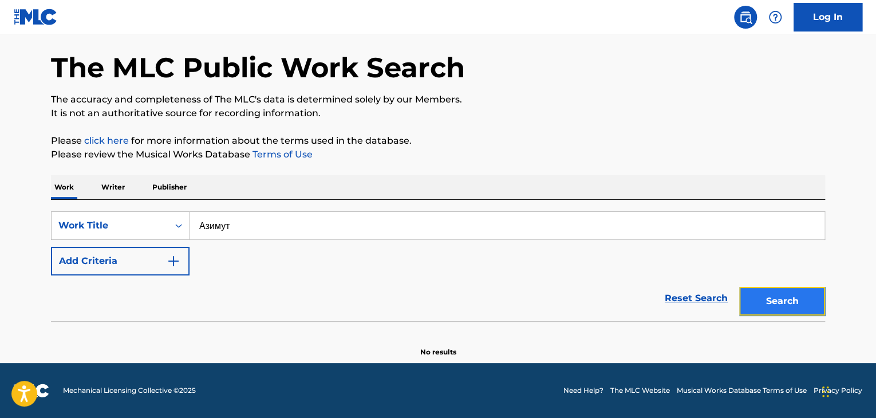
click at [793, 298] on button "Search" at bounding box center [782, 301] width 86 height 29
drag, startPoint x: 124, startPoint y: 208, endPoint x: 107, endPoint y: 208, distance: 16.6
click at [108, 208] on div "SearchWithCriteria32164cc6-0e82-4215-aef4-2f5a65218453 Work Title Азимут Add Cr…" at bounding box center [438, 260] width 774 height 121
click at [772, 302] on button "Search" at bounding box center [782, 301] width 86 height 29
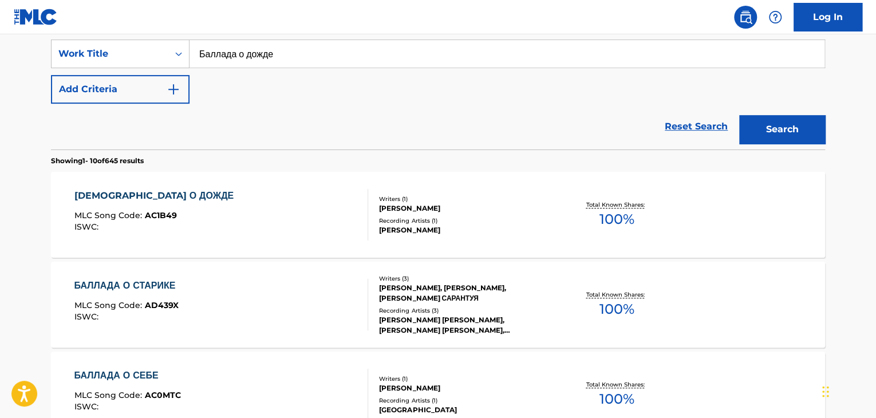
scroll to position [101, 0]
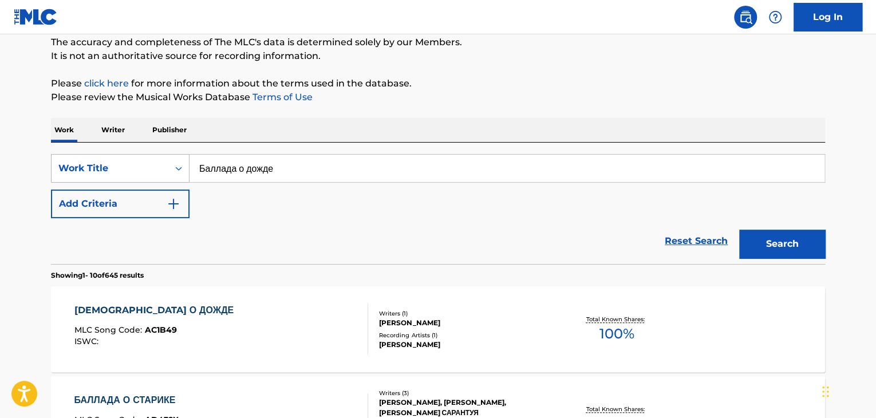
drag, startPoint x: 131, startPoint y: 176, endPoint x: 123, endPoint y: 176, distance: 8.6
click at [125, 176] on div "SearchWithCriteria32164cc6-0e82-4215-aef4-2f5a65218453 Work Title Баллада о дож…" at bounding box center [438, 168] width 774 height 29
click at [761, 243] on button "Search" at bounding box center [782, 244] width 86 height 29
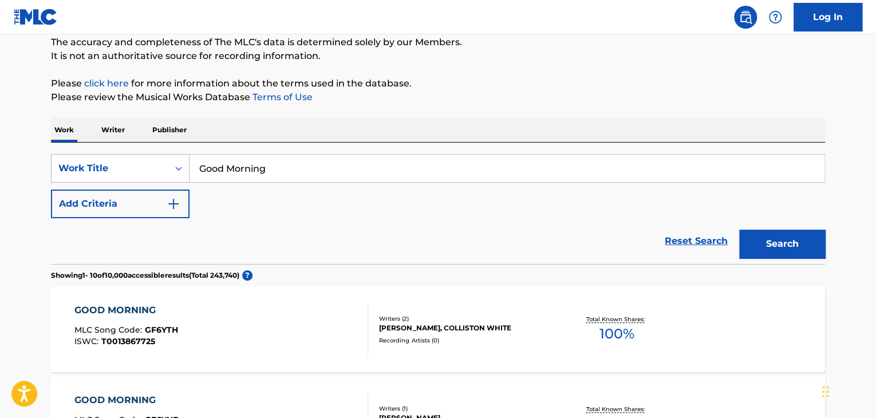
drag, startPoint x: 286, startPoint y: 164, endPoint x: 96, endPoint y: 162, distance: 190.7
click at [101, 162] on div "SearchWithCriteria32164cc6-0e82-4215-aef4-2f5a65218453 Work Title Good Morning" at bounding box center [438, 168] width 774 height 29
type input "Ballad Of Rain"
click at [778, 245] on button "Search" at bounding box center [782, 244] width 86 height 29
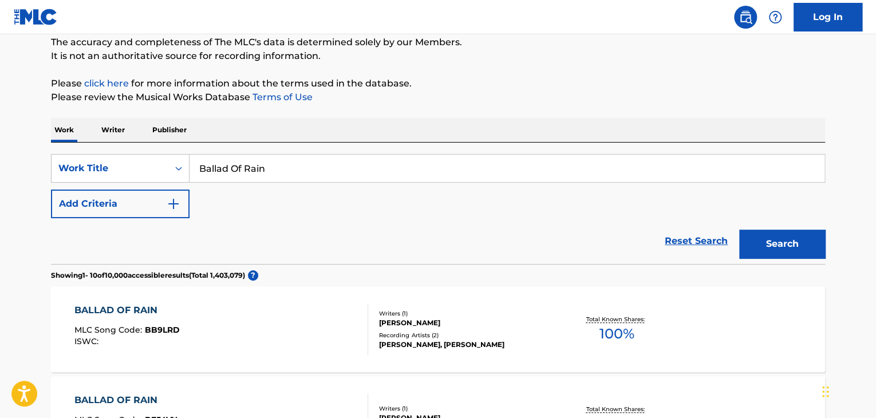
scroll to position [215, 0]
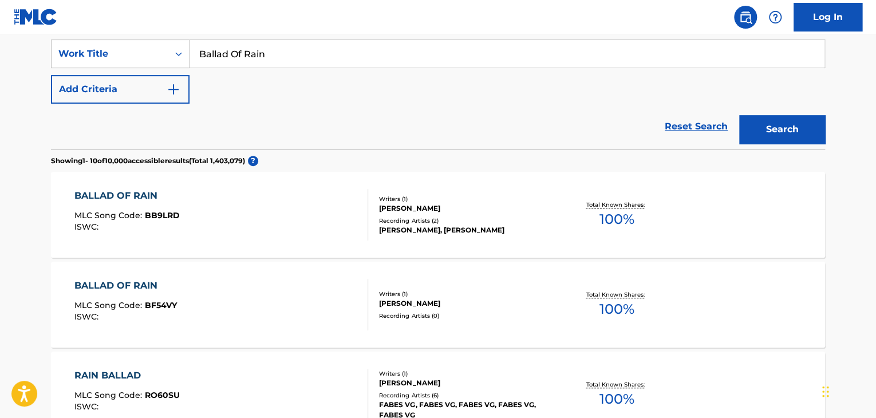
click at [253, 295] on div "BALLAD OF RAIN MLC Song Code : BF54VY ISWC :" at bounding box center [221, 305] width 294 height 52
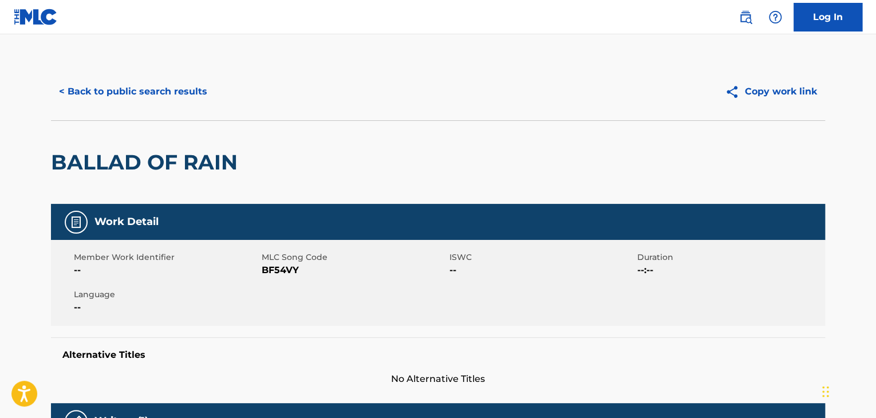
click at [276, 274] on span "BF54VY" at bounding box center [354, 270] width 185 height 14
click at [169, 93] on button "< Back to public search results" at bounding box center [133, 91] width 164 height 29
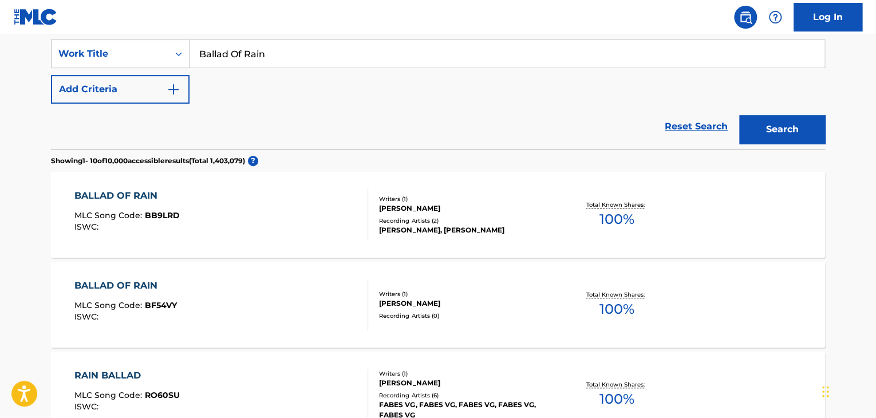
scroll to position [158, 0]
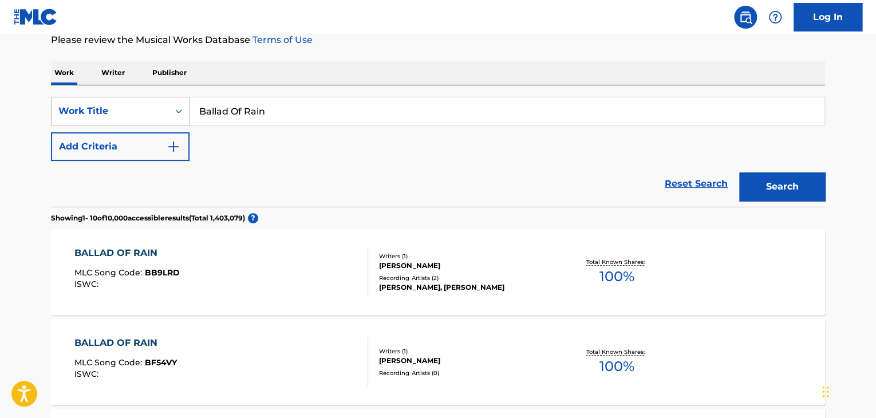
click at [70, 111] on div "SearchWithCriteria32164cc6-0e82-4215-aef4-2f5a65218453 Work Title Ballad Of Rain" at bounding box center [438, 111] width 774 height 29
click at [781, 173] on button "Search" at bounding box center [782, 186] width 86 height 29
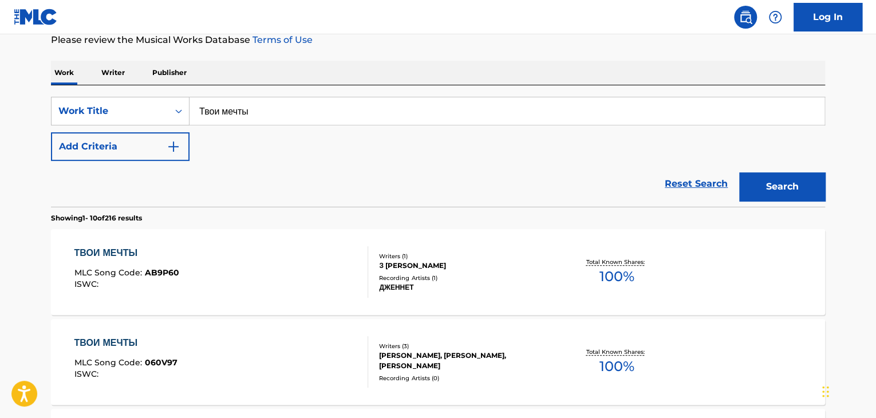
click at [792, 184] on button "Search" at bounding box center [782, 186] width 86 height 29
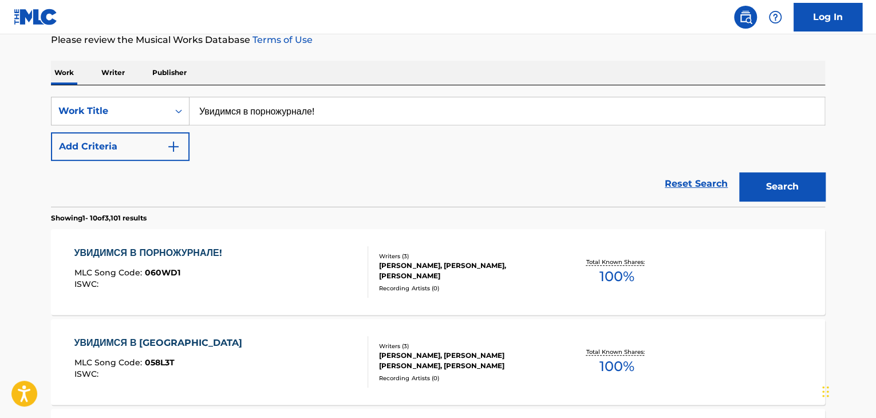
click at [357, 112] on input "Увидимся в порножурнале!" at bounding box center [507, 110] width 635 height 27
click at [780, 188] on button "Search" at bounding box center [782, 186] width 86 height 29
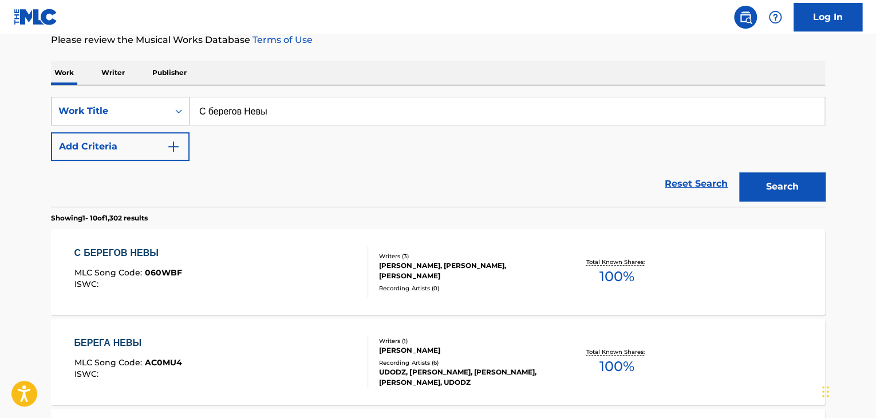
drag, startPoint x: 338, startPoint y: 108, endPoint x: 183, endPoint y: 108, distance: 155.2
click at [186, 108] on div "SearchWithCriteria32164cc6-0e82-4215-aef4-2f5a65218453 Work Title С берегов Невы" at bounding box center [438, 111] width 774 height 29
type input "PM"
click at [739, 172] on button "Search" at bounding box center [782, 186] width 86 height 29
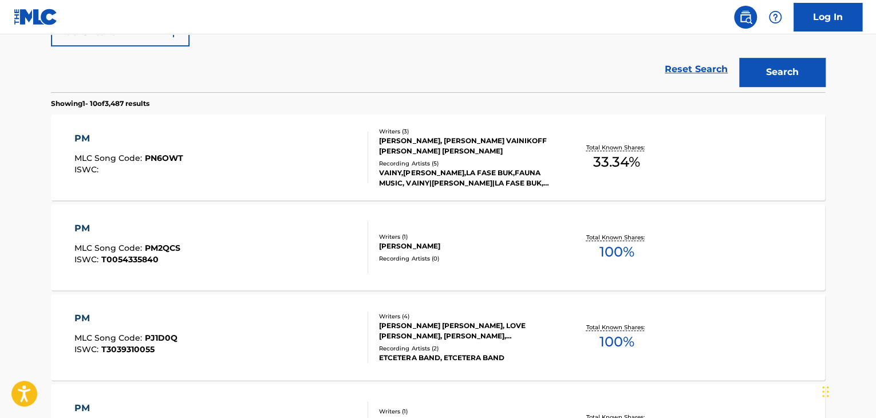
scroll to position [101, 0]
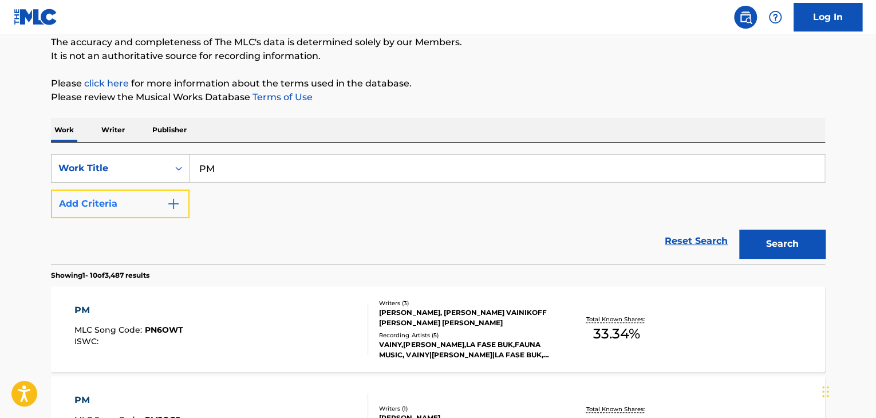
click at [142, 205] on button "Add Criteria" at bounding box center [120, 204] width 139 height 29
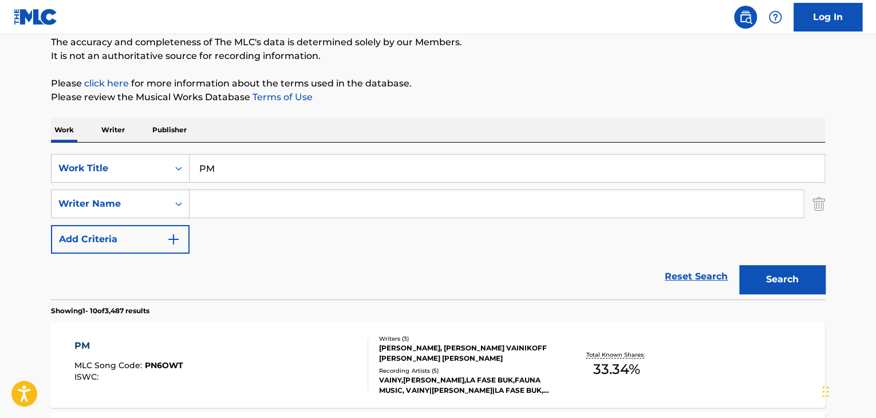
click at [263, 193] on input "Search Form" at bounding box center [497, 203] width 614 height 27
type input "[PERSON_NAME]"
click at [739, 265] on button "Search" at bounding box center [782, 279] width 86 height 29
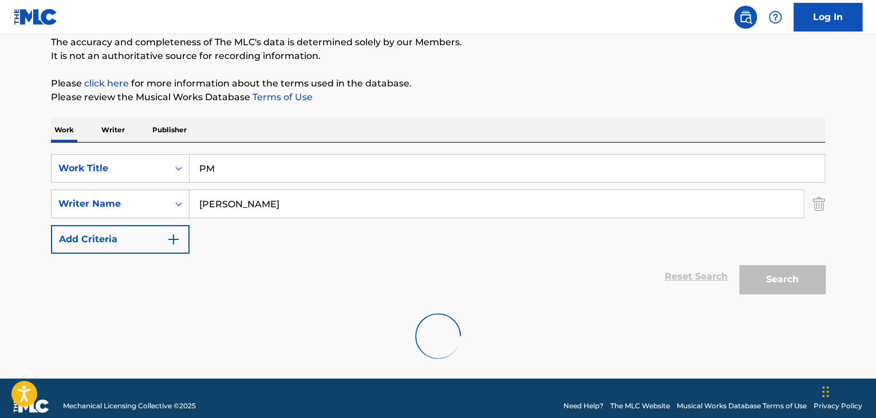
scroll to position [79, 0]
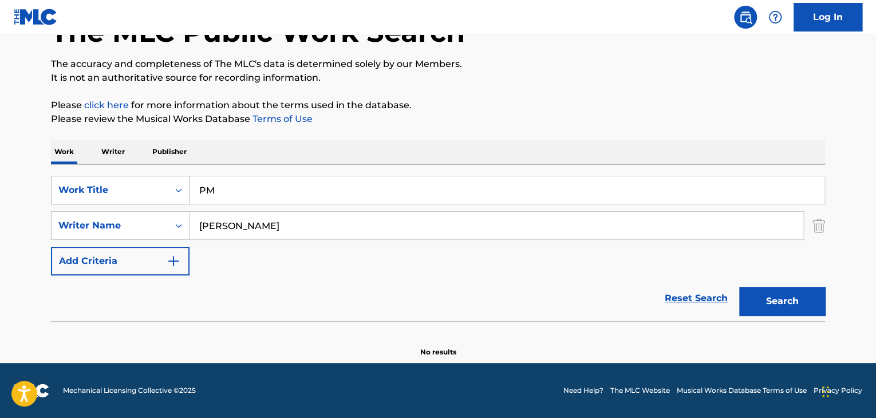
drag, startPoint x: 279, startPoint y: 184, endPoint x: 167, endPoint y: 198, distance: 112.5
click at [69, 178] on div "SearchWithCriteria32164cc6-0e82-4215-aef4-2f5a65218453 Work Title PM" at bounding box center [438, 190] width 774 height 29
click at [828, 231] on div "The MLC Public Work Search The accuracy and completeness of The MLC's data is d…" at bounding box center [438, 170] width 802 height 373
click at [817, 231] on img "Search Form" at bounding box center [819, 225] width 13 height 29
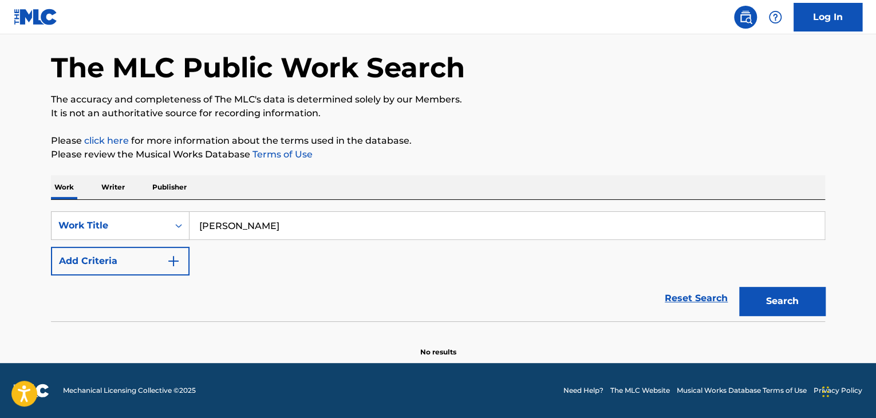
scroll to position [44, 0]
drag, startPoint x: 783, startPoint y: 304, endPoint x: 690, endPoint y: 261, distance: 102.0
click at [782, 305] on button "Search" at bounding box center [782, 301] width 86 height 29
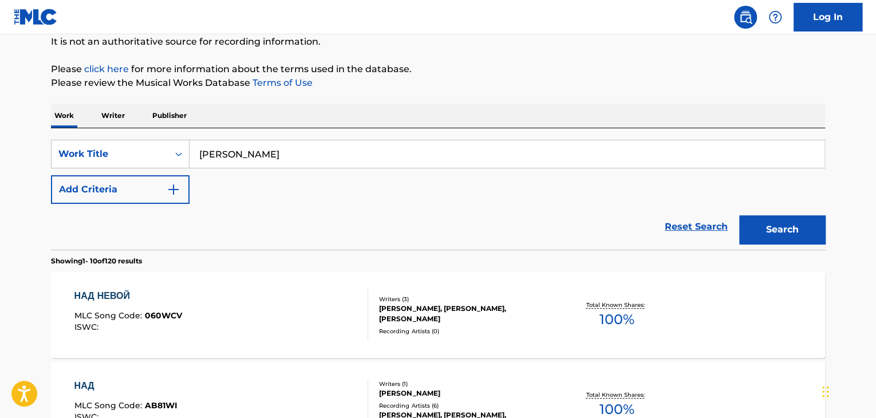
scroll to position [101, 0]
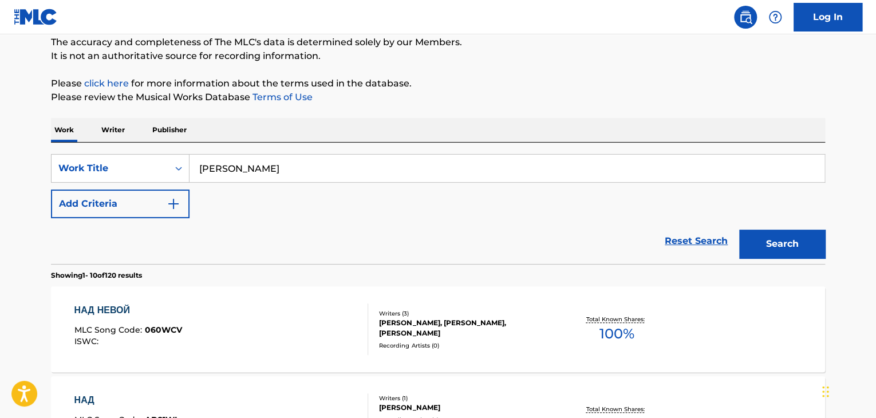
drag, startPoint x: 333, startPoint y: 152, endPoint x: 14, endPoint y: 163, distance: 319.2
drag, startPoint x: 321, startPoint y: 161, endPoint x: 74, endPoint y: 163, distance: 247.4
click at [59, 163] on div "SearchWithCriteria32164cc6-0e82-4215-aef4-2f5a65218453 Work Title Над Невой" at bounding box center [438, 168] width 774 height 29
click at [754, 241] on button "Search" at bounding box center [782, 244] width 86 height 29
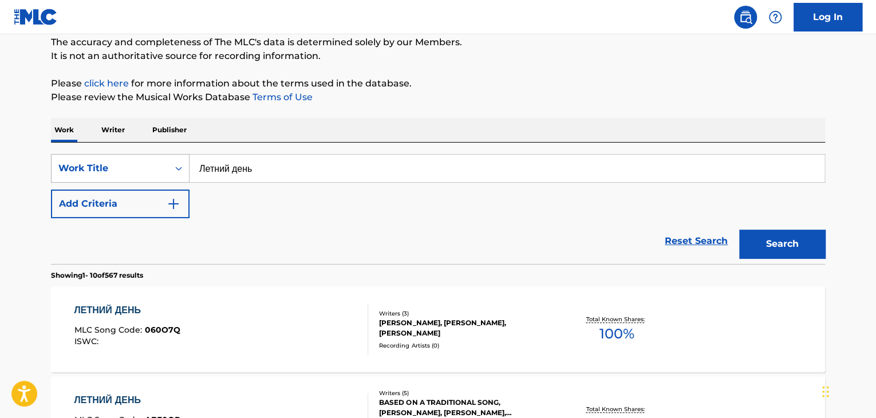
drag, startPoint x: 261, startPoint y: 165, endPoint x: 101, endPoint y: 160, distance: 159.9
click at [101, 160] on div "SearchWithCriteria32164cc6-0e82-4215-aef4-2f5a65218453 Work Title Летний день" at bounding box center [438, 168] width 774 height 29
type input "TAXI"
click at [754, 237] on button "Search" at bounding box center [782, 244] width 86 height 29
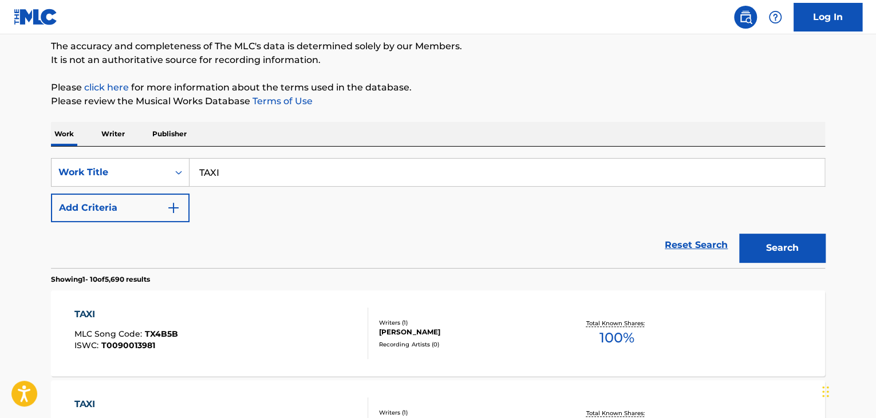
scroll to position [0, 0]
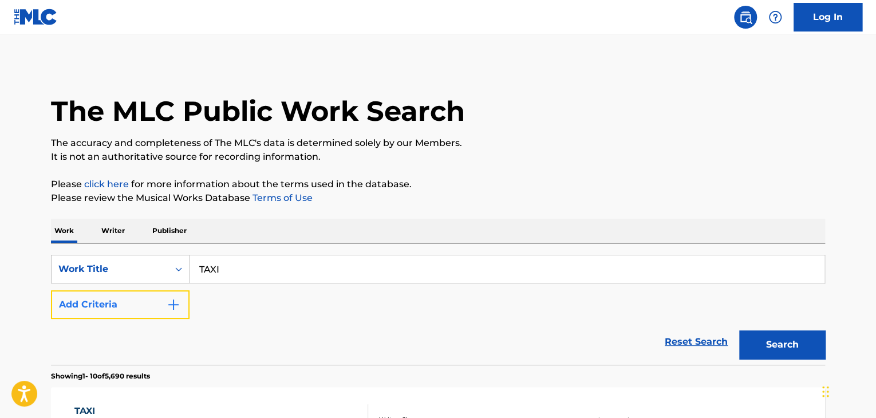
click at [135, 298] on button "Add Criteria" at bounding box center [120, 304] width 139 height 29
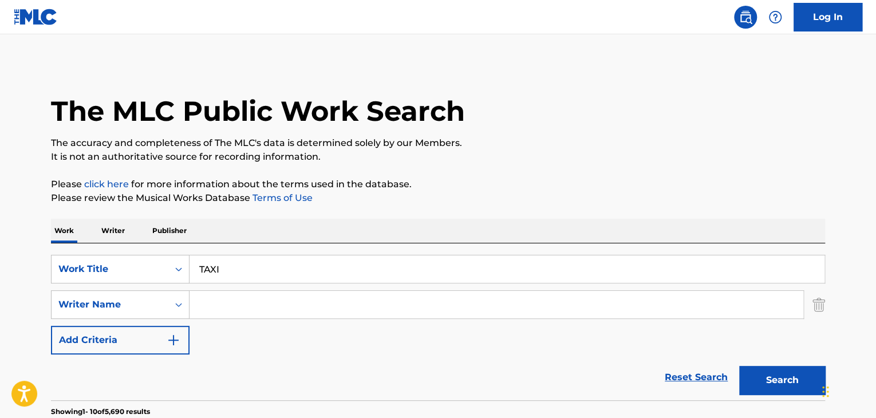
click at [246, 298] on input "Search Form" at bounding box center [497, 304] width 614 height 27
type input "[PERSON_NAME]"
click at [760, 376] on button "Search" at bounding box center [782, 380] width 86 height 29
click at [175, 271] on div "SearchWithCriteria32164cc6-0e82-4215-aef4-2f5a65218453 Work Title TAXI" at bounding box center [438, 269] width 774 height 29
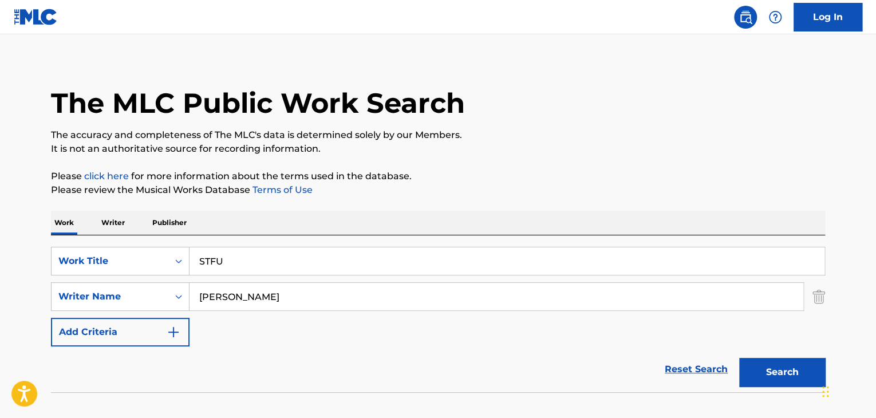
scroll to position [79, 0]
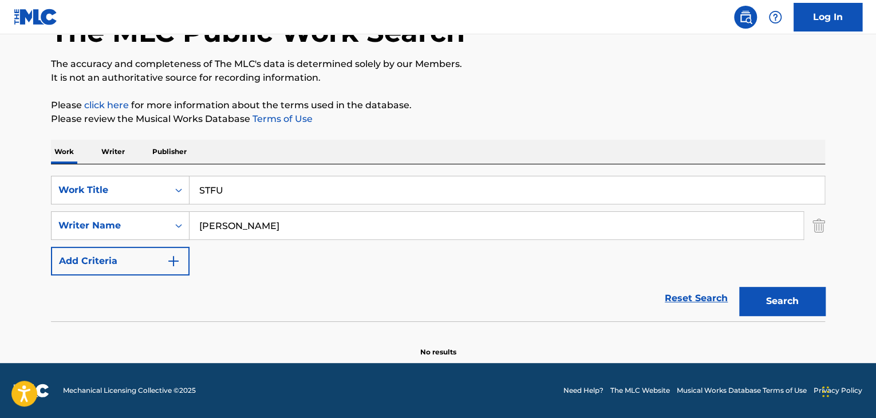
drag, startPoint x: 355, startPoint y: 182, endPoint x: 128, endPoint y: 166, distance: 227.4
click at [131, 168] on div "SearchWithCriteria32164cc6-0e82-4215-aef4-2f5a65218453 Work Title STFU SearchWi…" at bounding box center [438, 242] width 774 height 157
click at [760, 291] on button "Search" at bounding box center [782, 301] width 86 height 29
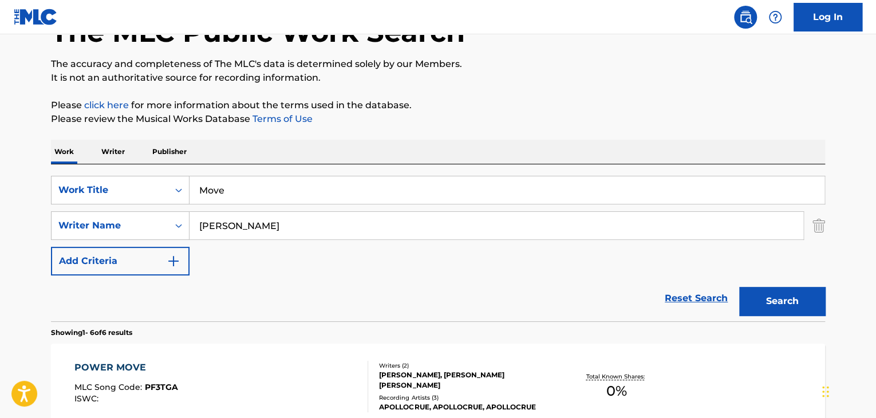
click at [813, 227] on img "Search Form" at bounding box center [819, 225] width 13 height 29
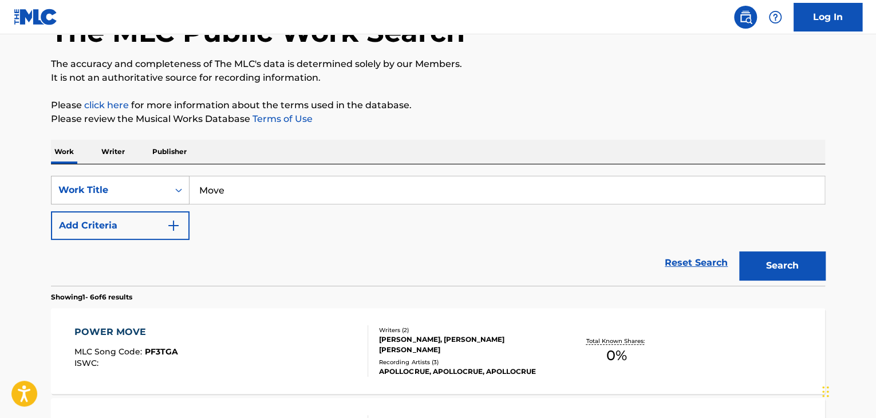
drag, startPoint x: 262, startPoint y: 196, endPoint x: 151, endPoint y: 196, distance: 111.1
click at [158, 196] on div "SearchWithCriteria32164cc6-0e82-4215-aef4-2f5a65218453 Work Title Move" at bounding box center [438, 190] width 774 height 29
click at [804, 273] on button "Search" at bounding box center [782, 265] width 86 height 29
click at [113, 184] on div "SearchWithCriteria32164cc6-0e82-4215-aef4-2f5a65218453 Work Title STFU" at bounding box center [438, 190] width 774 height 29
type input "Move"
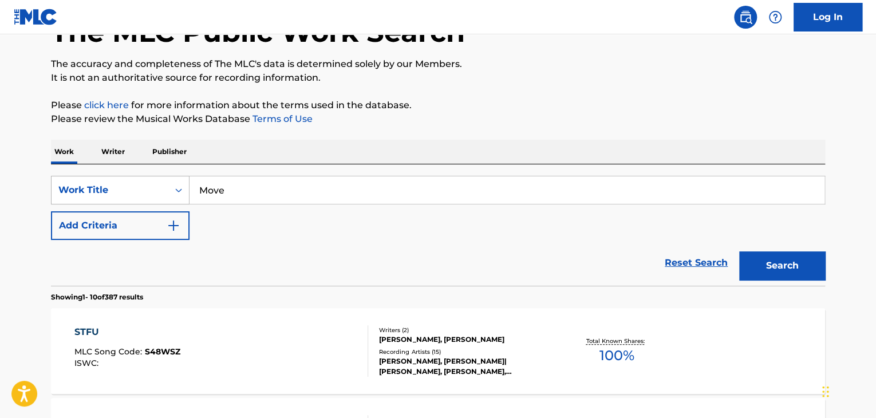
click at [739, 251] on button "Search" at bounding box center [782, 265] width 86 height 29
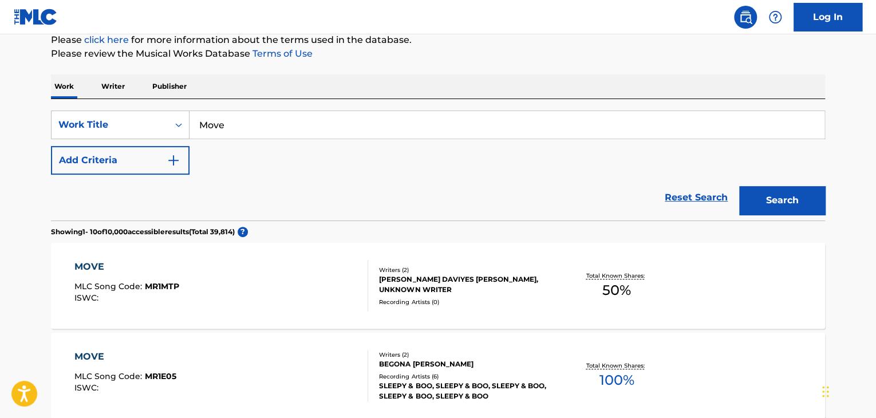
scroll to position [22, 0]
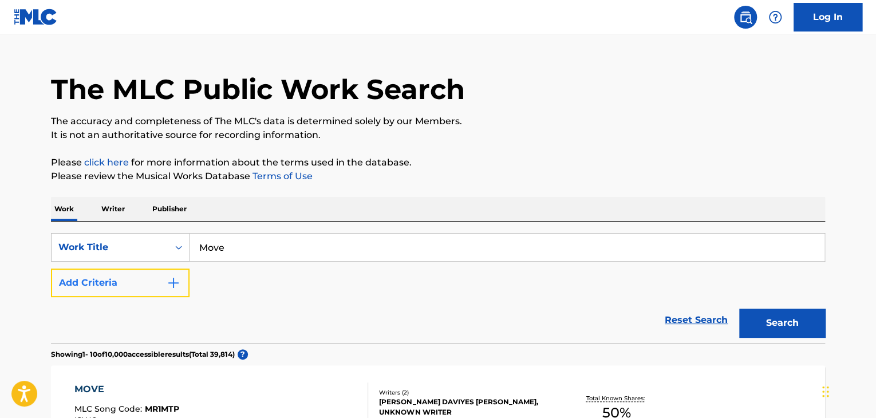
click at [144, 283] on button "Add Criteria" at bounding box center [120, 283] width 139 height 29
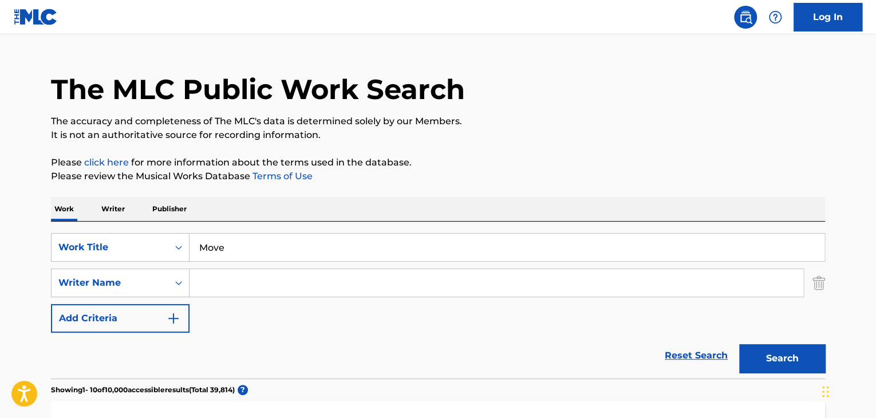
click at [266, 283] on input "Search Form" at bounding box center [497, 282] width 614 height 27
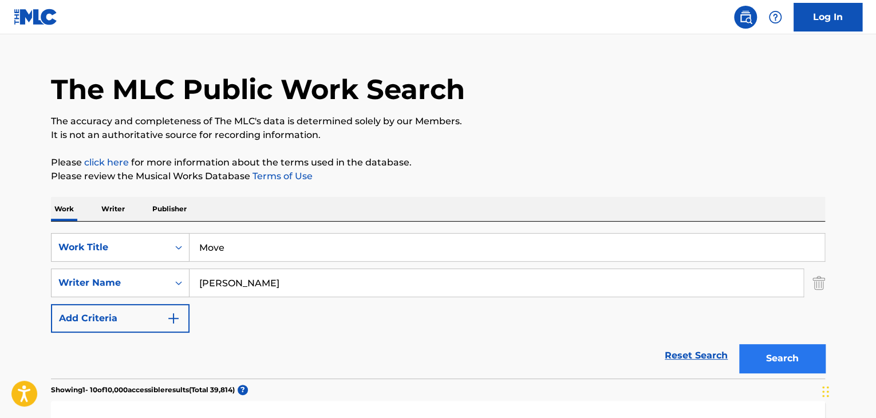
type input "[PERSON_NAME]"
click at [785, 352] on button "Search" at bounding box center [782, 358] width 86 height 29
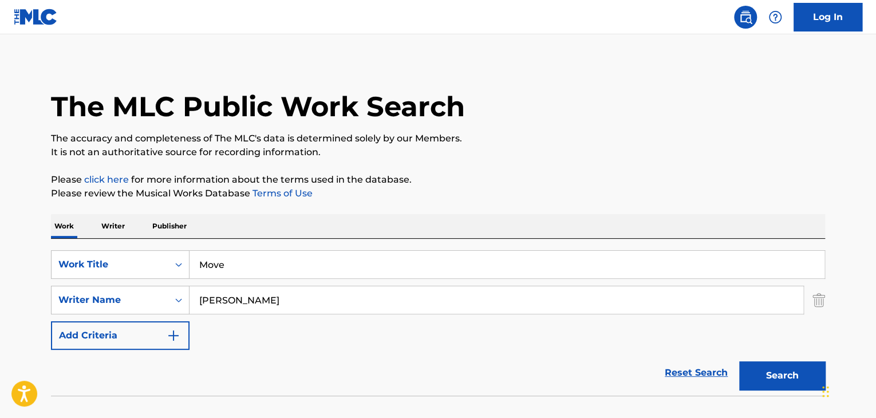
scroll to position [0, 0]
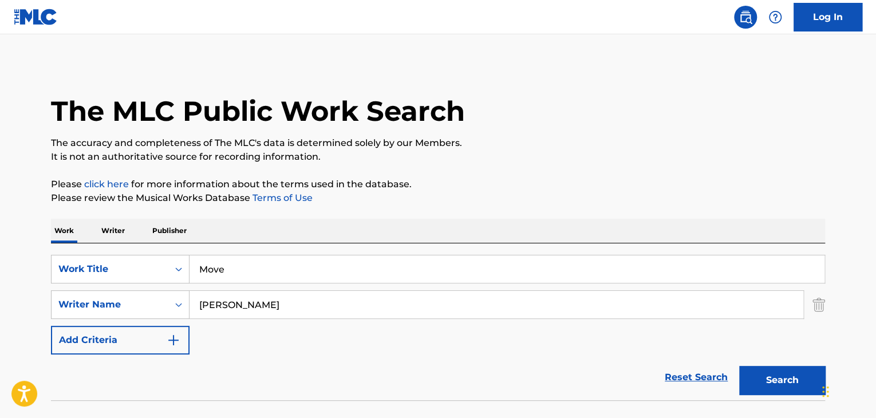
drag, startPoint x: 233, startPoint y: 257, endPoint x: 378, endPoint y: 294, distance: 149.6
click at [160, 257] on div "SearchWithCriteria32164cc6-0e82-4215-aef4-2f5a65218453 Work Title Move" at bounding box center [438, 269] width 774 height 29
type input "HIGH"
click at [779, 377] on button "Search" at bounding box center [782, 380] width 86 height 29
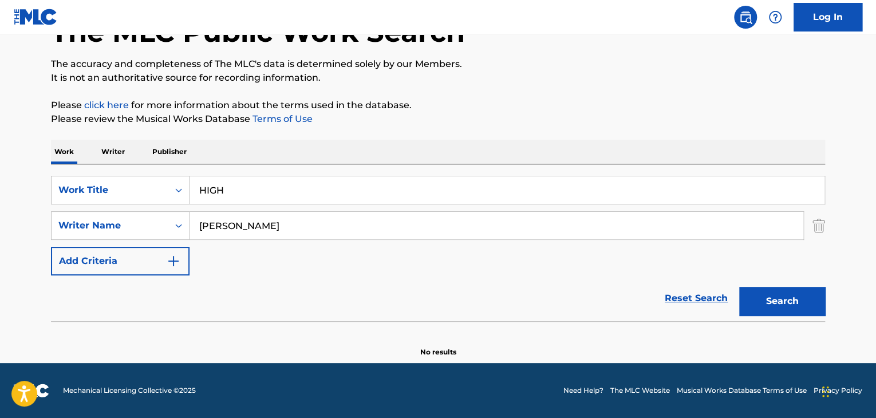
scroll to position [79, 0]
drag, startPoint x: 229, startPoint y: 225, endPoint x: 0, endPoint y: 225, distance: 229.1
click at [0, 225] on main "The MLC Public Work Search The accuracy and completeness of The MLC's data is d…" at bounding box center [438, 159] width 876 height 408
click at [739, 287] on button "Search" at bounding box center [782, 301] width 86 height 29
drag, startPoint x: 212, startPoint y: 226, endPoint x: 330, endPoint y: 242, distance: 119.0
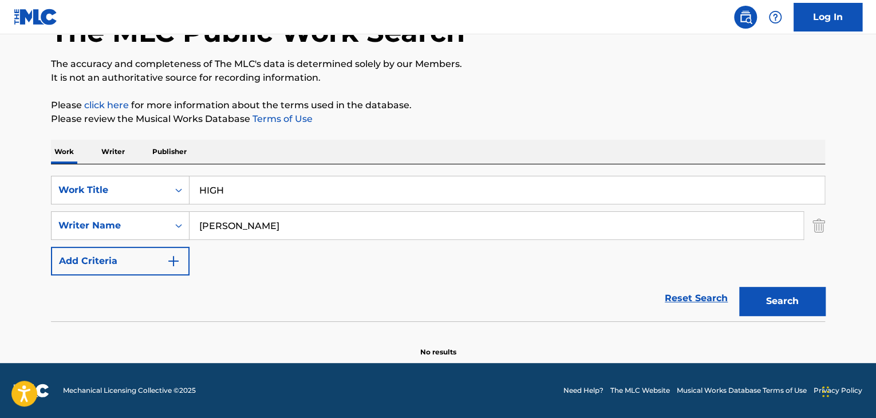
click at [144, 217] on div "SearchWithCriteriab29ce012-87bf-4c88-a67d-a18a10c50666 Writer Name [PERSON_NAME]" at bounding box center [438, 225] width 774 height 29
type input "Kasyan"
click at [789, 308] on button "Search" at bounding box center [782, 301] width 86 height 29
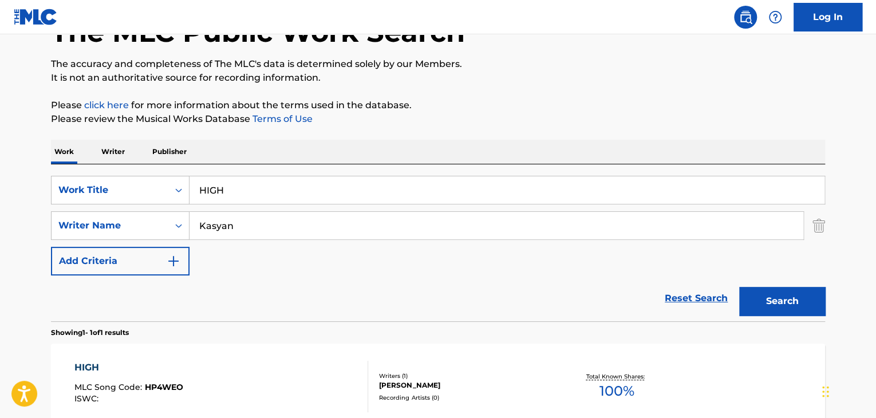
scroll to position [136, 0]
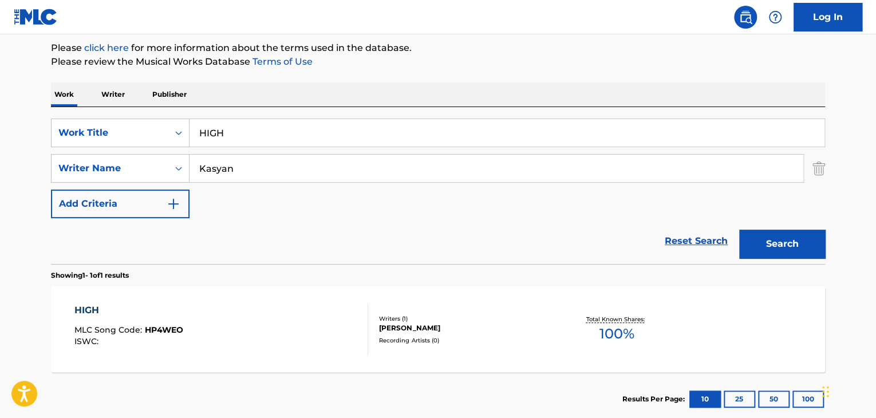
click at [191, 312] on div "HIGH MLC Song Code : HP4WEO ISWC :" at bounding box center [221, 330] width 294 height 52
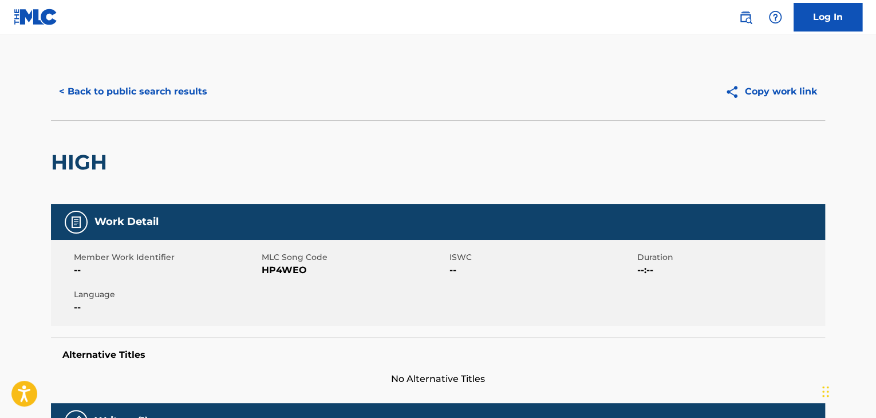
click at [270, 275] on span "HP4WEO" at bounding box center [354, 270] width 185 height 14
click at [82, 64] on div "< Back to public search results Copy work link" at bounding box center [438, 91] width 774 height 57
click at [93, 97] on button "< Back to public search results" at bounding box center [133, 91] width 164 height 29
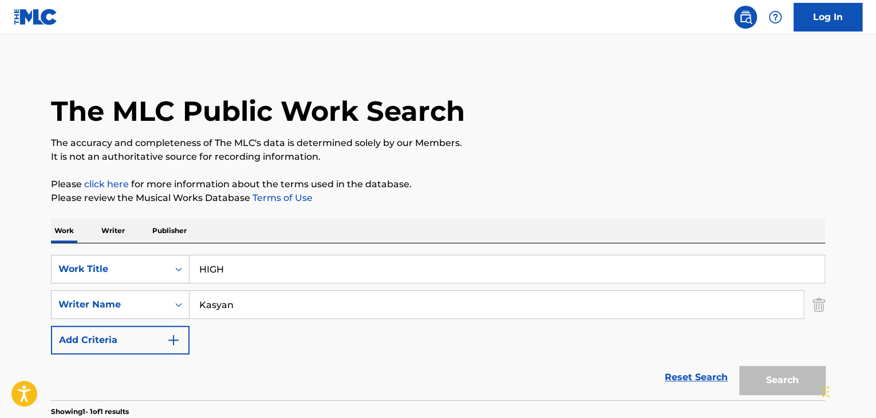
scroll to position [136, 0]
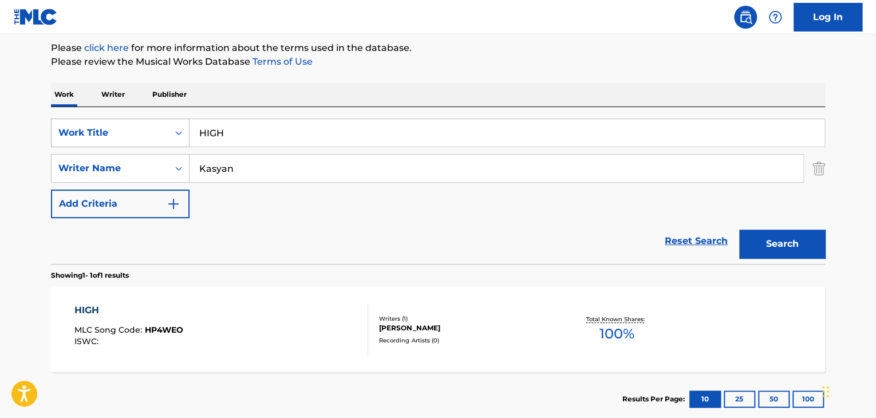
drag, startPoint x: 140, startPoint y: 143, endPoint x: 116, endPoint y: 130, distance: 27.2
click at [108, 138] on div "SearchWithCriteria32164cc6-0e82-4215-aef4-2f5a65218453 Work Title HIGH" at bounding box center [438, 133] width 774 height 29
type input "STFU"
click at [757, 241] on button "Search" at bounding box center [782, 244] width 86 height 29
click at [450, 355] on div "STFU MLC Song Code : S83MDH ISWC : Writers ( 1 ) [PERSON_NAME] Recording Artist…" at bounding box center [438, 329] width 774 height 86
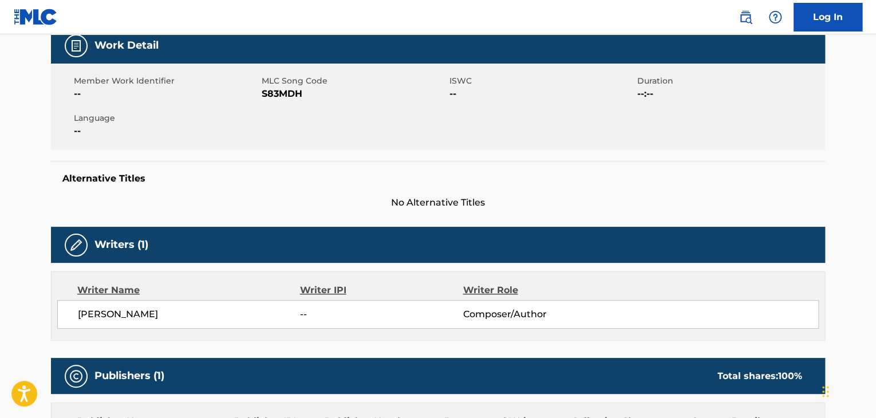
scroll to position [115, 0]
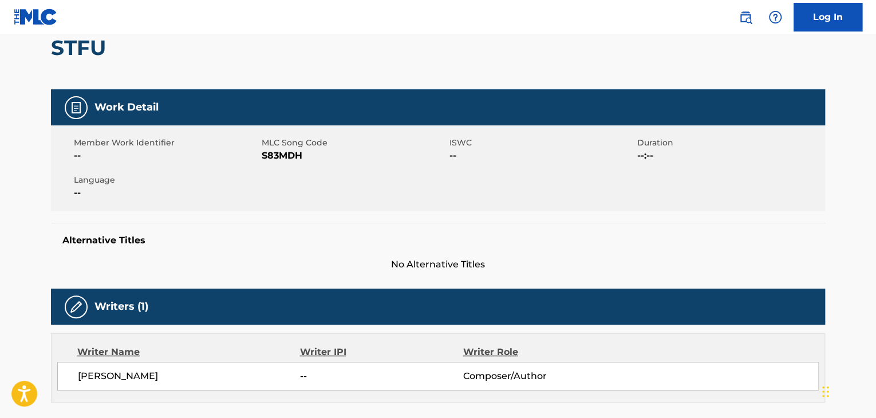
click at [277, 150] on span "S83MDH" at bounding box center [354, 156] width 185 height 14
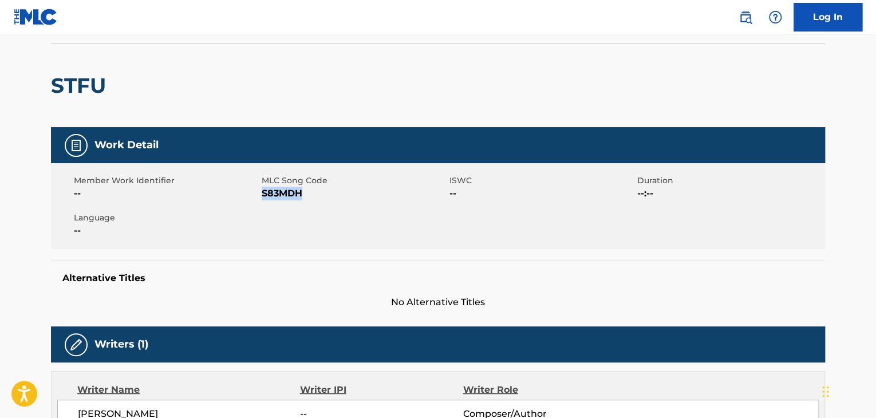
scroll to position [0, 0]
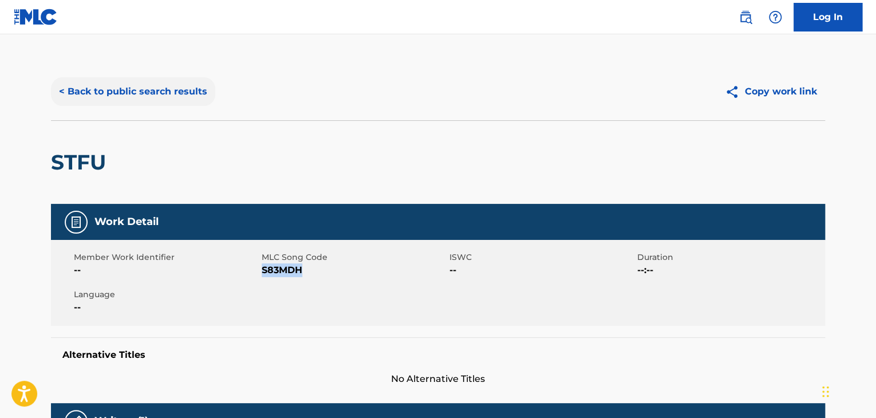
click at [147, 94] on button "< Back to public search results" at bounding box center [133, 91] width 164 height 29
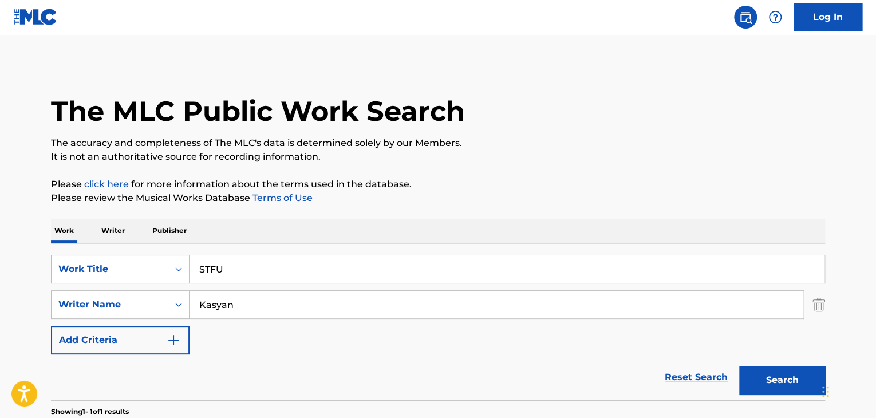
scroll to position [136, 0]
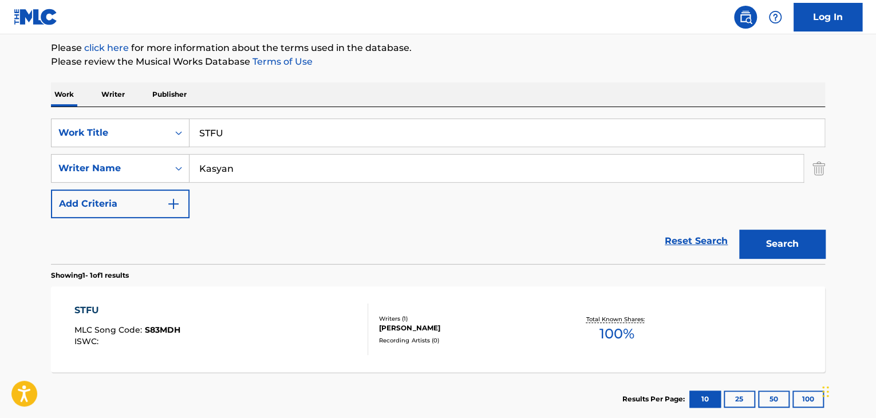
drag, startPoint x: 233, startPoint y: 142, endPoint x: 578, endPoint y: 249, distance: 361.6
click at [86, 136] on div "SearchWithCriteria32164cc6-0e82-4215-aef4-2f5a65218453 Work Title STFU" at bounding box center [438, 133] width 774 height 29
type input "Move"
click at [802, 257] on button "Search" at bounding box center [782, 244] width 86 height 29
click at [380, 324] on div "[PERSON_NAME]" at bounding box center [465, 328] width 173 height 10
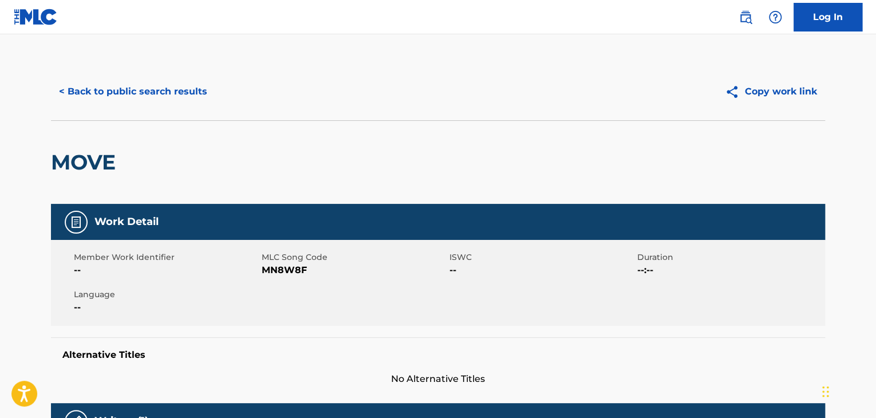
click at [280, 275] on span "MN8W8F" at bounding box center [354, 270] width 185 height 14
click at [124, 90] on button "< Back to public search results" at bounding box center [133, 91] width 164 height 29
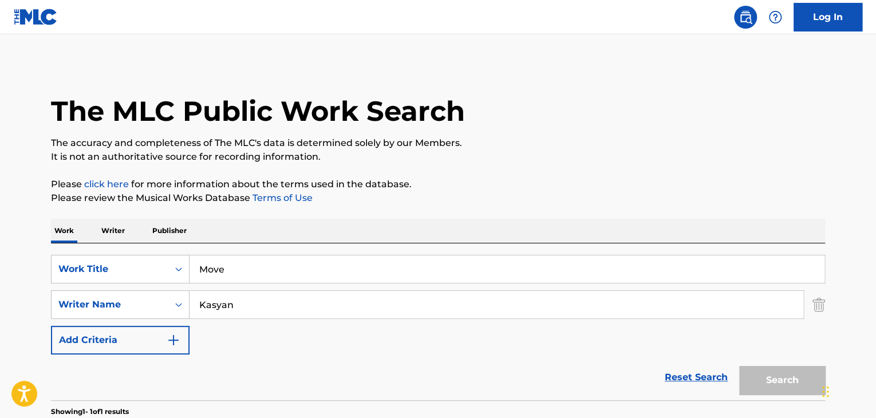
scroll to position [136, 0]
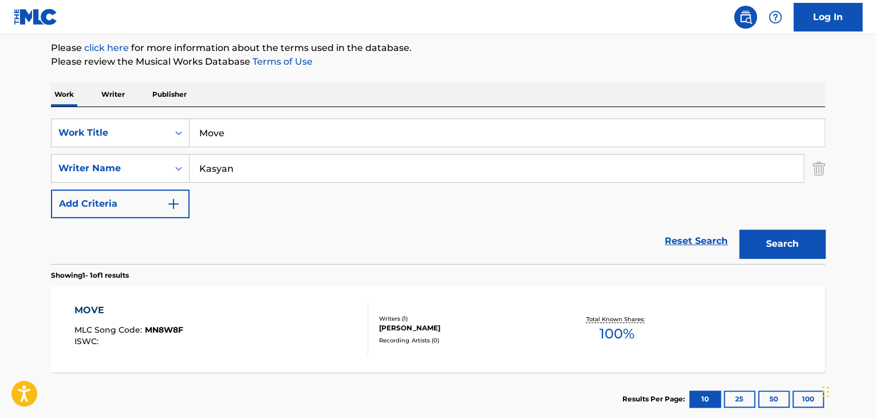
click at [0, 128] on main "The MLC Public Work Search The accuracy and completeness of The MLC's data is d…" at bounding box center [438, 165] width 876 height 534
type input "[PERSON_NAME]"
click at [800, 254] on button "Search" at bounding box center [782, 244] width 86 height 29
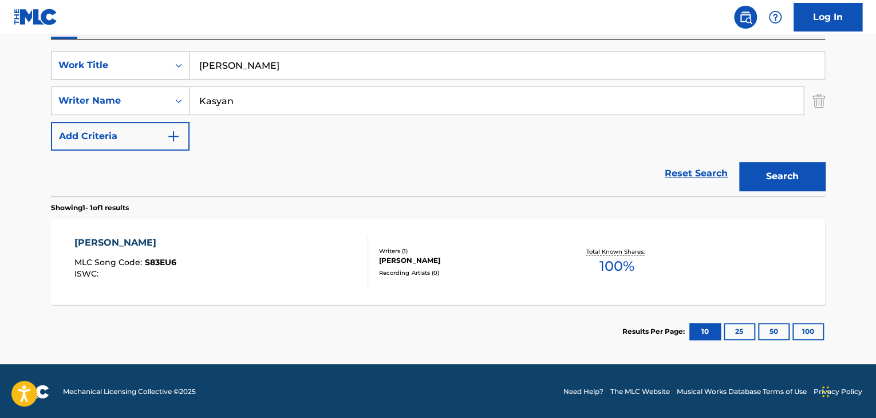
scroll to position [205, 0]
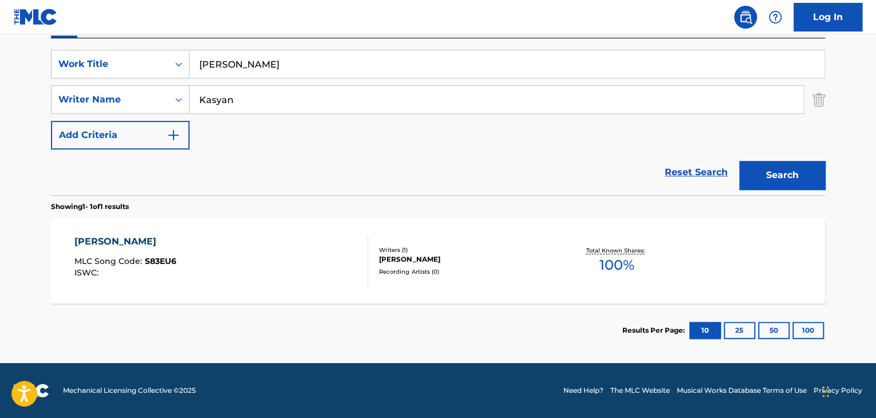
click at [422, 270] on div "Recording Artists ( 0 )" at bounding box center [465, 271] width 173 height 9
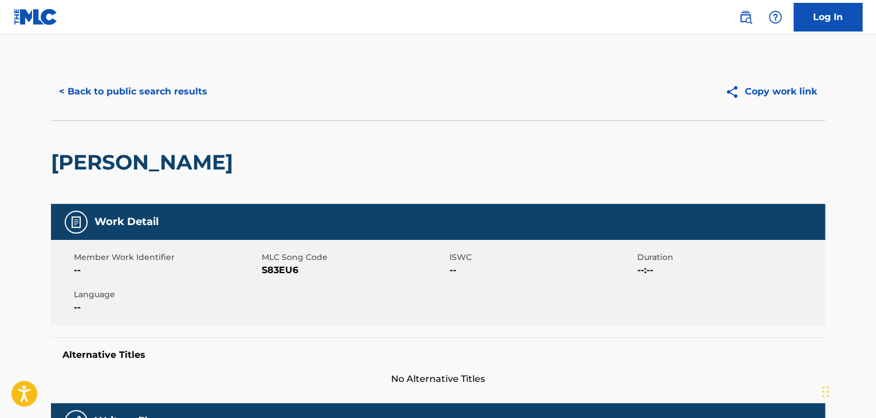
click at [280, 271] on span "S83EU6" at bounding box center [354, 270] width 185 height 14
click at [195, 92] on button "< Back to public search results" at bounding box center [133, 91] width 164 height 29
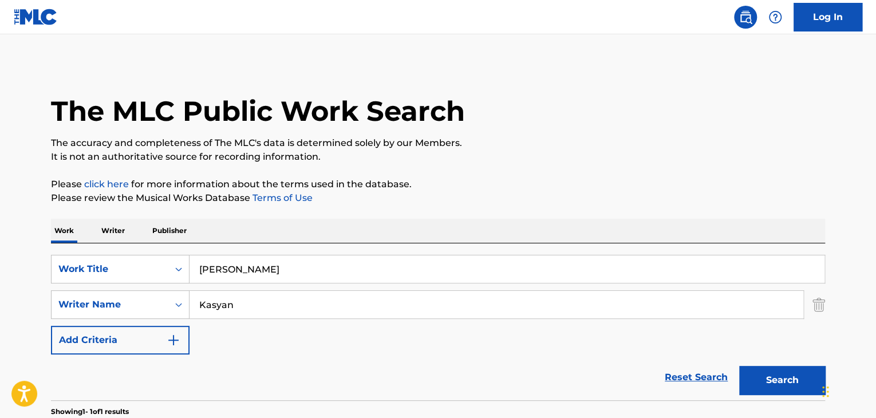
scroll to position [140, 0]
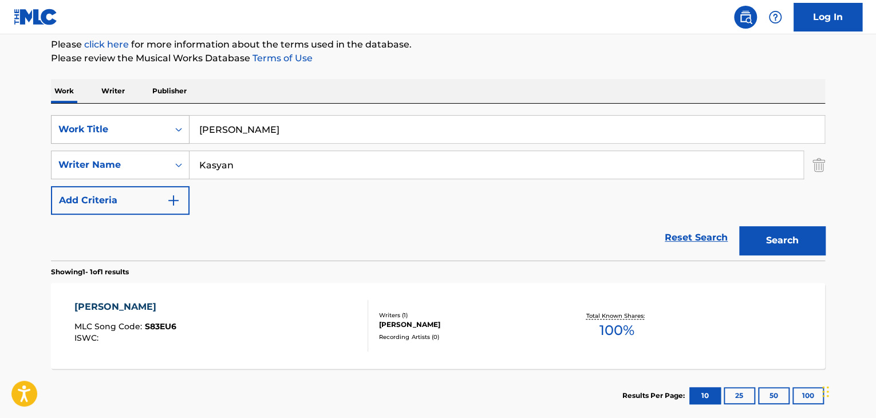
drag, startPoint x: 285, startPoint y: 143, endPoint x: 114, endPoint y: 137, distance: 171.3
click at [107, 143] on div "SearchWithCriteria32164cc6-0e82-4215-aef4-2f5a65218453 Work Title [PERSON_NAME]" at bounding box center [438, 129] width 774 height 29
type input "Cold"
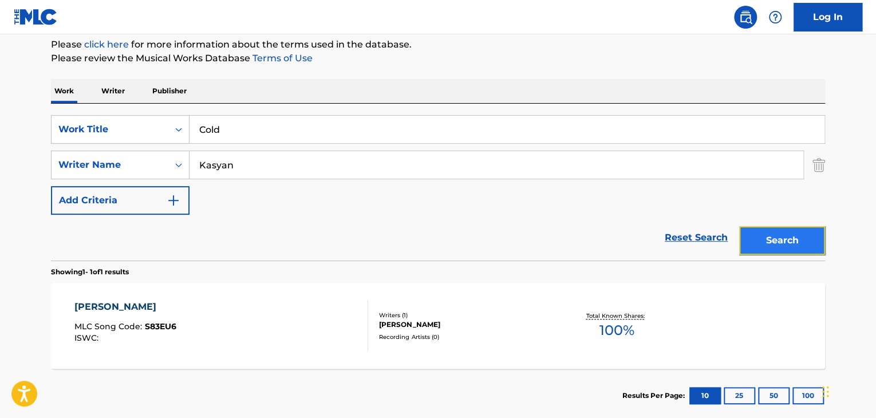
click at [795, 239] on button "Search" at bounding box center [782, 240] width 86 height 29
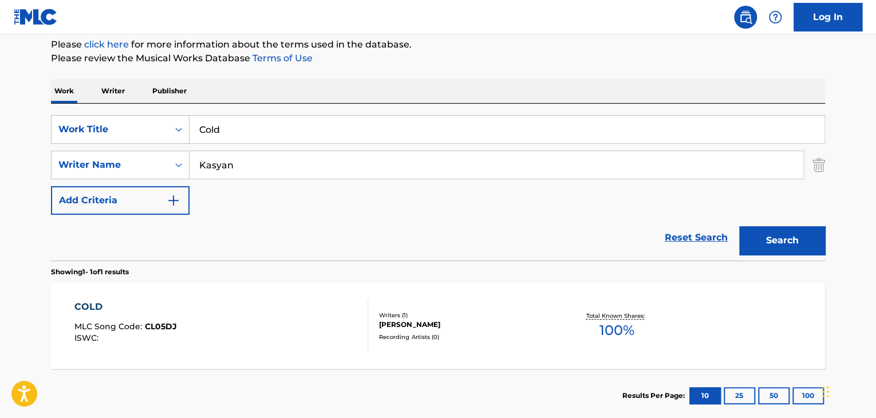
click at [408, 334] on div "Recording Artists ( 0 )" at bounding box center [465, 337] width 173 height 9
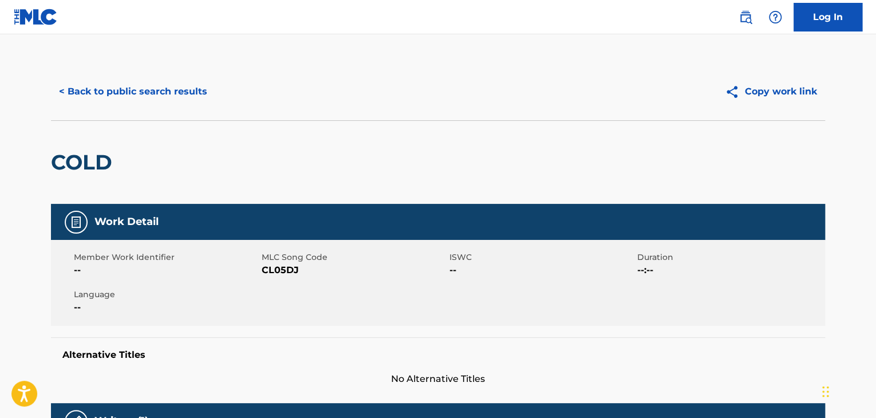
click at [286, 273] on span "CL05DJ" at bounding box center [354, 270] width 185 height 14
click at [173, 119] on div "< Back to public search results Copy work link" at bounding box center [438, 91] width 774 height 57
drag, startPoint x: 183, startPoint y: 97, endPoint x: 190, endPoint y: 101, distance: 7.5
click at [184, 96] on button "< Back to public search results" at bounding box center [133, 91] width 164 height 29
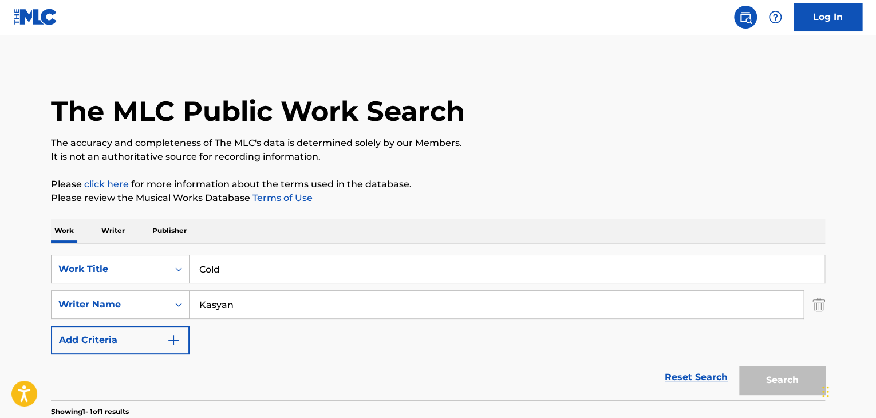
scroll to position [140, 0]
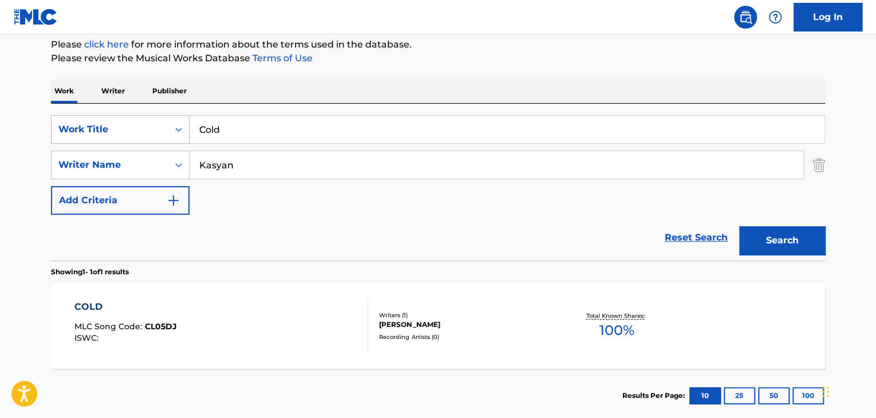
click at [95, 115] on div "SearchWithCriteria32164cc6-0e82-4215-aef4-2f5a65218453 Work Title Cold" at bounding box center [438, 129] width 774 height 29
type input "Eternal"
click at [775, 248] on button "Search" at bounding box center [782, 240] width 86 height 29
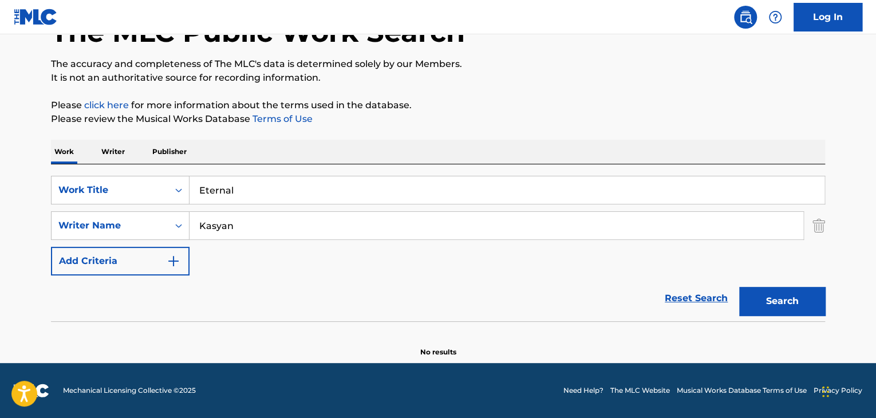
scroll to position [79, 0]
click at [83, 181] on div "SearchWithCriteria32164cc6-0e82-4215-aef4-2f5a65218453 Work Title Eternal" at bounding box center [438, 190] width 774 height 29
click at [774, 312] on button "Search" at bounding box center [782, 301] width 86 height 29
drag, startPoint x: 247, startPoint y: 186, endPoint x: 109, endPoint y: 182, distance: 138.1
click at [117, 182] on div "SearchWithCriteria32164cc6-0e82-4215-aef4-2f5a65218453 Work Title ANGAR" at bounding box center [438, 190] width 774 height 29
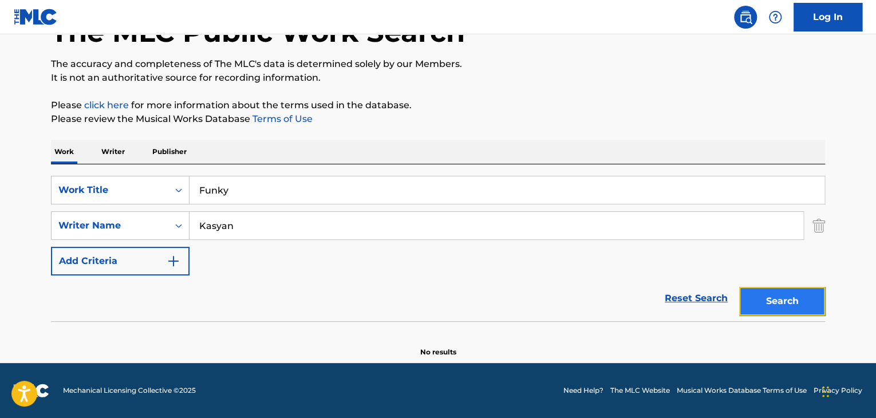
click at [797, 295] on button "Search" at bounding box center [782, 301] width 86 height 29
drag, startPoint x: 348, startPoint y: 177, endPoint x: 115, endPoint y: 172, distance: 233.7
click at [115, 172] on div "SearchWithCriteria32164cc6-0e82-4215-aef4-2f5a65218453 Work Title Funky SearchW…" at bounding box center [438, 242] width 774 height 157
type input "Hocus Pocus"
click at [796, 303] on button "Search" at bounding box center [782, 301] width 86 height 29
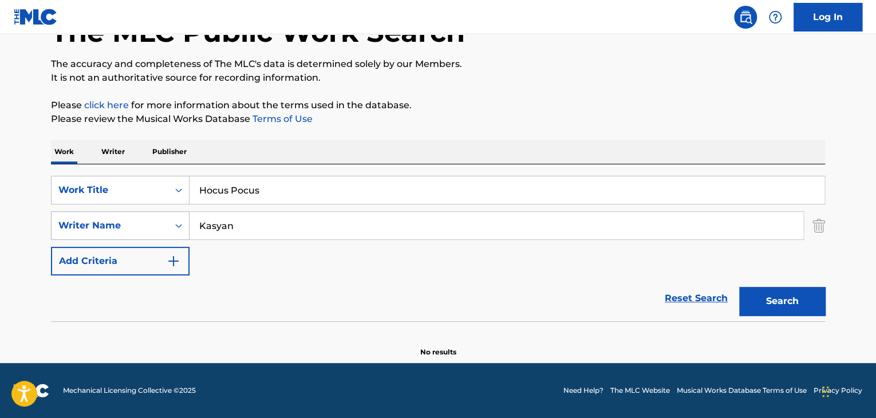
drag, startPoint x: 247, startPoint y: 228, endPoint x: 82, endPoint y: 221, distance: 164.5
click at [82, 221] on div "SearchWithCriteriab29ce012-87bf-4c88-a67d-a18a10c50666 Writer Name [PERSON_NAME]" at bounding box center [438, 225] width 774 height 29
click at [249, 223] on input "Kasyan" at bounding box center [497, 225] width 614 height 27
type input "[PERSON_NAME]"
drag, startPoint x: 298, startPoint y: 185, endPoint x: 76, endPoint y: 179, distance: 222.9
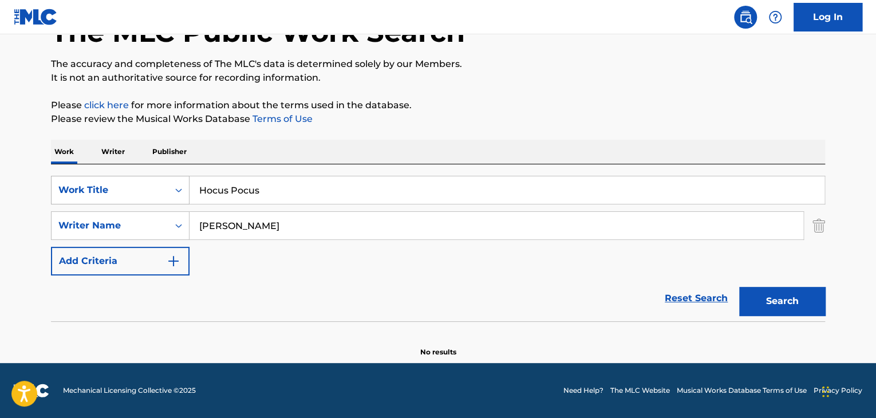
click at [76, 179] on div "SearchWithCriteria32164cc6-0e82-4215-aef4-2f5a65218453 Work Title Hocus Pocus" at bounding box center [438, 190] width 774 height 29
click at [772, 298] on button "Search" at bounding box center [782, 301] width 86 height 29
drag, startPoint x: 408, startPoint y: 191, endPoint x: 40, endPoint y: 177, distance: 369.1
click at [14, 175] on main "The MLC Public Work Search The accuracy and completeness of The MLC's data is d…" at bounding box center [438, 159] width 876 height 408
click at [754, 294] on button "Search" at bounding box center [782, 301] width 86 height 29
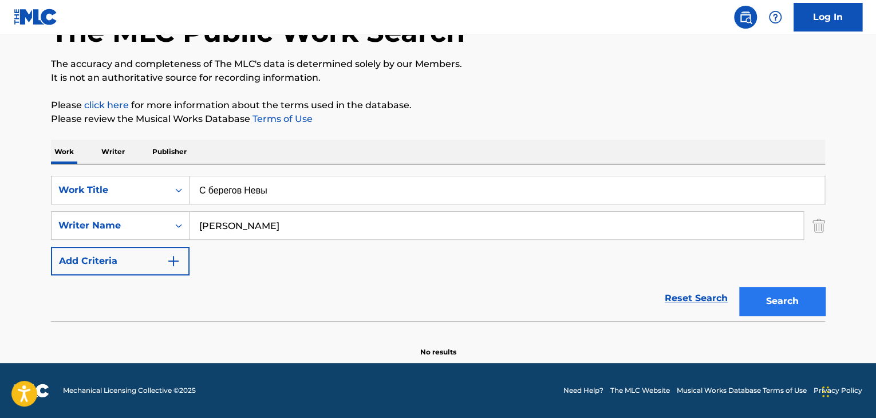
drag, startPoint x: 275, startPoint y: 189, endPoint x: 772, endPoint y: 298, distance: 509.0
click at [32, 189] on main "The MLC Public Work Search The accuracy and completeness of The MLC's data is d…" at bounding box center [438, 159] width 876 height 408
click at [796, 302] on button "Search" at bounding box center [782, 301] width 86 height 29
drag, startPoint x: 343, startPoint y: 193, endPoint x: 0, endPoint y: 192, distance: 343.1
click at [0, 192] on main "The MLC Public Work Search The accuracy and completeness of The MLC's data is d…" at bounding box center [438, 159] width 876 height 408
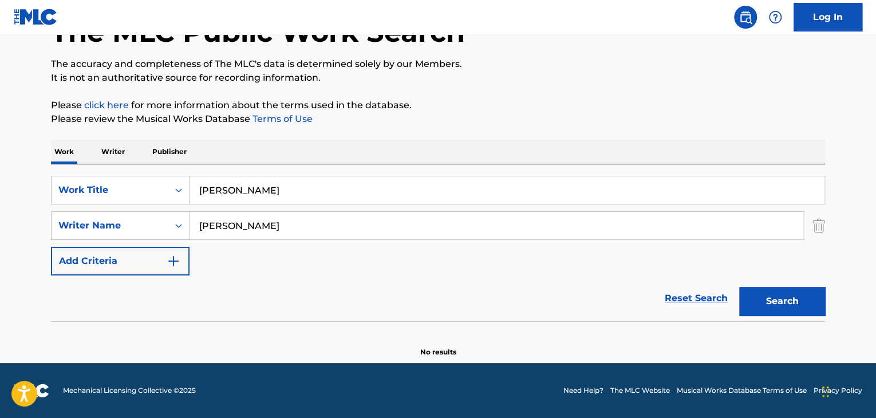
click at [757, 282] on div "Search" at bounding box center [780, 298] width 92 height 46
click at [759, 290] on button "Search" at bounding box center [782, 301] width 86 height 29
drag, startPoint x: 316, startPoint y: 198, endPoint x: 171, endPoint y: 195, distance: 144.9
click at [170, 196] on div "SearchWithCriteria32164cc6-0e82-4215-aef4-2f5a65218453 Work Title Над Невой" at bounding box center [438, 190] width 774 height 29
type input "TAXI"
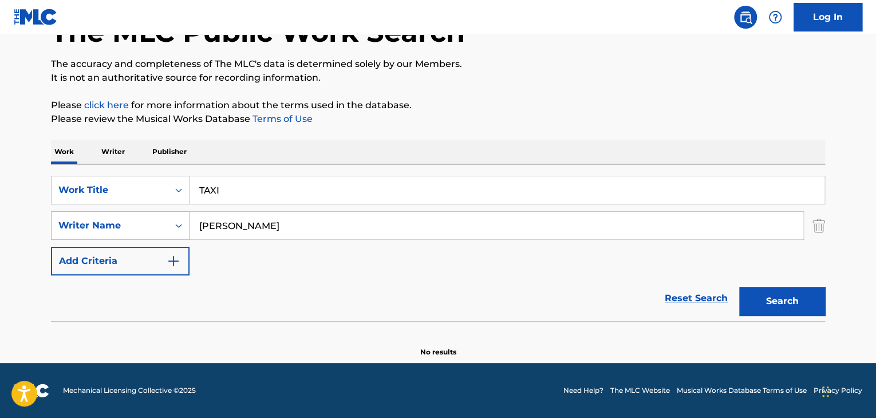
drag, startPoint x: 259, startPoint y: 223, endPoint x: 125, endPoint y: 222, distance: 133.5
click at [126, 223] on div "SearchWithCriteriab29ce012-87bf-4c88-a67d-a18a10c50666 Writer Name [PERSON_NAME]" at bounding box center [438, 225] width 774 height 29
type input "[PERSON_NAME]"
click at [781, 294] on button "Search" at bounding box center [782, 301] width 86 height 29
click at [117, 180] on div "SearchWithCriteria32164cc6-0e82-4215-aef4-2f5a65218453 Work Title TAXI" at bounding box center [438, 190] width 774 height 29
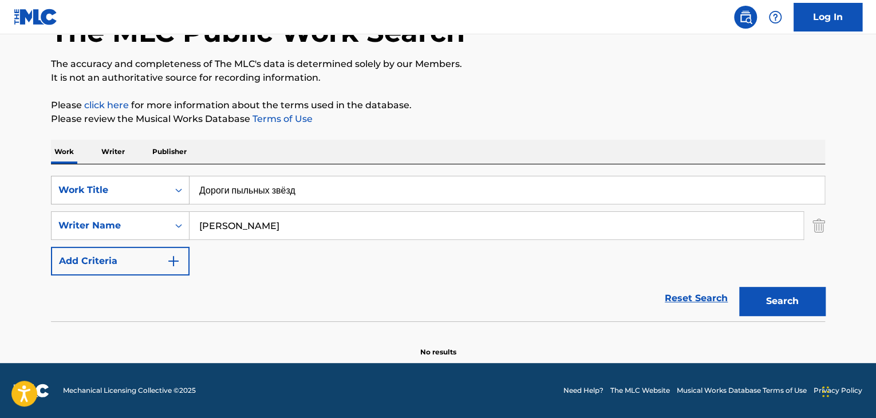
type input "Дороги пыльных звёзд"
click at [816, 227] on img "Search Form" at bounding box center [819, 225] width 13 height 29
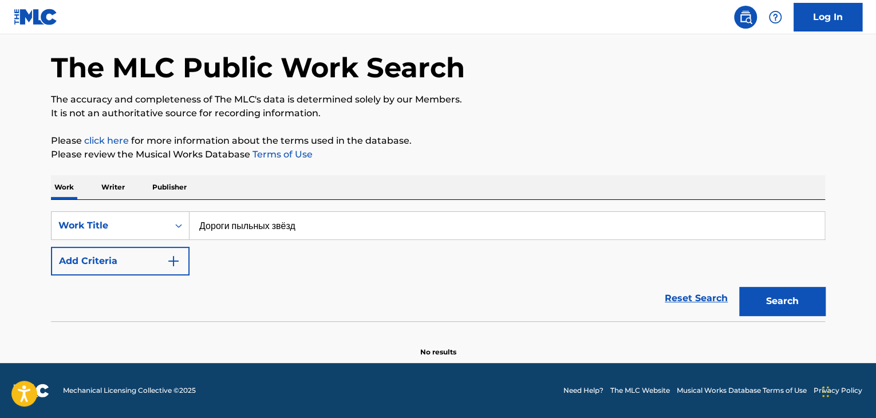
scroll to position [44, 0]
click at [782, 301] on button "Search" at bounding box center [782, 301] width 86 height 29
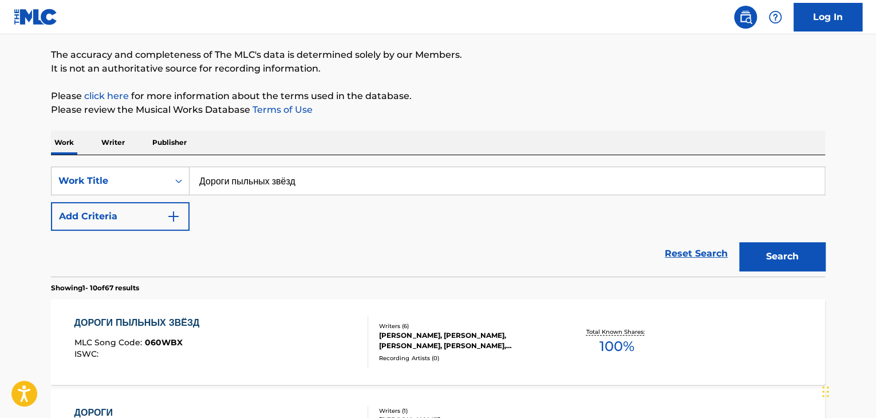
scroll to position [101, 0]
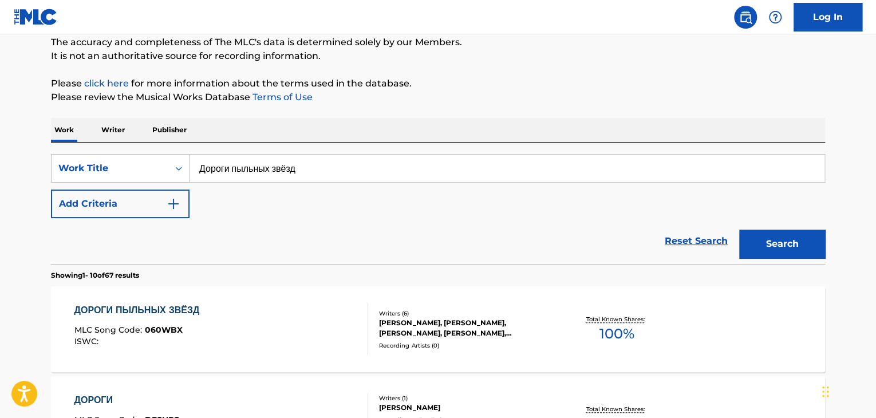
click at [190, 214] on div "SearchWithCriteria32164cc6-0e82-4215-aef4-2f5a65218453 Work Title Дороги пыльны…" at bounding box center [438, 186] width 774 height 64
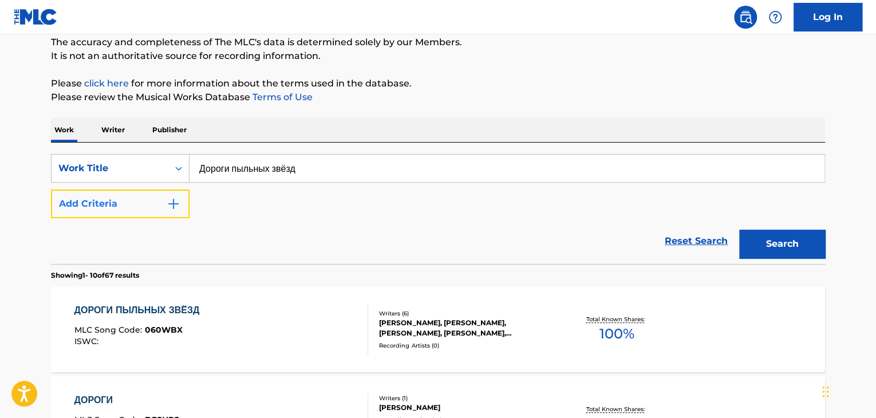
click at [176, 206] on img "Search Form" at bounding box center [174, 204] width 14 height 14
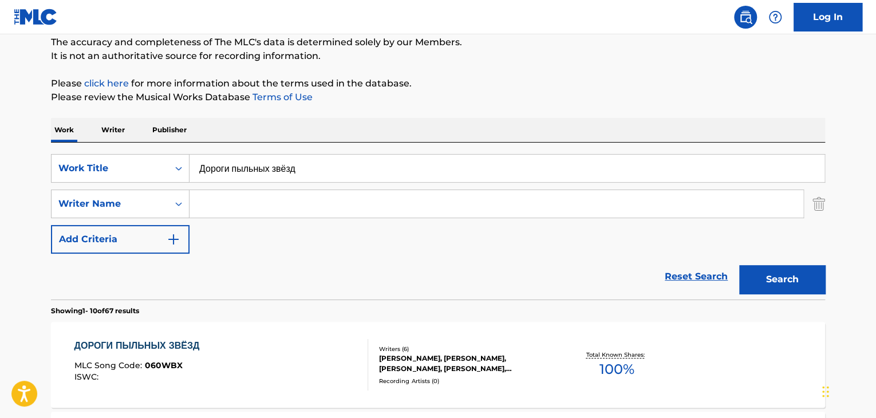
click at [229, 198] on input "Search Form" at bounding box center [497, 203] width 614 height 27
click at [756, 270] on button "Search" at bounding box center [782, 279] width 86 height 29
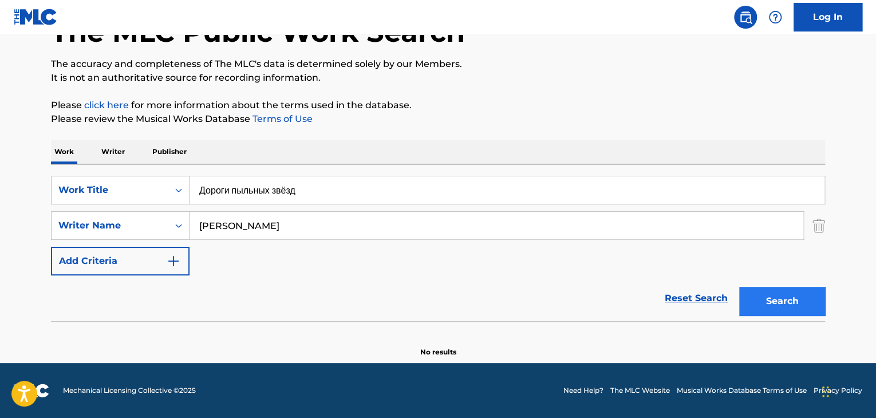
scroll to position [79, 0]
drag, startPoint x: 127, startPoint y: 219, endPoint x: 111, endPoint y: 219, distance: 15.5
click at [111, 219] on div "SearchWithCriteriab29ce012-87bf-4c88-a67d-a18a10c50666 Writer Name [PERSON_NAME]" at bounding box center [438, 225] width 774 height 29
type input "Averbah"
click at [774, 294] on button "Search" at bounding box center [782, 301] width 86 height 29
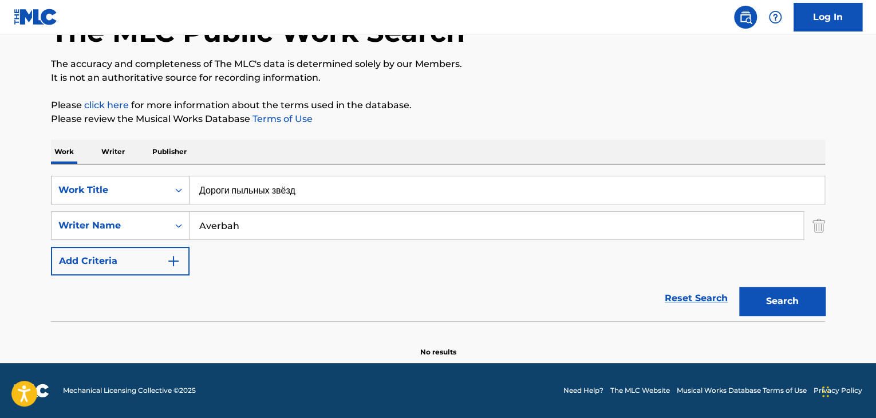
drag, startPoint x: 309, startPoint y: 191, endPoint x: 158, endPoint y: 188, distance: 150.7
click at [158, 188] on div "SearchWithCriteria32164cc6-0e82-4215-aef4-2f5a65218453 Work Title Дороги пыльны…" at bounding box center [438, 190] width 774 height 29
type input "Москвичка"
click at [813, 232] on img "Search Form" at bounding box center [819, 225] width 13 height 29
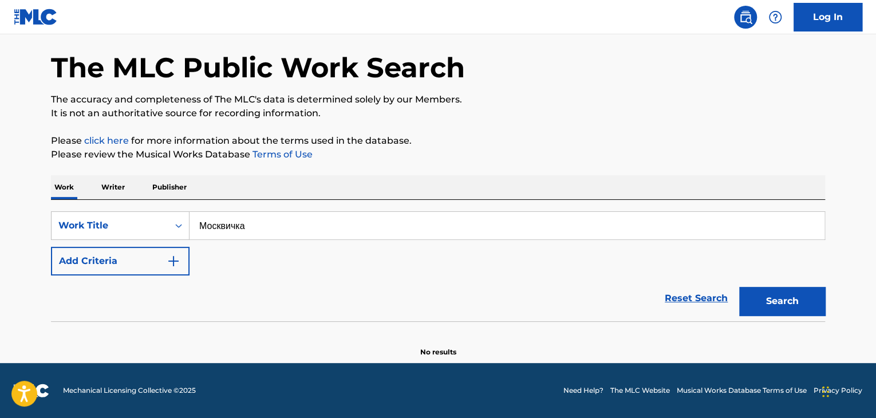
scroll to position [44, 0]
click at [797, 300] on button "Search" at bounding box center [782, 301] width 86 height 29
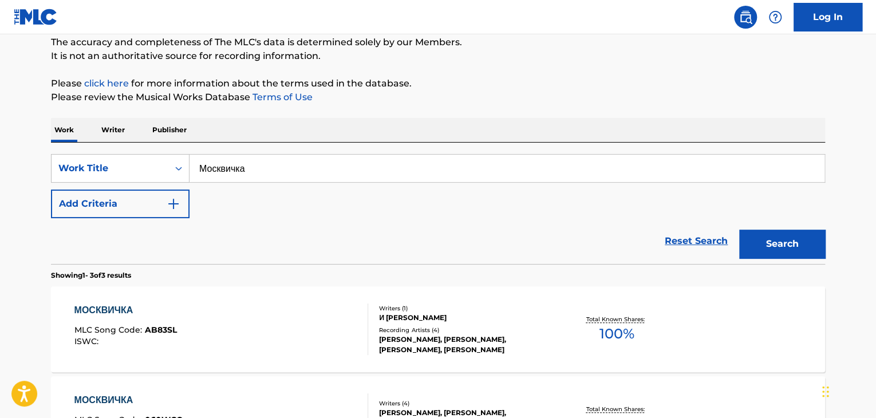
scroll to position [215, 0]
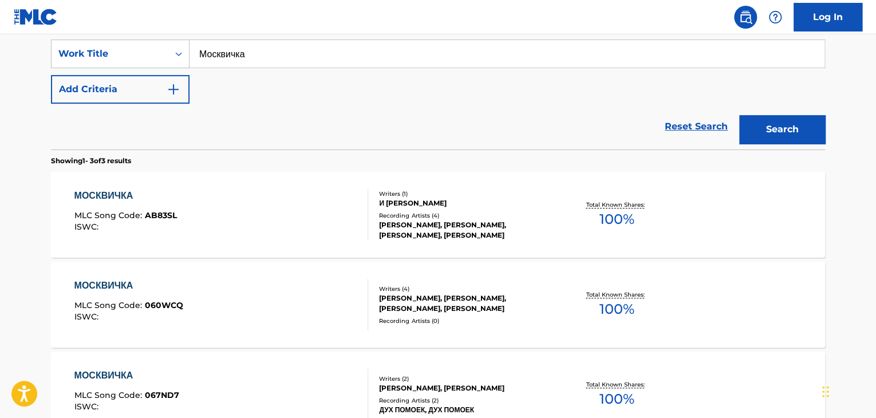
click at [400, 312] on div "[PERSON_NAME], [PERSON_NAME], [PERSON_NAME], [PERSON_NAME]" at bounding box center [465, 303] width 173 height 21
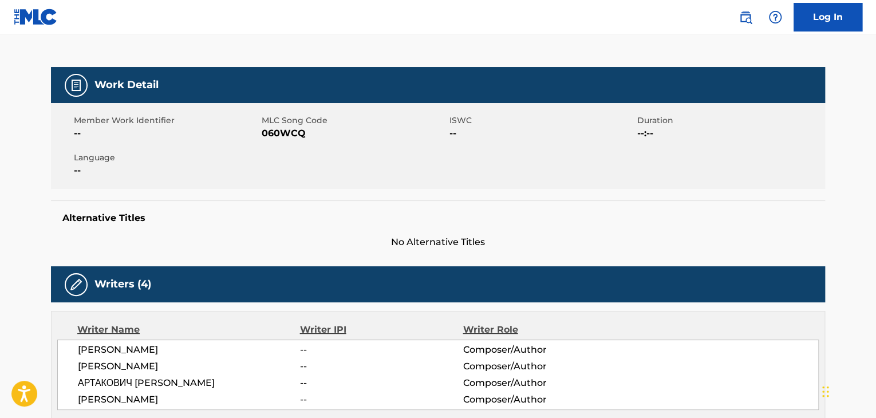
scroll to position [172, 0]
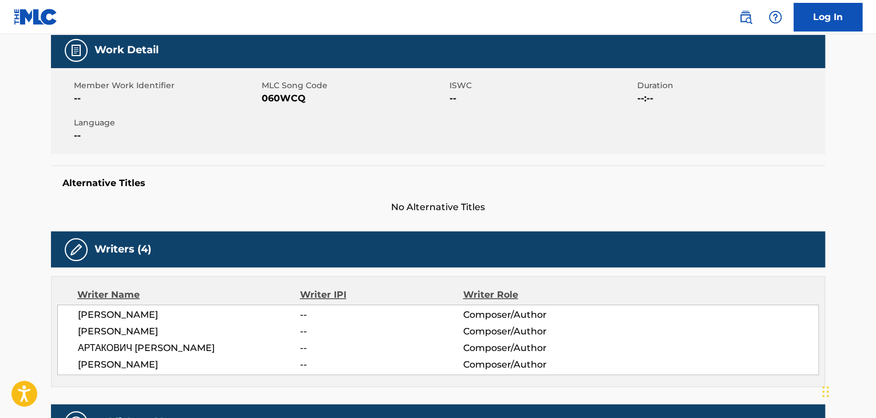
drag, startPoint x: 221, startPoint y: 350, endPoint x: 81, endPoint y: 342, distance: 139.4
click at [72, 348] on div "[PERSON_NAME] -- Composer/Author [PERSON_NAME] -- Composer/Author [PERSON_NAME]…" at bounding box center [438, 340] width 762 height 70
click at [289, 97] on span "060WCQ" at bounding box center [354, 99] width 185 height 14
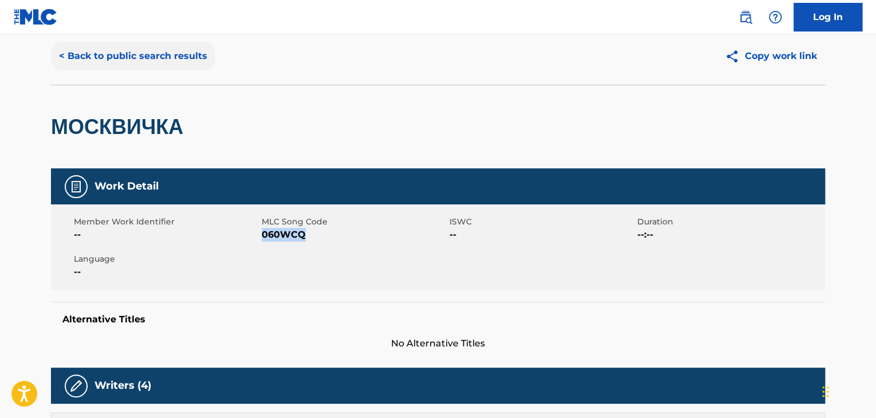
scroll to position [0, 0]
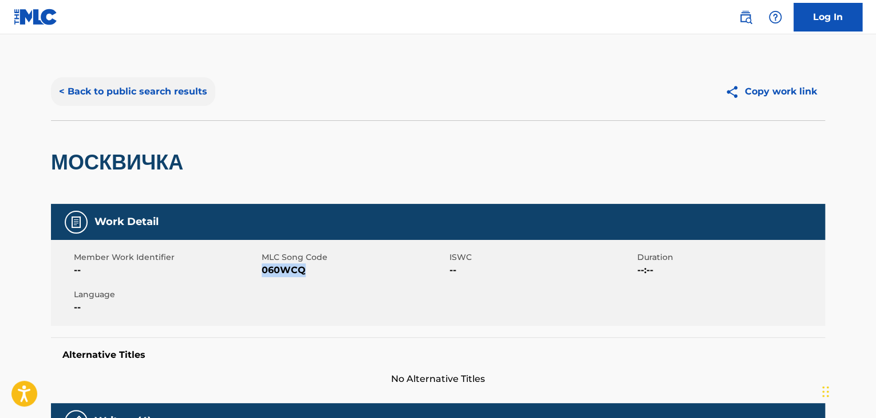
click at [153, 96] on button "< Back to public search results" at bounding box center [133, 91] width 164 height 29
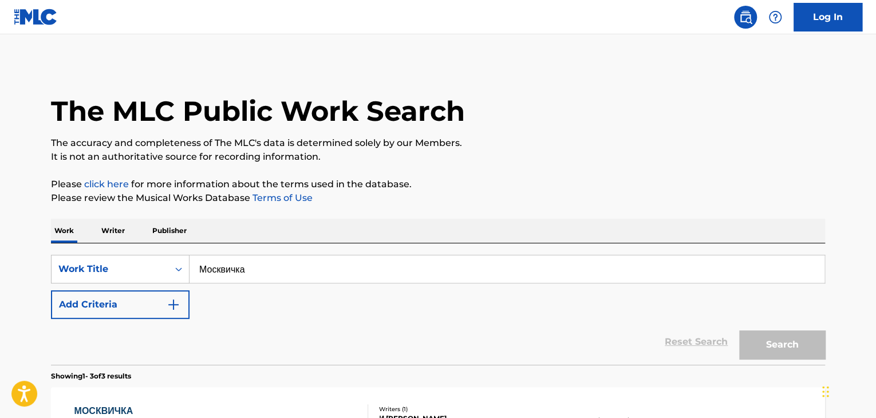
scroll to position [215, 0]
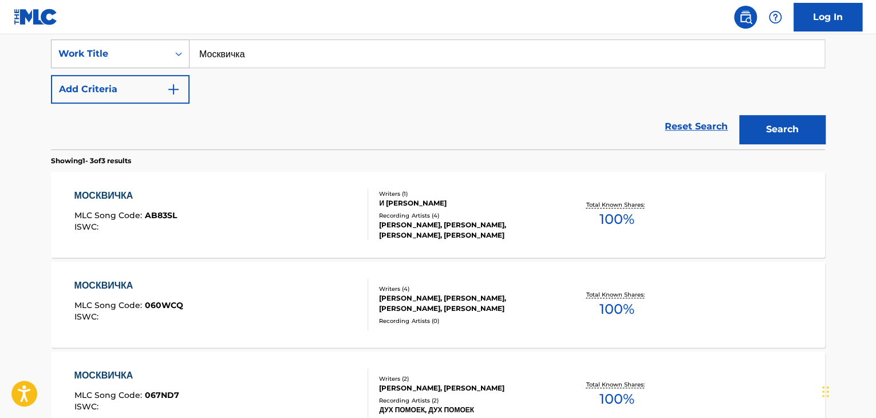
drag, startPoint x: 351, startPoint y: 66, endPoint x: 115, endPoint y: 65, distance: 236.0
click at [115, 65] on div "SearchWithCriteria32164cc6-0e82-4215-aef4-2f5a65218453 Work Title Москвичка" at bounding box center [438, 54] width 774 height 29
type input "Вдыхай"
click at [789, 131] on button "Search" at bounding box center [782, 129] width 86 height 29
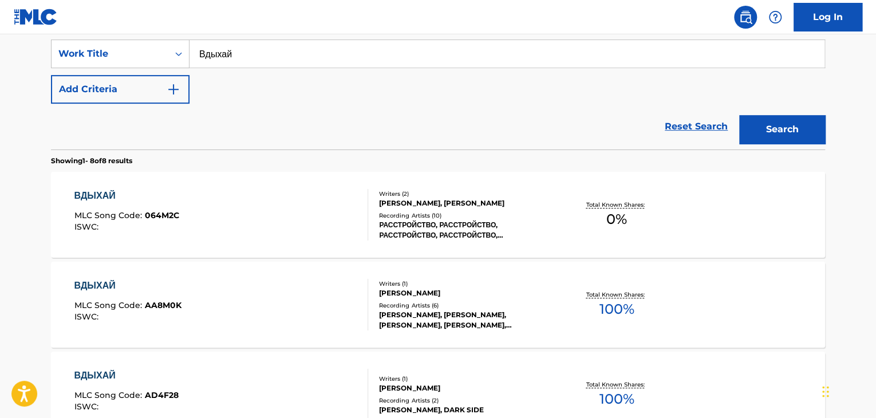
scroll to position [578, 0]
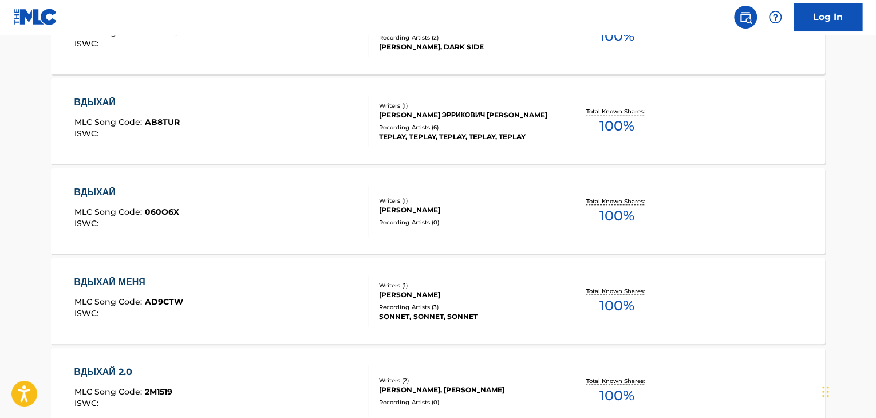
click at [433, 218] on div "Recording Artists ( 0 )" at bounding box center [465, 222] width 173 height 9
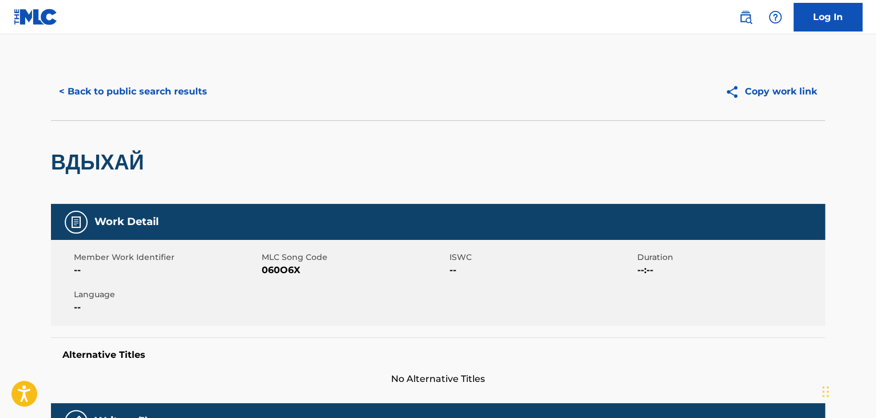
click at [289, 271] on span "060O6X" at bounding box center [354, 270] width 185 height 14
click at [163, 92] on button "< Back to public search results" at bounding box center [133, 91] width 164 height 29
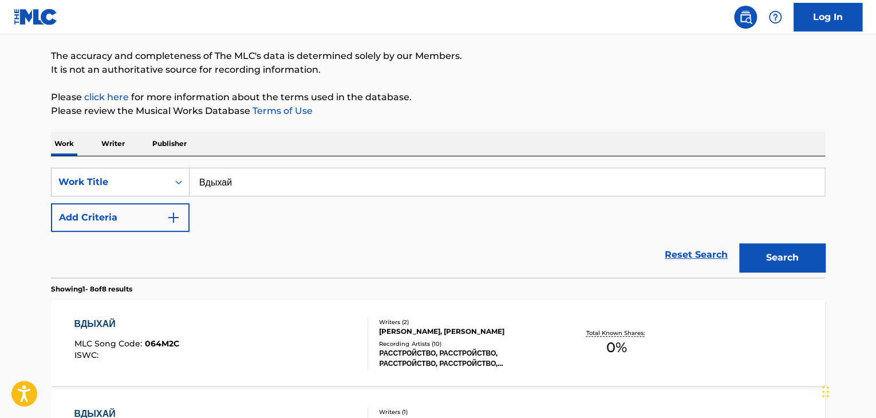
scroll to position [36, 0]
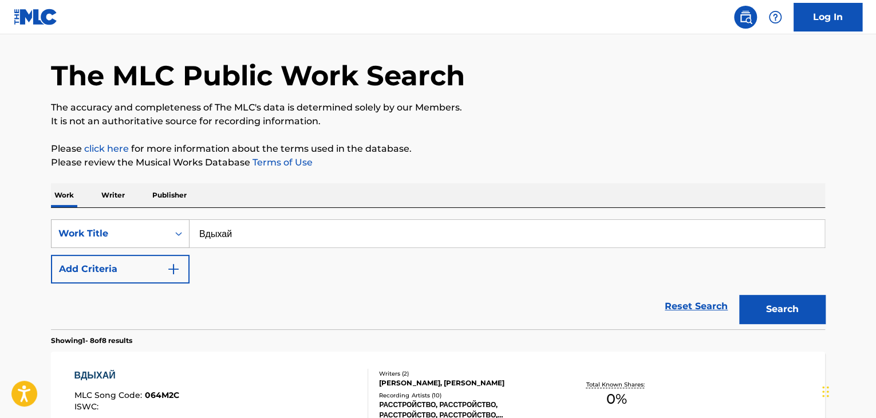
drag, startPoint x: 237, startPoint y: 228, endPoint x: 129, endPoint y: 228, distance: 107.1
click at [133, 228] on div "SearchWithCriteria32164cc6-0e82-4215-aef4-2f5a65218453 Work Title Вдыхай" at bounding box center [438, 233] width 774 height 29
type input "Огни города"
click at [791, 316] on button "Search" at bounding box center [782, 309] width 86 height 29
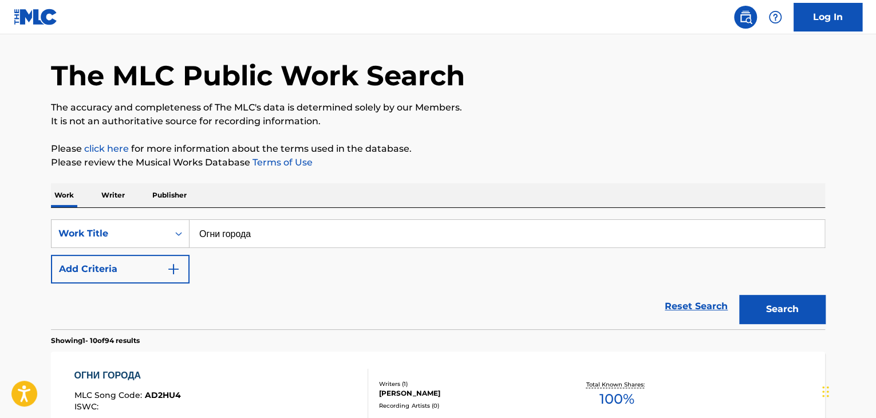
scroll to position [309, 0]
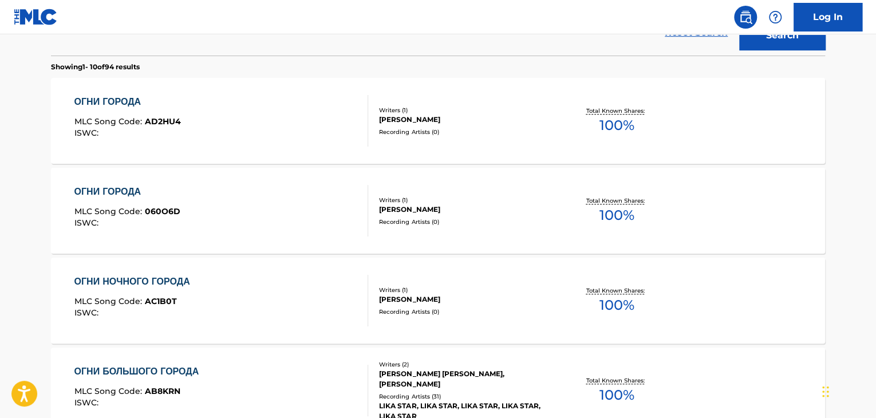
click at [241, 211] on div "ОГНИ ГОРОДА MLC Song Code : 060O6D ISWC :" at bounding box center [221, 211] width 294 height 52
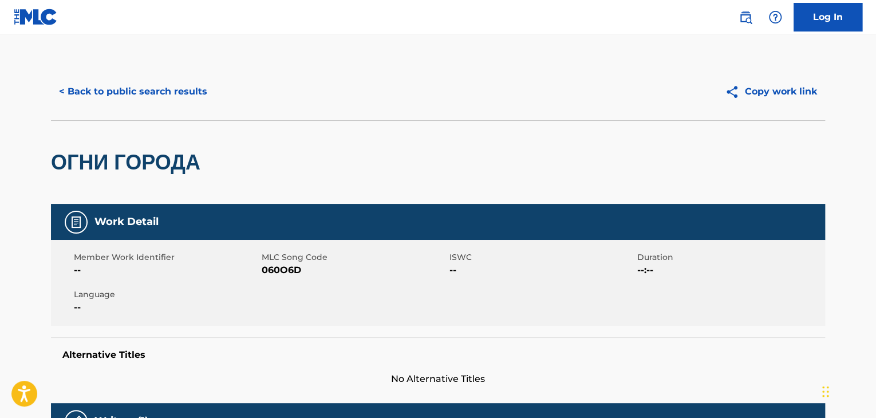
click at [289, 272] on span "060O6D" at bounding box center [354, 270] width 185 height 14
click at [179, 95] on button "< Back to public search results" at bounding box center [133, 91] width 164 height 29
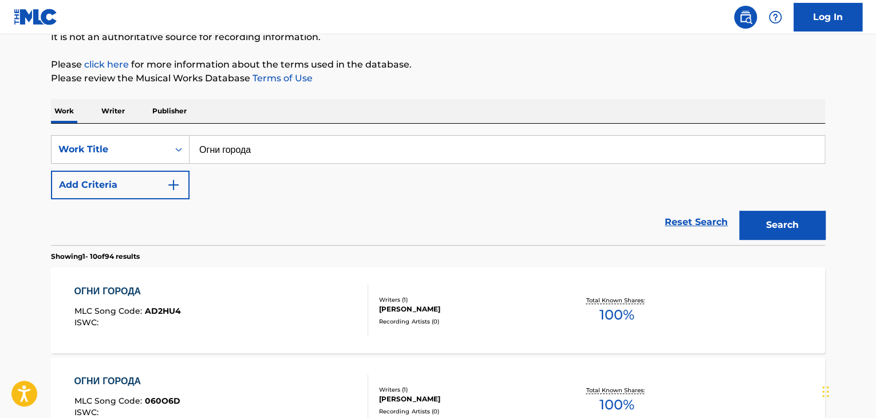
scroll to position [110, 0]
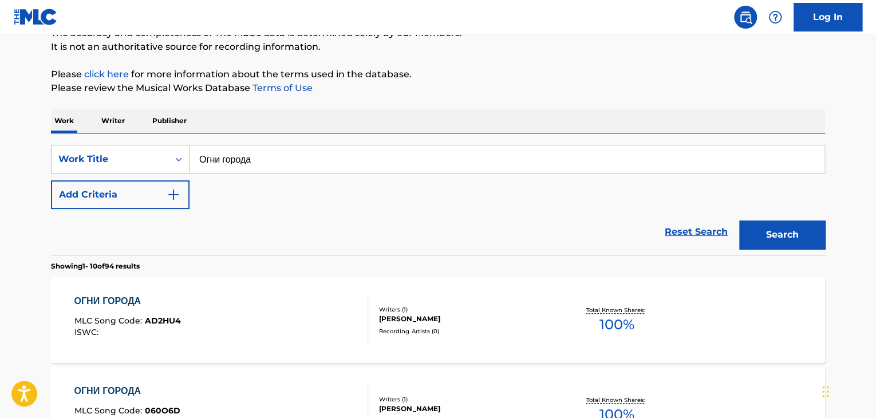
drag, startPoint x: 289, startPoint y: 165, endPoint x: 249, endPoint y: 179, distance: 42.6
click at [78, 163] on div "SearchWithCriteria32164cc6-0e82-4215-aef4-2f5a65218453 Work Title Огни города" at bounding box center [438, 159] width 774 height 29
click at [774, 237] on button "Search" at bounding box center [782, 235] width 86 height 29
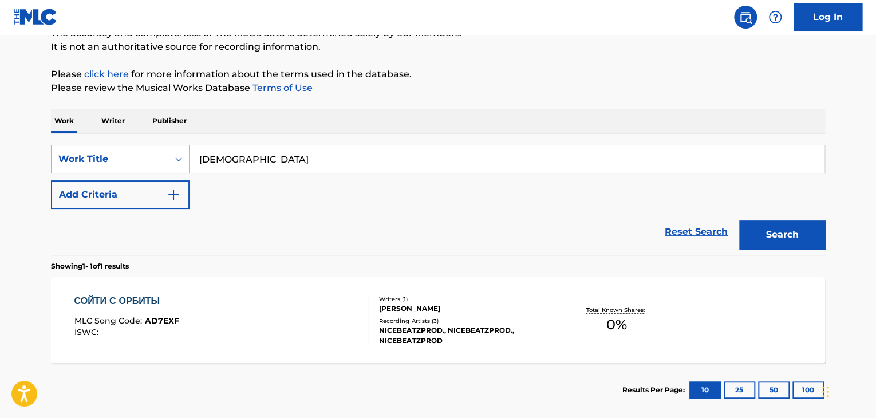
drag, startPoint x: 298, startPoint y: 155, endPoint x: 180, endPoint y: 152, distance: 117.4
click at [169, 150] on div "SearchWithCriteria32164cc6-0e82-4215-aef4-2f5a65218453 Work Title Орбиты" at bounding box center [438, 159] width 774 height 29
type input "Show You Want Me"
click at [818, 234] on button "Search" at bounding box center [782, 235] width 86 height 29
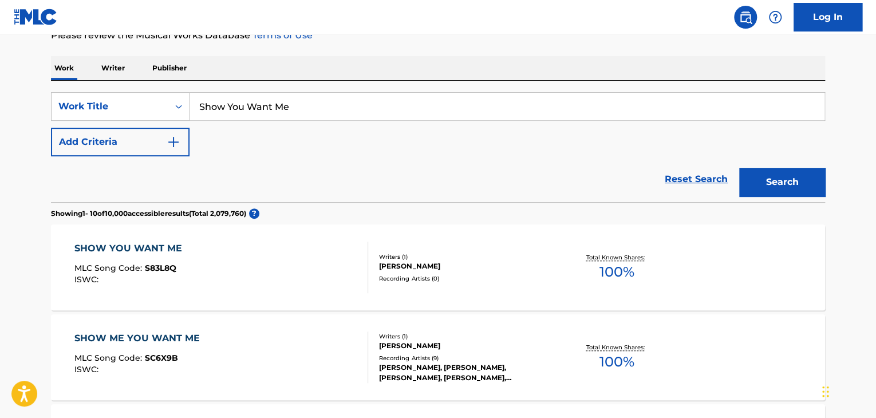
scroll to position [225, 0]
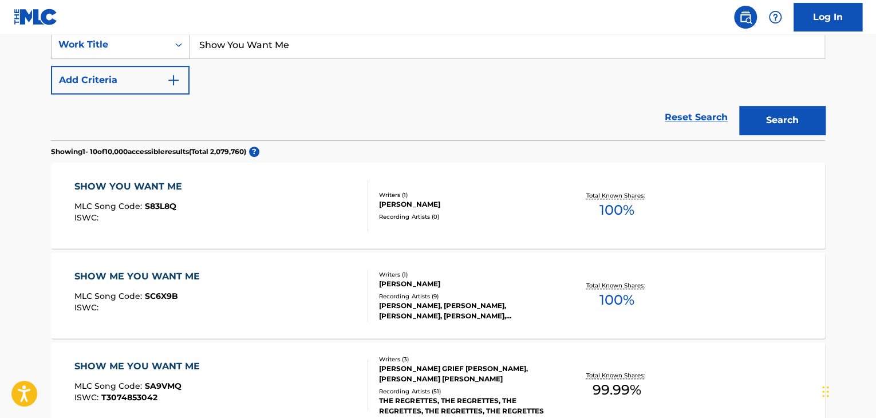
click at [366, 194] on div at bounding box center [363, 206] width 9 height 52
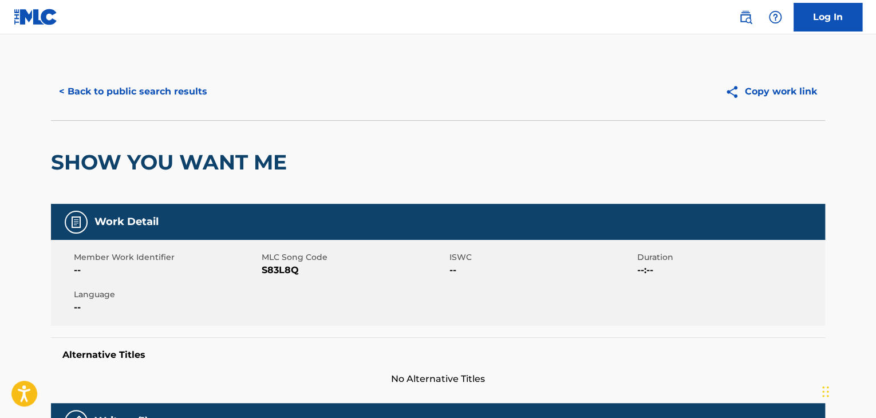
click at [266, 278] on div "Member Work Identifier -- MLC Song Code S83L8Q ISWC -- Duration --:-- Language …" at bounding box center [438, 283] width 774 height 86
click at [168, 93] on button "< Back to public search results" at bounding box center [133, 91] width 164 height 29
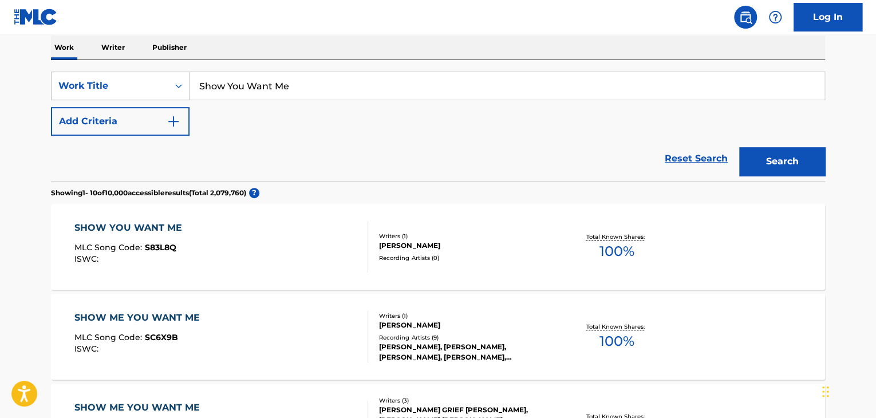
scroll to position [167, 0]
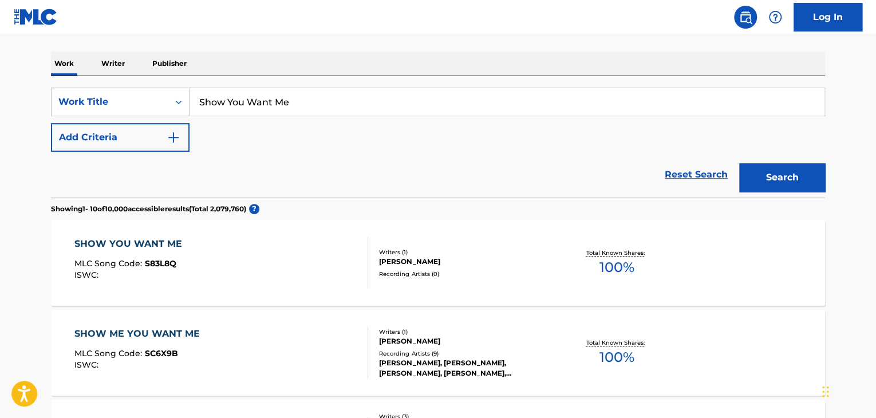
drag, startPoint x: 325, startPoint y: 108, endPoint x: 207, endPoint y: 113, distance: 118.7
click at [209, 113] on input "Show You Want Me" at bounding box center [507, 101] width 635 height 27
type input "На заднем"
click at [780, 183] on button "Search" at bounding box center [782, 177] width 86 height 29
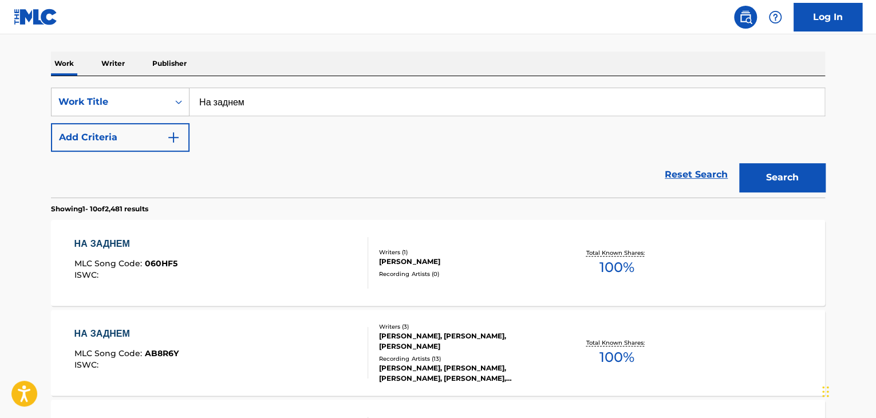
scroll to position [394, 0]
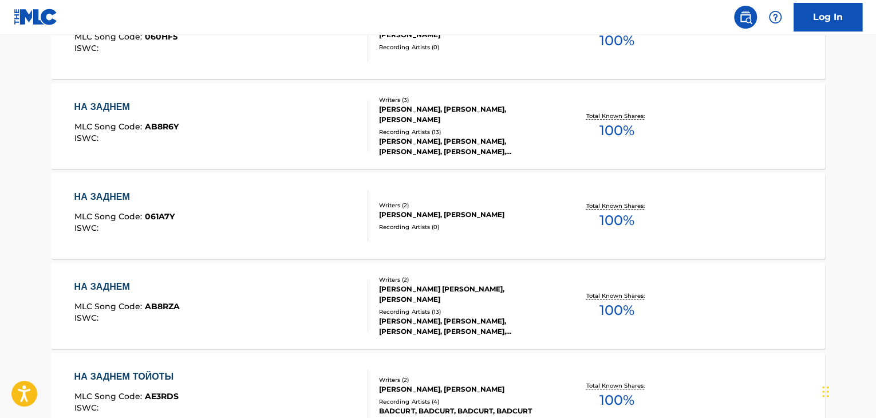
click at [463, 211] on div "[PERSON_NAME], [PERSON_NAME]" at bounding box center [465, 215] width 173 height 10
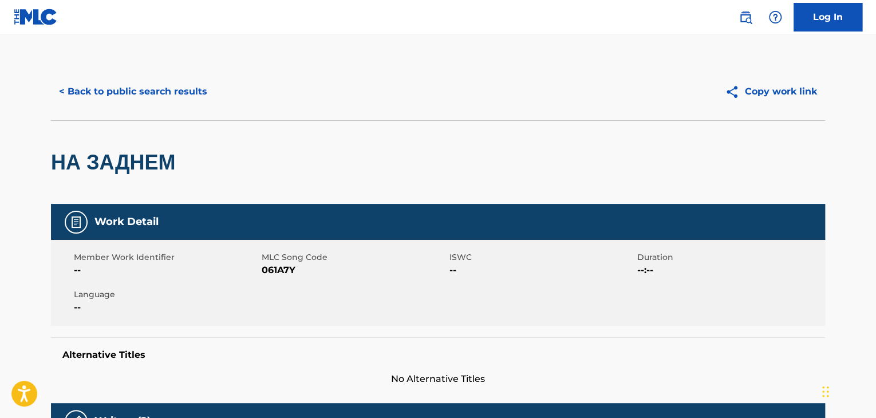
click at [276, 269] on span "061A7Y" at bounding box center [354, 270] width 185 height 14
click at [181, 90] on button "< Back to public search results" at bounding box center [133, 91] width 164 height 29
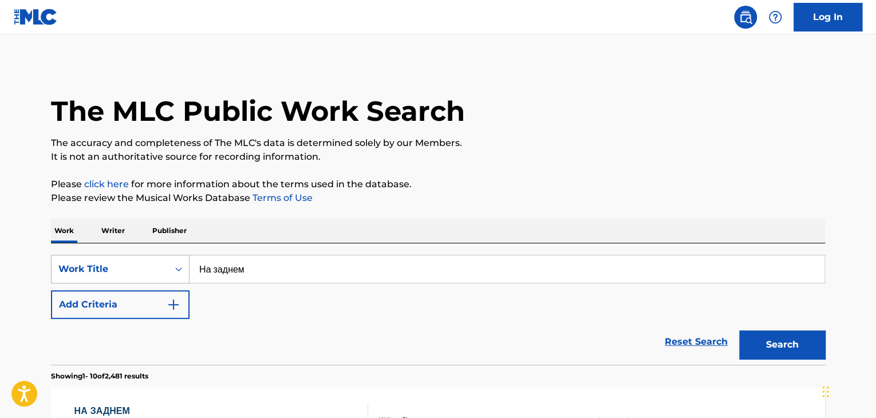
drag, startPoint x: 294, startPoint y: 271, endPoint x: 181, endPoint y: 269, distance: 113.4
click at [195, 269] on input "На заднем" at bounding box center [507, 268] width 635 height 27
type input "VISHLIST"
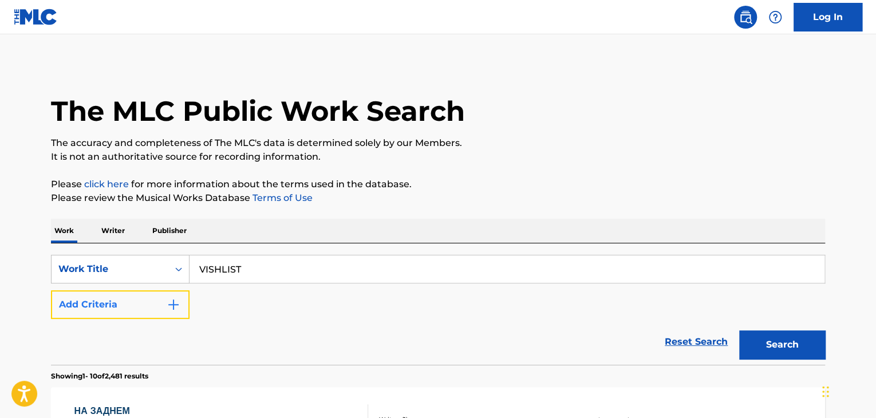
click at [168, 305] on img "Search Form" at bounding box center [174, 305] width 14 height 14
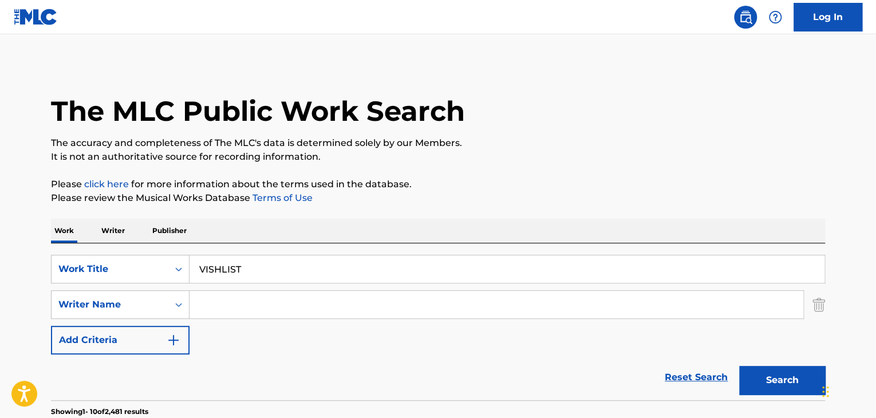
click at [199, 296] on input "Search Form" at bounding box center [497, 304] width 614 height 27
type input "Александровна"
click at [778, 379] on button "Search" at bounding box center [782, 380] width 86 height 29
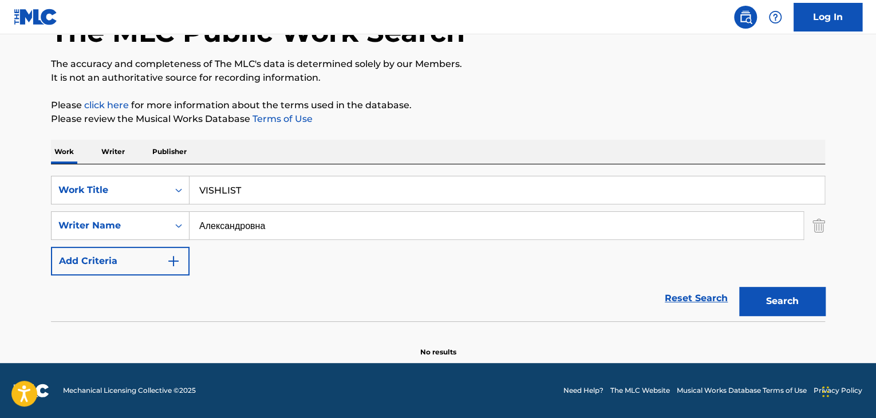
scroll to position [79, 0]
drag, startPoint x: 229, startPoint y: 234, endPoint x: 133, endPoint y: 231, distance: 95.7
click at [128, 232] on div "SearchWithCriteriab29ce012-87bf-4c88-a67d-a18a10c50666 Writer Name [PERSON_NAME]" at bounding box center [438, 225] width 774 height 29
click at [826, 225] on div "The MLC Public Work Search The accuracy and completeness of The MLC's data is d…" at bounding box center [438, 170] width 802 height 373
click at [817, 229] on img "Search Form" at bounding box center [819, 225] width 13 height 29
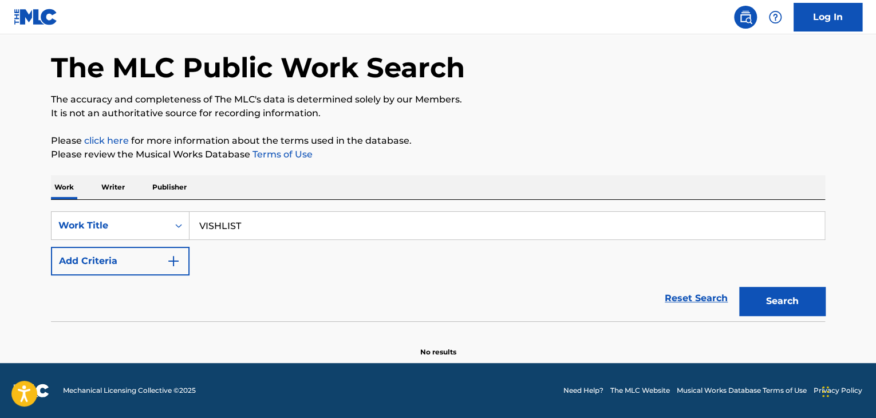
scroll to position [44, 0]
click at [764, 311] on button "Search" at bounding box center [782, 301] width 86 height 29
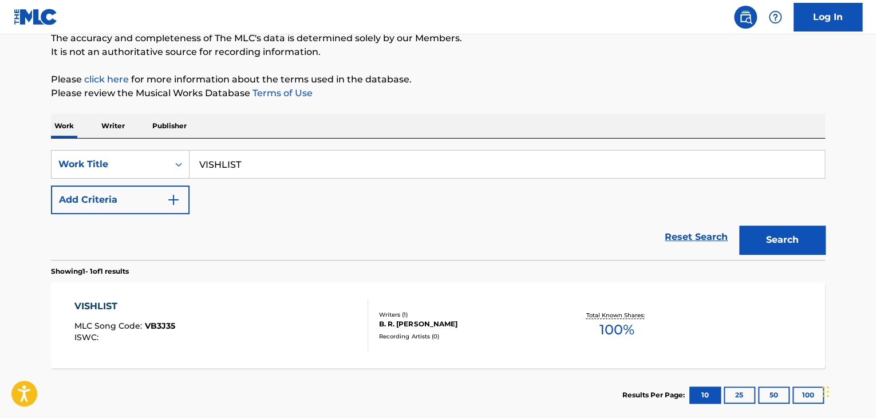
scroll to position [158, 0]
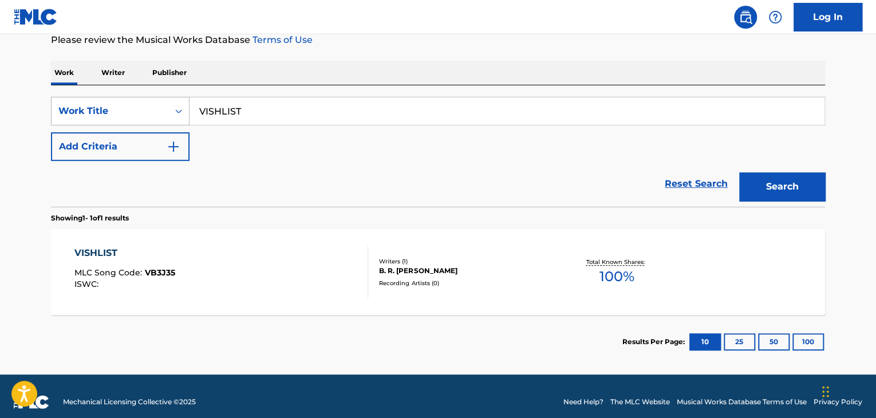
drag, startPoint x: 321, startPoint y: 114, endPoint x: 57, endPoint y: 123, distance: 264.2
click at [72, 127] on div "SearchWithCriteria32164cc6-0e82-4215-aef4-2f5a65218453 Work Title VISHLIST Add …" at bounding box center [438, 129] width 774 height 64
click at [802, 187] on button "Search" at bounding box center [782, 186] width 86 height 29
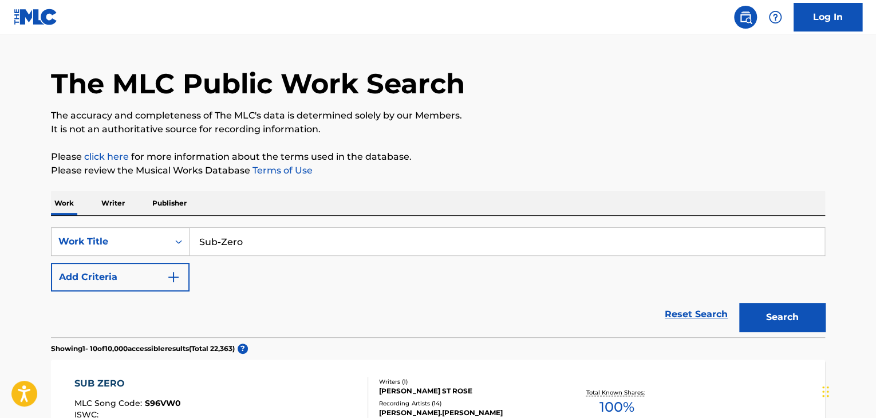
scroll to position [0, 0]
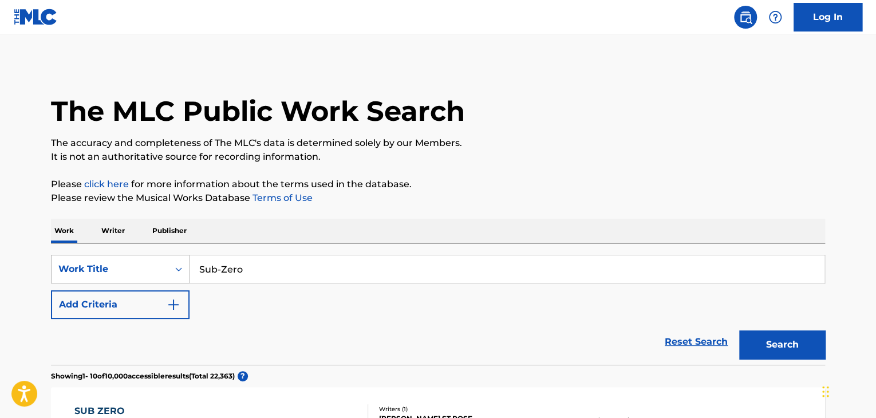
drag, startPoint x: 247, startPoint y: 266, endPoint x: 185, endPoint y: 266, distance: 62.4
click at [185, 266] on div "SearchWithCriteria32164cc6-0e82-4215-aef4-2f5a65218453 Work Title Sub-Zero" at bounding box center [438, 269] width 774 height 29
type input "Зашмокал"
drag, startPoint x: 771, startPoint y: 340, endPoint x: 771, endPoint y: 333, distance: 6.9
click at [772, 340] on button "Search" at bounding box center [782, 344] width 86 height 29
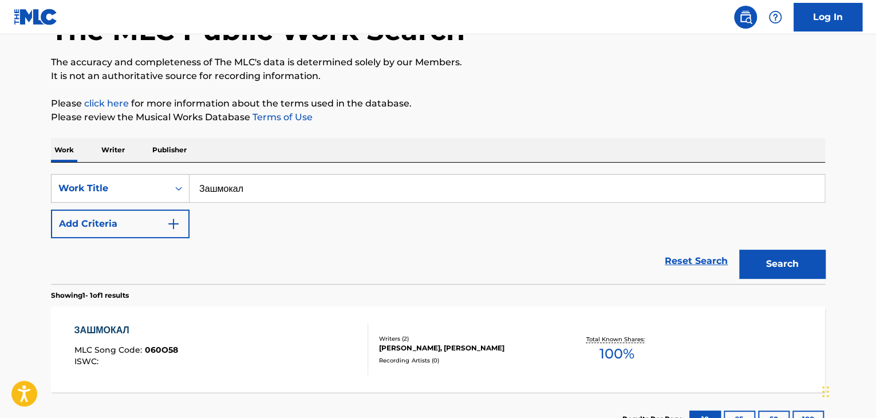
scroll to position [138, 0]
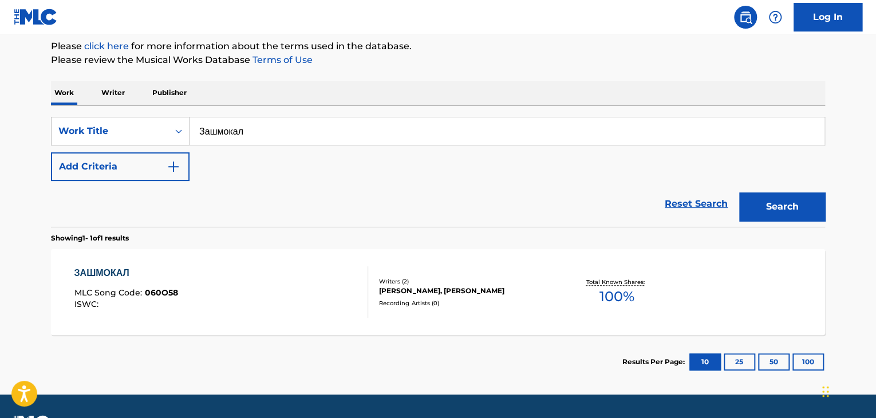
click at [410, 289] on div "[PERSON_NAME], [PERSON_NAME]" at bounding box center [465, 291] width 173 height 10
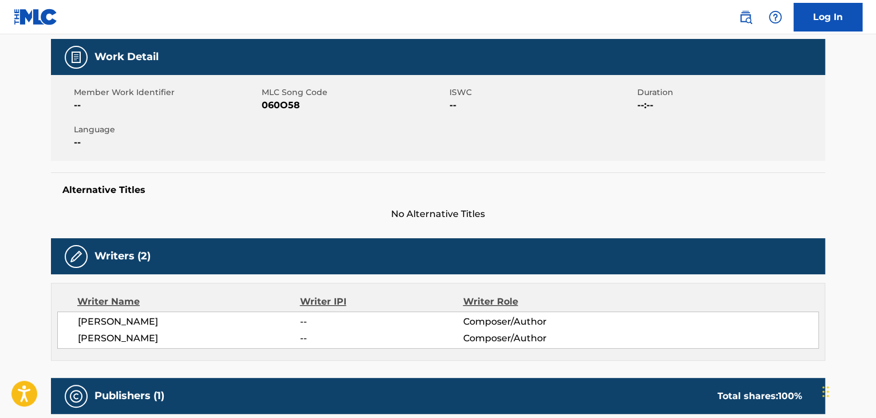
scroll to position [172, 0]
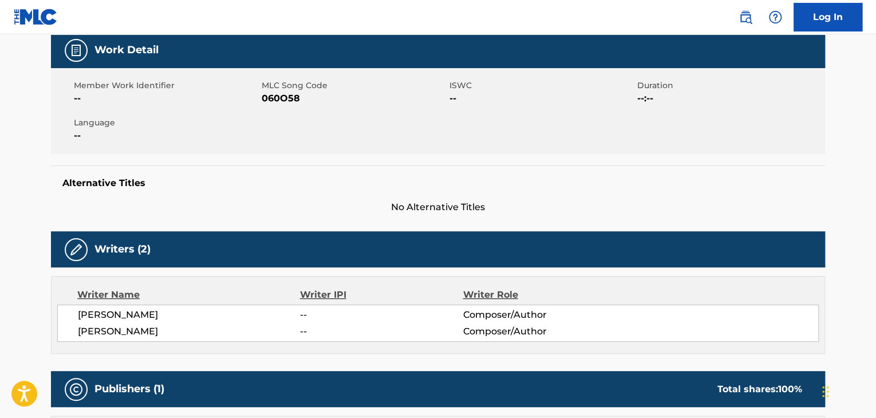
click at [280, 103] on span "060O58" at bounding box center [354, 99] width 185 height 14
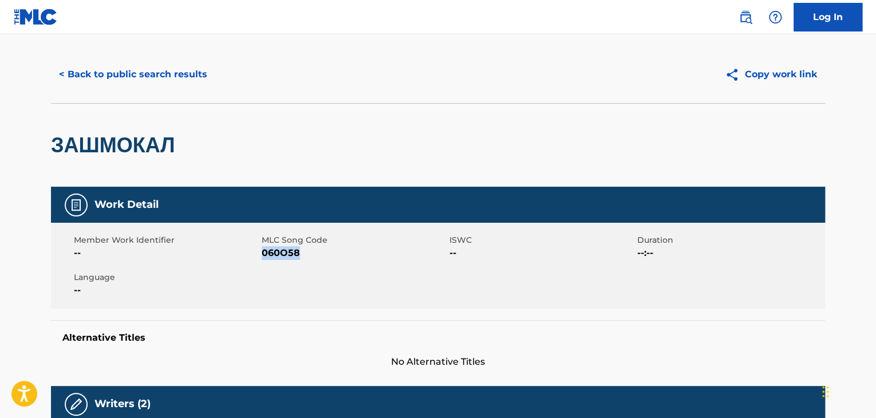
scroll to position [0, 0]
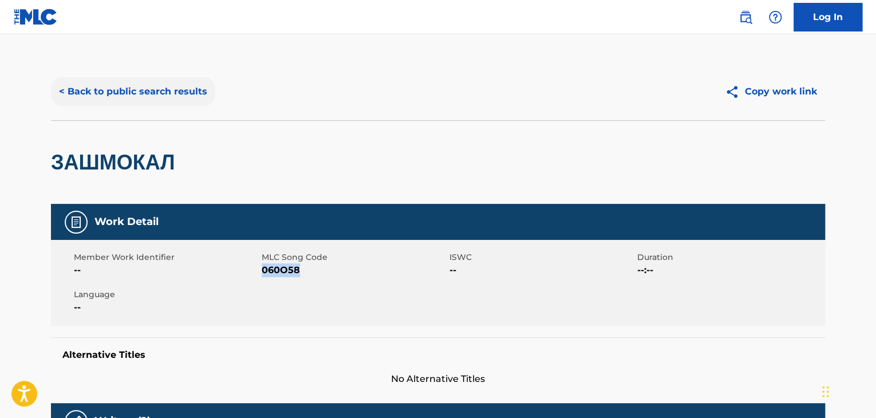
click at [176, 101] on button "< Back to public search results" at bounding box center [133, 91] width 164 height 29
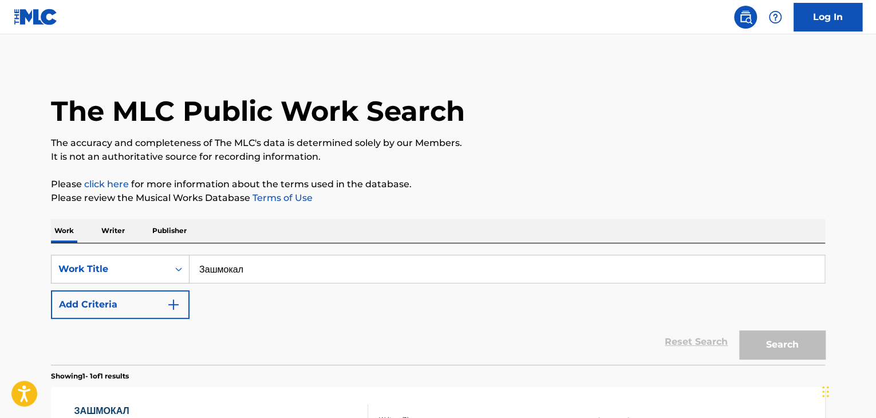
scroll to position [138, 0]
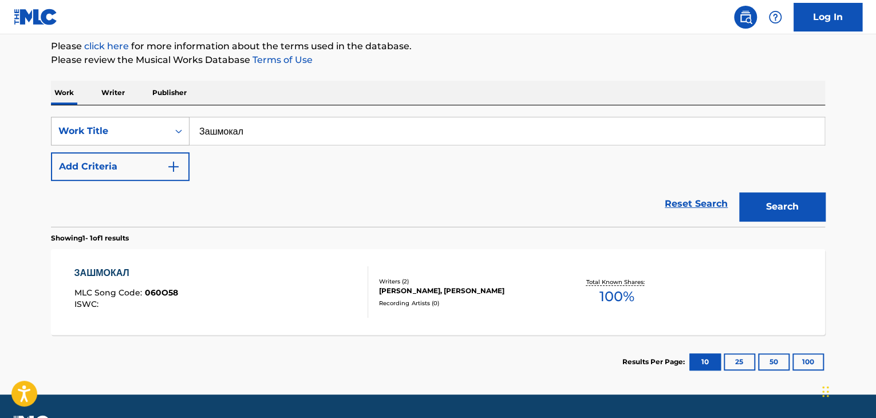
click at [66, 137] on div "SearchWithCriteria32164cc6-0e82-4215-aef4-2f5a65218453 Work Title Зашмокал" at bounding box center [438, 131] width 774 height 29
type input "Да, я пьяный"
click at [780, 204] on button "Search" at bounding box center [782, 206] width 86 height 29
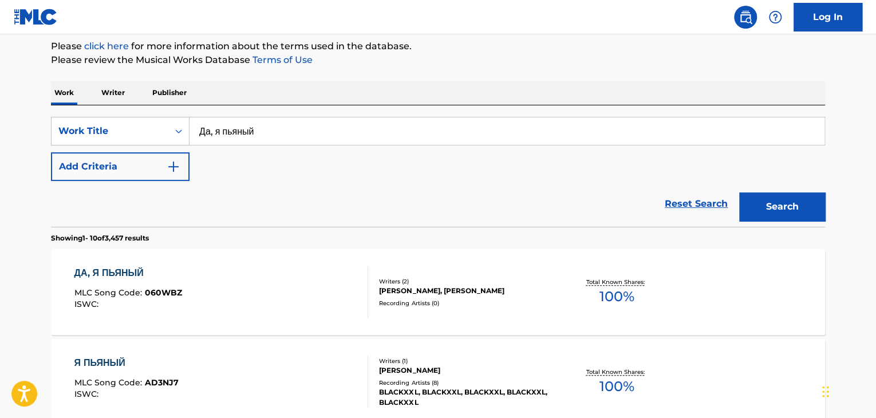
click at [412, 286] on div "[PERSON_NAME], [PERSON_NAME]" at bounding box center [465, 291] width 173 height 10
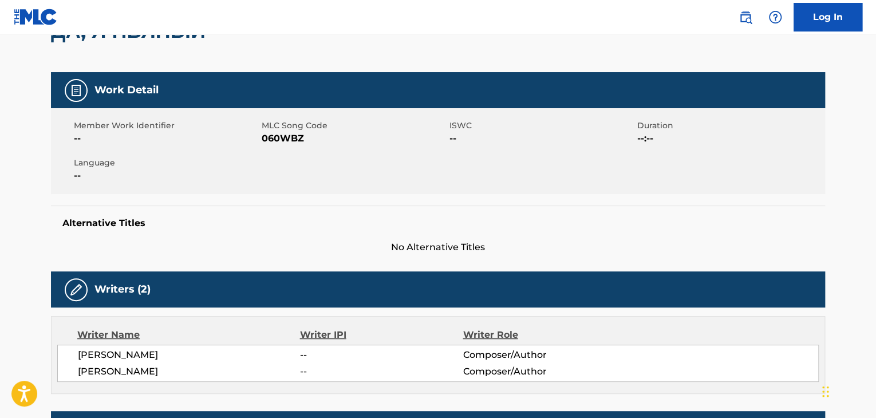
scroll to position [105, 0]
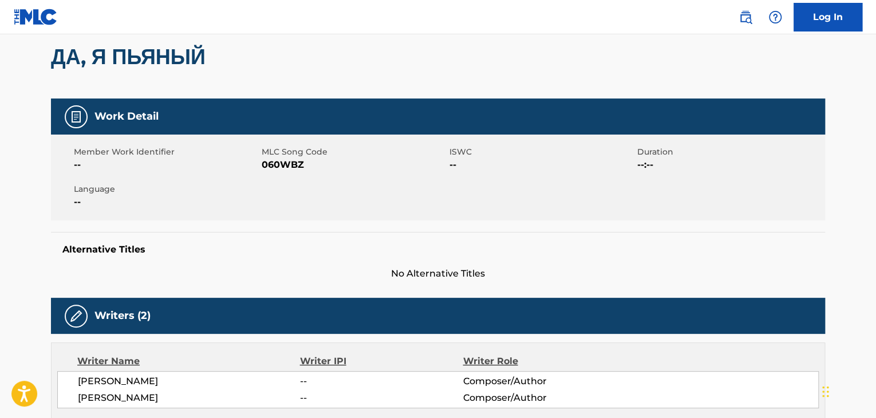
click at [274, 168] on span "060WBZ" at bounding box center [354, 165] width 185 height 14
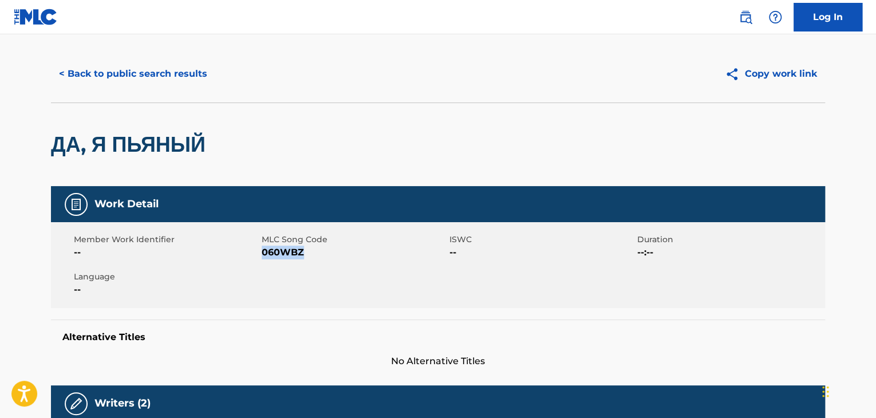
scroll to position [0, 0]
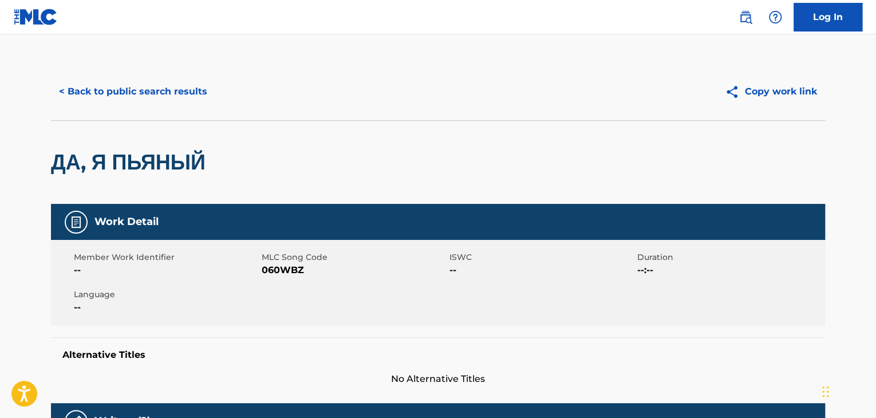
click at [170, 106] on div "< Back to public search results Copy work link" at bounding box center [438, 91] width 774 height 57
click at [179, 91] on button "< Back to public search results" at bounding box center [133, 91] width 164 height 29
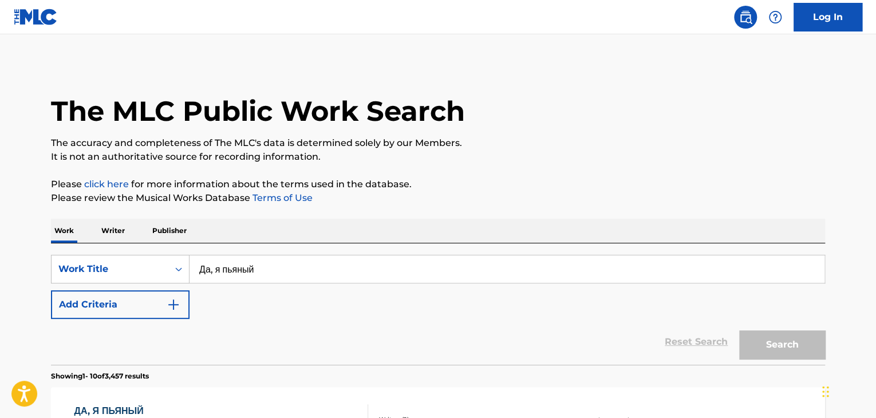
scroll to position [138, 0]
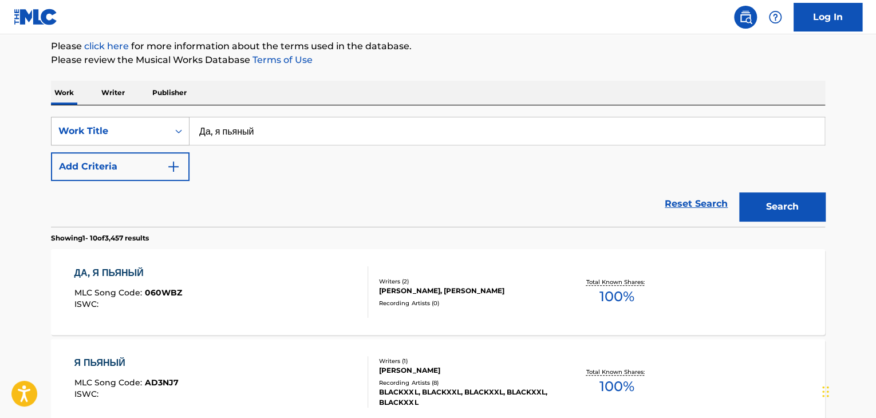
drag, startPoint x: 361, startPoint y: 121, endPoint x: 183, endPoint y: 137, distance: 178.3
click at [203, 131] on input "Да, я пьяный" at bounding box center [507, 130] width 635 height 27
type input "Fog Bench"
click at [781, 201] on button "Search" at bounding box center [782, 206] width 86 height 29
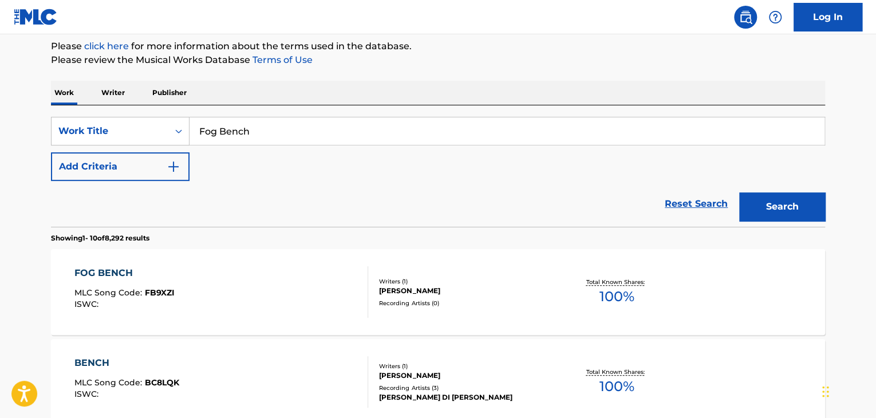
click at [427, 294] on div "[PERSON_NAME]" at bounding box center [465, 291] width 173 height 10
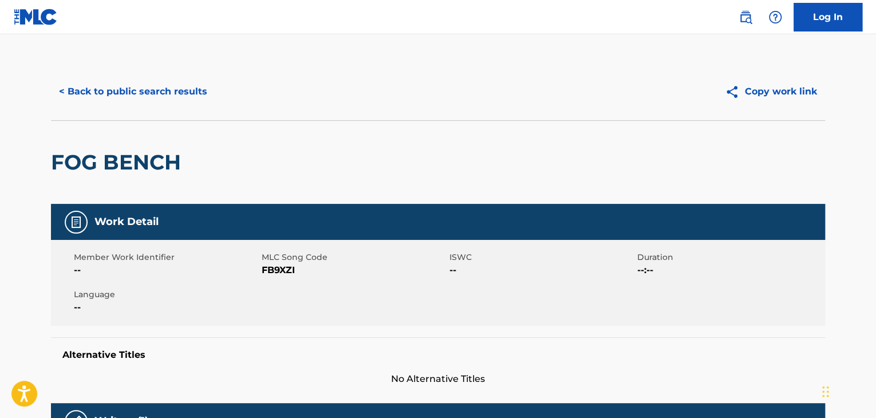
click at [275, 272] on span "FB9XZI" at bounding box center [354, 270] width 185 height 14
click at [187, 95] on button "< Back to public search results" at bounding box center [133, 91] width 164 height 29
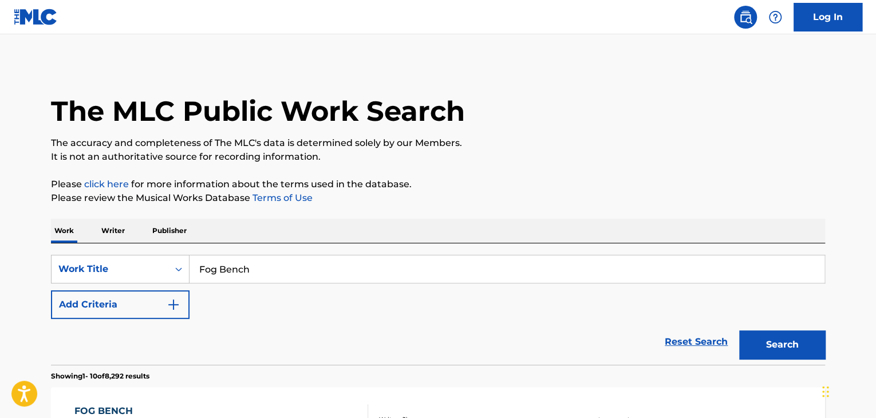
scroll to position [138, 0]
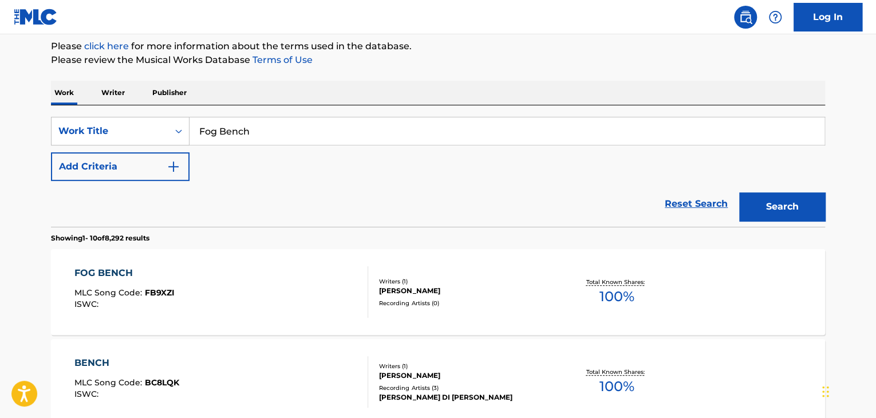
drag, startPoint x: 405, startPoint y: 129, endPoint x: 214, endPoint y: 138, distance: 190.9
click at [214, 138] on input "Fog Bench" at bounding box center [507, 130] width 635 height 27
click at [778, 202] on button "Search" at bounding box center [782, 206] width 86 height 29
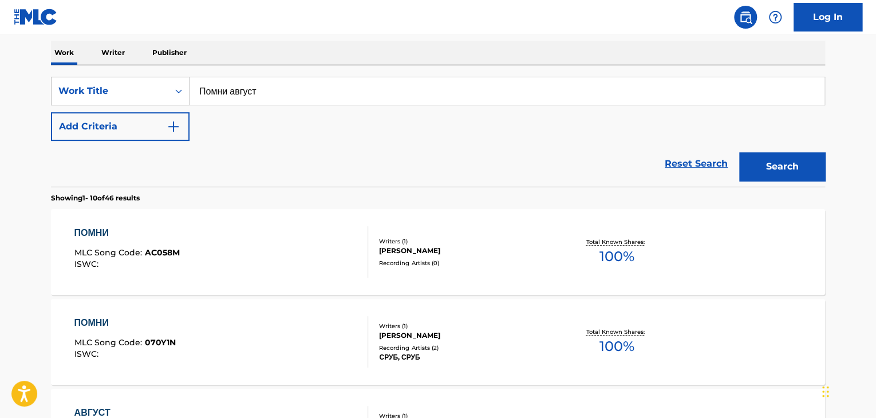
scroll to position [195, 0]
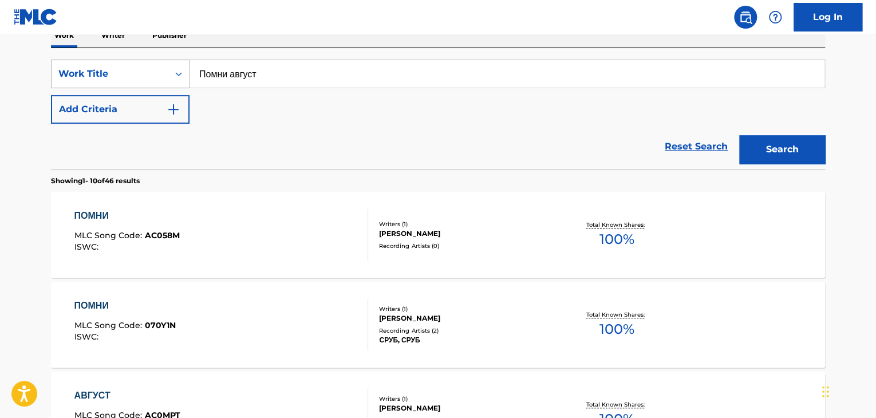
click at [158, 78] on div "SearchWithCriteria32164cc6-0e82-4215-aef4-2f5a65218453 Work Title Помни август" at bounding box center [438, 74] width 774 height 29
click at [772, 151] on button "Search" at bounding box center [782, 149] width 86 height 29
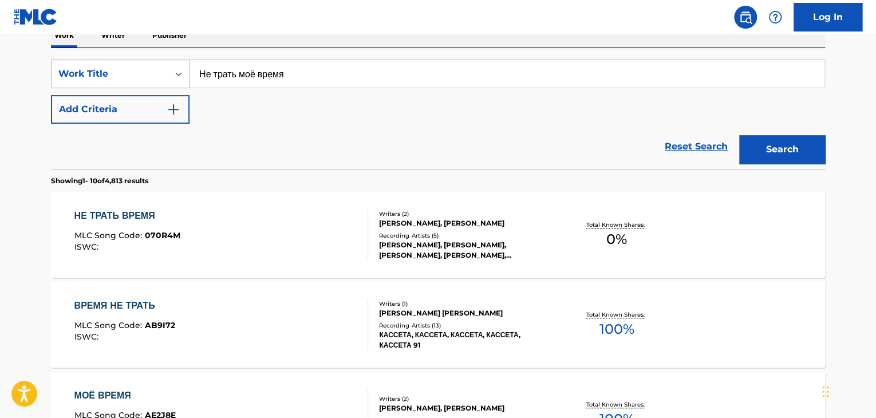
drag, startPoint x: 320, startPoint y: 65, endPoint x: 53, endPoint y: 67, distance: 266.9
click at [53, 67] on div "SearchWithCriteria32164cc6-0e82-4215-aef4-2f5a65218453 Work Title Не трать моё …" at bounding box center [438, 74] width 774 height 29
type input "Домик на Венере"
click at [778, 157] on button "Search" at bounding box center [782, 149] width 86 height 29
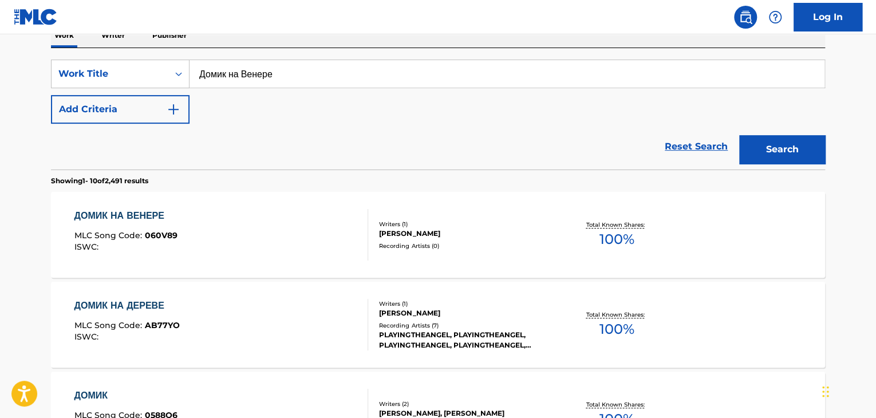
click at [436, 243] on div "Recording Artists ( 0 )" at bounding box center [465, 246] width 173 height 9
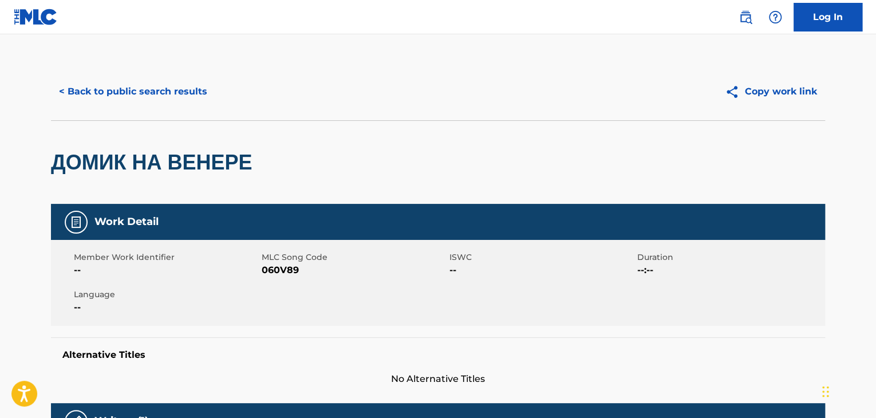
click at [272, 278] on div "Member Work Identifier -- MLC Song Code 060V89 ISWC -- Duration --:-- Language …" at bounding box center [438, 283] width 774 height 86
click at [176, 85] on button "< Back to public search results" at bounding box center [133, 91] width 164 height 29
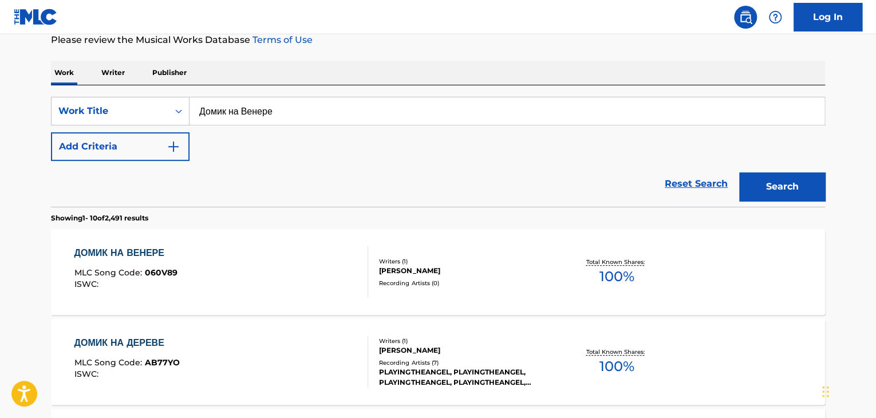
scroll to position [138, 0]
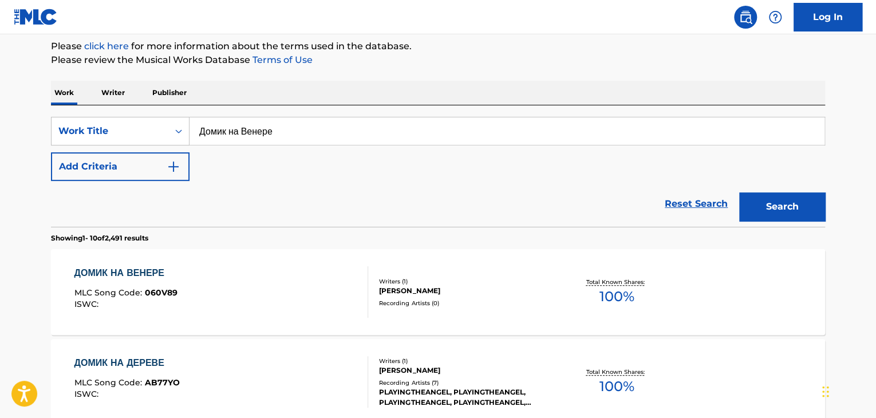
type input "(Лишь) Летний вечер"
click at [812, 204] on button "Search" at bounding box center [782, 206] width 86 height 29
click at [434, 302] on div "Recording Artists ( 0 )" at bounding box center [465, 303] width 173 height 9
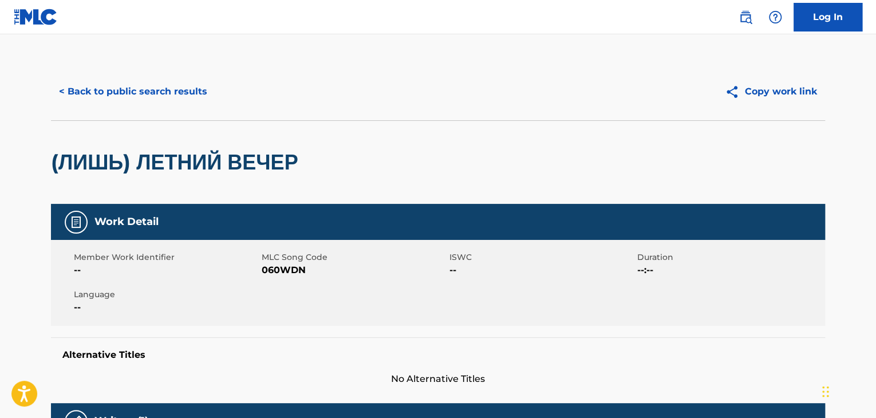
click at [293, 267] on span "060WDN" at bounding box center [354, 270] width 185 height 14
click at [179, 90] on button "< Back to public search results" at bounding box center [133, 91] width 164 height 29
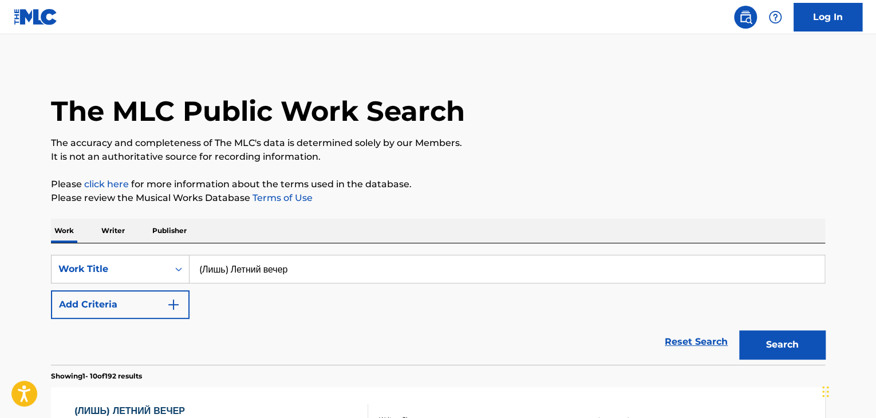
scroll to position [138, 0]
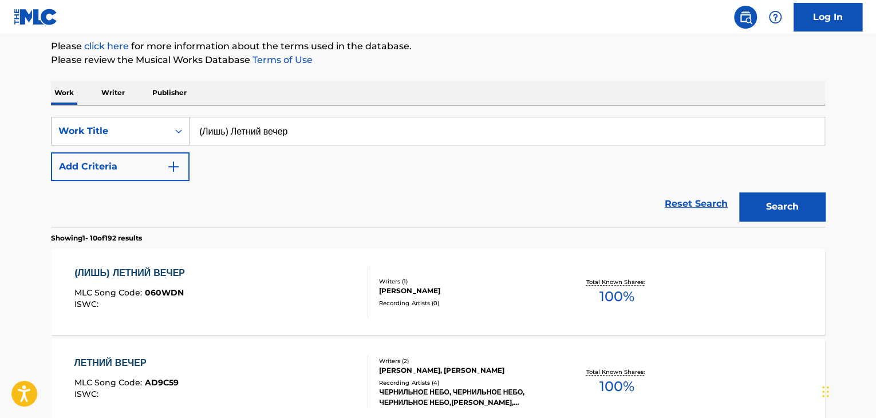
drag, startPoint x: 319, startPoint y: 131, endPoint x: 179, endPoint y: 124, distance: 140.5
click at [133, 124] on div "SearchWithCriteria32164cc6-0e82-4215-aef4-2f5a65218453 Work Title (Лишь) Летний…" at bounding box center [438, 131] width 774 height 29
type input "Делай прямо сейчас"
click at [776, 206] on button "Search" at bounding box center [782, 206] width 86 height 29
click at [451, 294] on div "[PERSON_NAME]" at bounding box center [465, 291] width 173 height 10
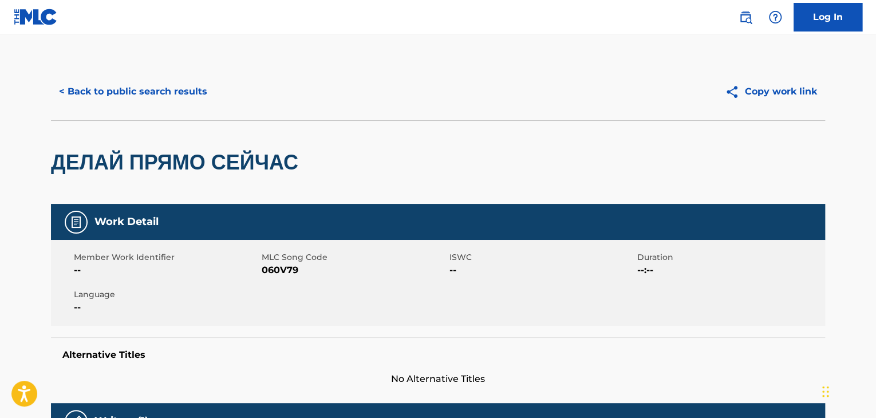
click at [278, 266] on span "060V79" at bounding box center [354, 270] width 185 height 14
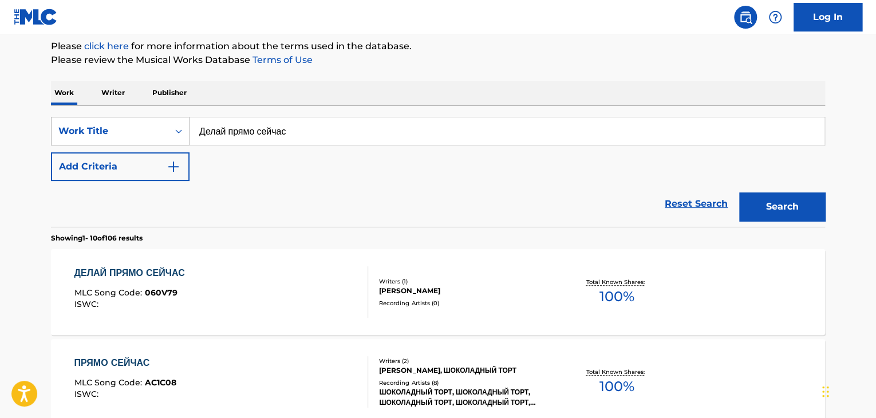
drag, startPoint x: 165, startPoint y: 129, endPoint x: 158, endPoint y: 129, distance: 7.4
click at [160, 129] on div "SearchWithCriteria32164cc6-0e82-4215-aef4-2f5a65218453 Work Title Делай прямо с…" at bounding box center [438, 131] width 774 height 29
paste input "удбай, малыш!"
type input "[PERSON_NAME], малыш!"
click at [739, 192] on button "Search" at bounding box center [782, 206] width 86 height 29
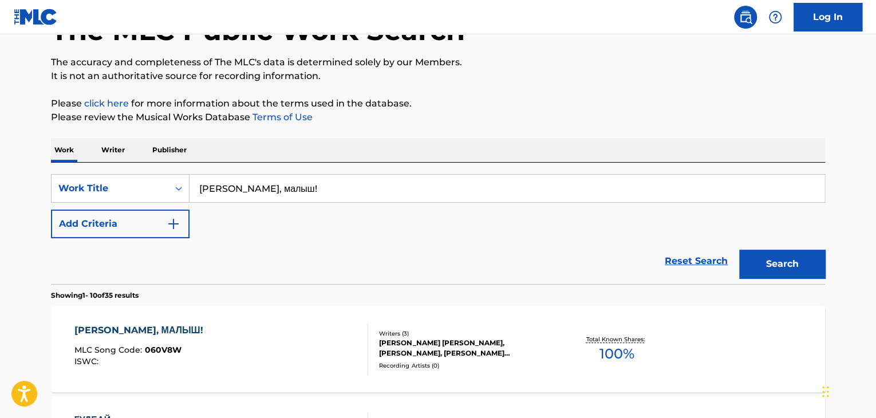
scroll to position [138, 0]
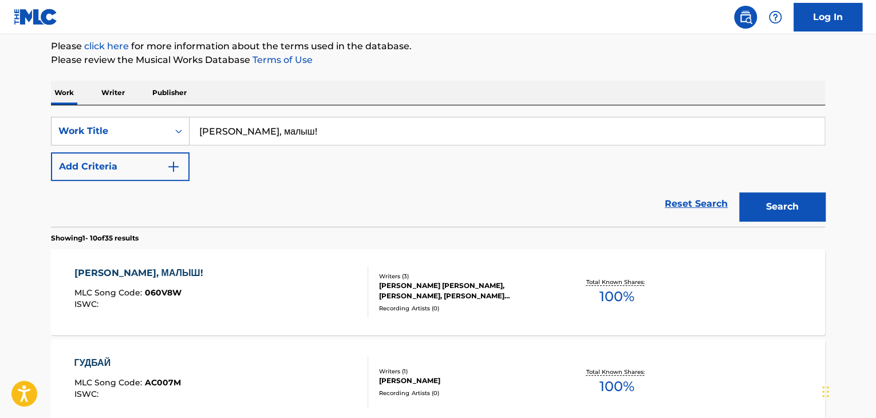
click at [440, 277] on div "Writers ( 3 )" at bounding box center [465, 276] width 173 height 9
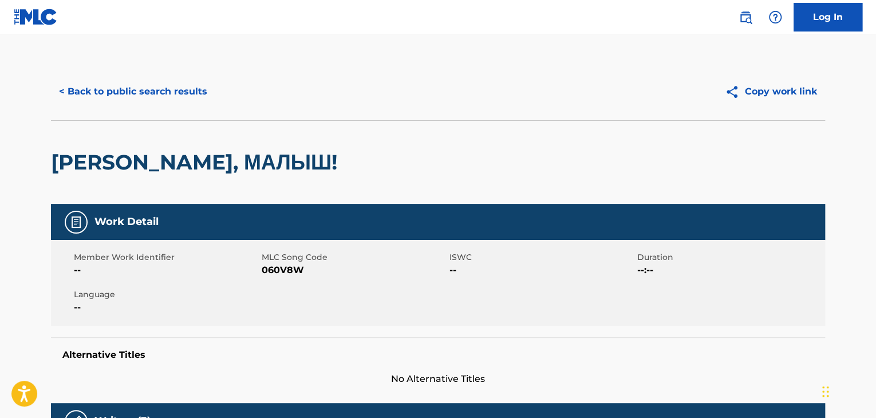
click at [252, 267] on span "--" at bounding box center [166, 270] width 185 height 14
click at [293, 269] on span "060V8W" at bounding box center [354, 270] width 185 height 14
click at [296, 269] on span "060V8W" at bounding box center [354, 270] width 185 height 14
copy span "060V8W"
click at [187, 97] on button "< Back to public search results" at bounding box center [133, 91] width 164 height 29
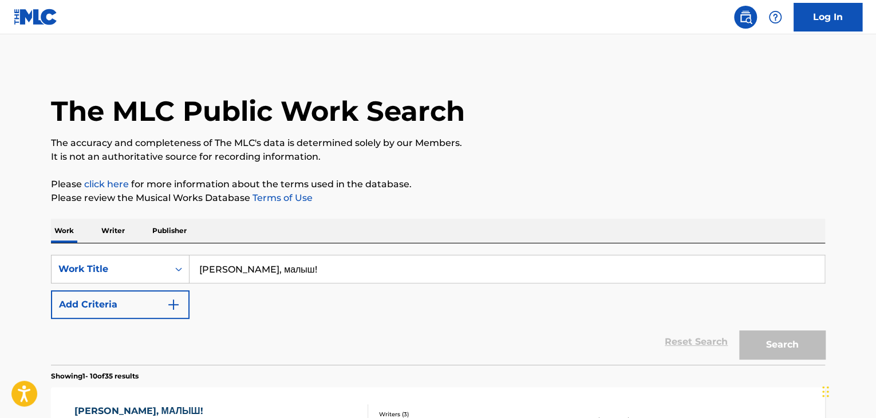
scroll to position [138, 0]
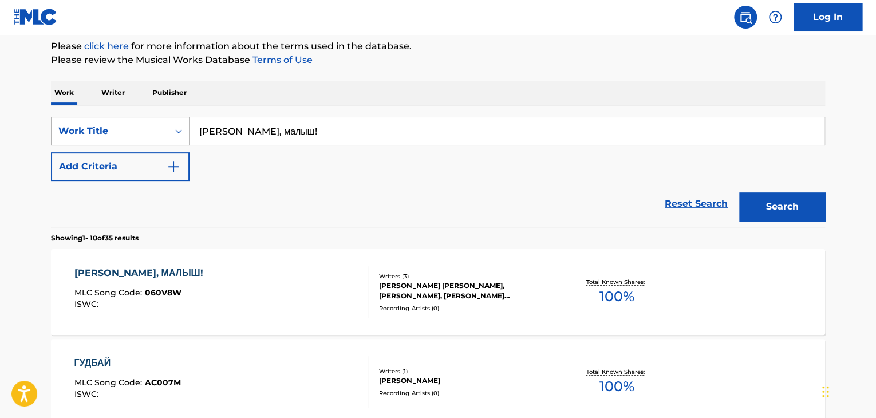
drag, startPoint x: 333, startPoint y: 129, endPoint x: 73, endPoint y: 131, distance: 259.5
click at [73, 131] on div "SearchWithCriteria32164cc6-0e82-4215-aef4-2f5a65218453 Work Title Гудбай, малыш!" at bounding box center [438, 131] width 774 height 29
paste input "елёные глаза (Песня для крошек)"
type input "Зелёные глаза (Песня для крошек)"
click at [796, 204] on button "Search" at bounding box center [782, 206] width 86 height 29
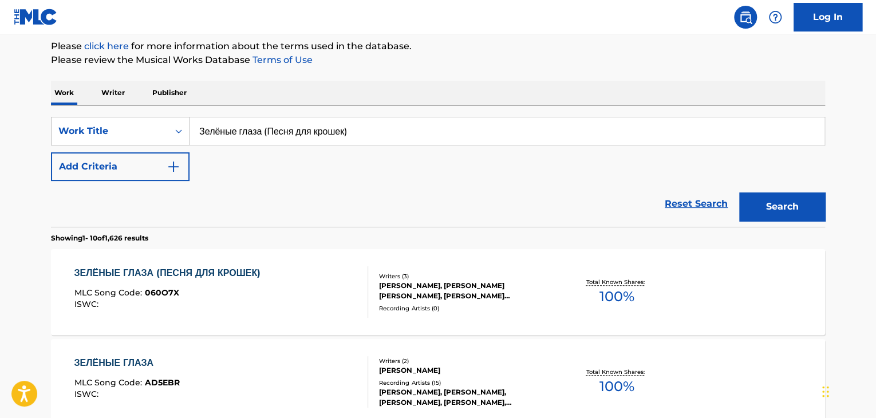
click at [435, 288] on div "СТАНИСЛАВ ВИТАЛЬЕВИЧ БОГДАНОВ, НАЗАРОВ АНДРЕЙ, ЖДАНОВ СЕРГЕЙ" at bounding box center [465, 291] width 173 height 21
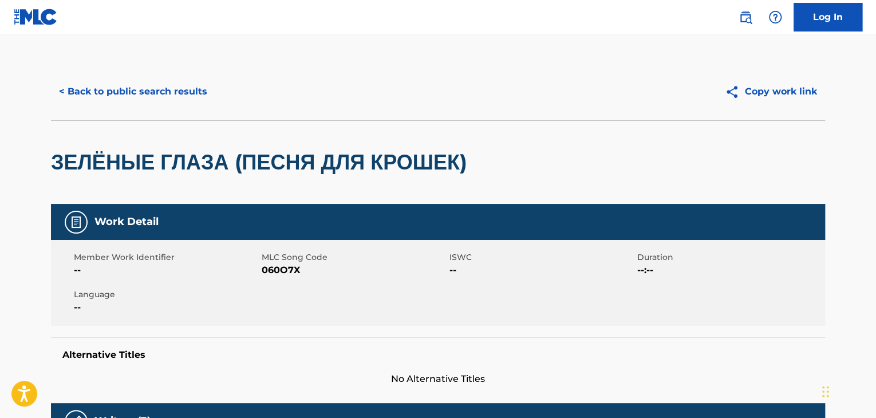
click at [288, 271] on span "060O7X" at bounding box center [354, 270] width 185 height 14
click at [168, 93] on button "< Back to public search results" at bounding box center [133, 91] width 164 height 29
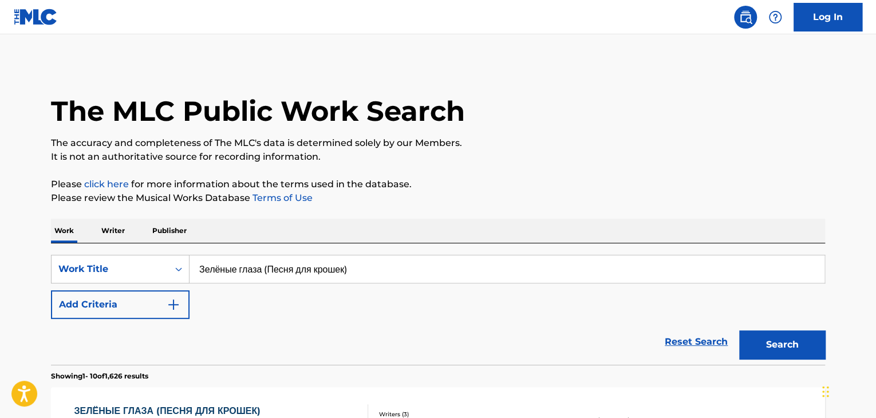
scroll to position [138, 0]
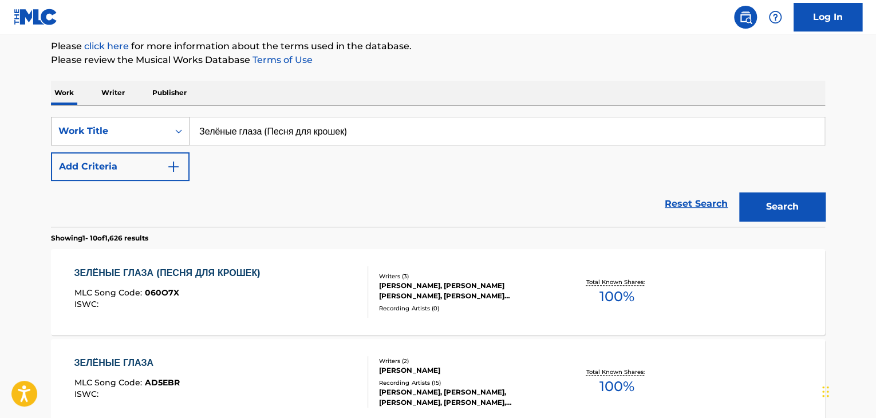
drag, startPoint x: 403, startPoint y: 128, endPoint x: 97, endPoint y: 116, distance: 306.7
click at [109, 118] on div "SearchWithCriteria32164cc6-0e82-4215-aef4-2f5a65218453 Work Title Зелёные глаза…" at bounding box center [438, 131] width 774 height 29
paste input "ангри-Ла"
click at [772, 200] on button "Search" at bounding box center [782, 206] width 86 height 29
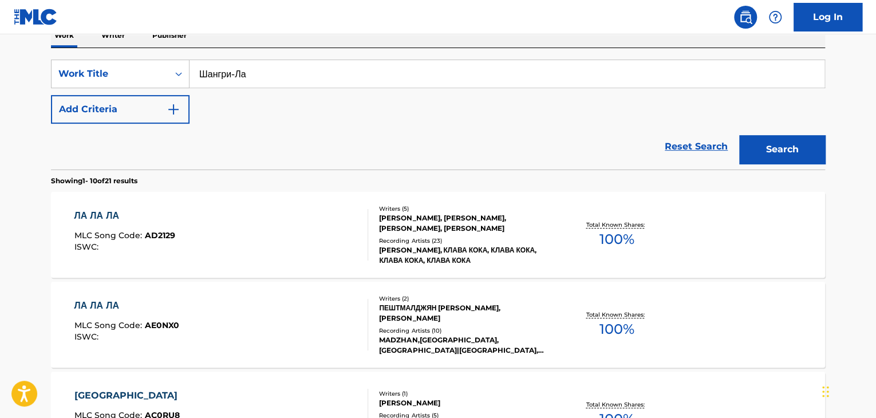
scroll to position [81, 0]
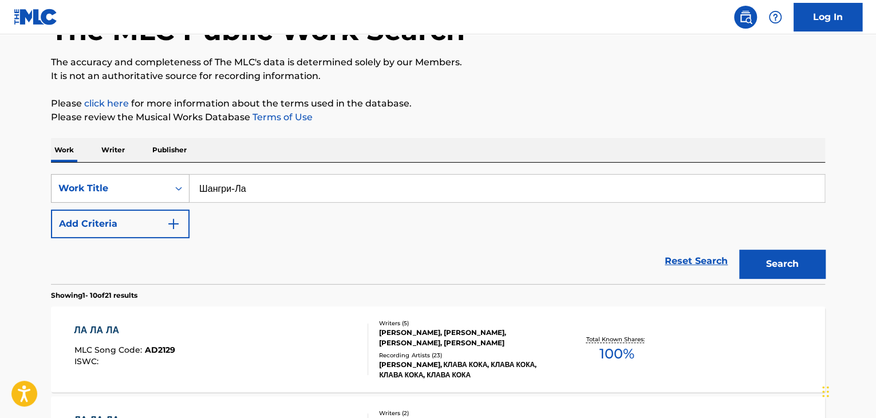
click at [145, 196] on div "SearchWithCriteria32164cc6-0e82-4215-aef4-2f5a65218453 Work Title Шангри-Ла" at bounding box center [438, 188] width 774 height 29
paste input "Shangri-La"
click at [758, 261] on button "Search" at bounding box center [782, 264] width 86 height 29
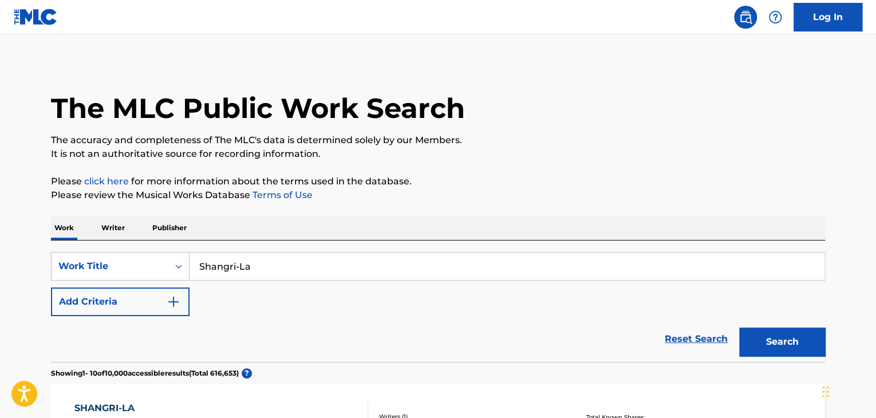
scroll to position [0, 0]
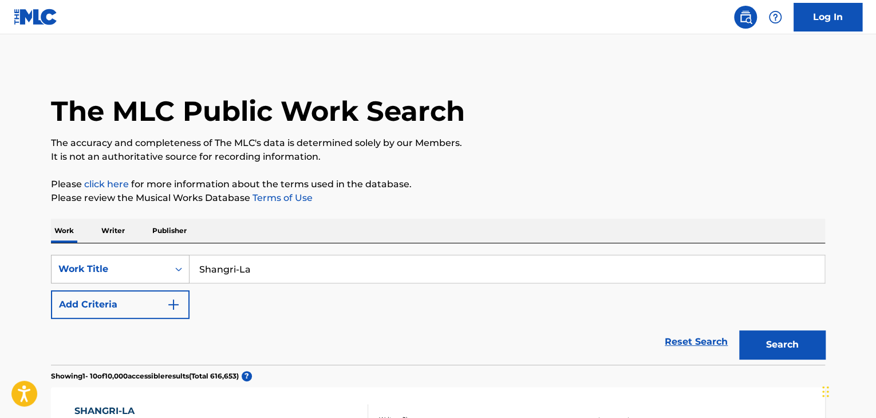
drag, startPoint x: 204, startPoint y: 269, endPoint x: 108, endPoint y: 262, distance: 96.5
click at [118, 261] on div "SearchWithCriteria32164cc6-0e82-4215-aef4-2f5a65218453 Work Title Shangri-La" at bounding box center [438, 269] width 774 height 29
paste input "С моим приветом"
type input "С моим приветом"
click at [765, 348] on button "Search" at bounding box center [782, 344] width 86 height 29
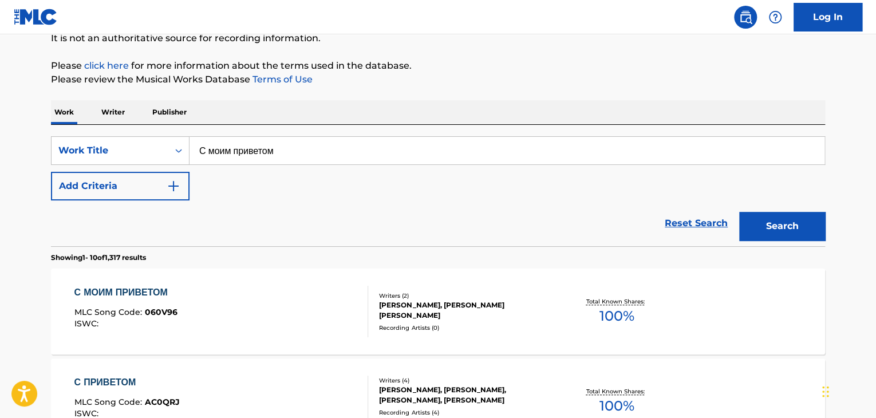
scroll to position [138, 0]
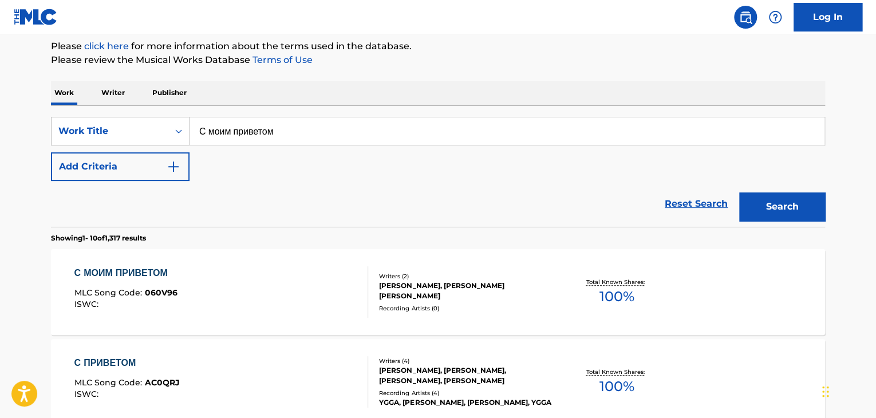
click at [418, 290] on div "СТАНИСЛАВ ВИТАЛЬЕВИЧ БОГДАНОВ, СМИРНОВ СЕРГЕЙ" at bounding box center [465, 291] width 173 height 21
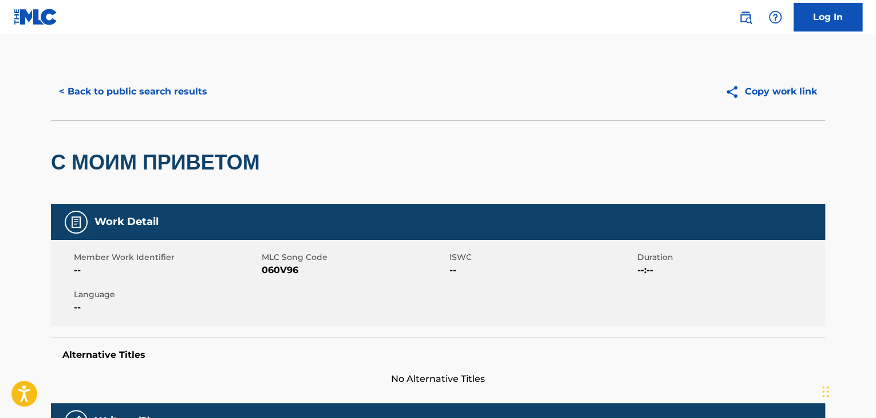
click at [276, 263] on span "060V96" at bounding box center [354, 270] width 185 height 14
copy span "060V96"
click at [144, 95] on button "< Back to public search results" at bounding box center [133, 91] width 164 height 29
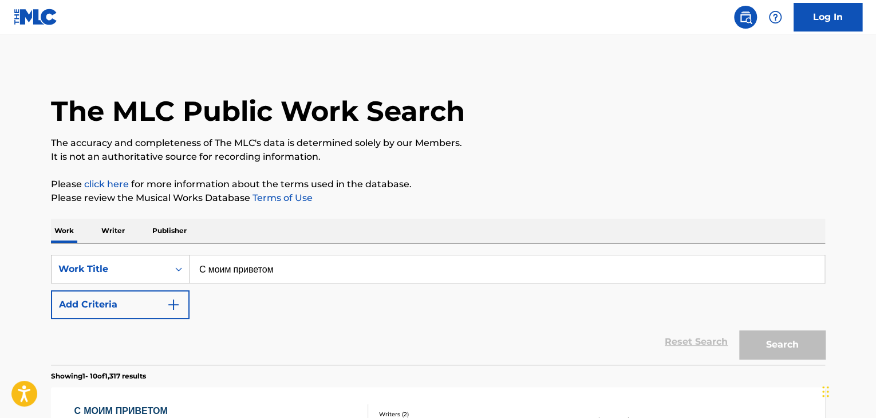
scroll to position [138, 0]
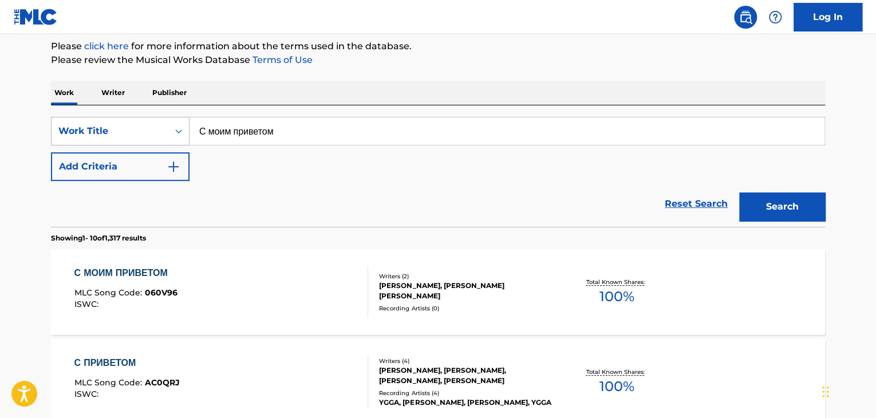
drag, startPoint x: 355, startPoint y: 129, endPoint x: 120, endPoint y: 121, distance: 235.5
click at [137, 121] on div "SearchWithCriteria32164cc6-0e82-4215-aef4-2f5a65218453 Work Title С моим привет…" at bounding box center [438, 131] width 774 height 29
paste input "орога в Тибет"
type input "Дорога в Тибет"
click at [770, 204] on button "Search" at bounding box center [782, 206] width 86 height 29
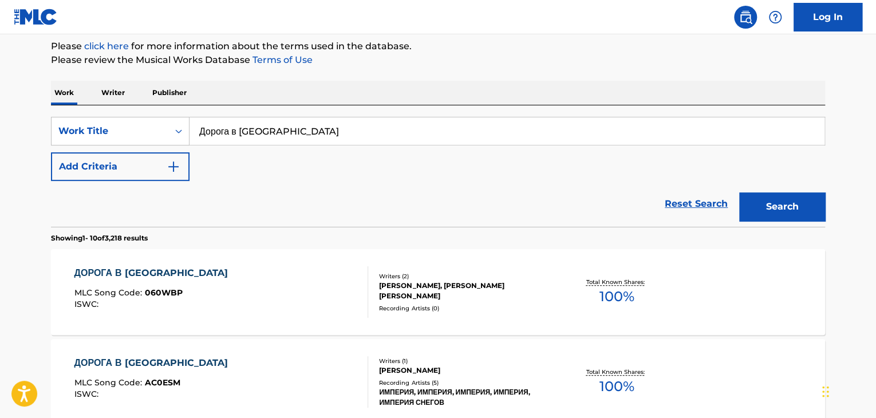
click at [424, 293] on div "СТАНИСЛАВ ВИТАЛЬЕВИЧ БОГДАНОВ, СМИРНОВ СЕРГЕЙ" at bounding box center [465, 291] width 173 height 21
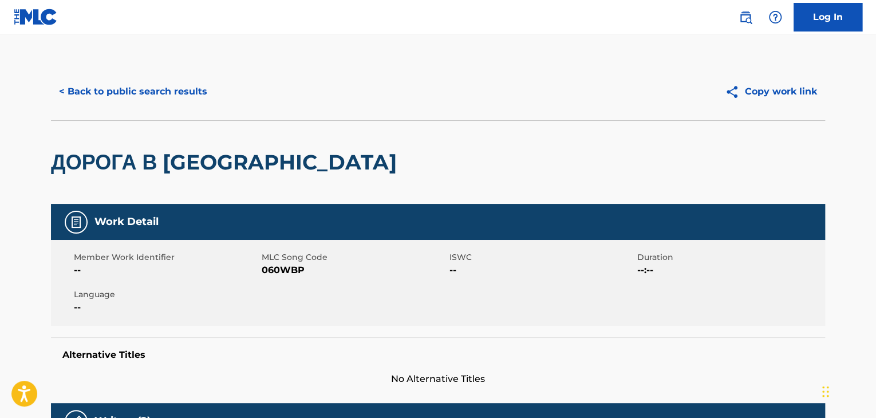
click at [280, 269] on span "060WBP" at bounding box center [354, 270] width 185 height 14
copy span "060WBP"
drag, startPoint x: 186, startPoint y: 81, endPoint x: 183, endPoint y: 76, distance: 5.9
click at [183, 76] on div "< Back to public search results Copy work link" at bounding box center [438, 91] width 774 height 57
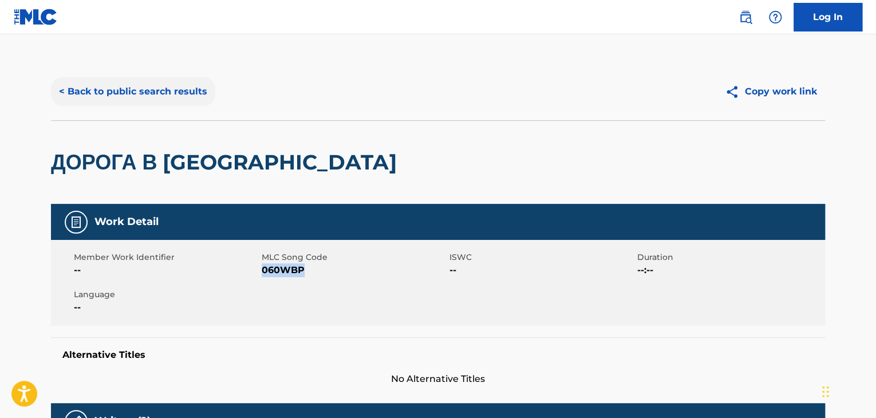
click at [186, 93] on button "< Back to public search results" at bounding box center [133, 91] width 164 height 29
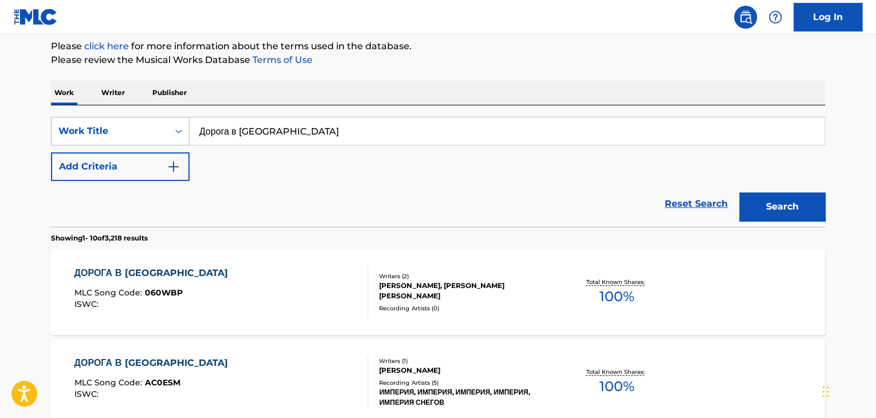
drag, startPoint x: 321, startPoint y: 118, endPoint x: 112, endPoint y: 131, distance: 208.9
click at [112, 131] on div "SearchWithCriteria32164cc6-0e82-4215-aef4-2f5a65218453 Work Title Дорога в Тибет" at bounding box center [438, 131] width 774 height 29
paste input "илеты в рай"
type input "Билеты в рай"
drag, startPoint x: 786, startPoint y: 223, endPoint x: 797, endPoint y: 211, distance: 16.6
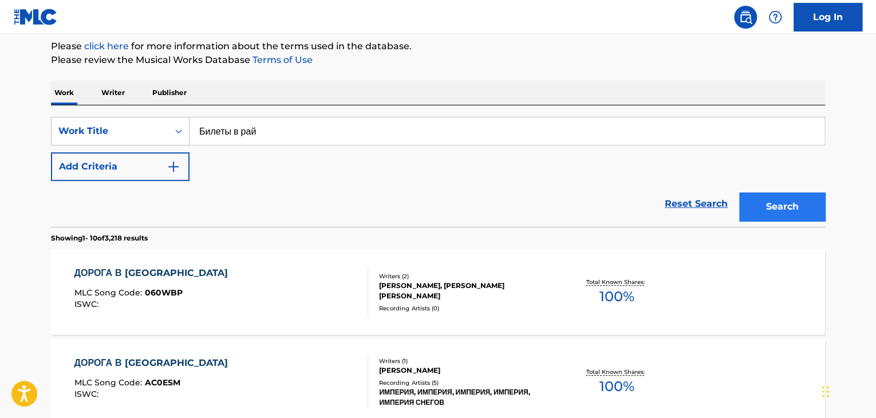
click at [789, 223] on div "Search" at bounding box center [780, 204] width 92 height 46
click at [797, 211] on button "Search" at bounding box center [782, 206] width 86 height 29
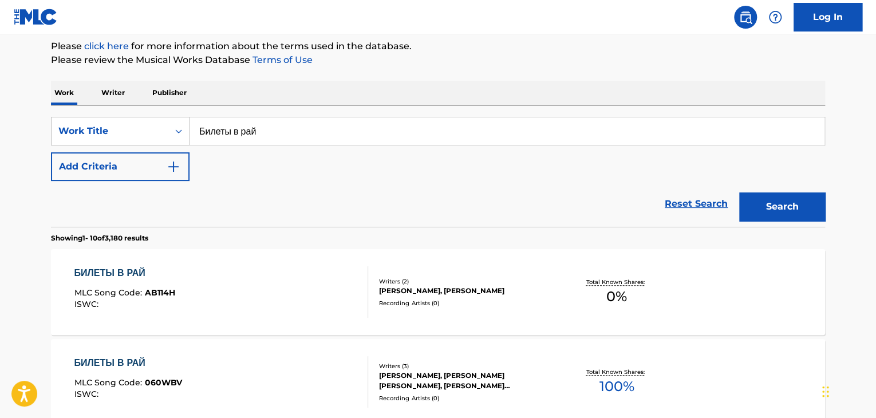
click at [415, 377] on div "СТАНИСЛАВ ВИТАЛЬЕВИЧ БОГДАНОВ, СМИРНОВ СЕРГЕЙ, ХЕЙНМАН АЛЕКСАНДР" at bounding box center [465, 381] width 173 height 21
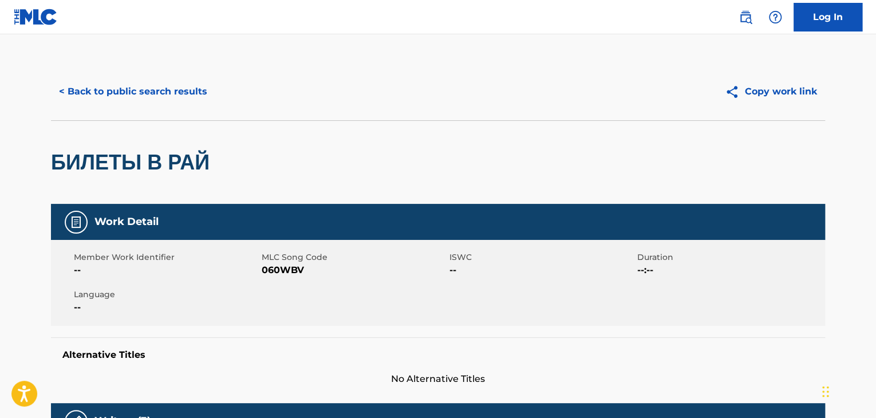
click at [290, 271] on span "060WBV" at bounding box center [354, 270] width 185 height 14
copy span "060WBV"
click at [190, 99] on button "< Back to public search results" at bounding box center [133, 91] width 164 height 29
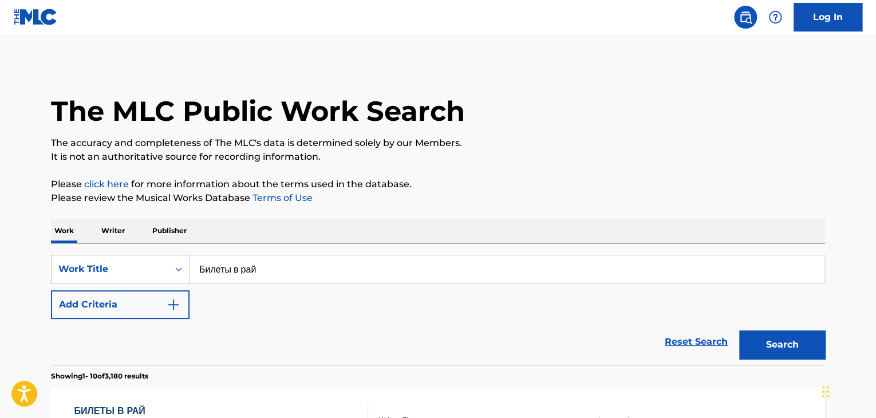
scroll to position [138, 0]
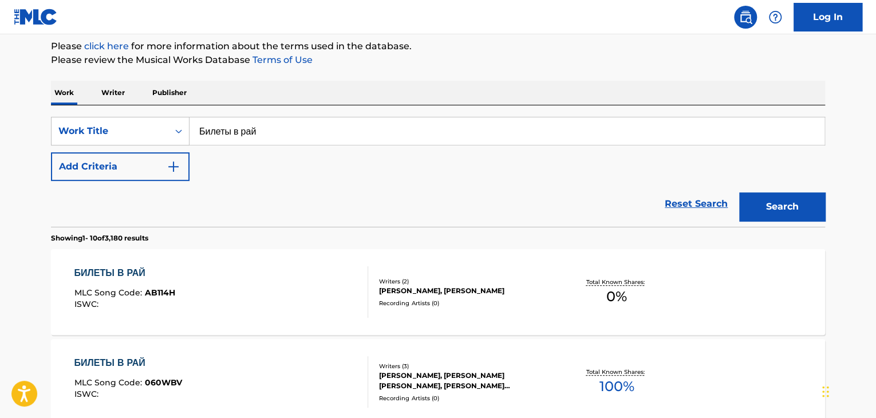
paste input "витер с оленями"
type input "Свитер с оленями"
click at [762, 214] on button "Search" at bounding box center [782, 206] width 86 height 29
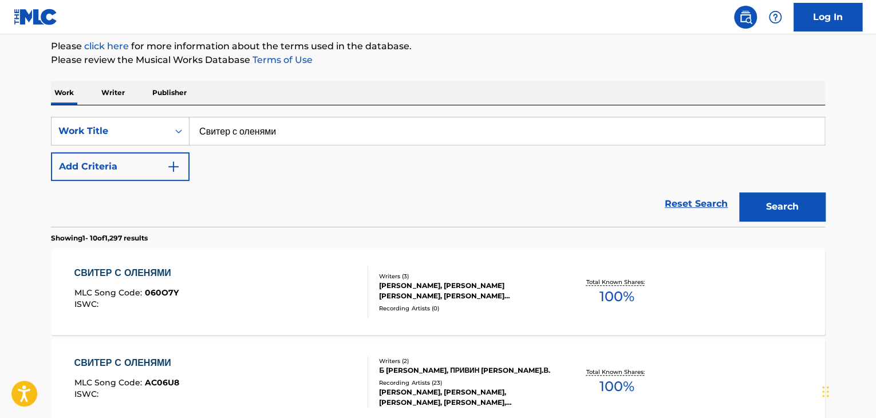
click at [429, 294] on div "СТАНИСЛАВ ВИТАЛЬЕВИЧ БОГДАНОВ, РАКОВ ЕВГЕНИЙ, СМИРНОВ СЕРГЕЙ" at bounding box center [465, 291] width 173 height 21
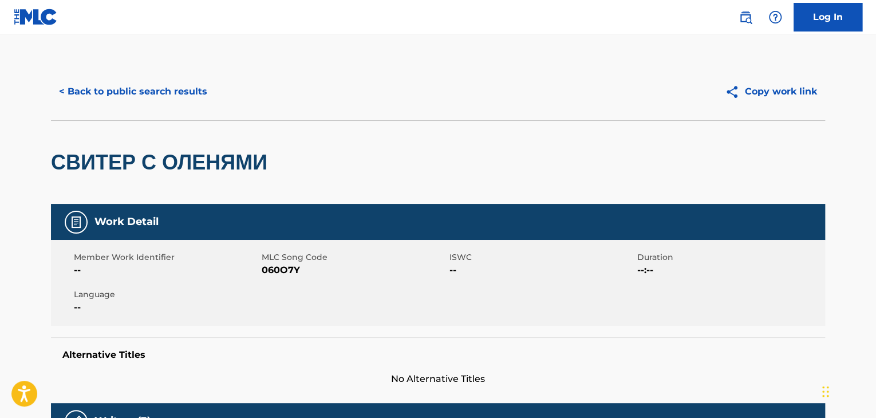
click at [289, 281] on div "Member Work Identifier -- MLC Song Code 060O7Y ISWC -- Duration --:-- Language …" at bounding box center [438, 283] width 774 height 86
click at [288, 281] on div "Member Work Identifier -- MLC Song Code 060O7Y ISWC -- Duration --:-- Language …" at bounding box center [438, 283] width 774 height 86
click at [288, 272] on span "060O7Y" at bounding box center [354, 270] width 185 height 14
copy span "060O7Y"
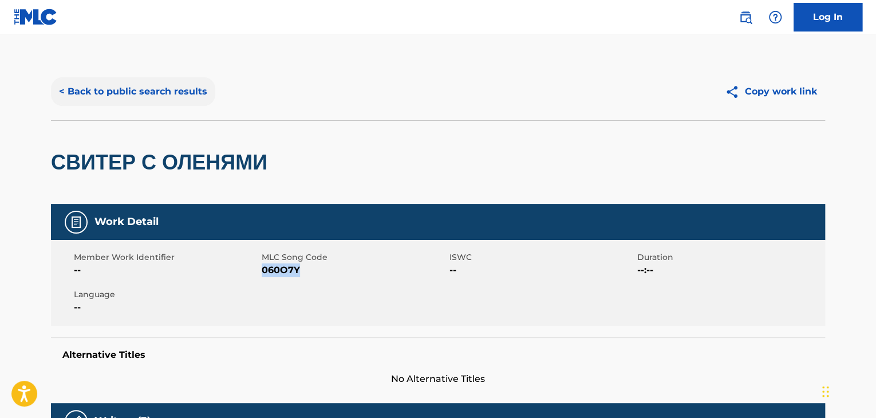
click at [128, 95] on button "< Back to public search results" at bounding box center [133, 91] width 164 height 29
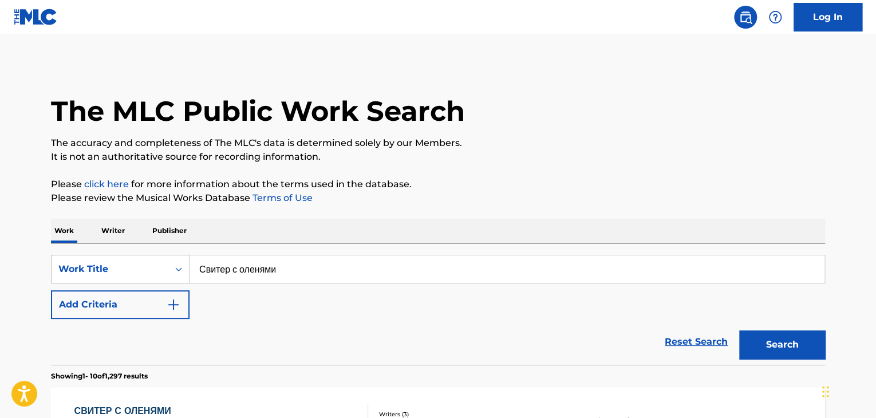
paste input "лнце светит"
type input "Солнце светит"
click at [773, 340] on button "Search" at bounding box center [782, 344] width 86 height 29
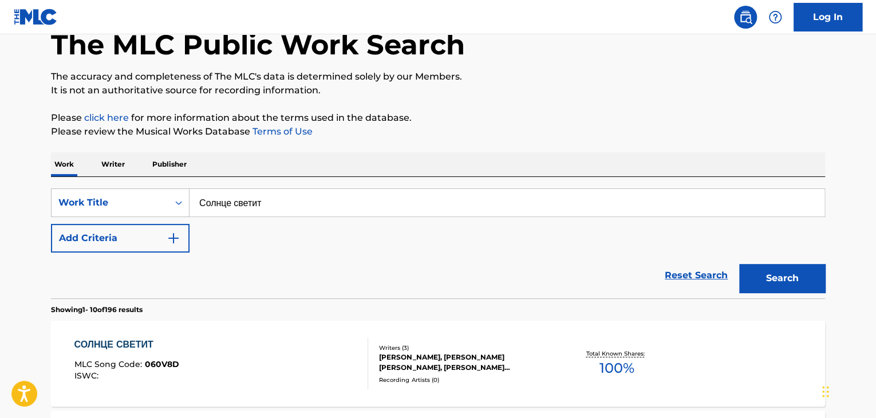
scroll to position [172, 0]
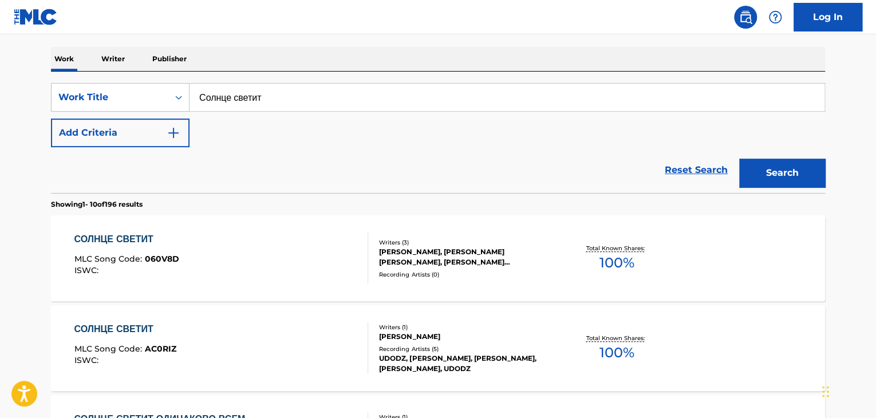
click at [395, 243] on div "Writers ( 3 )" at bounding box center [465, 242] width 173 height 9
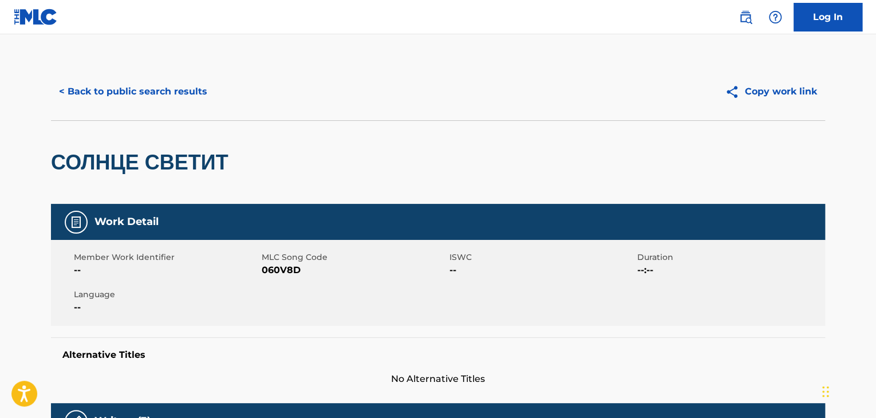
click at [282, 272] on span "060V8D" at bounding box center [354, 270] width 185 height 14
copy span "060V8D"
click at [171, 82] on button "< Back to public search results" at bounding box center [133, 91] width 164 height 29
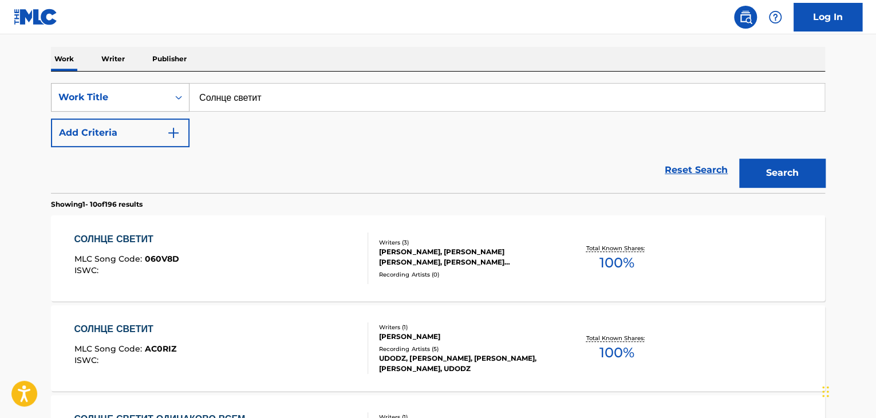
click at [128, 93] on div "SearchWithCriteria32164cc6-0e82-4215-aef4-2f5a65218453 Work Title Солнце светит" at bounding box center [438, 97] width 774 height 29
paste input "ысла здесь не"
type input "Смысла здесь нет"
click at [785, 179] on button "Search" at bounding box center [782, 173] width 86 height 29
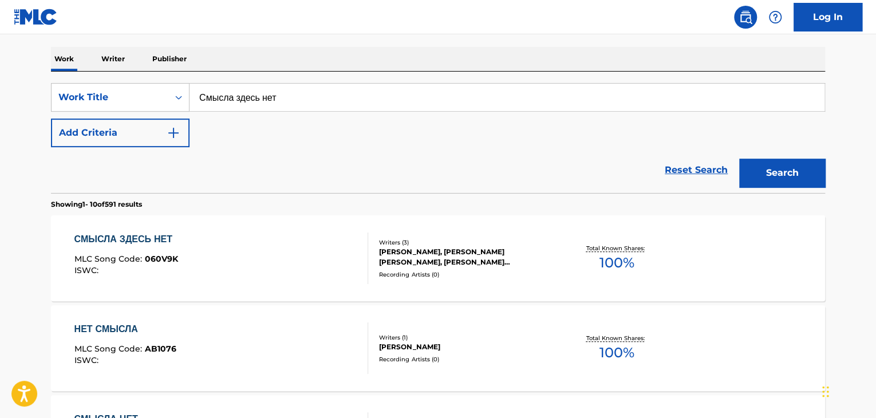
click at [459, 250] on div "СТАНИСЛАВ ВИТАЛЬЕВИЧ БОГДАНОВ, РАКОВ ЕВГЕНИЙ, СМИРНОВ СЕРГЕЙ" at bounding box center [465, 257] width 173 height 21
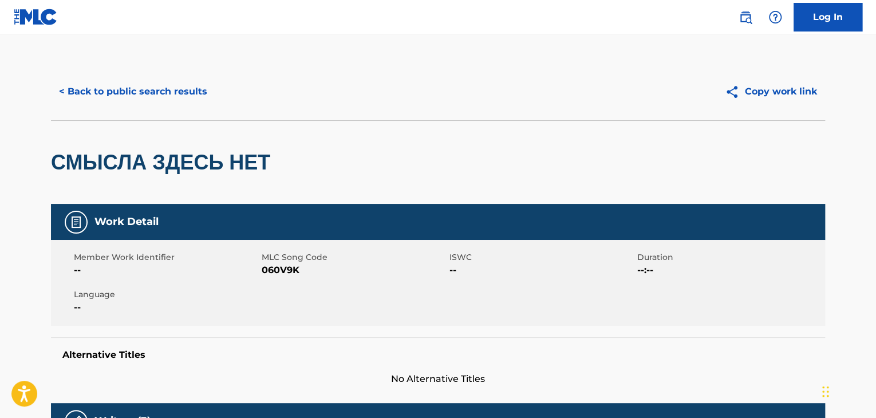
click at [267, 268] on span "060V9K" at bounding box center [354, 270] width 185 height 14
copy span "060V9K"
click at [180, 97] on button "< Back to public search results" at bounding box center [133, 91] width 164 height 29
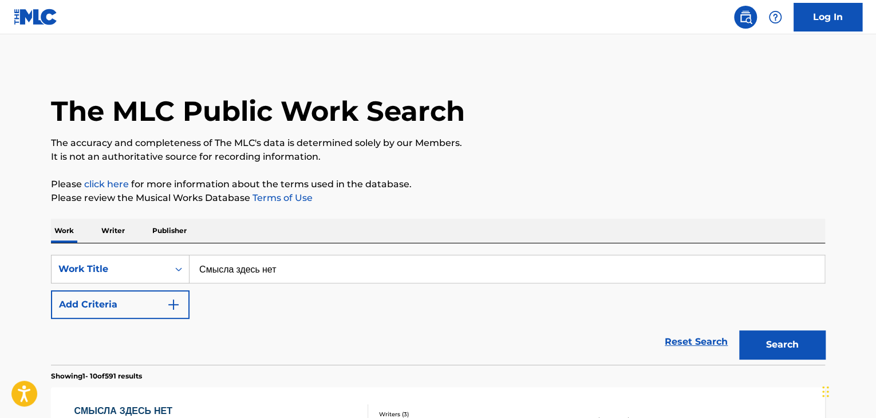
scroll to position [172, 0]
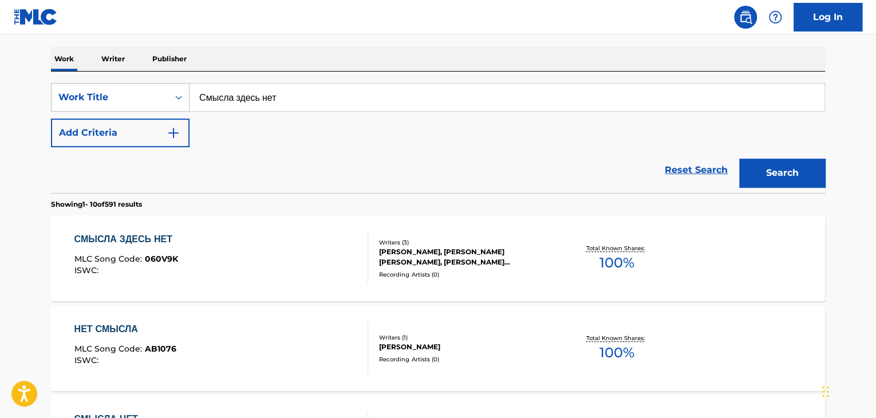
drag, startPoint x: 359, startPoint y: 101, endPoint x: 9, endPoint y: 94, distance: 349.5
paste input "аше лето"
type input "Наше лето"
click at [765, 179] on button "Search" at bounding box center [782, 173] width 86 height 29
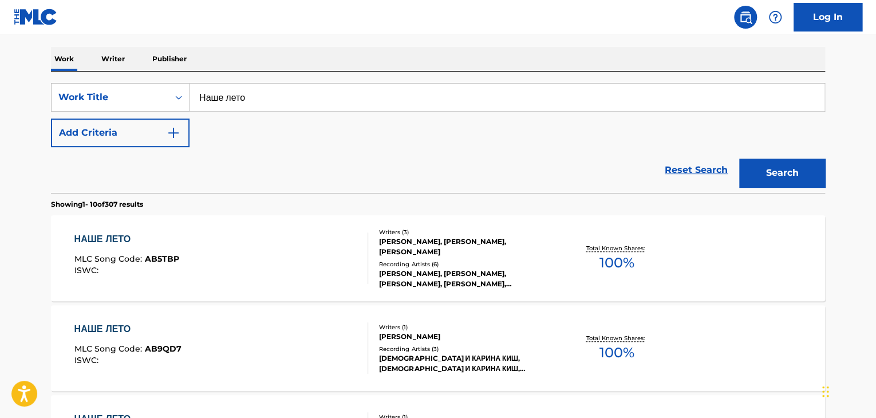
scroll to position [573, 0]
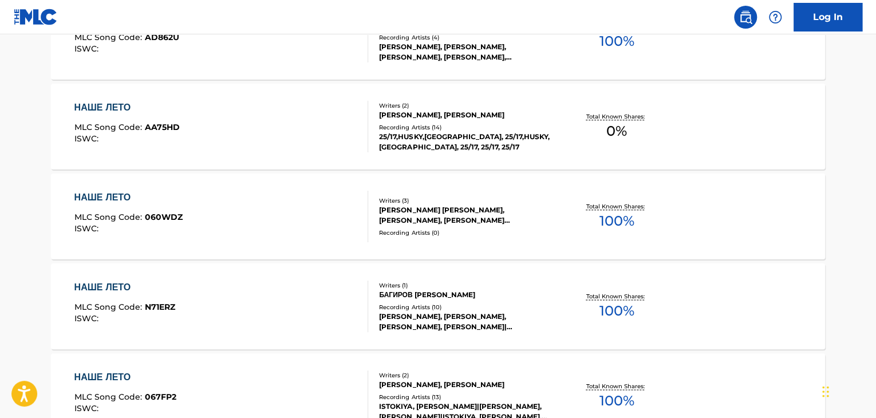
click at [449, 227] on div "Writers ( 3 ) НАЗАРОВ АНДРЕЙ, СТАНИСЛАВ ВИТАЛЬЕВИЧ БОГДАНОВ, ЖДАНОВ СЕРГЕЙ Reco…" at bounding box center [460, 216] width 184 height 41
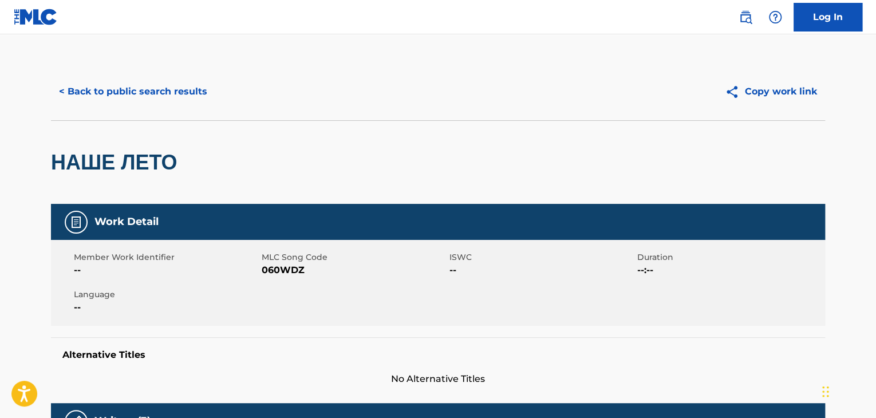
click at [287, 261] on span "MLC Song Code" at bounding box center [354, 257] width 185 height 12
click at [277, 266] on span "060WDZ" at bounding box center [354, 270] width 185 height 14
copy span "060WDZ"
click at [179, 81] on button "< Back to public search results" at bounding box center [133, 91] width 164 height 29
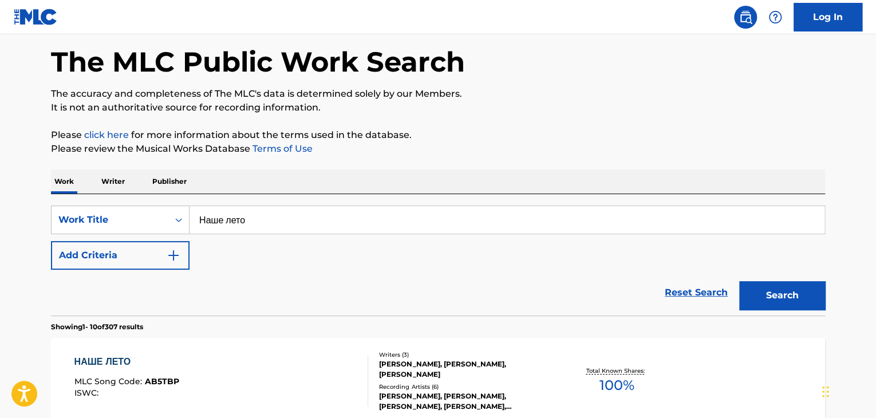
scroll to position [30, 0]
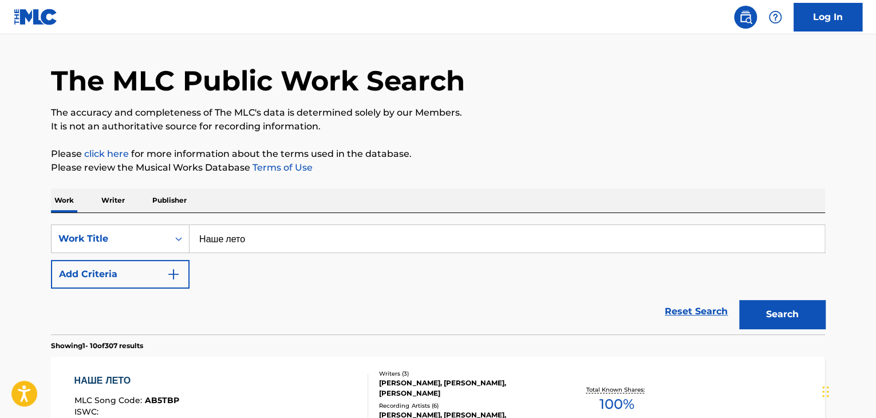
drag, startPoint x: 181, startPoint y: 219, endPoint x: 164, endPoint y: 218, distance: 16.6
click at [166, 218] on div "SearchWithCriteria32164cc6-0e82-4215-aef4-2f5a65218453 Work Title Наше лето Add…" at bounding box center [438, 273] width 774 height 121
drag, startPoint x: 254, startPoint y: 245, endPoint x: 163, endPoint y: 225, distance: 93.2
click at [181, 235] on div "SearchWithCriteria32164cc6-0e82-4215-aef4-2f5a65218453 Work Title Наше лето" at bounding box center [438, 239] width 774 height 29
paste input "оследний день"
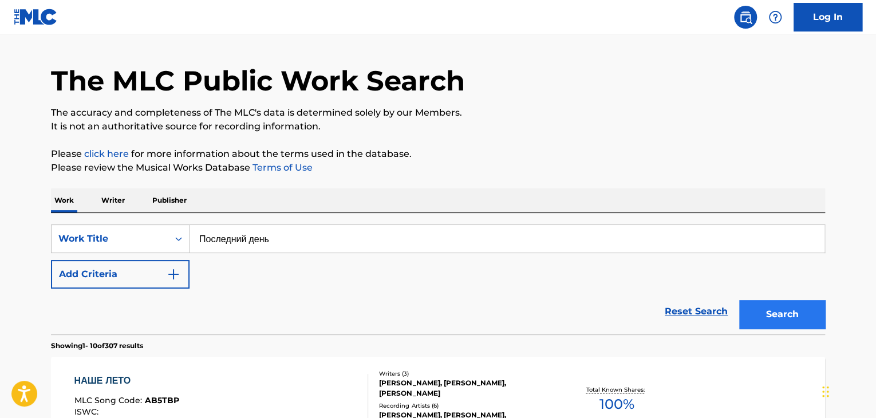
type input "Последний день"
click at [776, 319] on button "Search" at bounding box center [782, 314] width 86 height 29
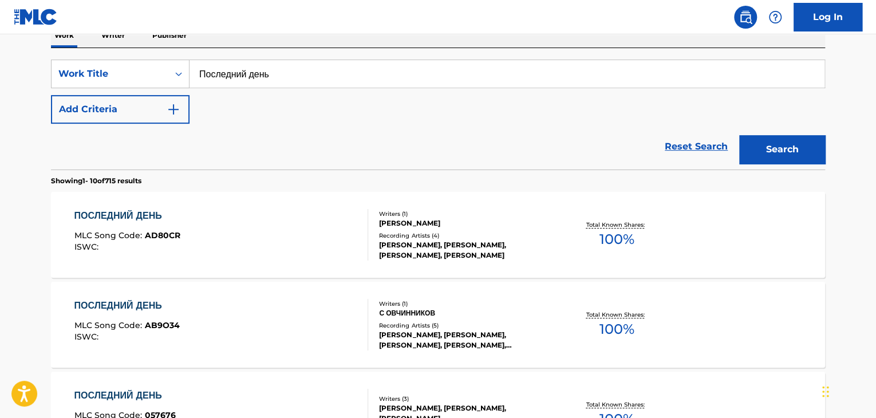
scroll to position [483, 0]
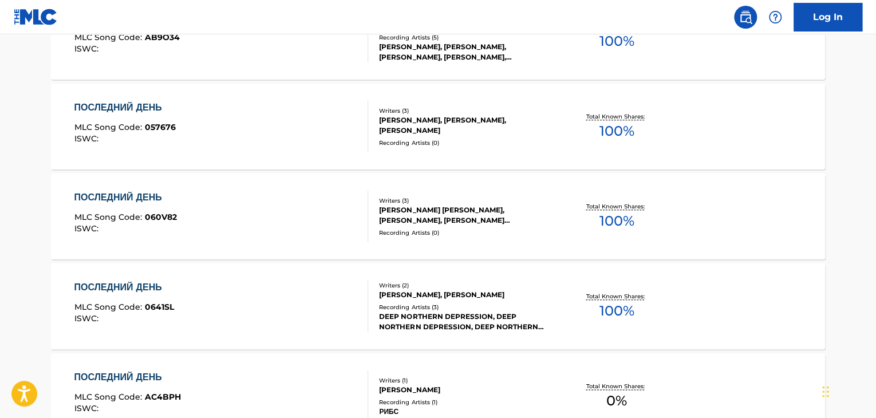
click at [460, 215] on div "[PERSON_NAME], [PERSON_NAME], [PERSON_NAME]" at bounding box center [465, 215] width 173 height 21
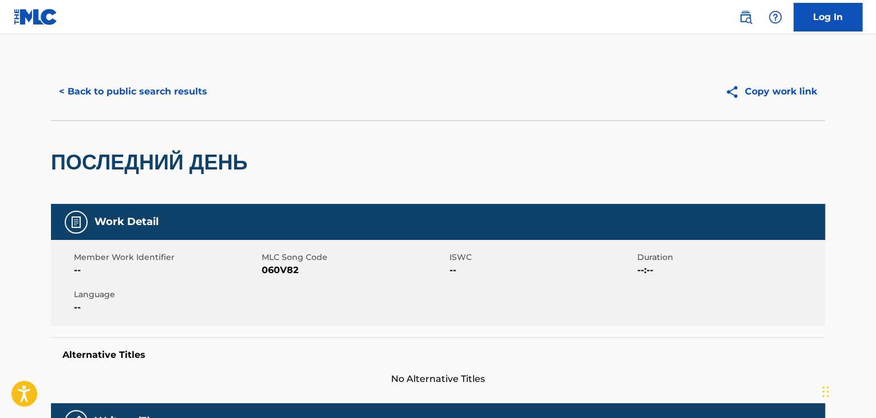
click at [289, 268] on span "060V82" at bounding box center [354, 270] width 185 height 14
click at [192, 97] on button "< Back to public search results" at bounding box center [133, 91] width 164 height 29
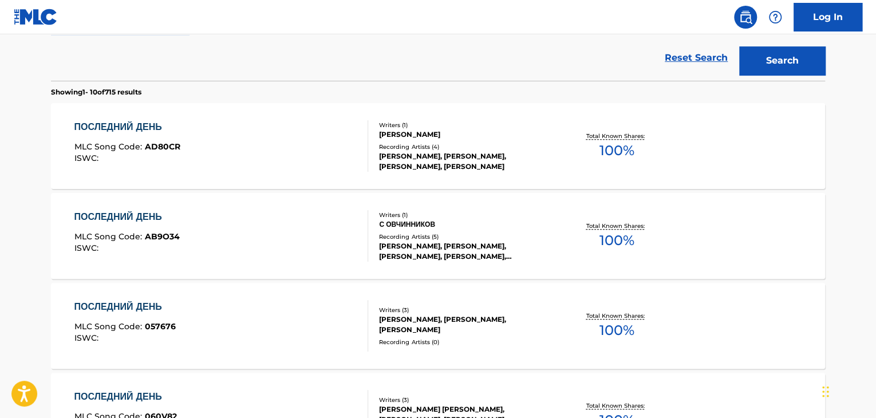
scroll to position [112, 0]
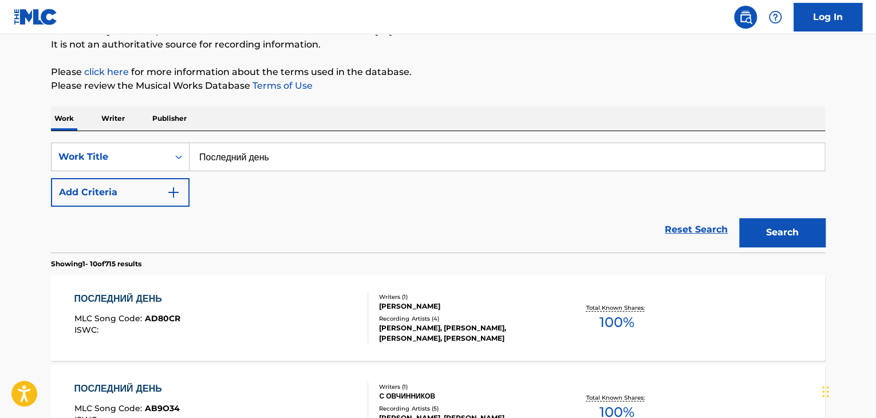
drag, startPoint x: 294, startPoint y: 152, endPoint x: 195, endPoint y: 149, distance: 99.7
click at [195, 149] on input "Последний день" at bounding box center [507, 156] width 635 height 27
paste input "ой маракас"
type input "Мой маракас"
click at [766, 223] on button "Search" at bounding box center [782, 232] width 86 height 29
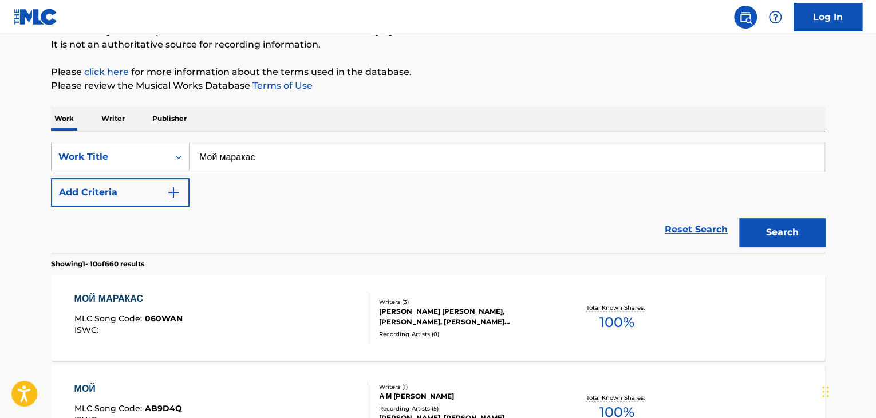
click at [486, 321] on div "[PERSON_NAME], [PERSON_NAME], [PERSON_NAME]" at bounding box center [465, 316] width 173 height 21
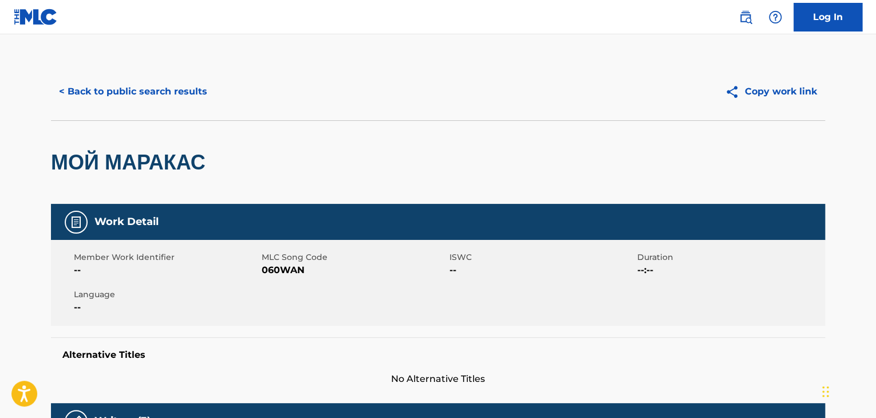
click at [297, 264] on span "060WAN" at bounding box center [354, 270] width 185 height 14
copy span "060WAN"
click at [159, 101] on button "< Back to public search results" at bounding box center [133, 91] width 164 height 29
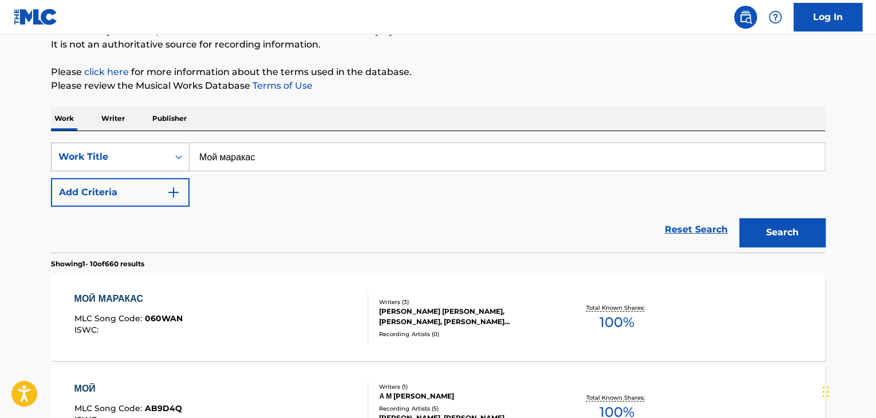
click at [153, 154] on div "SearchWithCriteria32164cc6-0e82-4215-aef4-2f5a65218453 Work Title Мой маракас" at bounding box center [438, 157] width 774 height 29
paste input "акура в цвету"
type input "Сакура в цвету"
click at [761, 236] on button "Search" at bounding box center [782, 232] width 86 height 29
click at [473, 321] on div "[PERSON_NAME], [PERSON_NAME], [PERSON_NAME]" at bounding box center [465, 316] width 173 height 21
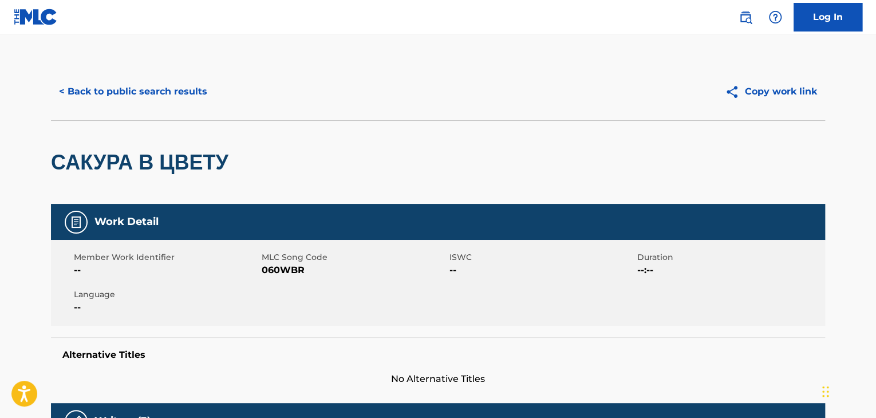
click at [293, 260] on span "MLC Song Code" at bounding box center [354, 257] width 185 height 12
click at [291, 262] on span "MLC Song Code" at bounding box center [354, 257] width 185 height 12
click at [288, 269] on span "060WBR" at bounding box center [354, 270] width 185 height 14
copy span "060WBR"
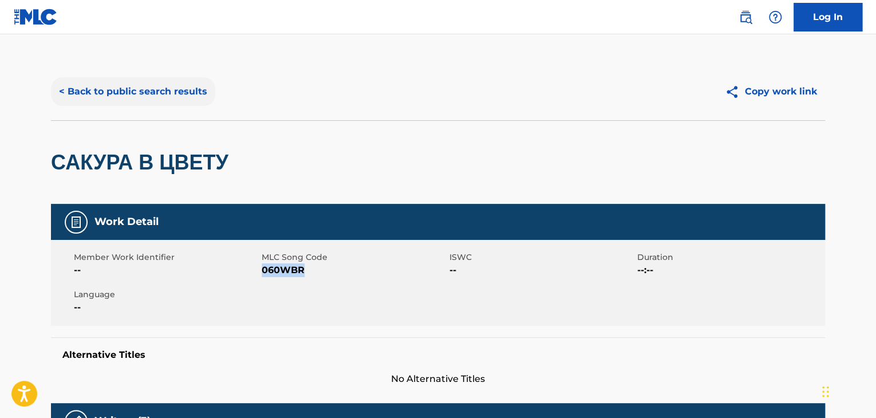
click at [195, 96] on button "< Back to public search results" at bounding box center [133, 91] width 164 height 29
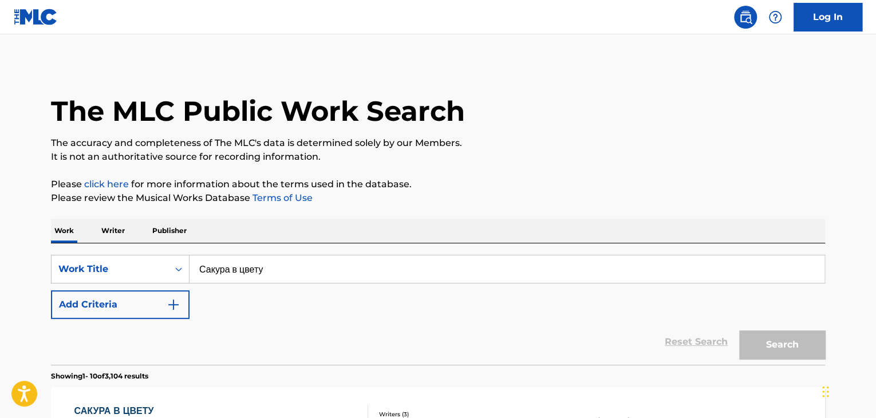
scroll to position [112, 0]
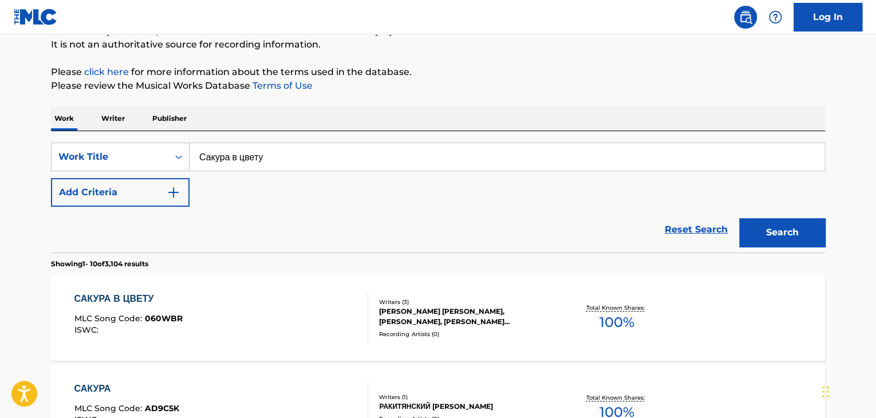
drag, startPoint x: 318, startPoint y: 155, endPoint x: 624, endPoint y: 220, distance: 312.7
click at [187, 147] on div "SearchWithCriteria32164cc6-0e82-4215-aef4-2f5a65218453 Work Title Сакура в цвету" at bounding box center [438, 157] width 774 height 29
paste input "SunSet"
click at [767, 229] on button "Search" at bounding box center [782, 232] width 86 height 29
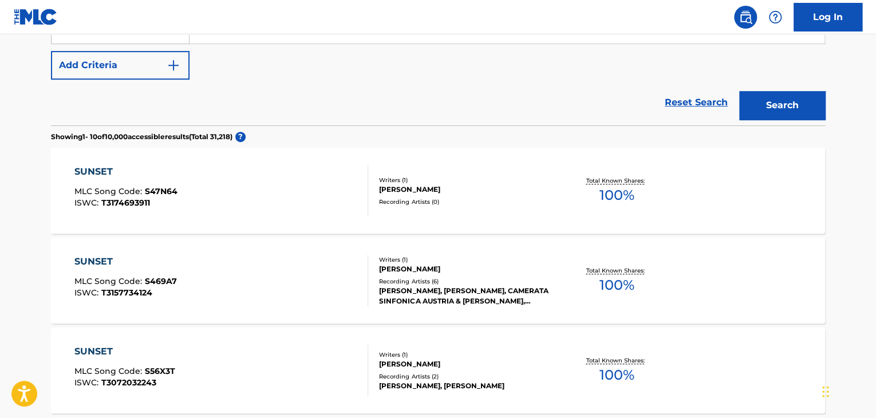
scroll to position [182, 0]
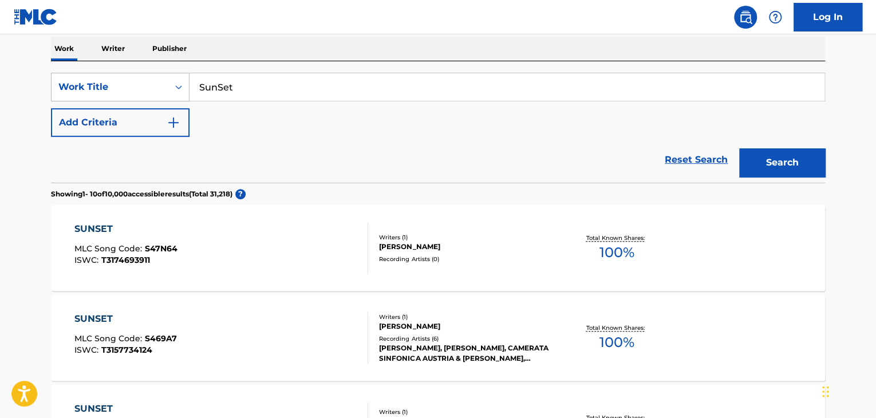
drag, startPoint x: 254, startPoint y: 80, endPoint x: 118, endPoint y: 87, distance: 135.9
click at [119, 86] on div "SearchWithCriteria32164cc6-0e82-4215-aef4-2f5a65218453 Work Title SunSet" at bounding box center [438, 87] width 774 height 29
paste input "Диких обезьян"
type input "Диких обезьян"
click at [775, 159] on button "Search" at bounding box center [782, 162] width 86 height 29
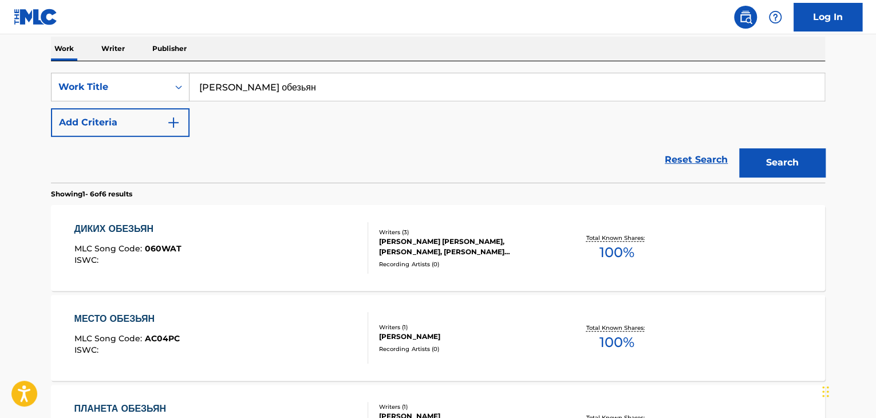
click at [439, 246] on div "ЖДАНОВ СЕРГЕЙ, СТАНИСЛАВ ВИТАЛЬЕВИЧ БОГДАНОВ, НАЗАРОВ АНДРЕЙ" at bounding box center [465, 247] width 173 height 21
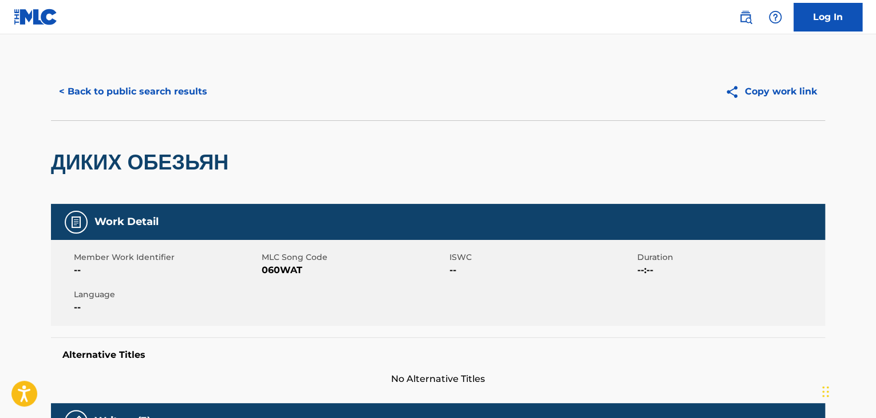
click at [269, 265] on span "060WAT" at bounding box center [354, 270] width 185 height 14
click at [267, 265] on span "060WAT" at bounding box center [354, 270] width 185 height 14
click at [266, 271] on span "060WAT" at bounding box center [354, 270] width 185 height 14
click at [215, 149] on h2 "ДИКИХ ОБЕЗЬЯН" at bounding box center [142, 162] width 183 height 26
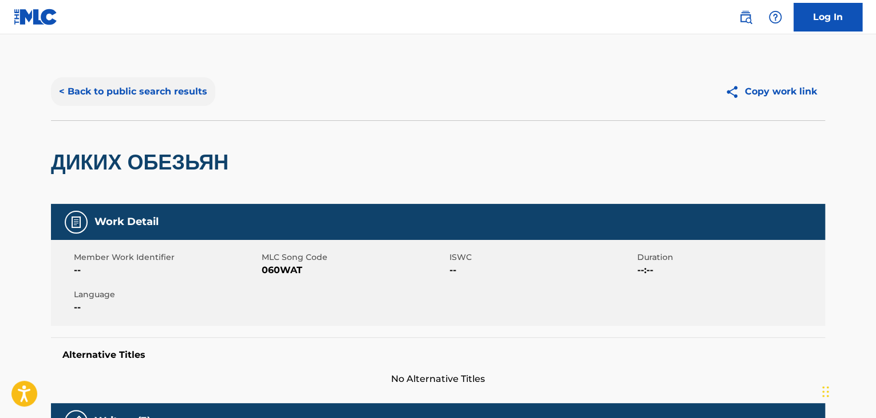
click at [175, 87] on button "< Back to public search results" at bounding box center [133, 91] width 164 height 29
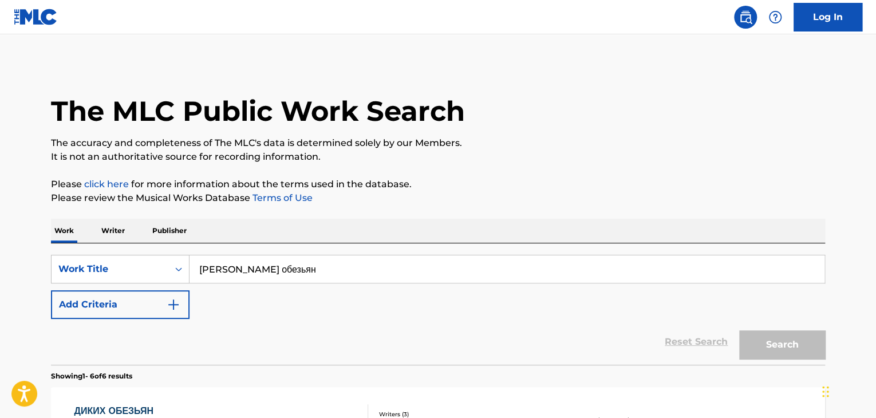
scroll to position [182, 0]
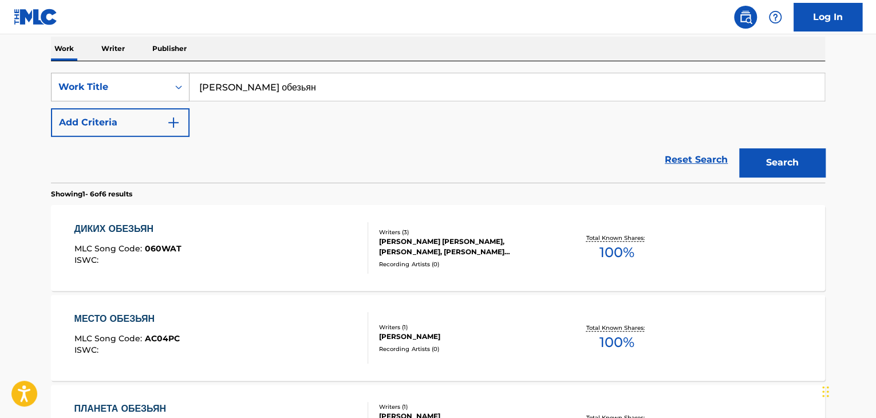
drag, startPoint x: 294, startPoint y: 83, endPoint x: 125, endPoint y: 83, distance: 169.0
click at [127, 83] on div "SearchWithCriteria32164cc6-0e82-4215-aef4-2f5a65218453 Work Title Диких обезьян" at bounding box center [438, 87] width 774 height 29
paste input "ечерний город"
type input "Вечерний город"
click at [771, 159] on button "Search" at bounding box center [782, 162] width 86 height 29
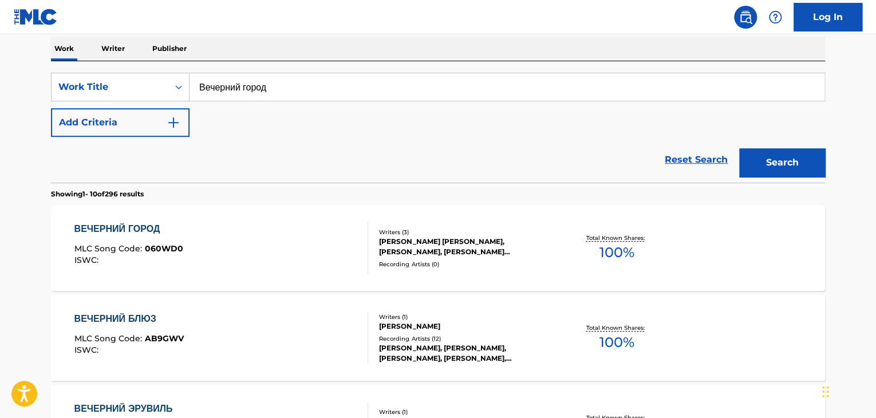
click at [462, 240] on div "[PERSON_NAME], [PERSON_NAME], [PERSON_NAME]" at bounding box center [465, 247] width 173 height 21
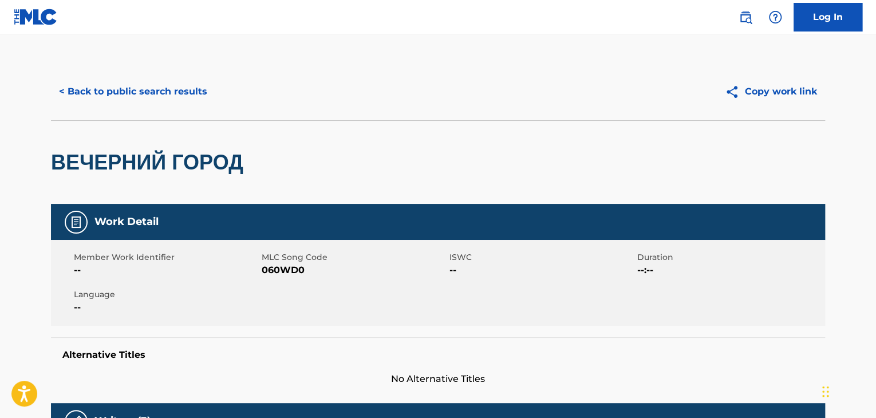
click at [275, 273] on span "060WD0" at bounding box center [354, 270] width 185 height 14
click at [153, 104] on button "< Back to public search results" at bounding box center [133, 91] width 164 height 29
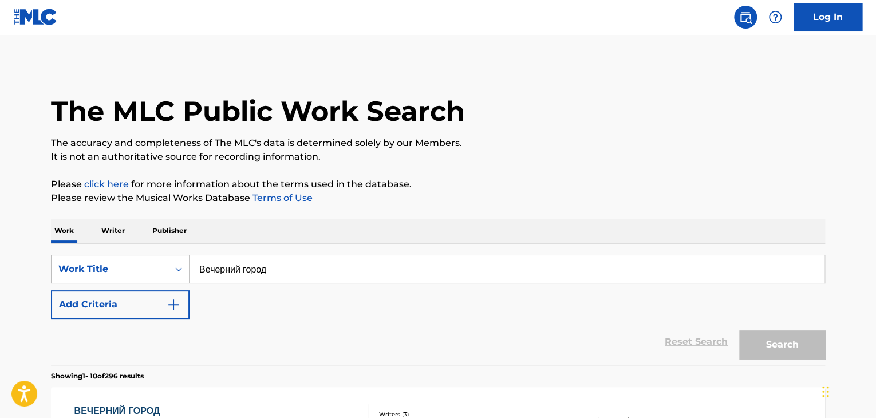
scroll to position [182, 0]
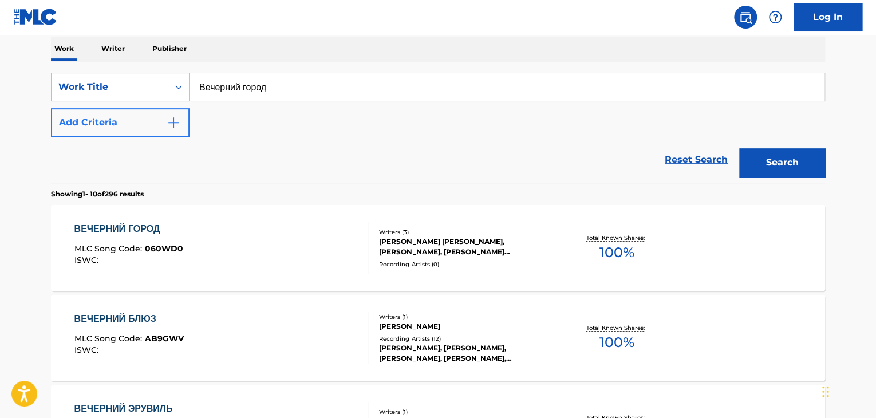
drag, startPoint x: 320, startPoint y: 88, endPoint x: 122, endPoint y: 117, distance: 199.7
paste input "АГОНЫ"
type input "ЗАГОНЫ"
click at [739, 148] on button "Search" at bounding box center [782, 162] width 86 height 29
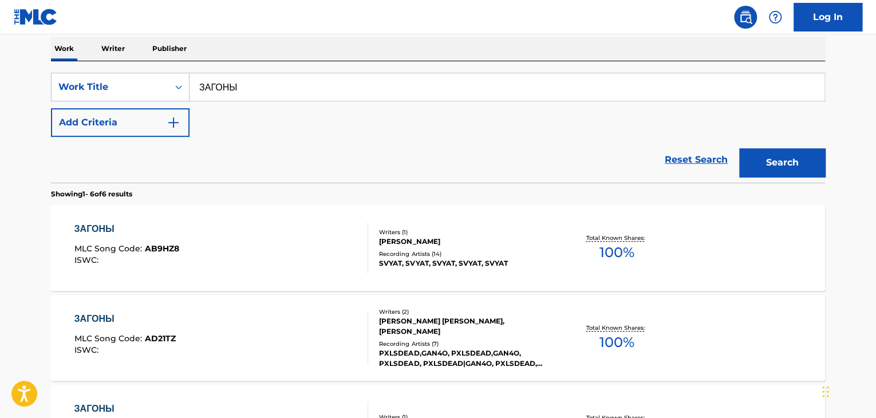
scroll to position [399, 0]
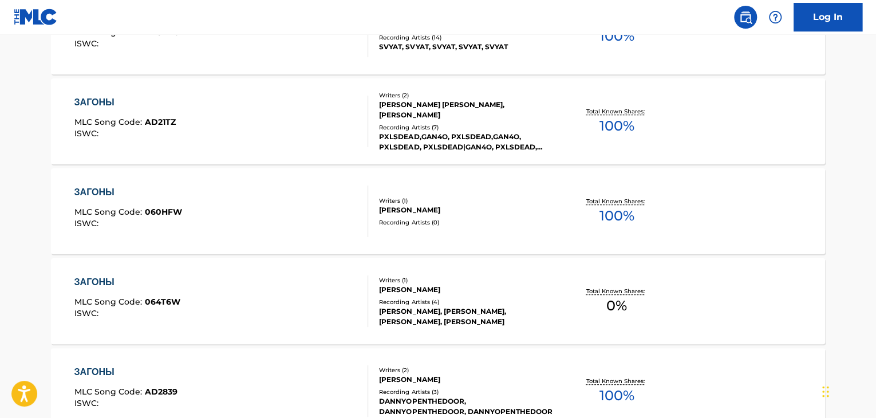
click at [412, 209] on div "[PERSON_NAME]" at bounding box center [465, 210] width 173 height 10
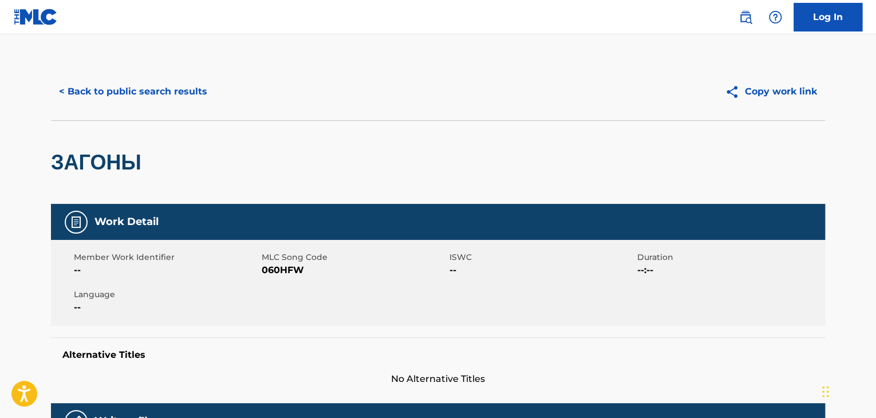
click at [259, 264] on div "Member Work Identifier --" at bounding box center [168, 264] width 188 height 26
click at [265, 264] on span "060HFW" at bounding box center [354, 270] width 185 height 14
click at [182, 82] on button "< Back to public search results" at bounding box center [133, 91] width 164 height 29
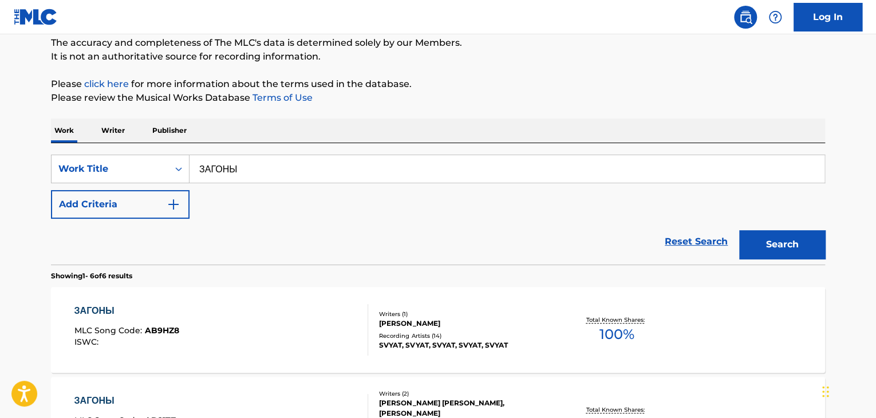
scroll to position [27, 0]
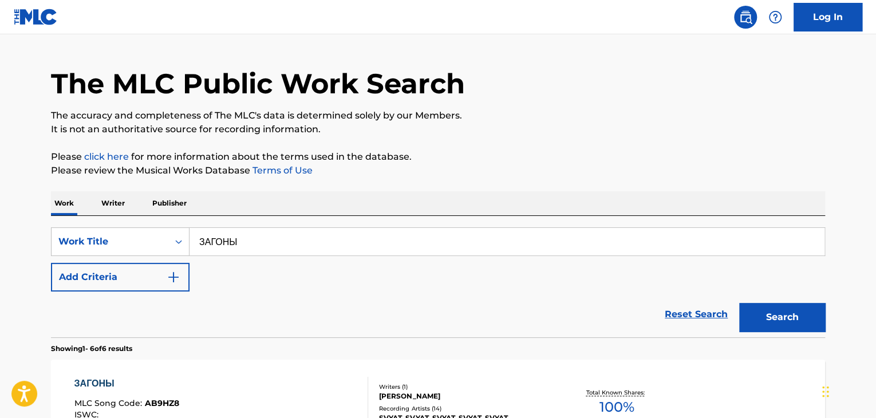
paste input "еги"
click at [759, 313] on button "Search" at bounding box center [782, 317] width 86 height 29
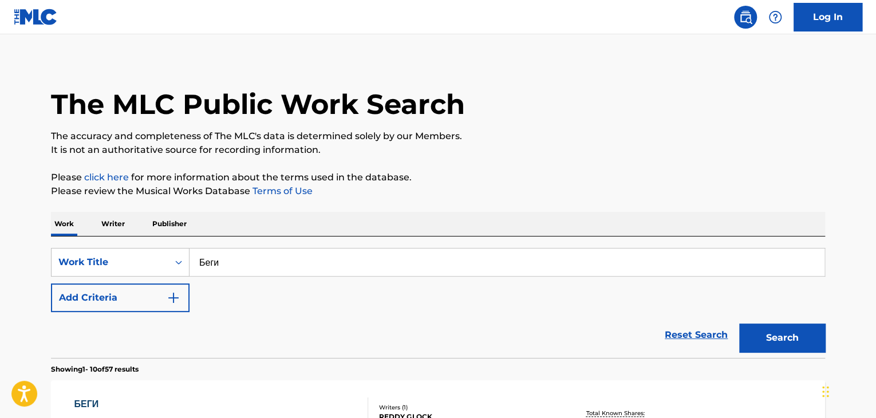
scroll to position [0, 0]
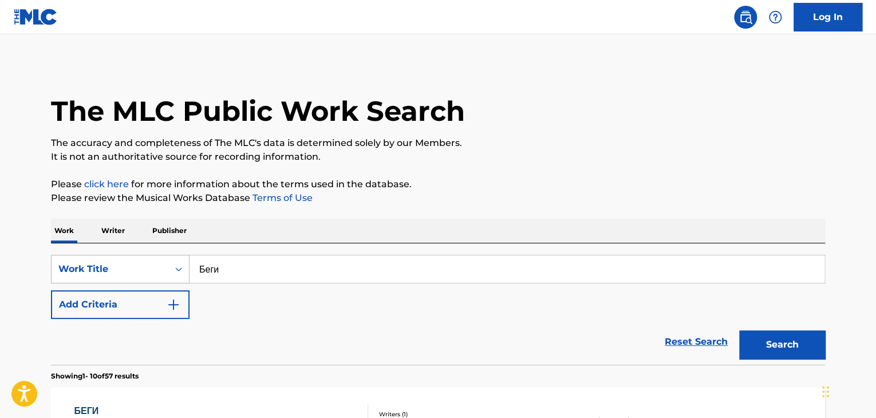
drag, startPoint x: 209, startPoint y: 278, endPoint x: 79, endPoint y: 259, distance: 131.3
click at [82, 261] on div "SearchWithCriteria32164cc6-0e82-4215-aef4-2f5a65218453 Work Title Беги" at bounding box center [438, 269] width 774 height 29
paste input "е успел"
type input "не успел"
click at [784, 343] on button "Search" at bounding box center [782, 344] width 86 height 29
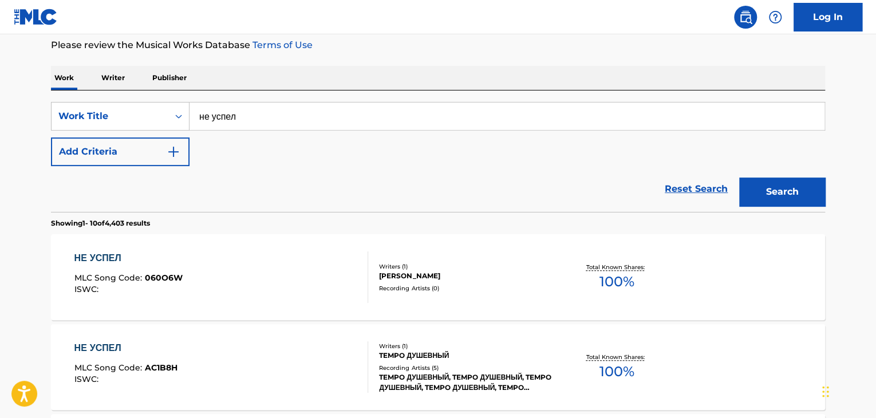
scroll to position [172, 0]
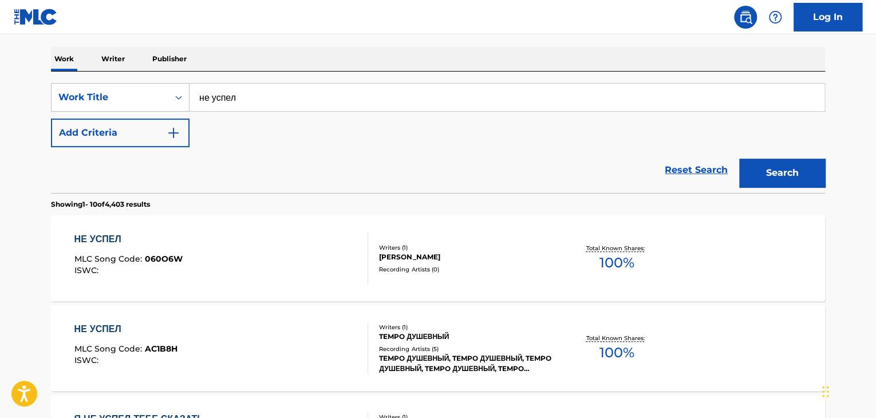
click at [407, 263] on div "Writers ( 1 ) РОМАН ИГОРЕВИЧ БОЯРКИН Recording Artists ( 0 )" at bounding box center [460, 258] width 184 height 30
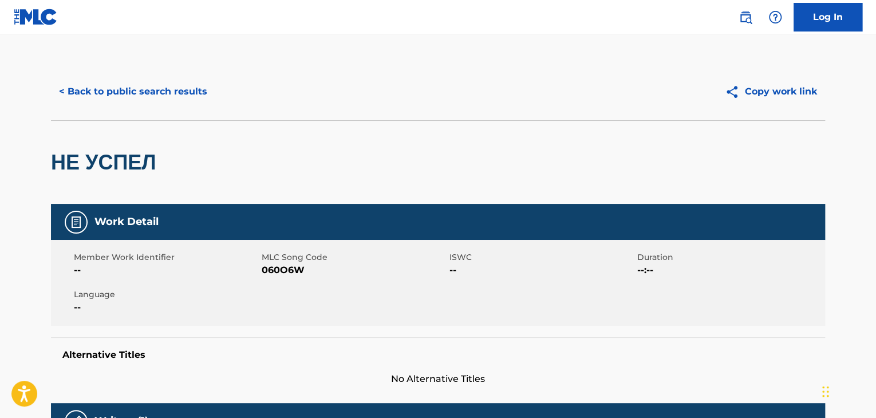
click at [280, 272] on span "060O6W" at bounding box center [354, 270] width 185 height 14
click at [144, 84] on button "< Back to public search results" at bounding box center [133, 91] width 164 height 29
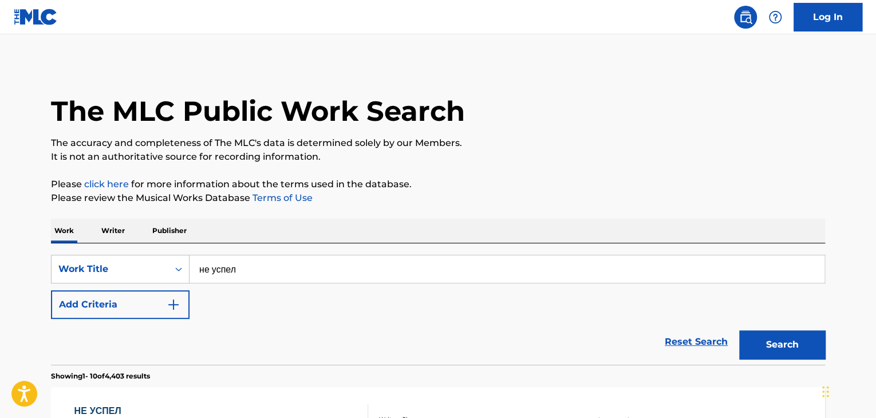
scroll to position [172, 0]
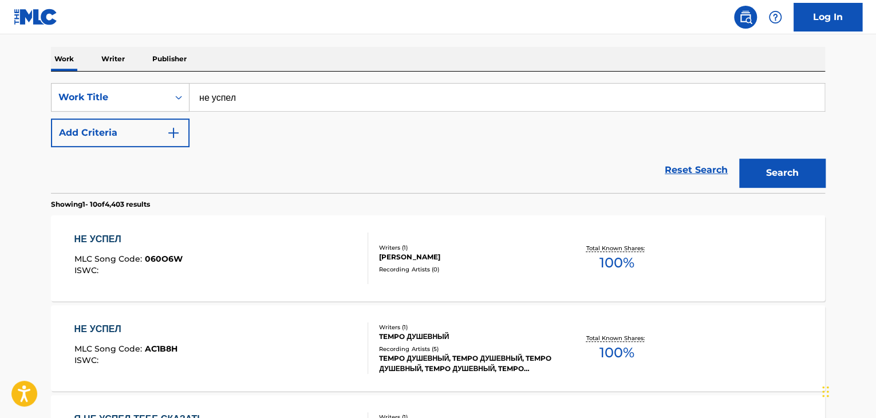
drag, startPoint x: 254, startPoint y: 95, endPoint x: 498, endPoint y: 156, distance: 251.6
paste input "totallylonely"
type input "totallylonely"
click at [776, 170] on button "Search" at bounding box center [782, 173] width 86 height 29
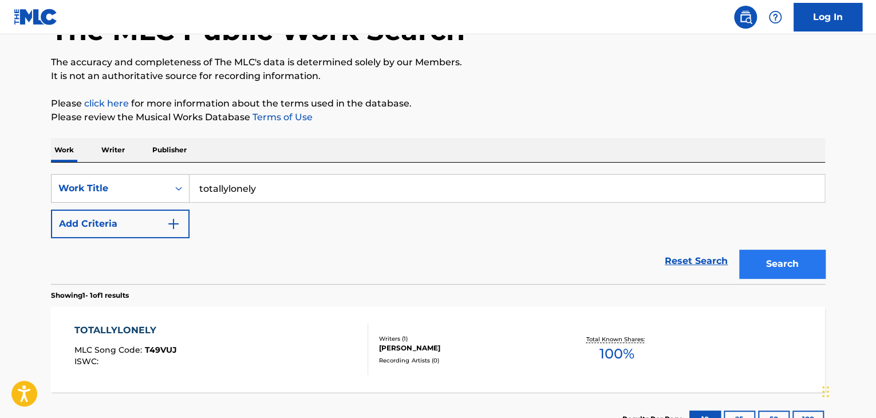
scroll to position [170, 0]
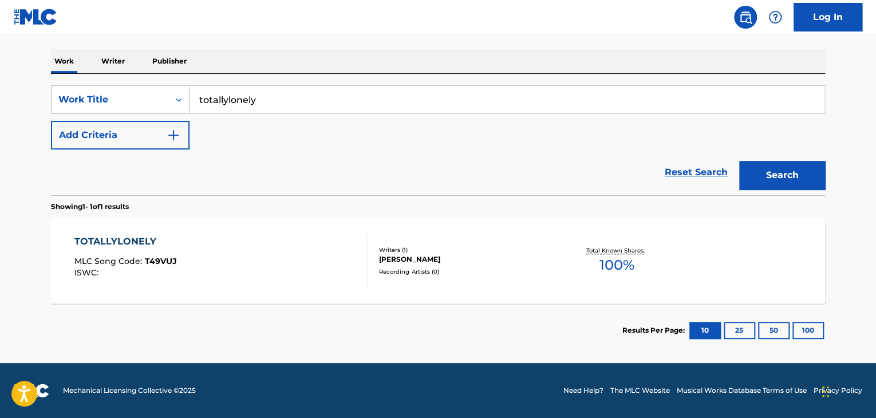
click at [440, 257] on div "ДАНИЛ ВАСИЛЬЕВИЧ БУДЫЛЬСКИЙ" at bounding box center [465, 259] width 173 height 10
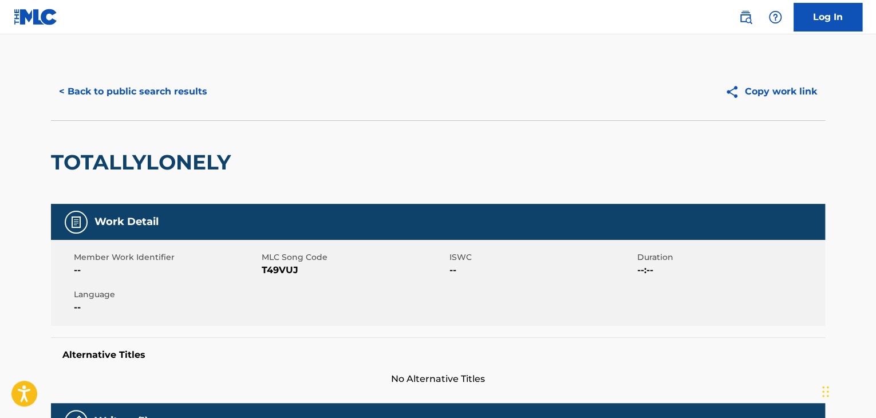
click at [264, 265] on span "T49VUJ" at bounding box center [354, 270] width 185 height 14
click at [206, 108] on div "< Back to public search results Copy work link" at bounding box center [438, 91] width 774 height 57
click at [191, 84] on button "< Back to public search results" at bounding box center [133, 91] width 164 height 29
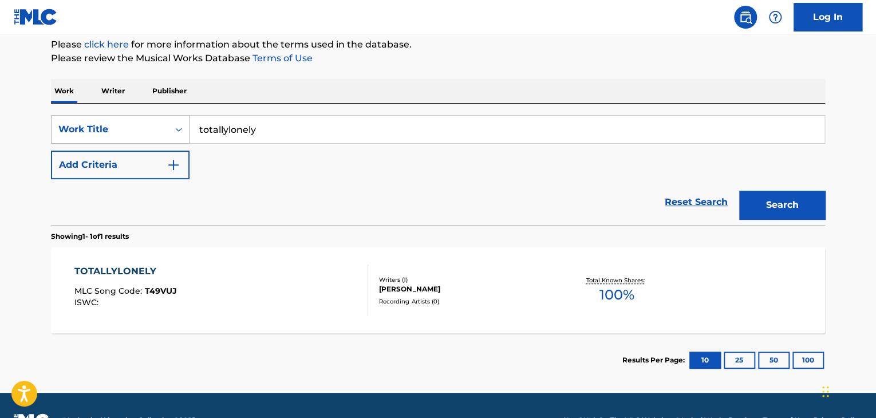
click at [121, 127] on div "SearchWithCriteria32164cc6-0e82-4215-aef4-2f5a65218453 Work Title totallylonely" at bounding box center [438, 129] width 774 height 29
paste input "Питер"
type input "Питер"
click at [790, 200] on button "Search" at bounding box center [782, 205] width 86 height 29
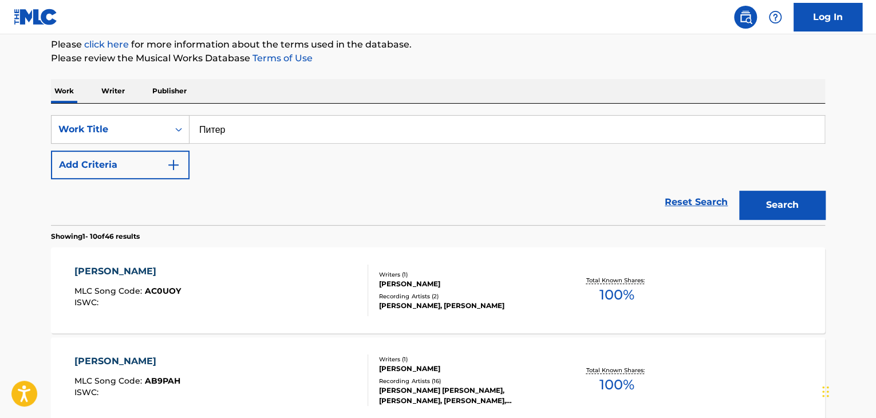
scroll to position [669, 0]
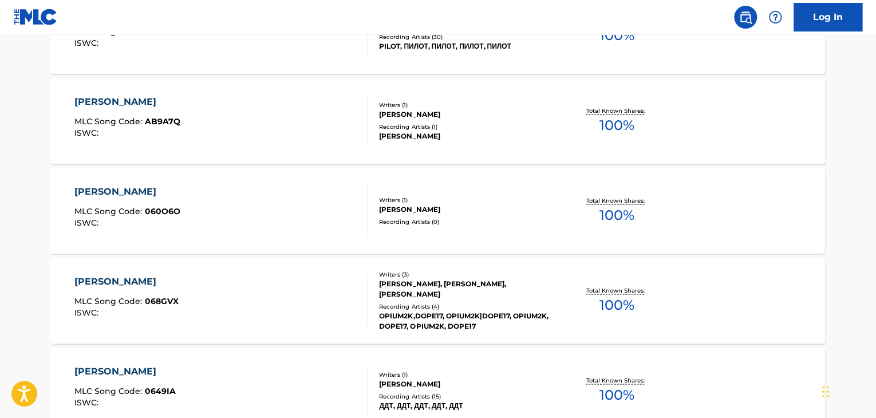
click at [398, 215] on div "Writers ( 1 ) АЛЕКСЕЙ ВЛАДИМИРОВИЧ БУЛЫЖЕНСКИЙ Recording Artists ( 0 )" at bounding box center [460, 211] width 184 height 30
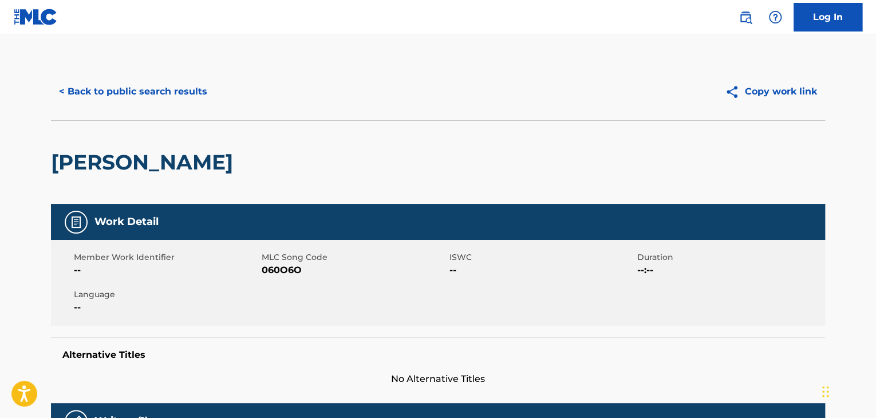
click at [287, 273] on span "060O6O" at bounding box center [354, 270] width 185 height 14
click at [158, 88] on button "< Back to public search results" at bounding box center [133, 91] width 164 height 29
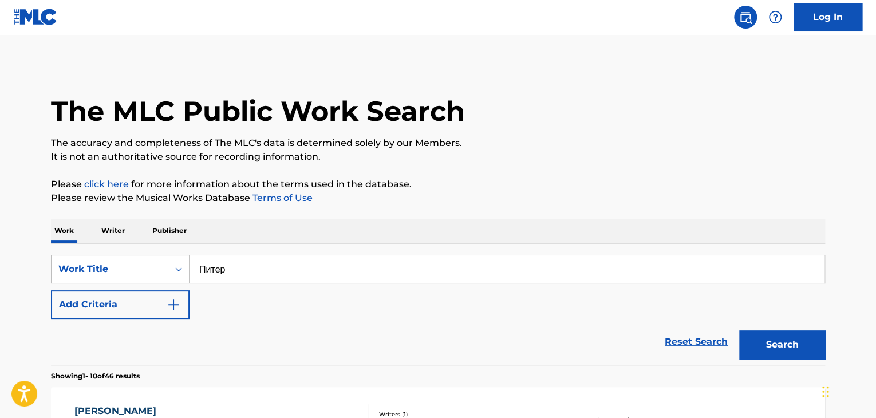
drag, startPoint x: 227, startPoint y: 263, endPoint x: 76, endPoint y: 253, distance: 151.6
click at [76, 253] on div "SearchWithCriteria32164cc6-0e82-4215-aef4-2f5a65218453 Work Title Питер Add Cri…" at bounding box center [438, 303] width 774 height 121
paste input "щё Remix"
click at [770, 351] on button "Search" at bounding box center [782, 344] width 86 height 29
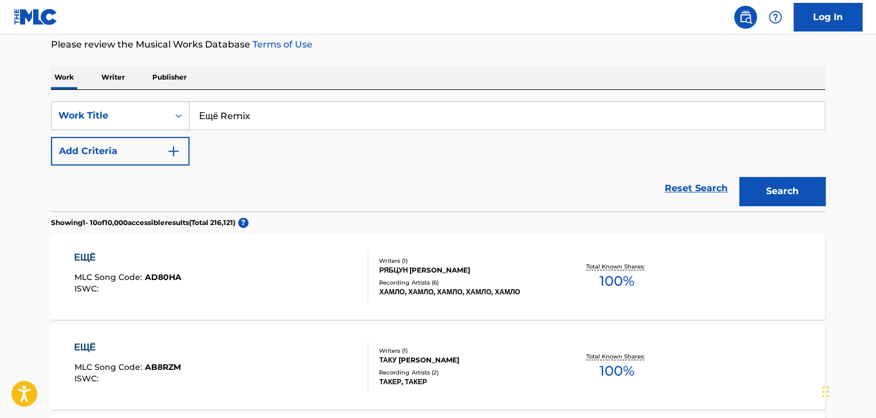
scroll to position [195, 0]
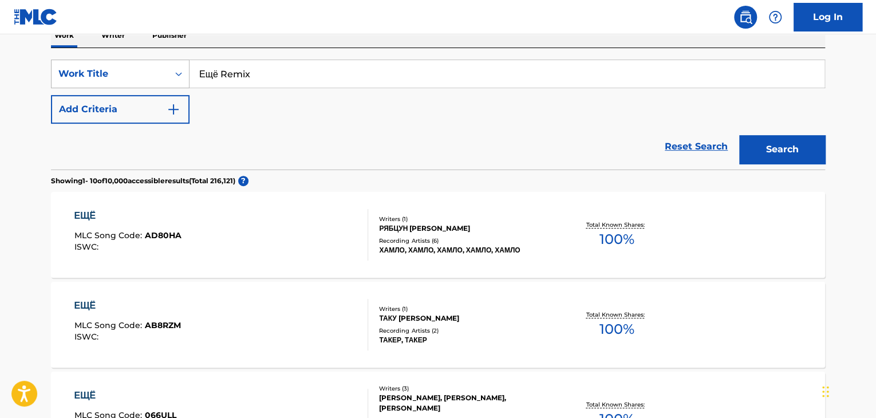
drag, startPoint x: 287, startPoint y: 85, endPoint x: 133, endPoint y: 85, distance: 154.1
click at [135, 85] on div "SearchWithCriteria32164cc6-0e82-4215-aef4-2f5a65218453 Work Title Ещё Remix" at bounding box center [438, 74] width 774 height 29
paste input "алатаем"
type input "Залатаем"
click at [772, 151] on button "Search" at bounding box center [782, 149] width 86 height 29
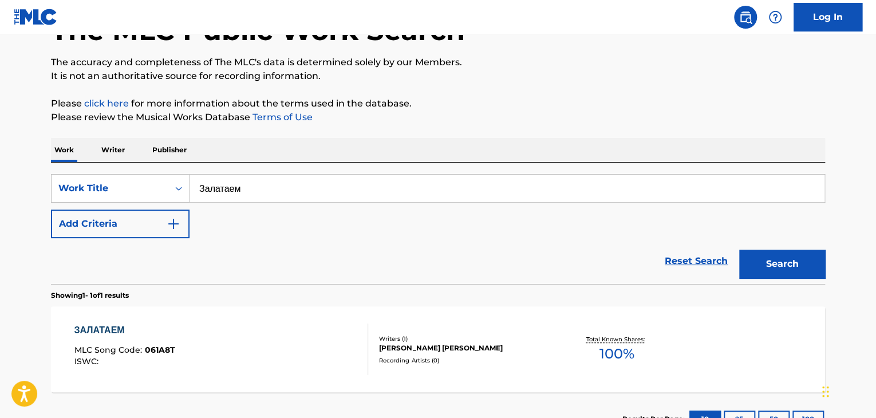
scroll to position [170, 0]
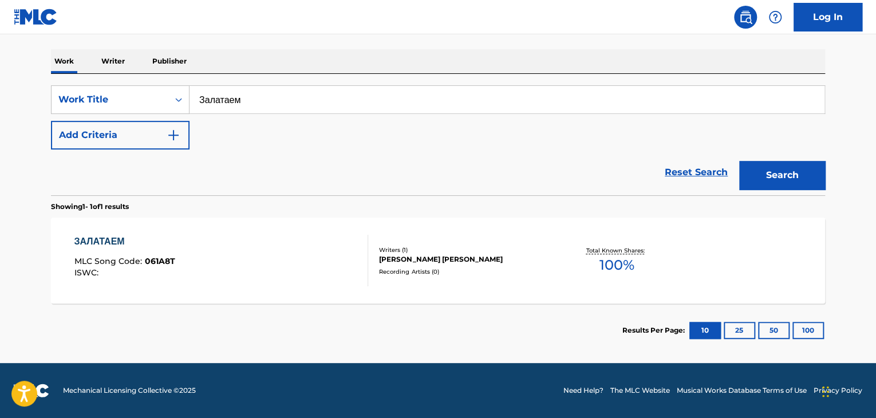
click at [402, 262] on div "ЧЕРНЕНКО АЛЕКСАНДР ИГОРЕВИЧ" at bounding box center [465, 259] width 173 height 10
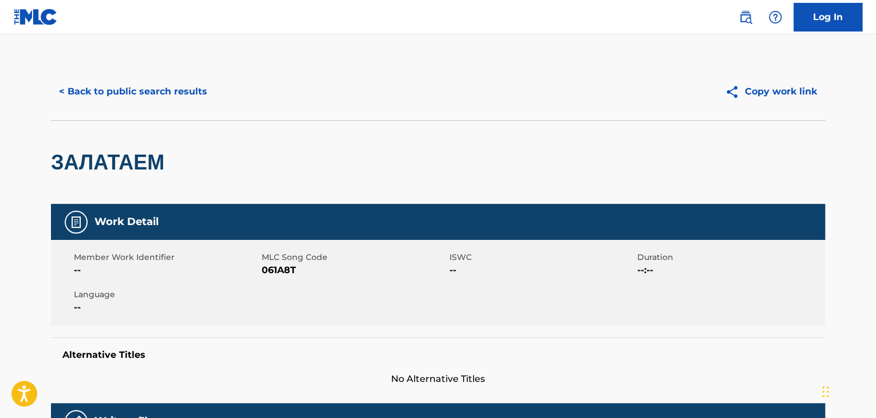
click at [272, 269] on span "061A8T" at bounding box center [354, 270] width 185 height 14
click at [194, 80] on button "< Back to public search results" at bounding box center [133, 91] width 164 height 29
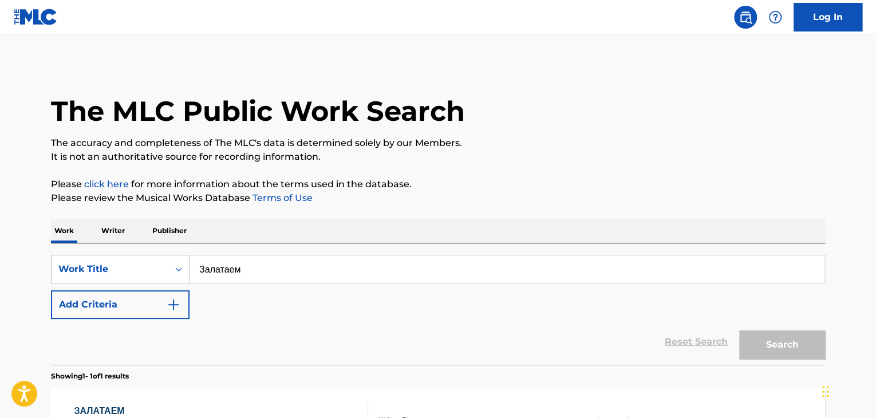
scroll to position [140, 0]
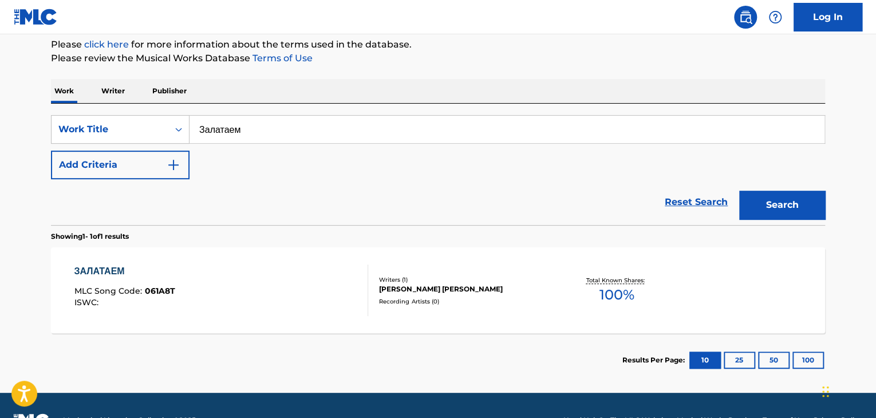
drag, startPoint x: 256, startPoint y: 133, endPoint x: 211, endPoint y: 131, distance: 45.3
click at [196, 133] on input "Залатаем" at bounding box center [507, 129] width 635 height 27
paste input "АВСЕГДА"
click at [772, 213] on button "Search" at bounding box center [782, 205] width 86 height 29
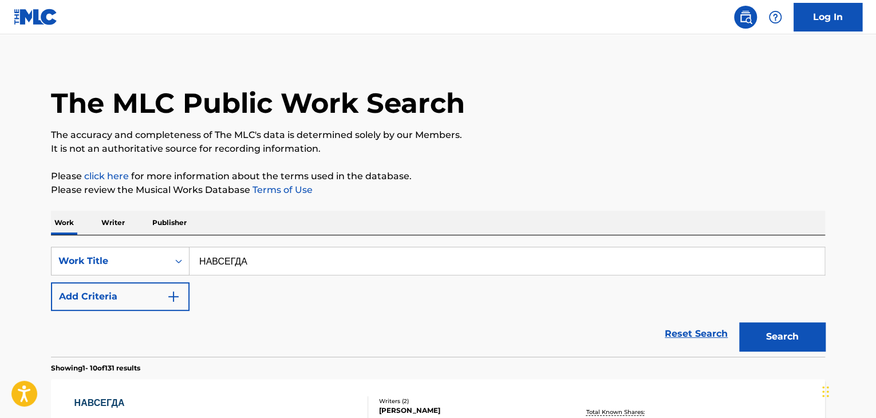
scroll to position [0, 0]
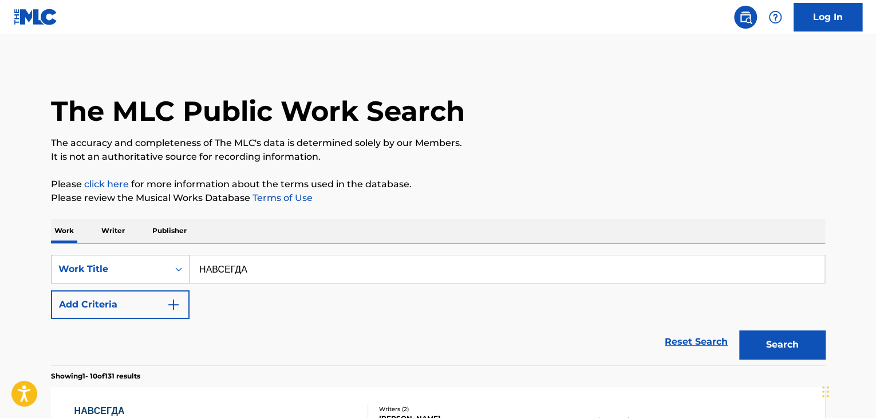
click at [172, 263] on div "SearchWithCriteria32164cc6-0e82-4215-aef4-2f5a65218453 Work Title НАВСЕГДА" at bounding box center [438, 269] width 774 height 29
paste input "еактивный сбой"
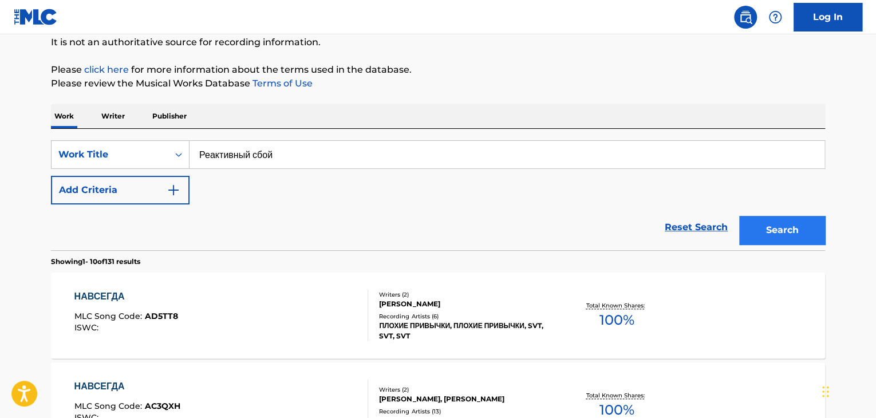
type input "Реактивный сбой"
click at [756, 208] on div "Search" at bounding box center [780, 227] width 92 height 46
click at [768, 226] on button "Search" at bounding box center [782, 230] width 86 height 29
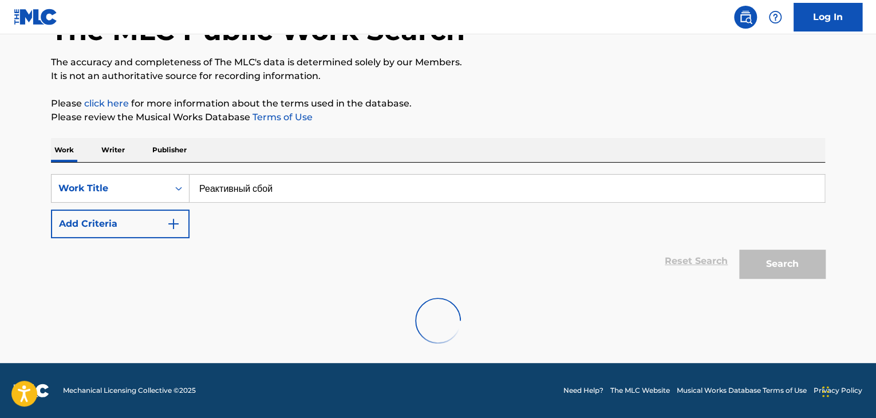
scroll to position [115, 0]
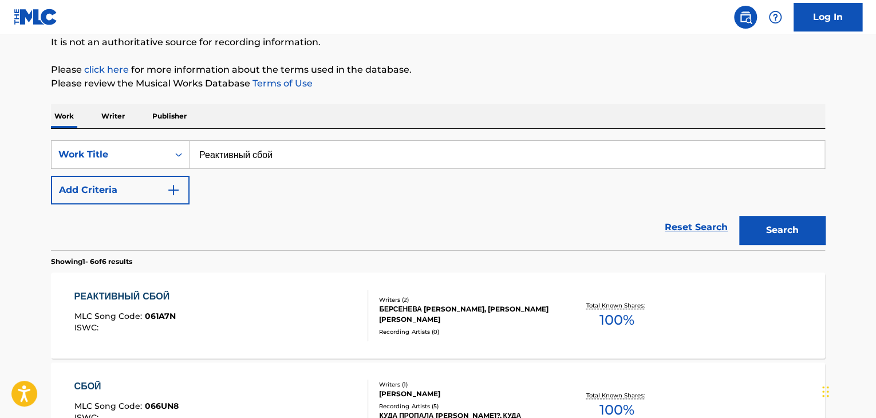
click at [450, 321] on div "БЕРСЕНЕВА МАЙЯ АЛЕКСАНДРОВНА, ЧИХАЛЁВ СТЕПАН СЕРГЕЕВИЧ" at bounding box center [465, 314] width 173 height 21
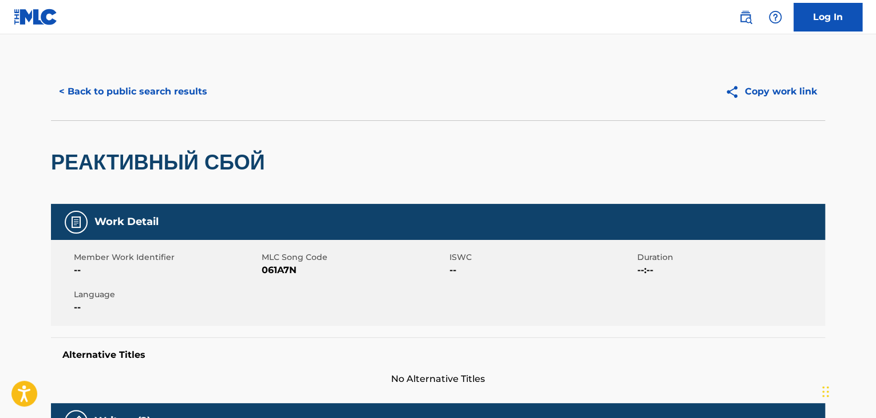
click at [293, 271] on span "061A7N" at bounding box center [354, 270] width 185 height 14
click at [278, 270] on span "061A7N" at bounding box center [354, 270] width 185 height 14
click at [188, 78] on button "< Back to public search results" at bounding box center [133, 91] width 164 height 29
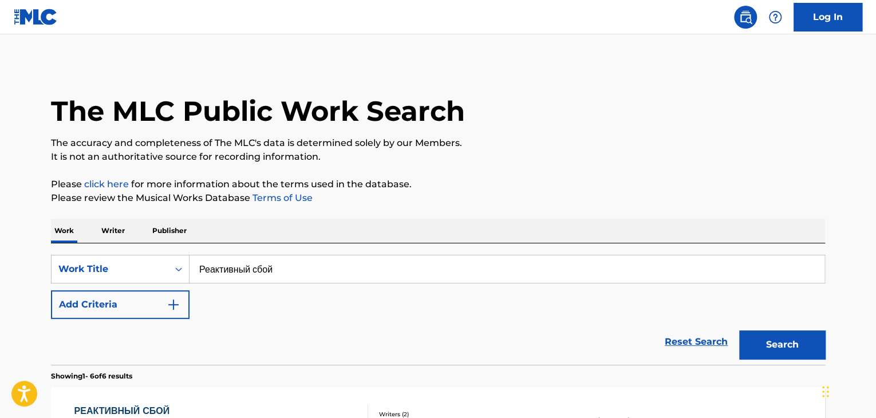
scroll to position [115, 0]
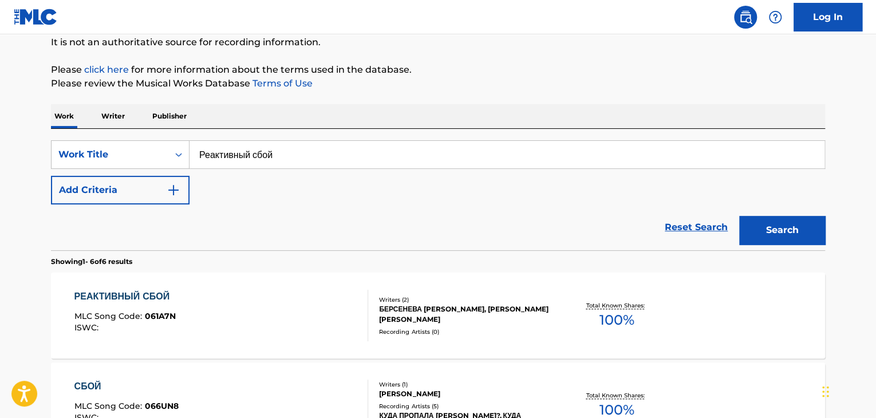
drag, startPoint x: 314, startPoint y: 153, endPoint x: 21, endPoint y: 144, distance: 293.4
click at [0, 147] on main "The MLC Public Work Search The accuracy and completeness of The MLC's data is d…" at bounding box center [438, 394] width 876 height 948
paste input "ЕСИТ"
click at [711, 194] on div "SearchWithCriteria32164cc6-0e82-4215-aef4-2f5a65218453 Work Title БЕСИТ Add Cri…" at bounding box center [438, 172] width 774 height 64
click at [789, 220] on button "Search" at bounding box center [782, 230] width 86 height 29
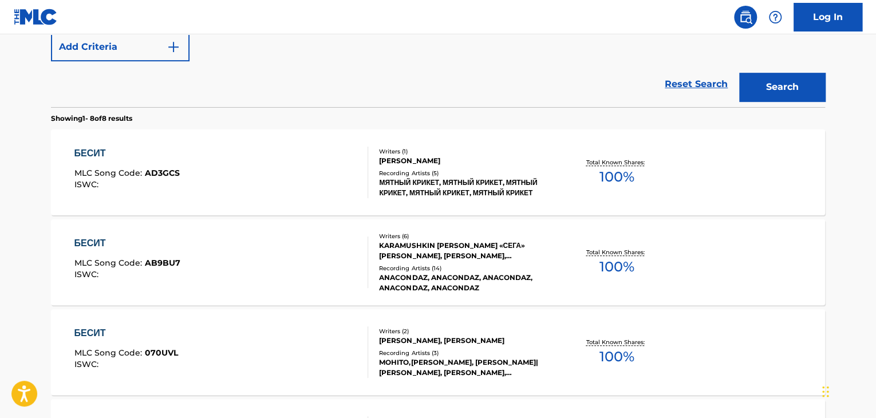
scroll to position [172, 0]
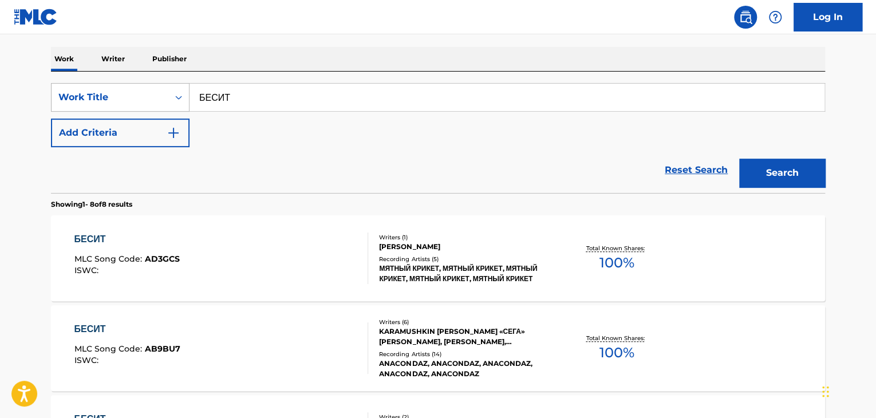
drag, startPoint x: 269, startPoint y: 93, endPoint x: 78, endPoint y: 92, distance: 190.7
click at [77, 93] on div "SearchWithCriteria32164cc6-0e82-4215-aef4-2f5a65218453 Work Title БЕСИТ" at bounding box center [438, 97] width 774 height 29
paste input "амАЗ"
click at [762, 168] on button "Search" at bounding box center [782, 173] width 86 height 29
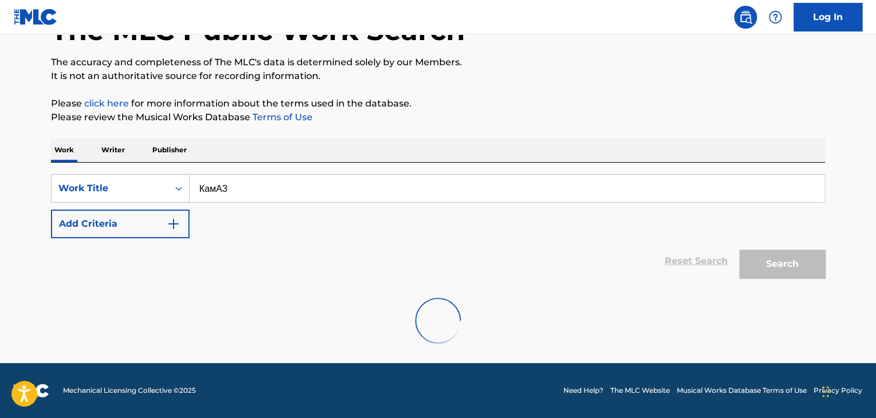
scroll to position [170, 0]
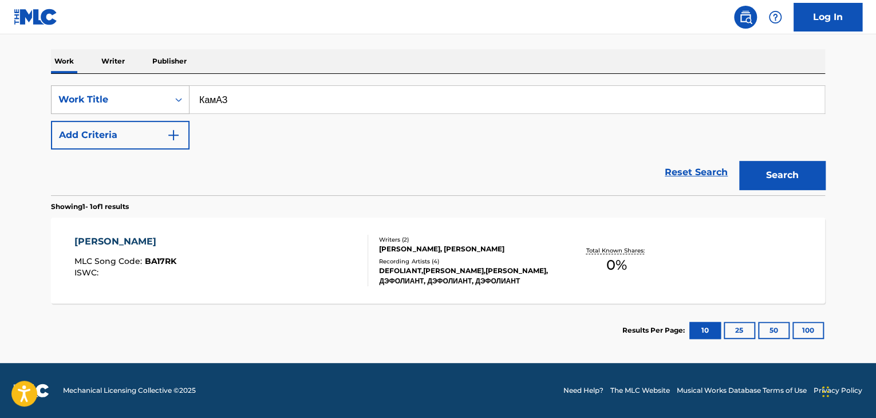
click at [109, 88] on div "SearchWithCriteria32164cc6-0e82-4215-aef4-2f5a65218453 Work Title КамАЗ" at bounding box center [438, 99] width 774 height 29
paste input "СКС"
click at [763, 176] on button "Search" at bounding box center [782, 175] width 86 height 29
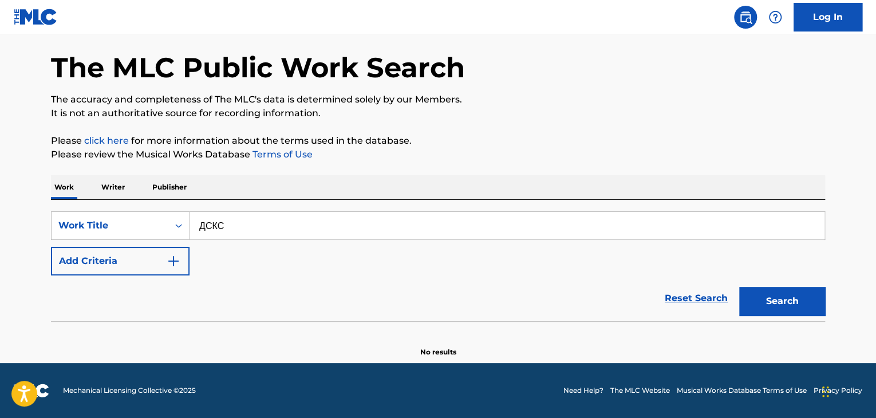
scroll to position [44, 0]
drag, startPoint x: 305, startPoint y: 207, endPoint x: 165, endPoint y: 216, distance: 140.1
click at [166, 216] on div "SearchWithCriteria32164cc6-0e82-4215-aef4-2f5a65218453 Work Title ДСКС Add Crit…" at bounding box center [438, 260] width 774 height 121
drag, startPoint x: 266, startPoint y: 227, endPoint x: 435, endPoint y: 256, distance: 171.4
click at [89, 227] on div "SearchWithCriteria32164cc6-0e82-4215-aef4-2f5a65218453 Work Title ДСКС" at bounding box center [438, 225] width 774 height 29
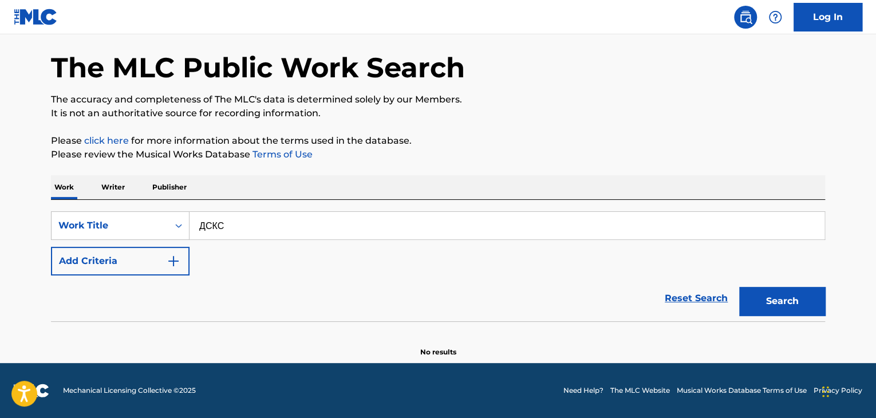
paste input "ЕСТИЯ"
click at [762, 300] on button "Search" at bounding box center [782, 301] width 86 height 29
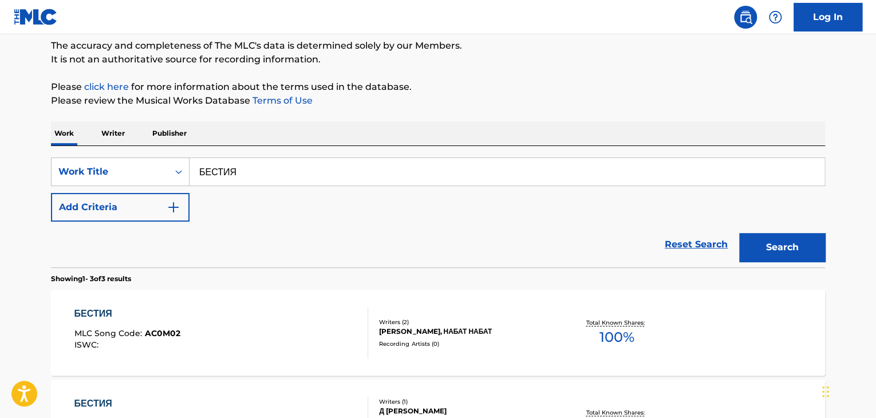
scroll to position [158, 0]
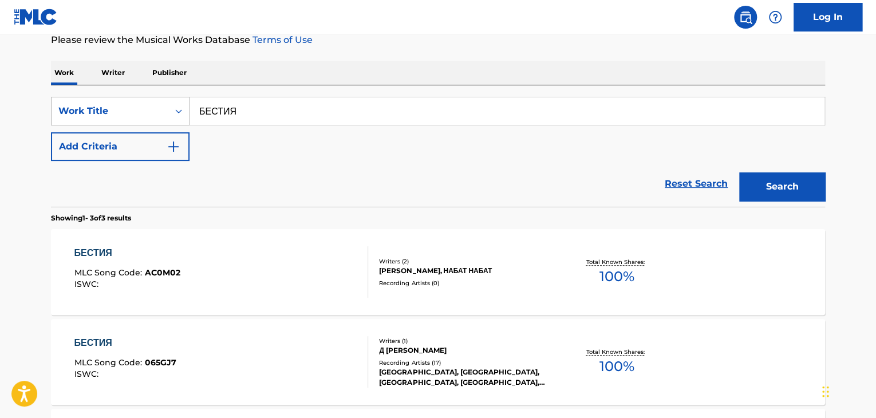
click at [131, 103] on div "SearchWithCriteria32164cc6-0e82-4215-aef4-2f5a65218453 Work Title БЕСТИЯ" at bounding box center [438, 111] width 774 height 29
paste input "оридоры"
click at [785, 188] on button "Search" at bounding box center [782, 186] width 86 height 29
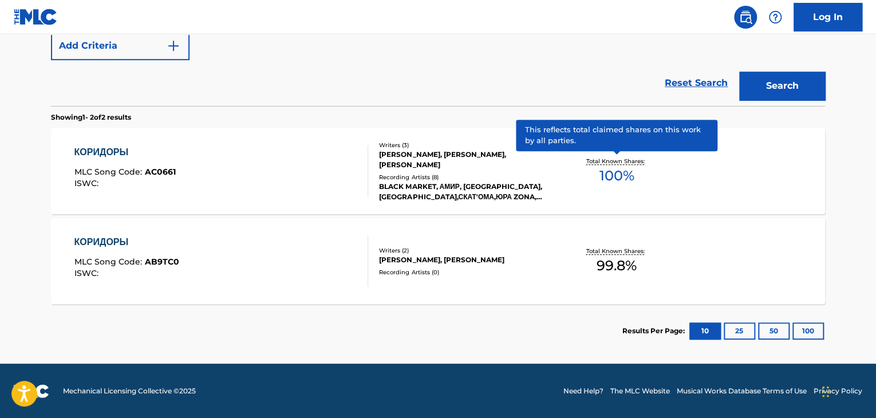
scroll to position [0, 0]
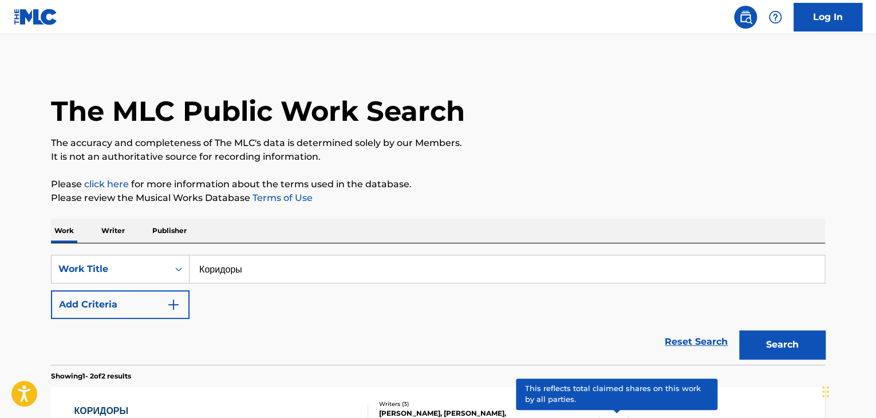
click at [346, 277] on input "Коридоры" at bounding box center [507, 268] width 635 height 27
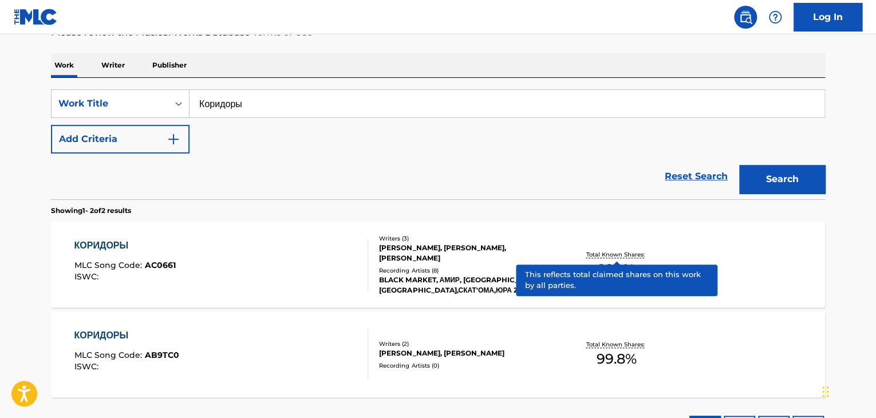
scroll to position [172, 0]
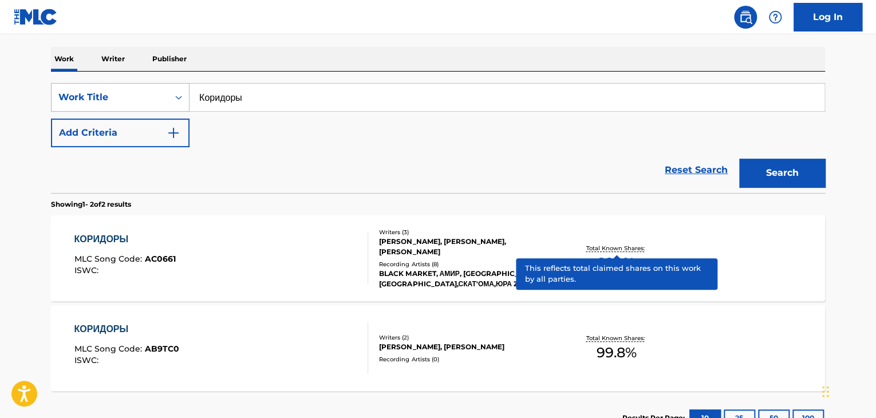
click at [108, 84] on div "SearchWithCriteria32164cc6-0e82-4215-aef4-2f5a65218453 Work Title Коридоры" at bounding box center [438, 97] width 774 height 29
paste input "ождь (Безграмотный)"
click at [784, 175] on button "Search" at bounding box center [782, 173] width 86 height 29
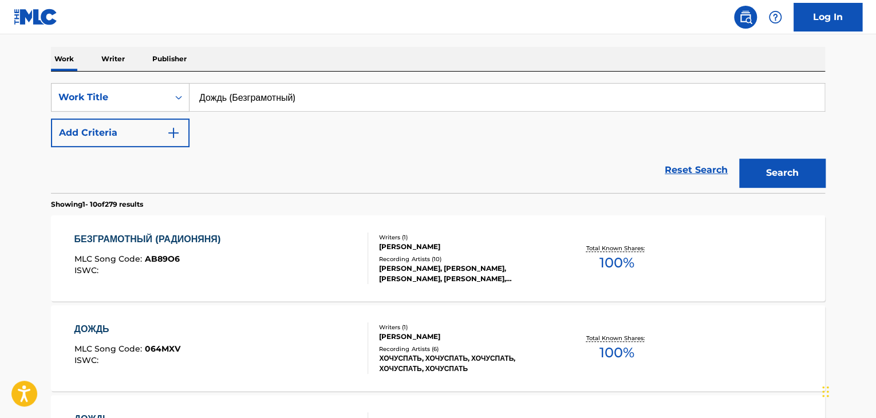
click at [306, 99] on input "Дождь (Безграмотный)" at bounding box center [507, 97] width 635 height 27
paste input "ростужен"
click at [776, 175] on button "Search" at bounding box center [782, 173] width 86 height 29
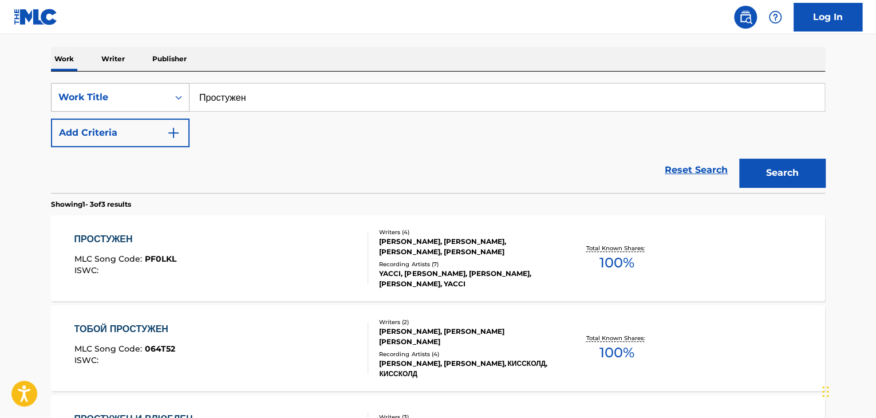
drag, startPoint x: 107, startPoint y: 84, endPoint x: 85, endPoint y: 83, distance: 21.8
click at [85, 83] on div "SearchWithCriteria32164cc6-0e82-4215-aef4-2f5a65218453 Work Title Простужен" at bounding box center [438, 97] width 774 height 29
paste input "Younger (To My Brother)"
click at [787, 183] on button "Search" at bounding box center [782, 173] width 86 height 29
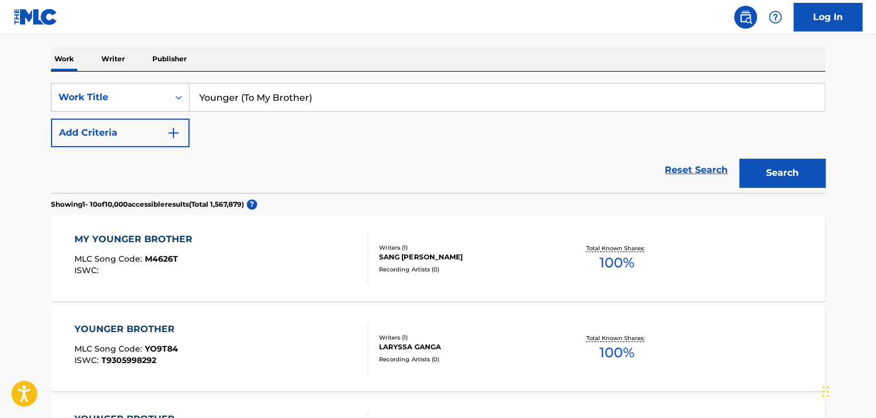
drag, startPoint x: 344, startPoint y: 87, endPoint x: 16, endPoint y: 67, distance: 328.2
paste input "Дождь (Безграмотный"
click at [780, 178] on button "Search" at bounding box center [782, 173] width 86 height 29
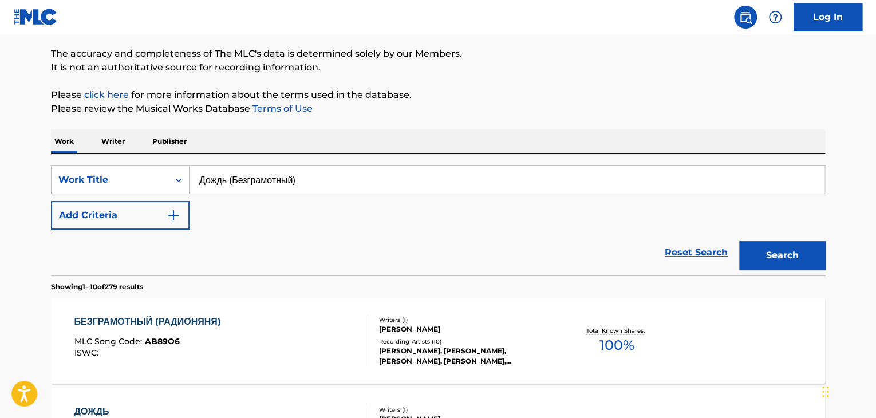
scroll to position [0, 0]
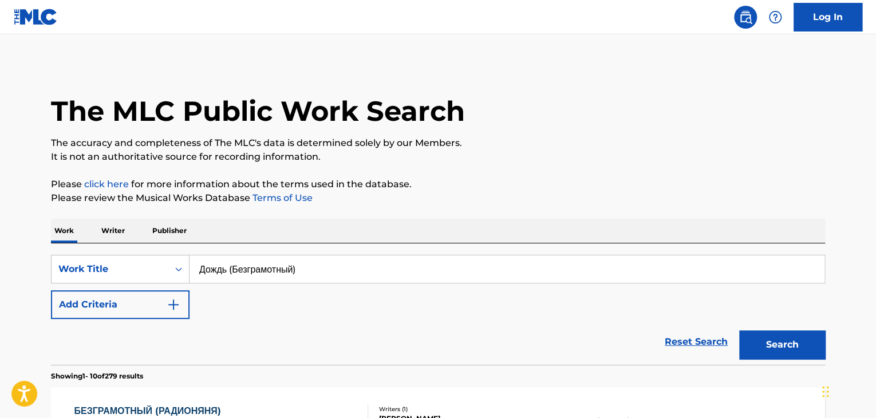
drag, startPoint x: 366, startPoint y: 259, endPoint x: 99, endPoint y: 222, distance: 270.1
paste input "ростужен"
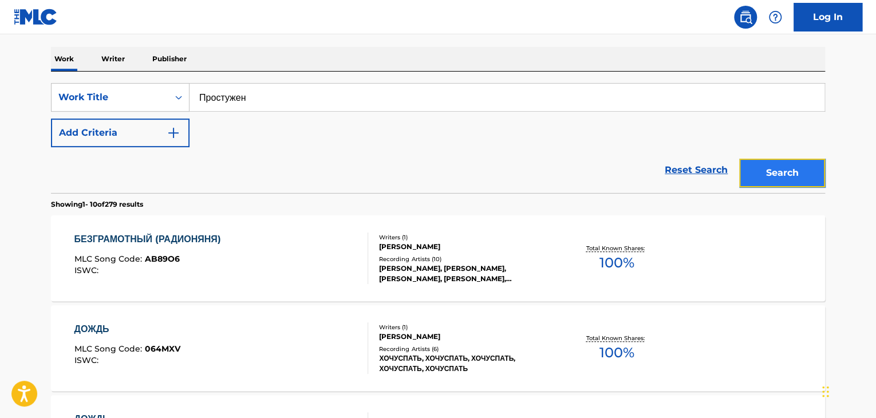
click at [781, 176] on button "Search" at bounding box center [782, 173] width 86 height 29
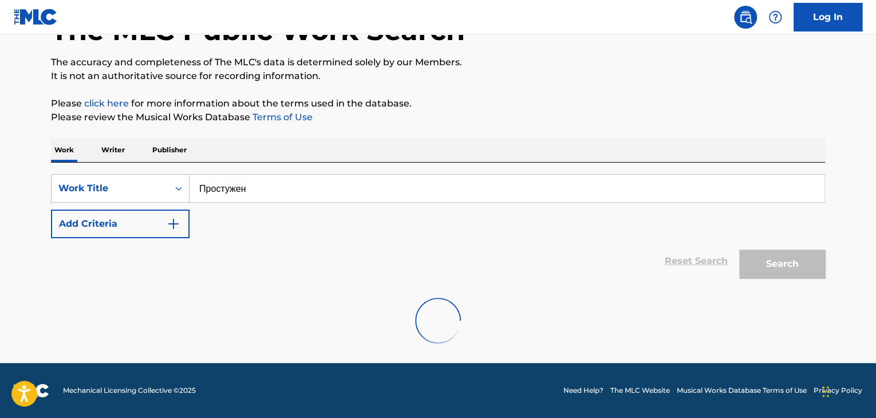
scroll to position [172, 0]
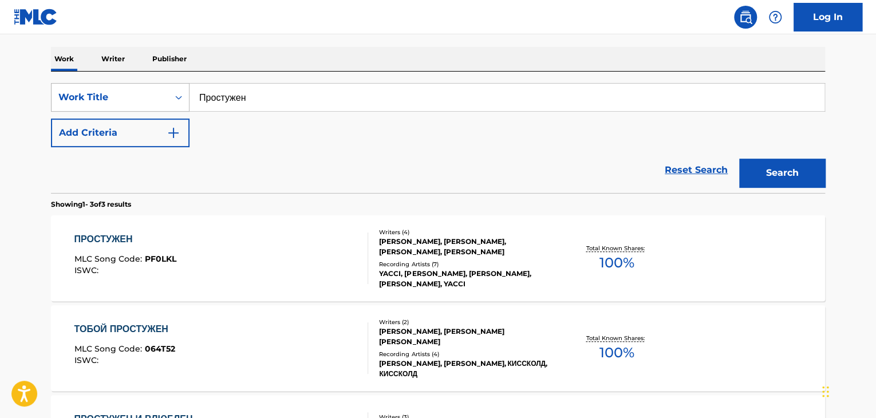
click at [95, 92] on div "SearchWithCriteria32164cc6-0e82-4215-aef4-2f5a65218453 Work Title Простужен" at bounding box center [438, 97] width 774 height 29
paste input "Younger (To My Brother)"
click at [751, 172] on button "Search" at bounding box center [782, 173] width 86 height 29
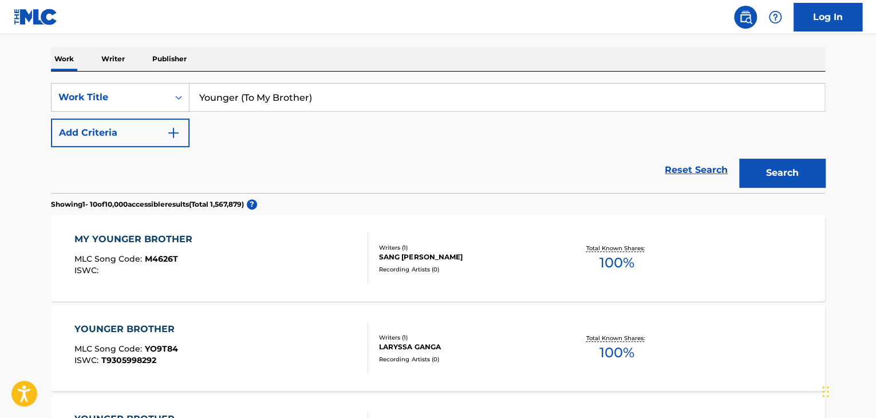
paste input "nrktk"
click at [739, 159] on button "Search" at bounding box center [782, 173] width 86 height 29
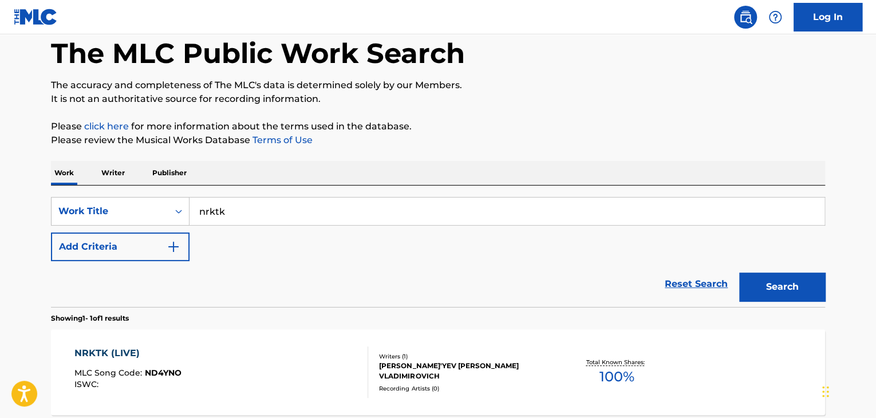
scroll to position [0, 0]
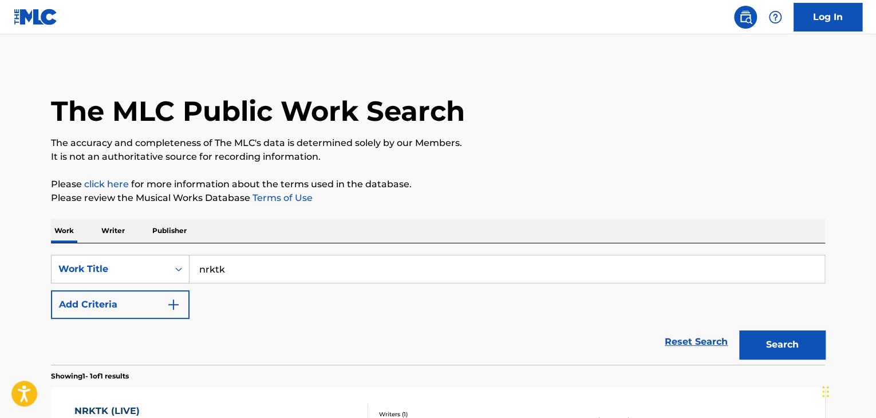
drag, startPoint x: 223, startPoint y: 257, endPoint x: 156, endPoint y: 250, distance: 67.9
click at [156, 250] on div "SearchWithCriteria32164cc6-0e82-4215-aef4-2f5a65218453 Work Title nrktk Add Cri…" at bounding box center [438, 303] width 774 height 121
paste input "Я буду рядом"
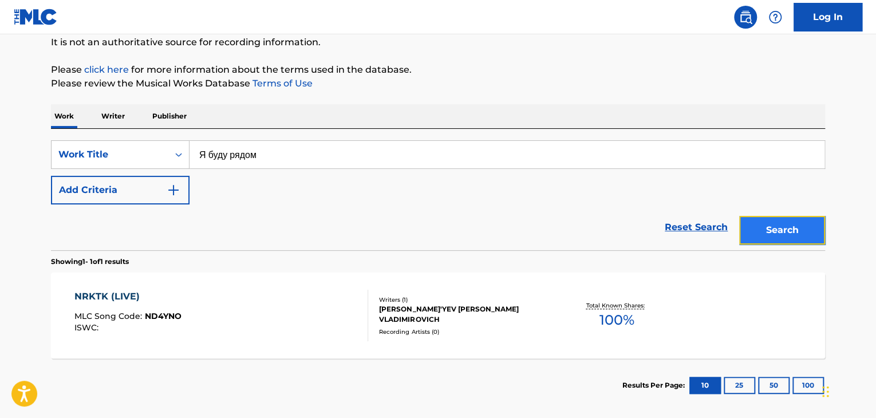
click at [770, 233] on button "Search" at bounding box center [782, 230] width 86 height 29
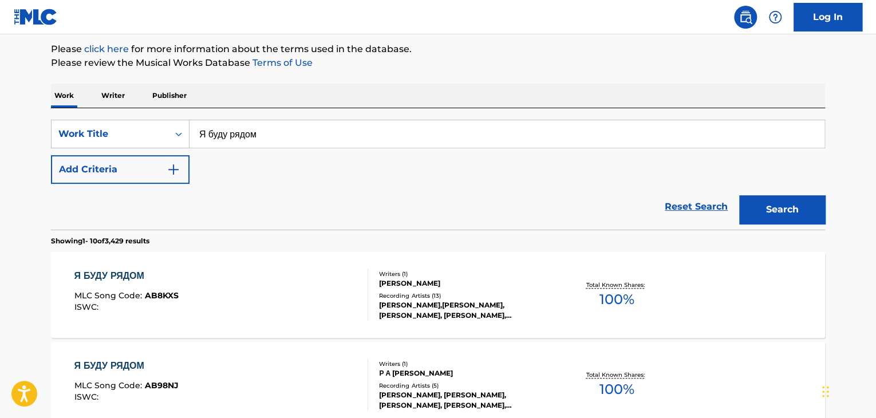
scroll to position [57, 0]
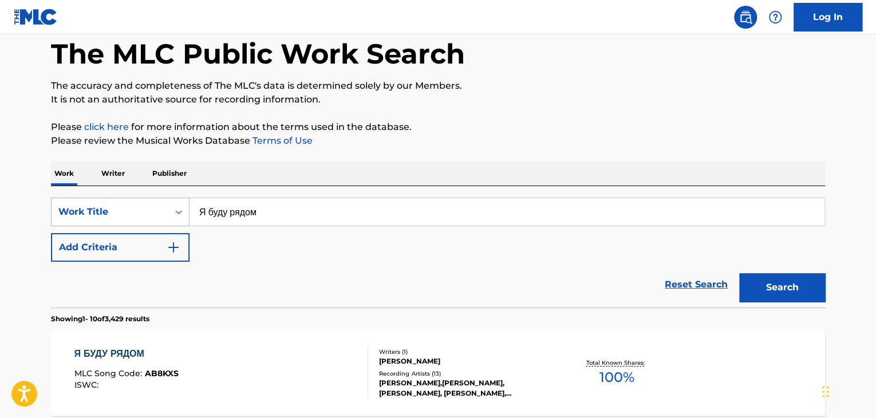
drag, startPoint x: 257, startPoint y: 209, endPoint x: 147, endPoint y: 202, distance: 110.8
click at [147, 202] on div "SearchWithCriteria32164cc6-0e82-4215-aef4-2f5a65218453 Work Title Я буду рядом" at bounding box center [438, 212] width 774 height 29
paste input "уша болит"
click at [743, 289] on button "Search" at bounding box center [782, 287] width 86 height 29
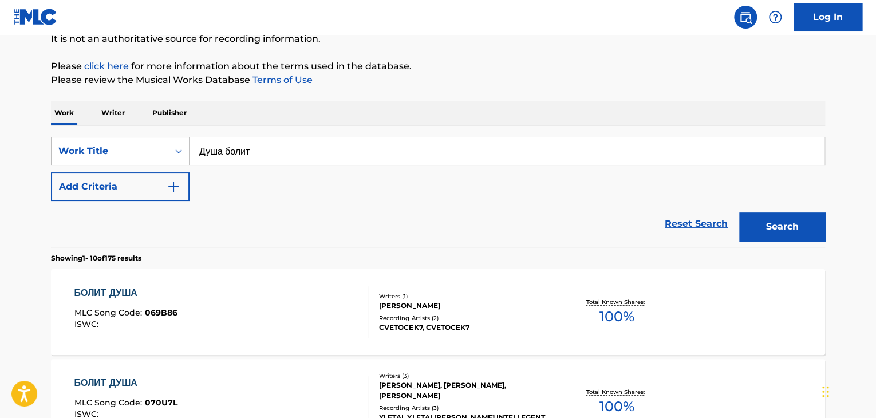
scroll to position [115, 0]
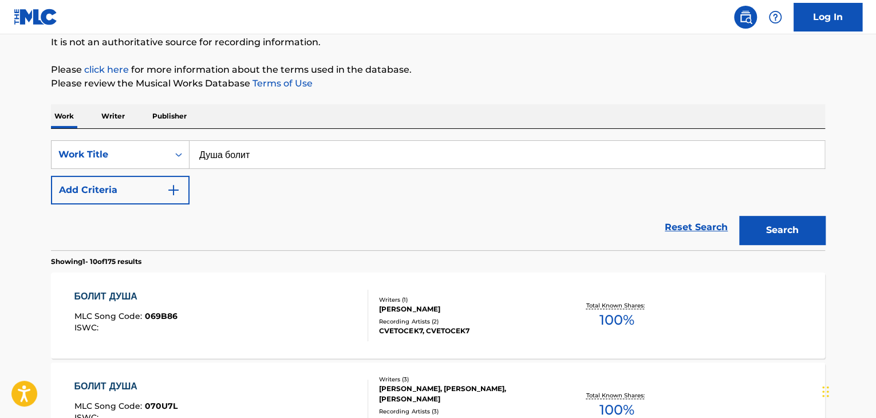
drag, startPoint x: 222, startPoint y: 159, endPoint x: 203, endPoint y: 148, distance: 21.5
click at [204, 151] on input "Душа болит" at bounding box center [507, 154] width 635 height 27
paste input "Тепло или холодно"
paste input "Search Form"
click at [781, 237] on button "Search" at bounding box center [782, 230] width 86 height 29
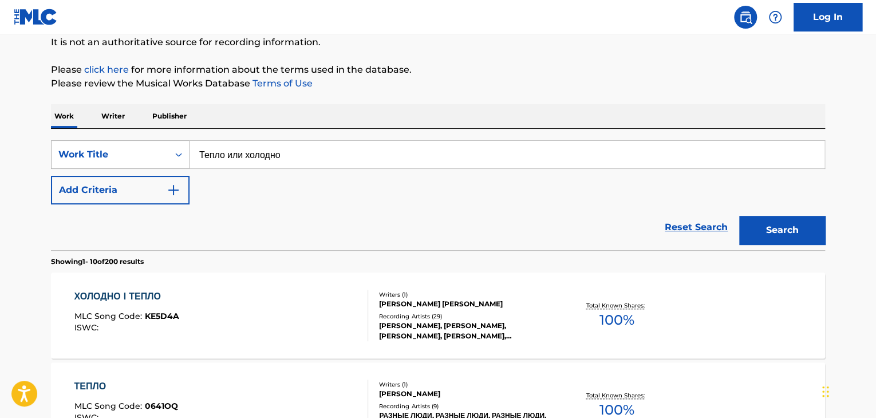
drag, startPoint x: 401, startPoint y: 150, endPoint x: 176, endPoint y: 145, distance: 225.2
click at [178, 145] on div "SearchWithCriteria32164cc6-0e82-4215-aef4-2f5a65218453 Work Title Тепло или хол…" at bounding box center [438, 154] width 774 height 29
paste input "I'm Fire"
click at [766, 218] on button "Search" at bounding box center [782, 230] width 86 height 29
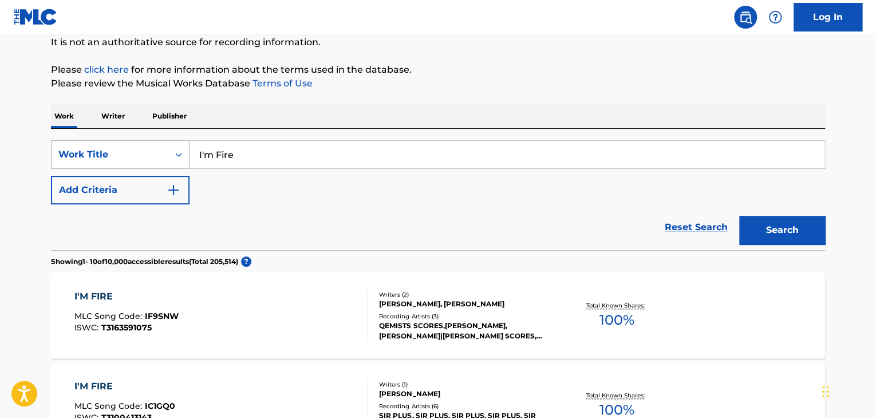
drag, startPoint x: 306, startPoint y: 149, endPoint x: 129, endPoint y: 143, distance: 177.1
click at [129, 143] on div "SearchWithCriteria32164cc6-0e82-4215-aef4-2f5a65218453 Work Title I'm Fire" at bounding box center [438, 154] width 774 height 29
paste input "Относительно"
click at [758, 231] on button "Search" at bounding box center [782, 230] width 86 height 29
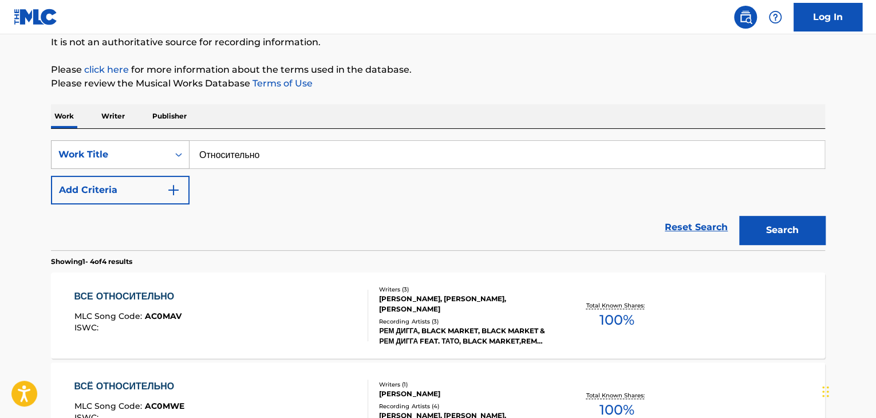
drag, startPoint x: 369, startPoint y: 158, endPoint x: 160, endPoint y: 149, distance: 209.2
click at [160, 149] on div "SearchWithCriteria32164cc6-0e82-4215-aef4-2f5a65218453 Work Title Относительно" at bounding box center [438, 154] width 774 height 29
drag, startPoint x: 776, startPoint y: 219, endPoint x: 776, endPoint y: 227, distance: 7.4
click at [776, 223] on div "Search" at bounding box center [780, 227] width 92 height 46
click at [135, 143] on div "SearchWithCriteria32164cc6-0e82-4215-aef4-2f5a65218453 Work Title Относительно" at bounding box center [438, 154] width 774 height 29
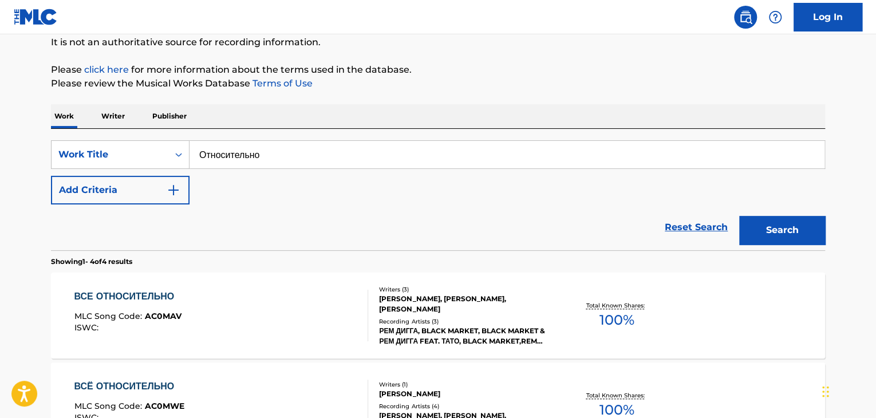
paste input "ы неуместны"
click at [768, 221] on button "Search" at bounding box center [782, 230] width 86 height 29
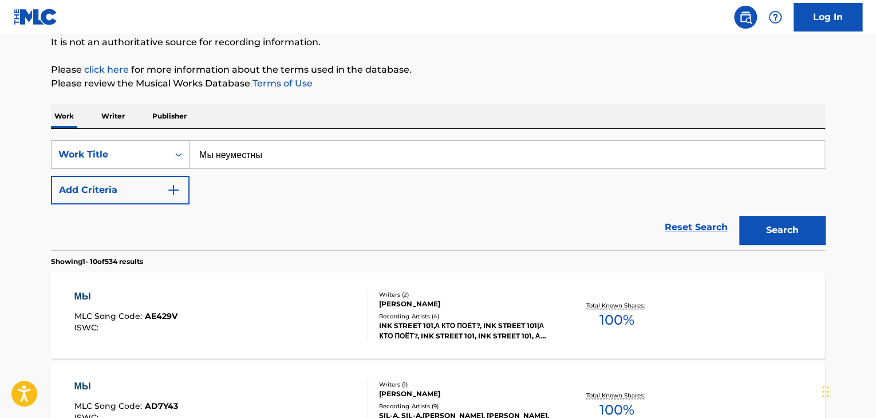
drag, startPoint x: 308, startPoint y: 154, endPoint x: 68, endPoint y: 145, distance: 240.2
click at [60, 148] on div "SearchWithCriteria32164cc6-0e82-4215-aef4-2f5a65218453 Work Title Мы неуместны" at bounding box center [438, 154] width 774 height 29
paste input "оропиться"
click at [754, 232] on button "Search" at bounding box center [782, 230] width 86 height 29
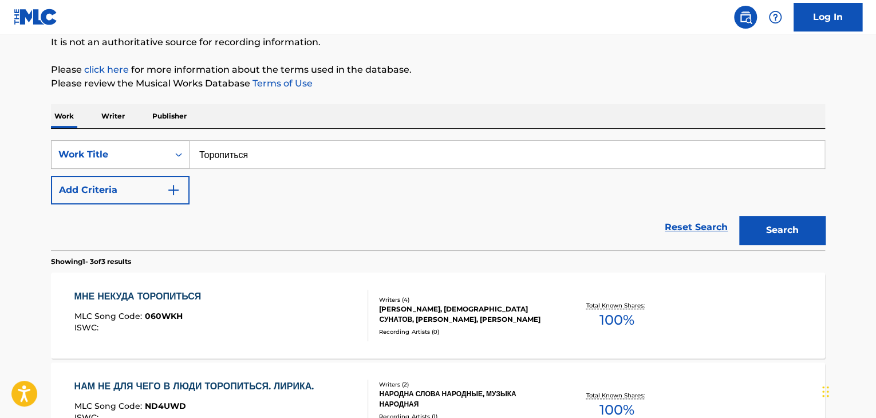
drag, startPoint x: 273, startPoint y: 150, endPoint x: 144, endPoint y: 150, distance: 128.3
click at [144, 150] on div "SearchWithCriteria32164cc6-0e82-4215-aef4-2f5a65218453 Work Title Торопиться" at bounding box center [438, 154] width 774 height 29
paste input "s.o.s"
click at [767, 231] on button "Search" at bounding box center [782, 230] width 86 height 29
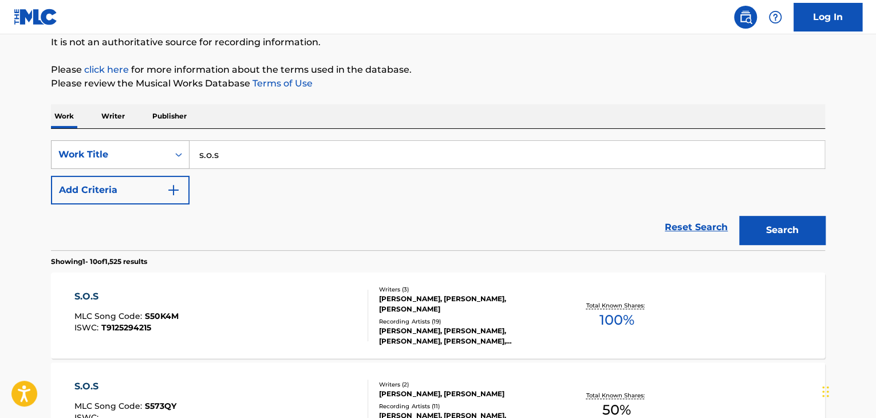
click at [128, 156] on div "SearchWithCriteria32164cc6-0e82-4215-aef4-2f5a65218453 Work Title s.o.s" at bounding box center [438, 154] width 774 height 29
click at [771, 233] on button "Search" at bounding box center [782, 230] width 86 height 29
drag, startPoint x: 271, startPoint y: 156, endPoint x: 62, endPoint y: 151, distance: 209.1
click at [70, 151] on div "SearchWithCriteria32164cc6-0e82-4215-aef4-2f5a65218453 Work Title s.o.s" at bounding box center [438, 154] width 774 height 29
paste input "Покажи любовь"
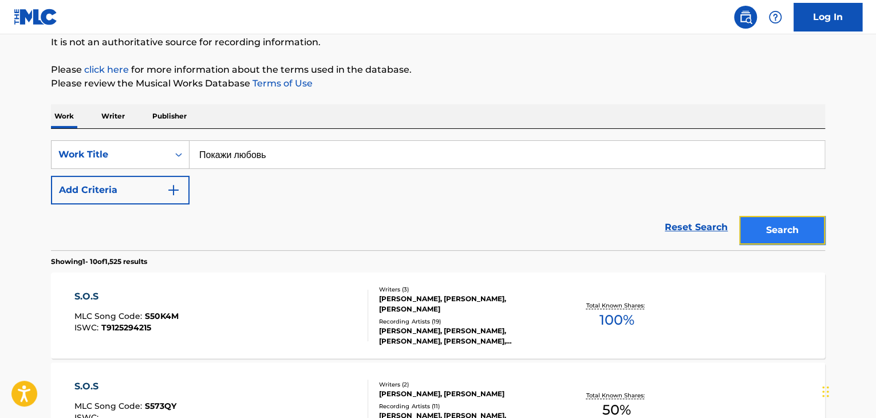
click at [761, 232] on button "Search" at bounding box center [782, 230] width 86 height 29
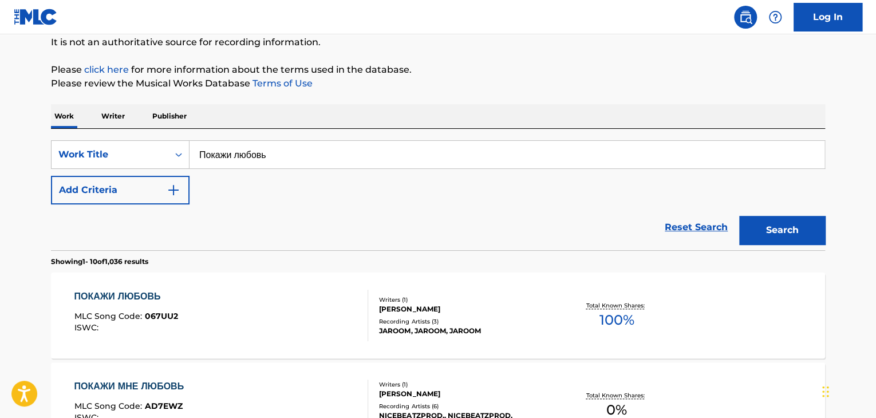
drag, startPoint x: 297, startPoint y: 163, endPoint x: 84, endPoint y: 132, distance: 215.3
click at [107, 136] on div "SearchWithCriteria32164cc6-0e82-4215-aef4-2f5a65218453 Work Title Покажи любовь…" at bounding box center [438, 189] width 774 height 121
paste input "ление птиц"
click at [819, 222] on button "Search" at bounding box center [782, 230] width 86 height 29
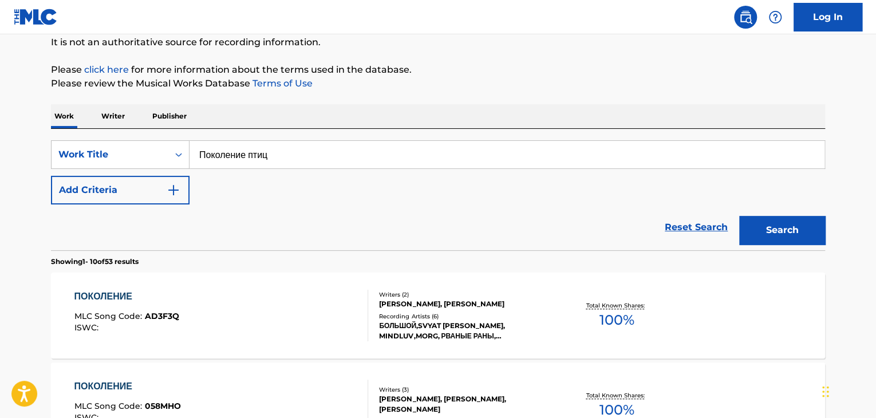
scroll to position [0, 0]
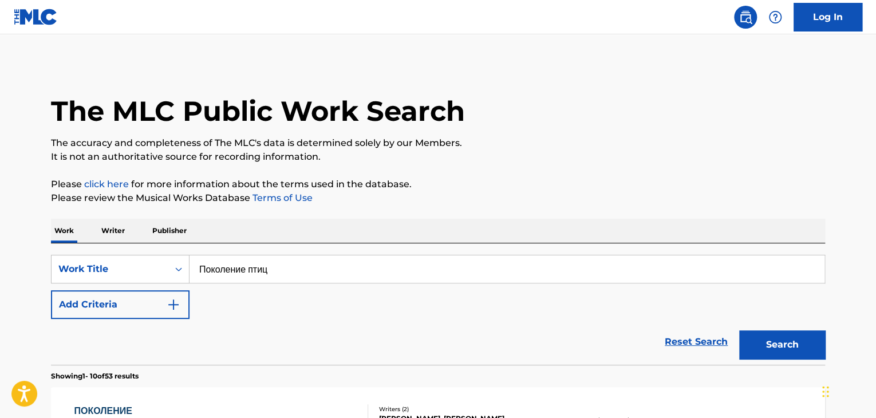
drag, startPoint x: 291, startPoint y: 259, endPoint x: 230, endPoint y: 265, distance: 61.5
click at [231, 265] on div "SearchWithCriteria32164cc6-0e82-4215-aef4-2f5a65218453 Work Title Поколение пти…" at bounding box center [438, 303] width 774 height 121
drag, startPoint x: 304, startPoint y: 274, endPoint x: 333, endPoint y: 289, distance: 32.3
click at [91, 243] on div "SearchWithCriteria32164cc6-0e82-4215-aef4-2f5a65218453 Work Title Поколение пти…" at bounding box center [438, 303] width 774 height 121
paste input "уман"
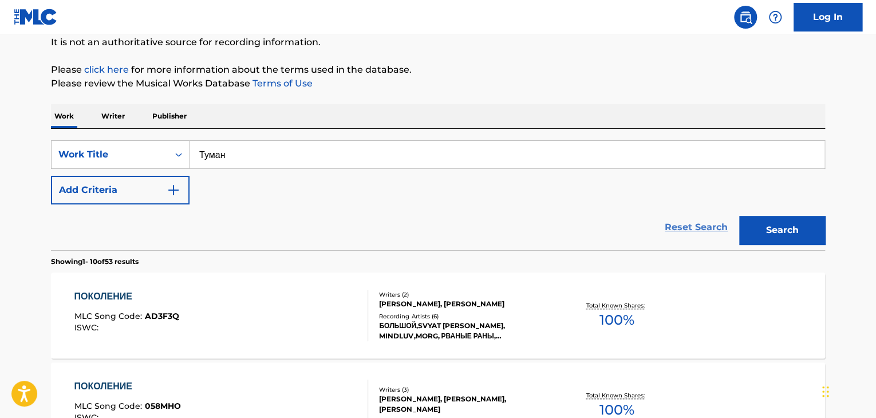
type input "Туман"
click at [731, 230] on link "Reset Search" at bounding box center [696, 227] width 74 height 25
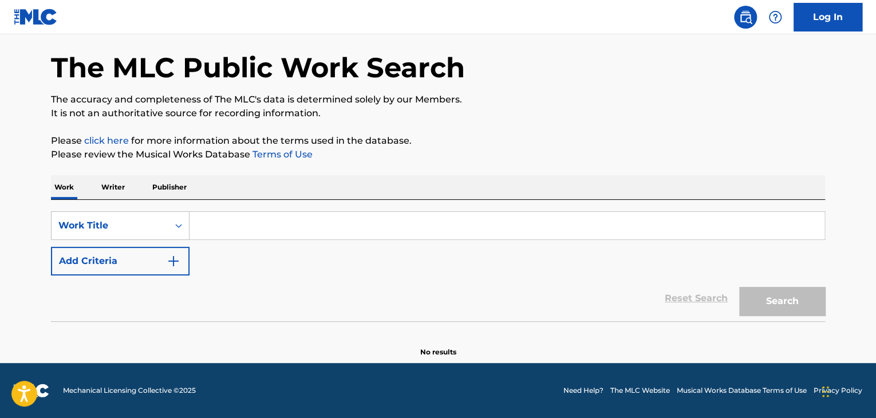
scroll to position [44, 0]
click at [749, 230] on input "Search Form" at bounding box center [507, 225] width 635 height 27
click at [392, 221] on input "Search Form" at bounding box center [507, 225] width 635 height 27
paste input "Туман"
click at [766, 295] on button "Search" at bounding box center [782, 301] width 86 height 29
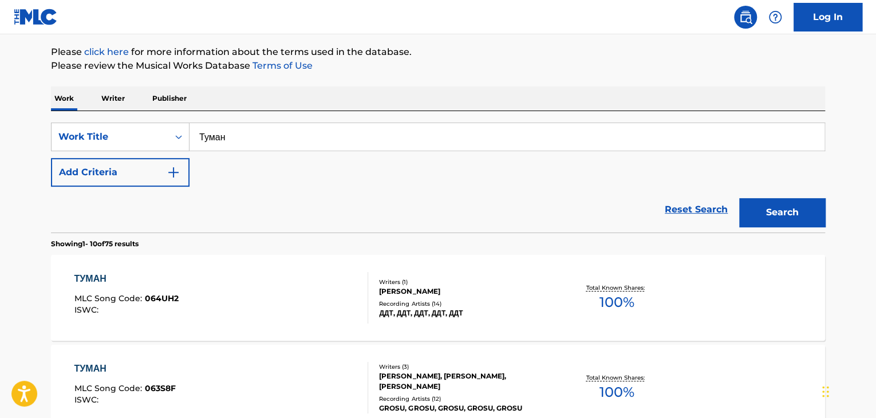
scroll to position [0, 0]
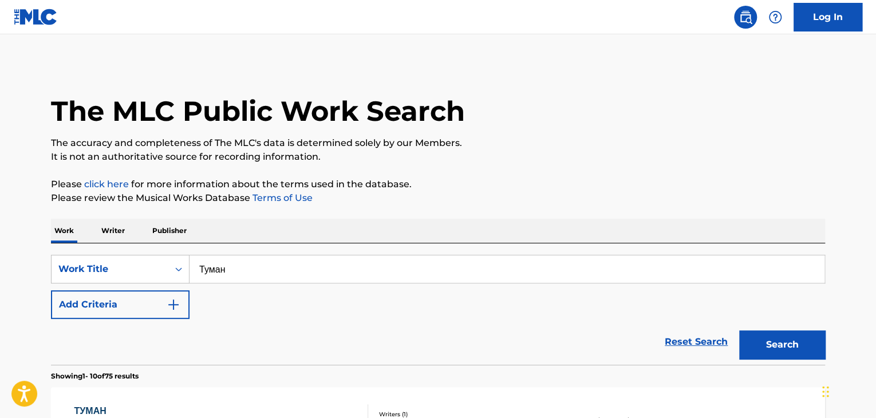
click at [109, 246] on div "SearchWithCriteria9678a3f5-44e8-481c-be9e-4221509b13ba Work Title Туман Add Cri…" at bounding box center [438, 303] width 774 height 121
paste input "онца света не будет Новогодняя"
click at [758, 338] on button "Search" at bounding box center [782, 344] width 86 height 29
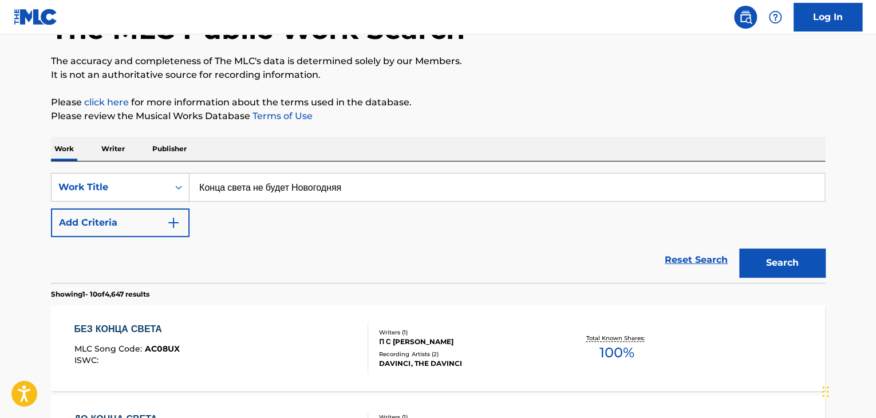
scroll to position [81, 0]
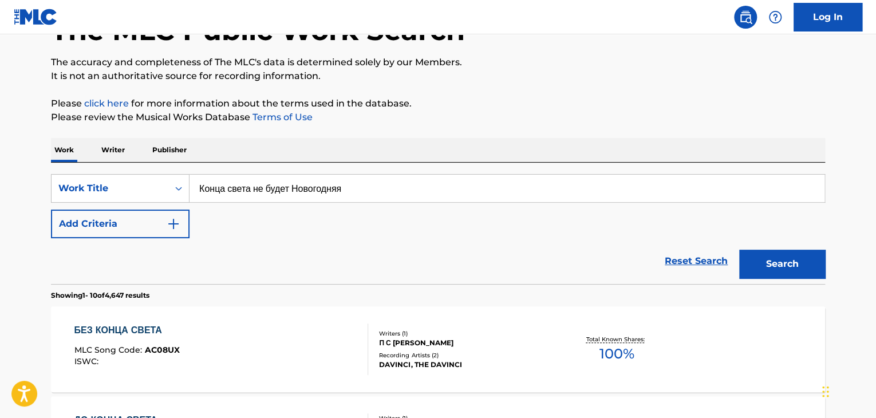
click at [110, 171] on div "SearchWithCriteria9678a3f5-44e8-481c-be9e-4221509b13ba Work Title Конца света н…" at bounding box center [438, 223] width 774 height 121
paste input "ода"
click at [760, 271] on button "Search" at bounding box center [782, 264] width 86 height 29
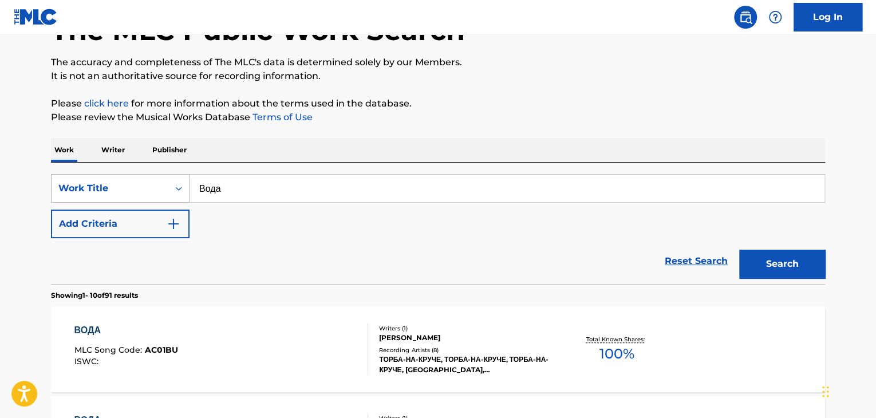
drag, startPoint x: 314, startPoint y: 184, endPoint x: 96, endPoint y: 175, distance: 217.8
click at [105, 175] on div "SearchWithCriteria9678a3f5-44e8-481c-be9e-4221509b13ba Work Title Вода" at bounding box center [438, 188] width 774 height 29
paste input "бегай"
click at [784, 258] on button "Search" at bounding box center [782, 264] width 86 height 29
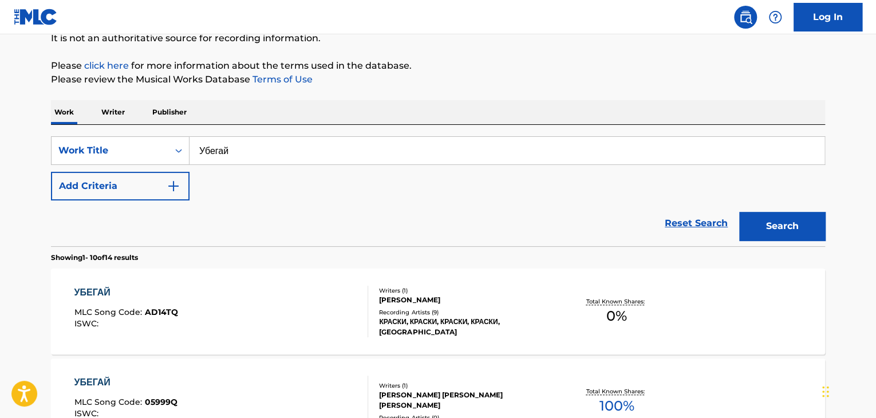
scroll to position [138, 0]
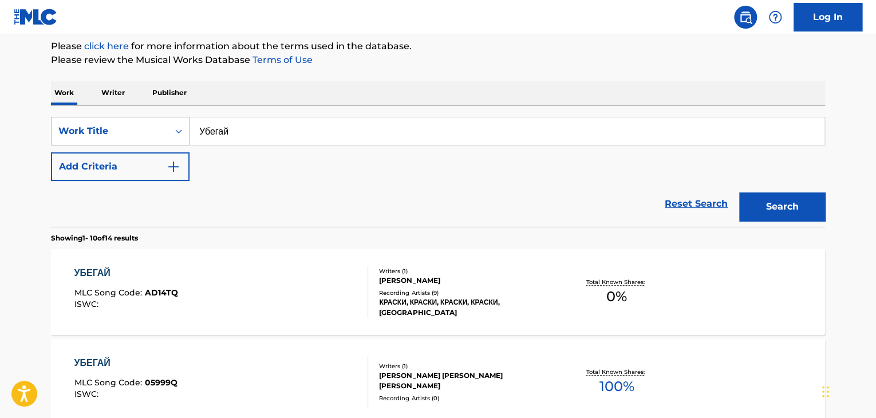
click at [92, 125] on div "SearchWithCriteria9678a3f5-44e8-481c-be9e-4221509b13ba Work Title Убегай" at bounding box center [438, 131] width 774 height 29
paste input "квариум"
click at [783, 188] on div "Search" at bounding box center [780, 204] width 92 height 46
click at [783, 195] on button "Search" at bounding box center [782, 206] width 86 height 29
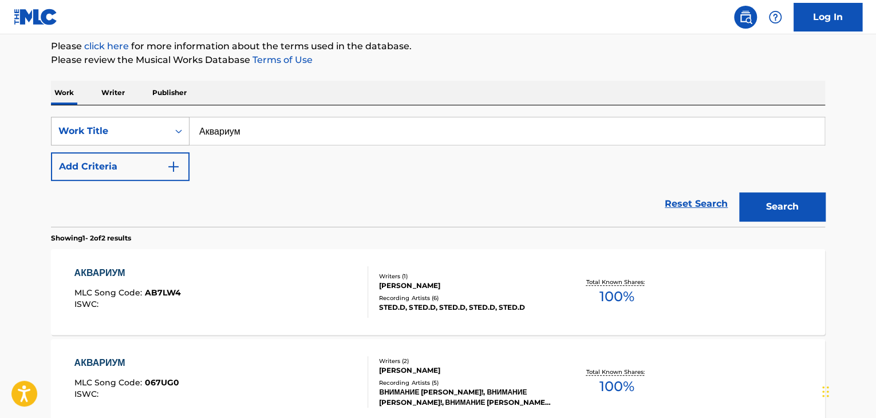
drag, startPoint x: 300, startPoint y: 125, endPoint x: 96, endPoint y: 123, distance: 203.9
click at [97, 123] on div "SearchWithCriteria9678a3f5-44e8-481c-be9e-4221509b13ba Work Title Аквариум" at bounding box center [438, 131] width 774 height 29
paste input "споминай обо мне"
click at [793, 212] on button "Search" at bounding box center [782, 206] width 86 height 29
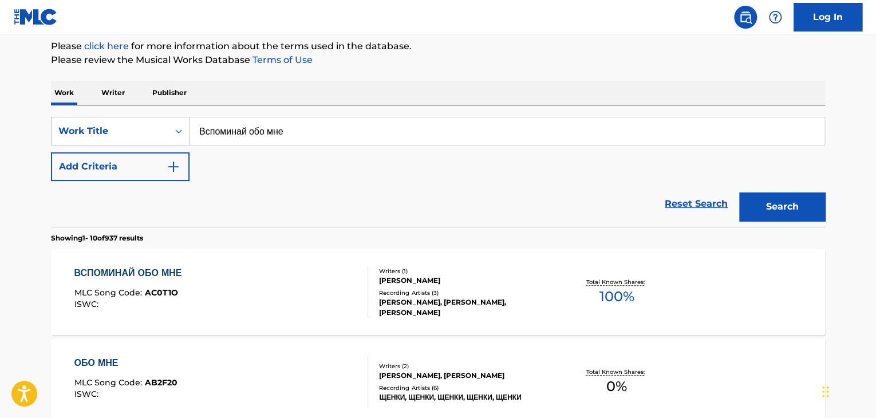
paste input "нег"
click at [791, 204] on button "Search" at bounding box center [782, 206] width 86 height 29
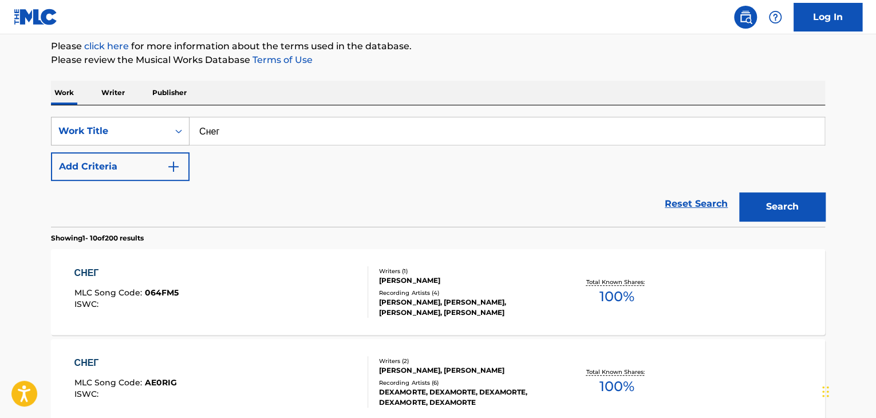
click at [166, 122] on div "SearchWithCriteria9678a3f5-44e8-481c-be9e-4221509b13ba Work Title Снег" at bounding box center [438, 131] width 774 height 29
paste input "Pretty Party Monster"
click at [763, 200] on button "Search" at bounding box center [782, 206] width 86 height 29
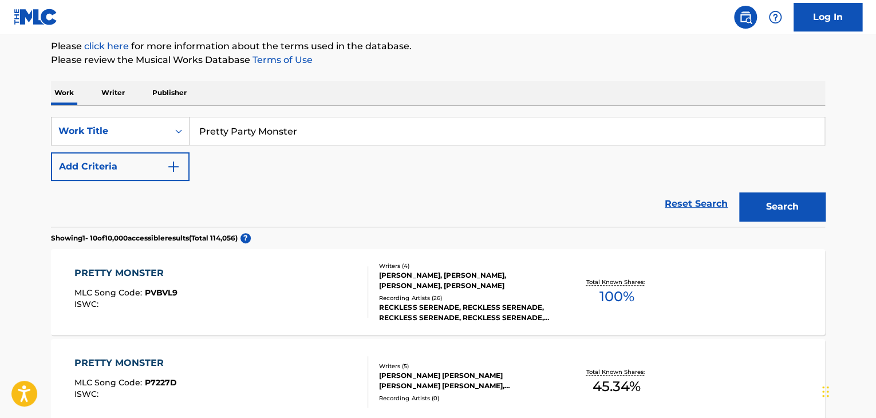
drag, startPoint x: 373, startPoint y: 121, endPoint x: 158, endPoint y: 113, distance: 216.1
click at [158, 113] on div "SearchWithCriteria9678a3f5-44e8-481c-be9e-4221509b13ba Work Title Pretty Party …" at bounding box center [438, 165] width 774 height 121
paste input "Can’t Rush"
type input "Can’t Rush"
click at [739, 192] on button "Search" at bounding box center [782, 206] width 86 height 29
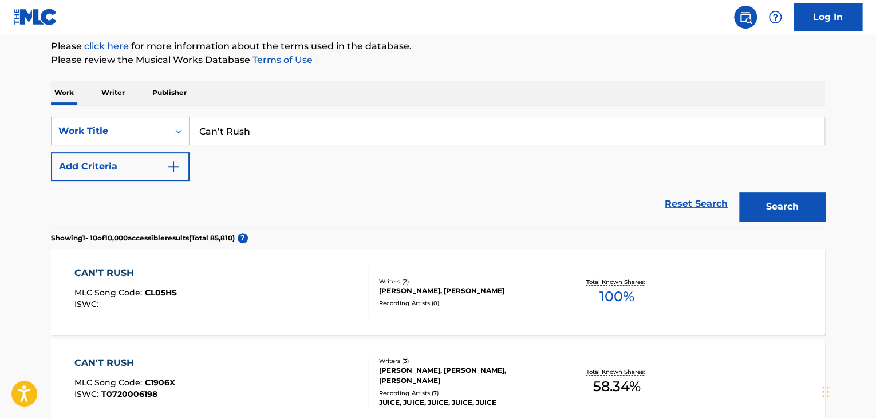
click at [362, 295] on div at bounding box center [363, 292] width 9 height 52
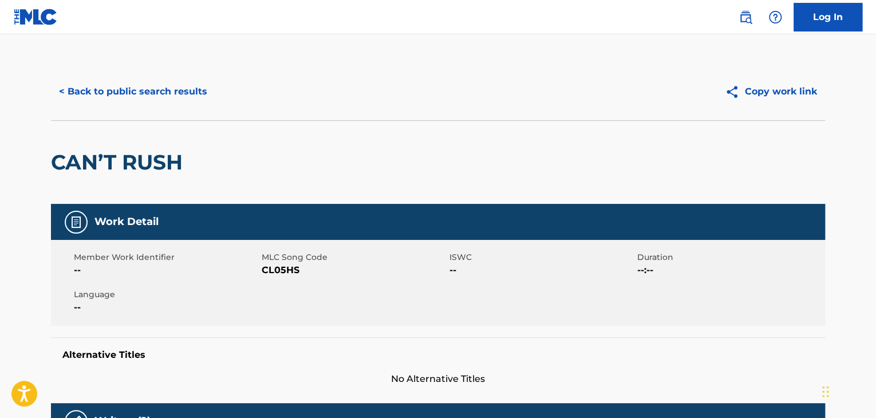
click at [291, 275] on span "CL05HS" at bounding box center [354, 270] width 185 height 14
click at [163, 103] on button "< Back to public search results" at bounding box center [133, 91] width 164 height 29
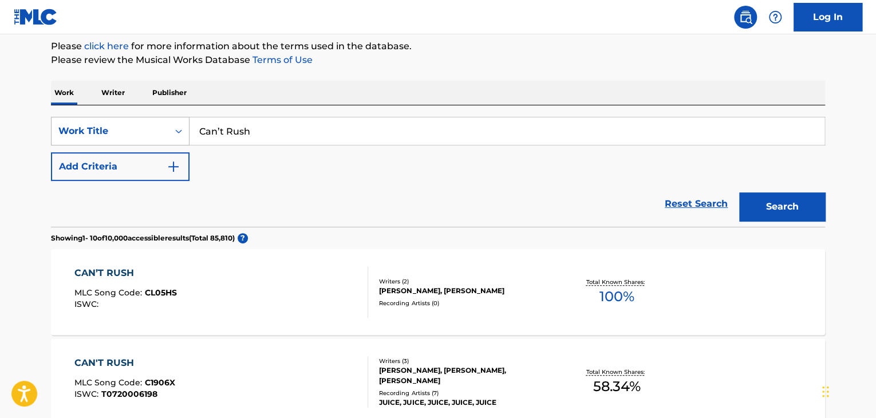
drag, startPoint x: 262, startPoint y: 140, endPoint x: 57, endPoint y: 139, distance: 205.0
click at [57, 139] on div "SearchWithCriteria9678a3f5-44e8-481c-be9e-4221509b13ba Work Title Can’t Rush" at bounding box center [438, 131] width 774 height 29
paste input "Москвичка Remix"
click at [748, 194] on button "Search" at bounding box center [782, 206] width 86 height 29
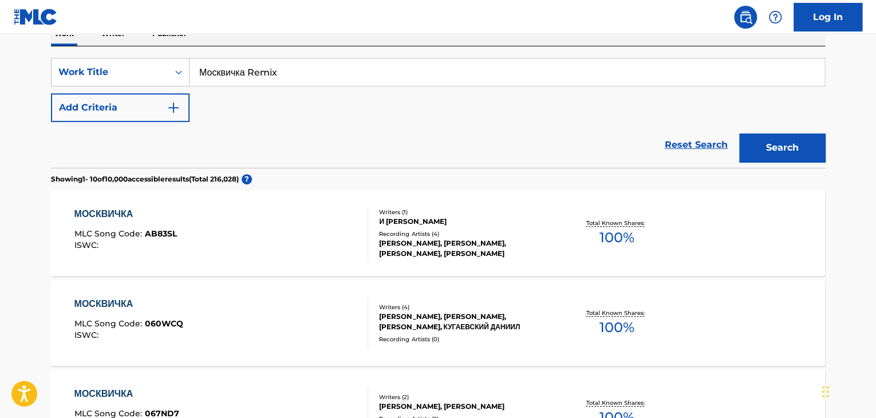
scroll to position [195, 0]
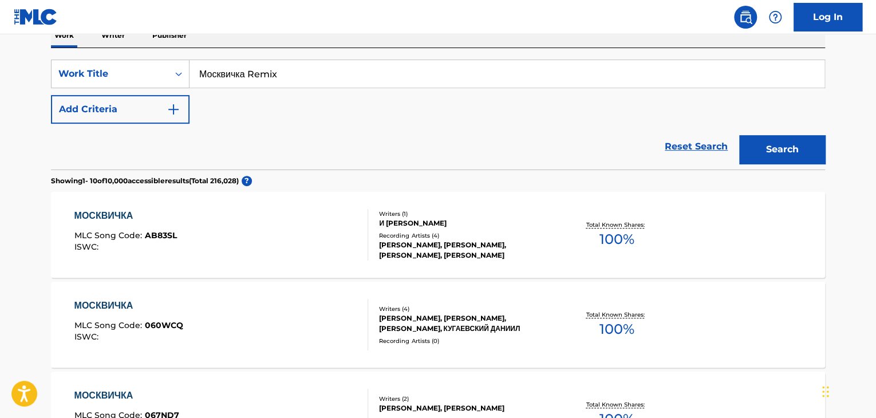
drag, startPoint x: 321, startPoint y: 81, endPoint x: 235, endPoint y: 86, distance: 86.0
click at [236, 85] on input "Москвичка Remix" at bounding box center [507, 73] width 635 height 27
paste input "Between the lines"
paste input "Search Form"
type input "Between the lines"
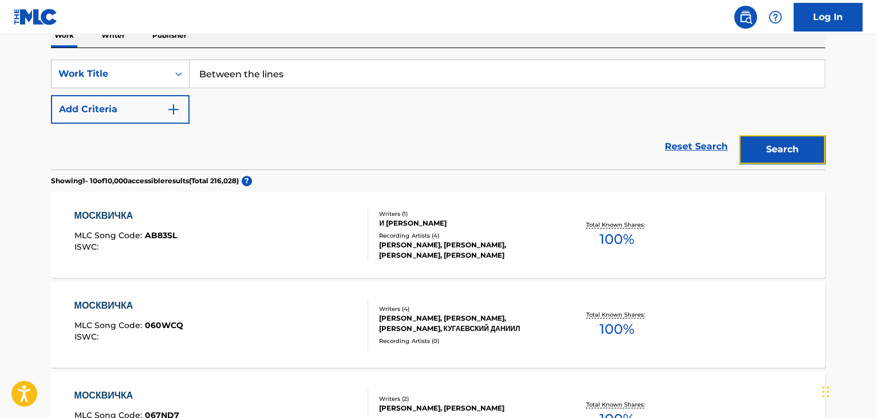
click at [792, 150] on button "Search" at bounding box center [782, 149] width 86 height 29
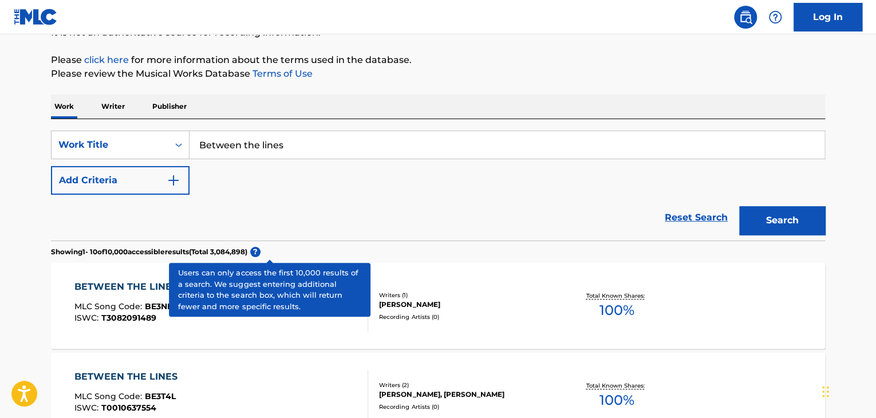
scroll to position [81, 0]
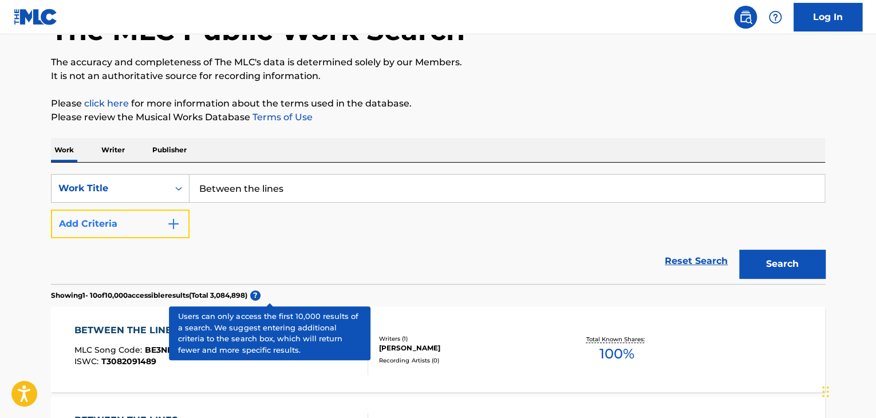
click at [174, 227] on img "Search Form" at bounding box center [174, 224] width 14 height 14
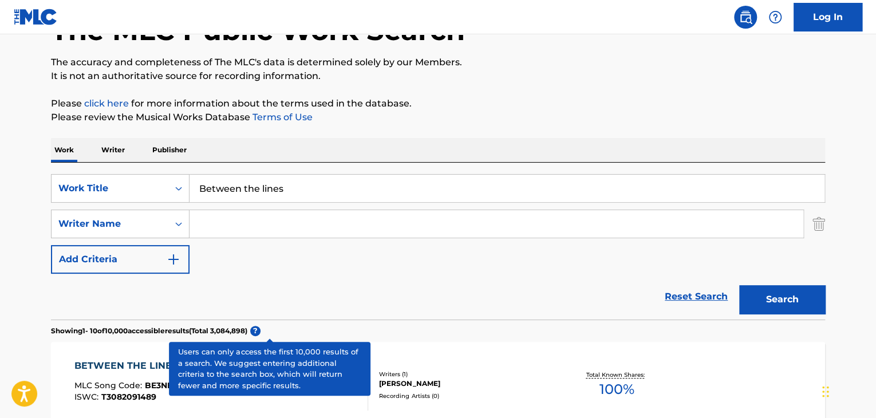
click at [247, 214] on input "Search Form" at bounding box center [497, 223] width 614 height 27
paste input "Olegovich"
type input "Olegovich"
click at [766, 304] on button "Search" at bounding box center [782, 299] width 86 height 29
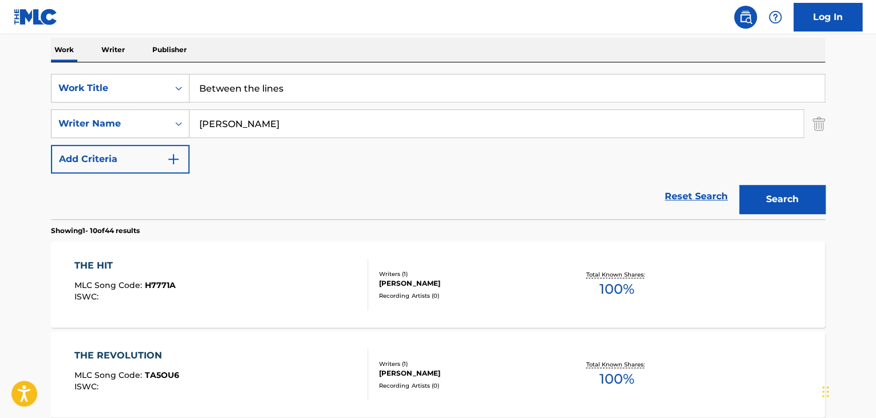
scroll to position [174, 0]
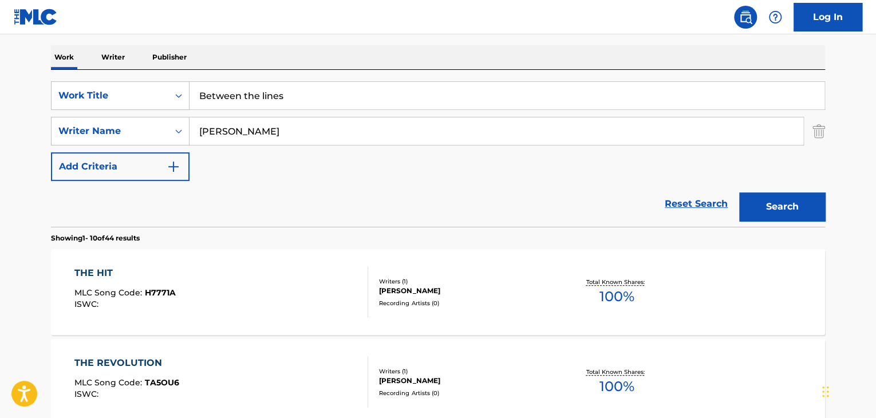
drag, startPoint x: 325, startPoint y: 98, endPoint x: 242, endPoint y: 125, distance: 88.0
click at [58, 98] on div "SearchWithCriteria9678a3f5-44e8-481c-be9e-4221509b13ba Work Title Between the l…" at bounding box center [438, 95] width 774 height 29
paste input "Sunsight"
click at [772, 210] on button "Search" at bounding box center [782, 206] width 86 height 29
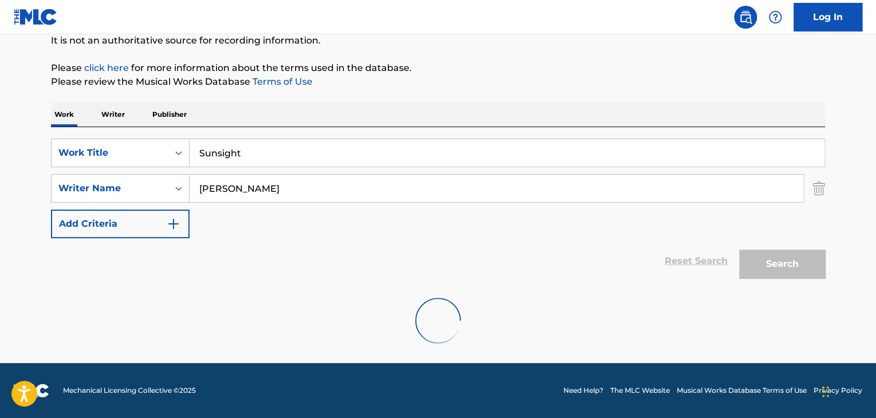
scroll to position [79, 0]
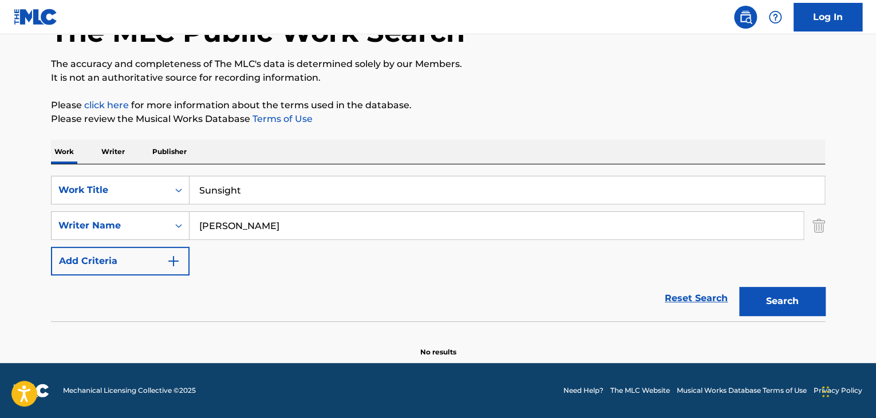
drag, startPoint x: 273, startPoint y: 192, endPoint x: 511, endPoint y: 265, distance: 249.1
click at [174, 181] on div "SearchWithCriteria9678a3f5-44e8-481c-be9e-4221509b13ba Work Title Sunsight" at bounding box center [438, 190] width 774 height 29
paste input "Board game"
click at [751, 301] on div "Search" at bounding box center [780, 298] width 92 height 46
click at [772, 319] on div "Search" at bounding box center [780, 298] width 92 height 46
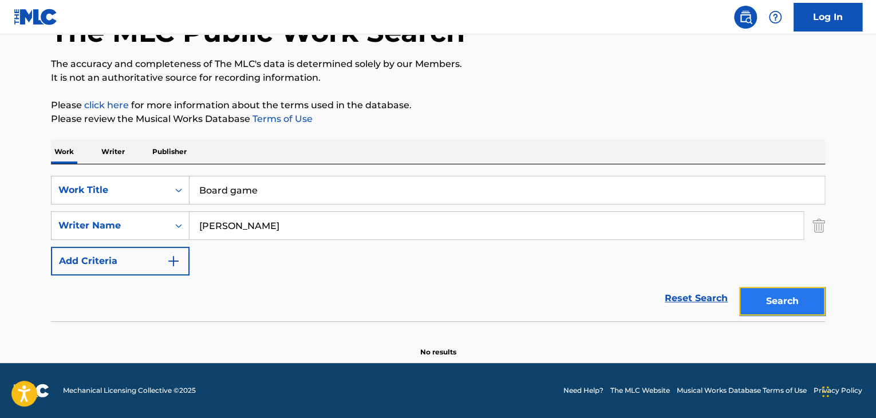
click at [772, 304] on button "Search" at bounding box center [782, 301] width 86 height 29
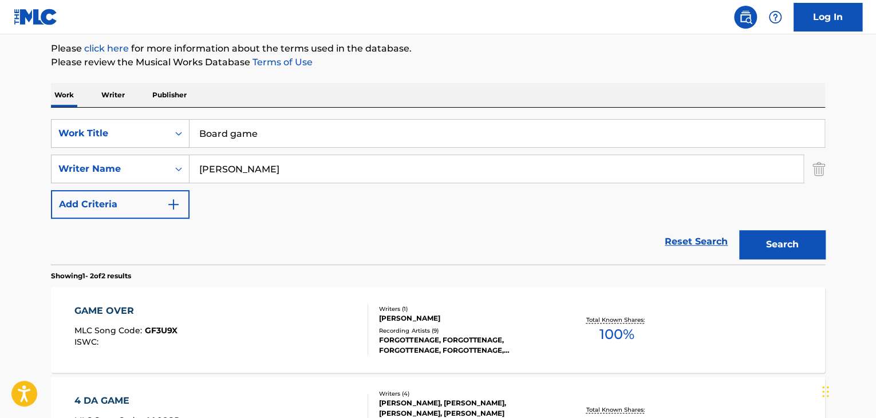
scroll to position [194, 0]
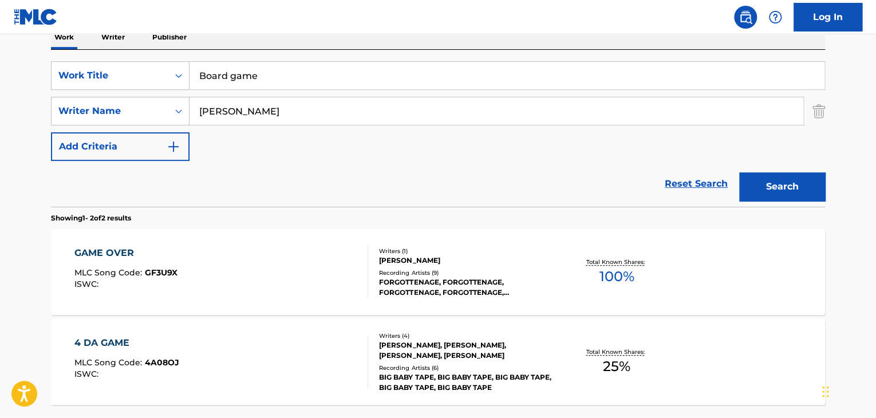
click at [183, 88] on div "SearchWithCriteria9678a3f5-44e8-481c-be9e-4221509b13ba Work Title Board game" at bounding box center [438, 75] width 774 height 29
paste input "Filled with serenity"
click at [795, 198] on button "Search" at bounding box center [782, 186] width 86 height 29
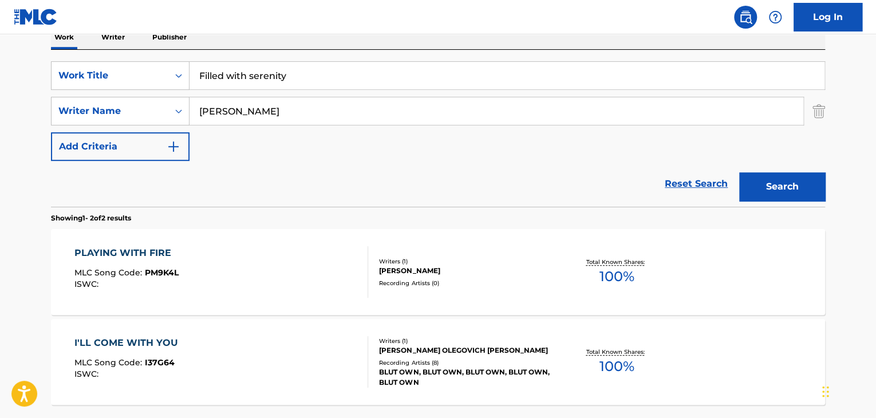
click at [186, 53] on div "SearchWithCriteria9678a3f5-44e8-481c-be9e-4221509b13ba Work Title Filled with s…" at bounding box center [438, 128] width 774 height 157
paste input "Without"
click at [794, 182] on button "Search" at bounding box center [782, 186] width 86 height 29
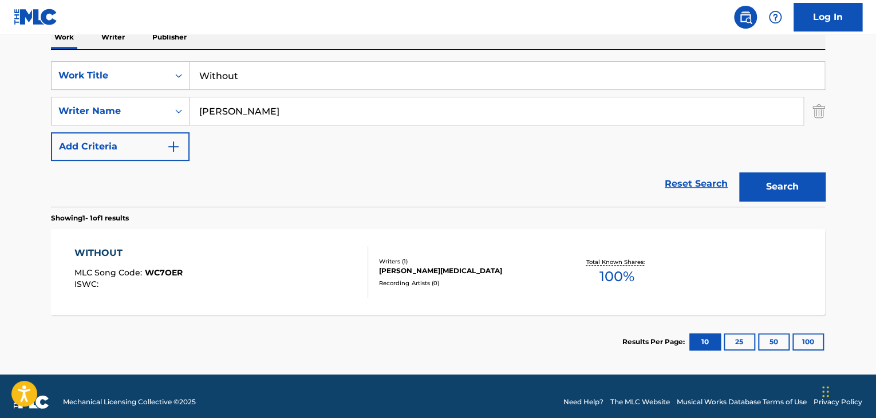
drag, startPoint x: 302, startPoint y: 76, endPoint x: 593, endPoint y: 136, distance: 297.7
click at [175, 91] on div "SearchWithCriteria9678a3f5-44e8-481c-be9e-4221509b13ba Work Title Without Searc…" at bounding box center [438, 111] width 774 height 100
paste input "Along the road"
click at [766, 193] on button "Search" at bounding box center [782, 186] width 86 height 29
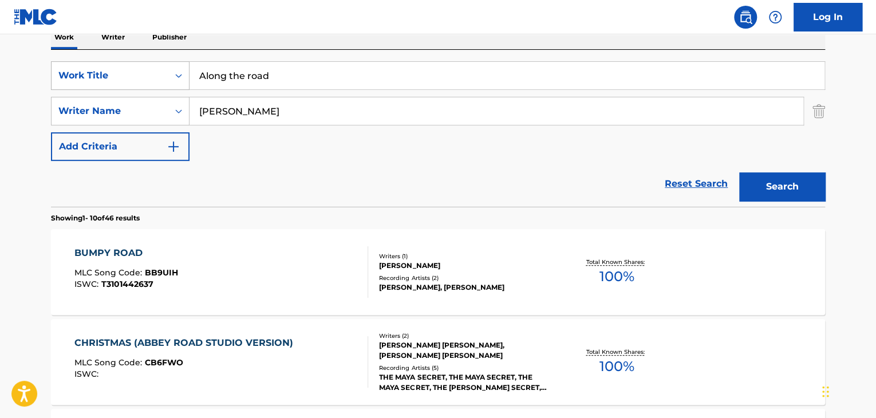
click at [170, 72] on div "SearchWithCriteria9678a3f5-44e8-481c-be9e-4221509b13ba Work Title Along the road" at bounding box center [438, 75] width 774 height 29
paste input "Sunny Rain"
click at [767, 184] on button "Search" at bounding box center [782, 186] width 86 height 29
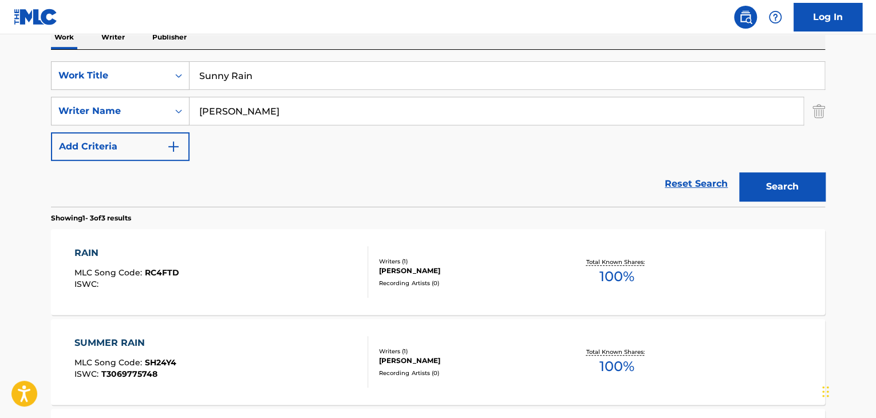
click at [192, 58] on div "SearchWithCriteria9678a3f5-44e8-481c-be9e-4221509b13ba Work Title Sunny Rain Se…" at bounding box center [438, 128] width 774 height 157
paste input "Bella ciao"
type input "Bella ciao"
click at [829, 178] on div "The MLC Public Work Search The accuracy and completeness of The MLC's data is d…" at bounding box center [438, 208] width 802 height 679
click at [797, 172] on button "Search" at bounding box center [782, 186] width 86 height 29
